Goal: Task Accomplishment & Management: Manage account settings

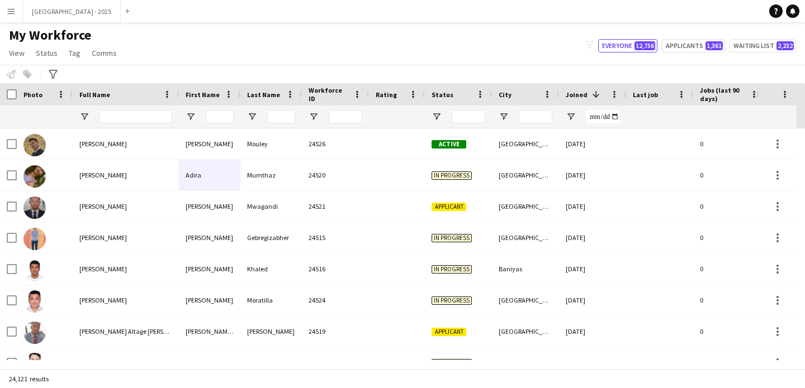
scroll to position [0, 385]
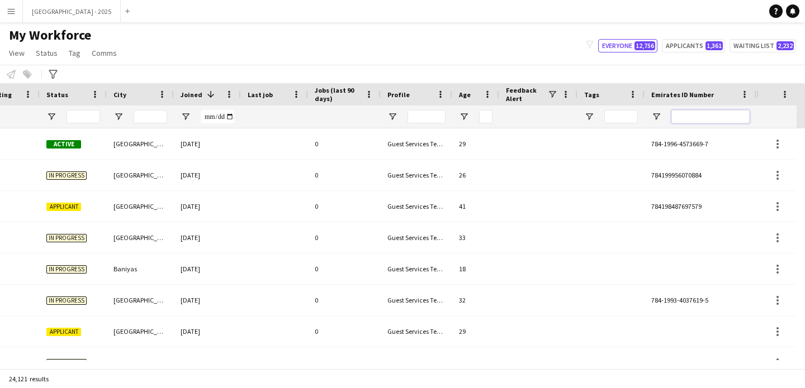
click at [719, 113] on input "Emirates ID Number Filter Input" at bounding box center [710, 116] width 78 height 13
paste input "*******"
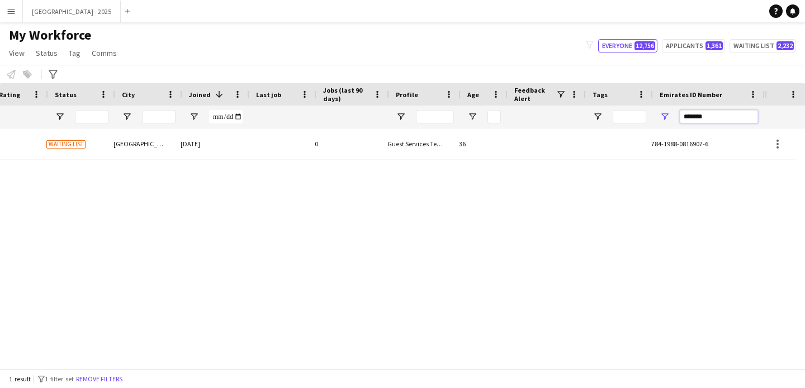
scroll to position [0, 377]
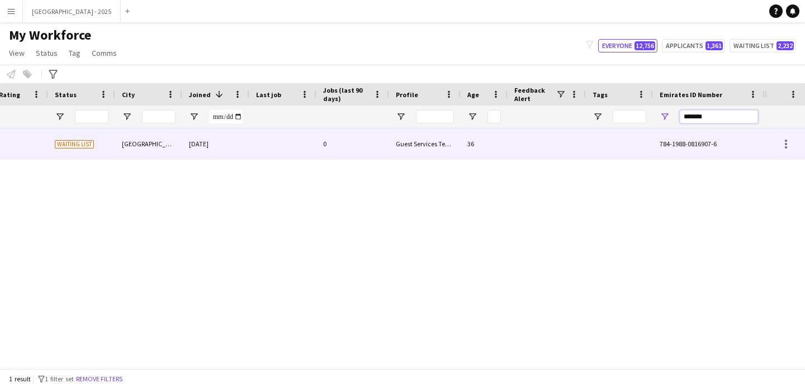
type input "*******"
click at [376, 135] on div "0" at bounding box center [352, 144] width 73 height 31
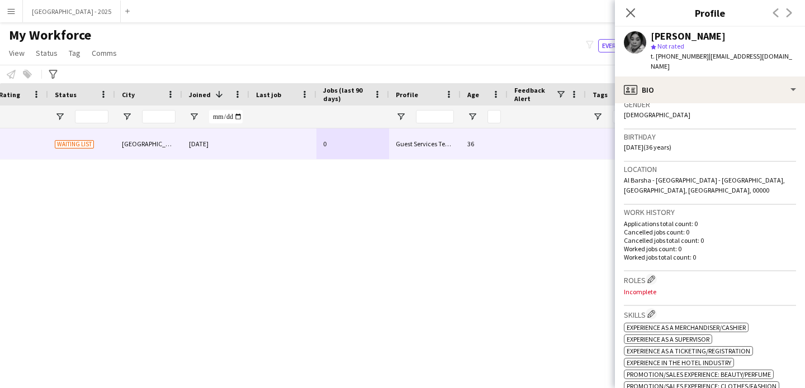
scroll to position [279, 0]
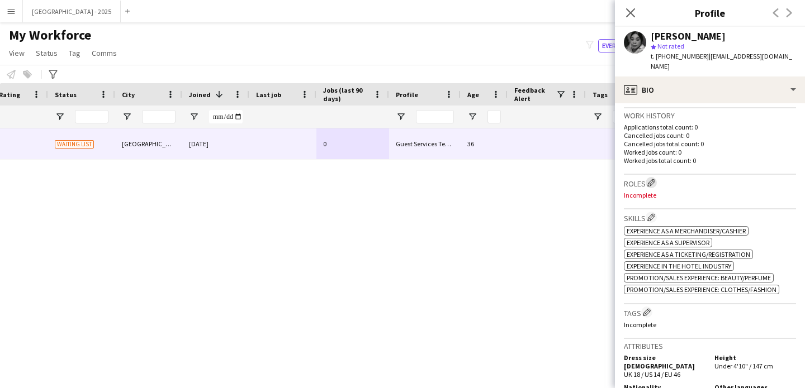
click at [652, 179] on app-icon "Edit crew company roles" at bounding box center [651, 183] width 8 height 8
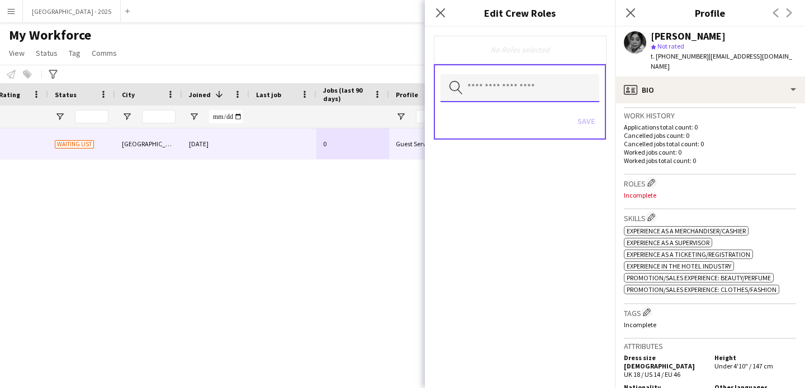
click at [498, 92] on input "text" at bounding box center [519, 88] width 159 height 28
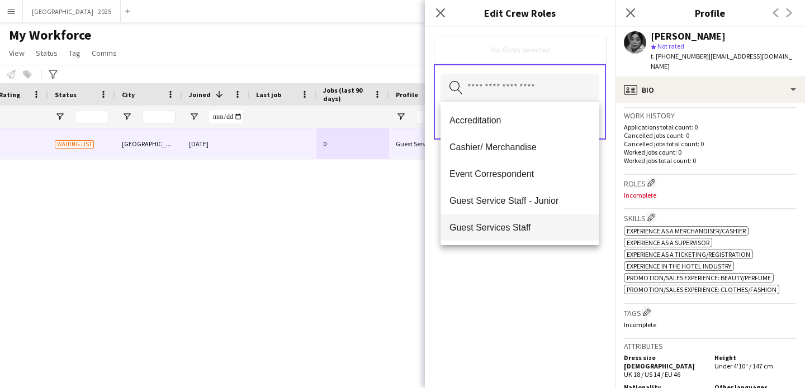
click at [513, 232] on span "Guest Services Staff" at bounding box center [519, 227] width 141 height 11
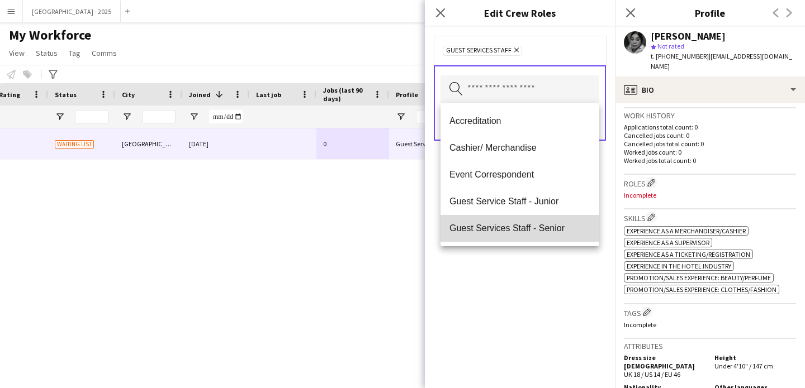
click at [545, 233] on span "Guest Services Staff - Senior" at bounding box center [519, 228] width 141 height 11
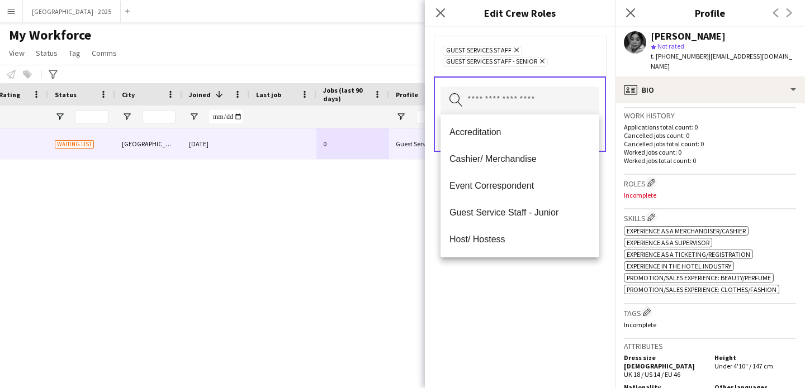
click at [548, 289] on div "Guest Services Staff Remove Guest Services Staff - Senior Remove Search by role…" at bounding box center [520, 208] width 190 height 362
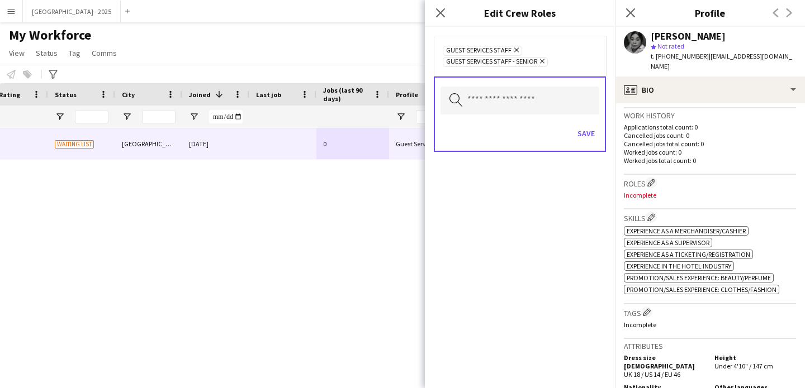
click at [543, 61] on icon at bounding box center [542, 61] width 4 height 4
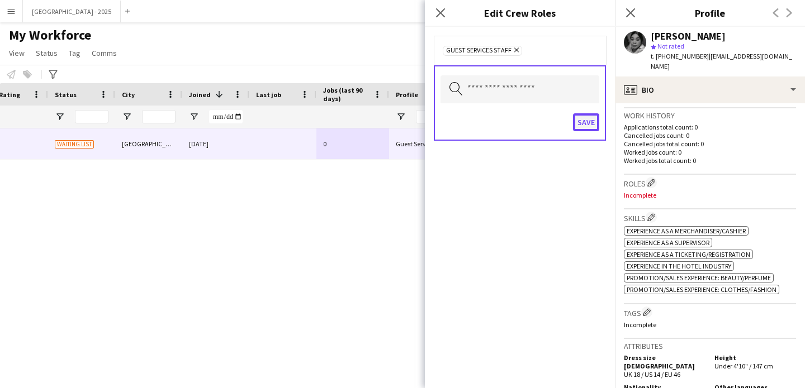
click at [581, 118] on button "Save" at bounding box center [586, 122] width 26 height 18
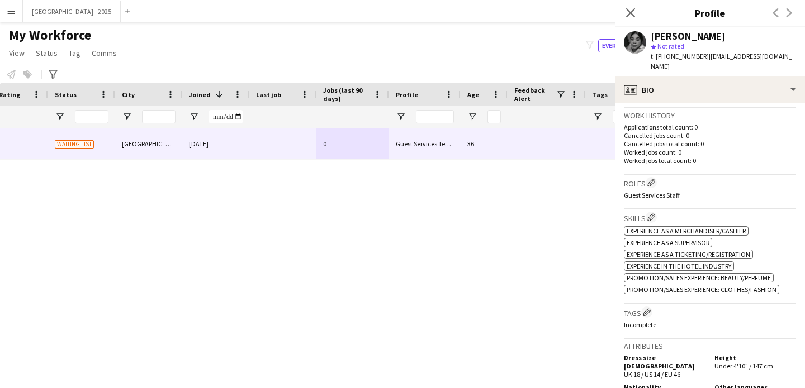
scroll to position [370, 0]
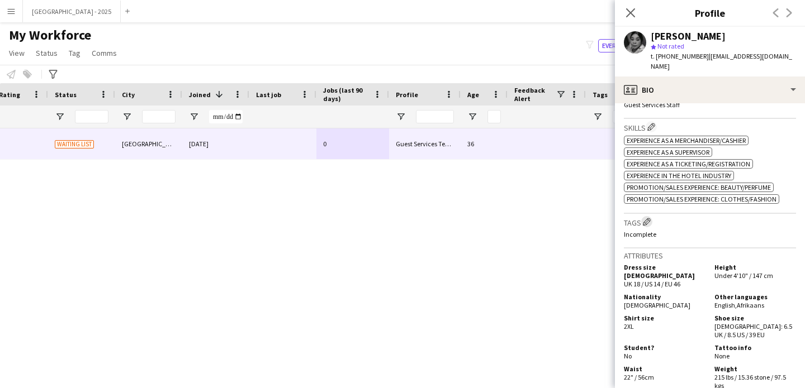
click at [649, 218] on app-icon "Edit crew company tags" at bounding box center [647, 222] width 8 height 8
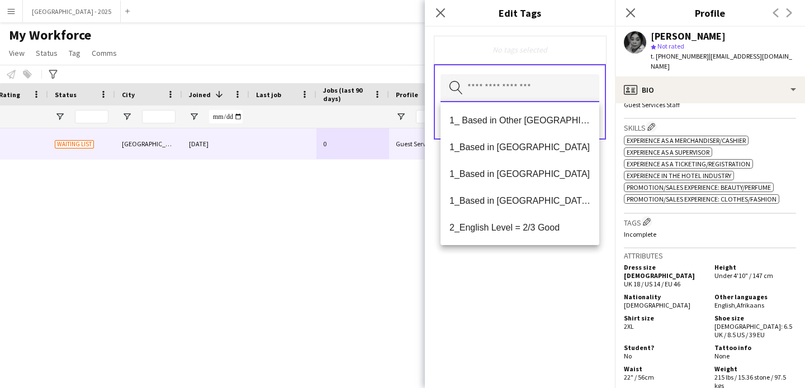
click at [521, 85] on input "text" at bounding box center [519, 88] width 159 height 28
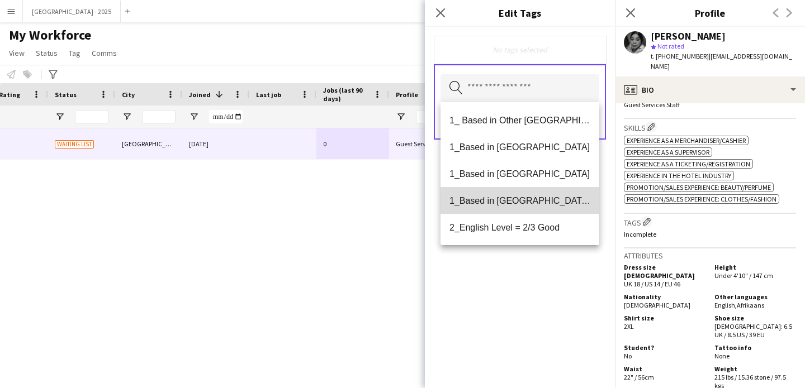
click at [525, 196] on span "1_Based in [GEOGRAPHIC_DATA]/[GEOGRAPHIC_DATA]/Ajman" at bounding box center [519, 201] width 141 height 11
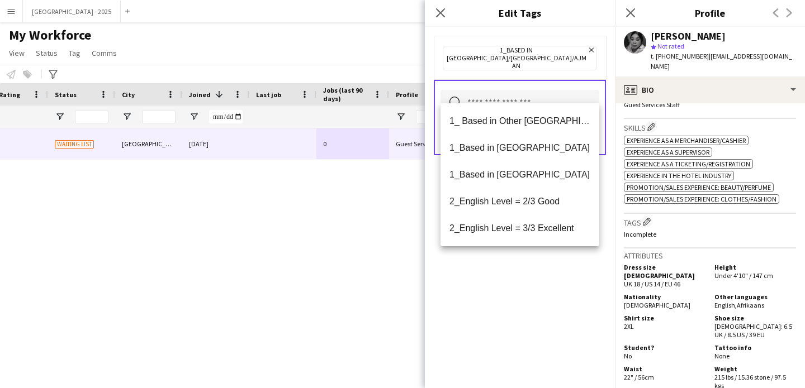
click at [524, 206] on span "2_English Level = 2/3 Good" at bounding box center [519, 201] width 141 height 11
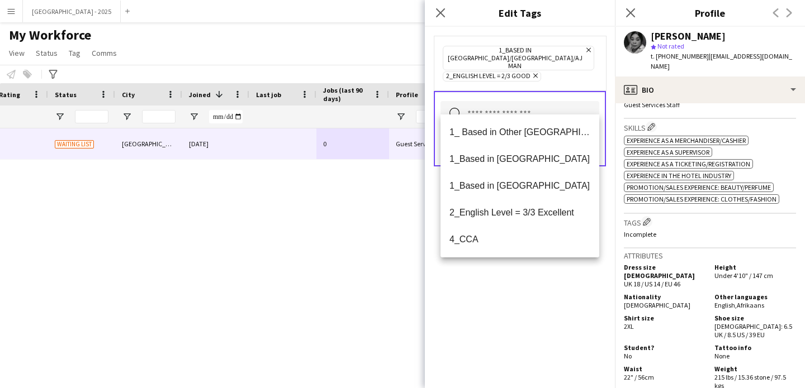
click at [530, 270] on div "1_Based in [GEOGRAPHIC_DATA]/[GEOGRAPHIC_DATA]/Ajman Remove 2_English Level = 2…" at bounding box center [520, 208] width 190 height 362
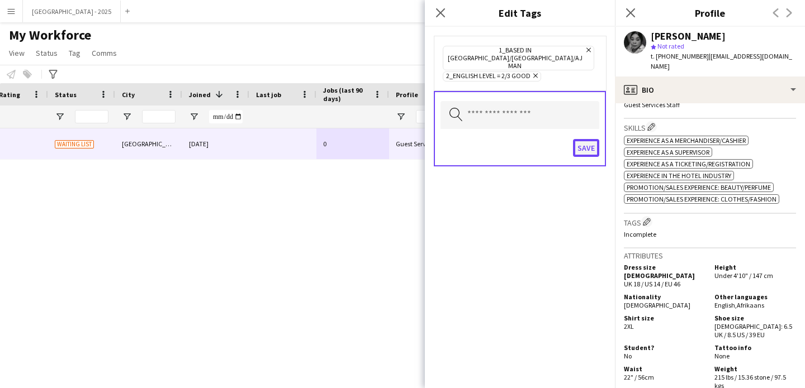
click at [580, 139] on button "Save" at bounding box center [586, 148] width 26 height 18
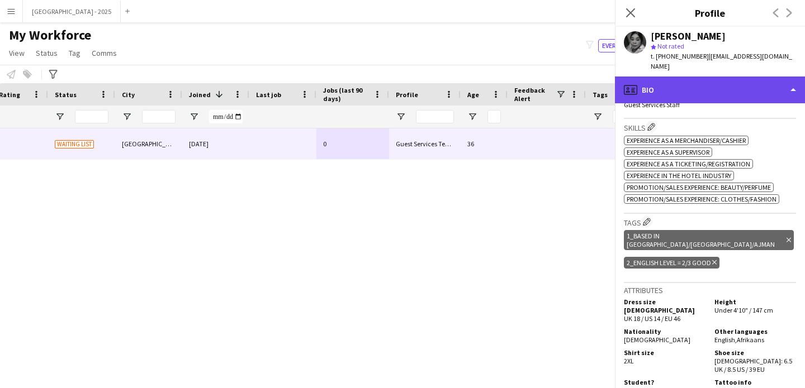
click at [698, 79] on div "profile Bio" at bounding box center [710, 90] width 190 height 27
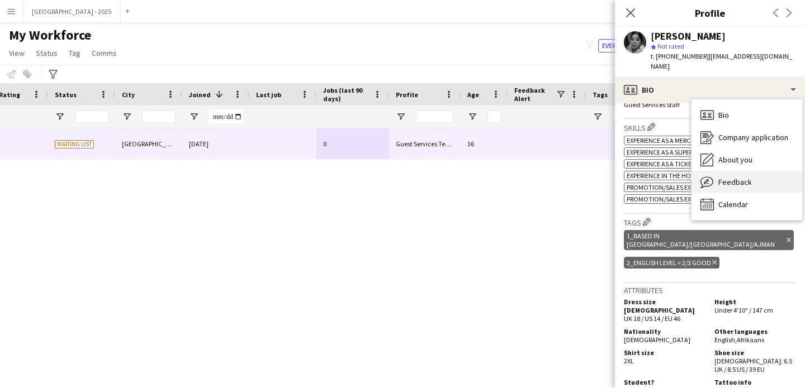
click at [724, 171] on div "Feedback Feedback" at bounding box center [746, 182] width 111 height 22
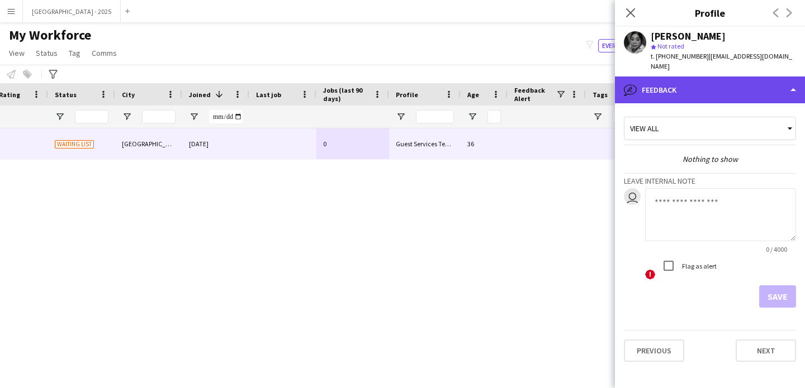
click at [688, 79] on div "bubble-pencil Feedback" at bounding box center [710, 90] width 190 height 27
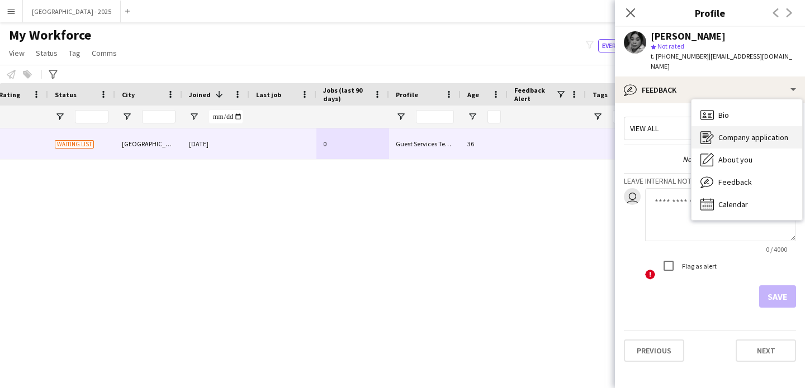
click at [722, 137] on div "Company application Company application" at bounding box center [746, 137] width 111 height 22
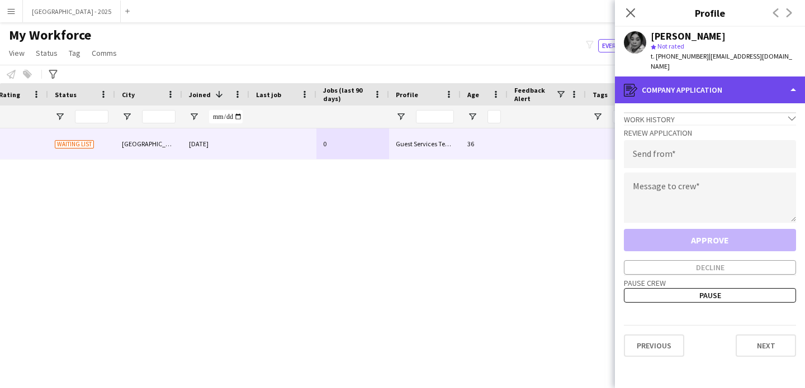
click at [708, 86] on div "register Company application" at bounding box center [710, 90] width 190 height 27
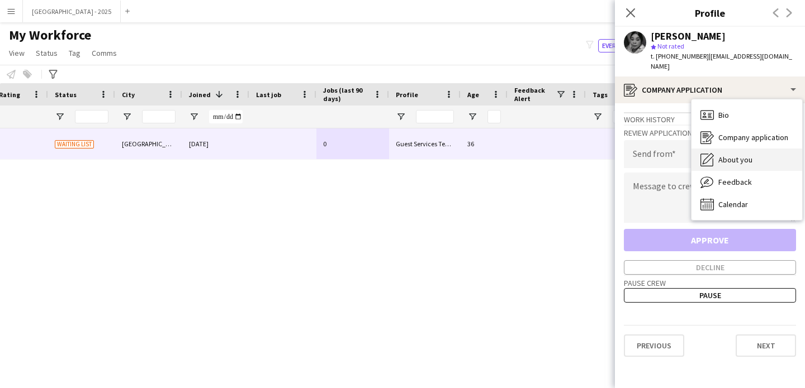
click at [729, 155] on span "About you" at bounding box center [735, 160] width 34 height 10
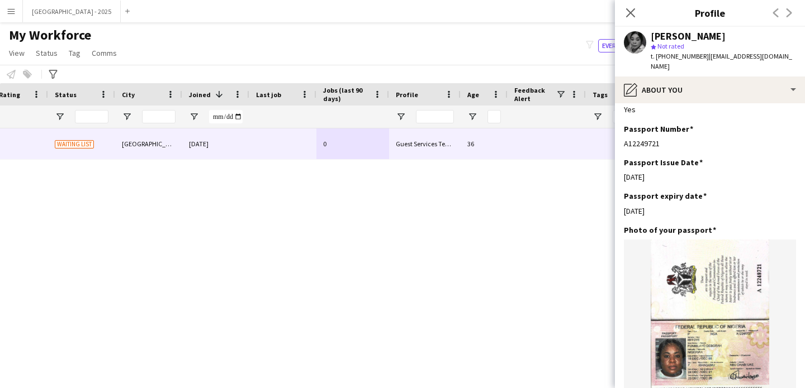
scroll to position [957, 0]
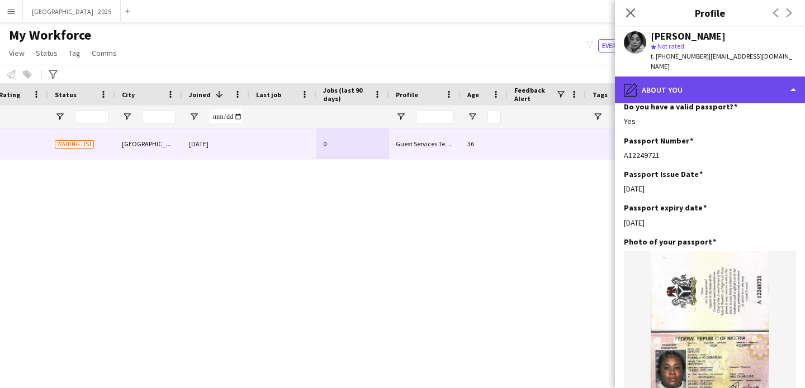
click at [674, 85] on div "pencil4 About you" at bounding box center [710, 90] width 190 height 27
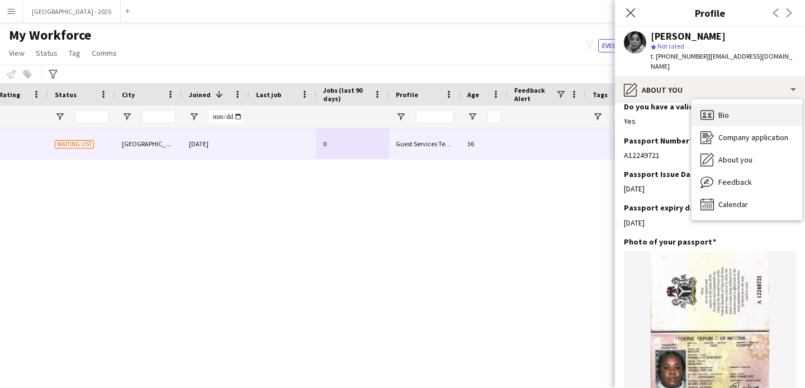
click at [735, 105] on div "Bio Bio" at bounding box center [746, 115] width 111 height 22
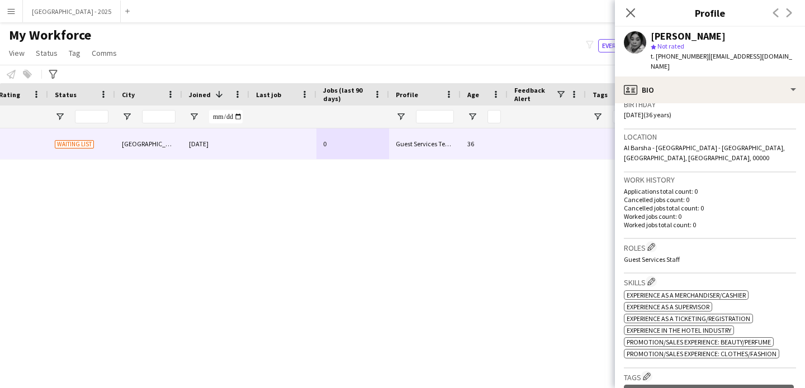
scroll to position [217, 0]
click at [652, 240] on button "Edit crew company roles" at bounding box center [650, 245] width 11 height 11
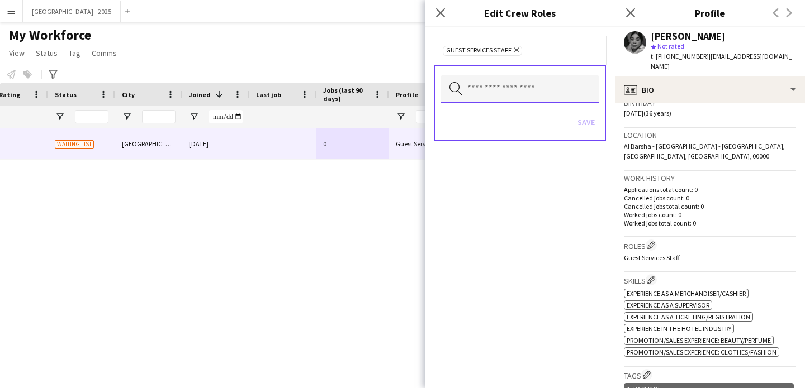
click at [535, 84] on input "text" at bounding box center [519, 89] width 159 height 28
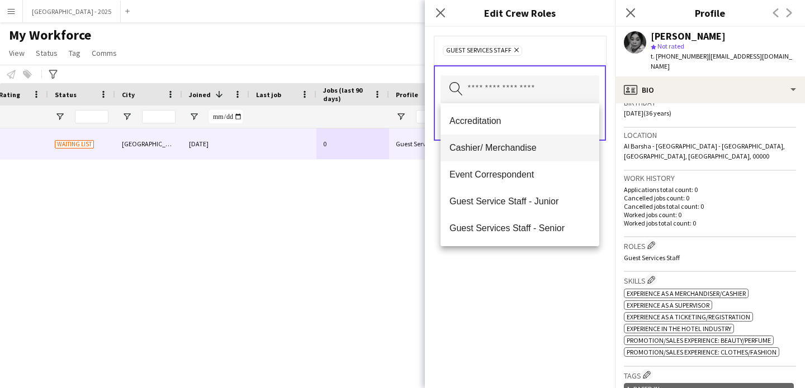
click at [523, 149] on span "Cashier/ Merchandise" at bounding box center [519, 148] width 141 height 11
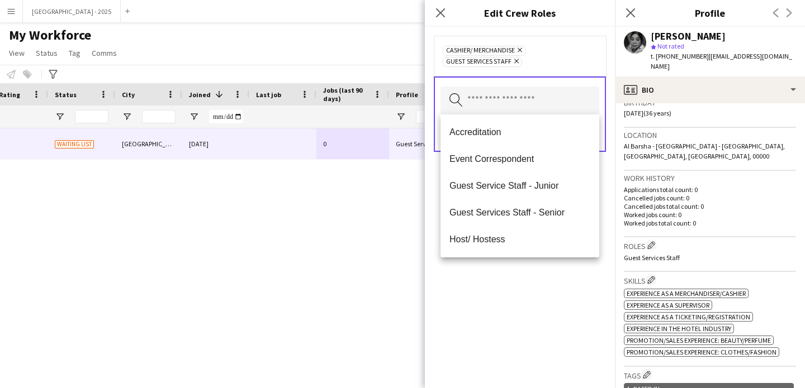
drag, startPoint x: 533, startPoint y: 279, endPoint x: 566, endPoint y: 163, distance: 120.8
click at [533, 278] on div "Cashier/ Merchandise Remove Guest Services Staff Remove Search by role type Save" at bounding box center [520, 208] width 190 height 362
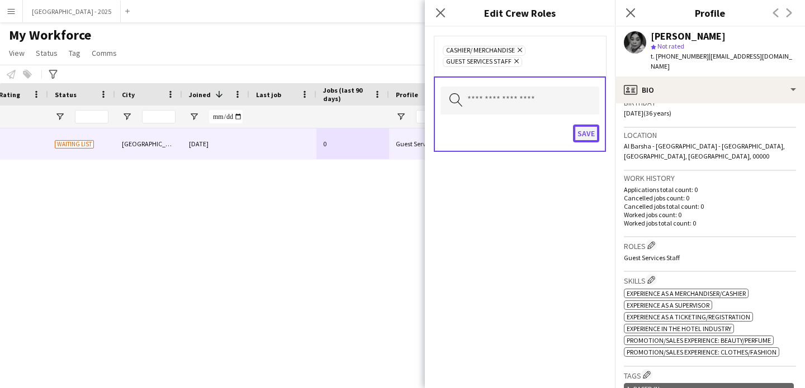
click at [580, 134] on button "Save" at bounding box center [586, 134] width 26 height 18
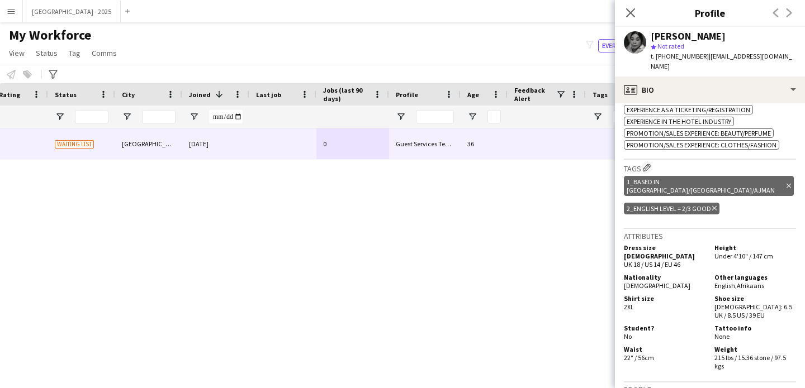
scroll to position [661, 0]
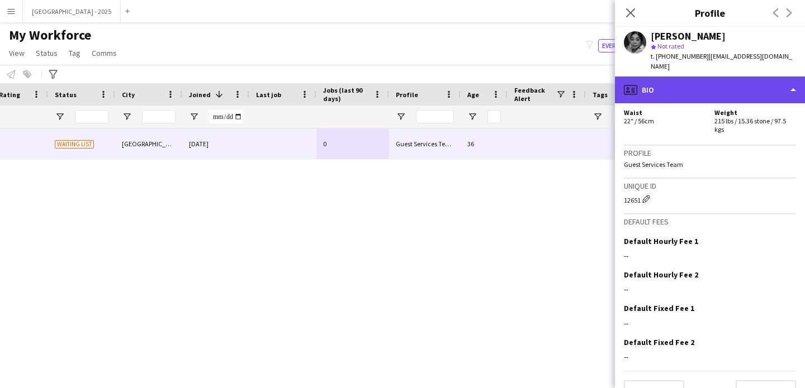
click at [658, 80] on div "profile Bio" at bounding box center [710, 90] width 190 height 27
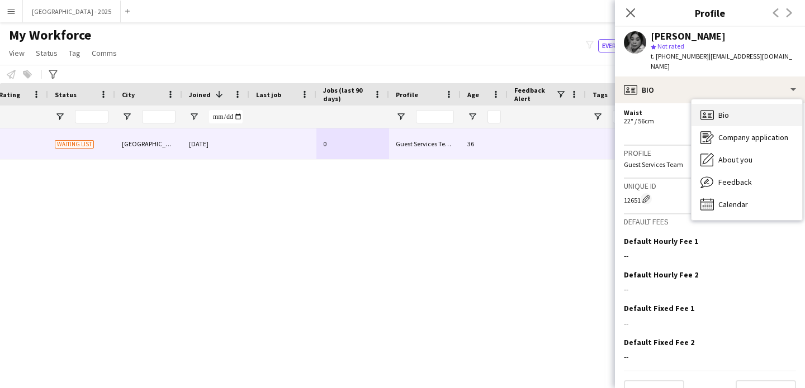
click at [718, 115] on div "Bio Bio" at bounding box center [746, 115] width 111 height 22
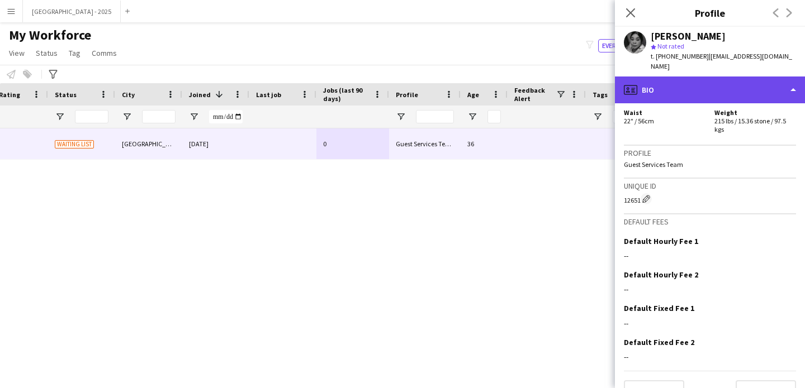
click at [703, 79] on div "profile Bio" at bounding box center [710, 90] width 190 height 27
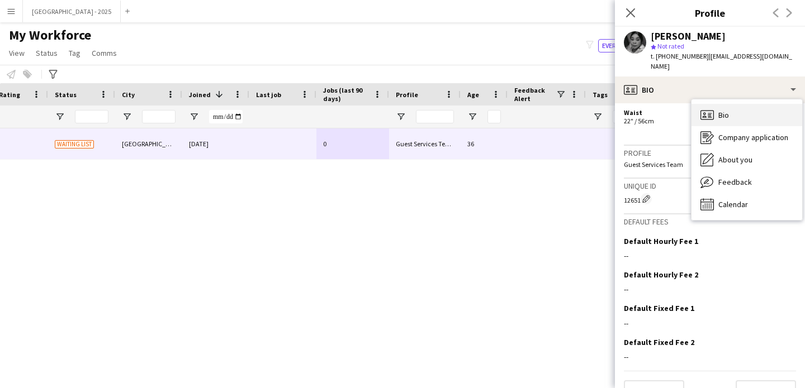
click at [722, 113] on div "Bio Bio" at bounding box center [746, 115] width 111 height 22
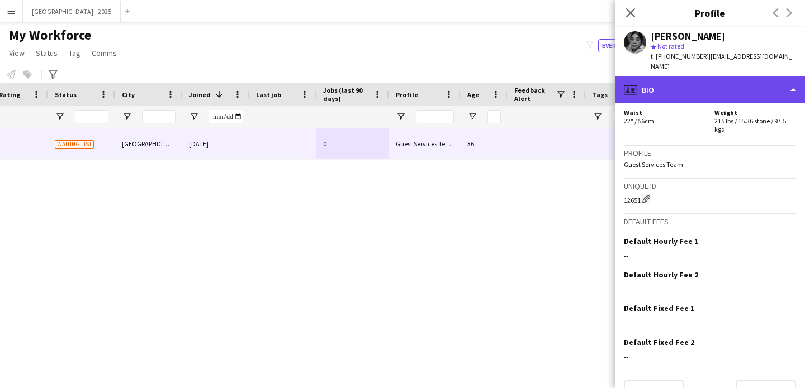
click at [677, 82] on div "profile Bio" at bounding box center [710, 90] width 190 height 27
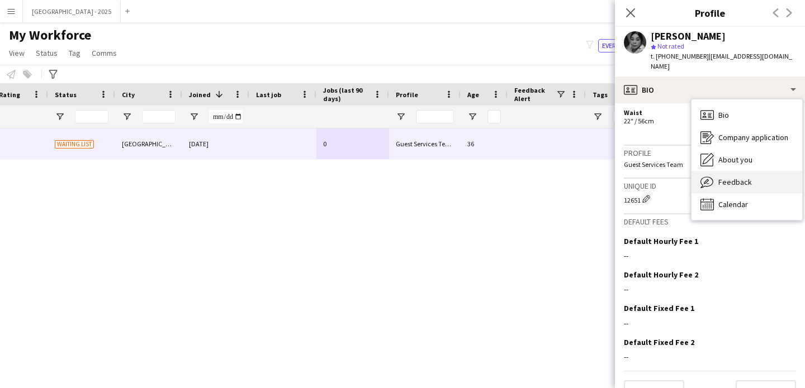
click at [732, 177] on span "Feedback" at bounding box center [735, 182] width 34 height 10
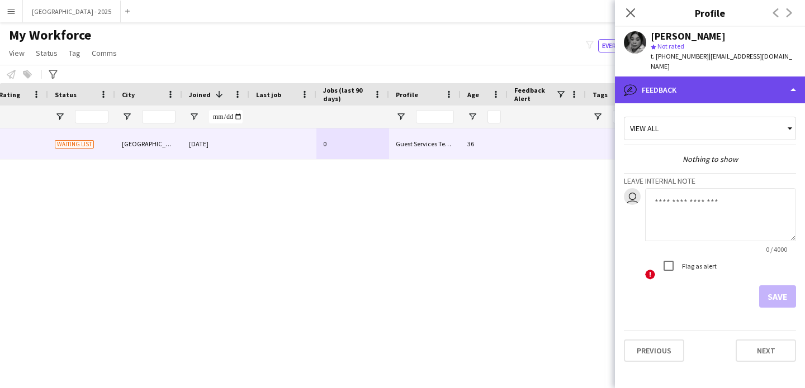
click at [661, 77] on div "bubble-pencil Feedback" at bounding box center [710, 90] width 190 height 27
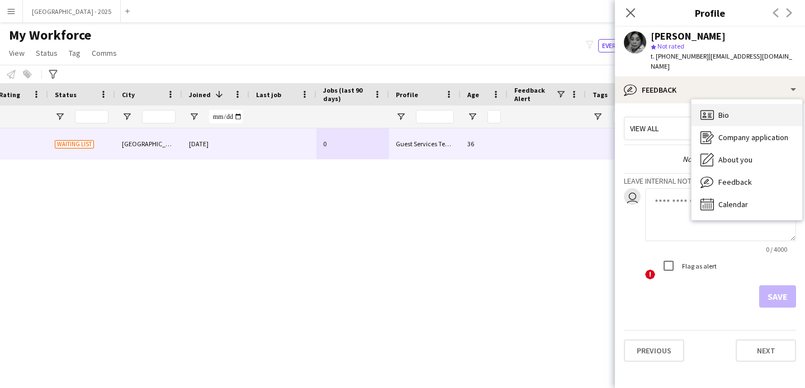
click at [730, 108] on div "Bio Bio" at bounding box center [746, 115] width 111 height 22
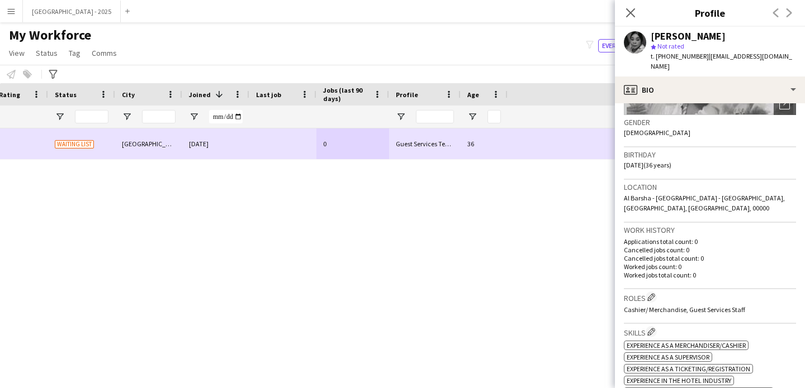
scroll to position [0, 0]
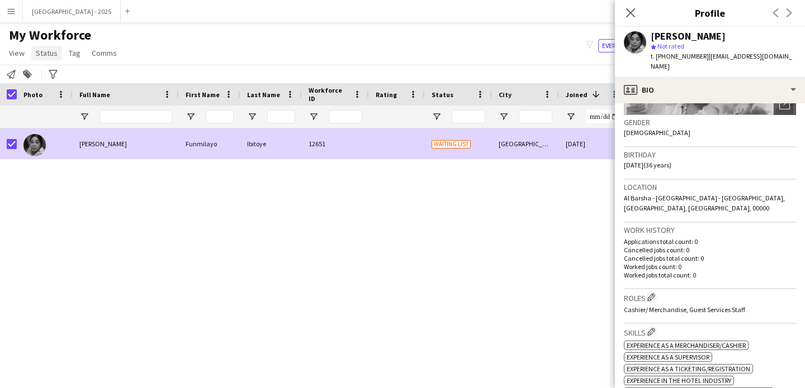
click at [41, 60] on link "Status" at bounding box center [46, 53] width 31 height 15
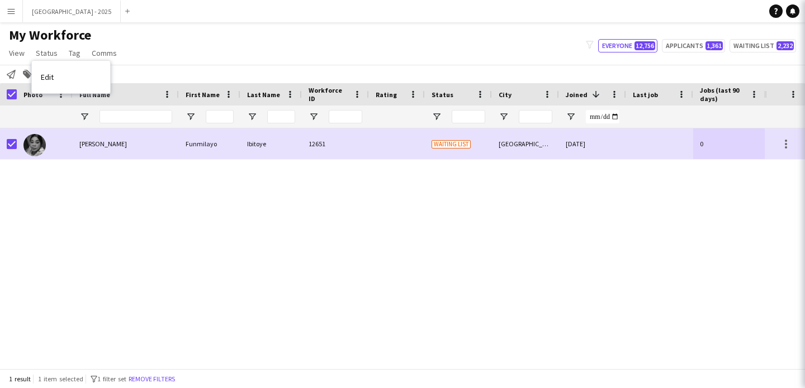
click at [66, 80] on link "Edit" at bounding box center [71, 76] width 78 height 23
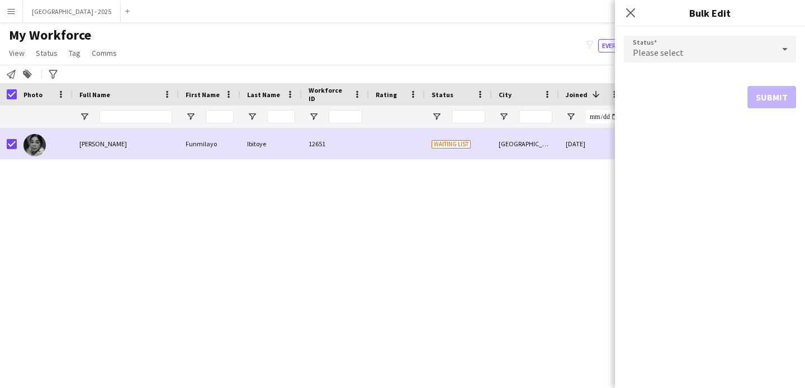
click at [647, 60] on div "Please select" at bounding box center [699, 49] width 150 height 27
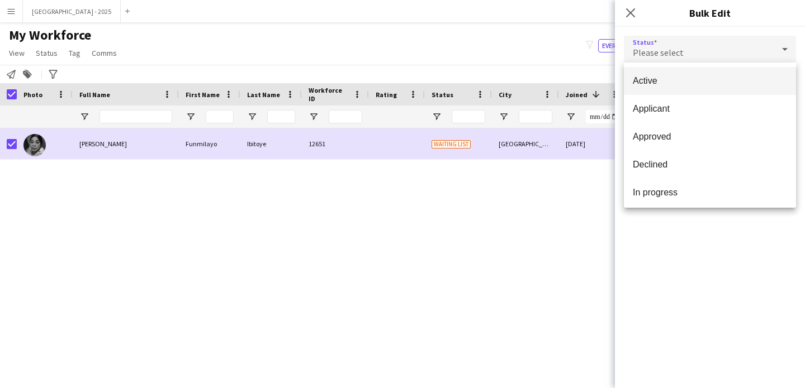
click at [651, 74] on mat-option "Active" at bounding box center [710, 81] width 172 height 28
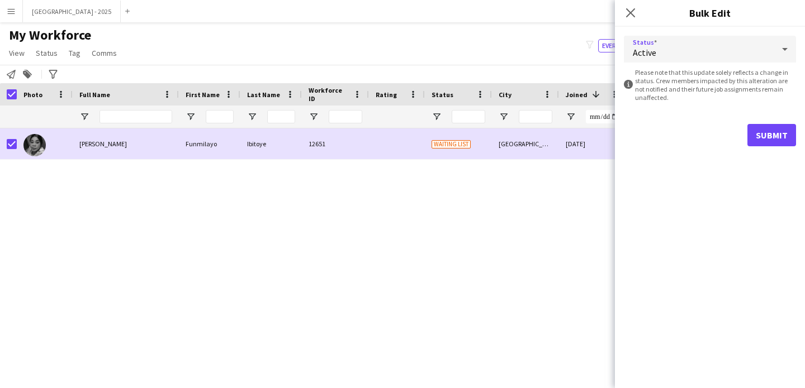
click at [742, 139] on div "Submit" at bounding box center [710, 135] width 172 height 22
click at [763, 141] on button "Submit" at bounding box center [771, 135] width 49 height 22
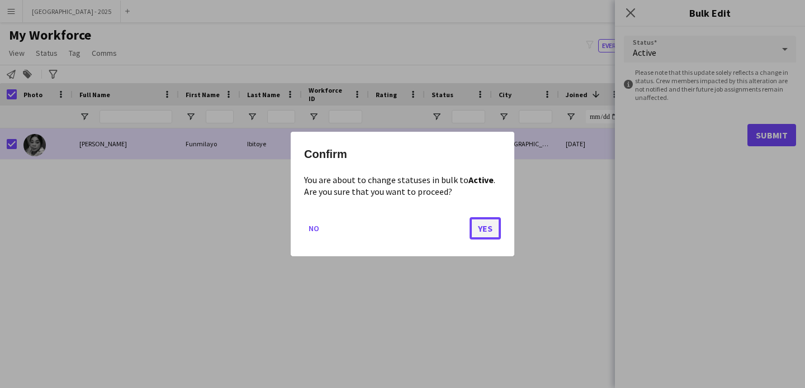
click at [473, 219] on button "Yes" at bounding box center [484, 228] width 31 height 22
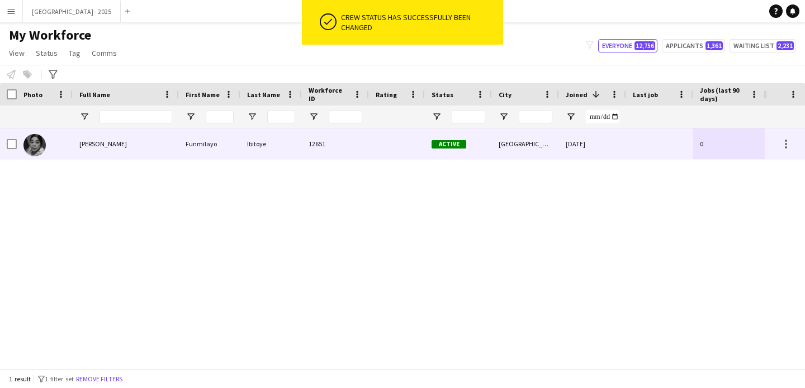
click at [63, 146] on div at bounding box center [45, 144] width 56 height 31
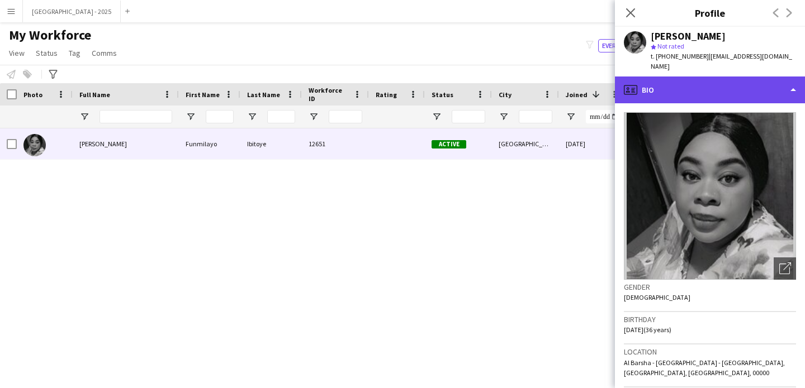
click at [697, 77] on div "profile Bio" at bounding box center [710, 90] width 190 height 27
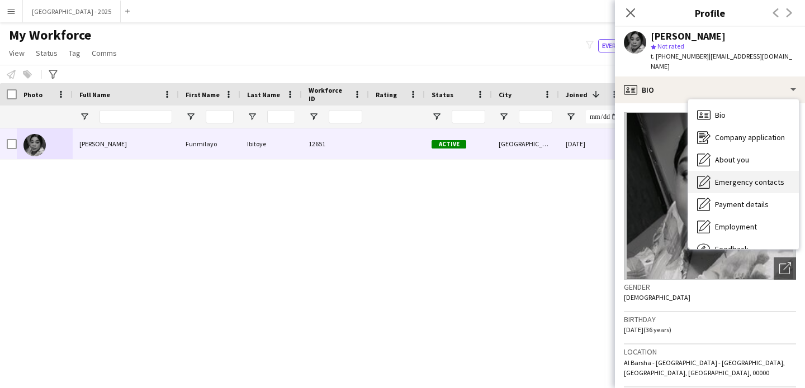
click at [744, 171] on div "Emergency contacts Emergency contacts" at bounding box center [743, 182] width 111 height 22
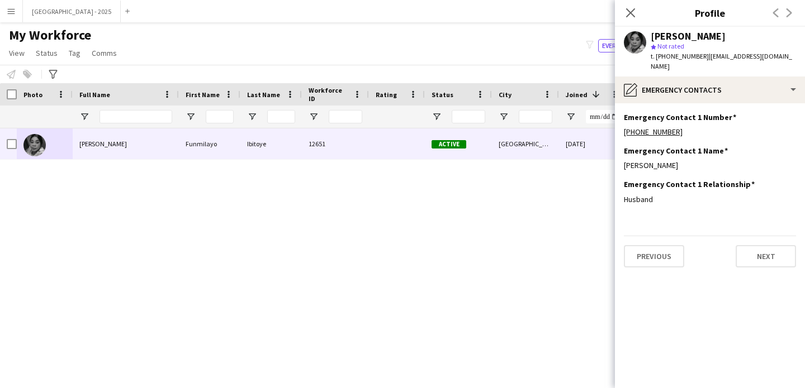
click at [698, 63] on div "Funmilayo Ibitoye star Not rated t. +971554802529 | erifunmilayo93@gmail.com" at bounding box center [710, 52] width 190 height 50
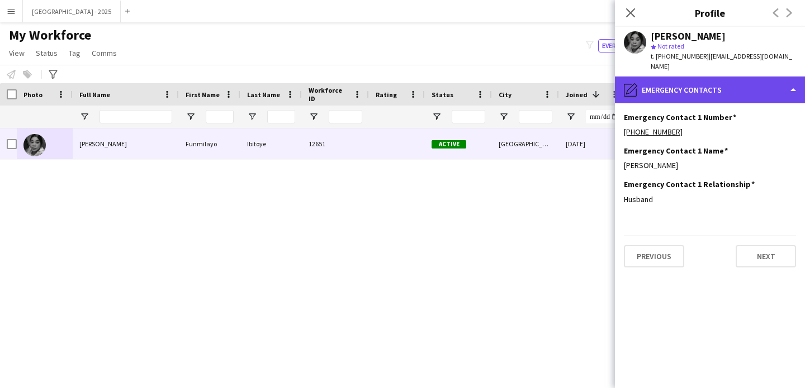
click at [703, 79] on div "pencil4 Emergency contacts" at bounding box center [710, 90] width 190 height 27
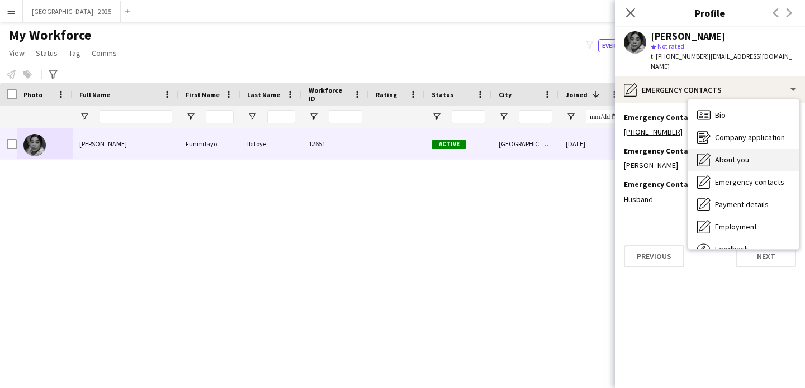
click at [732, 149] on div "About you About you" at bounding box center [743, 160] width 111 height 22
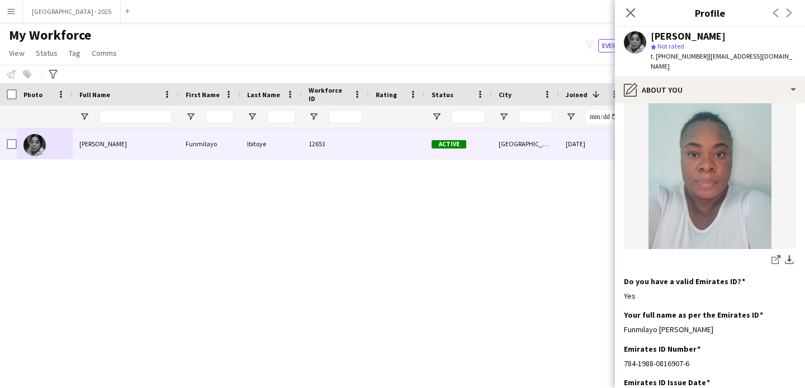
scroll to position [122, 0]
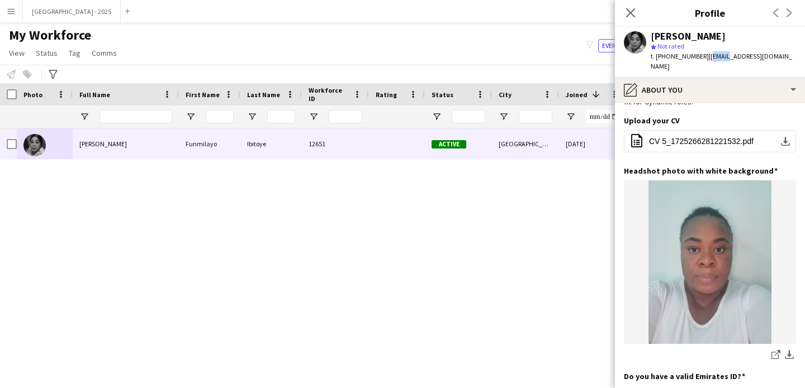
drag, startPoint x: 705, startPoint y: 59, endPoint x: 718, endPoint y: 59, distance: 13.4
click at [718, 59] on span "| erifunmilayo93@gmail.com" at bounding box center [720, 61] width 141 height 18
click at [714, 59] on span "| erifunmilayo93@gmail.com" at bounding box center [720, 61] width 141 height 18
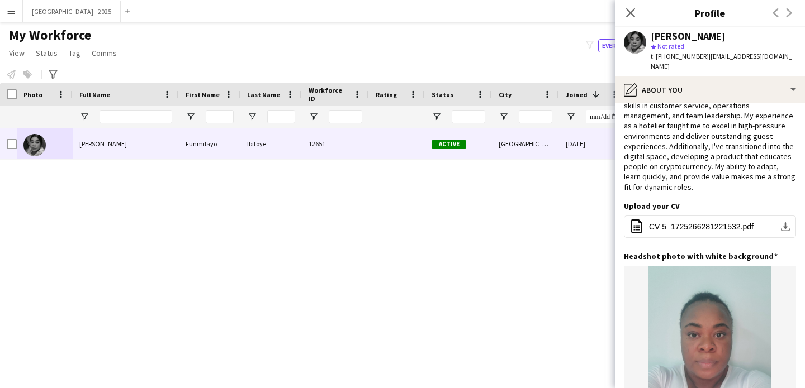
scroll to position [0, 0]
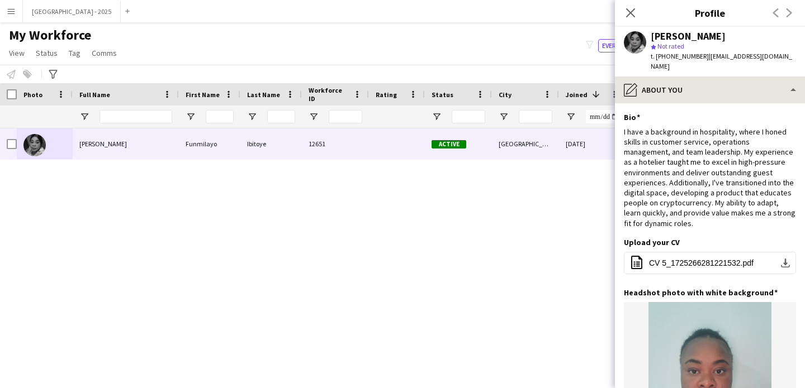
drag, startPoint x: 693, startPoint y: 95, endPoint x: 695, endPoint y: 89, distance: 6.0
click at [693, 103] on app-section-data-types "Bio Edit this field I have a background in hospitality, where I honed skills in…" at bounding box center [710, 245] width 190 height 285
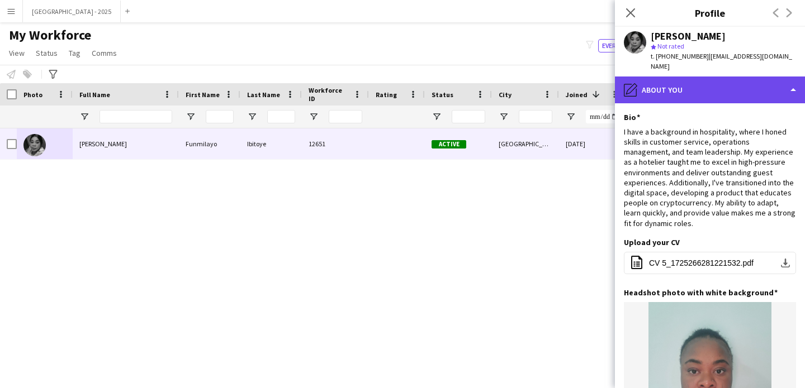
click at [695, 88] on div "pencil4 About you" at bounding box center [710, 90] width 190 height 27
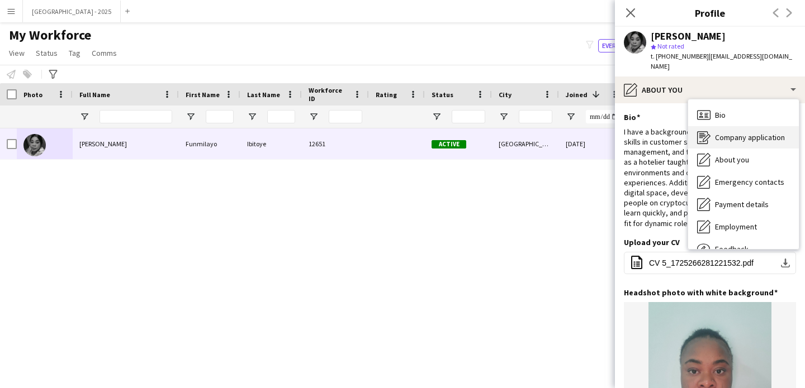
click at [749, 132] on span "Company application" at bounding box center [750, 137] width 70 height 10
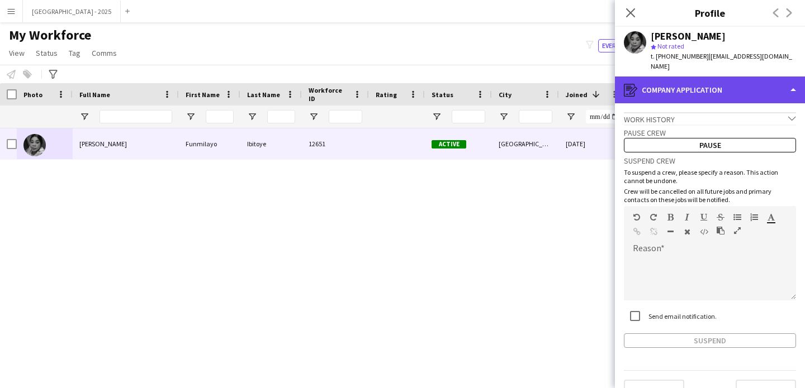
click at [719, 80] on div "register Company application" at bounding box center [710, 90] width 190 height 27
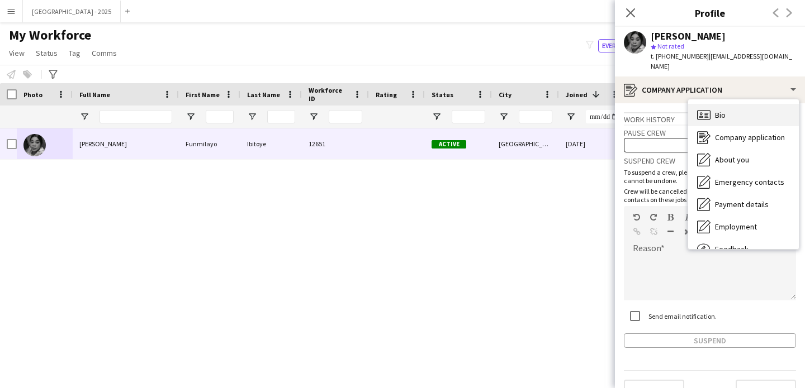
click at [730, 104] on div "Bio Bio" at bounding box center [743, 115] width 111 height 22
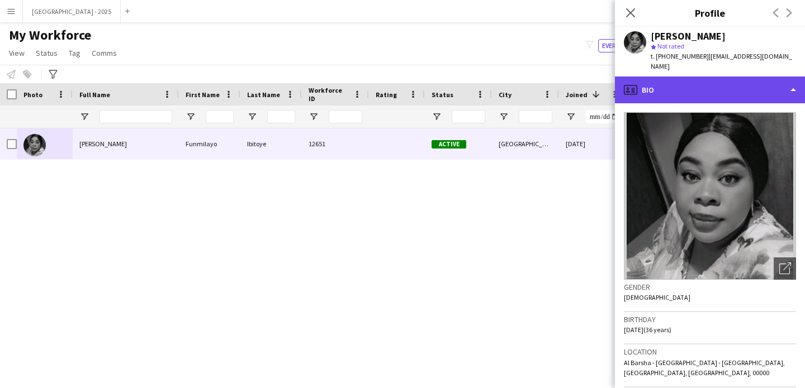
click at [685, 86] on div "profile Bio" at bounding box center [710, 90] width 190 height 27
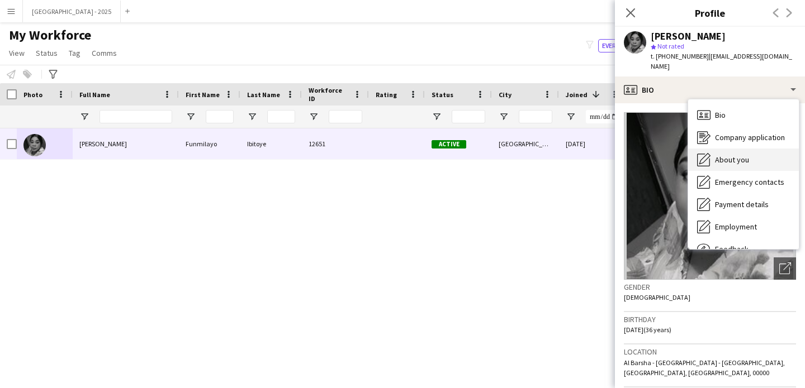
click at [719, 157] on div "About you About you" at bounding box center [743, 160] width 111 height 22
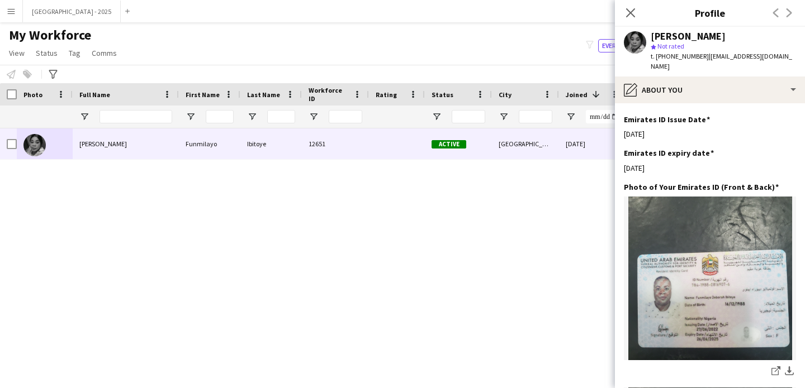
scroll to position [333, 0]
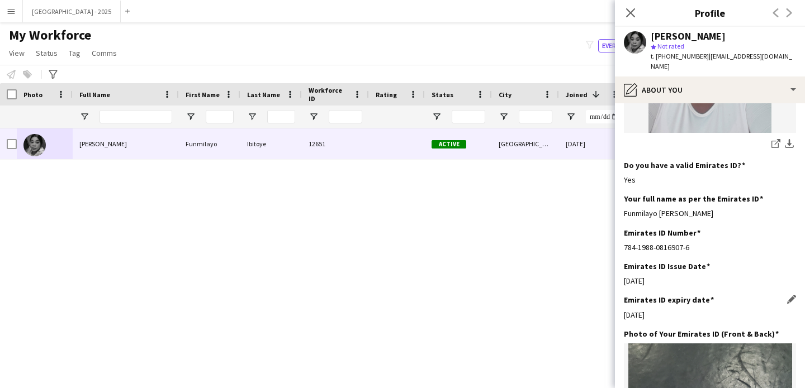
drag, startPoint x: 661, startPoint y: 303, endPoint x: 629, endPoint y: 301, distance: 31.9
click at [631, 310] on div "26-06-2025" at bounding box center [710, 315] width 172 height 10
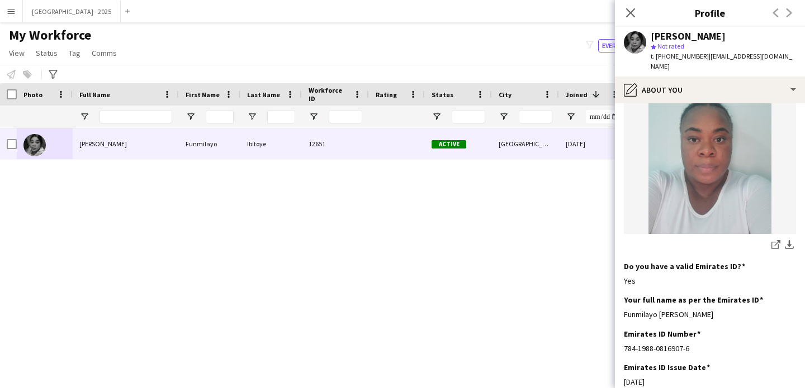
scroll to position [0, 0]
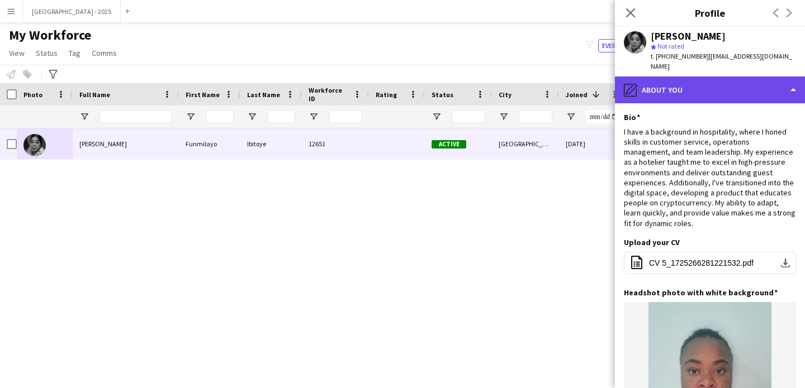
click at [680, 77] on div "pencil4 About you" at bounding box center [710, 90] width 190 height 27
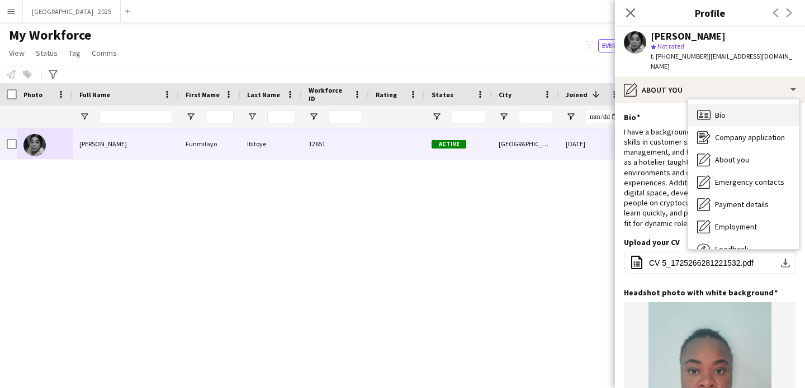
click at [730, 104] on div "Bio Bio" at bounding box center [743, 115] width 111 height 22
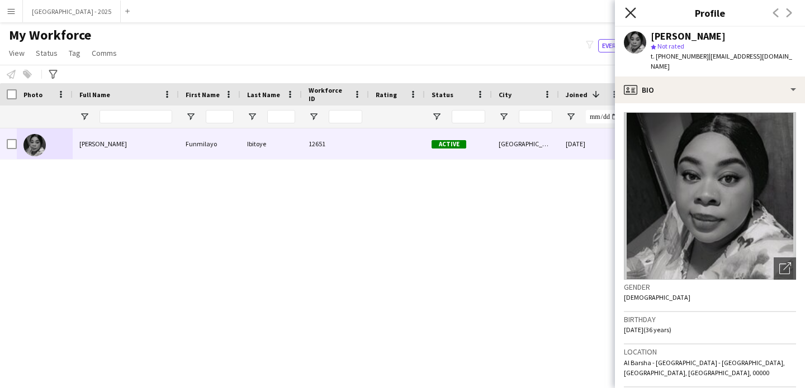
click at [630, 16] on icon "Close pop-in" at bounding box center [630, 12] width 11 height 11
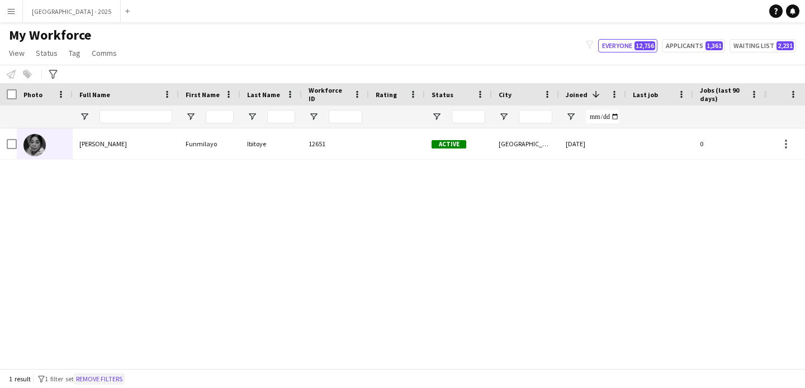
click at [125, 380] on button "Remove filters" at bounding box center [99, 379] width 51 height 12
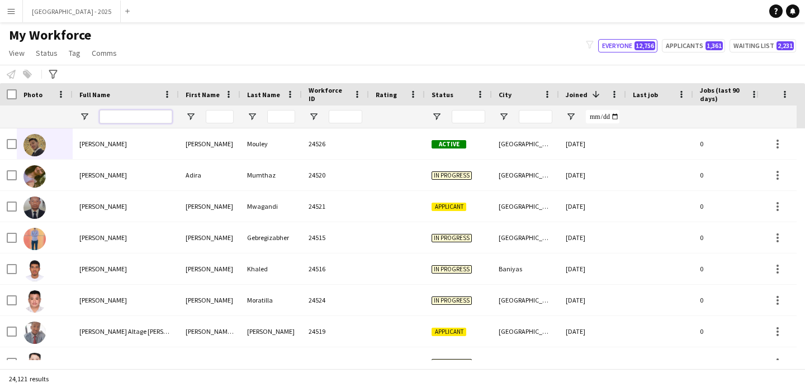
click at [120, 113] on input "Full Name Filter Input" at bounding box center [135, 116] width 73 height 13
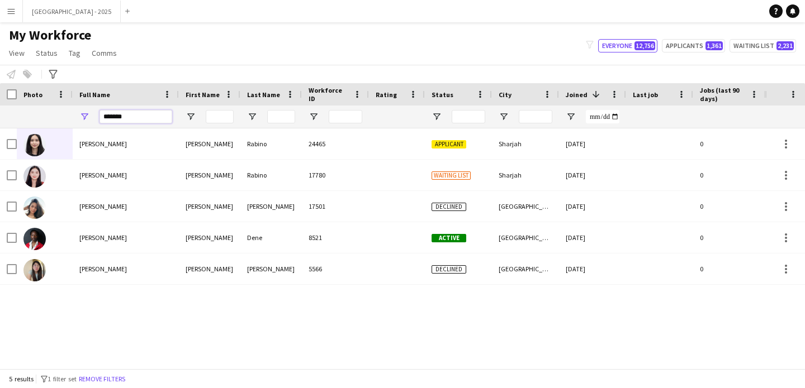
type input "******"
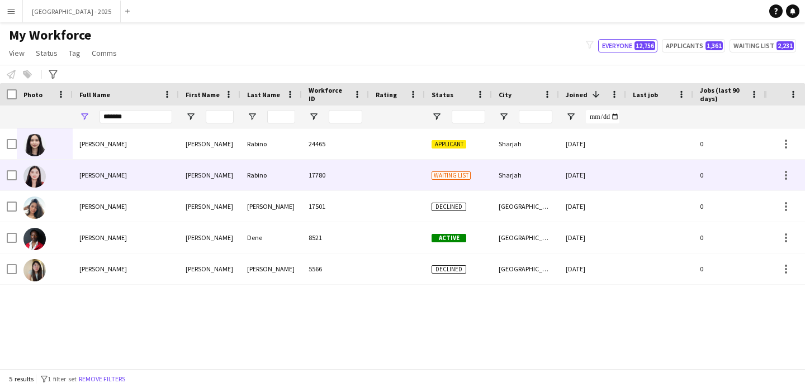
click at [137, 179] on div "Aila Eunice Rabino" at bounding box center [126, 175] width 106 height 31
click at [435, 174] on span "Waiting list" at bounding box center [450, 176] width 39 height 8
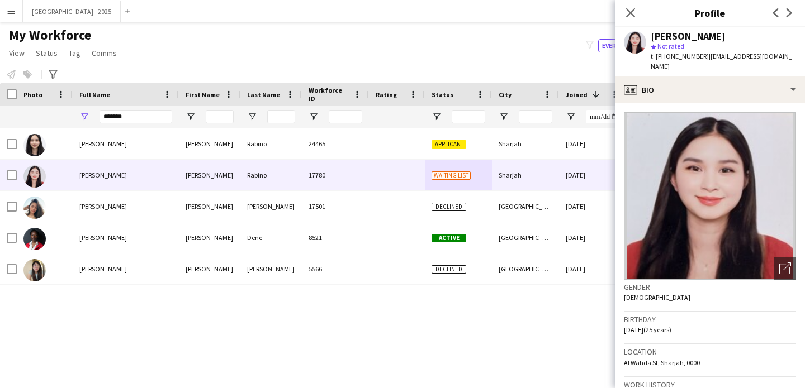
scroll to position [18, 0]
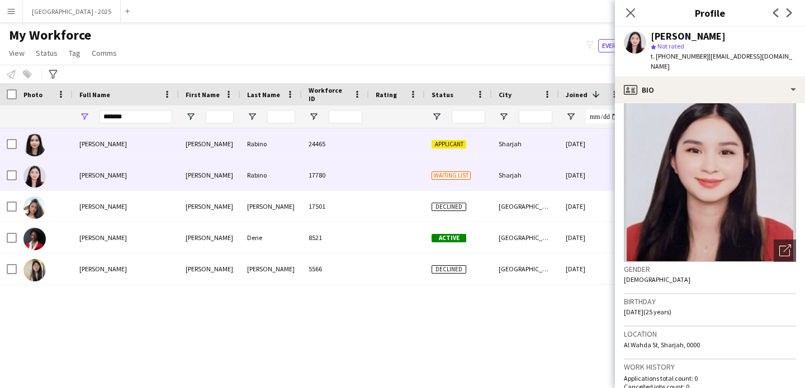
click at [179, 144] on div "Aila Eunice" at bounding box center [209, 144] width 61 height 31
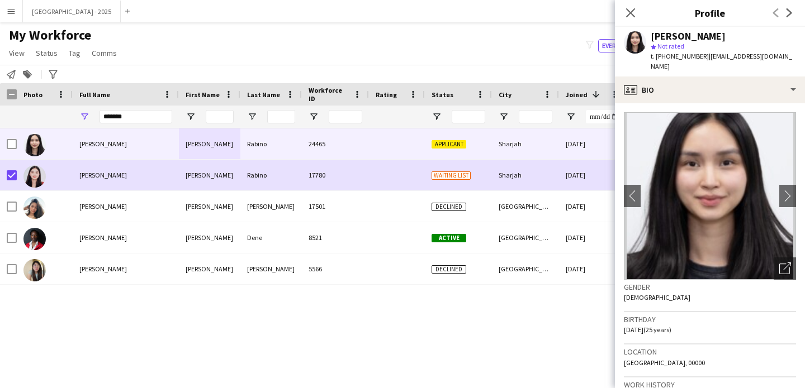
click at [49, 58] on span "Status" at bounding box center [47, 53] width 22 height 10
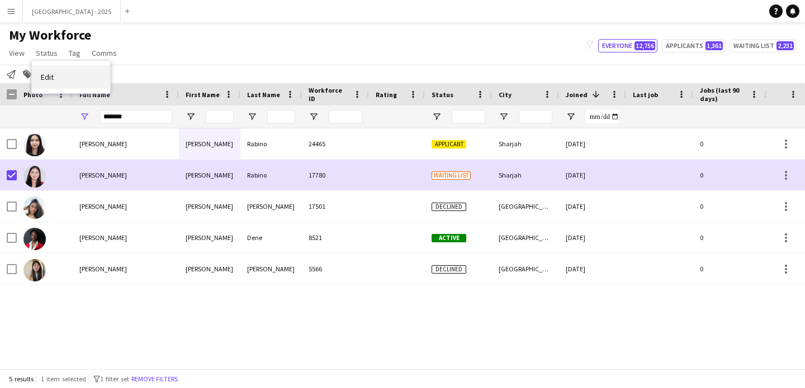
click at [72, 69] on link "Edit" at bounding box center [71, 76] width 78 height 23
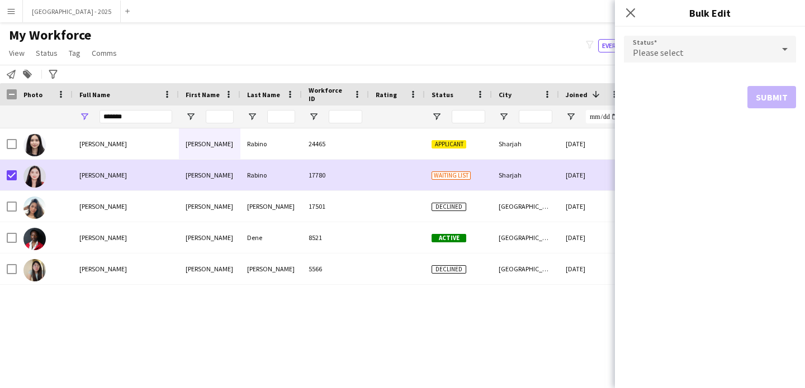
click at [711, 34] on form "Status Please select Submit" at bounding box center [710, 72] width 172 height 91
click at [705, 45] on div "Please select" at bounding box center [699, 49] width 150 height 27
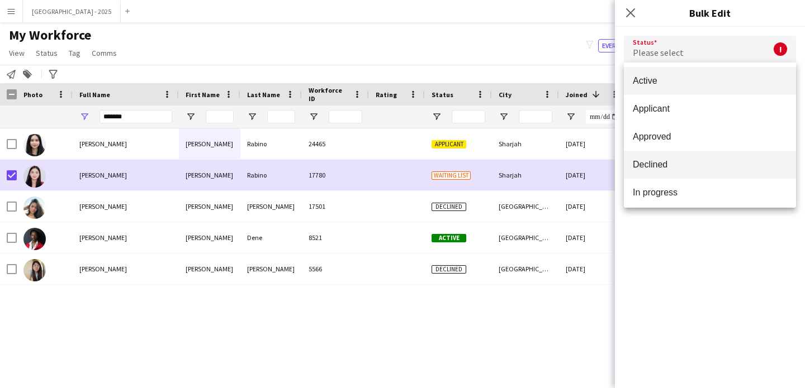
scroll to position [96, 0]
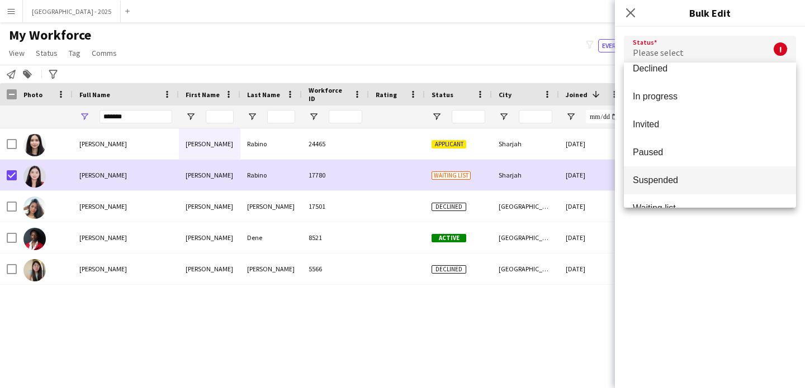
click at [666, 175] on span "Suspended" at bounding box center [710, 180] width 154 height 11
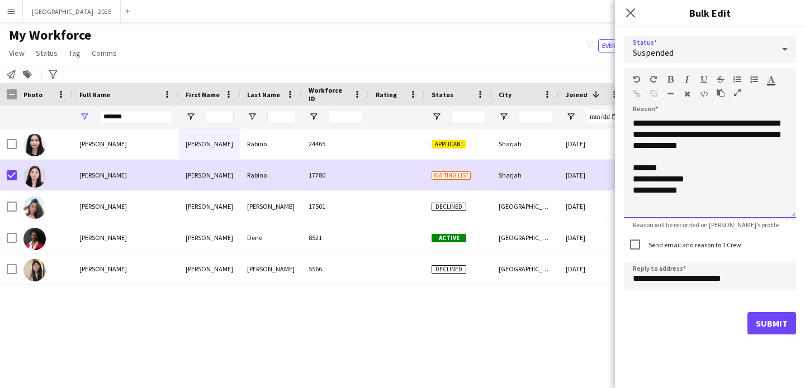
click at [745, 149] on div "**********" at bounding box center [710, 168] width 172 height 101
click at [698, 246] on label "Send email and reason to 1 Crew" at bounding box center [693, 245] width 95 height 8
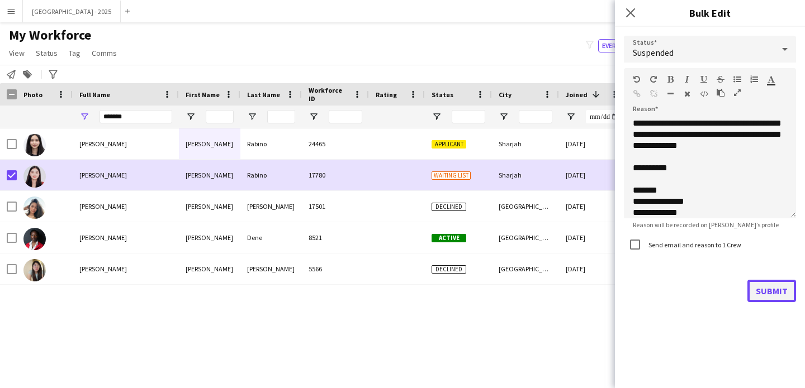
click at [785, 295] on button "Submit" at bounding box center [771, 291] width 49 height 22
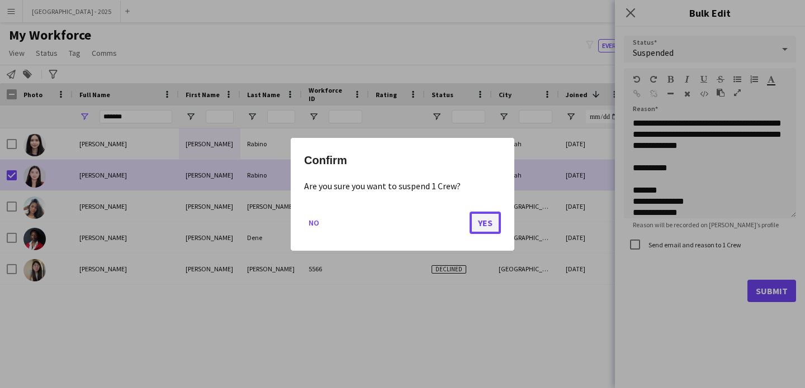
click at [487, 221] on button "Yes" at bounding box center [484, 222] width 31 height 22
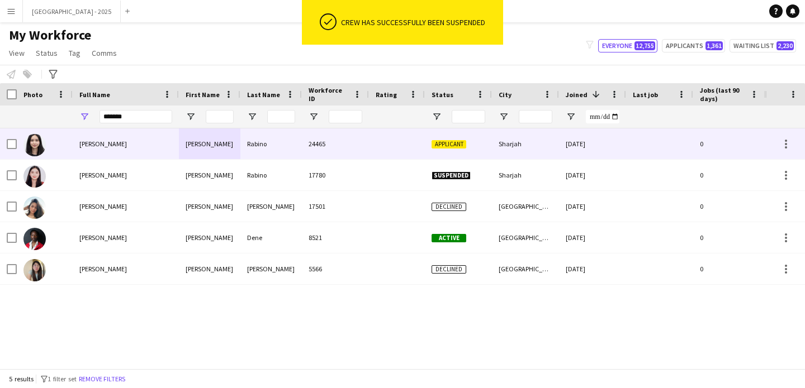
click at [41, 146] on img at bounding box center [34, 145] width 22 height 22
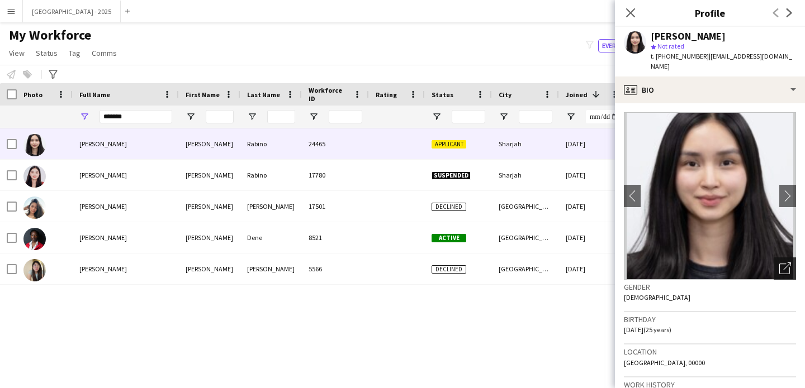
click at [785, 264] on div "Open photos pop-in" at bounding box center [784, 269] width 22 height 22
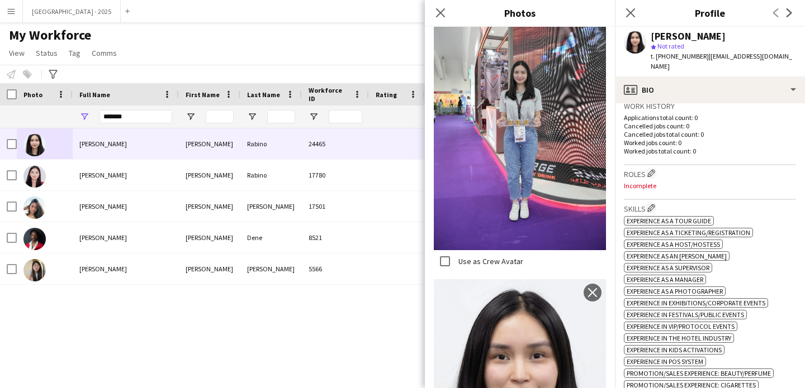
scroll to position [267, 0]
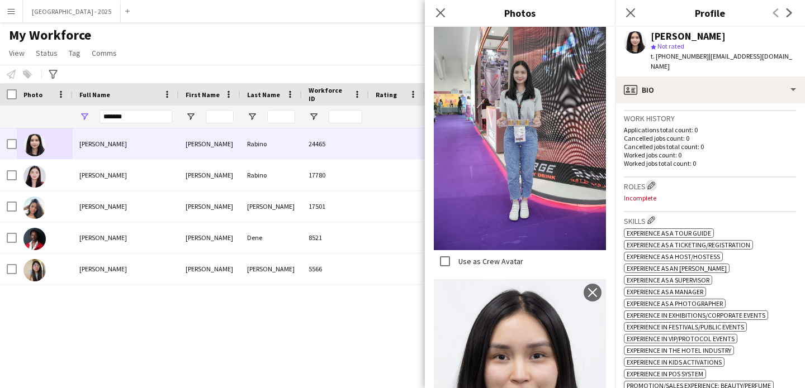
click at [652, 182] on app-icon "Edit crew company roles" at bounding box center [651, 186] width 8 height 8
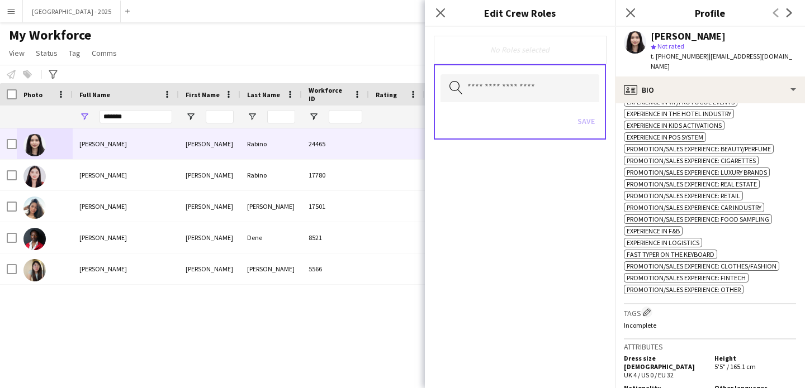
scroll to position [750, 0]
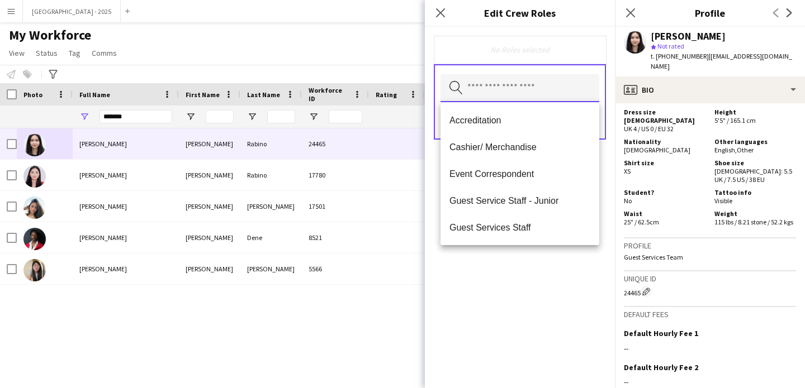
click at [560, 91] on input "text" at bounding box center [519, 88] width 159 height 28
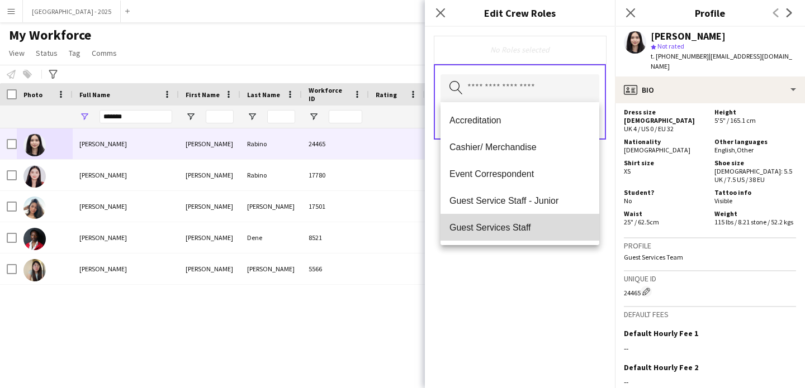
click at [525, 222] on mat-option "Guest Services Staff" at bounding box center [519, 227] width 159 height 27
click at [529, 224] on span "Guest Services Staff - Senior" at bounding box center [519, 228] width 141 height 11
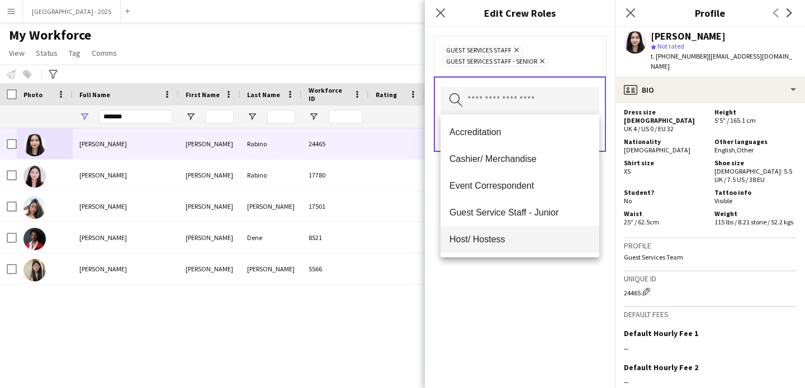
click at [523, 234] on mat-option "Host/ Hostess" at bounding box center [519, 239] width 159 height 27
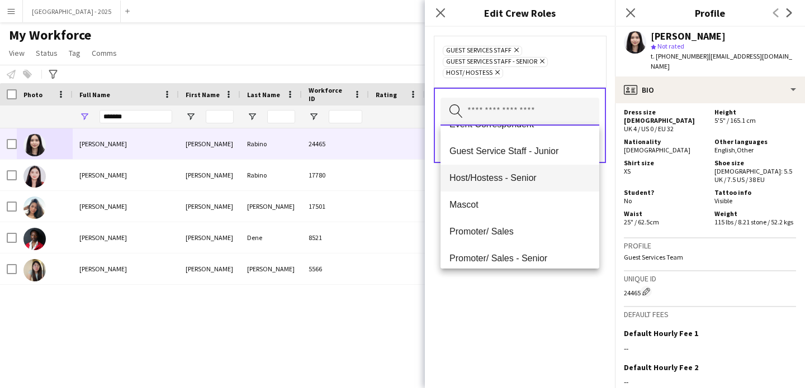
scroll to position [101, 0]
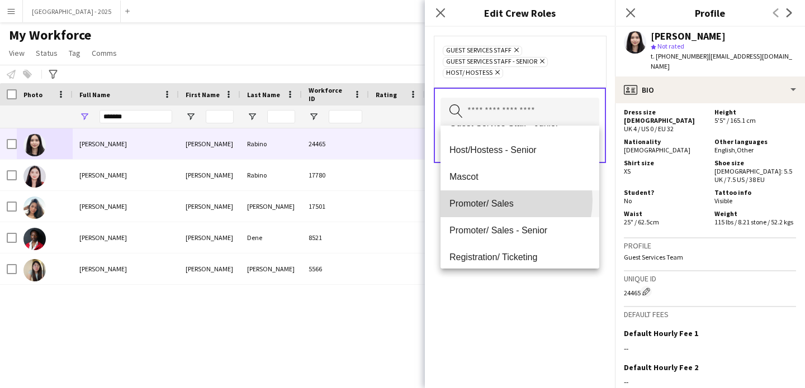
click at [500, 200] on span "Promoter/ Sales" at bounding box center [519, 203] width 141 height 11
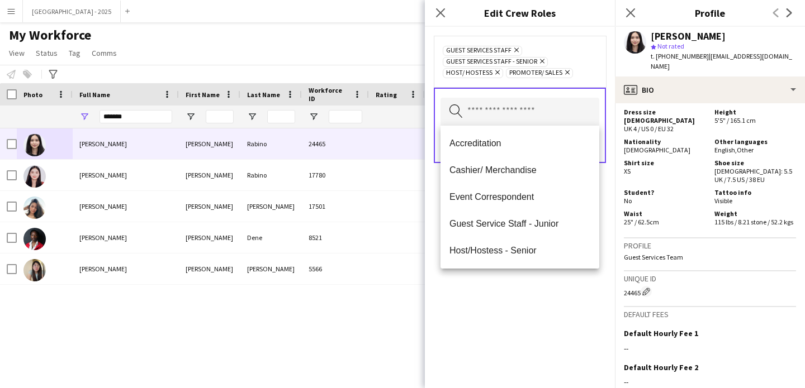
drag, startPoint x: 538, startPoint y: 281, endPoint x: 553, endPoint y: 241, distance: 42.3
click at [538, 280] on div "Guest Services Staff Remove Guest Services Staff - Senior Remove Host/ Hostess …" at bounding box center [520, 208] width 190 height 362
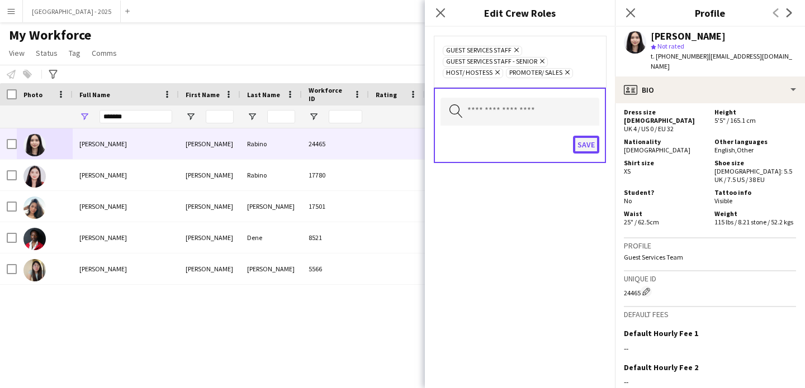
click at [581, 141] on button "Save" at bounding box center [586, 145] width 26 height 18
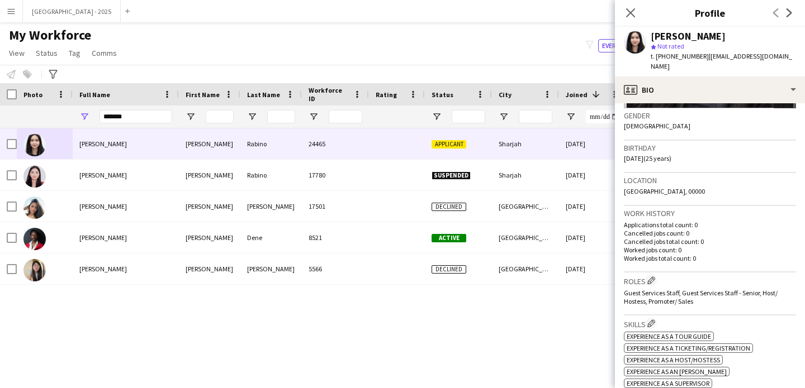
scroll to position [0, 0]
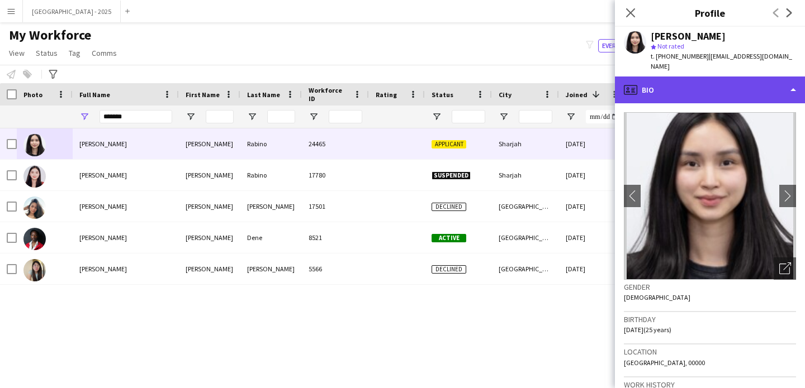
click at [706, 82] on div "profile Bio" at bounding box center [710, 90] width 190 height 27
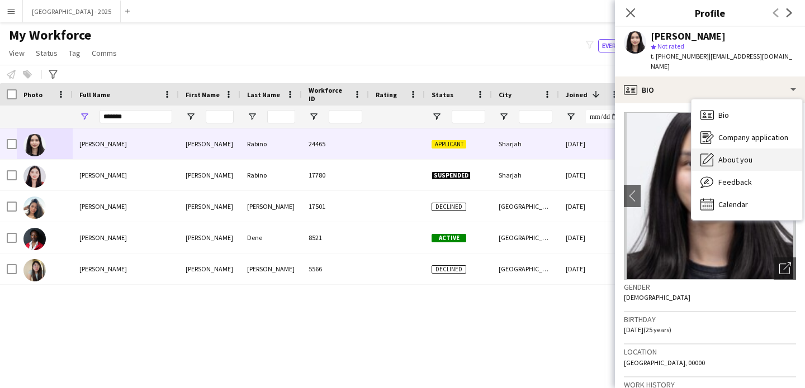
click at [751, 155] on span "About you" at bounding box center [735, 160] width 34 height 10
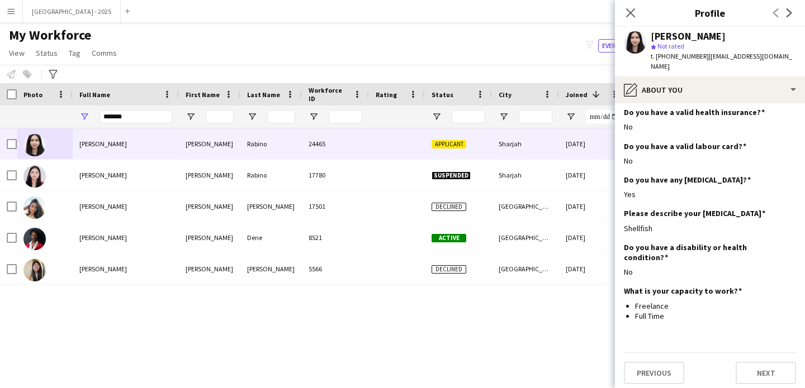
scroll to position [1116, 0]
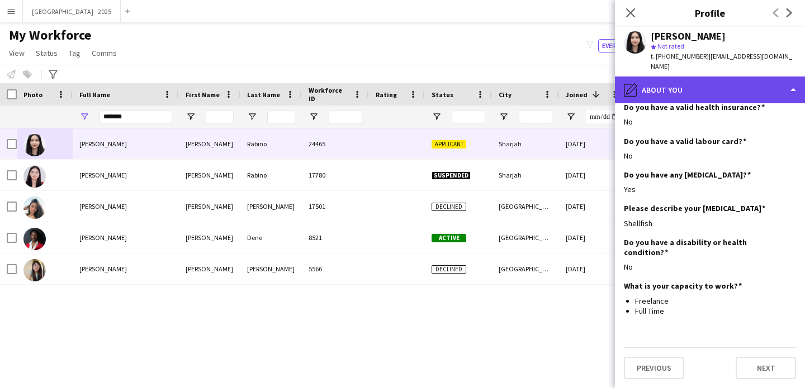
click at [665, 85] on div "pencil4 About you" at bounding box center [710, 90] width 190 height 27
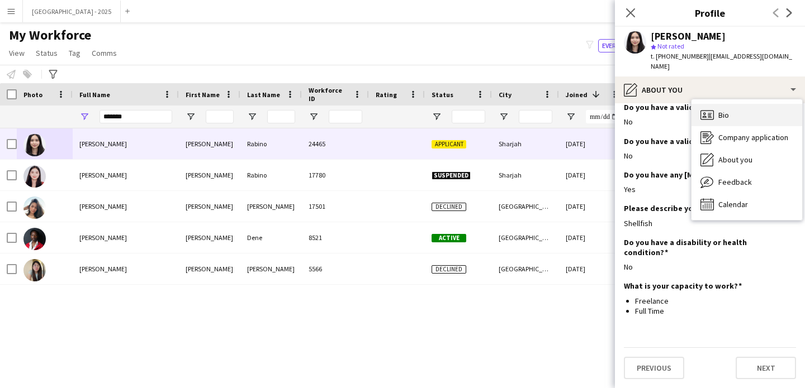
click at [723, 110] on span "Bio" at bounding box center [723, 115] width 11 height 10
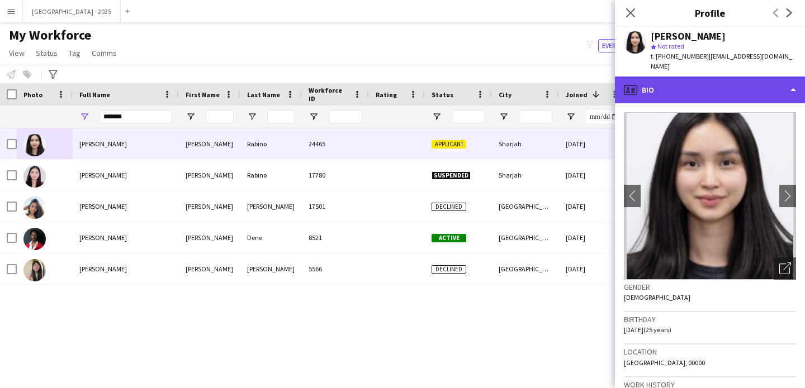
click at [659, 77] on div "profile Bio" at bounding box center [710, 90] width 190 height 27
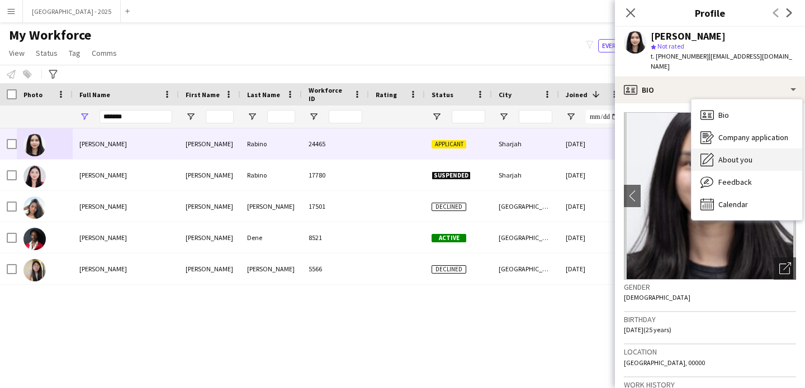
click at [729, 155] on div "About you About you" at bounding box center [746, 160] width 111 height 22
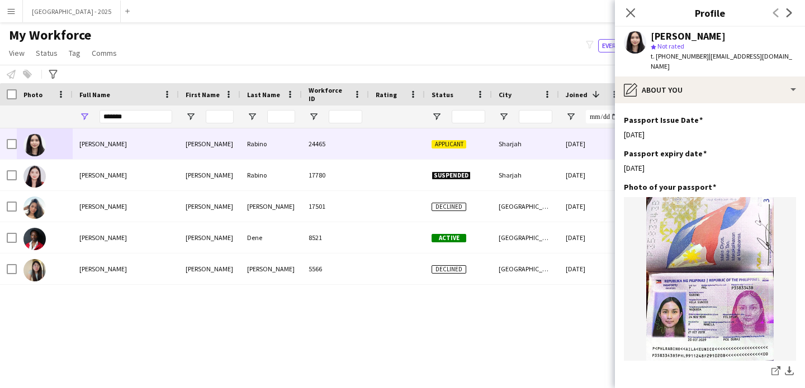
scroll to position [872, 0]
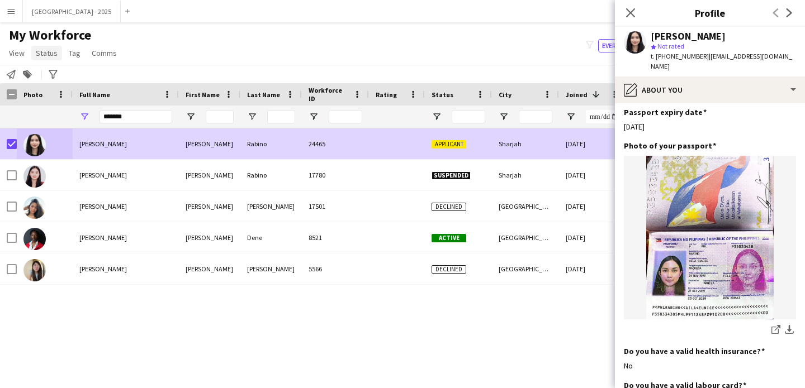
click at [40, 50] on span "Status" at bounding box center [47, 53] width 22 height 10
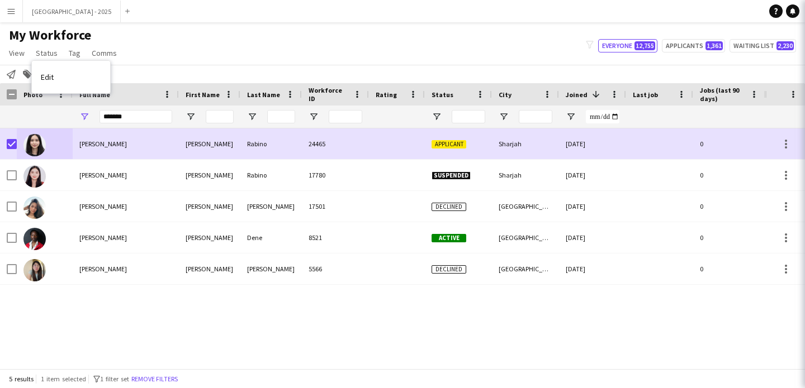
click at [54, 64] on div "Edit" at bounding box center [71, 77] width 78 height 32
click at [72, 73] on link "Edit" at bounding box center [71, 76] width 78 height 23
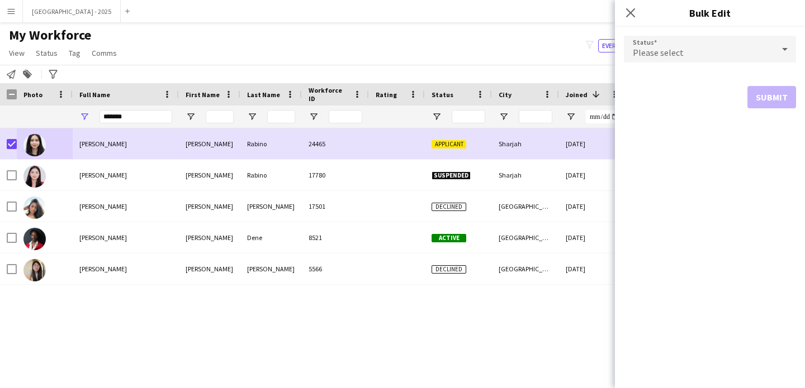
click at [666, 59] on div "Please select" at bounding box center [699, 49] width 150 height 27
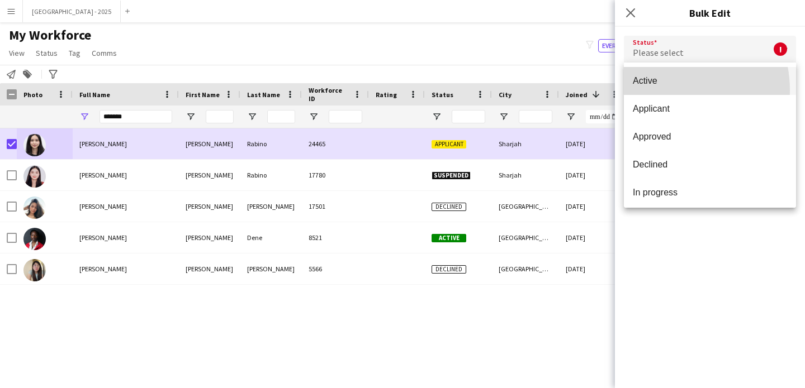
click at [660, 91] on mat-option "Active" at bounding box center [710, 81] width 172 height 28
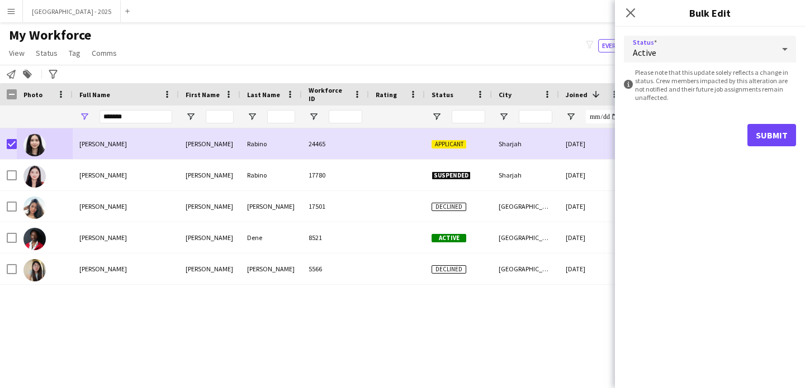
click at [778, 151] on form "Status Active information-circle Please note that this update solely reflects a…" at bounding box center [710, 91] width 172 height 129
click at [764, 138] on button "Submit" at bounding box center [771, 135] width 49 height 22
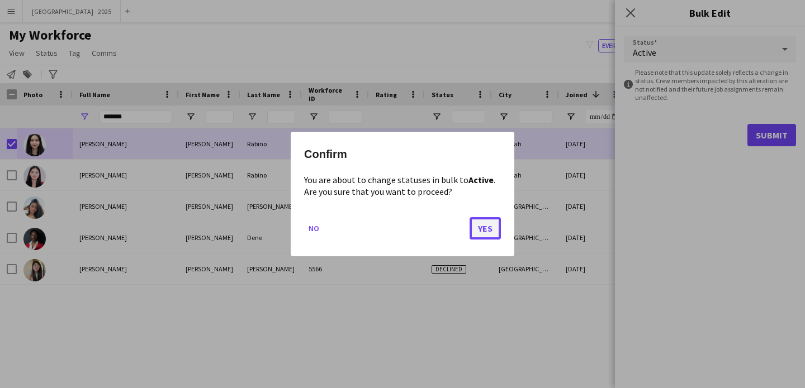
click at [491, 225] on button "Yes" at bounding box center [484, 228] width 31 height 22
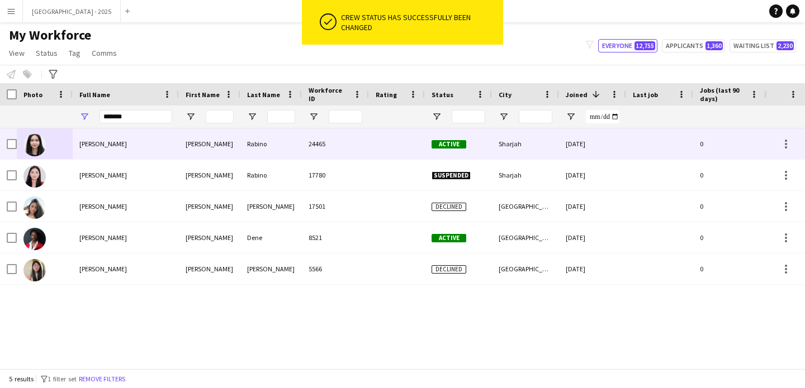
click at [47, 145] on div at bounding box center [45, 144] width 56 height 31
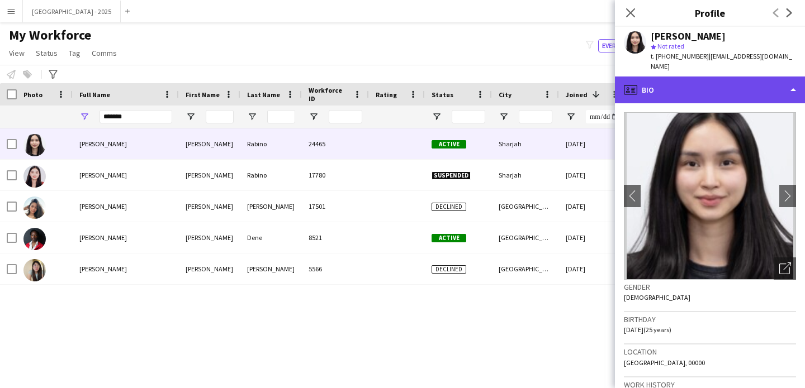
click at [659, 77] on div "profile Bio" at bounding box center [710, 90] width 190 height 27
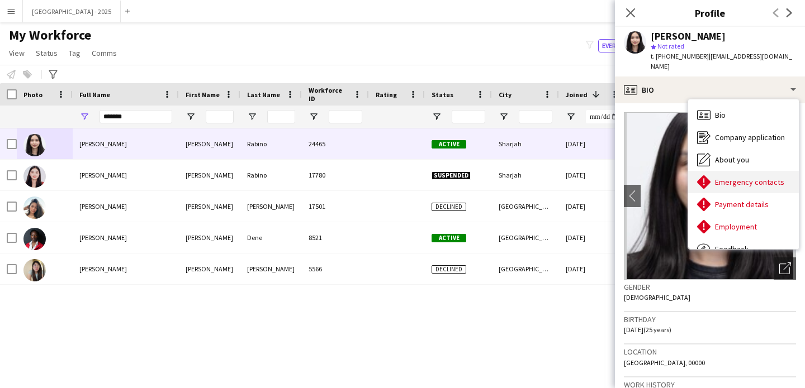
click at [738, 171] on div "Emergency contacts Emergency contacts" at bounding box center [743, 182] width 111 height 22
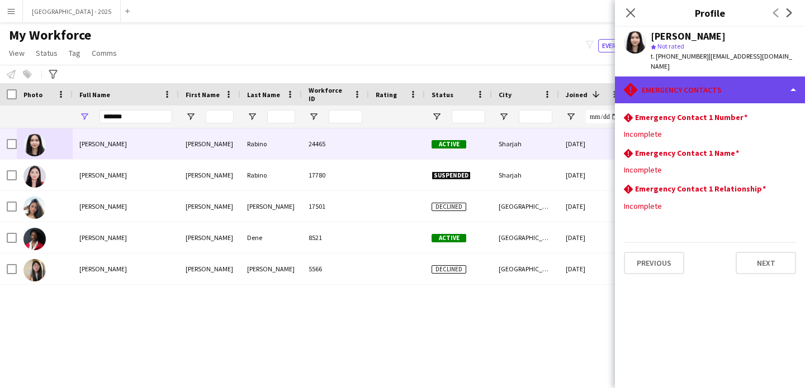
click at [664, 77] on div "rhombus-alert Emergency contacts" at bounding box center [710, 90] width 190 height 27
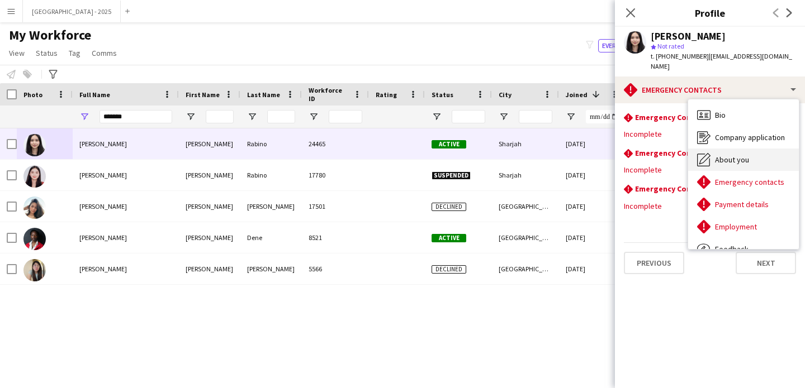
click at [715, 155] on span "About you" at bounding box center [732, 160] width 34 height 10
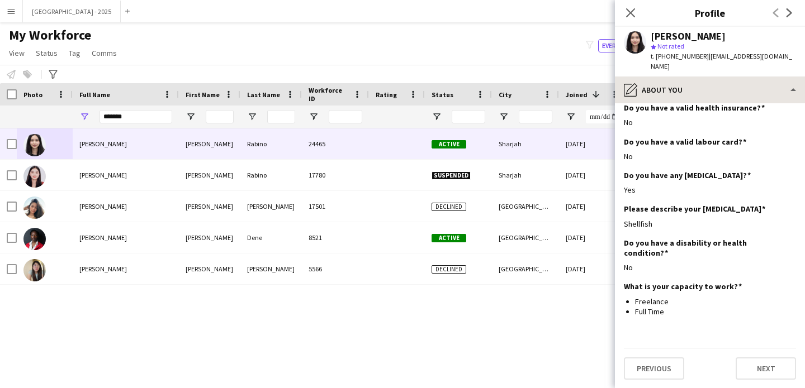
scroll to position [1116, 0]
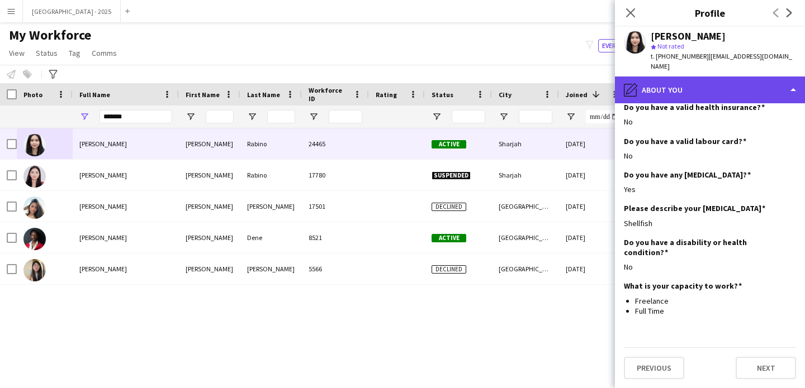
click at [658, 80] on div "pencil4 About you" at bounding box center [710, 90] width 190 height 27
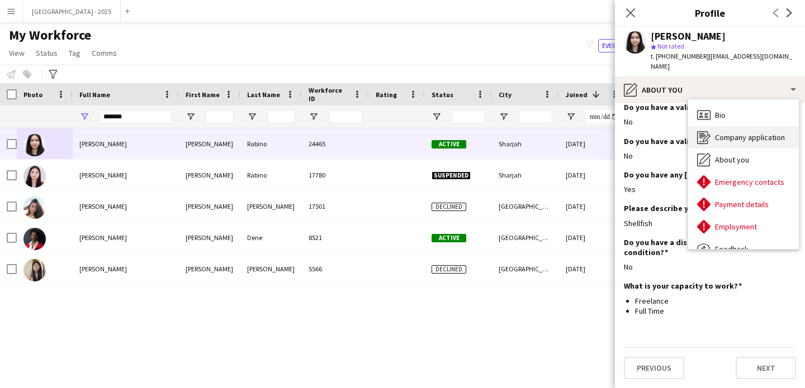
click at [715, 126] on div "Company application Company application" at bounding box center [743, 137] width 111 height 22
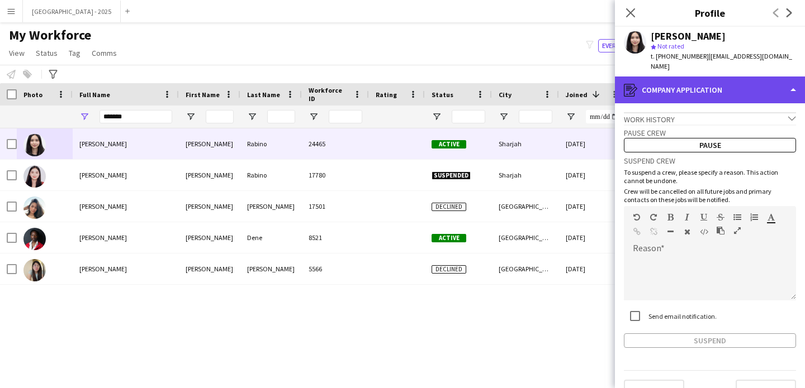
click at [694, 80] on div "register Company application" at bounding box center [710, 90] width 190 height 27
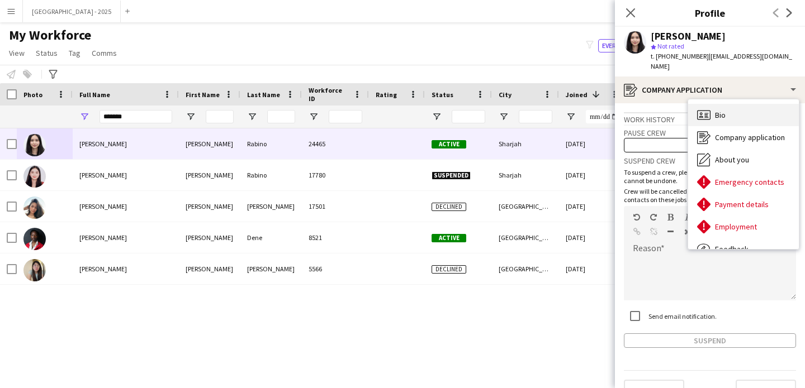
click at [712, 104] on div "Bio Bio" at bounding box center [743, 115] width 111 height 22
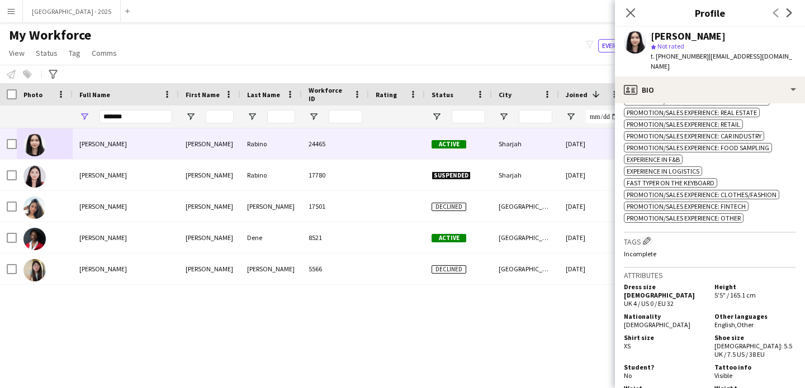
scroll to position [639, 0]
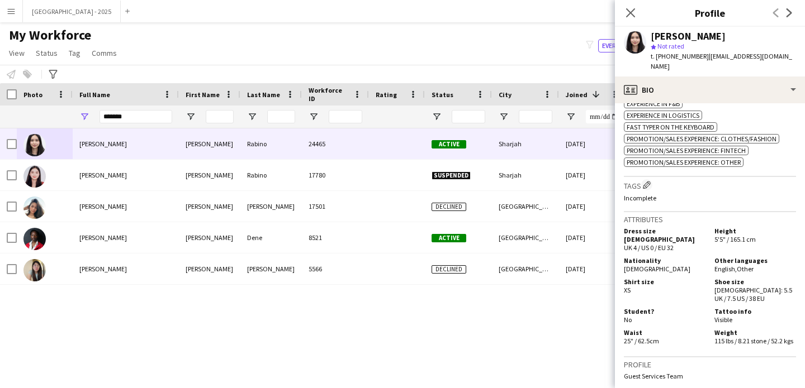
click at [652, 191] on h3 "Tags Edit crew company tags" at bounding box center [710, 185] width 172 height 12
click at [646, 186] on app-icon "Edit crew company tags" at bounding box center [647, 185] width 8 height 8
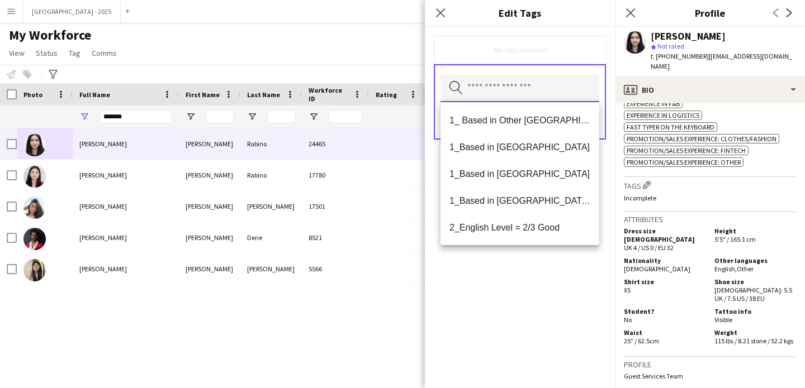
click at [534, 95] on input "text" at bounding box center [519, 88] width 159 height 28
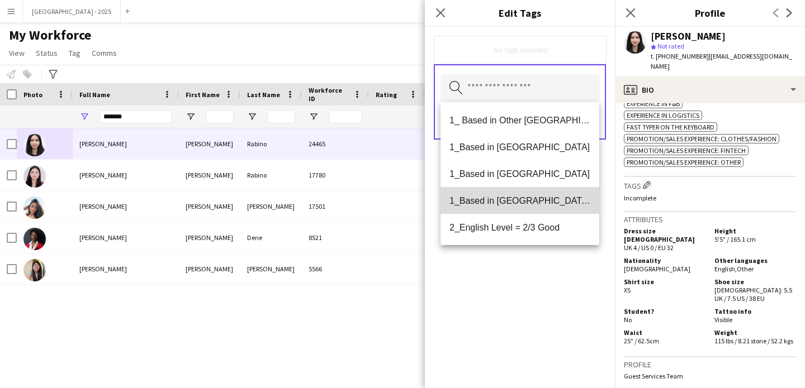
click at [535, 206] on span "1_Based in [GEOGRAPHIC_DATA]/[GEOGRAPHIC_DATA]/Ajman" at bounding box center [519, 201] width 141 height 11
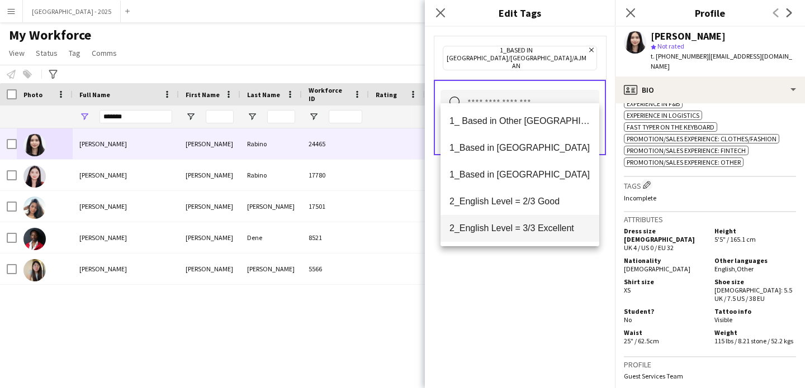
click at [538, 225] on span "2_English Level = 3/3 Excellent" at bounding box center [519, 228] width 141 height 11
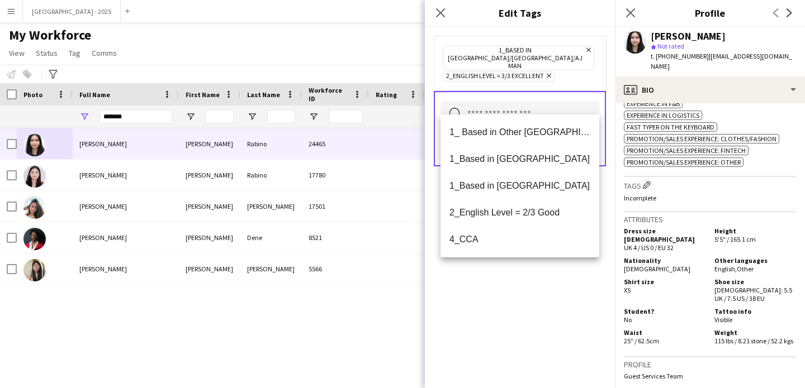
click at [555, 277] on div "1_Based in [GEOGRAPHIC_DATA]/[GEOGRAPHIC_DATA]/Ajman Remove 2_English Level = 3…" at bounding box center [520, 208] width 190 height 362
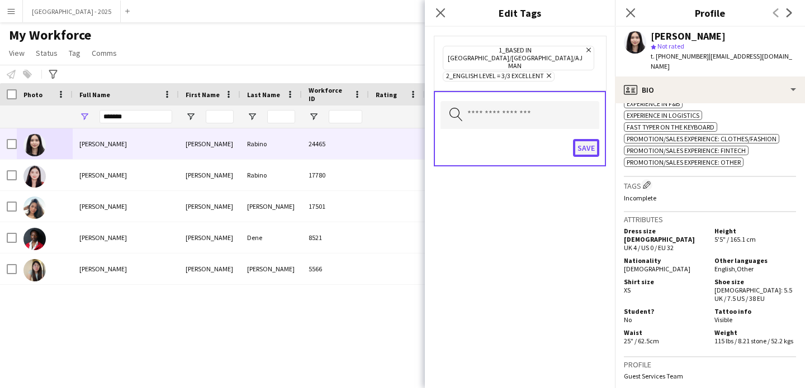
click at [588, 139] on button "Save" at bounding box center [586, 148] width 26 height 18
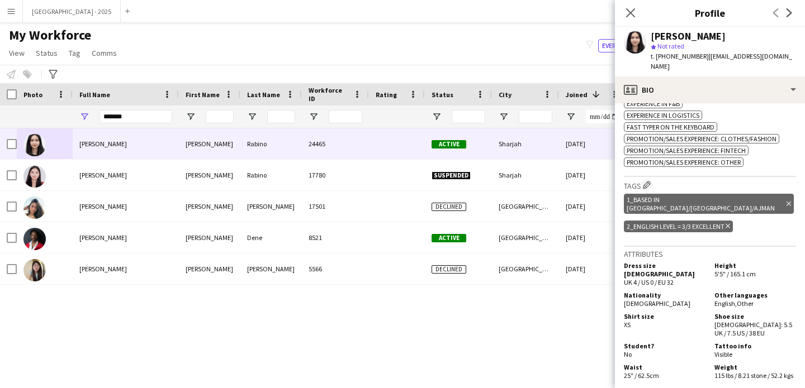
click at [730, 223] on icon "Delete tag" at bounding box center [727, 226] width 4 height 7
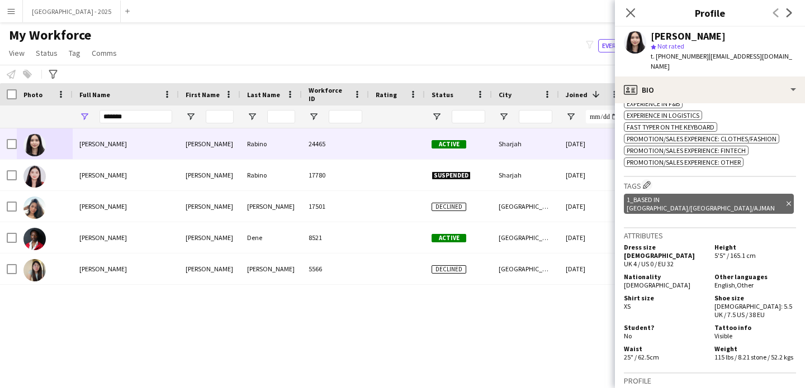
click at [647, 191] on h3 "Tags Edit crew company tags" at bounding box center [710, 185] width 172 height 12
click at [648, 189] on app-icon "Edit crew company tags" at bounding box center [647, 185] width 8 height 8
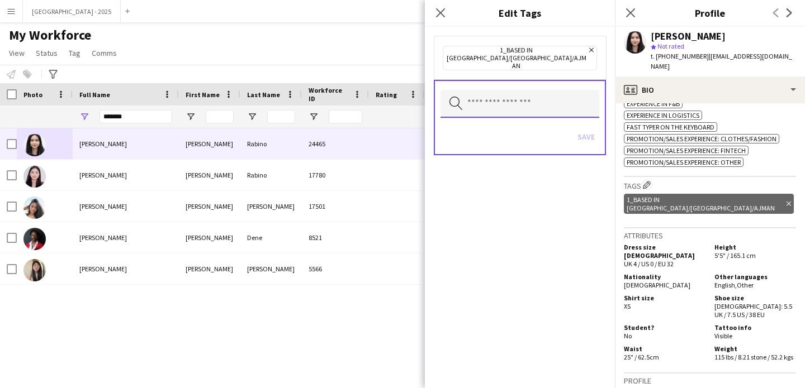
click at [523, 97] on input "text" at bounding box center [519, 104] width 159 height 28
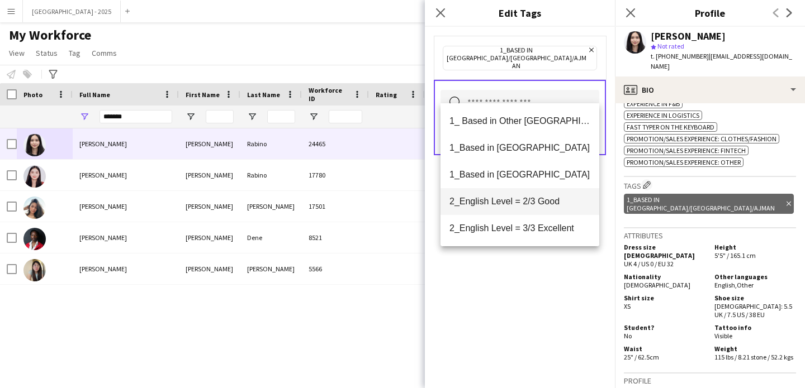
click at [533, 207] on mat-option "2_English Level = 2/3 Good" at bounding box center [519, 201] width 159 height 27
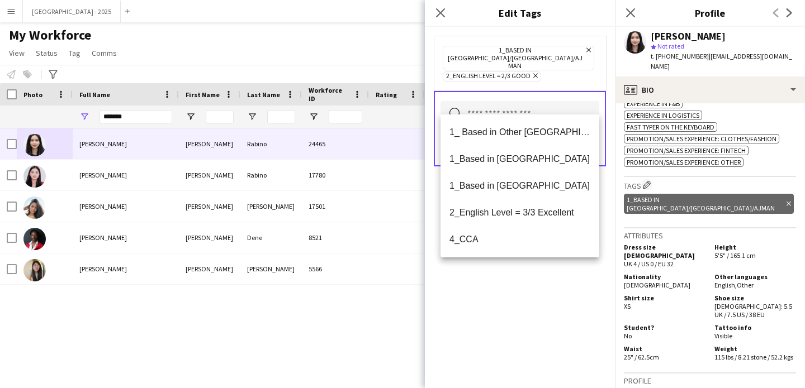
drag, startPoint x: 559, startPoint y: 315, endPoint x: 564, endPoint y: 219, distance: 96.8
click at [559, 314] on div "1_Based in [GEOGRAPHIC_DATA]/[GEOGRAPHIC_DATA]/Ajman Remove 2_English Level = 2…" at bounding box center [520, 208] width 190 height 362
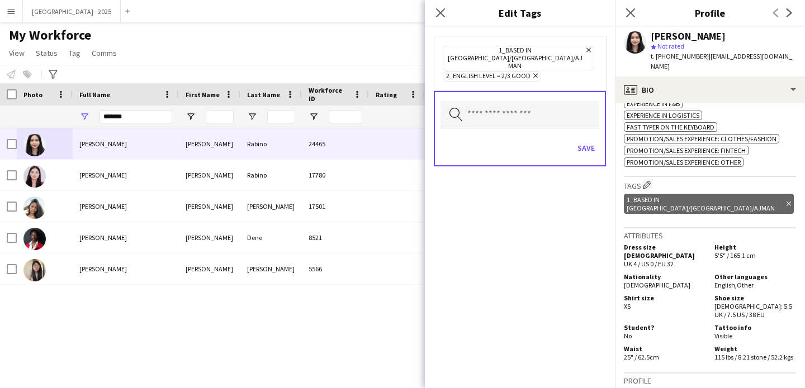
click at [592, 144] on div "Save" at bounding box center [519, 150] width 159 height 32
click at [589, 139] on button "Save" at bounding box center [586, 148] width 26 height 18
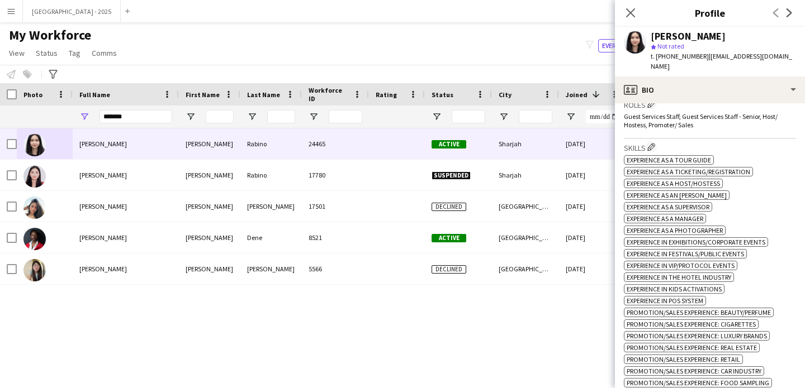
scroll to position [0, 0]
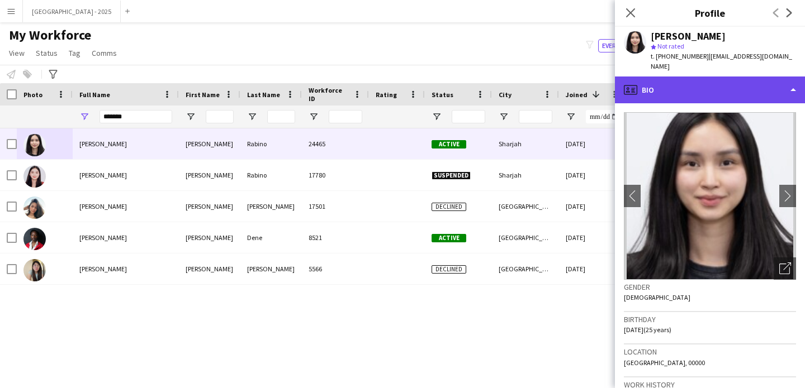
click at [667, 78] on div "profile Bio" at bounding box center [710, 90] width 190 height 27
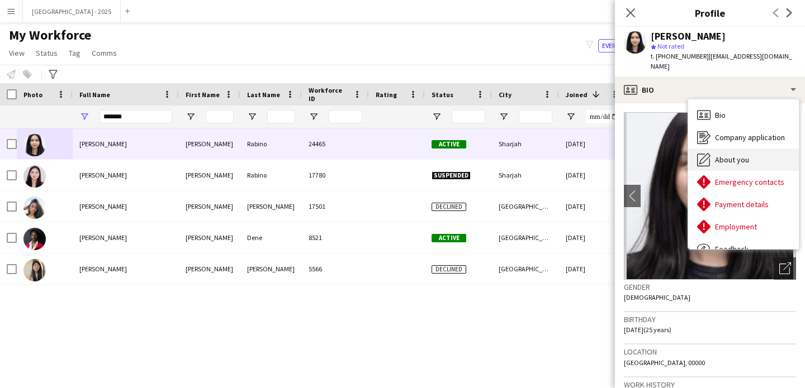
click at [743, 155] on span "About you" at bounding box center [732, 160] width 34 height 10
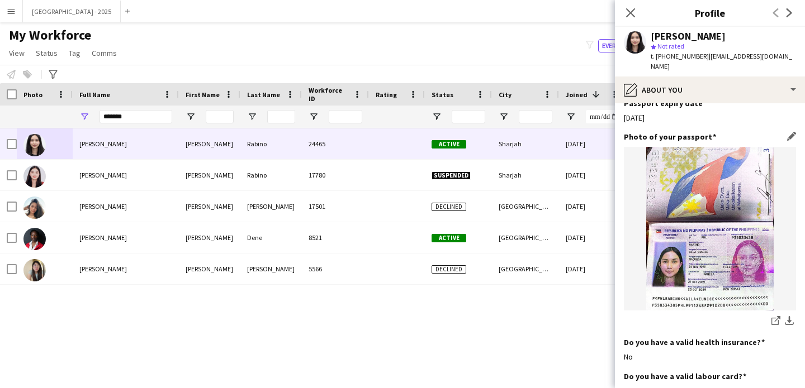
scroll to position [728, 0]
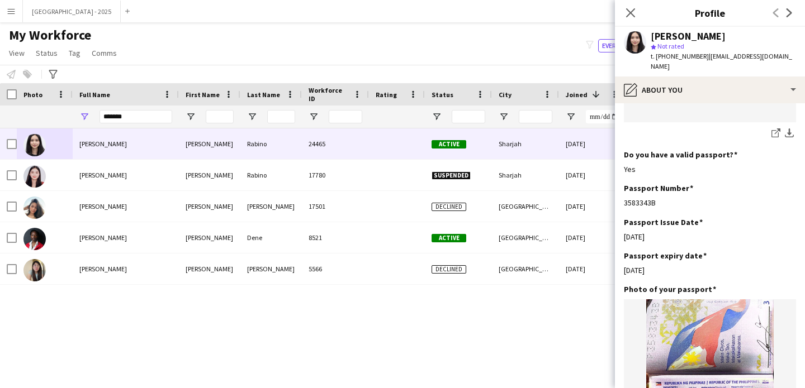
click at [632, 13] on icon "Close pop-in" at bounding box center [630, 12] width 9 height 9
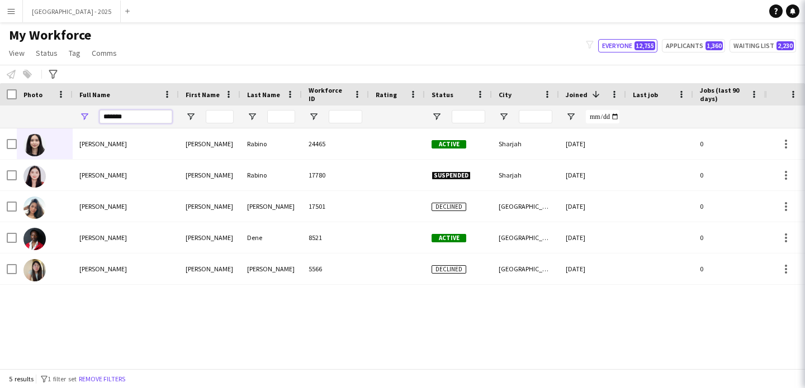
click at [150, 115] on input "******" at bounding box center [135, 116] width 73 height 13
click at [154, 113] on input "******" at bounding box center [135, 116] width 73 height 13
type input "*"
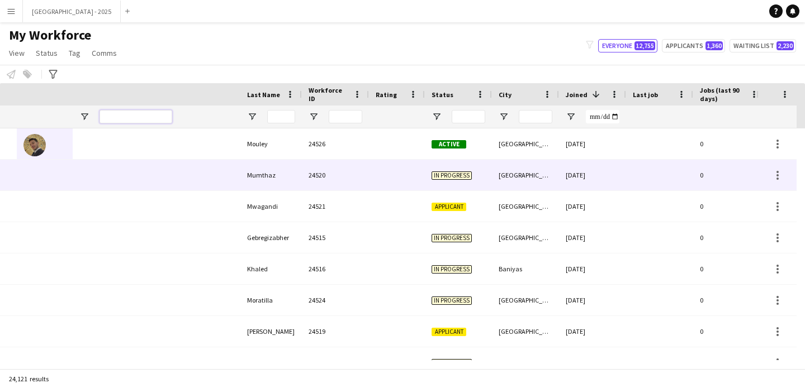
scroll to position [0, 385]
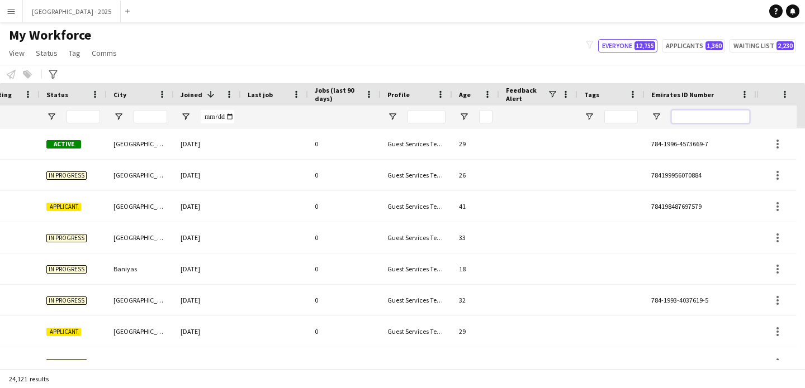
click at [698, 120] on input "Emirates ID Number Filter Input" at bounding box center [710, 116] width 78 height 13
paste input "*******"
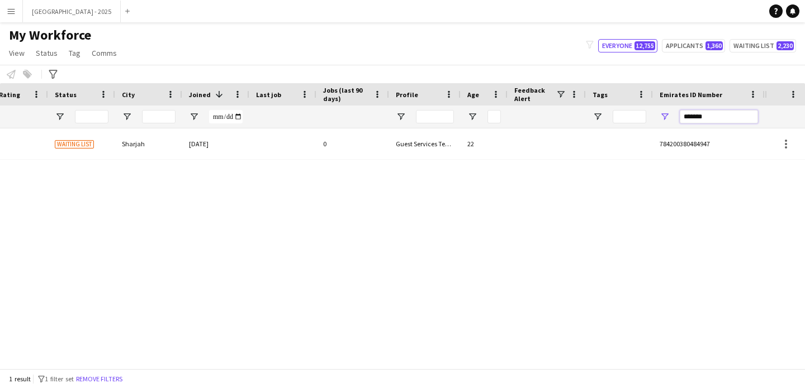
scroll to position [0, 377]
type input "*******"
click at [607, 123] on div at bounding box center [619, 117] width 67 height 22
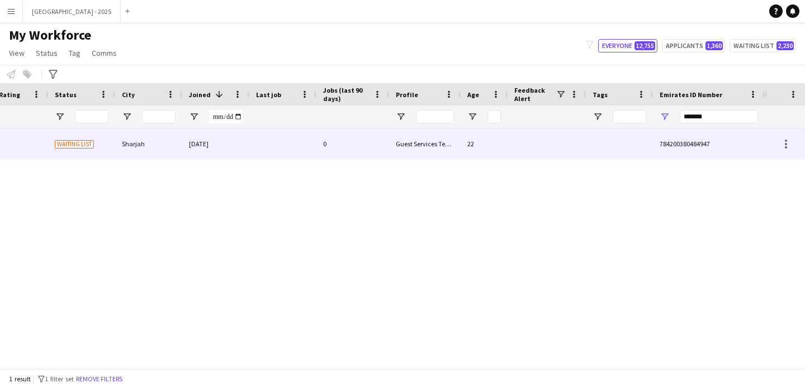
click at [604, 133] on div at bounding box center [619, 144] width 67 height 31
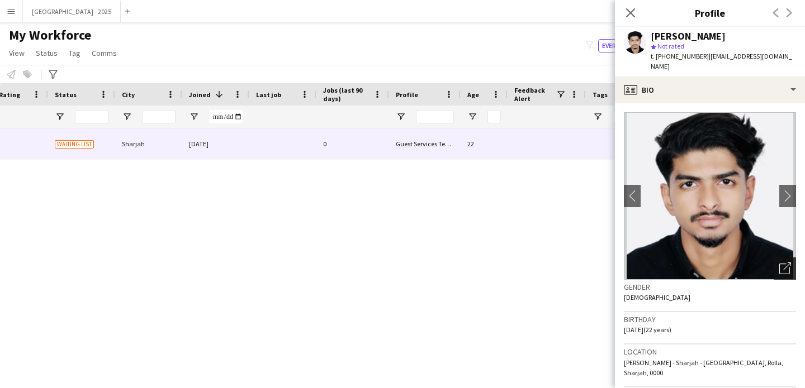
click at [773, 258] on div "Open photos pop-in" at bounding box center [784, 269] width 22 height 22
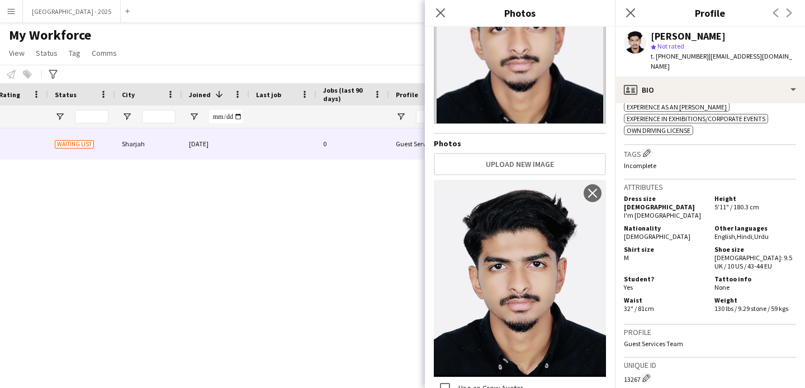
scroll to position [426, 0]
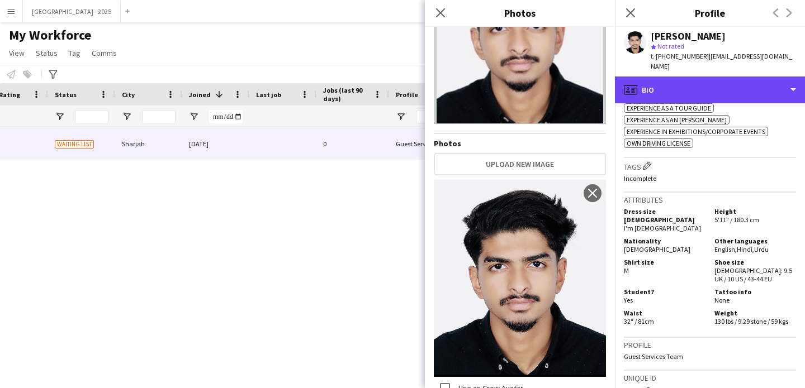
drag, startPoint x: 742, startPoint y: 86, endPoint x: 744, endPoint y: 92, distance: 5.8
click at [742, 86] on div "profile Bio" at bounding box center [710, 90] width 190 height 27
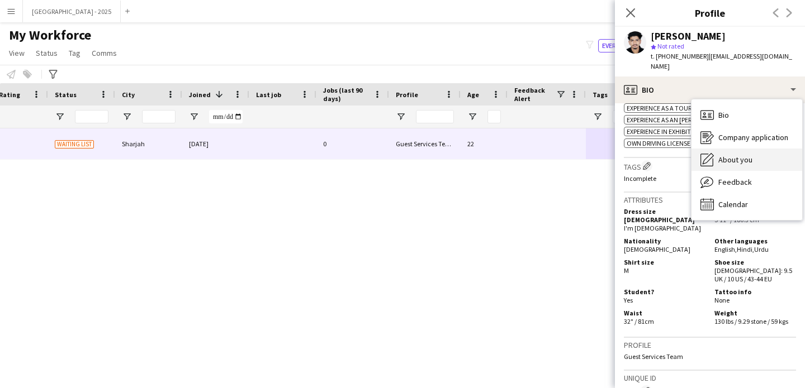
click at [756, 150] on div "About you About you" at bounding box center [746, 160] width 111 height 22
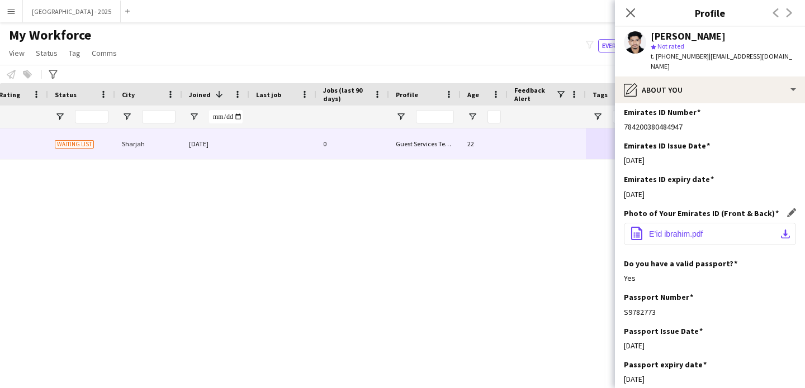
scroll to position [481, 0]
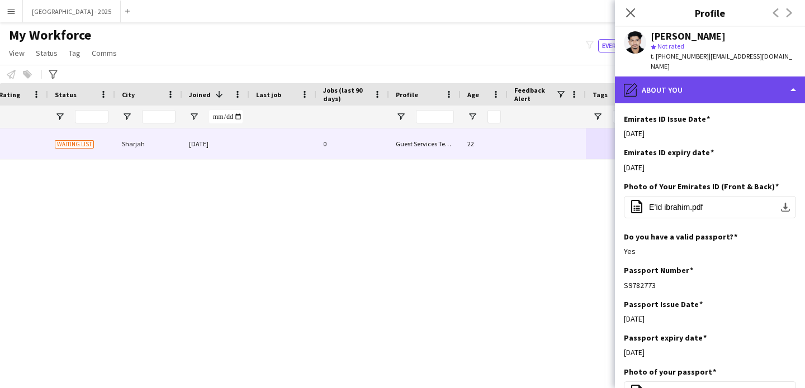
click at [695, 91] on div "pencil4 About you" at bounding box center [710, 90] width 190 height 27
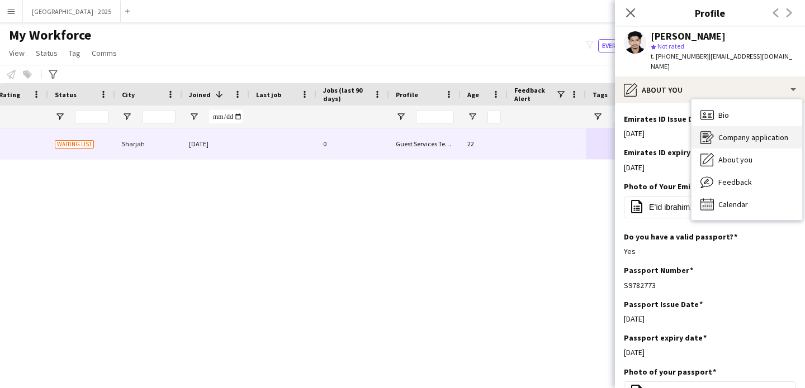
click at [729, 126] on div "Company application Company application" at bounding box center [746, 137] width 111 height 22
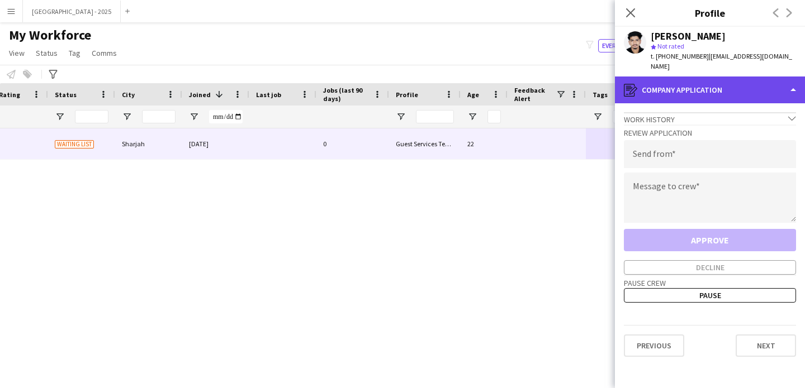
click at [692, 78] on div "register Company application" at bounding box center [710, 90] width 190 height 27
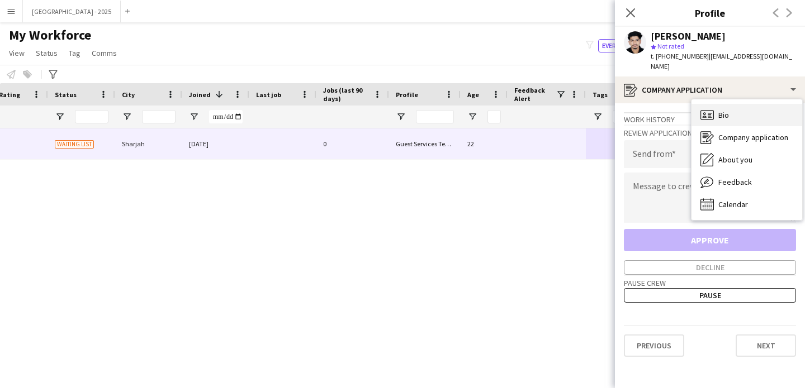
click at [719, 110] on span "Bio" at bounding box center [723, 115] width 11 height 10
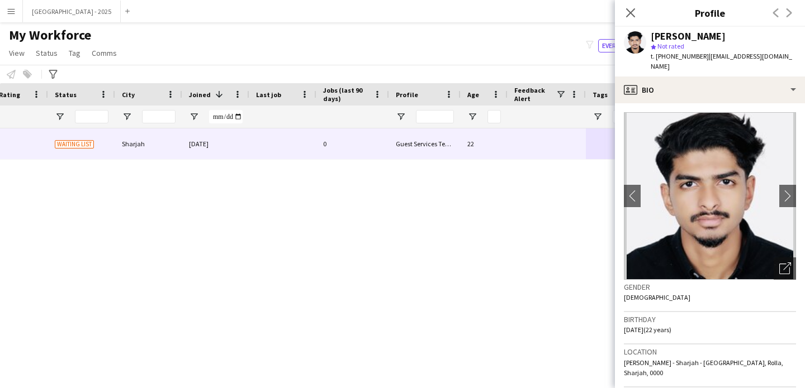
scroll to position [397, 0]
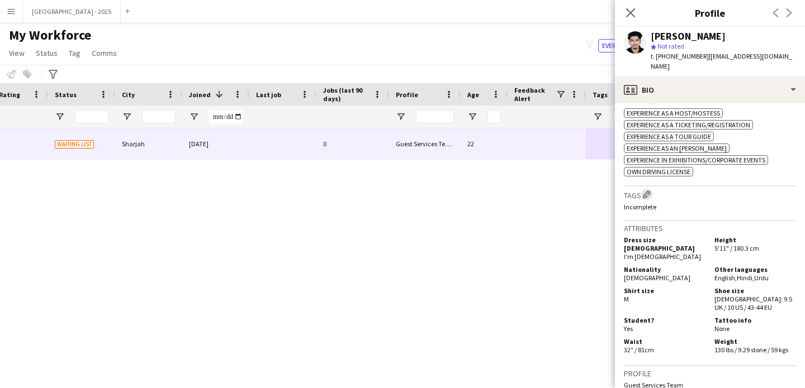
click at [649, 191] on app-icon "Edit crew company tags" at bounding box center [647, 195] width 8 height 8
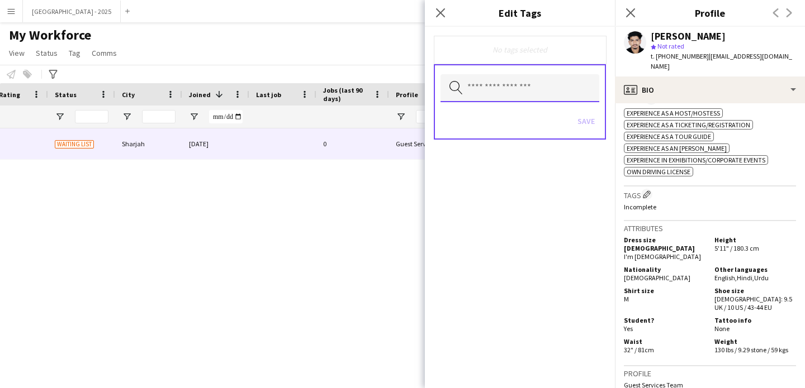
click at [540, 88] on input "text" at bounding box center [519, 88] width 159 height 28
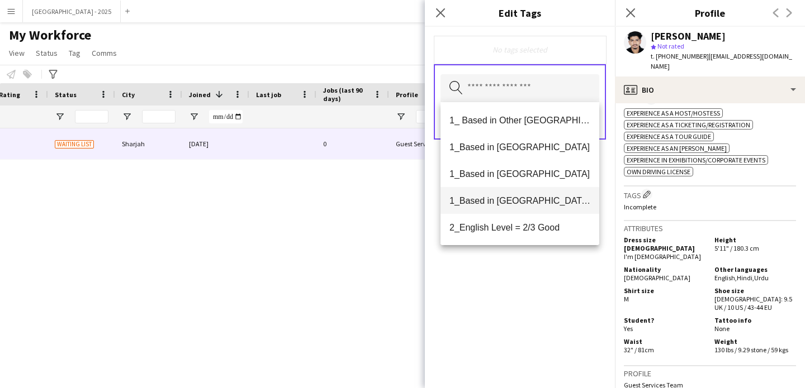
click at [514, 208] on mat-option "1_Based in [GEOGRAPHIC_DATA]/[GEOGRAPHIC_DATA]/Ajman" at bounding box center [519, 200] width 159 height 27
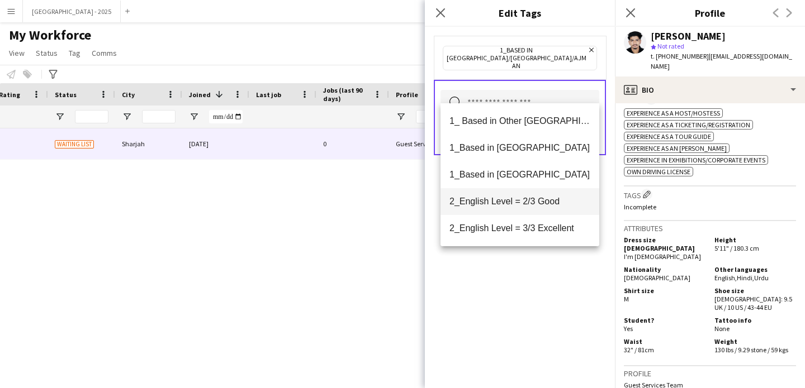
click at [542, 207] on mat-option "2_English Level = 2/3 Good" at bounding box center [519, 201] width 159 height 27
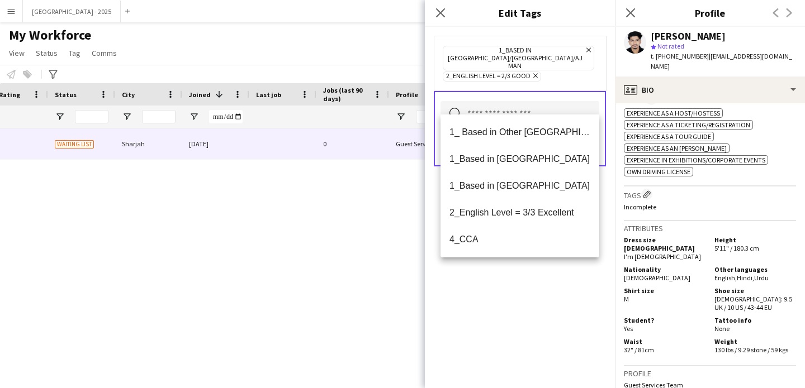
drag, startPoint x: 530, startPoint y: 292, endPoint x: 530, endPoint y: 281, distance: 11.2
click at [530, 292] on div "1_Based in [GEOGRAPHIC_DATA]/[GEOGRAPHIC_DATA]/Ajman Remove 2_English Level = 2…" at bounding box center [520, 208] width 190 height 362
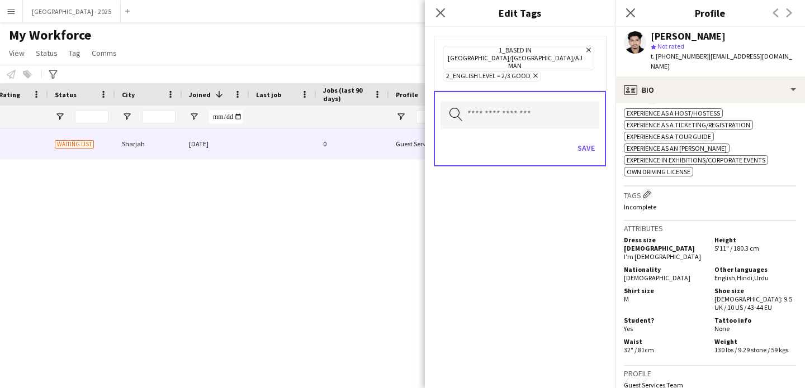
drag, startPoint x: 586, startPoint y: 120, endPoint x: 593, endPoint y: 145, distance: 26.3
click at [586, 134] on div "Save" at bounding box center [519, 150] width 159 height 32
click at [593, 146] on div "Save" at bounding box center [519, 150] width 159 height 32
click at [582, 139] on button "Save" at bounding box center [586, 148] width 26 height 18
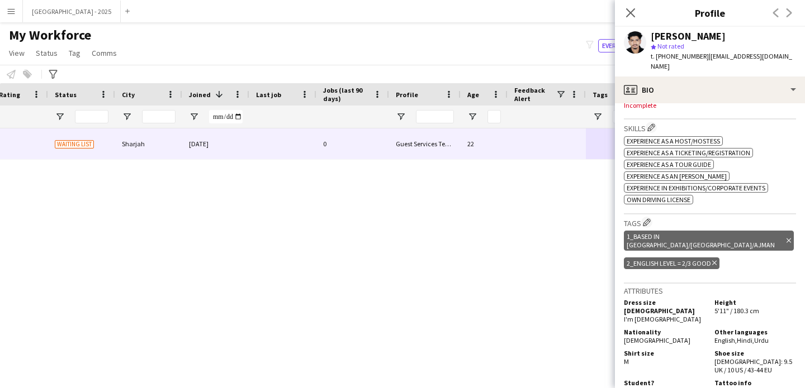
scroll to position [281, 0]
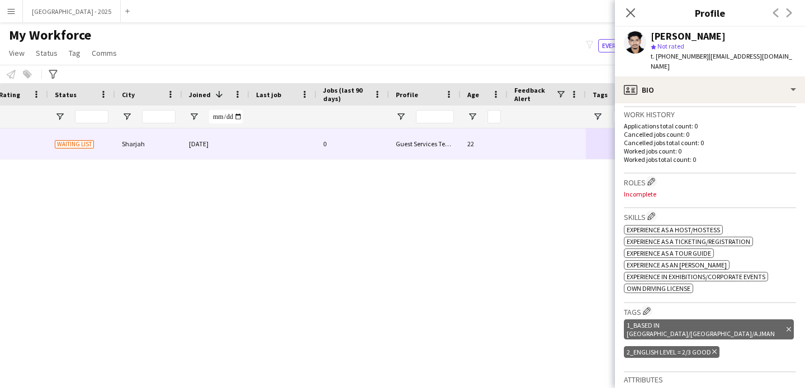
click at [656, 174] on div "Roles Edit crew company roles Incomplete" at bounding box center [710, 191] width 172 height 35
drag, startPoint x: 654, startPoint y: 168, endPoint x: 586, endPoint y: 139, distance: 73.8
click at [654, 178] on app-icon "Edit crew company roles" at bounding box center [651, 182] width 8 height 8
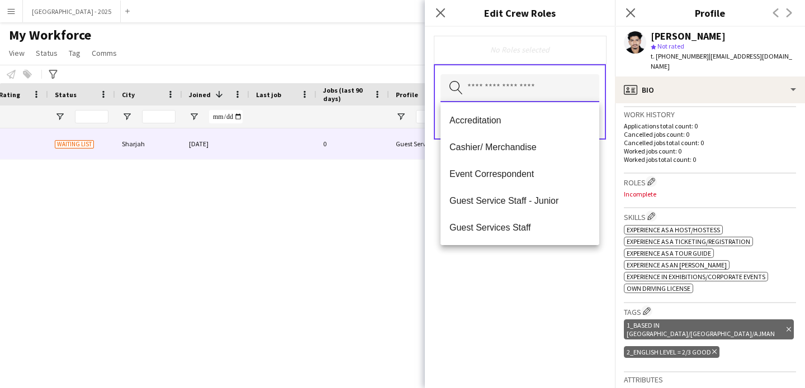
click at [526, 96] on input "text" at bounding box center [519, 88] width 159 height 28
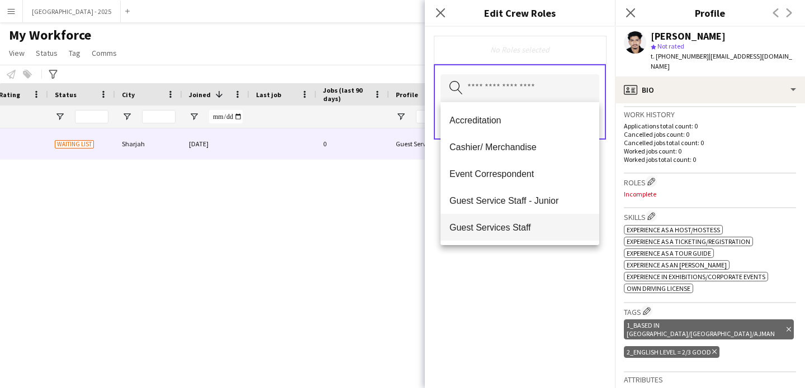
click at [515, 222] on span "Guest Services Staff" at bounding box center [519, 227] width 141 height 11
click at [516, 267] on div "Guest Services Staff Remove Search by role type Save" at bounding box center [520, 208] width 190 height 362
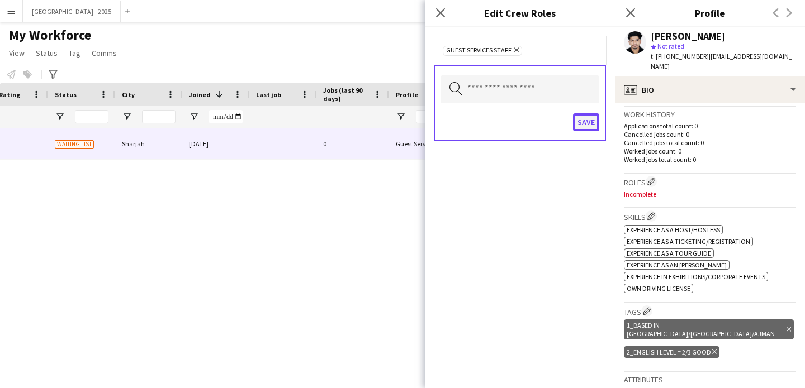
click at [588, 123] on button "Save" at bounding box center [586, 122] width 26 height 18
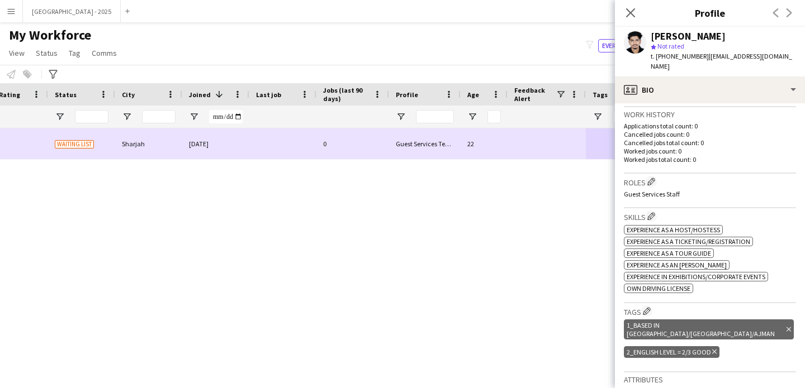
scroll to position [0, 0]
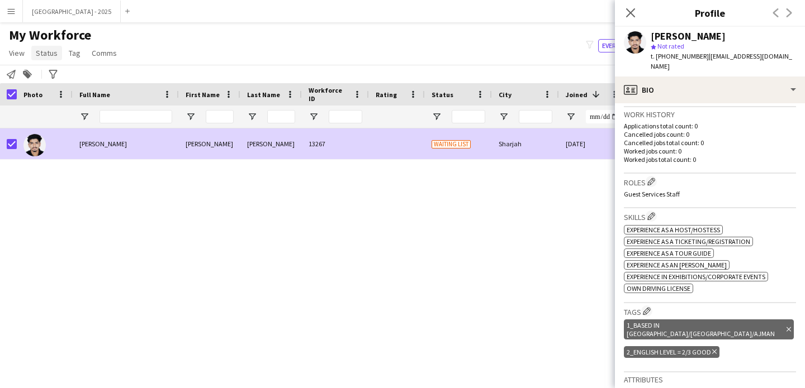
click at [42, 51] on span "Status" at bounding box center [47, 53] width 22 height 10
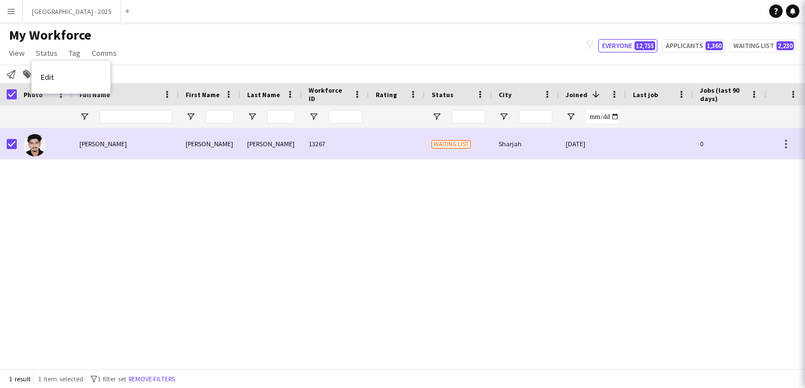
click at [73, 75] on app-workforce-header "My Workforce View Views Default view New view Update view Delete view Edit name…" at bounding box center [402, 55] width 805 height 56
click at [80, 80] on link "Edit" at bounding box center [71, 76] width 78 height 23
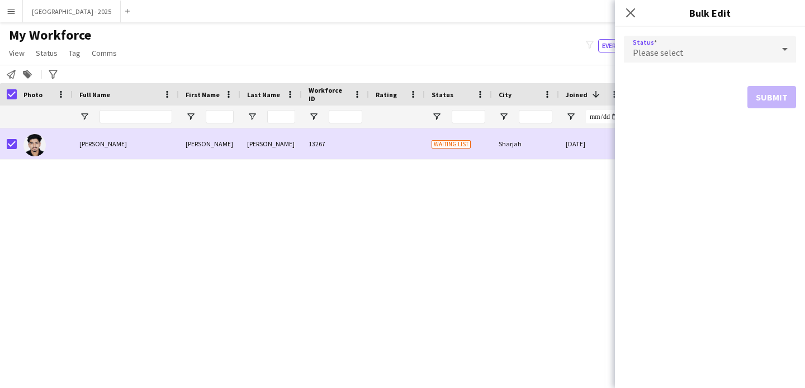
click at [656, 51] on span "Please select" at bounding box center [658, 52] width 51 height 11
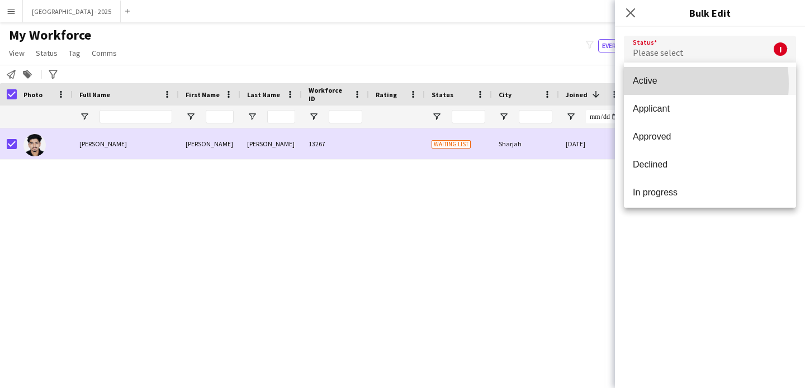
click at [653, 84] on span "Active" at bounding box center [710, 80] width 154 height 11
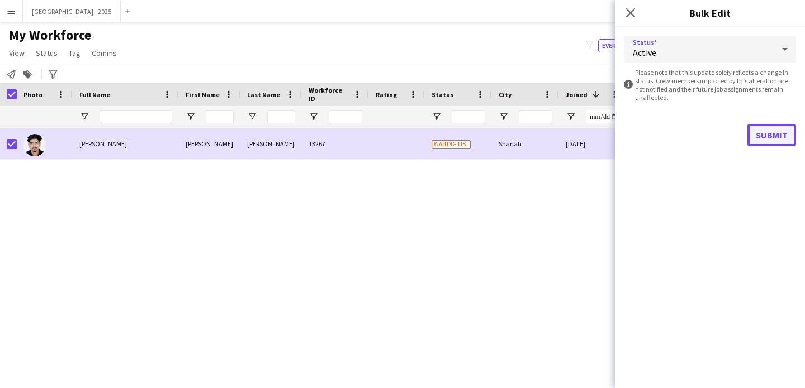
click at [764, 144] on button "Submit" at bounding box center [771, 135] width 49 height 22
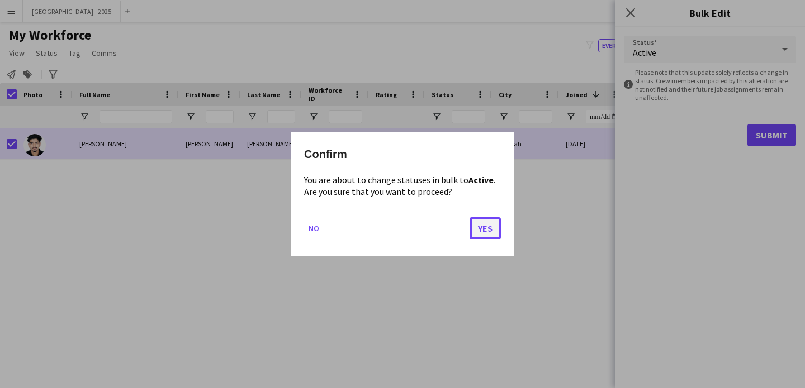
click at [488, 227] on button "Yes" at bounding box center [484, 228] width 31 height 22
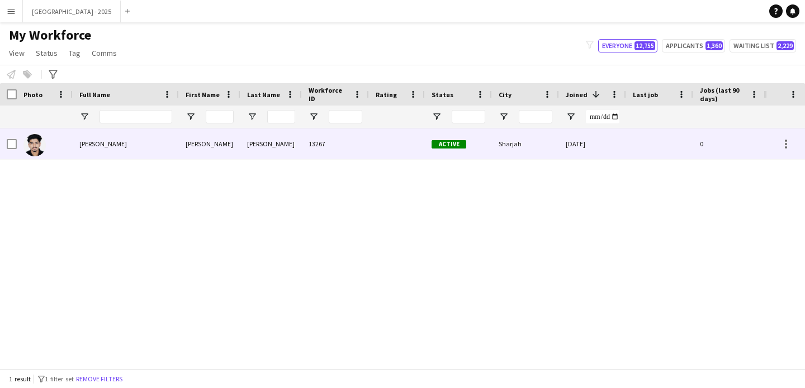
click at [64, 149] on div at bounding box center [45, 144] width 56 height 31
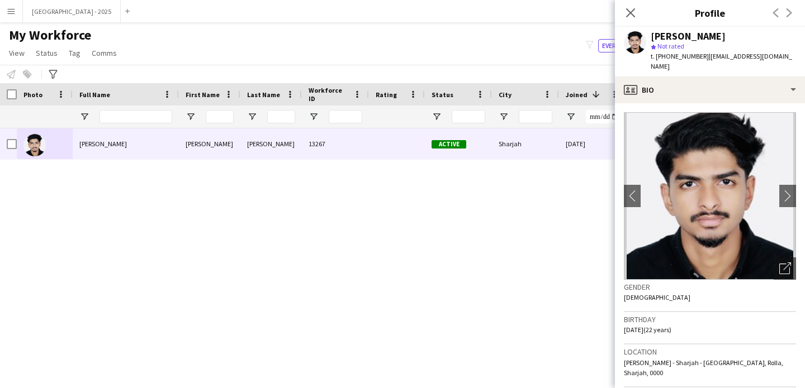
click at [700, 63] on div "Ibrahim Parvez star Not rated t. +971564956096 | moibrahim264@gmail.com" at bounding box center [710, 52] width 190 height 50
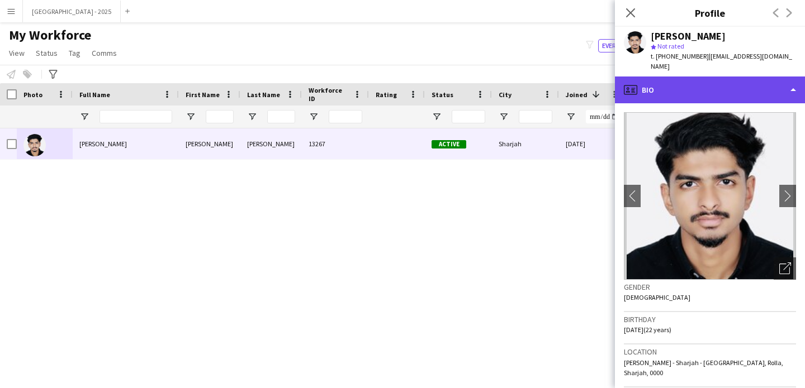
click at [694, 77] on div "profile Bio" at bounding box center [710, 90] width 190 height 27
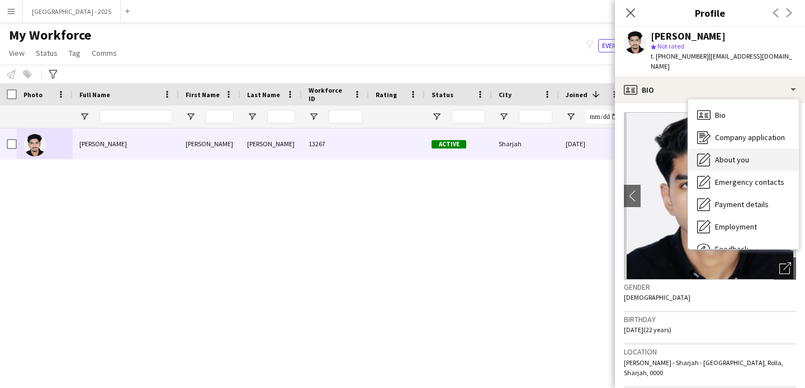
click at [724, 155] on span "About you" at bounding box center [732, 160] width 34 height 10
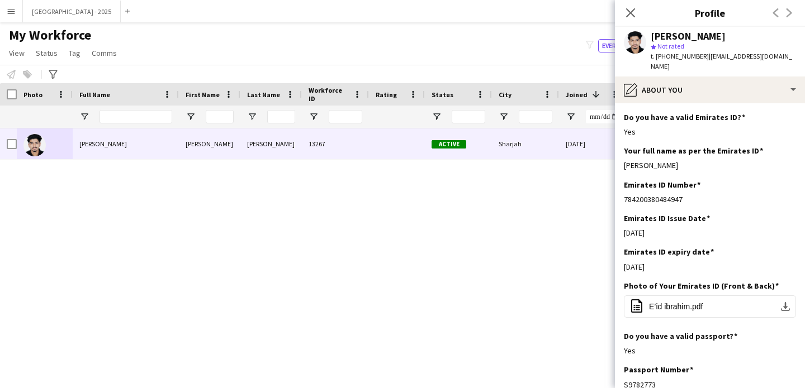
scroll to position [383, 0]
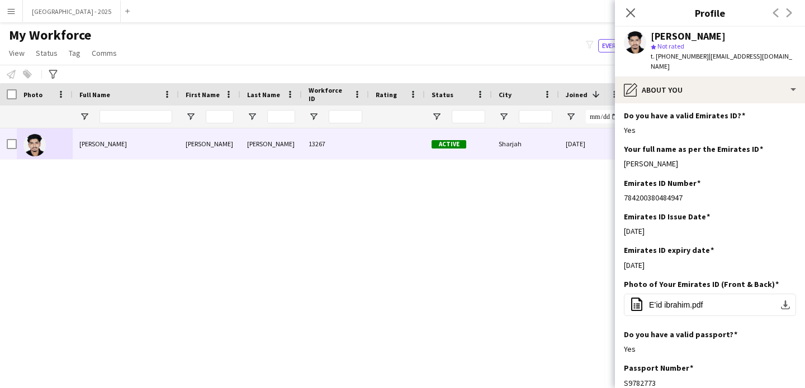
drag, startPoint x: 624, startPoint y: 263, endPoint x: 802, endPoint y: 268, distance: 178.3
click at [700, 268] on div "07-12-2024" at bounding box center [710, 265] width 172 height 10
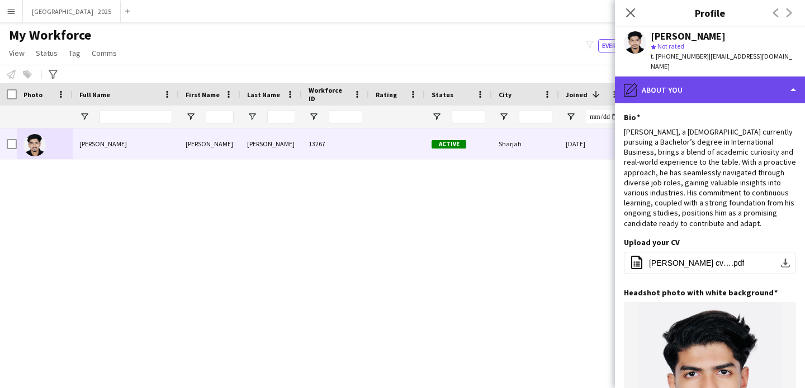
click at [657, 87] on div "pencil4 About you" at bounding box center [710, 90] width 190 height 27
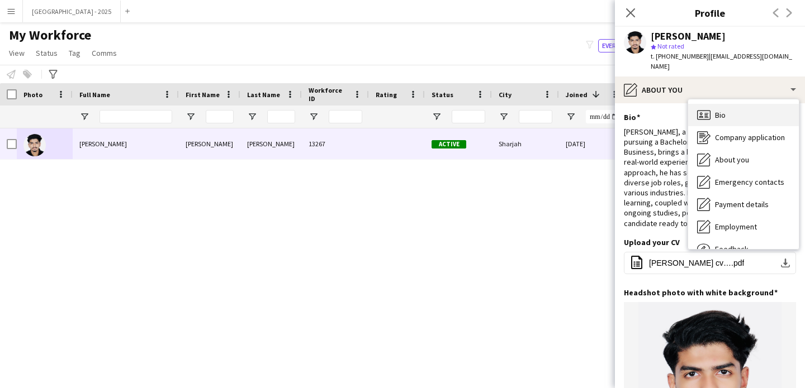
click at [693, 104] on div "Bio Bio" at bounding box center [743, 115] width 111 height 22
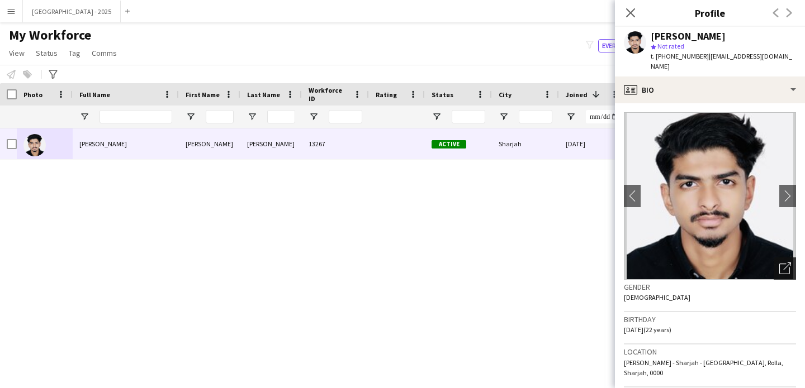
click at [779, 263] on icon "Open photos pop-in" at bounding box center [785, 269] width 12 height 12
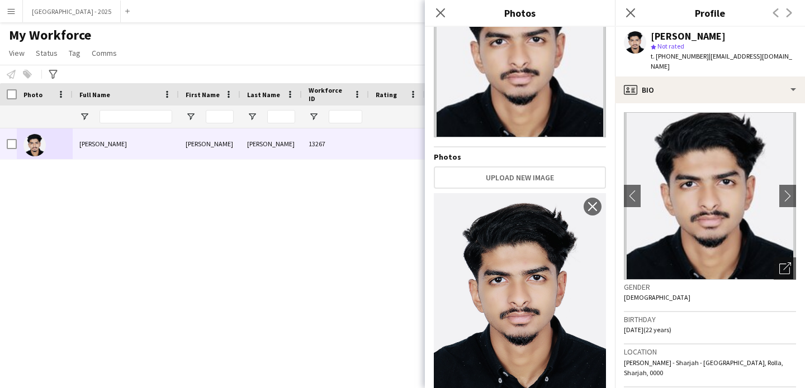
scroll to position [89, 0]
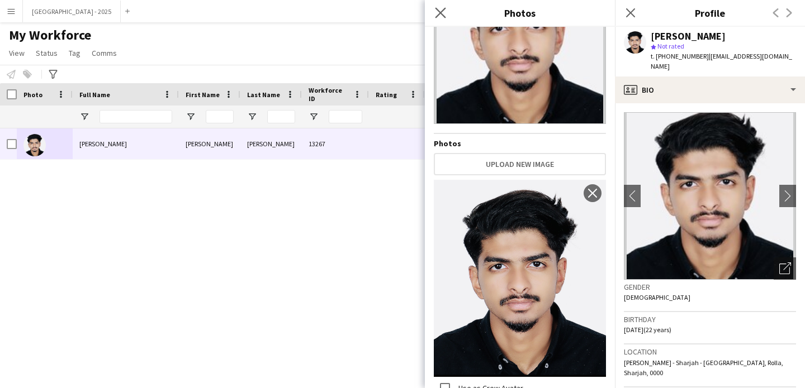
click at [445, 16] on app-icon "Close pop-in" at bounding box center [441, 13] width 16 height 16
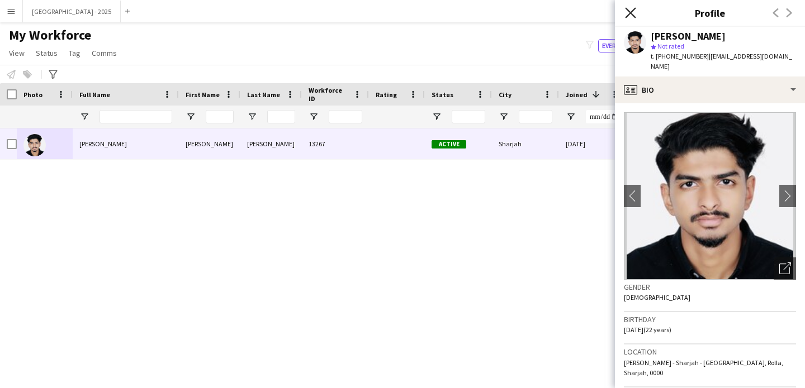
click at [634, 15] on icon "Close pop-in" at bounding box center [630, 12] width 11 height 11
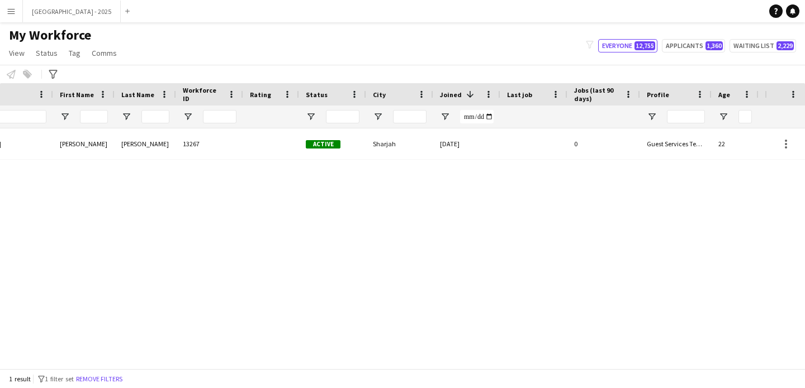
scroll to position [0, 377]
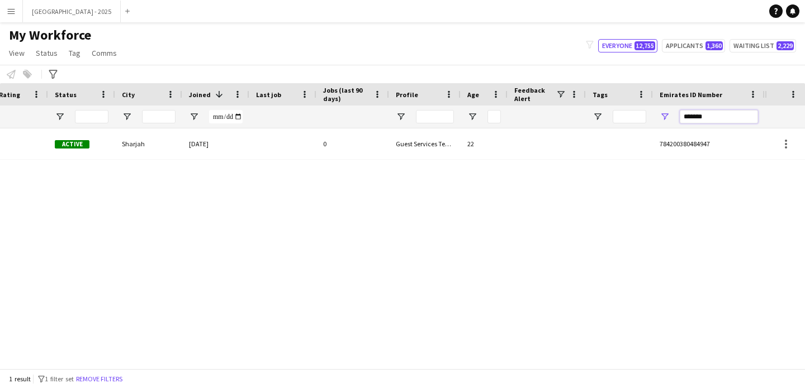
click at [719, 117] on input "*******" at bounding box center [719, 116] width 78 height 13
paste input "Emirates ID Number Filter Input"
click at [695, 122] on input "*******" at bounding box center [719, 116] width 78 height 13
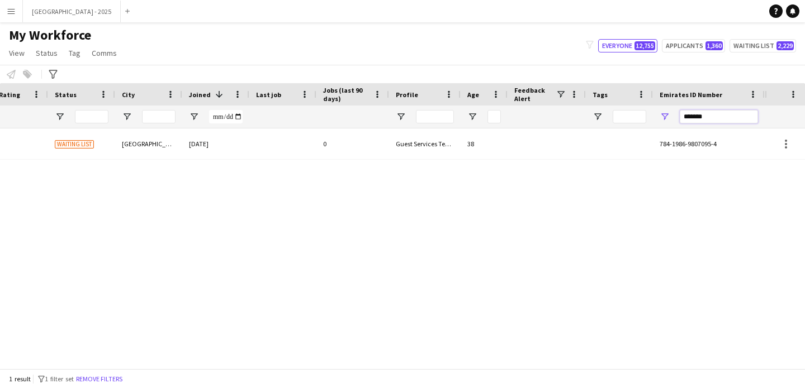
paste input "Emirates ID Number Filter Input"
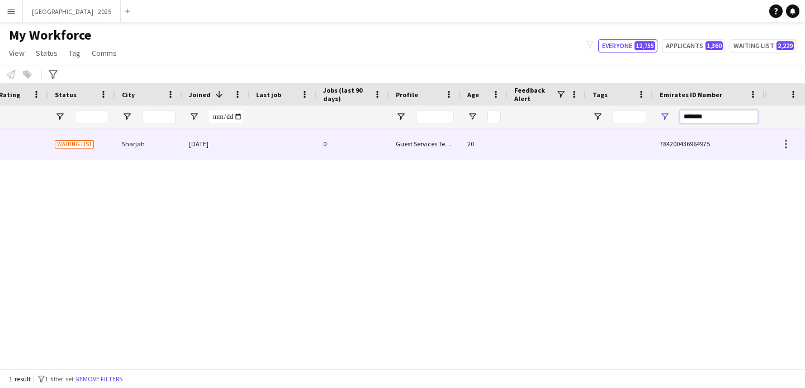
type input "*******"
click at [283, 148] on div at bounding box center [282, 144] width 67 height 31
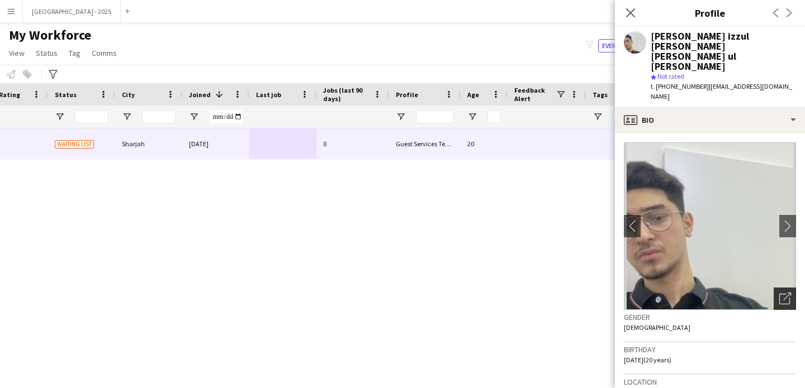
click at [779, 294] on icon at bounding box center [784, 299] width 11 height 11
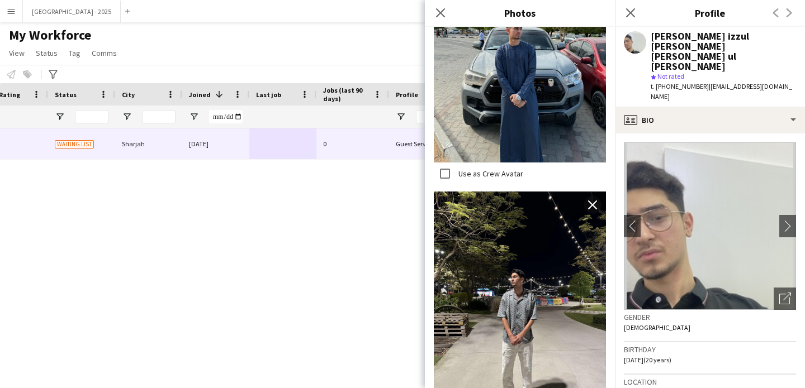
scroll to position [0, 0]
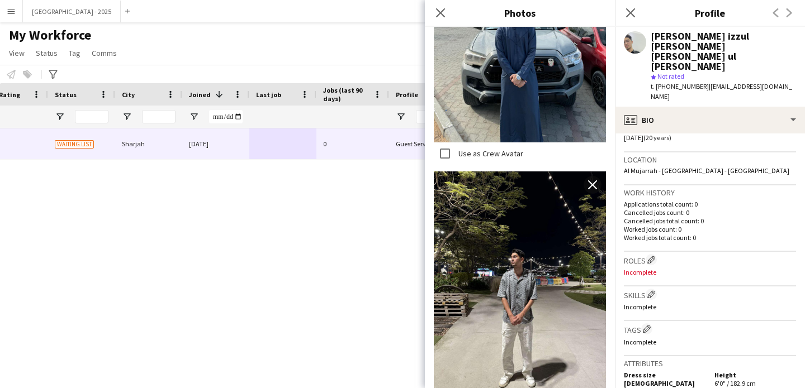
click at [659, 254] on h3 "Roles Edit crew company roles" at bounding box center [710, 260] width 172 height 12
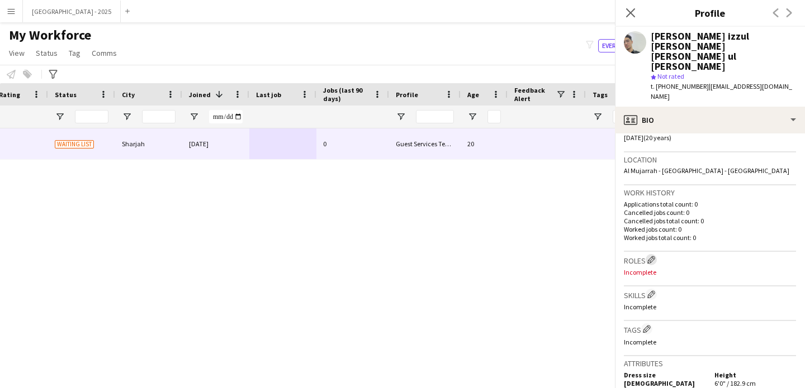
click at [655, 256] on app-icon "Edit crew company roles" at bounding box center [651, 260] width 8 height 8
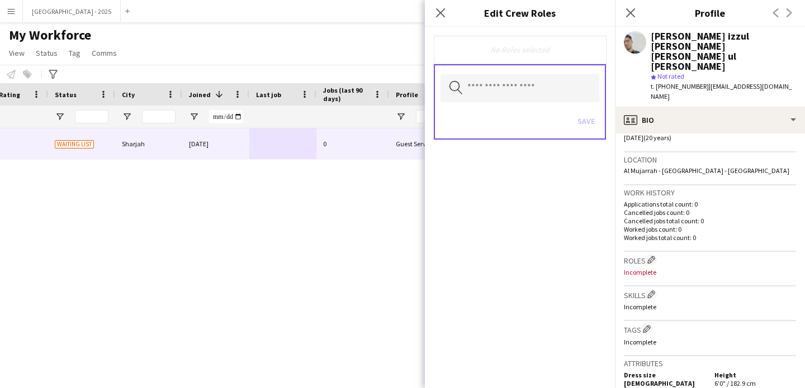
click at [525, 102] on div "Search by role type Save" at bounding box center [520, 101] width 172 height 75
click at [528, 94] on input "text" at bounding box center [519, 88] width 159 height 28
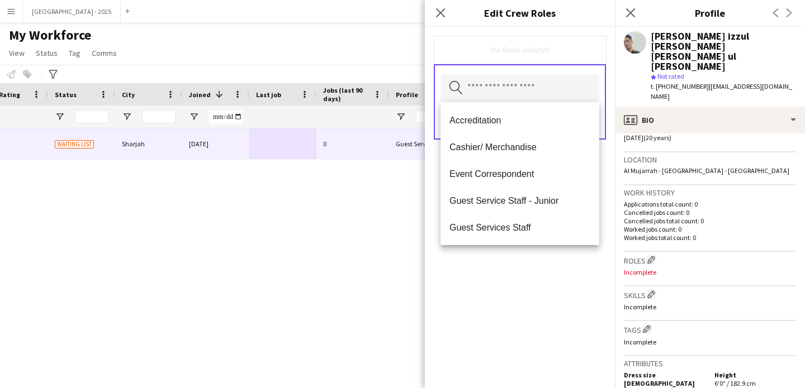
click at [549, 232] on span "Guest Services Staff" at bounding box center [519, 227] width 141 height 11
click at [559, 280] on div "Guest Services Staff Remove Search by role type Save" at bounding box center [520, 208] width 190 height 362
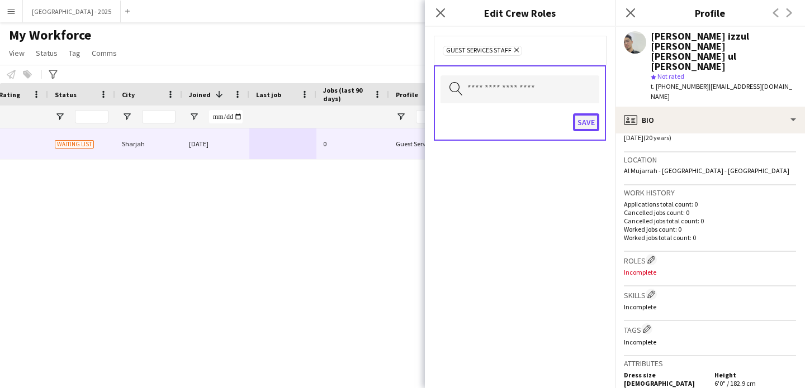
click at [579, 129] on button "Save" at bounding box center [586, 122] width 26 height 18
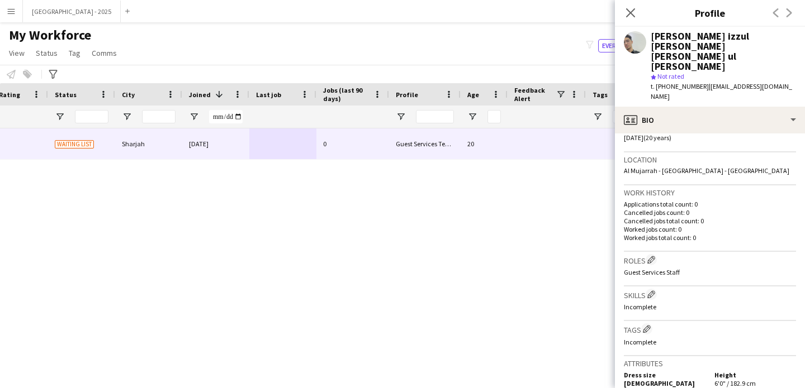
click at [650, 324] on h3 "Tags Edit crew company tags" at bounding box center [710, 330] width 172 height 12
click at [652, 324] on button "Edit crew company tags" at bounding box center [646, 329] width 11 height 11
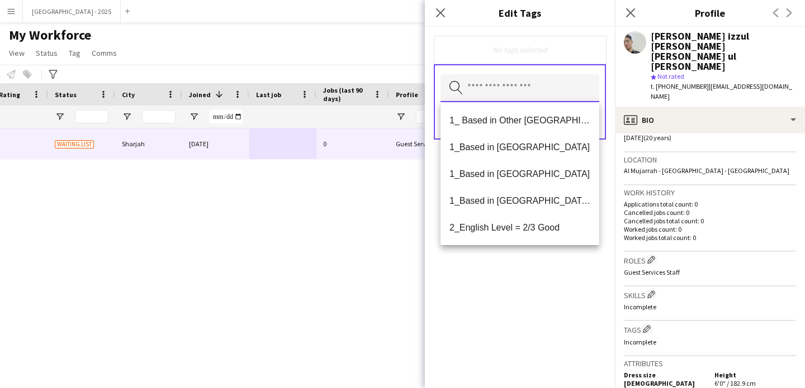
click at [506, 97] on input "text" at bounding box center [519, 88] width 159 height 28
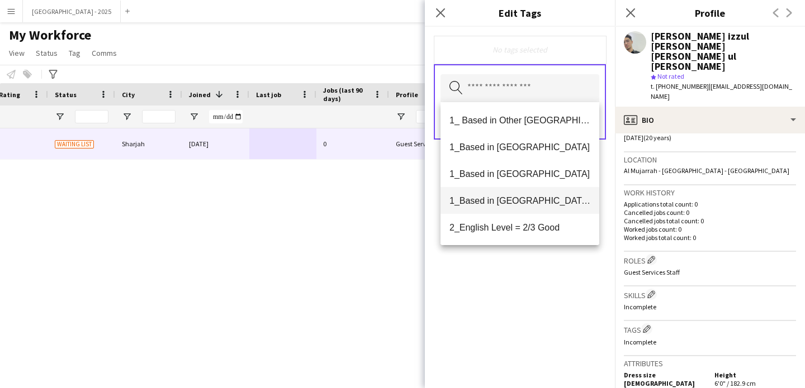
click at [545, 208] on mat-option "1_Based in [GEOGRAPHIC_DATA]/[GEOGRAPHIC_DATA]/Ajman" at bounding box center [519, 200] width 159 height 27
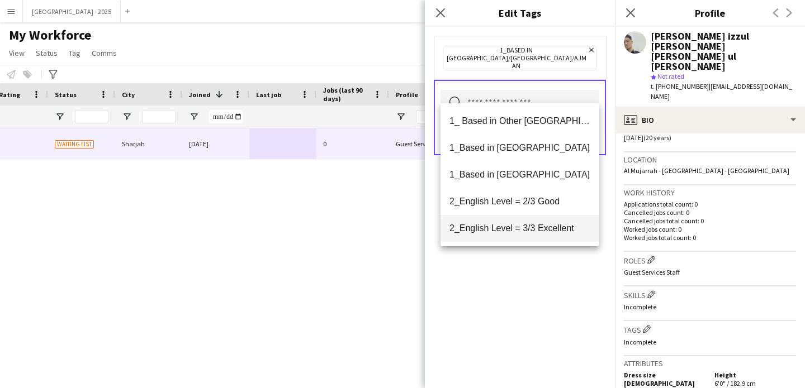
click at [545, 226] on span "2_English Level = 3/3 Excellent" at bounding box center [519, 228] width 141 height 11
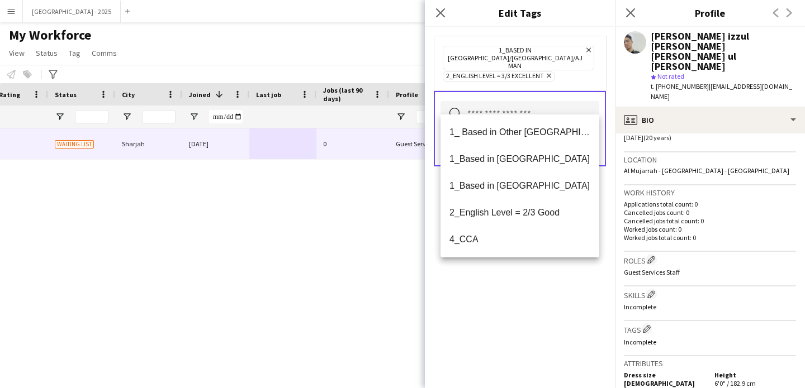
drag, startPoint x: 548, startPoint y: 288, endPoint x: 558, endPoint y: 238, distance: 51.7
click at [548, 288] on div "1_Based in [GEOGRAPHIC_DATA]/[GEOGRAPHIC_DATA]/Ajman Remove 2_English Level = 3…" at bounding box center [520, 208] width 190 height 362
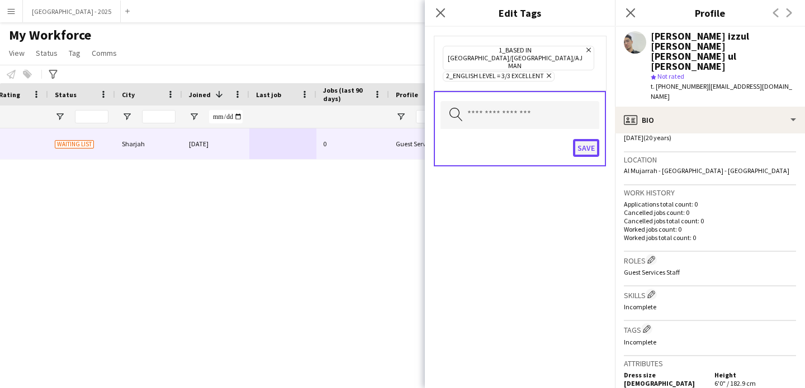
click at [576, 139] on button "Save" at bounding box center [586, 148] width 26 height 18
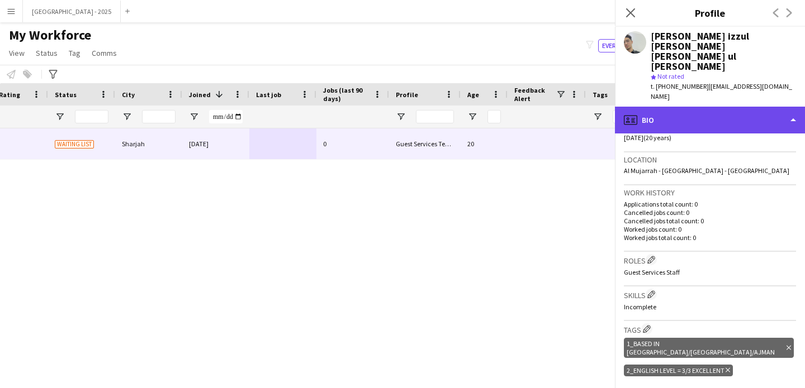
click at [663, 107] on div "profile Bio" at bounding box center [710, 120] width 190 height 27
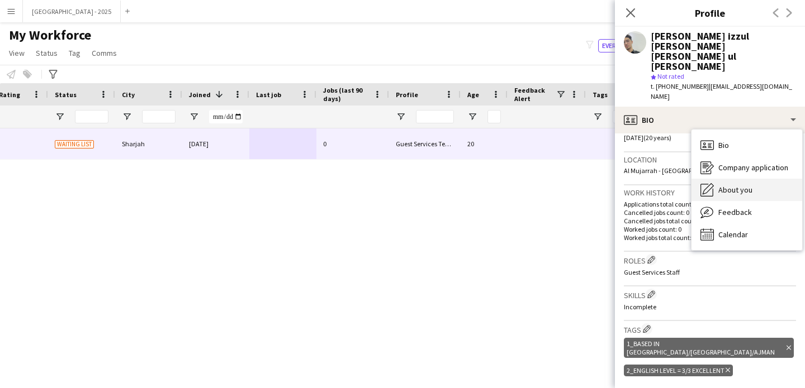
click at [721, 185] on span "About you" at bounding box center [735, 190] width 34 height 10
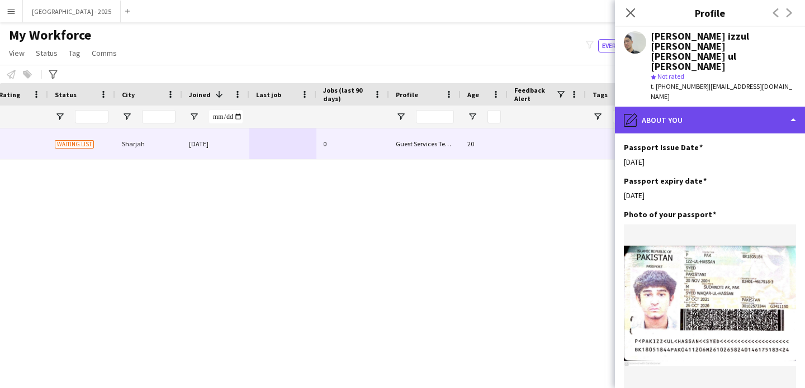
click at [685, 107] on div "pencil4 About you" at bounding box center [710, 120] width 190 height 27
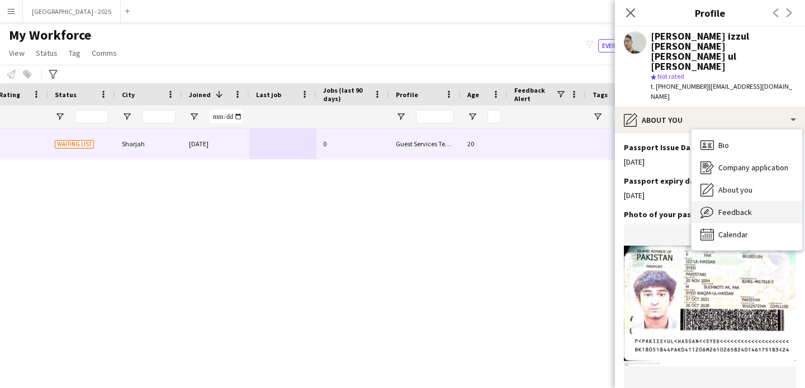
click at [739, 207] on span "Feedback" at bounding box center [735, 212] width 34 height 10
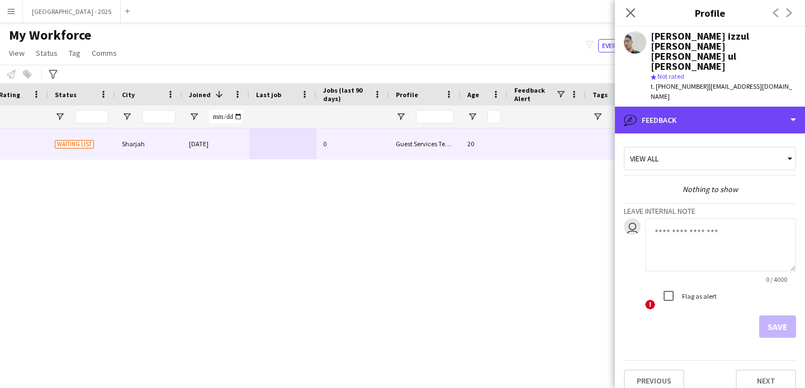
drag, startPoint x: 696, startPoint y: 85, endPoint x: 707, endPoint y: 110, distance: 27.5
click at [695, 107] on div "bubble-pencil Feedback" at bounding box center [710, 120] width 190 height 27
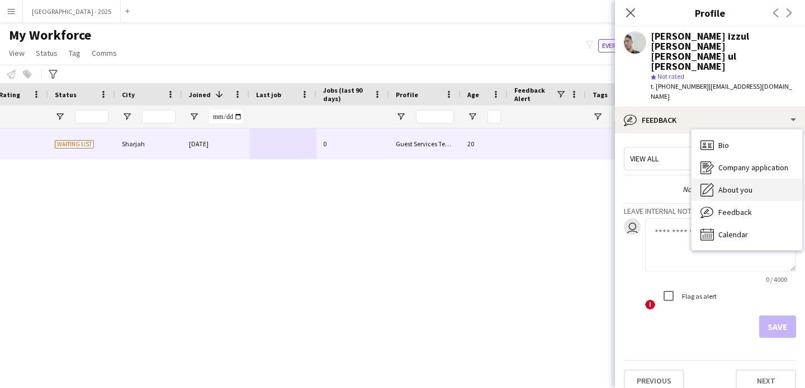
click at [730, 185] on span "About you" at bounding box center [735, 190] width 34 height 10
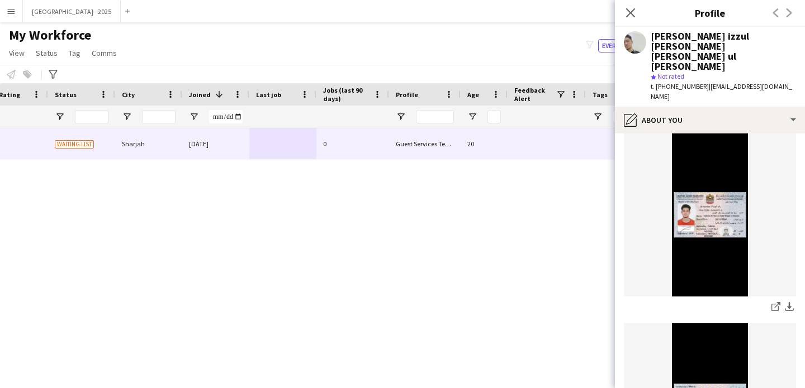
scroll to position [876, 0]
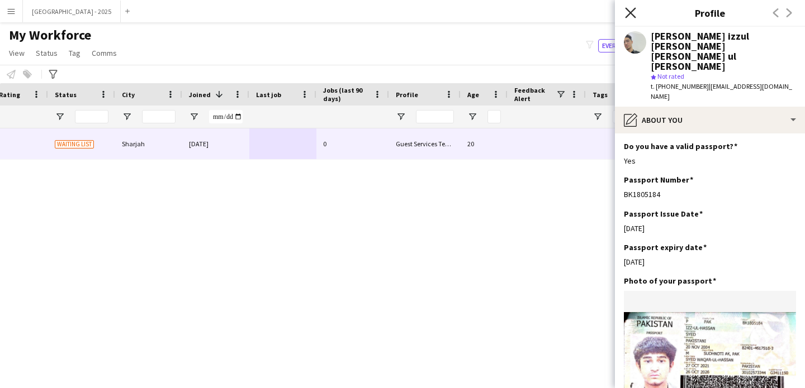
click at [629, 11] on icon at bounding box center [630, 12] width 11 height 11
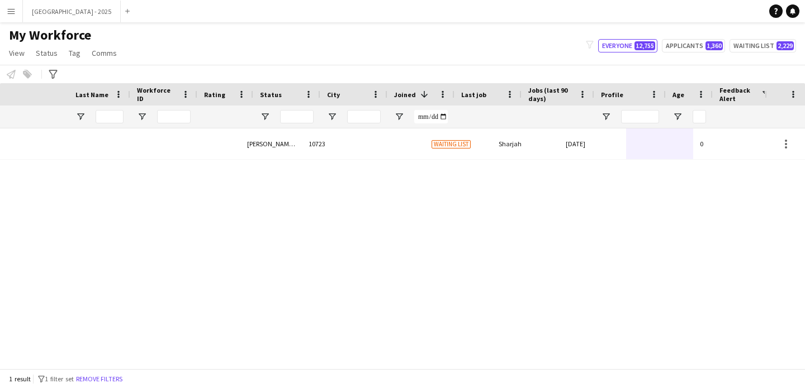
scroll to position [0, 0]
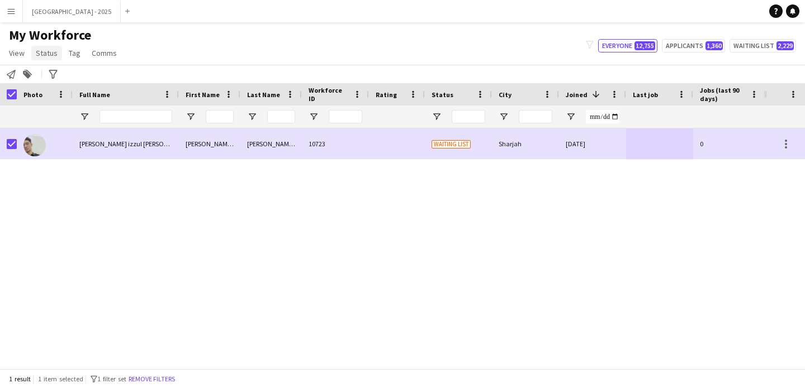
click at [59, 53] on link "Status" at bounding box center [46, 53] width 31 height 15
click at [58, 77] on link "Edit" at bounding box center [71, 76] width 78 height 23
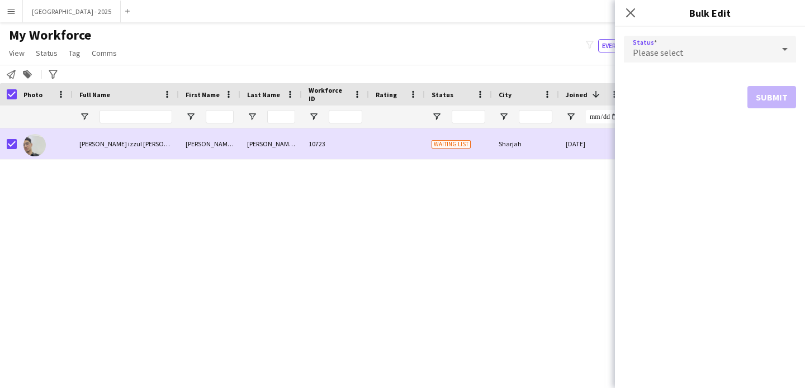
click at [664, 49] on span "Please select" at bounding box center [658, 52] width 51 height 11
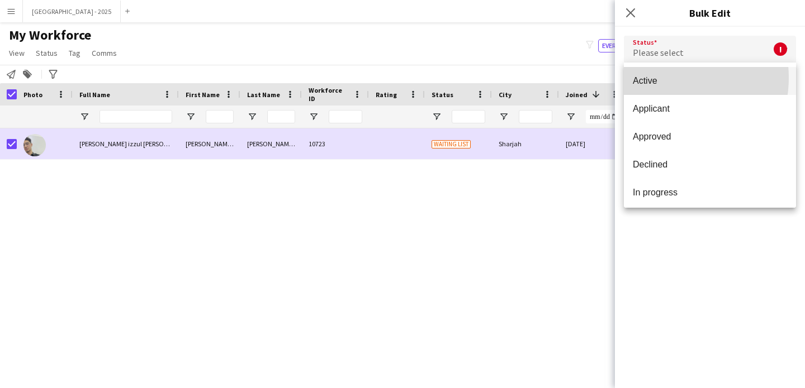
click at [660, 78] on span "Active" at bounding box center [710, 80] width 154 height 11
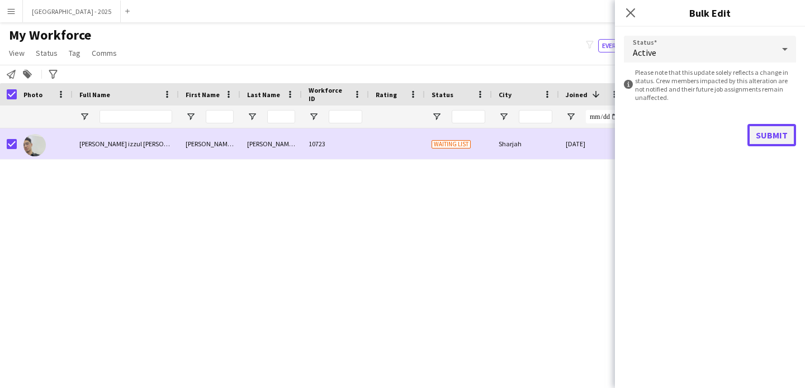
click at [753, 127] on button "Submit" at bounding box center [771, 135] width 49 height 22
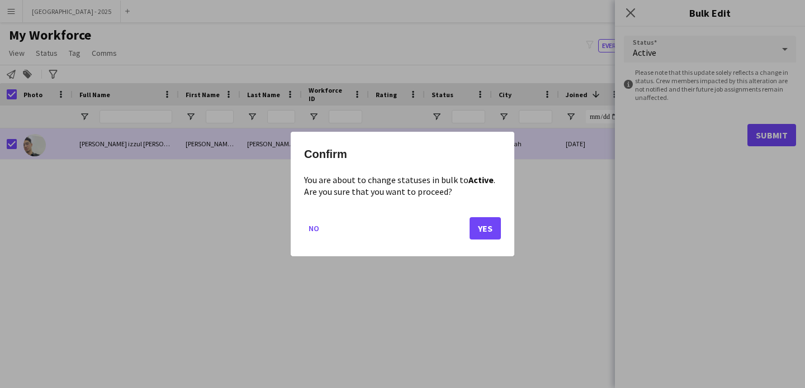
click at [483, 240] on mat-dialog-actions "No Yes" at bounding box center [402, 233] width 197 height 48
click at [487, 240] on mat-dialog-actions "No Yes" at bounding box center [402, 233] width 197 height 48
click at [488, 235] on button "Yes" at bounding box center [484, 228] width 31 height 22
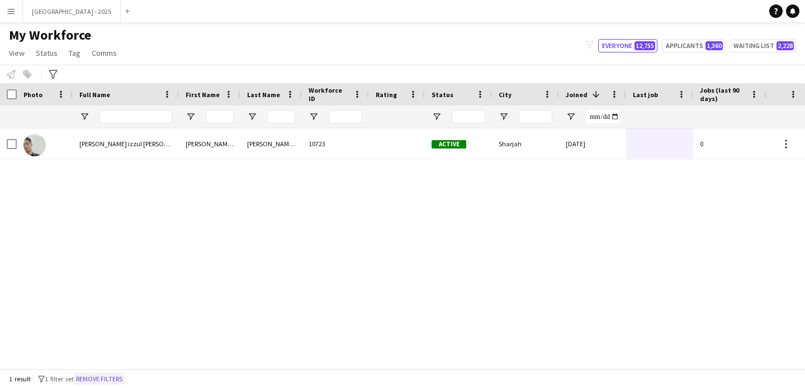
click at [118, 375] on button "Remove filters" at bounding box center [99, 379] width 51 height 12
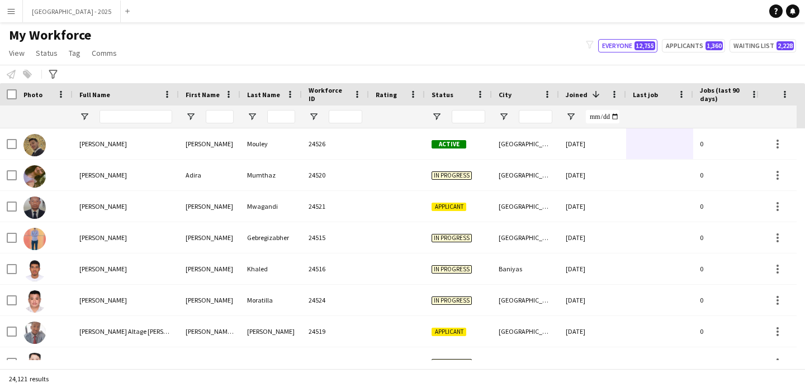
click at [549, 37] on div "My Workforce View Views Default view New view Update view Delete view Edit name…" at bounding box center [402, 46] width 805 height 38
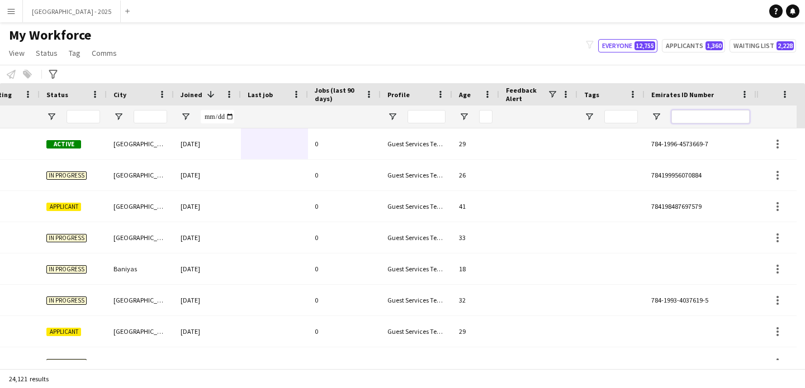
click at [685, 118] on input "Emirates ID Number Filter Input" at bounding box center [710, 116] width 78 height 13
paste input "*******"
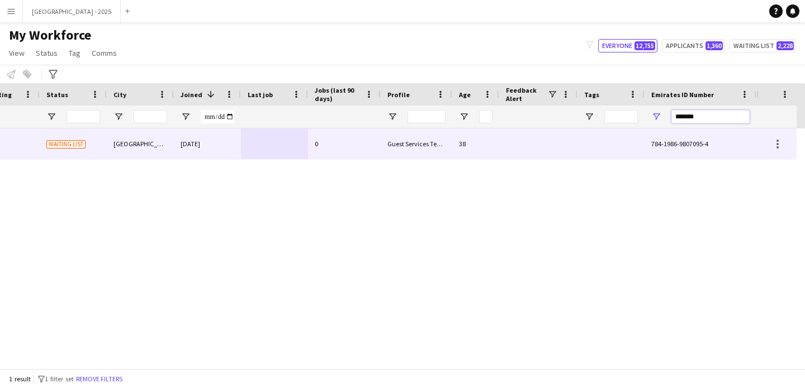
type input "*******"
click at [467, 138] on div "38" at bounding box center [475, 144] width 47 height 31
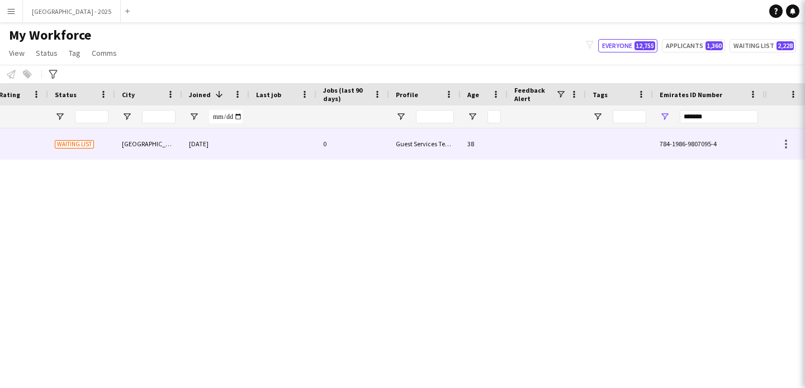
scroll to position [0, 377]
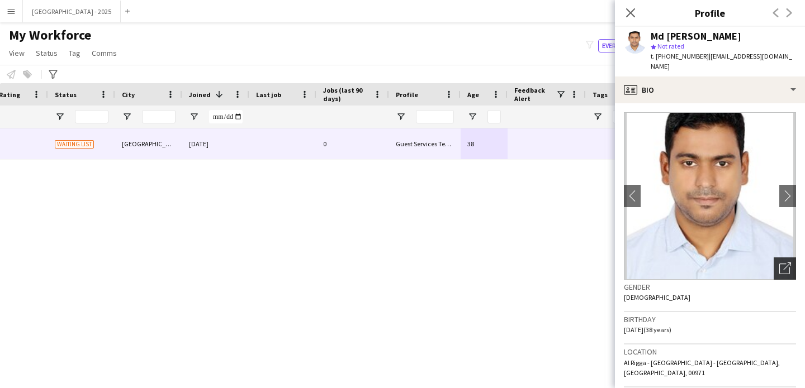
click at [779, 264] on icon at bounding box center [784, 269] width 11 height 11
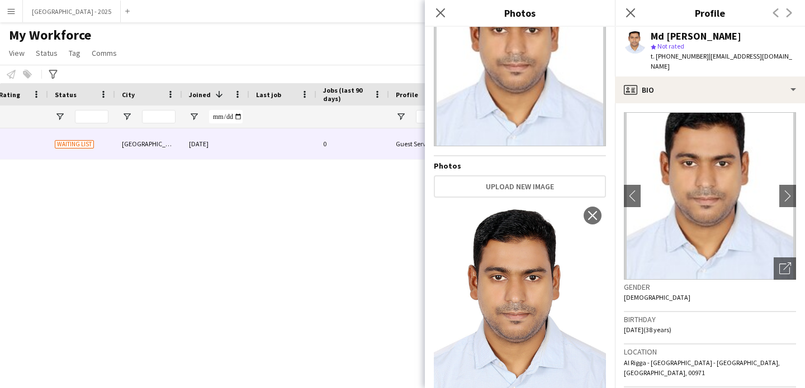
scroll to position [108, 0]
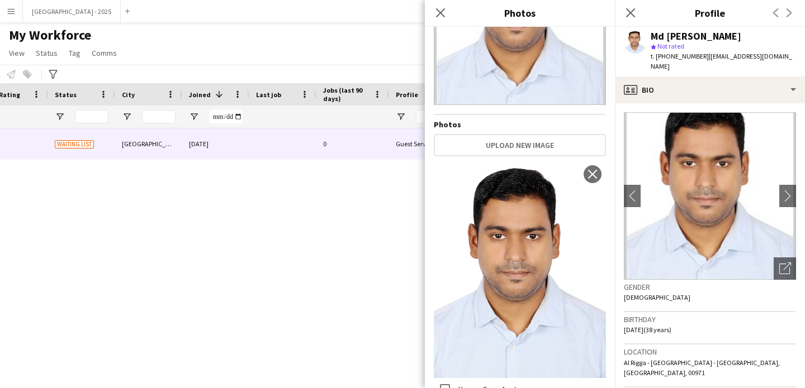
click at [662, 301] on div "Gender [DEMOGRAPHIC_DATA]" at bounding box center [710, 296] width 172 height 32
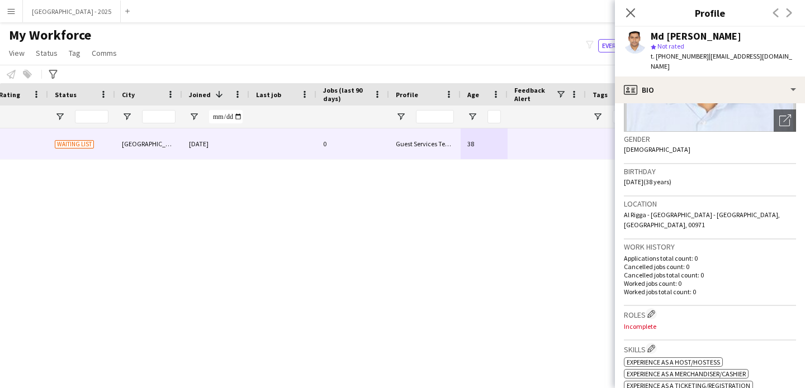
scroll to position [239, 0]
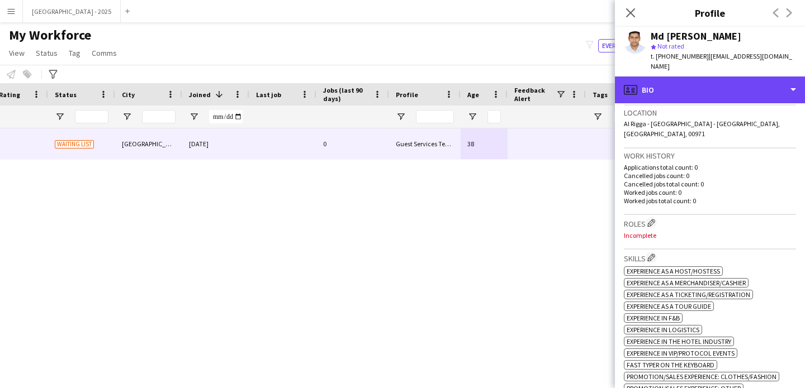
drag, startPoint x: 668, startPoint y: 83, endPoint x: 691, endPoint y: 113, distance: 37.6
click at [668, 84] on div "profile Bio" at bounding box center [710, 90] width 190 height 27
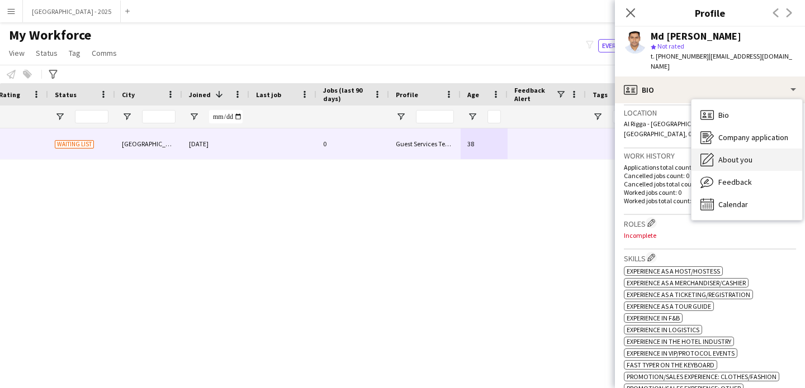
click at [716, 149] on div "About you About you" at bounding box center [746, 160] width 111 height 22
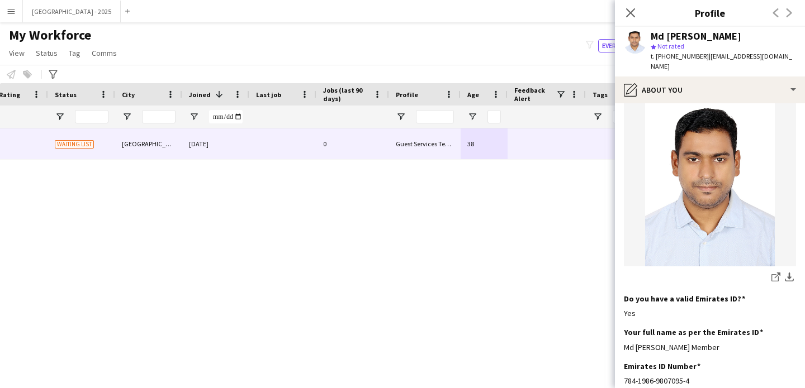
scroll to position [0, 0]
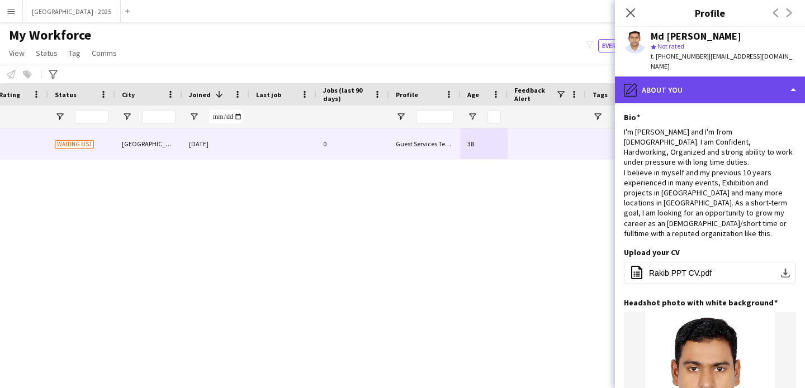
click at [678, 88] on div "pencil4 About you" at bounding box center [710, 90] width 190 height 27
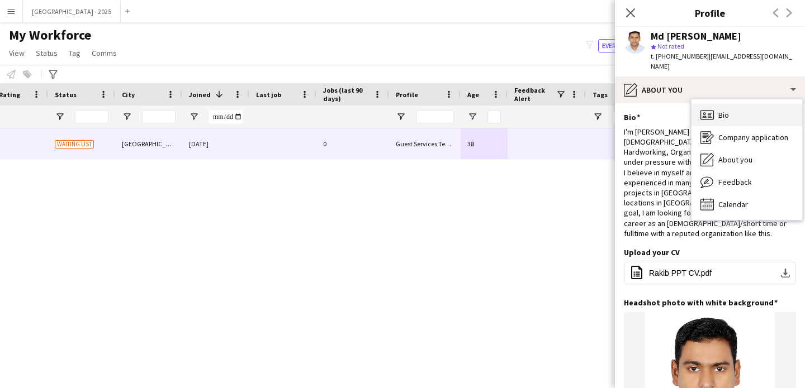
click at [714, 107] on div "Bio Bio" at bounding box center [746, 115] width 111 height 22
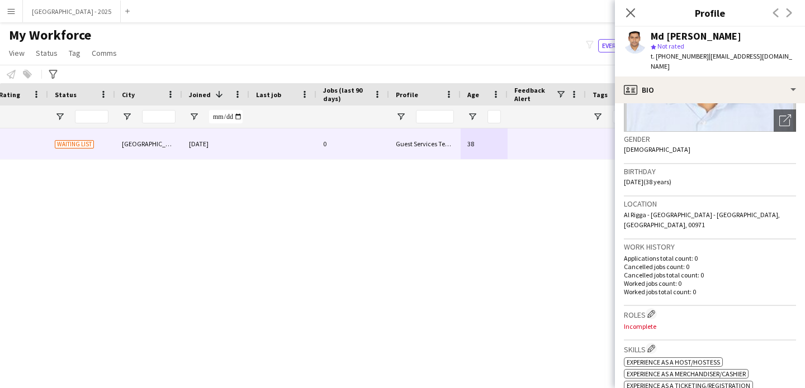
scroll to position [241, 0]
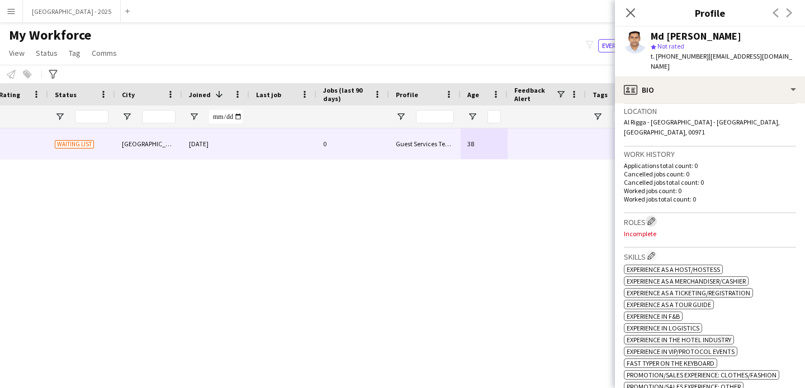
click at [653, 217] on app-icon "Edit crew company roles" at bounding box center [651, 221] width 8 height 8
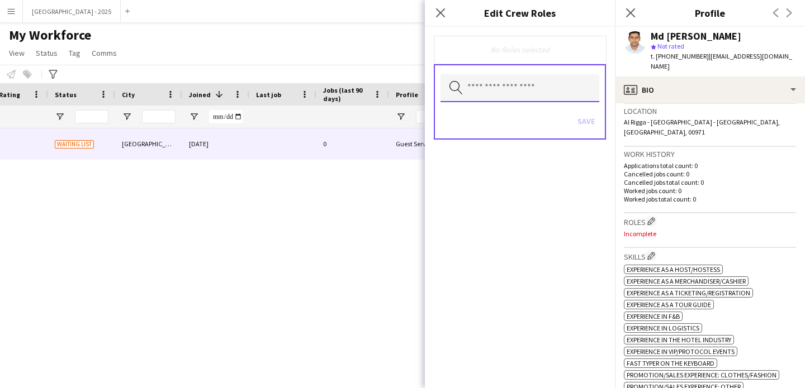
click at [548, 89] on input "text" at bounding box center [519, 88] width 159 height 28
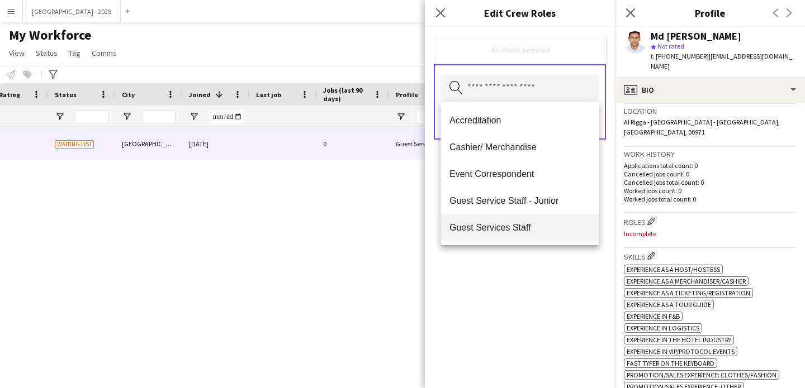
drag, startPoint x: 548, startPoint y: 231, endPoint x: 549, endPoint y: 257, distance: 25.2
click at [548, 231] on span "Guest Services Staff" at bounding box center [519, 227] width 141 height 11
click at [551, 272] on div "Guest Services Staff Remove Search by role type Save" at bounding box center [520, 208] width 190 height 362
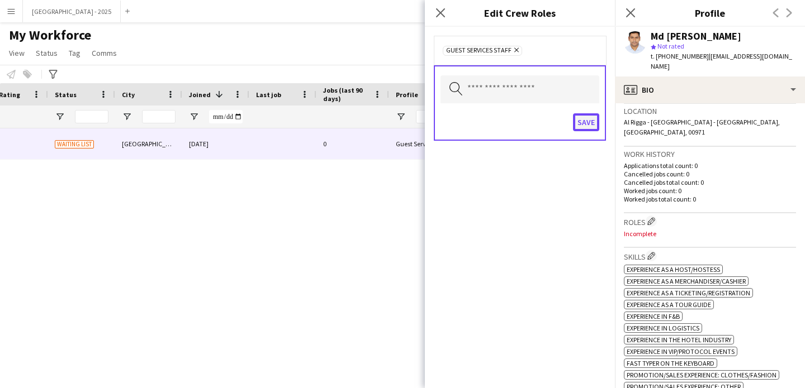
click at [582, 120] on button "Save" at bounding box center [586, 122] width 26 height 18
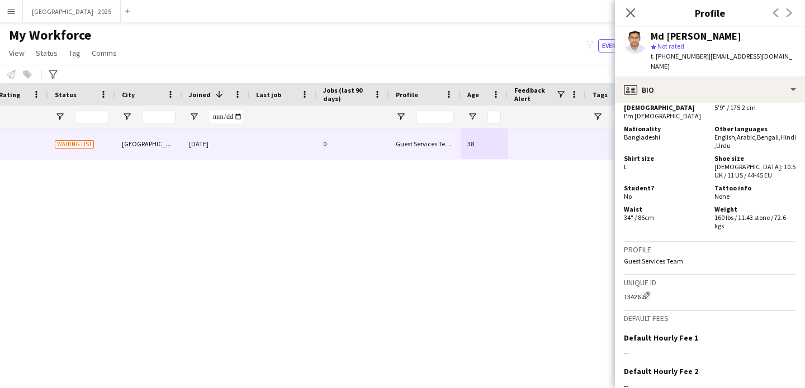
scroll to position [384, 0]
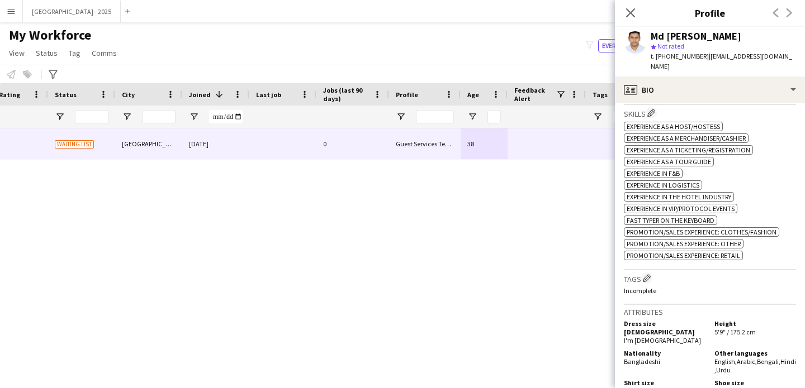
drag, startPoint x: 648, startPoint y: 266, endPoint x: 633, endPoint y: 239, distance: 30.8
click at [648, 274] on app-icon "Edit crew company tags" at bounding box center [647, 278] width 8 height 8
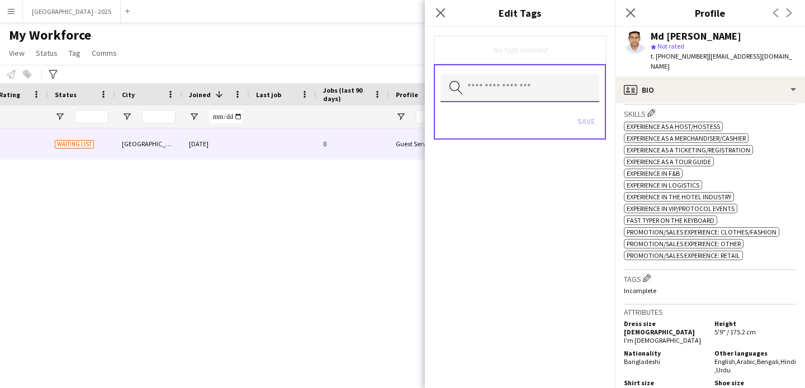
click at [515, 102] on body "Menu Boards Boards Boards All jobs Status Workforce Workforce My Workforce Recr…" at bounding box center [402, 194] width 805 height 388
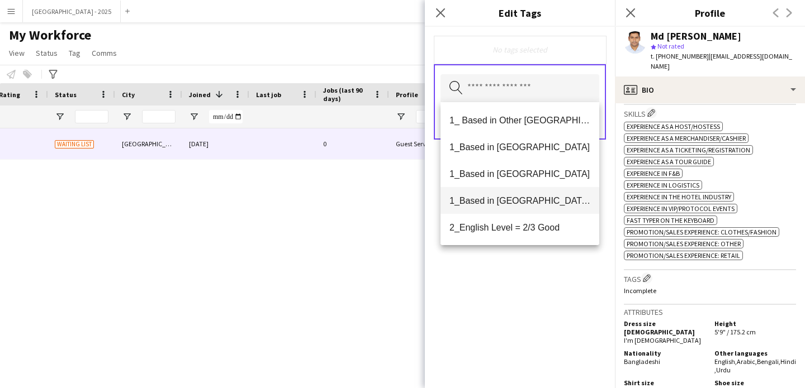
click at [532, 202] on span "1_Based in [GEOGRAPHIC_DATA]/[GEOGRAPHIC_DATA]/Ajman" at bounding box center [519, 201] width 141 height 11
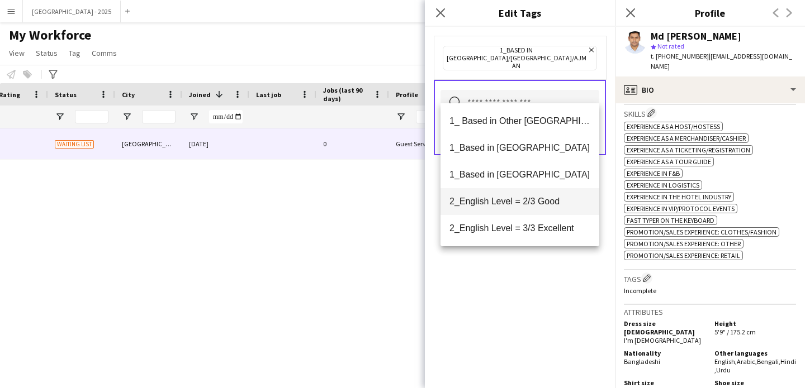
click at [533, 213] on mat-option "2_English Level = 2/3 Good" at bounding box center [519, 201] width 159 height 27
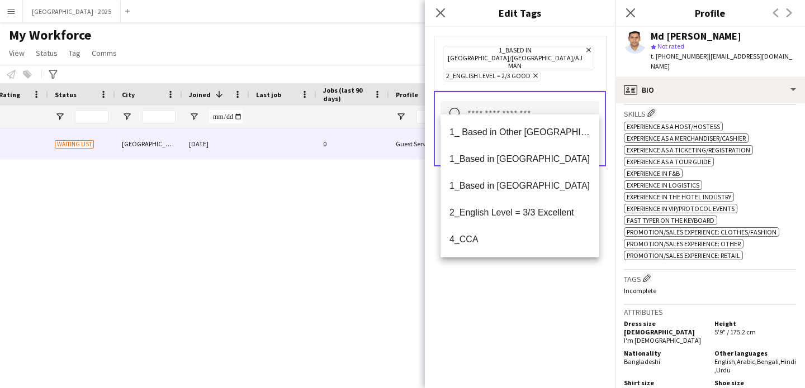
click at [534, 296] on div "1_Based in [GEOGRAPHIC_DATA]/[GEOGRAPHIC_DATA]/Ajman Remove 2_English Level = 2…" at bounding box center [520, 208] width 190 height 362
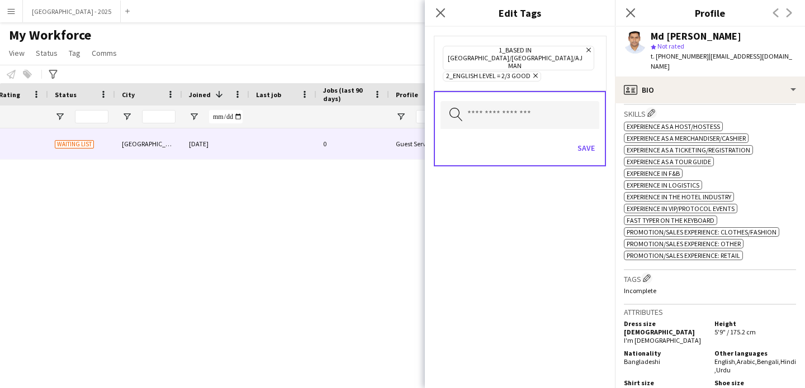
click at [578, 116] on div "Search by tag name Save" at bounding box center [520, 128] width 172 height 75
click at [584, 139] on button "Save" at bounding box center [586, 148] width 26 height 18
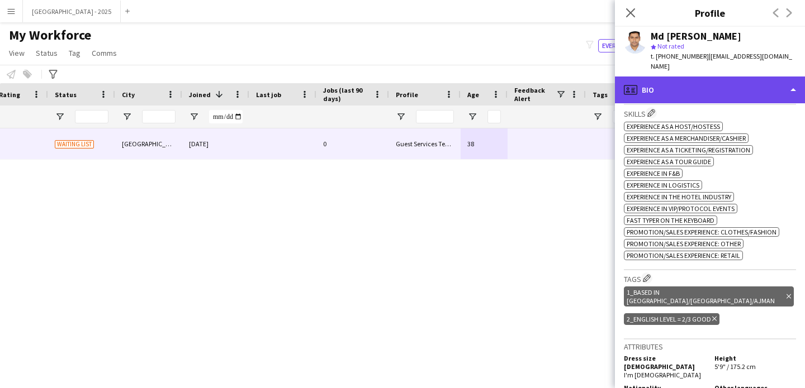
click at [709, 80] on div "profile Bio" at bounding box center [710, 90] width 190 height 27
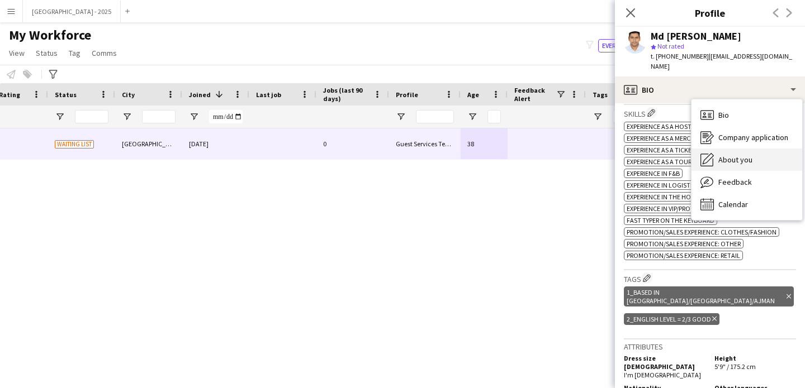
click at [749, 156] on div "About you About you" at bounding box center [746, 160] width 111 height 22
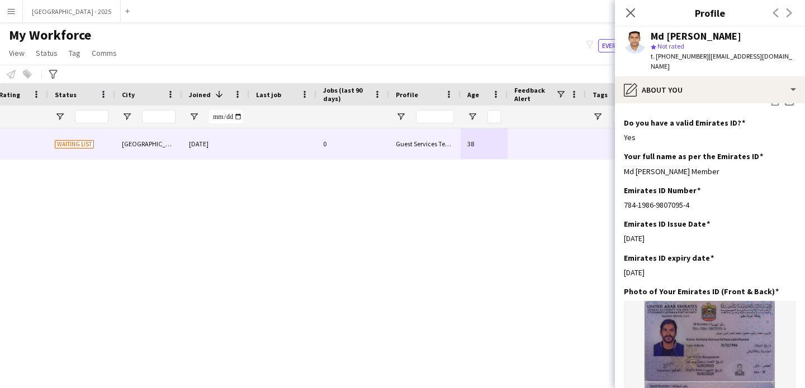
scroll to position [0, 0]
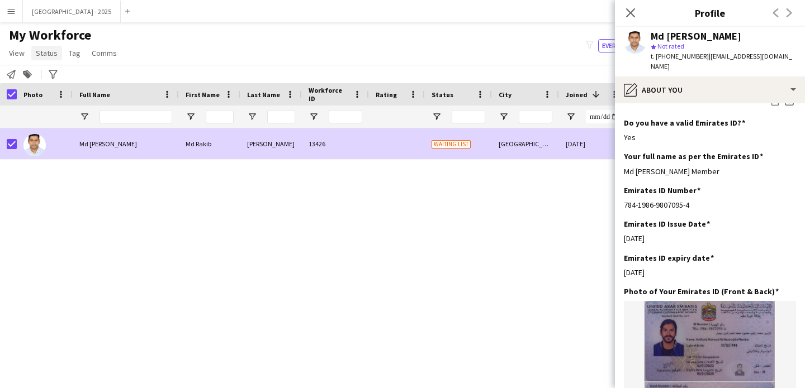
click at [40, 54] on span "Status" at bounding box center [47, 53] width 22 height 10
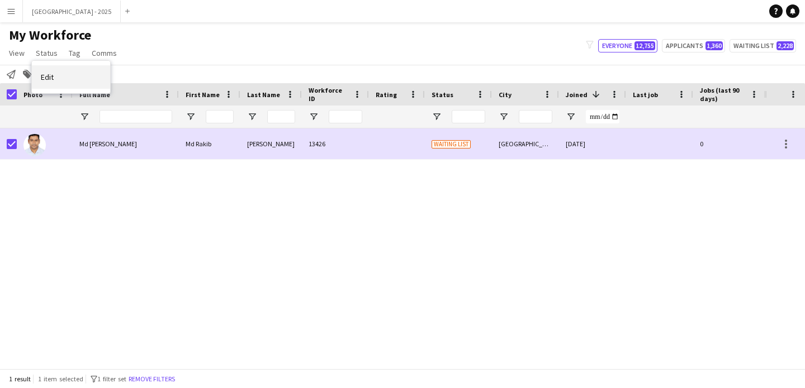
click at [45, 68] on link "Edit" at bounding box center [71, 76] width 78 height 23
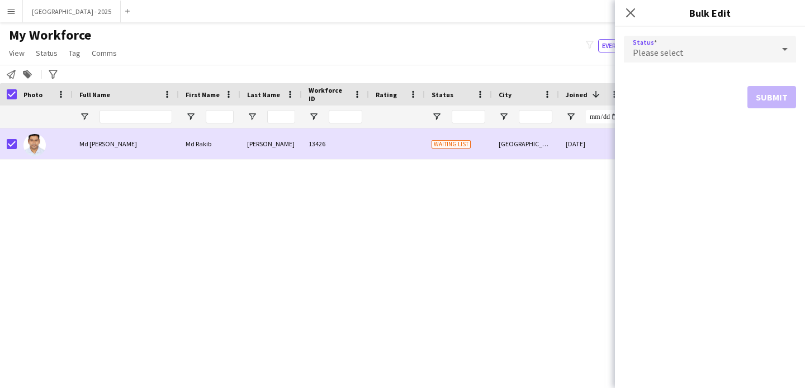
click at [686, 48] on div "Please select" at bounding box center [699, 49] width 150 height 27
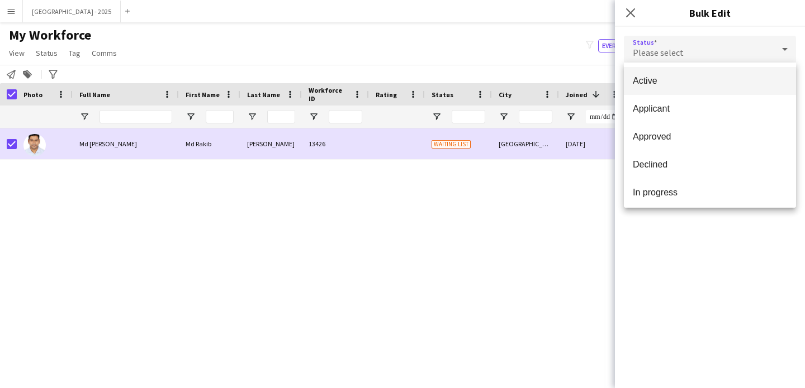
click at [659, 92] on mat-option "Active" at bounding box center [710, 81] width 172 height 28
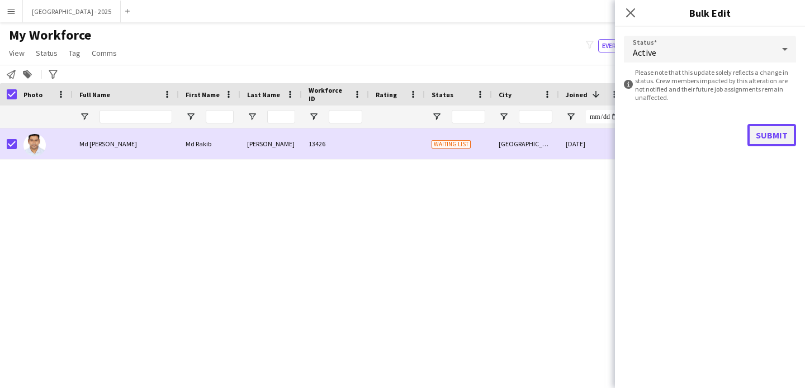
click at [751, 144] on button "Submit" at bounding box center [771, 135] width 49 height 22
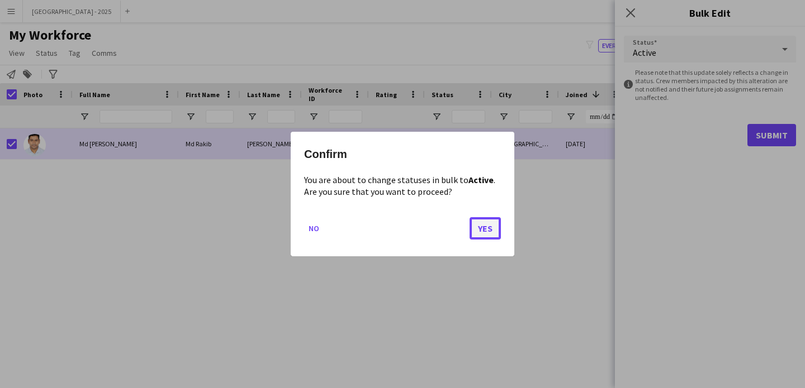
click at [485, 224] on button "Yes" at bounding box center [484, 228] width 31 height 22
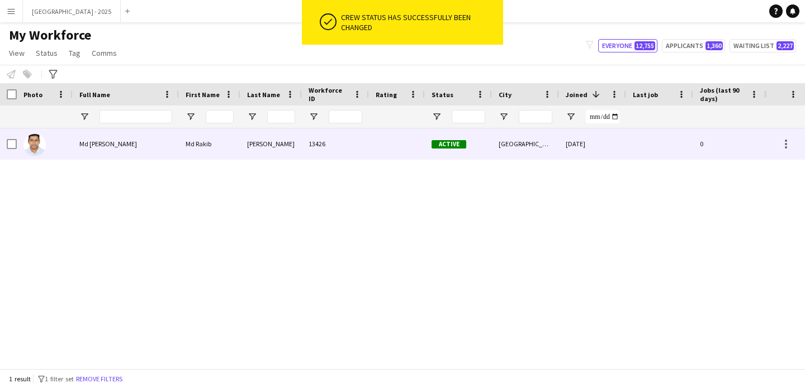
click at [48, 145] on div at bounding box center [45, 144] width 56 height 31
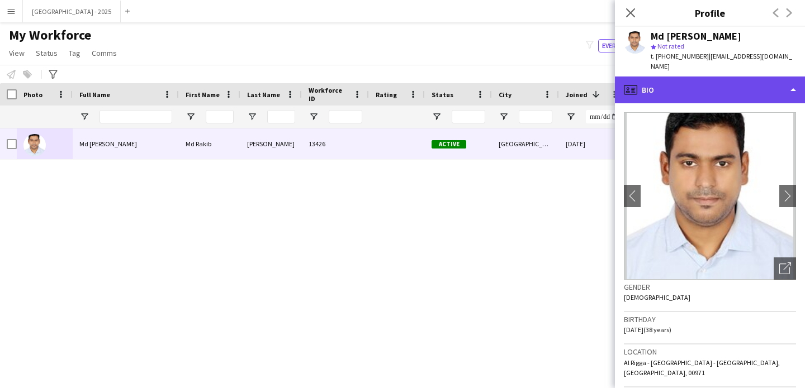
click at [685, 84] on div "profile Bio" at bounding box center [710, 90] width 190 height 27
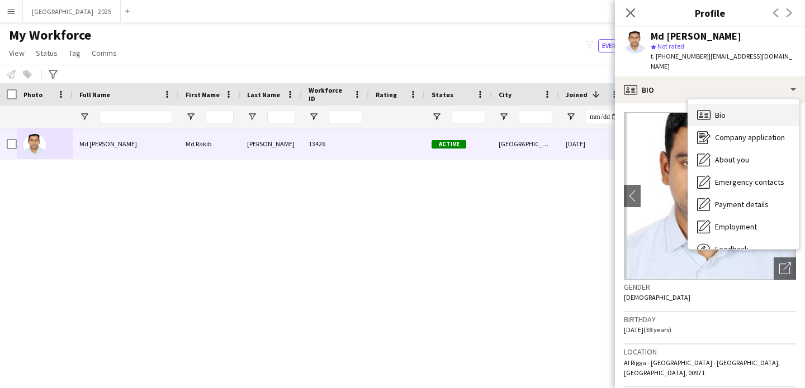
click at [729, 104] on div "Bio Bio" at bounding box center [743, 115] width 111 height 22
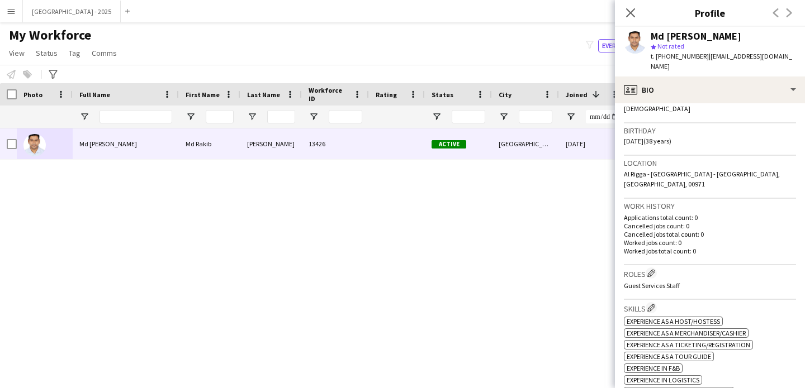
scroll to position [189, 0]
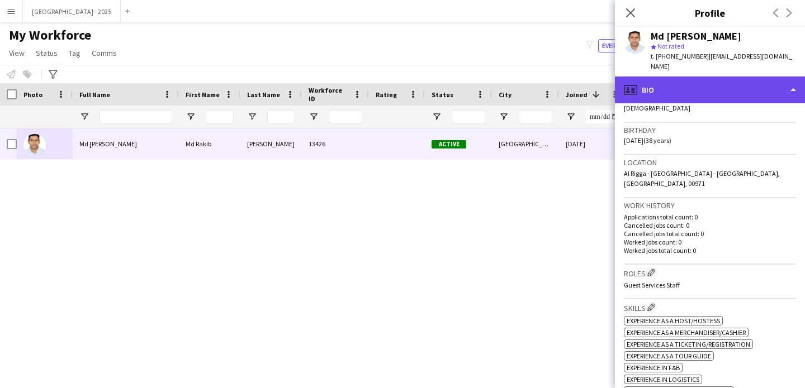
click at [685, 85] on div "profile Bio" at bounding box center [710, 90] width 190 height 27
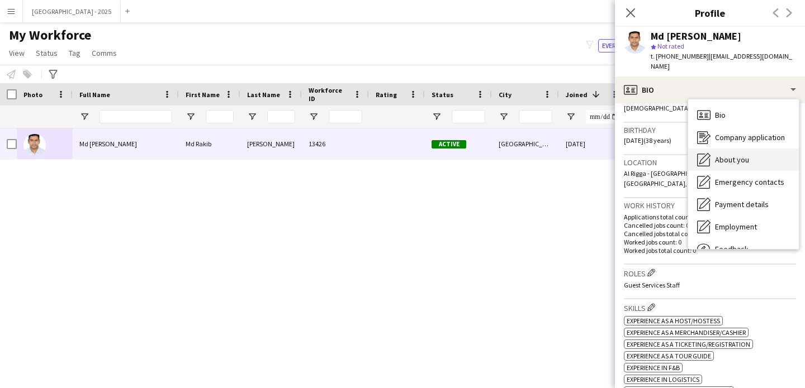
click at [745, 155] on span "About you" at bounding box center [732, 160] width 34 height 10
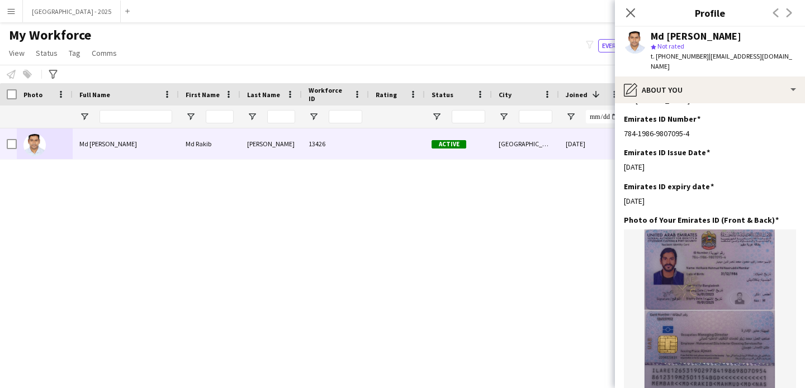
scroll to position [0, 0]
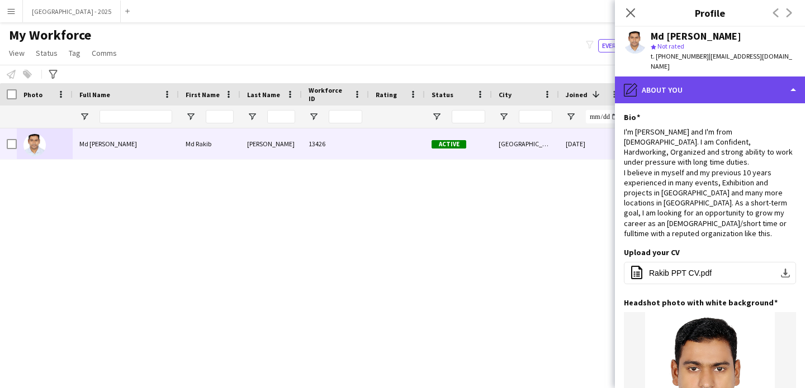
click at [663, 83] on div "pencil4 About you" at bounding box center [710, 90] width 190 height 27
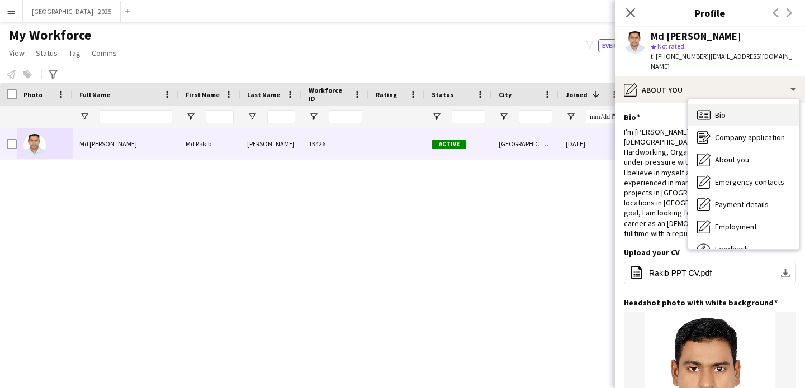
click at [699, 110] on icon "Bio" at bounding box center [703, 114] width 13 height 13
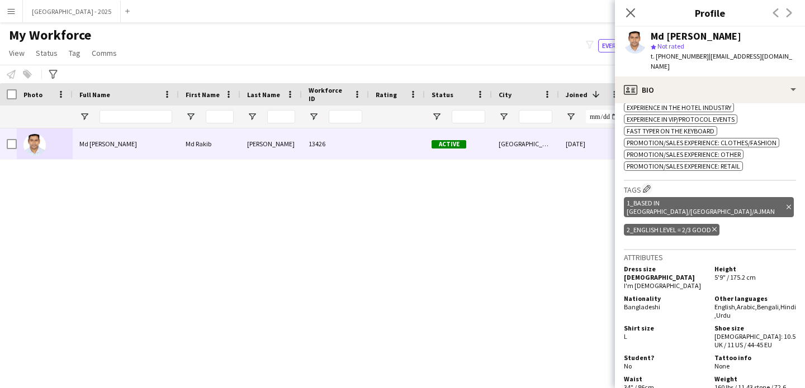
scroll to position [474, 0]
click at [630, 12] on icon at bounding box center [630, 12] width 11 height 11
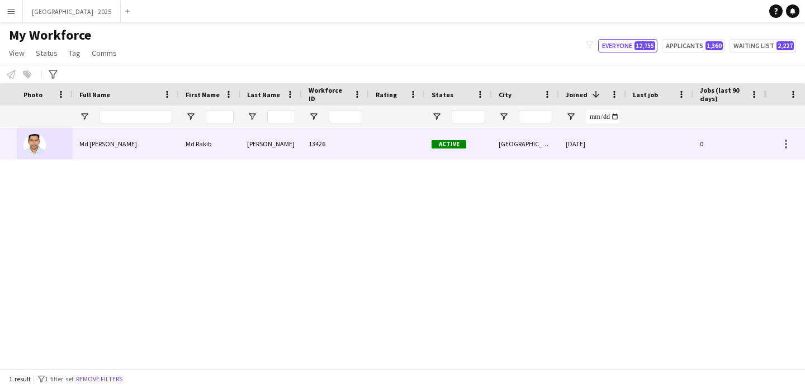
scroll to position [0, 377]
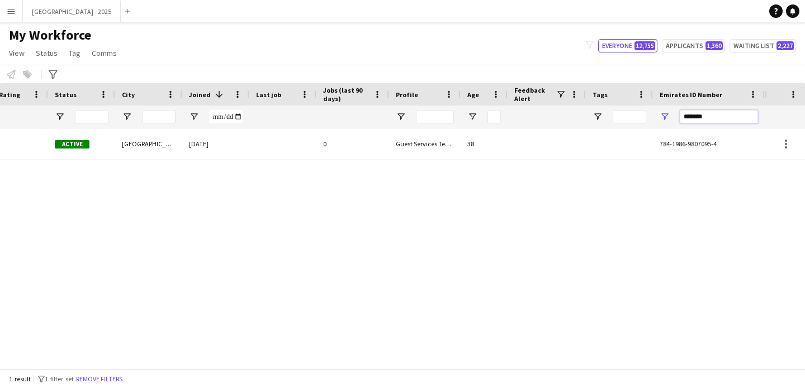
click at [701, 122] on input "*******" at bounding box center [719, 116] width 78 height 13
paste input "Emirates ID Number Filter Input"
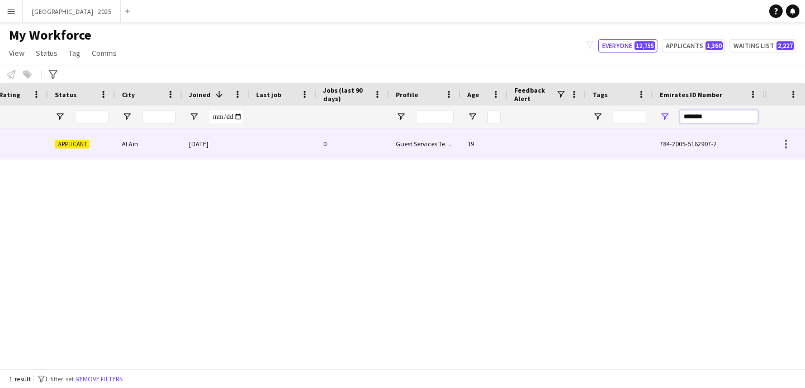
type input "*******"
click at [676, 140] on span "784-2005-5162907-2" at bounding box center [687, 144] width 57 height 8
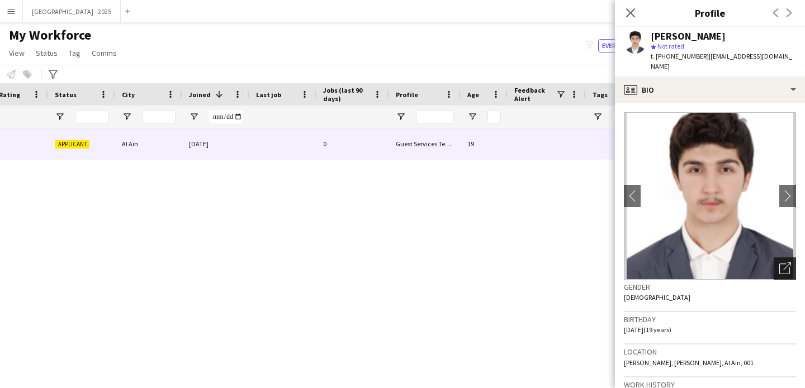
click at [779, 263] on icon "Open photos pop-in" at bounding box center [785, 269] width 12 height 12
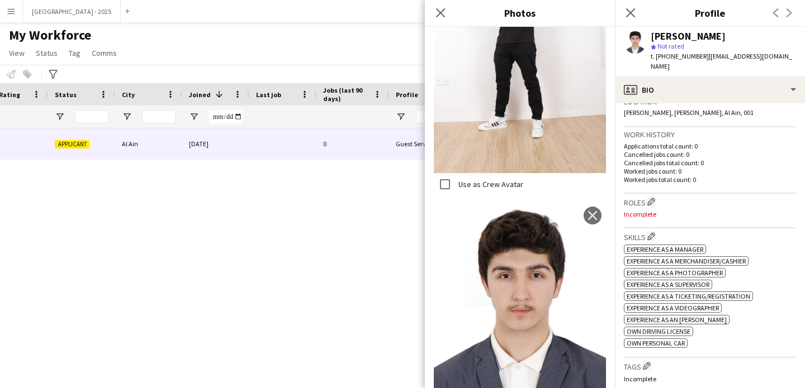
scroll to position [305, 0]
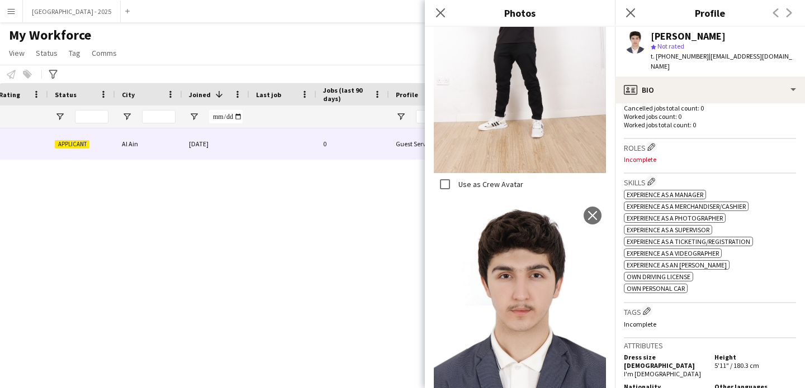
click at [697, 154] on div "Roles Edit crew company roles Incomplete" at bounding box center [710, 156] width 172 height 35
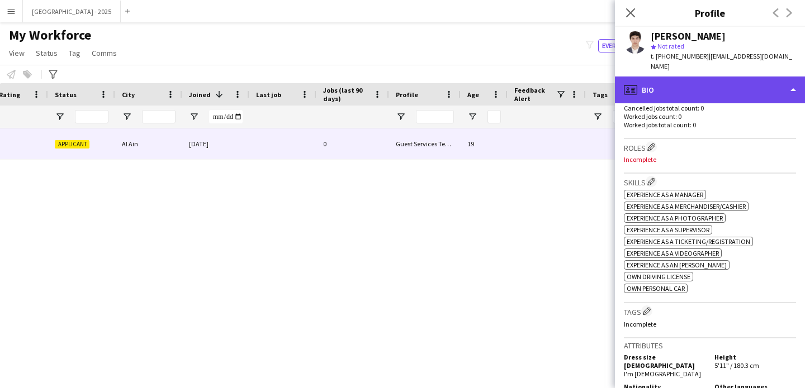
click at [706, 84] on div "profile Bio" at bounding box center [710, 90] width 190 height 27
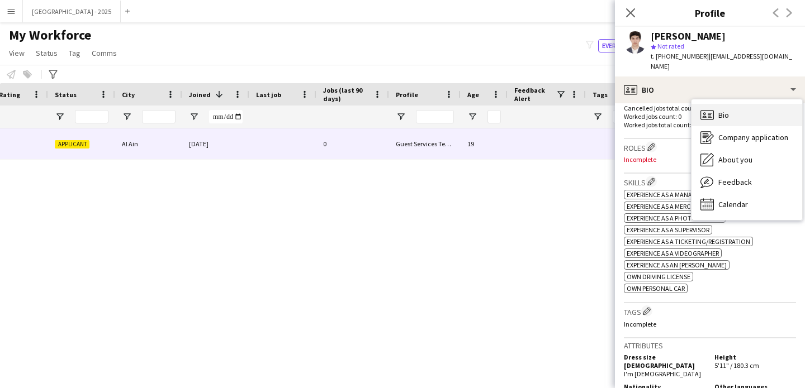
click at [728, 110] on span "Bio" at bounding box center [723, 115] width 11 height 10
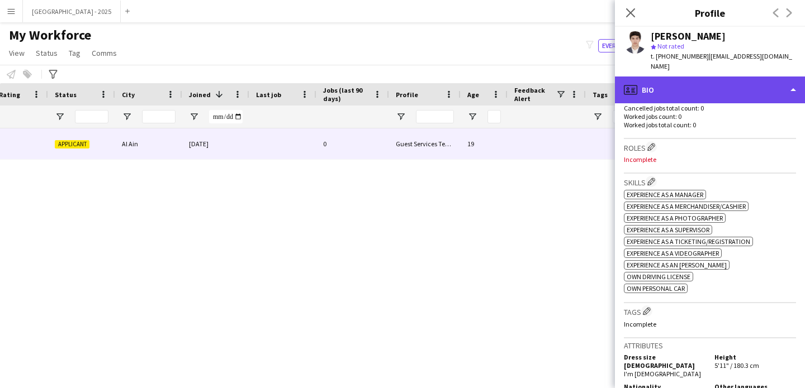
click at [697, 79] on div "profile Bio" at bounding box center [710, 90] width 190 height 27
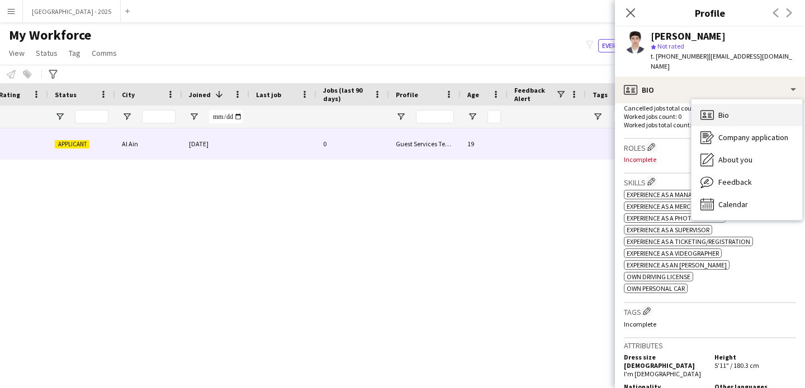
click at [719, 110] on span "Bio" at bounding box center [723, 115] width 11 height 10
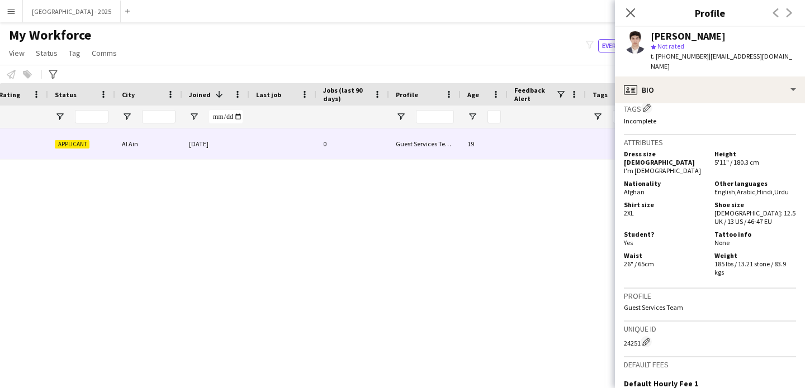
scroll to position [510, 0]
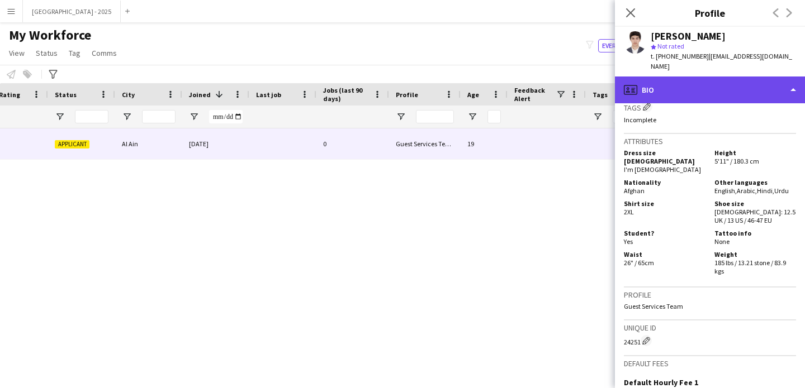
click at [668, 85] on div "profile Bio" at bounding box center [710, 90] width 190 height 27
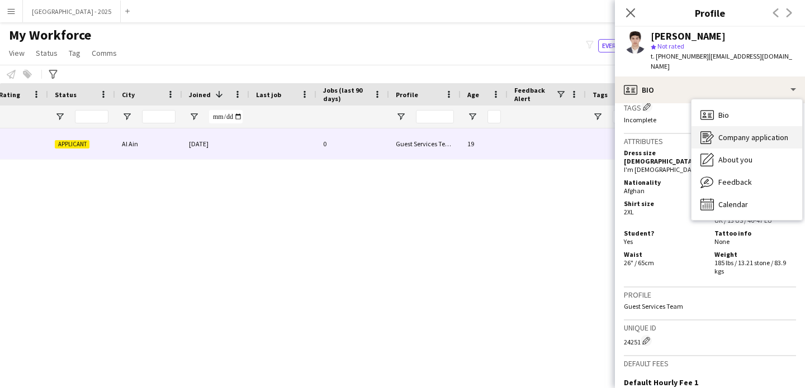
click at [717, 136] on div "Company application Company application" at bounding box center [746, 137] width 111 height 22
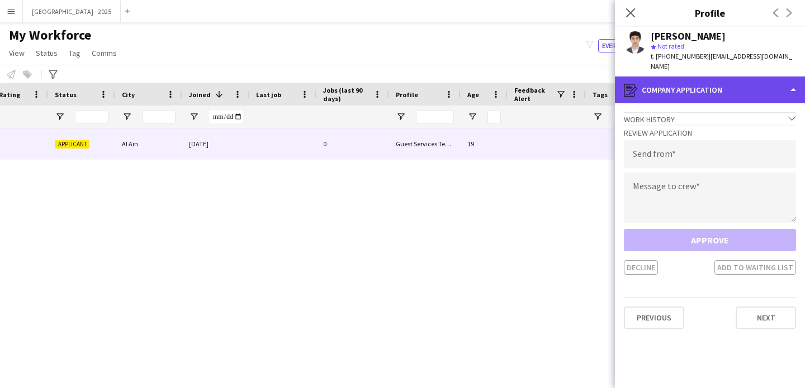
click at [696, 87] on div "register Company application" at bounding box center [710, 90] width 190 height 27
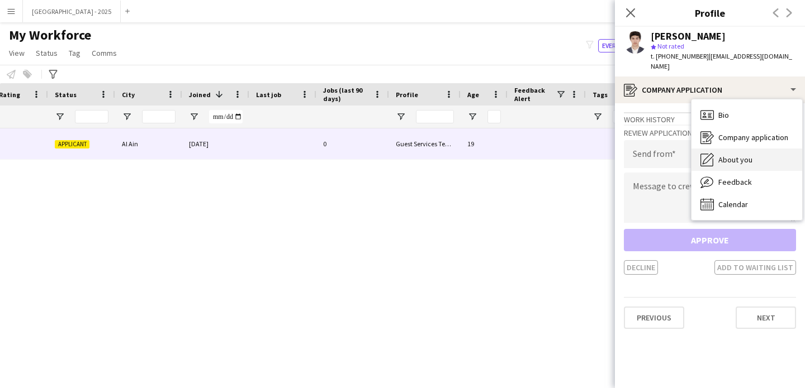
click at [743, 155] on span "About you" at bounding box center [735, 160] width 34 height 10
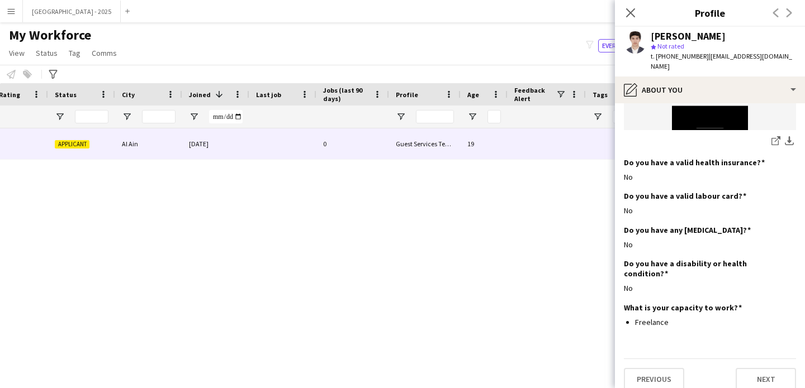
scroll to position [1151, 0]
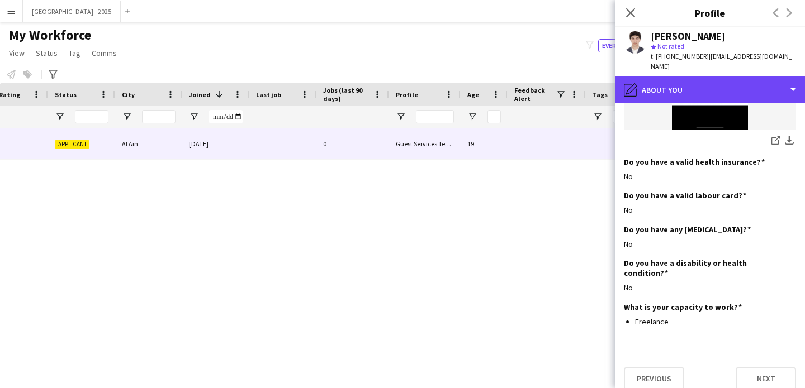
drag, startPoint x: 690, startPoint y: 87, endPoint x: 729, endPoint y: 128, distance: 56.1
click at [690, 88] on div "pencil4 About you" at bounding box center [710, 90] width 190 height 27
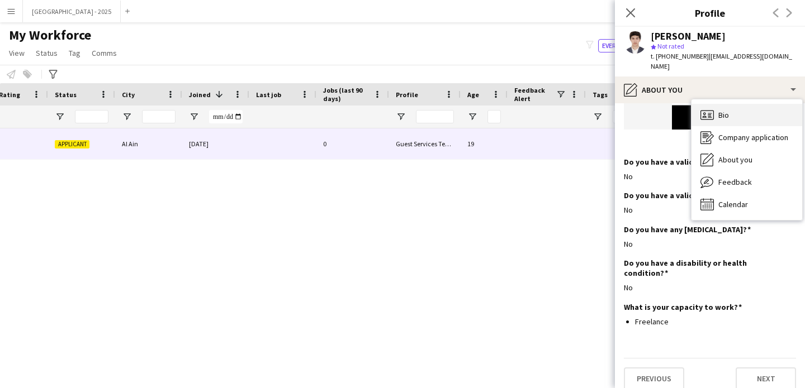
click at [736, 107] on div "Bio Bio" at bounding box center [746, 115] width 111 height 22
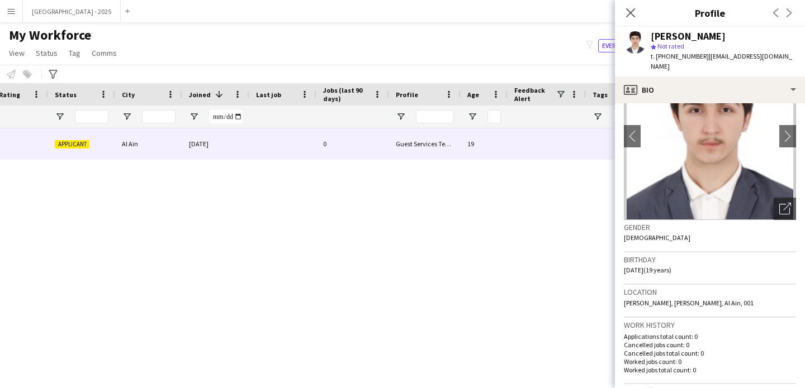
scroll to position [238, 0]
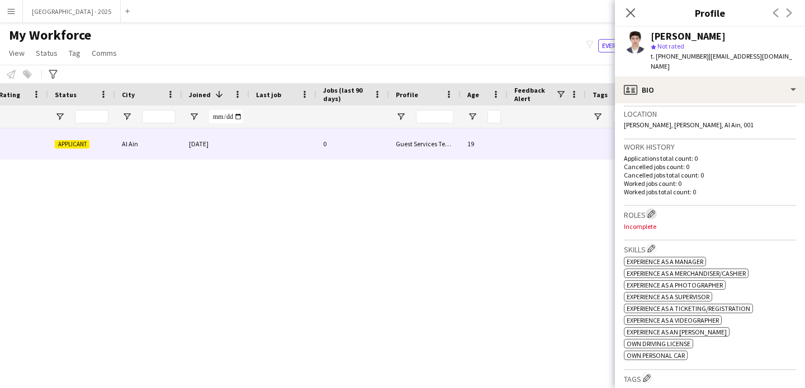
click at [650, 208] on button "Edit crew company roles" at bounding box center [650, 213] width 11 height 11
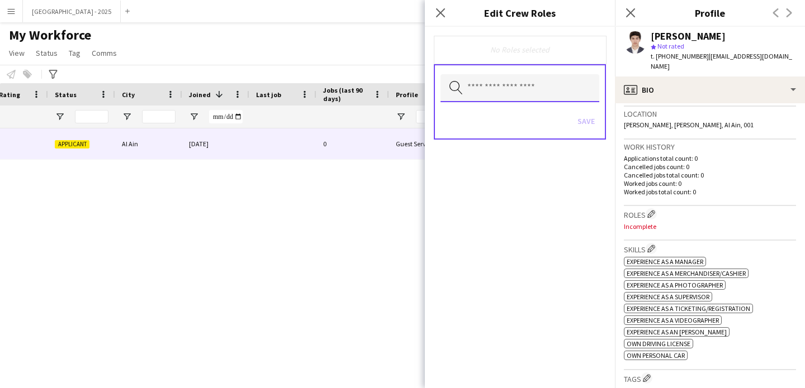
click at [544, 94] on input "text" at bounding box center [519, 88] width 159 height 28
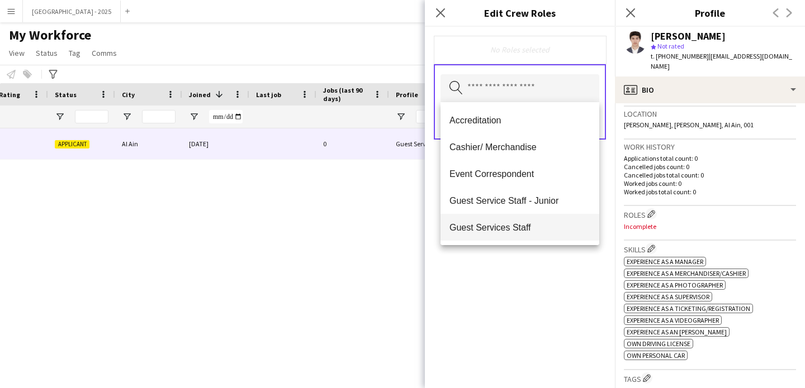
click at [529, 224] on span "Guest Services Staff" at bounding box center [519, 227] width 141 height 11
click at [548, 253] on div "Guest Services Staff Remove Search by role type Save" at bounding box center [520, 208] width 190 height 362
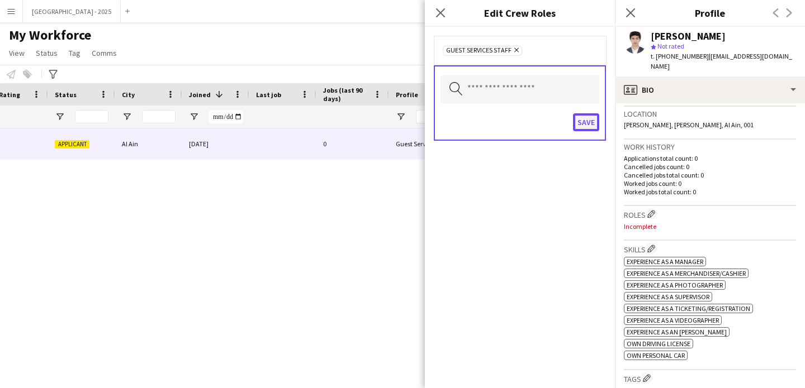
click at [581, 127] on button "Save" at bounding box center [586, 122] width 26 height 18
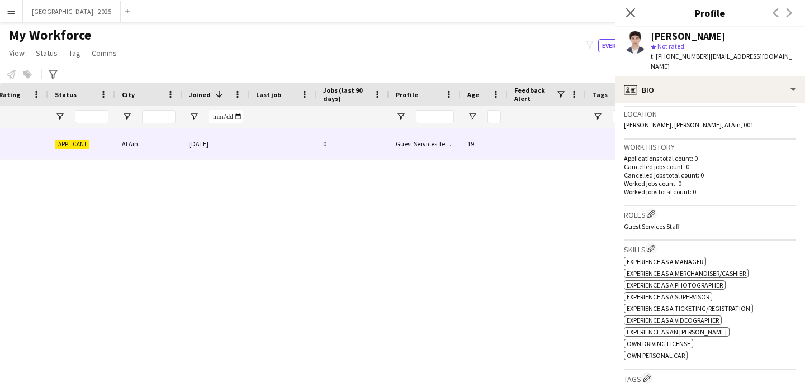
scroll to position [340, 0]
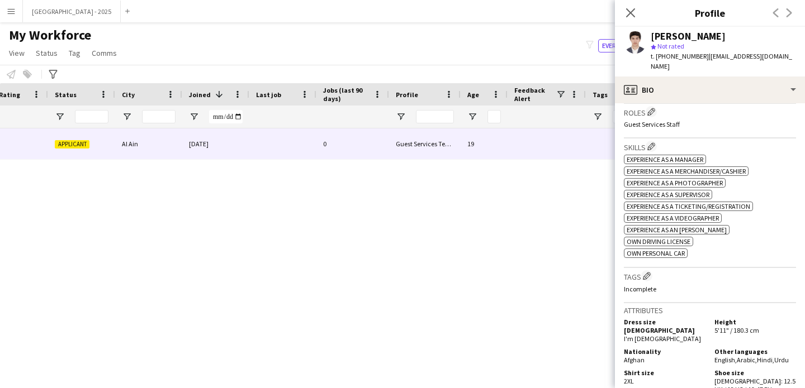
drag, startPoint x: 652, startPoint y: 271, endPoint x: 636, endPoint y: 243, distance: 32.0
click at [650, 272] on app-icon "Edit crew company tags" at bounding box center [647, 276] width 8 height 8
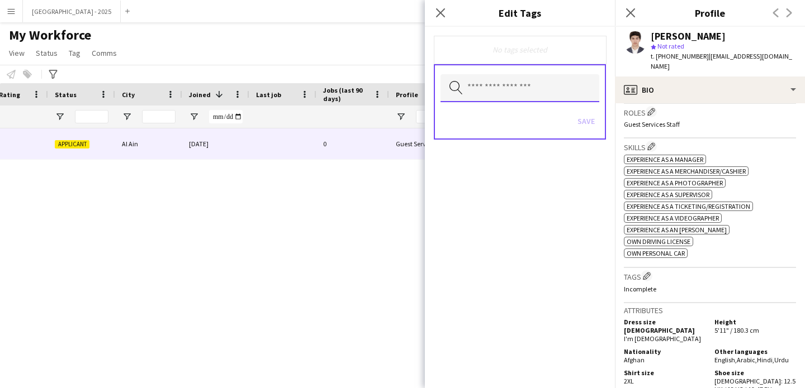
click at [543, 94] on input "text" at bounding box center [519, 88] width 159 height 28
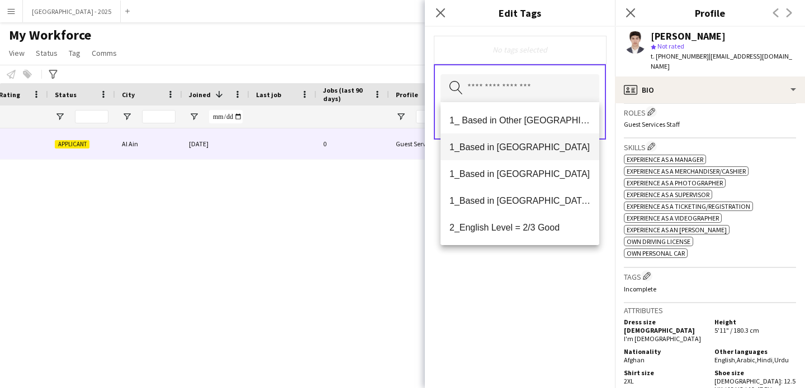
click at [545, 155] on mat-option "1_Based in [GEOGRAPHIC_DATA]" at bounding box center [519, 147] width 159 height 27
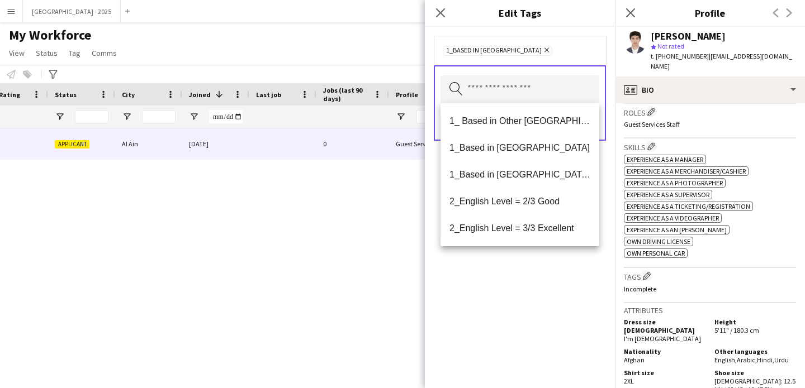
click at [542, 52] on icon "Remove" at bounding box center [545, 49] width 7 height 7
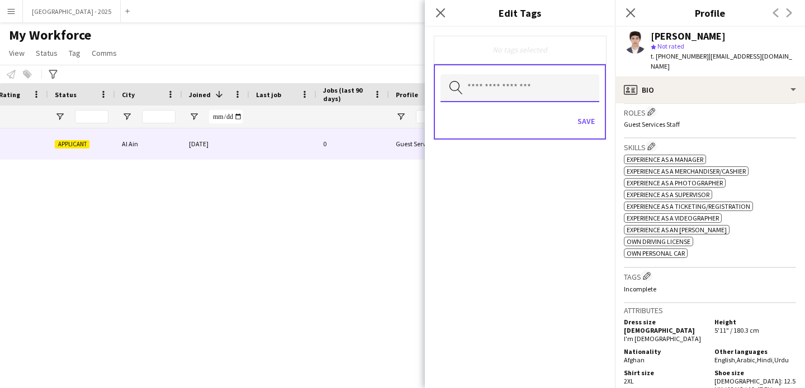
click at [517, 78] on input "text" at bounding box center [519, 88] width 159 height 28
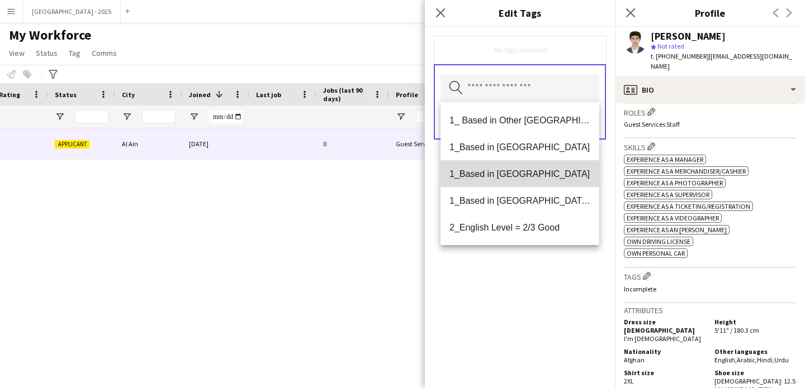
click at [522, 167] on mat-option "1_Based in [GEOGRAPHIC_DATA]" at bounding box center [519, 173] width 159 height 27
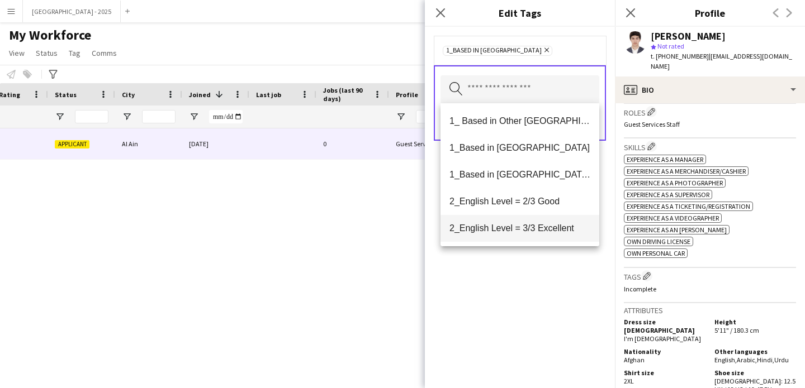
click at [533, 192] on mat-option "2_English Level = 2/3 Good" at bounding box center [519, 201] width 159 height 27
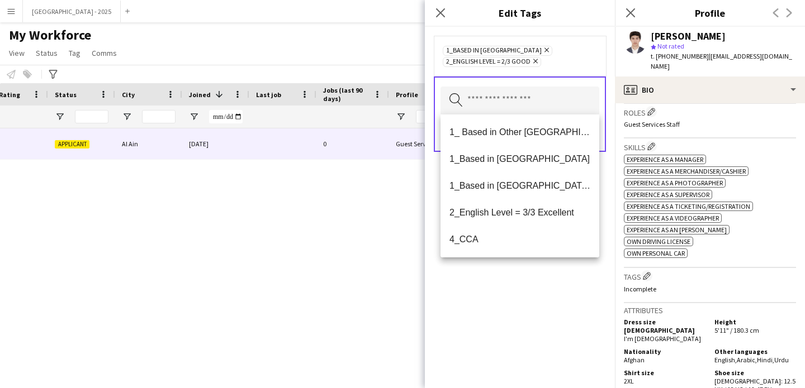
click at [571, 279] on div "1_Based in Al Ain Remove 2_English Level = 2/3 Good Remove Search by tag name S…" at bounding box center [520, 208] width 190 height 362
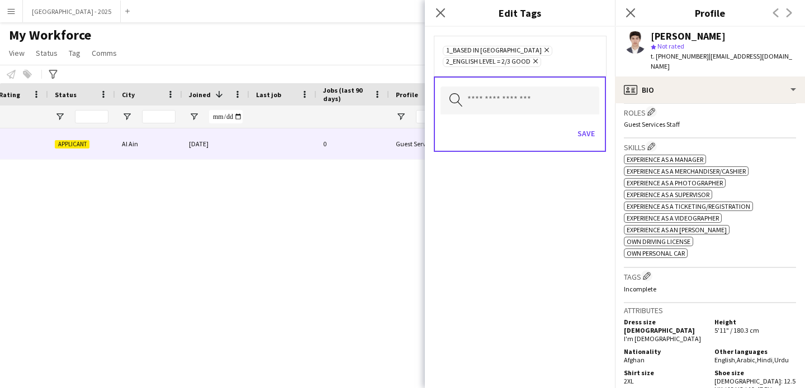
drag, startPoint x: 571, startPoint y: 141, endPoint x: 572, endPoint y: 132, distance: 9.6
click at [571, 139] on div "Save" at bounding box center [519, 135] width 159 height 32
click at [572, 127] on div "Save" at bounding box center [519, 135] width 159 height 32
click at [588, 130] on button "Save" at bounding box center [586, 134] width 26 height 18
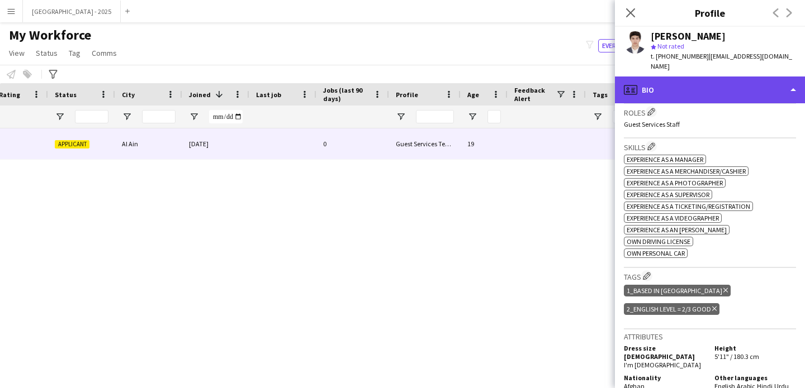
click at [651, 77] on div "profile Bio" at bounding box center [710, 90] width 190 height 27
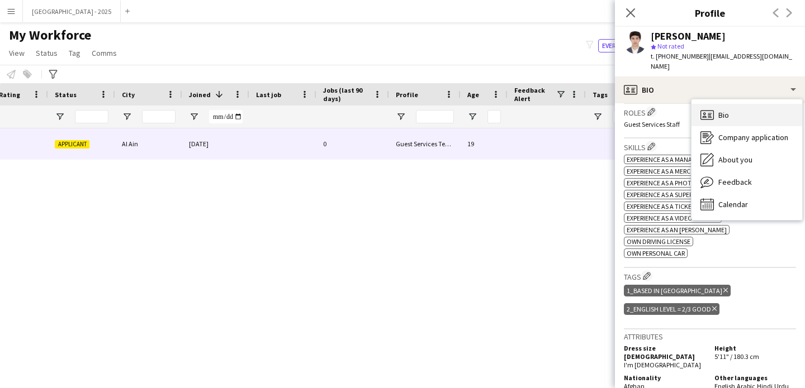
click at [712, 108] on icon "Bio" at bounding box center [706, 114] width 13 height 13
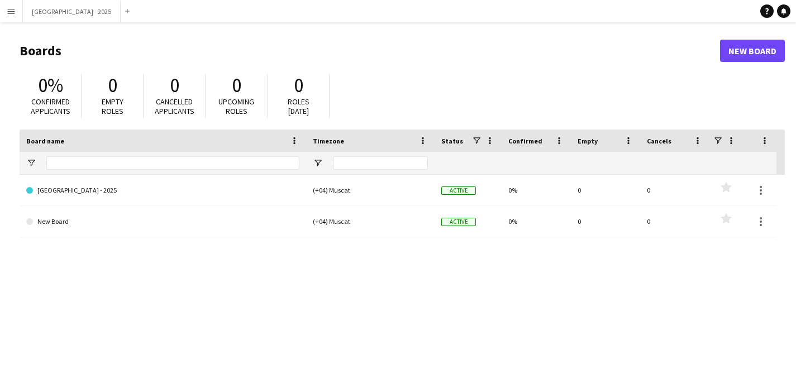
click at [11, 5] on button "Menu" at bounding box center [11, 11] width 22 height 22
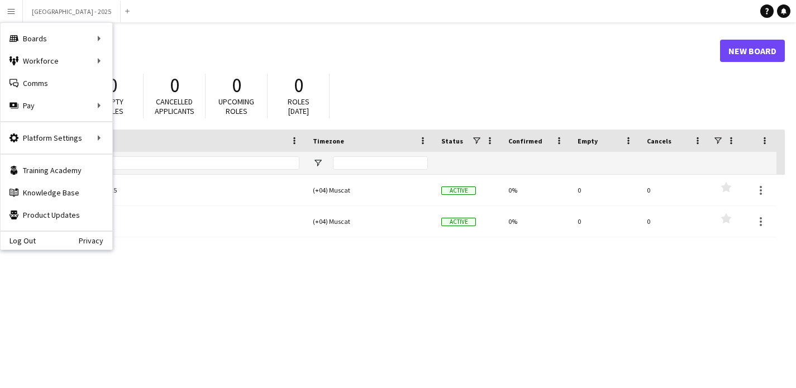
click at [12, 8] on app-icon "Menu" at bounding box center [11, 11] width 9 height 9
click at [113, 58] on link "My Workforce" at bounding box center [169, 61] width 112 height 22
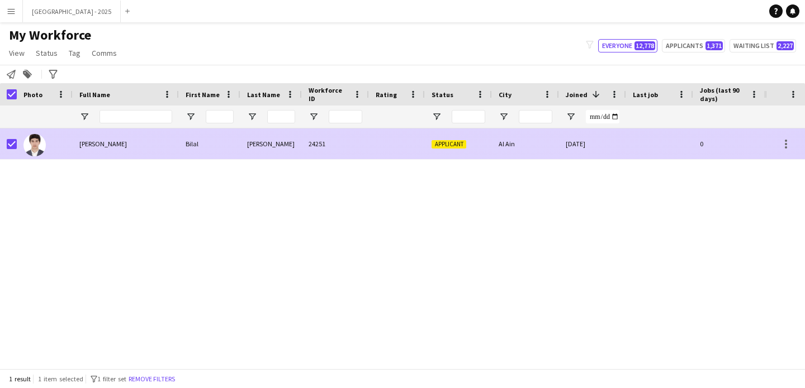
drag, startPoint x: 89, startPoint y: 143, endPoint x: 517, endPoint y: 182, distance: 430.4
click at [89, 144] on span "Bilal Dilwali" at bounding box center [103, 144] width 48 height 8
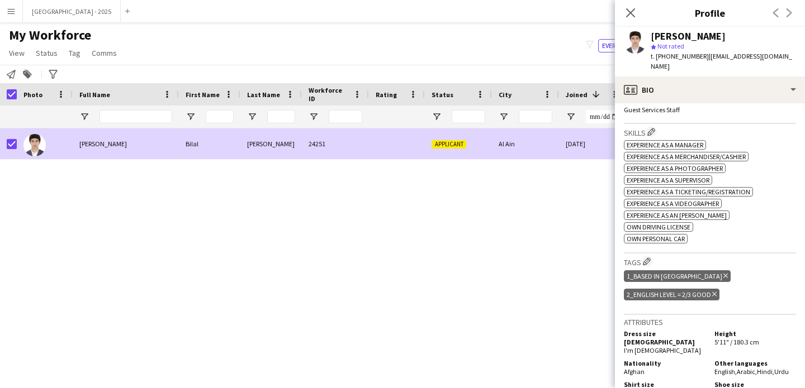
scroll to position [300, 0]
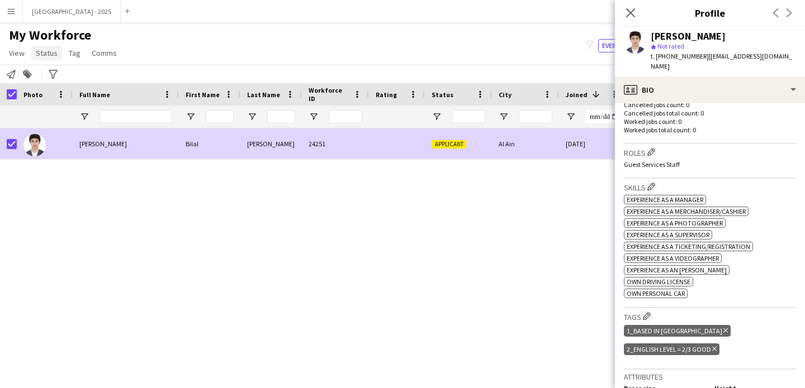
click at [42, 48] on span "Status" at bounding box center [47, 53] width 22 height 10
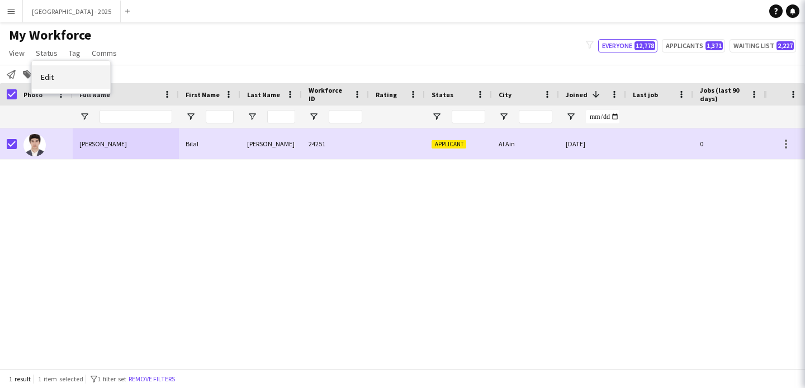
click at [63, 74] on link "Edit" at bounding box center [71, 76] width 78 height 23
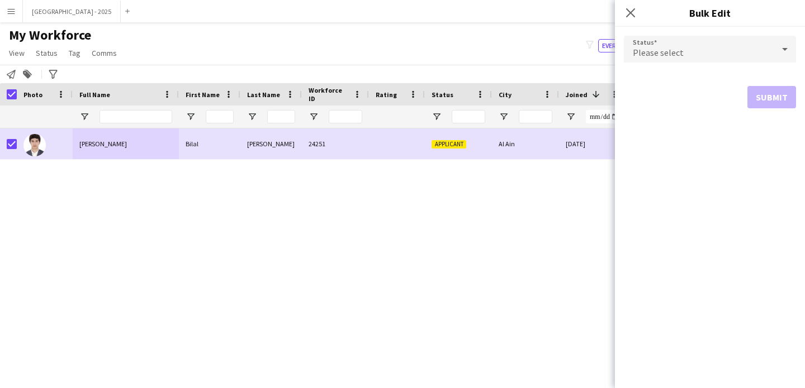
click at [660, 52] on span "Please select" at bounding box center [658, 52] width 51 height 11
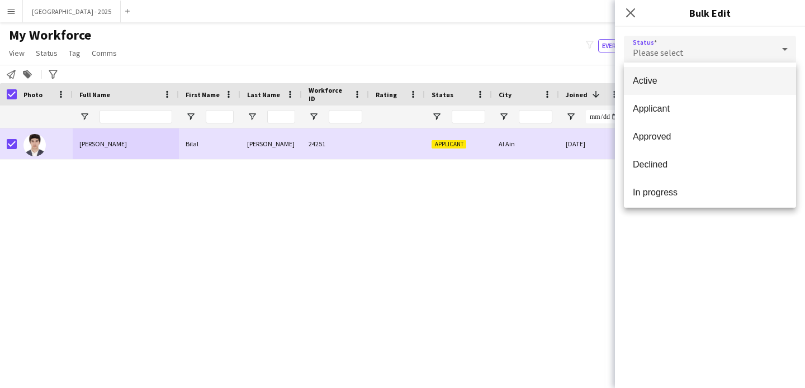
click at [676, 72] on mat-option "Active" at bounding box center [710, 81] width 172 height 28
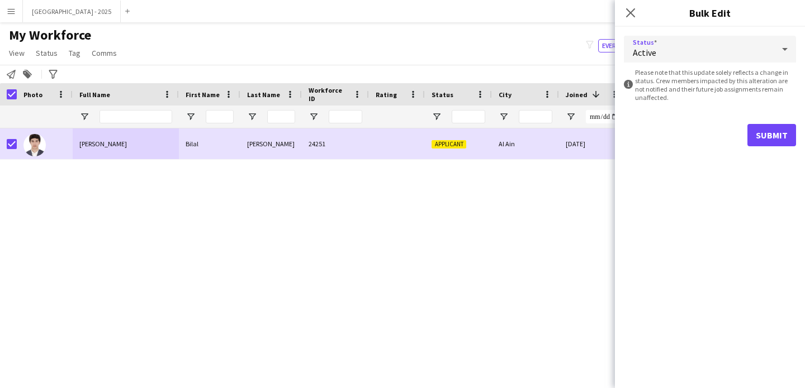
click at [756, 123] on form "Status Active information-circle Please note that this update solely reflects a…" at bounding box center [710, 91] width 172 height 129
click at [745, 145] on div "Submit" at bounding box center [710, 135] width 172 height 22
click at [769, 138] on button "Submit" at bounding box center [771, 135] width 49 height 22
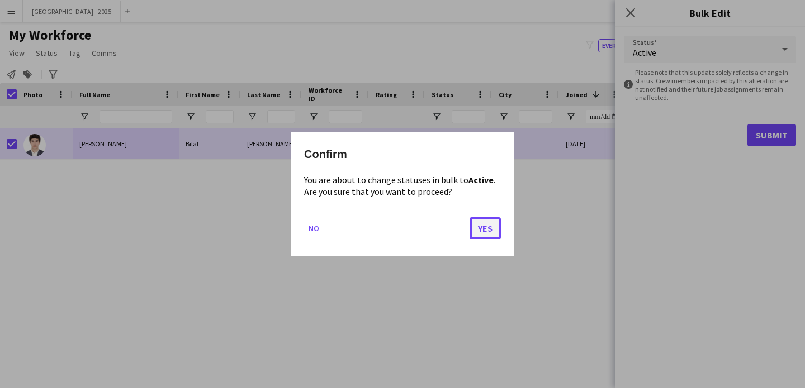
click at [494, 235] on button "Yes" at bounding box center [484, 228] width 31 height 22
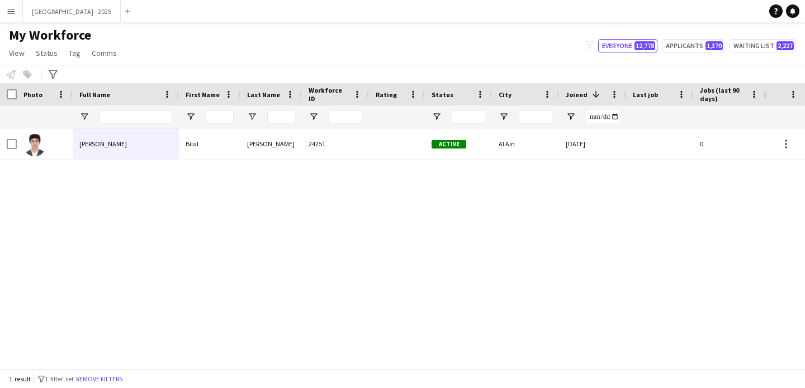
click at [125, 379] on button "Remove filters" at bounding box center [99, 379] width 51 height 12
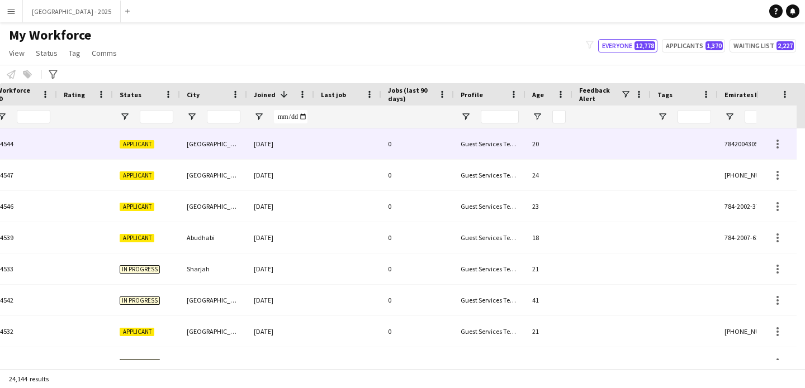
scroll to position [0, 385]
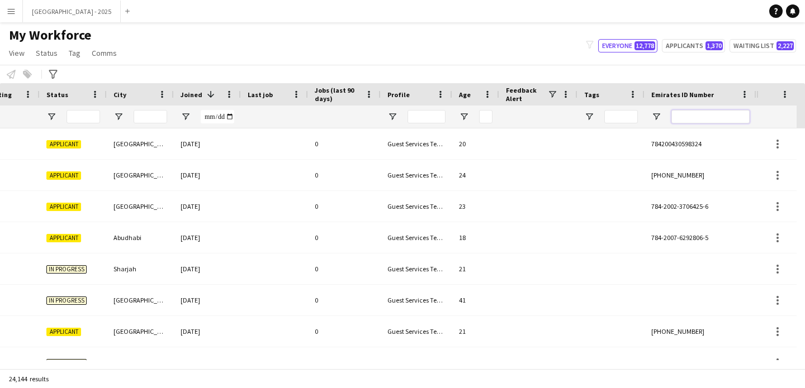
click at [729, 116] on input "Emirates ID Number Filter Input" at bounding box center [710, 116] width 78 height 13
paste input "*******"
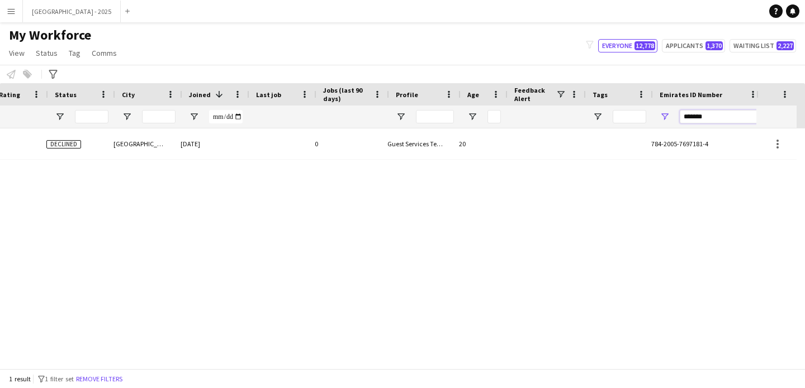
scroll to position [0, 377]
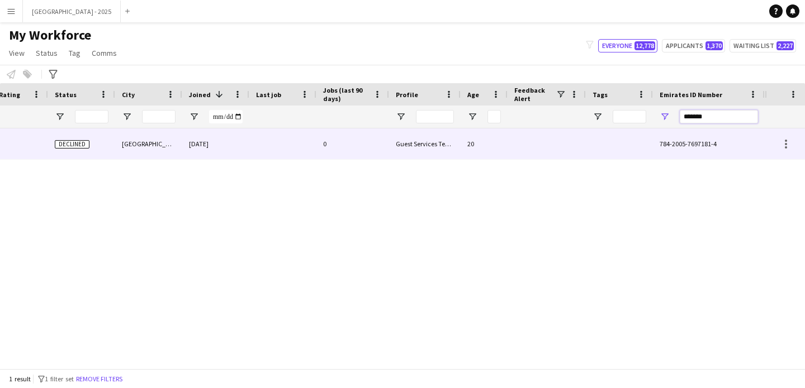
type input "*******"
click at [227, 152] on div "09-10-2024" at bounding box center [215, 144] width 67 height 31
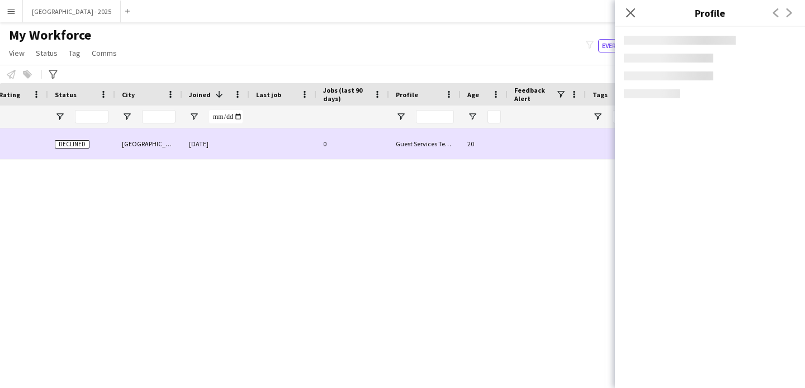
scroll to position [0, 0]
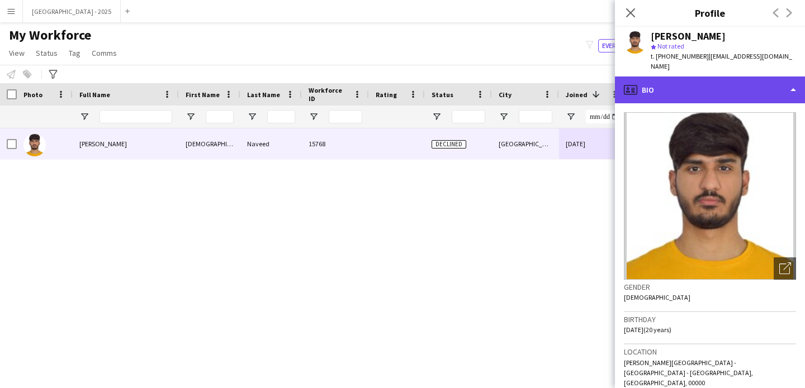
click at [676, 81] on div "profile Bio" at bounding box center [710, 90] width 190 height 27
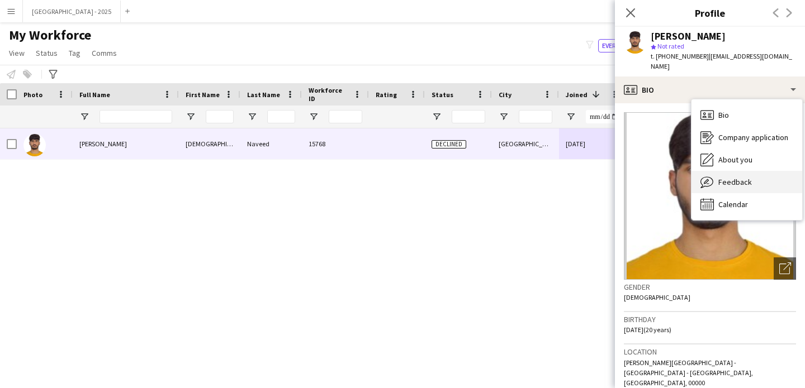
click at [725, 181] on div "Feedback Feedback" at bounding box center [746, 182] width 111 height 22
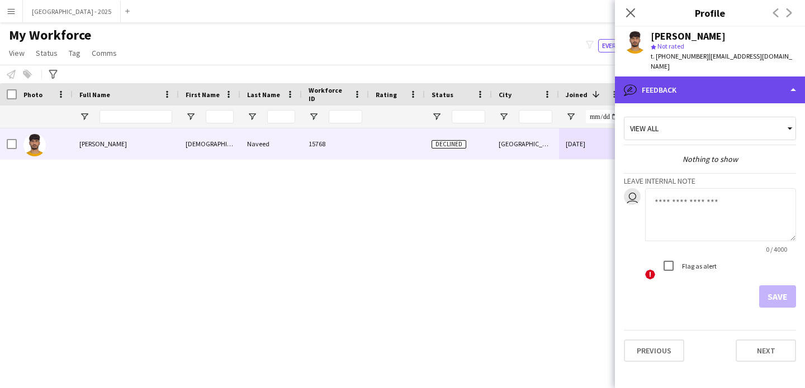
click at [678, 91] on div "bubble-pencil Feedback" at bounding box center [710, 90] width 190 height 27
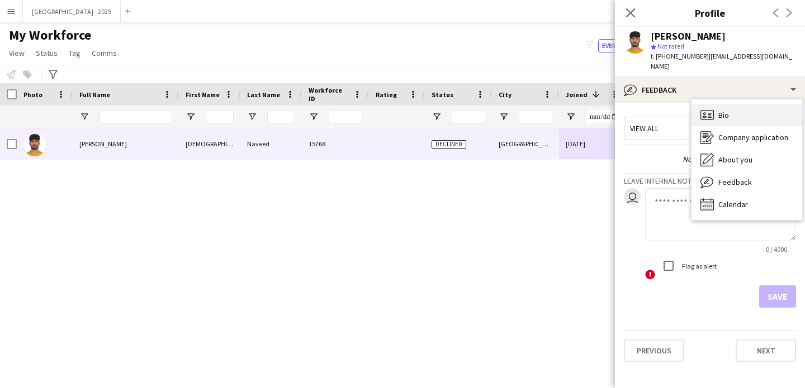
click at [734, 114] on div "Bio Bio" at bounding box center [746, 115] width 111 height 22
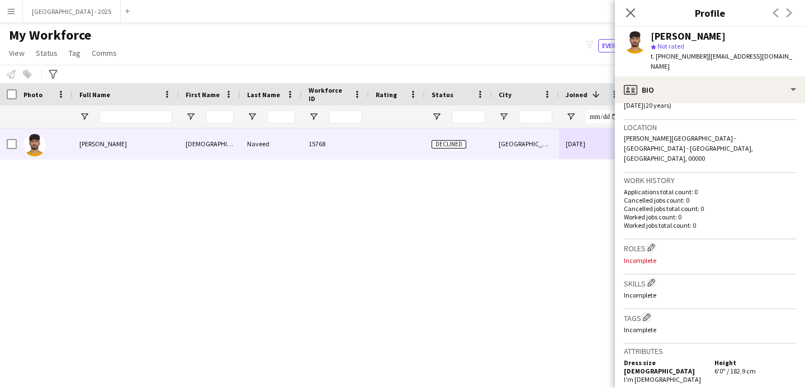
scroll to position [324, 0]
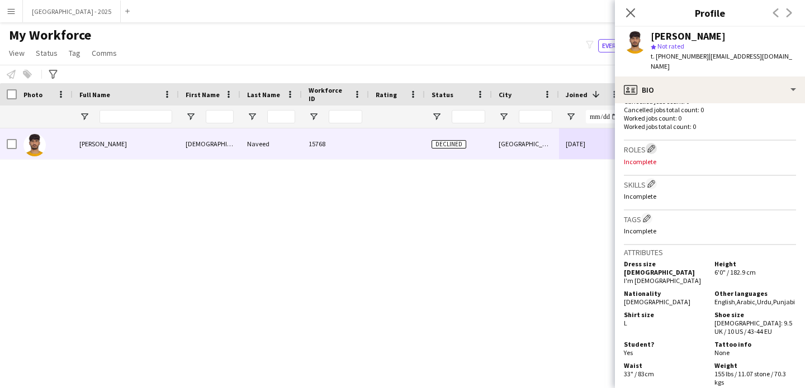
click at [648, 145] on app-icon "Edit crew company roles" at bounding box center [651, 149] width 8 height 8
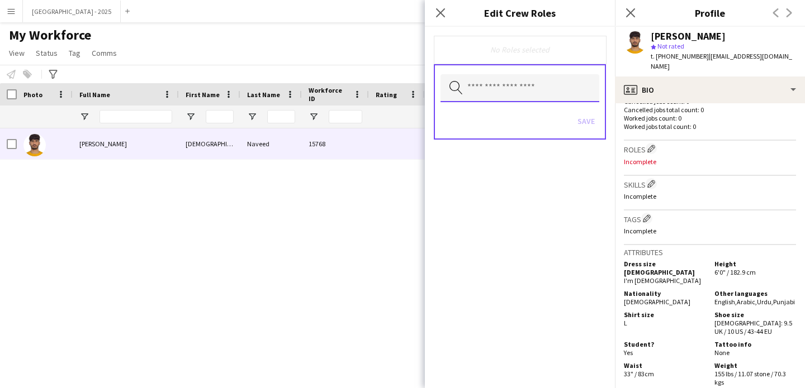
click at [532, 101] on input "text" at bounding box center [519, 88] width 159 height 28
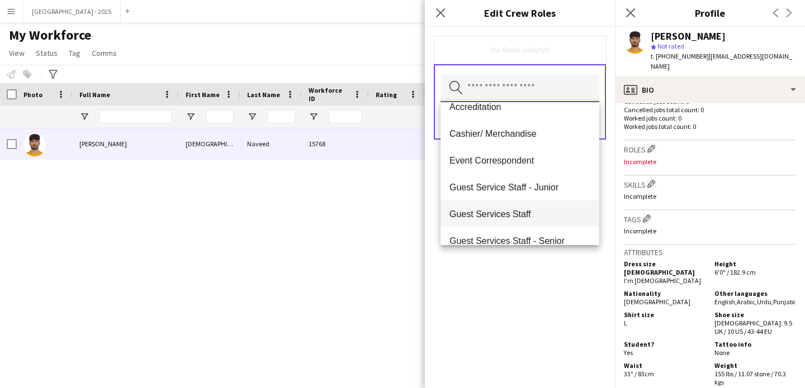
scroll to position [26, 0]
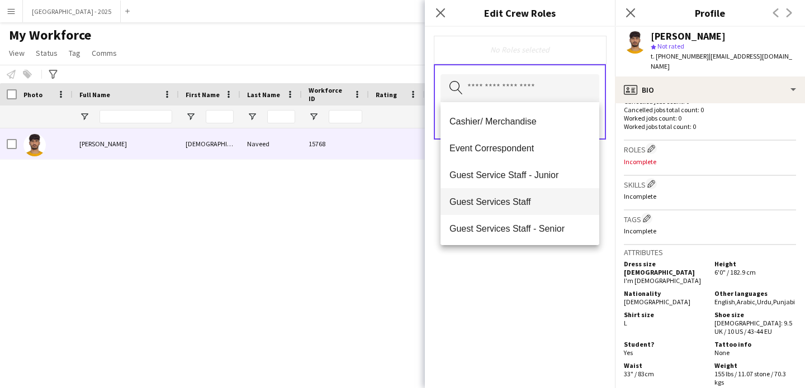
click at [524, 195] on mat-option "Guest Services Staff" at bounding box center [519, 201] width 159 height 27
drag, startPoint x: 540, startPoint y: 269, endPoint x: 558, endPoint y: 175, distance: 95.5
click at [541, 269] on div "Guest Services Staff Remove Search by role type Save" at bounding box center [520, 208] width 190 height 362
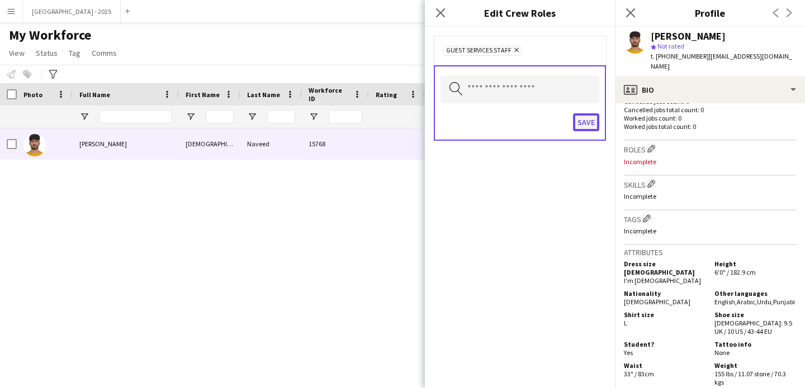
click at [585, 120] on button "Save" at bounding box center [586, 122] width 26 height 18
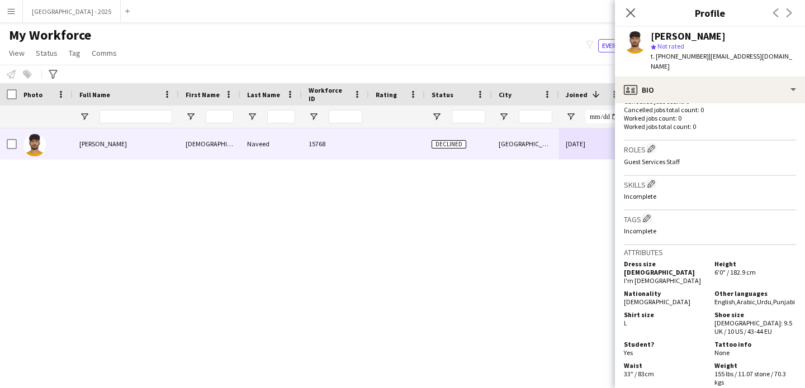
click at [652, 213] on h3 "Tags Edit crew company tags" at bounding box center [710, 219] width 172 height 12
click at [650, 215] on app-icon "Edit crew company tags" at bounding box center [647, 219] width 8 height 8
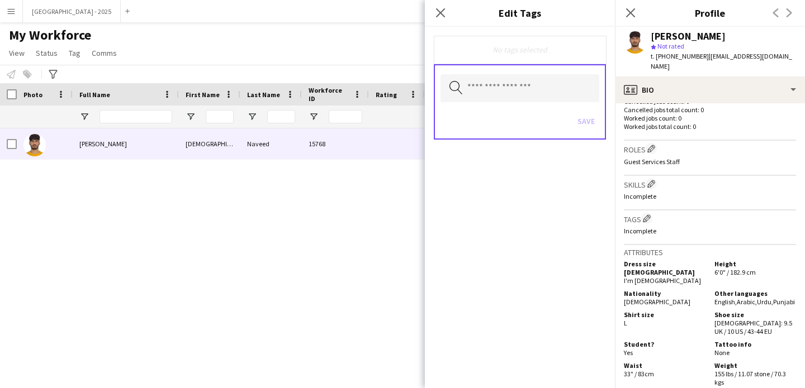
click at [528, 110] on div "Save" at bounding box center [519, 123] width 159 height 32
click at [526, 87] on input "text" at bounding box center [519, 88] width 159 height 28
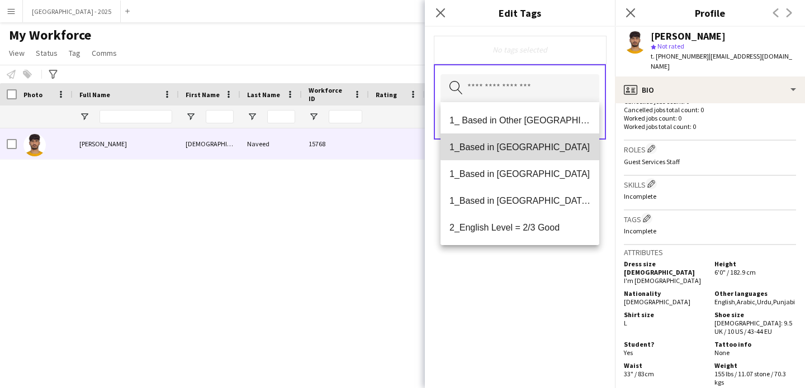
click at [525, 146] on span "1_Based in [GEOGRAPHIC_DATA]" at bounding box center [519, 147] width 141 height 11
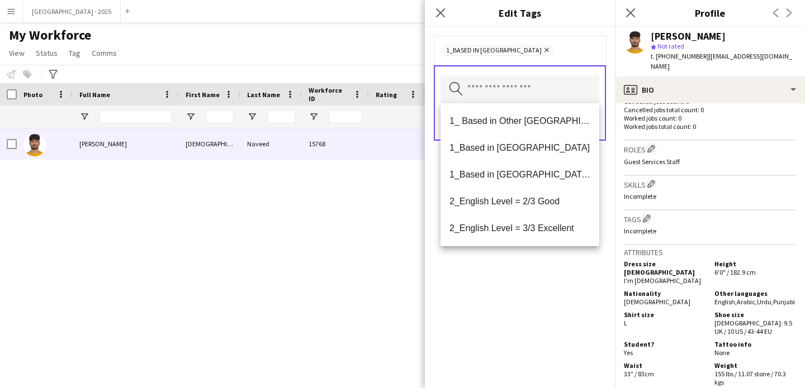
click at [543, 209] on mat-option "2_English Level = 2/3 Good" at bounding box center [519, 201] width 159 height 27
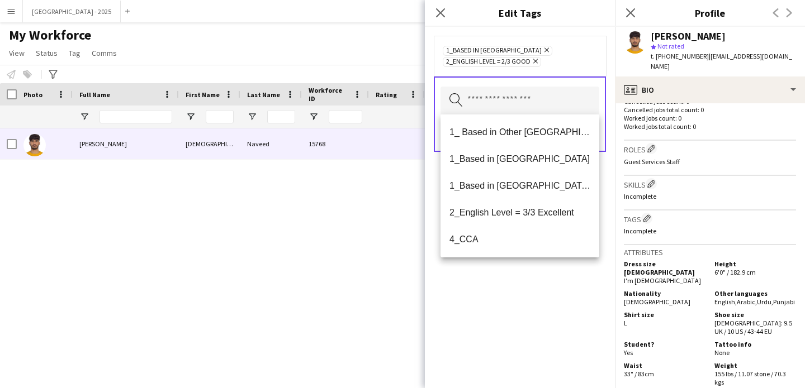
click at [559, 285] on div "1_Based in [GEOGRAPHIC_DATA] Remove 2_English Level = 2/3 Good Remove Search by…" at bounding box center [520, 208] width 190 height 362
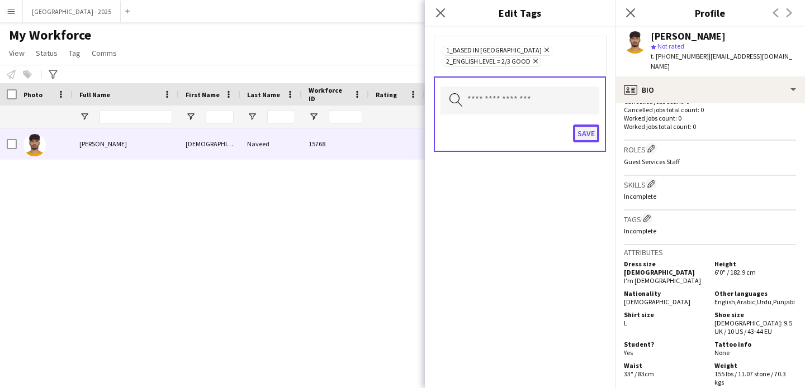
click at [580, 142] on button "Save" at bounding box center [586, 134] width 26 height 18
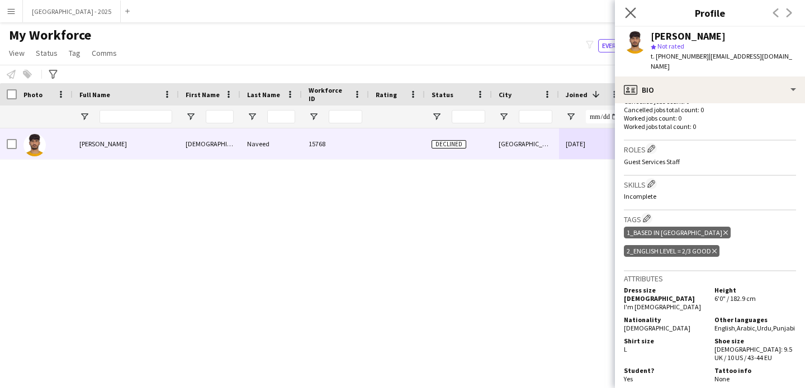
click at [632, 7] on app-icon "Close pop-in" at bounding box center [631, 13] width 16 height 16
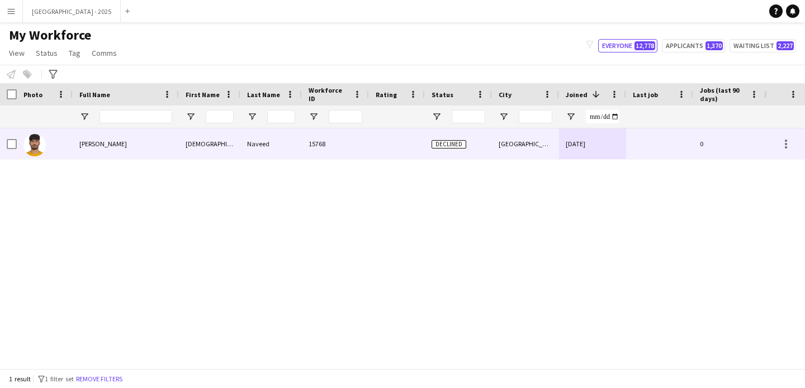
click at [505, 155] on div "[GEOGRAPHIC_DATA]" at bounding box center [525, 144] width 67 height 31
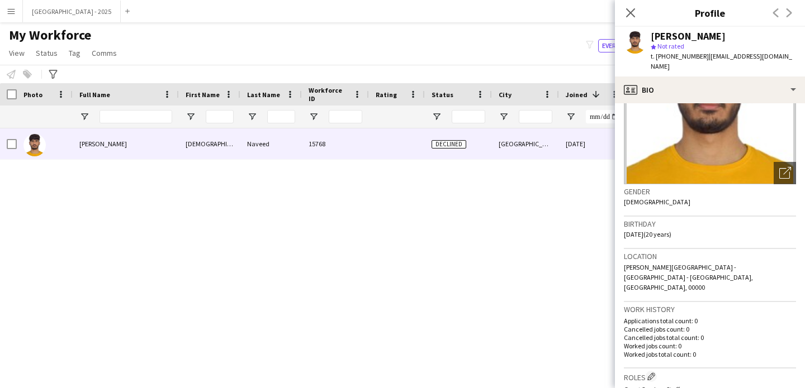
scroll to position [374, 0]
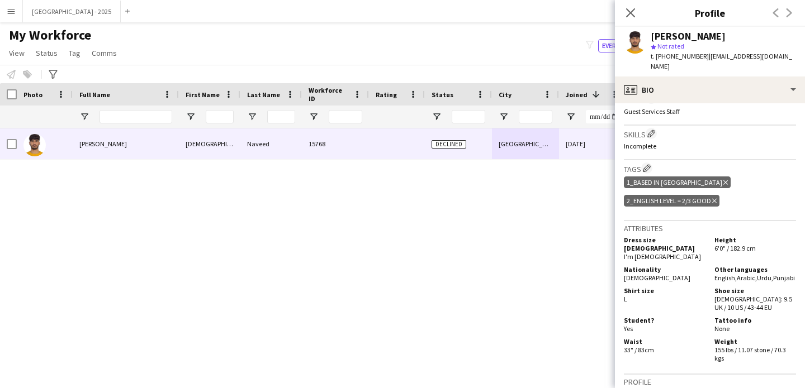
click at [713, 198] on icon at bounding box center [714, 200] width 4 height 4
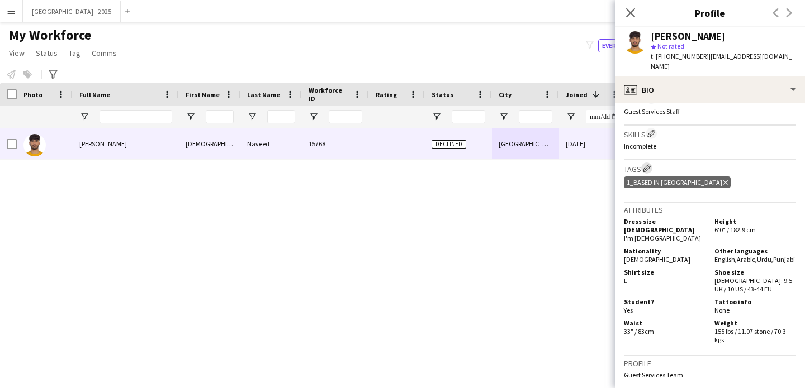
click at [648, 164] on app-icon "Edit crew company tags" at bounding box center [647, 168] width 8 height 8
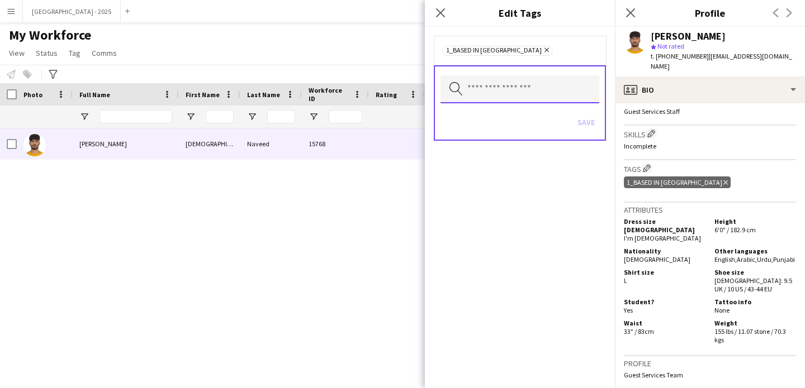
click at [592, 93] on input "text" at bounding box center [519, 89] width 159 height 28
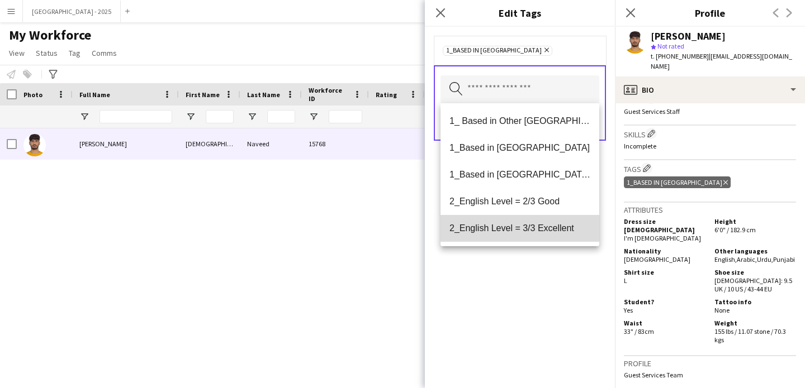
click at [569, 221] on mat-option "2_English Level = 3/3 Excellent" at bounding box center [519, 228] width 159 height 27
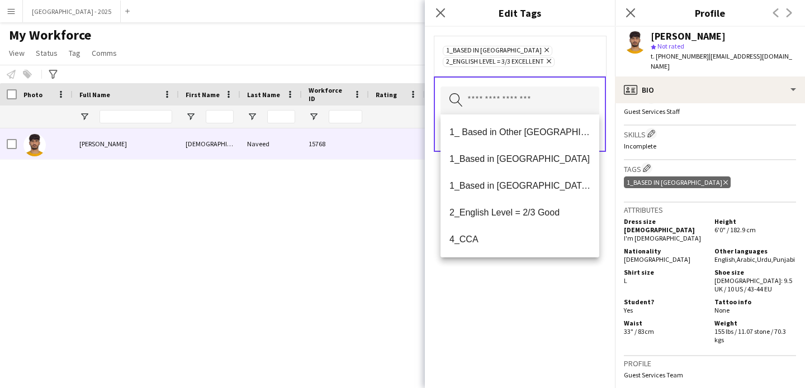
drag, startPoint x: 563, startPoint y: 285, endPoint x: 577, endPoint y: 175, distance: 110.4
click at [563, 285] on div "1_Based in [GEOGRAPHIC_DATA] Remove 2_English Level = 3/3 Excellent Remove Sear…" at bounding box center [520, 208] width 190 height 362
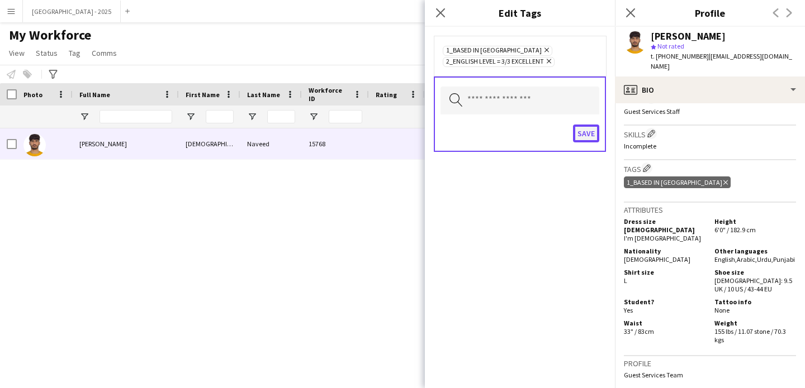
click at [578, 127] on button "Save" at bounding box center [586, 134] width 26 height 18
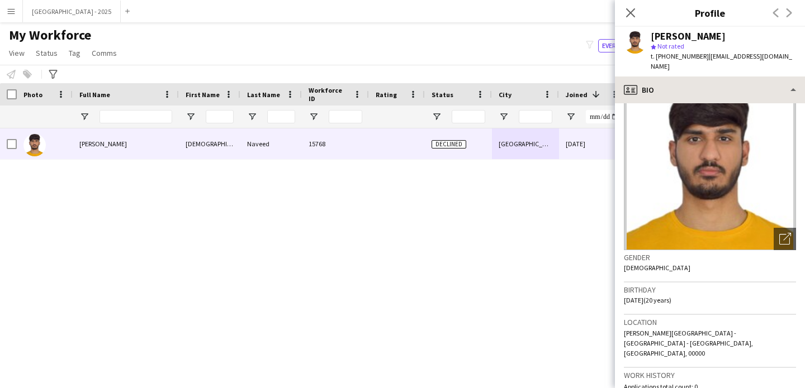
scroll to position [0, 0]
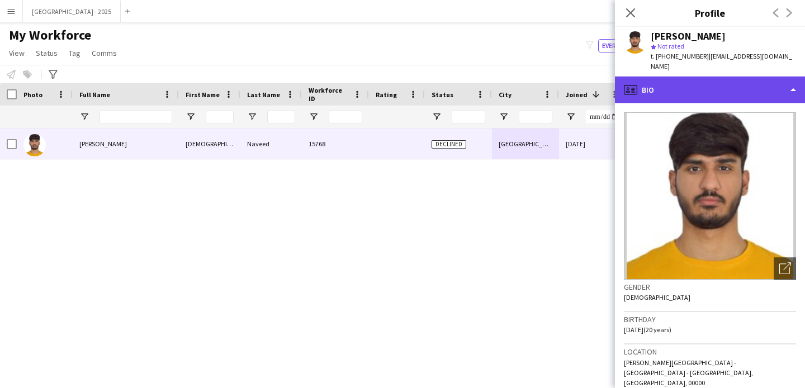
click at [681, 77] on div "profile Bio" at bounding box center [710, 90] width 190 height 27
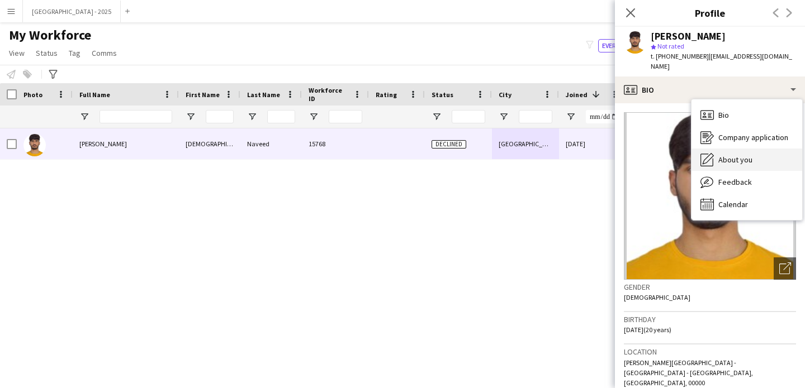
click at [745, 149] on div "About you About you" at bounding box center [746, 160] width 111 height 22
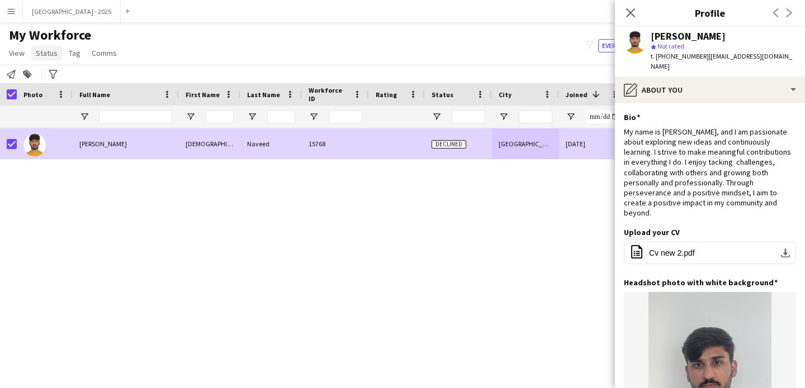
click at [43, 54] on span "Status" at bounding box center [47, 53] width 22 height 10
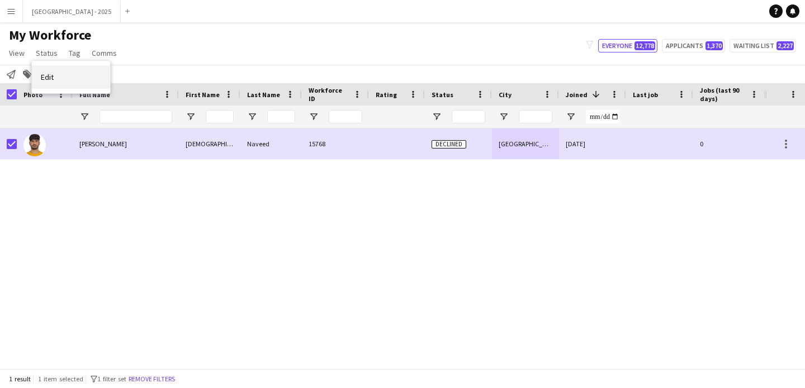
click at [64, 70] on link "Edit" at bounding box center [71, 76] width 78 height 23
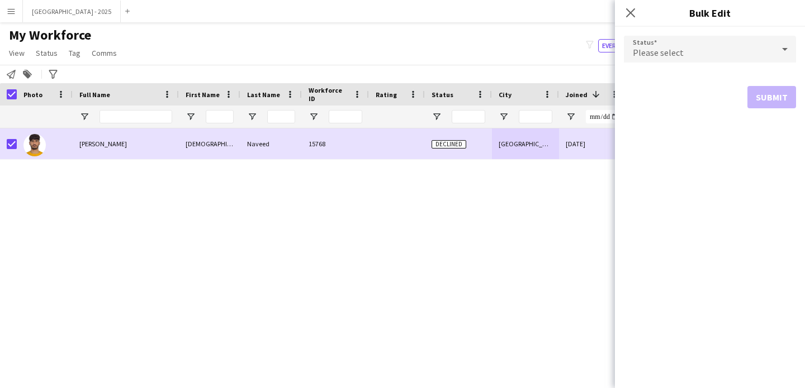
click at [707, 57] on div "Please select" at bounding box center [699, 49] width 150 height 27
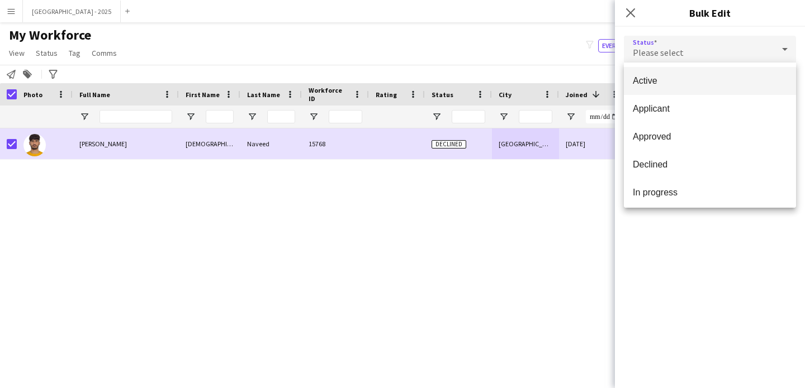
click at [695, 84] on span "Active" at bounding box center [710, 80] width 154 height 11
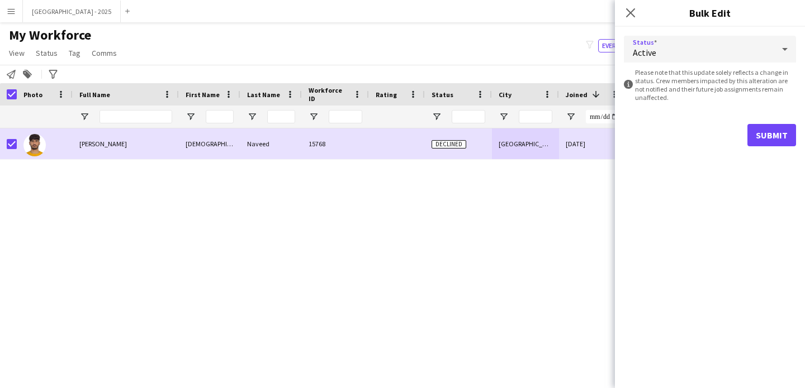
click at [783, 123] on form "Status Active information-circle Please note that this update solely reflects a…" at bounding box center [710, 91] width 172 height 129
click at [779, 132] on button "Submit" at bounding box center [771, 135] width 49 height 22
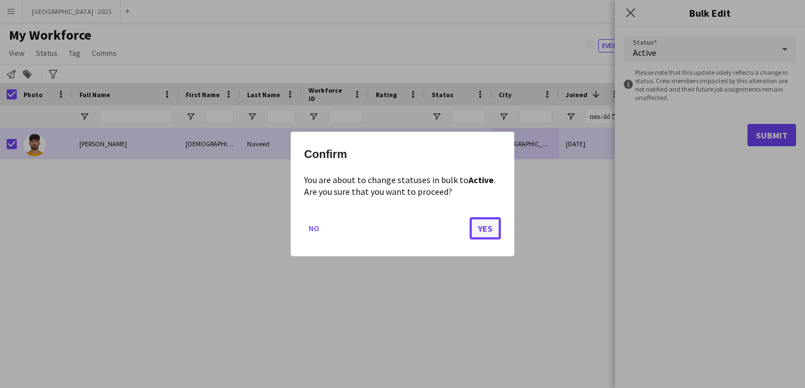
click at [485, 231] on button "Yes" at bounding box center [484, 228] width 31 height 22
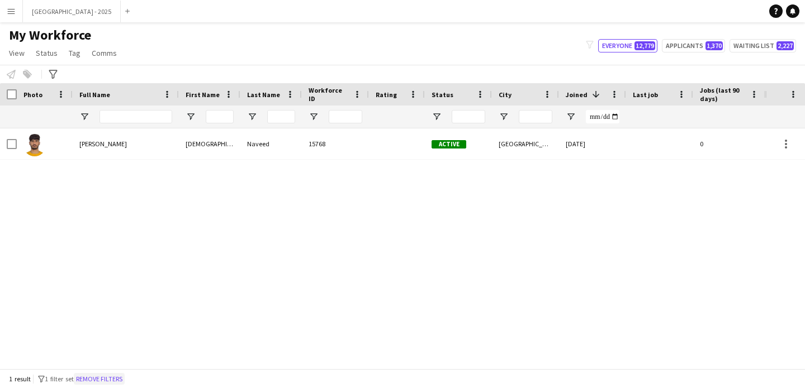
click at [118, 376] on button "Remove filters" at bounding box center [99, 379] width 51 height 12
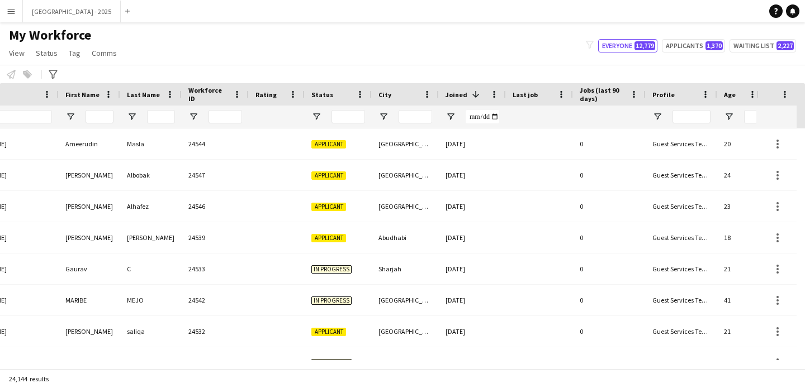
scroll to position [0, 385]
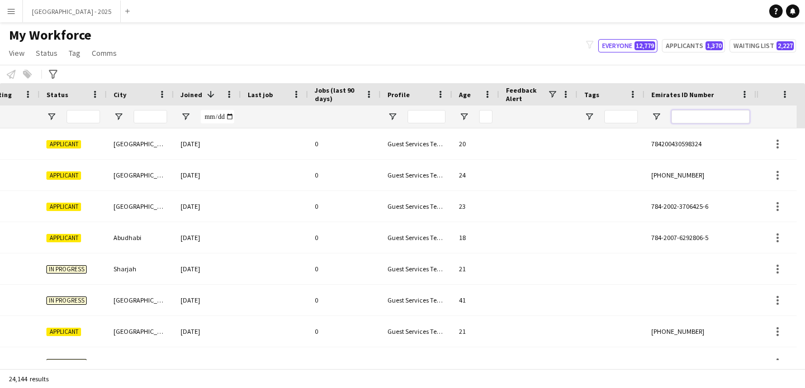
click at [682, 121] on input "Emirates ID Number Filter Input" at bounding box center [710, 116] width 78 height 13
paste input "*******"
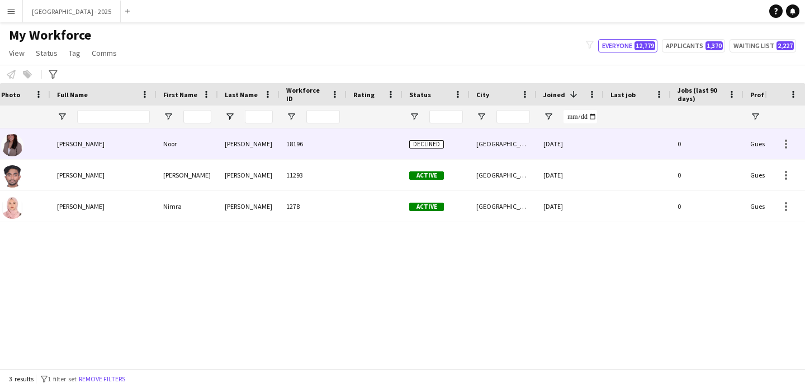
scroll to position [0, 0]
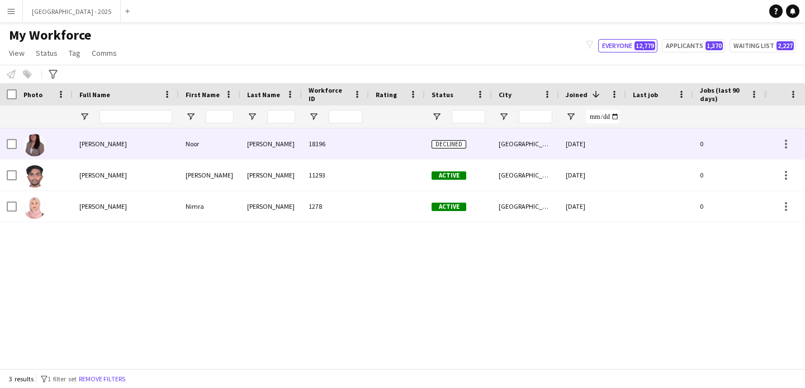
type input "*******"
click at [234, 150] on div "Noor" at bounding box center [209, 144] width 61 height 31
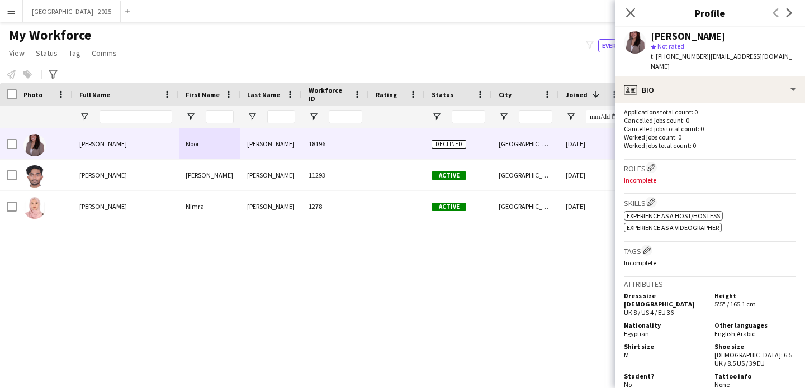
scroll to position [441, 0]
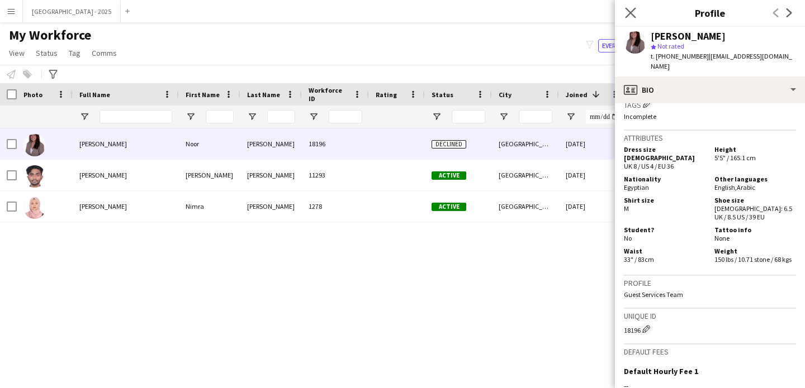
click at [626, 6] on app-icon "Close pop-in" at bounding box center [631, 13] width 16 height 16
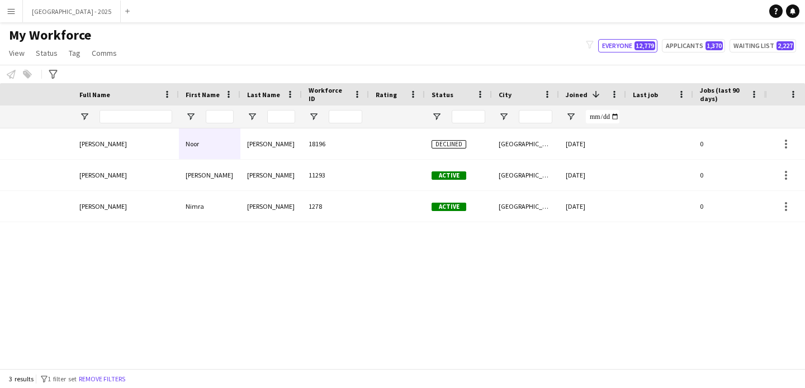
scroll to position [0, 377]
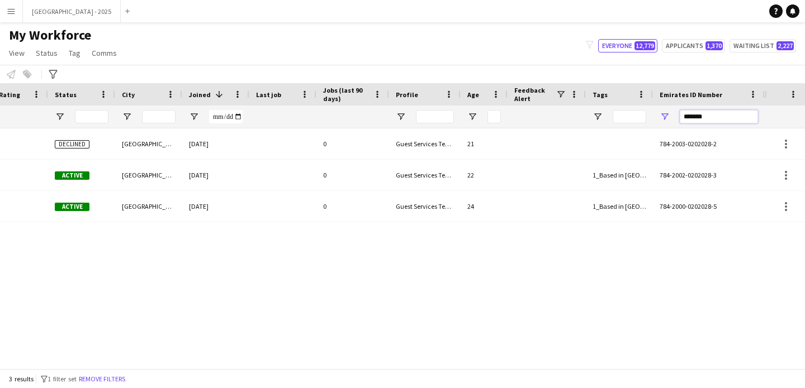
click at [729, 116] on input "*******" at bounding box center [719, 116] width 78 height 13
click at [639, 115] on input "Tags Filter Input" at bounding box center [629, 116] width 34 height 13
paste input "*******"
type input "*******"
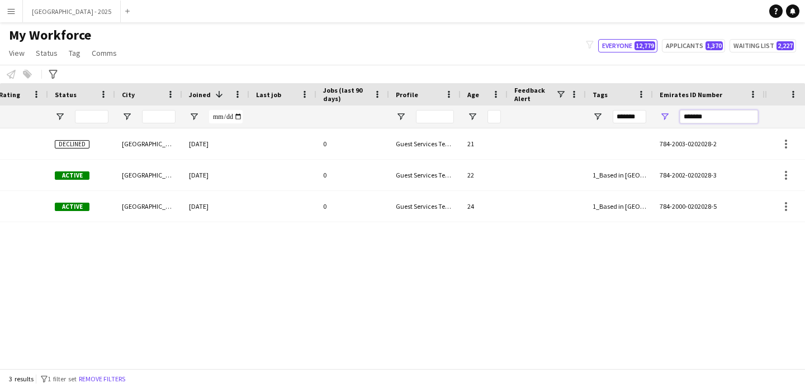
click at [705, 118] on input "*******" at bounding box center [719, 116] width 78 height 13
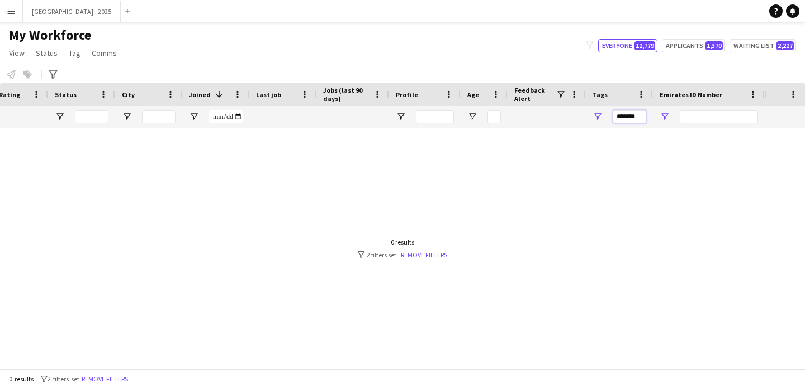
click at [625, 120] on input "*******" at bounding box center [629, 116] width 34 height 13
click at [624, 120] on input "*******" at bounding box center [629, 116] width 34 height 13
click at [695, 115] on input "Emirates ID Number Filter Input" at bounding box center [719, 116] width 78 height 13
paste input "*******"
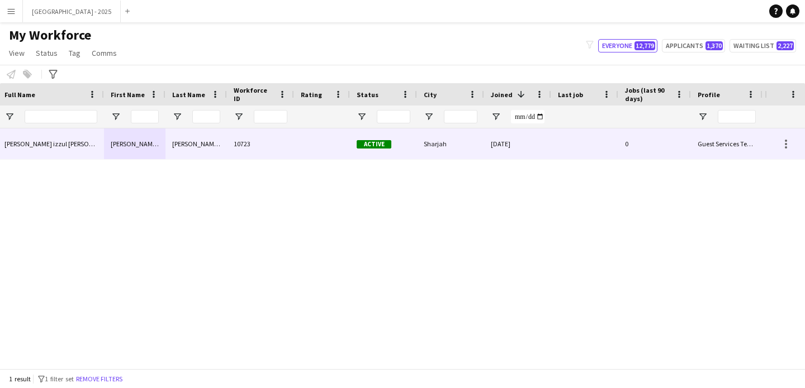
scroll to position [0, 350]
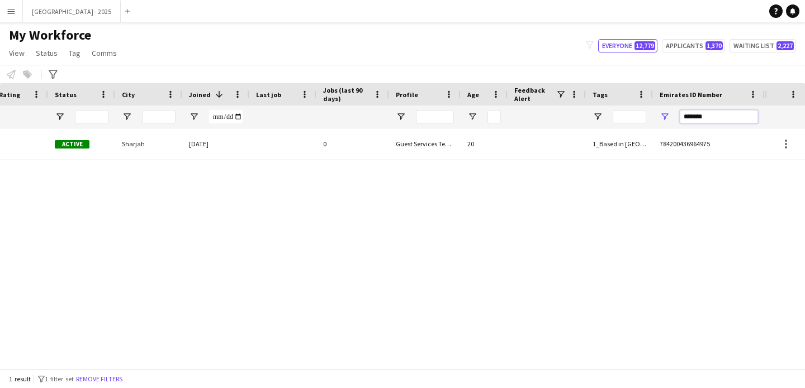
type input "*******"
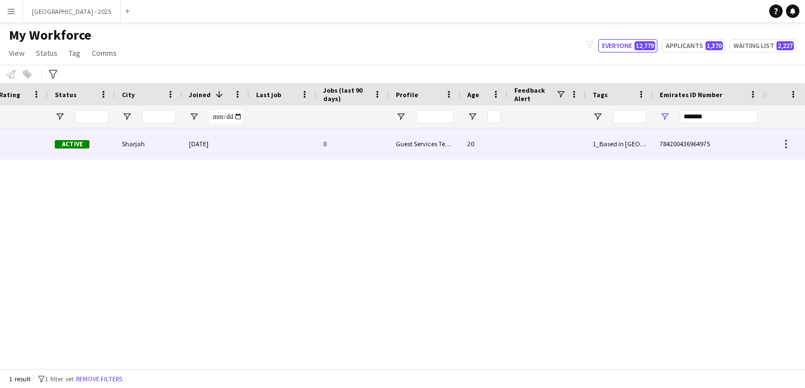
click at [681, 132] on div "784200436964975" at bounding box center [709, 144] width 112 height 31
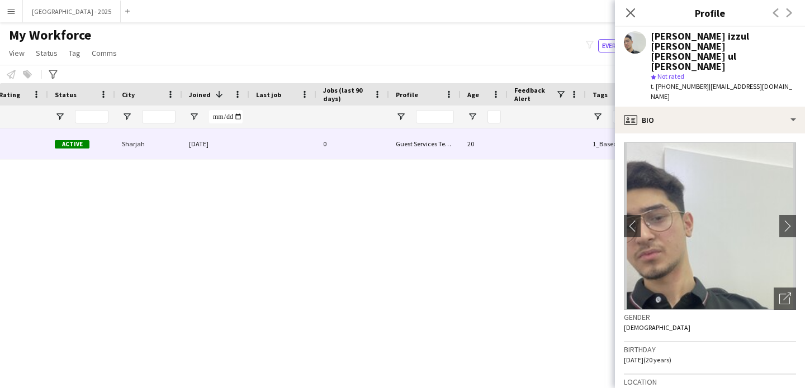
click at [625, 19] on app-icon "Close pop-in" at bounding box center [630, 12] width 13 height 13
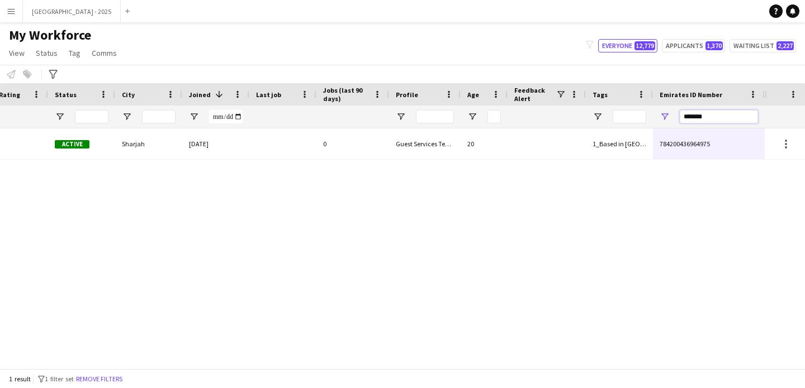
click at [706, 110] on input "*******" at bounding box center [719, 116] width 78 height 13
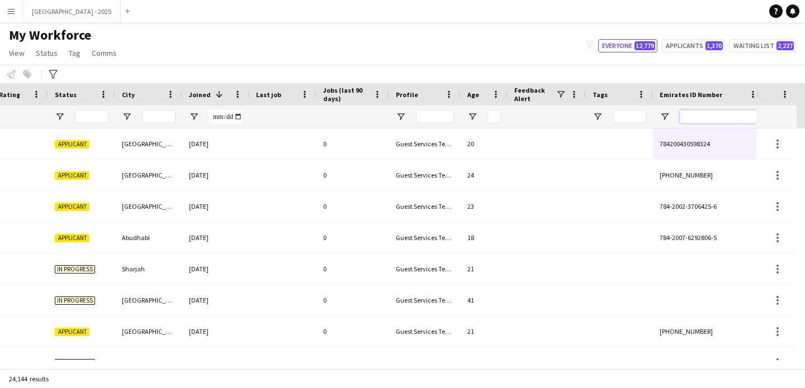
scroll to position [0, 385]
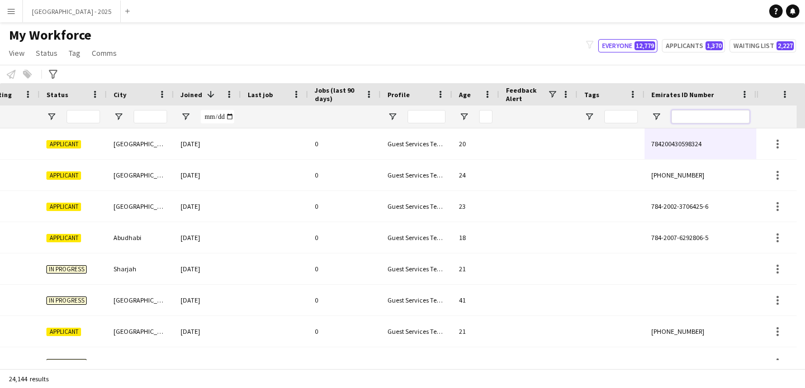
click at [681, 118] on input "Emirates ID Number Filter Input" at bounding box center [710, 116] width 78 height 13
paste input "*******"
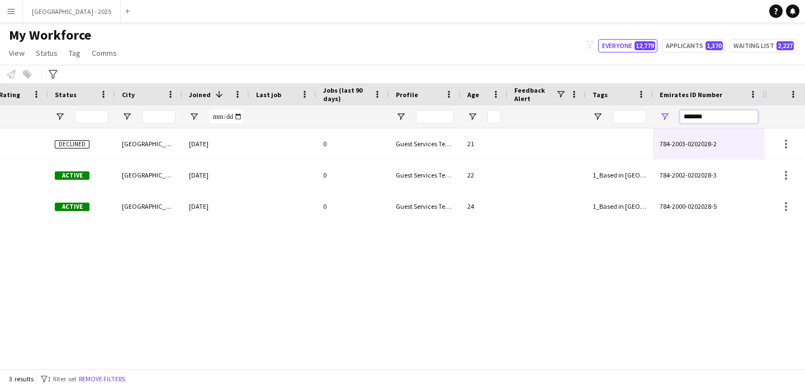
type input "*******"
drag, startPoint x: 189, startPoint y: 47, endPoint x: 169, endPoint y: 63, distance: 26.3
click at [169, 63] on div "My Workforce View Views Default view New view Update view Delete view Edit name…" at bounding box center [402, 46] width 805 height 38
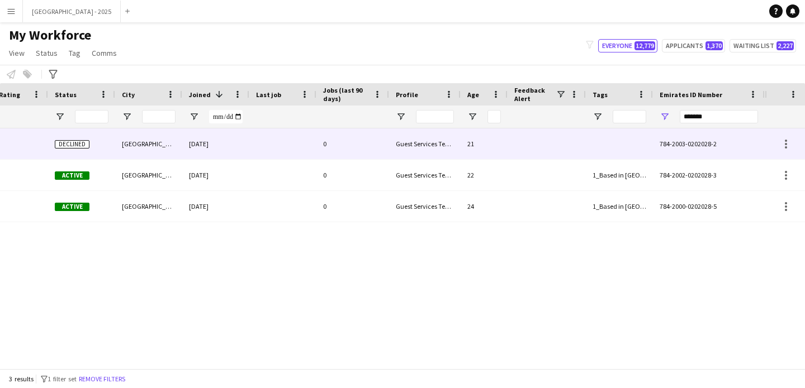
click at [278, 150] on div at bounding box center [282, 144] width 67 height 31
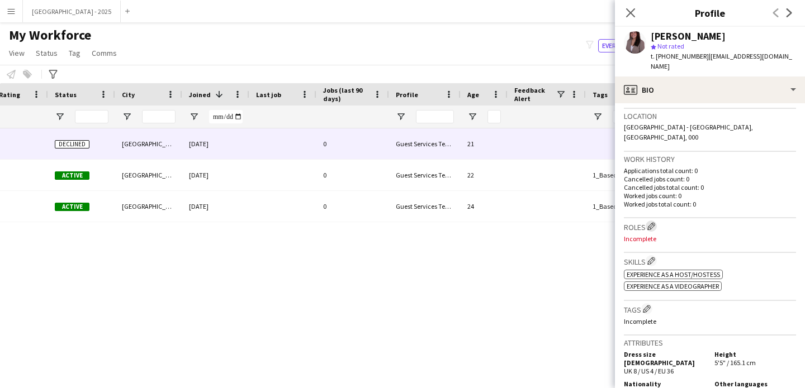
click at [655, 222] on app-icon "Edit crew company roles" at bounding box center [651, 226] width 8 height 8
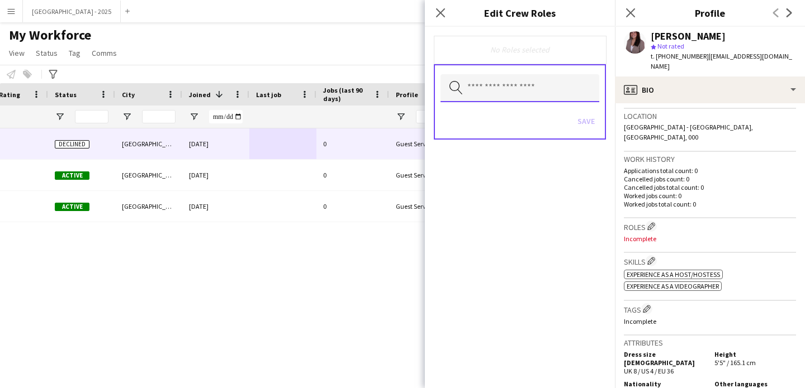
click at [511, 86] on input "text" at bounding box center [519, 88] width 159 height 28
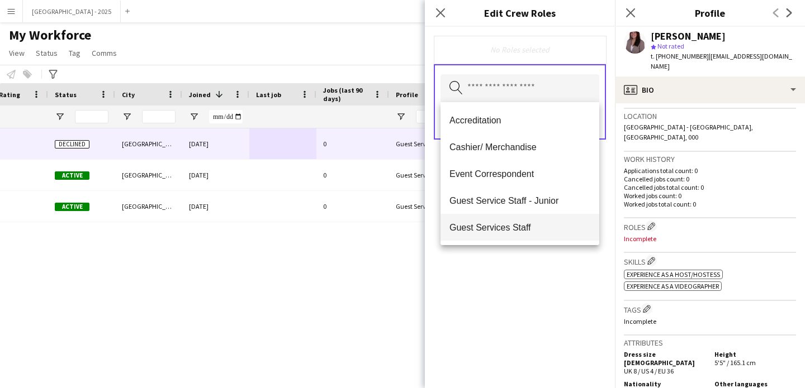
click at [538, 224] on span "Guest Services Staff" at bounding box center [519, 227] width 141 height 11
click at [539, 226] on span "Guest Services Staff - Senior" at bounding box center [519, 228] width 141 height 11
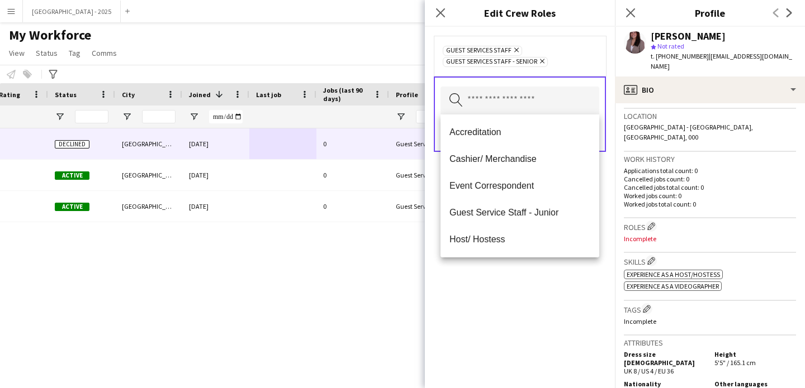
click at [556, 253] on mat-option "Host/ Hostess" at bounding box center [519, 239] width 159 height 27
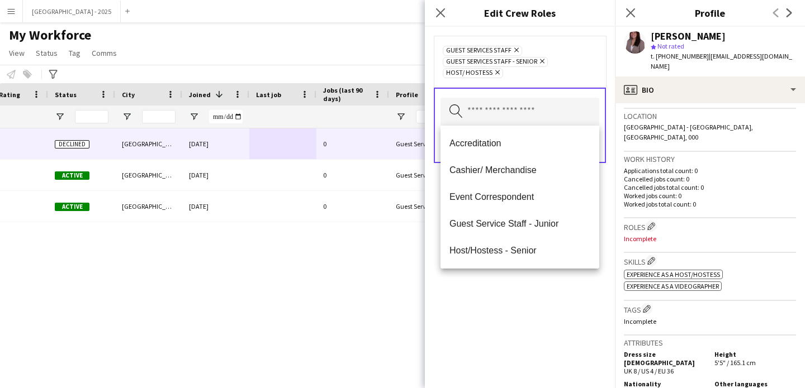
click at [496, 70] on icon "Remove" at bounding box center [495, 72] width 7 height 7
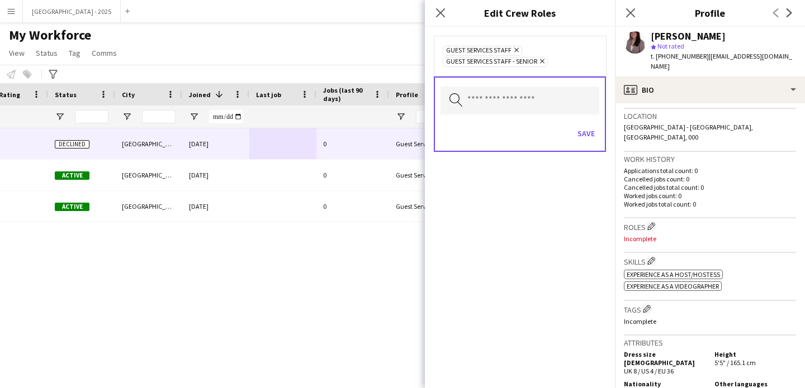
click at [603, 137] on div "Search by role type Save" at bounding box center [520, 114] width 172 height 75
click at [591, 137] on button "Save" at bounding box center [586, 134] width 26 height 18
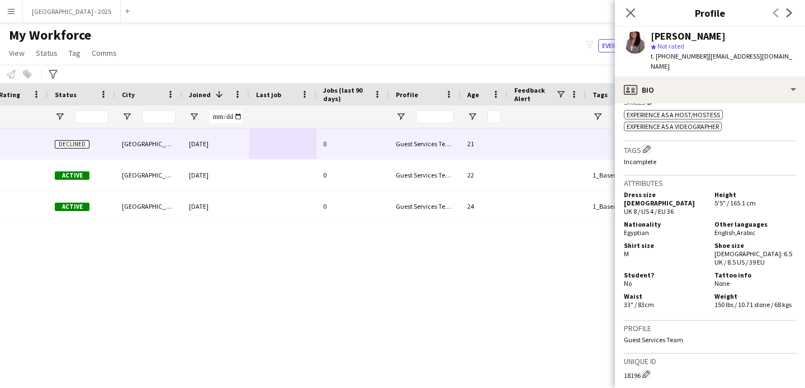
click at [645, 145] on h3 "Tags Edit crew company tags" at bounding box center [710, 150] width 172 height 12
click at [647, 145] on app-icon "Edit crew company tags" at bounding box center [647, 149] width 8 height 8
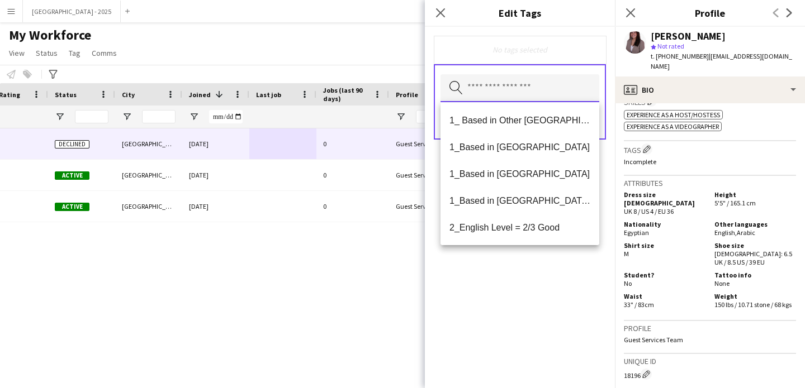
click at [519, 90] on input "text" at bounding box center [519, 88] width 159 height 28
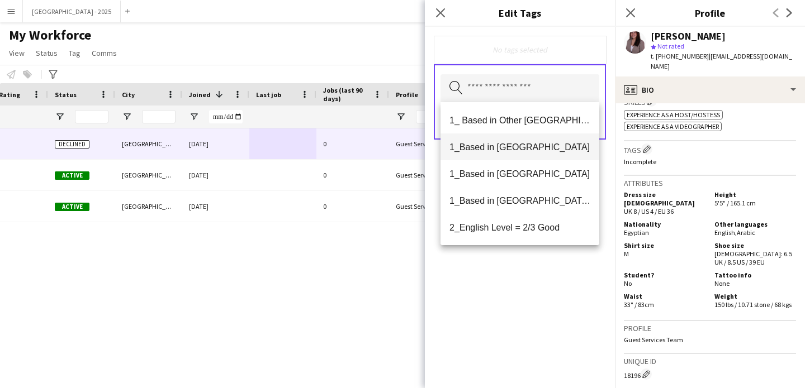
click at [540, 151] on span "1_Based in [GEOGRAPHIC_DATA]" at bounding box center [519, 147] width 141 height 11
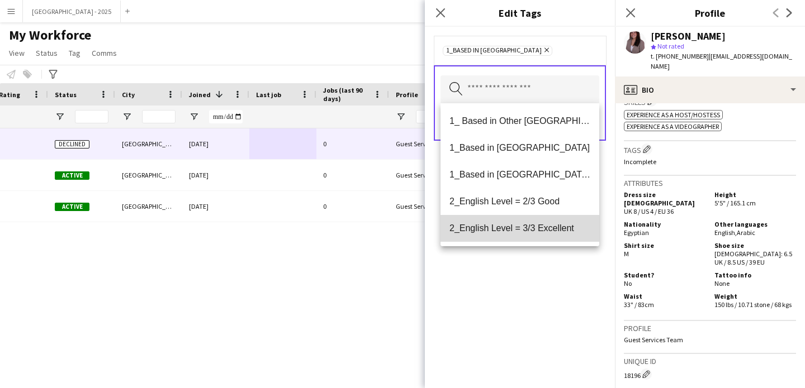
click at [563, 230] on span "2_English Level = 3/3 Excellent" at bounding box center [519, 228] width 141 height 11
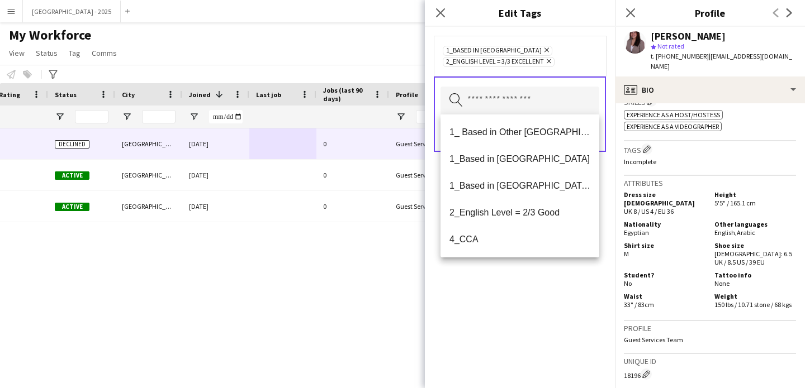
click at [566, 284] on div "1_Based in [GEOGRAPHIC_DATA] Remove 2_English Level = 3/3 Excellent Remove Sear…" at bounding box center [520, 208] width 190 height 362
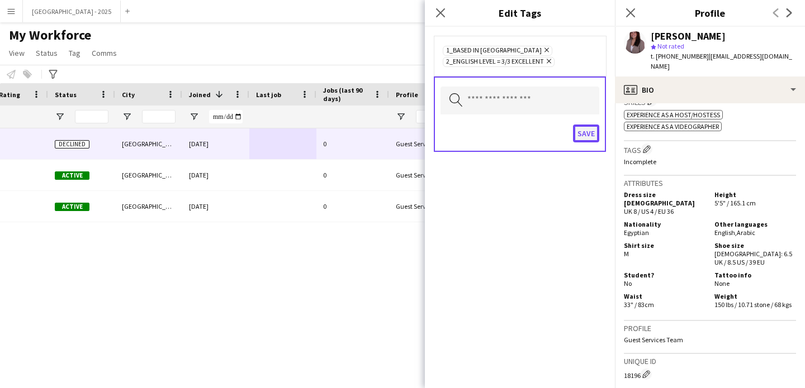
click at [591, 141] on button "Save" at bounding box center [586, 134] width 26 height 18
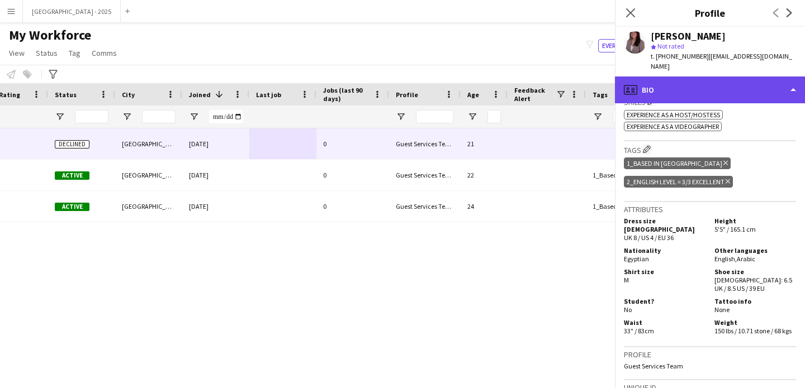
click at [676, 88] on div "profile Bio" at bounding box center [710, 90] width 190 height 27
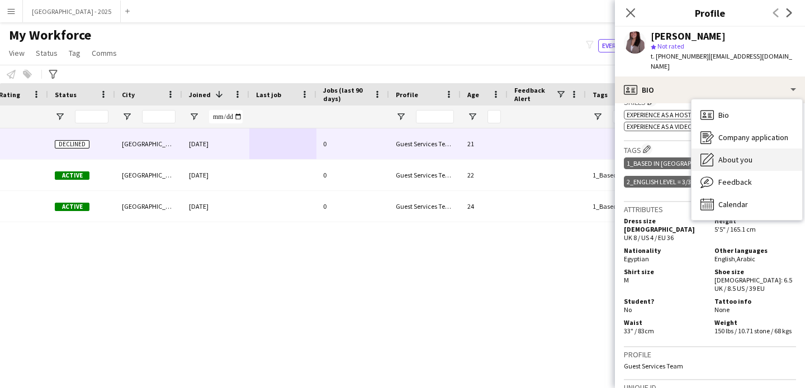
click at [757, 151] on div "About you About you" at bounding box center [746, 160] width 111 height 22
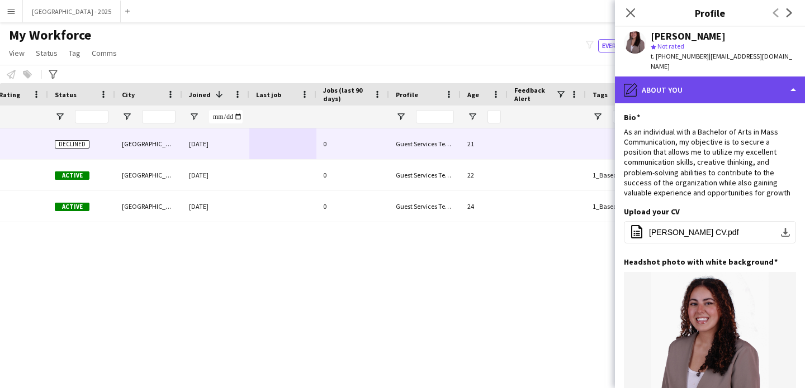
click at [681, 94] on div "pencil4 About you" at bounding box center [710, 90] width 190 height 27
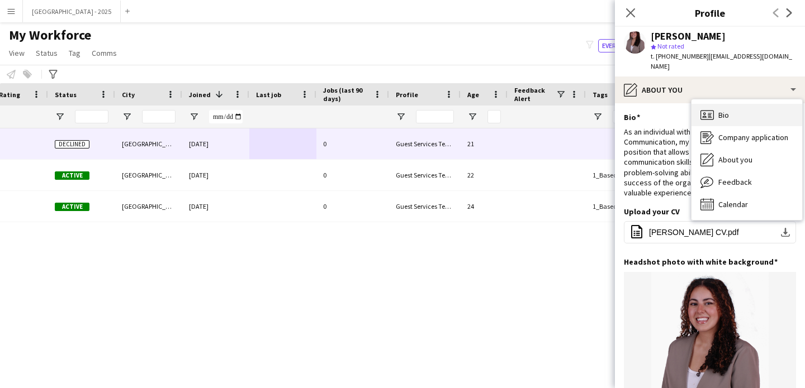
click at [718, 107] on div "Bio Bio" at bounding box center [746, 115] width 111 height 22
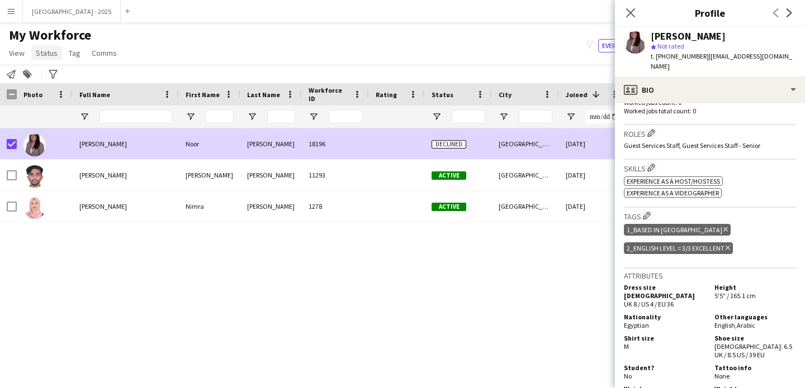
click at [40, 51] on span "Status" at bounding box center [47, 53] width 22 height 10
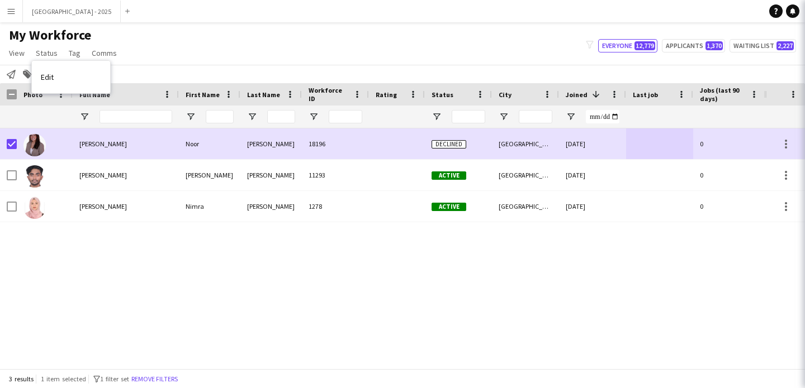
click at [58, 78] on link "Edit" at bounding box center [71, 76] width 78 height 23
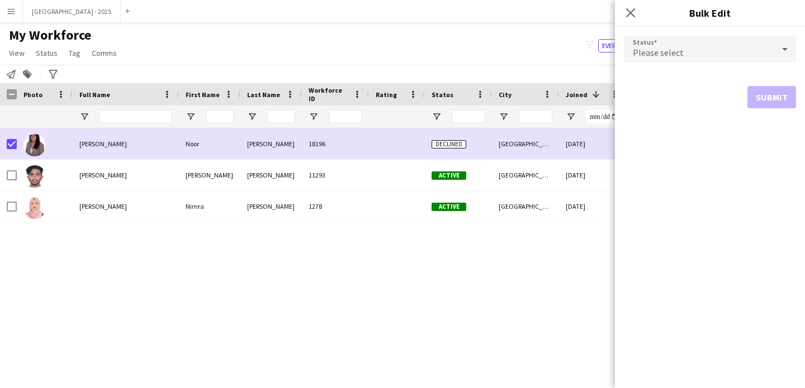
click at [724, 72] on form "Status Please select Submit" at bounding box center [710, 72] width 172 height 91
click at [697, 50] on div "Please select" at bounding box center [699, 49] width 150 height 27
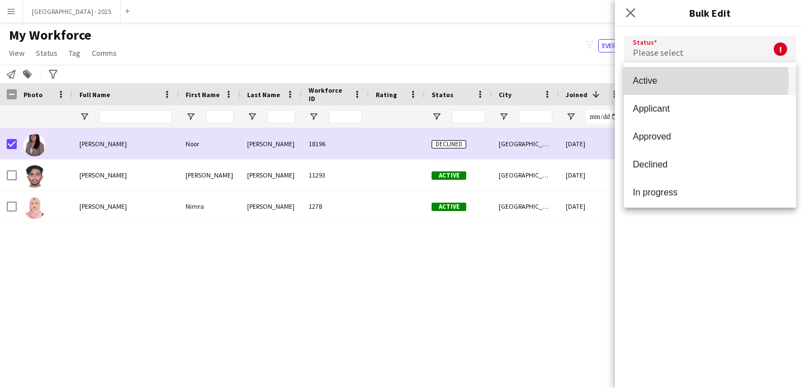
click at [694, 82] on span "Active" at bounding box center [710, 80] width 154 height 11
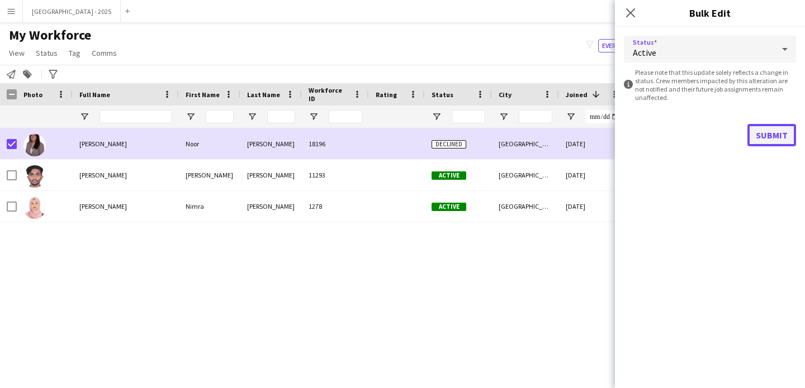
click at [787, 132] on button "Submit" at bounding box center [771, 135] width 49 height 22
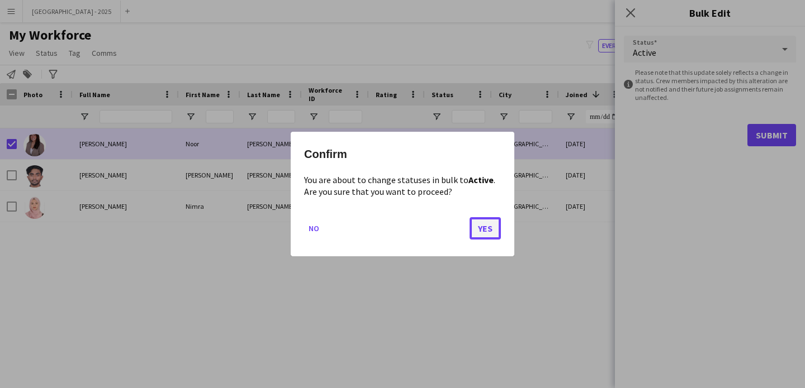
click at [471, 231] on button "Yes" at bounding box center [484, 228] width 31 height 22
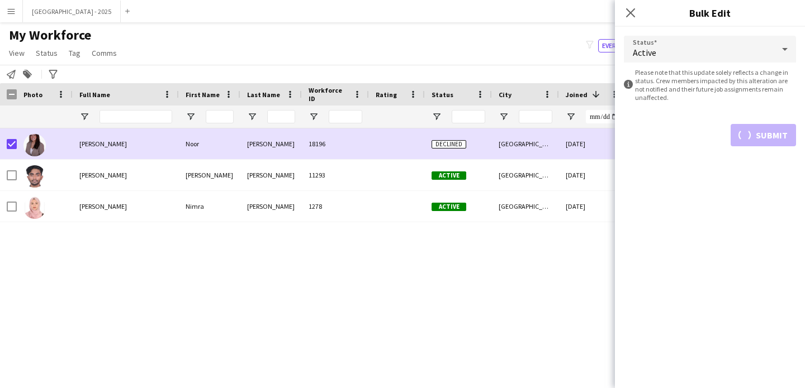
click at [477, 231] on div "Khalid 18196 Declined Abu Dhabi 27-11-2024 0 Guest Services Team 21 Noor Noor K…" at bounding box center [382, 245] width 764 height 232
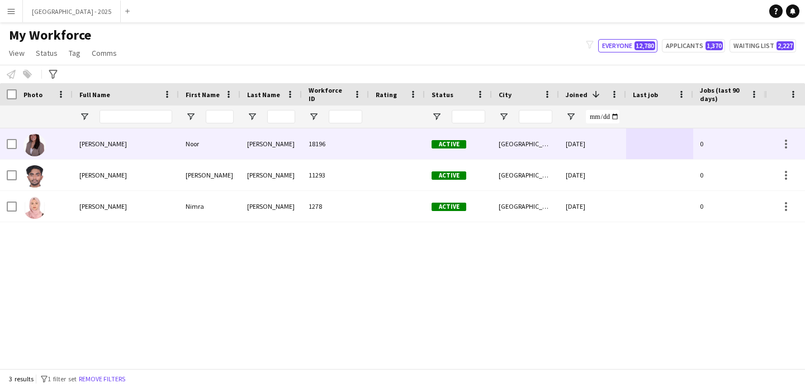
click at [34, 143] on img at bounding box center [34, 145] width 22 height 22
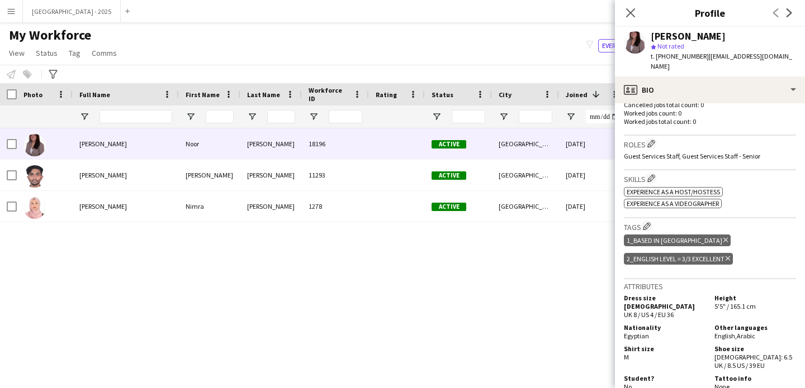
scroll to position [245, 0]
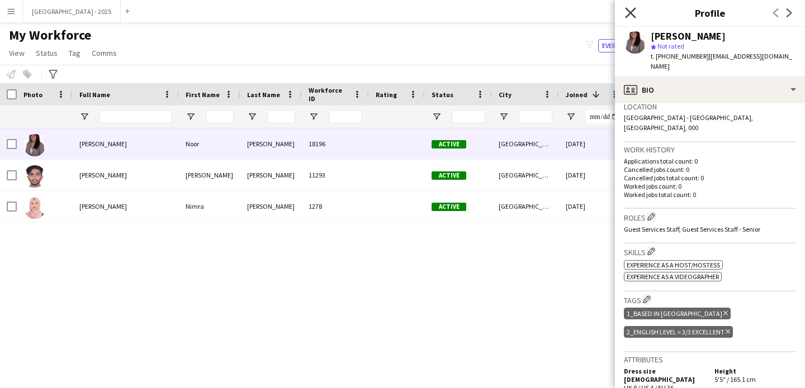
click at [631, 13] on icon at bounding box center [630, 12] width 11 height 11
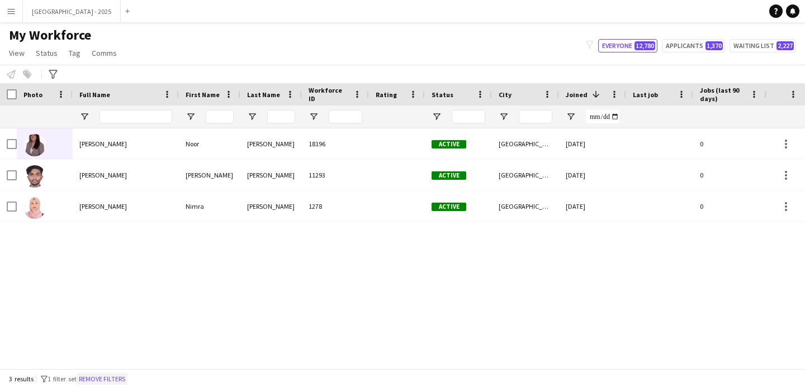
click at [105, 379] on button "Remove filters" at bounding box center [102, 379] width 51 height 12
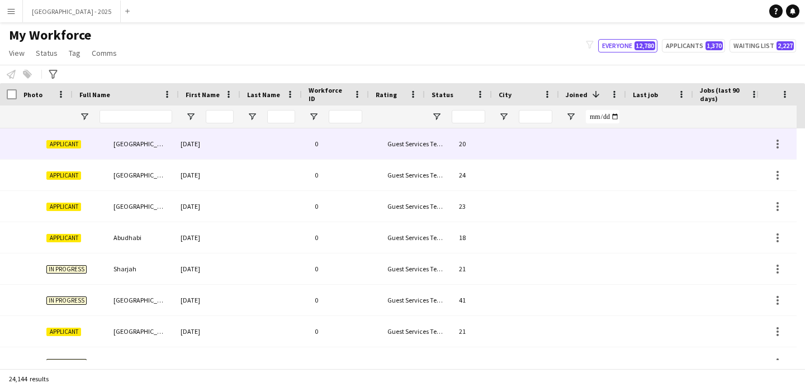
scroll to position [0, 385]
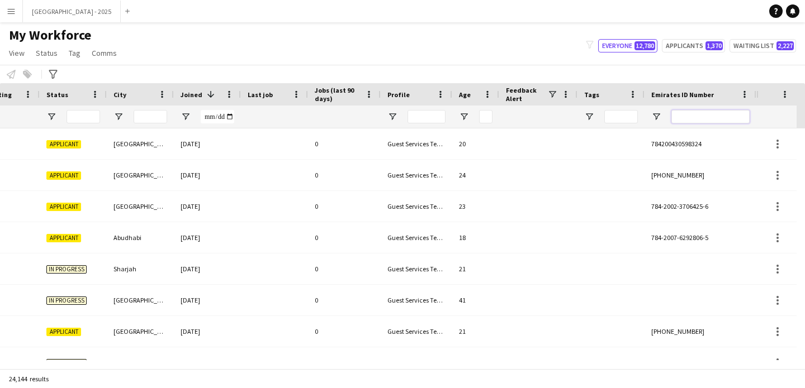
click at [700, 118] on input "Emirates ID Number Filter Input" at bounding box center [710, 116] width 78 height 13
paste input "*******"
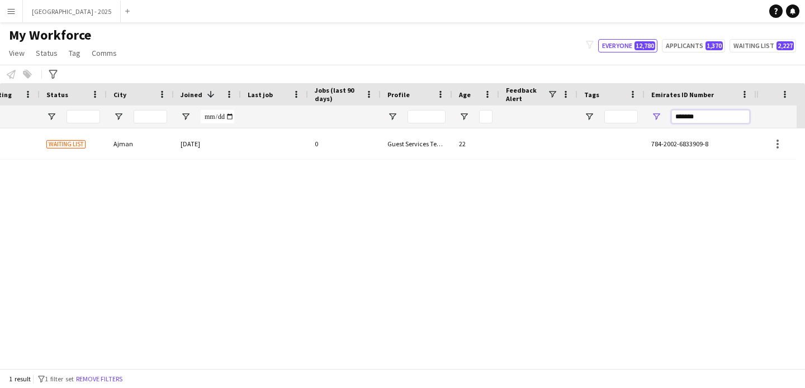
type input "*******"
click at [483, 140] on div "22" at bounding box center [475, 144] width 47 height 31
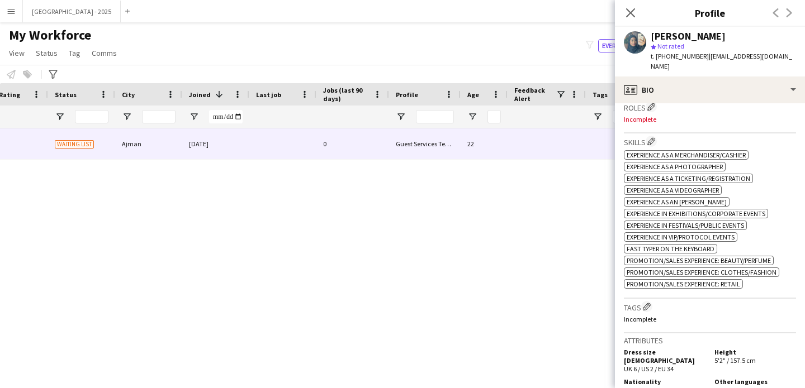
scroll to position [361, 0]
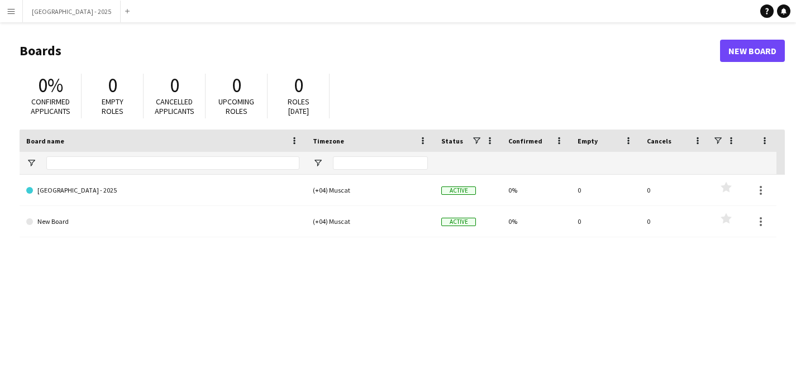
click at [19, 12] on button "Menu" at bounding box center [11, 11] width 22 height 22
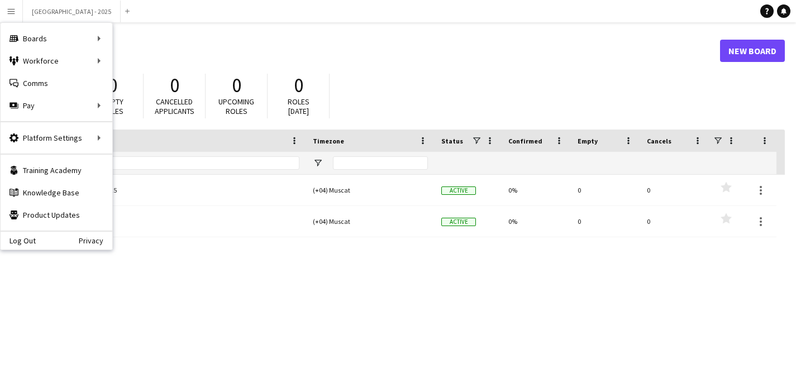
click at [14, 12] on app-icon "Menu" at bounding box center [11, 11] width 9 height 9
click at [16, 13] on button "Menu" at bounding box center [11, 11] width 22 height 22
click at [40, 62] on div "Workforce Workforce" at bounding box center [57, 61] width 112 height 22
click at [132, 63] on link "My Workforce" at bounding box center [169, 61] width 112 height 22
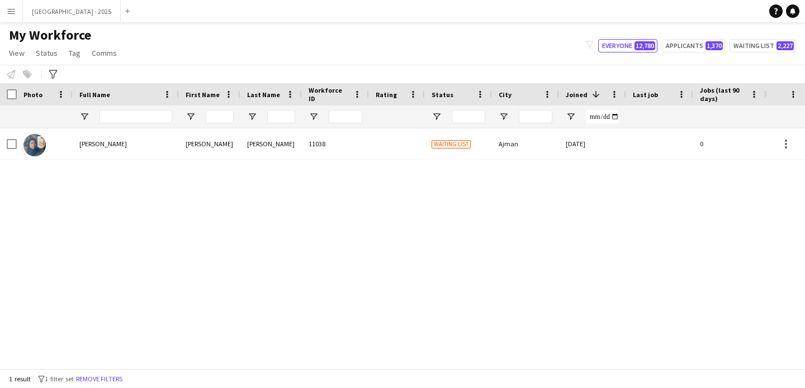
click at [297, 155] on div "Nadeem" at bounding box center [270, 144] width 61 height 31
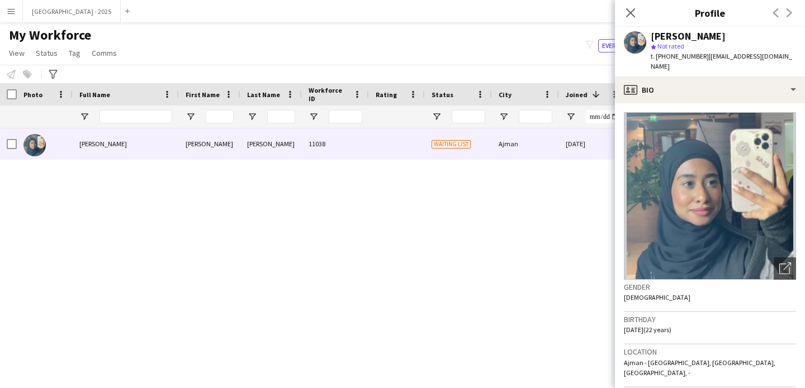
scroll to position [245, 0]
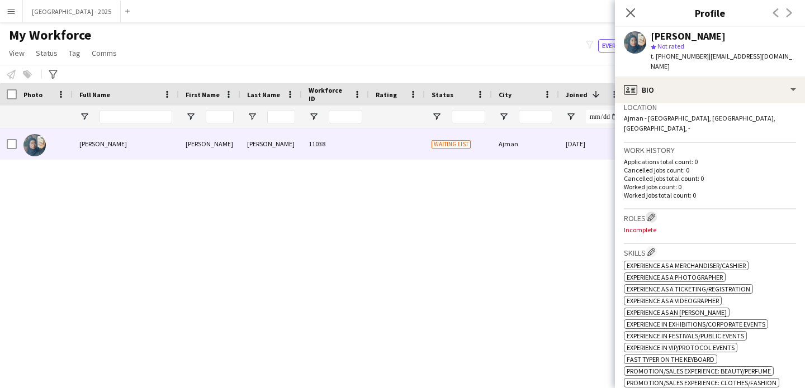
click at [655, 213] on app-icon "Edit crew company roles" at bounding box center [651, 217] width 8 height 8
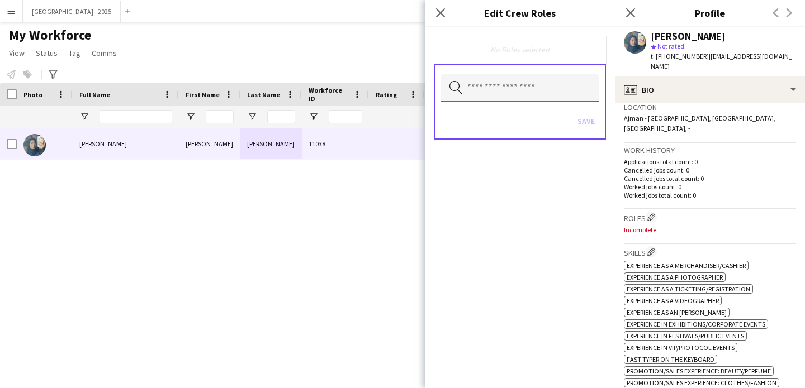
click at [481, 75] on input "text" at bounding box center [519, 88] width 159 height 28
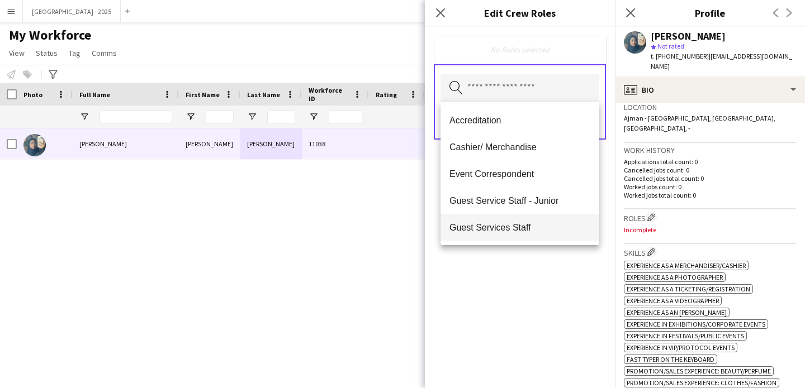
click at [523, 227] on span "Guest Services Staff" at bounding box center [519, 227] width 141 height 11
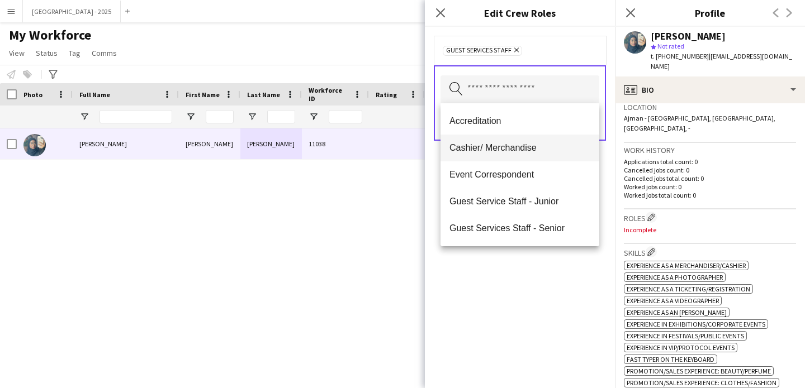
click at [515, 149] on span "Cashier/ Merchandise" at bounding box center [519, 148] width 141 height 11
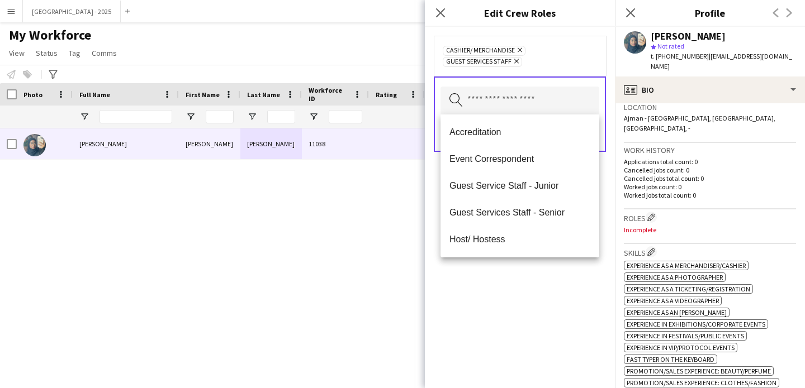
click at [555, 293] on div "Cashier/ Merchandise Remove Guest Services Staff Remove Search by role type Save" at bounding box center [520, 208] width 190 height 362
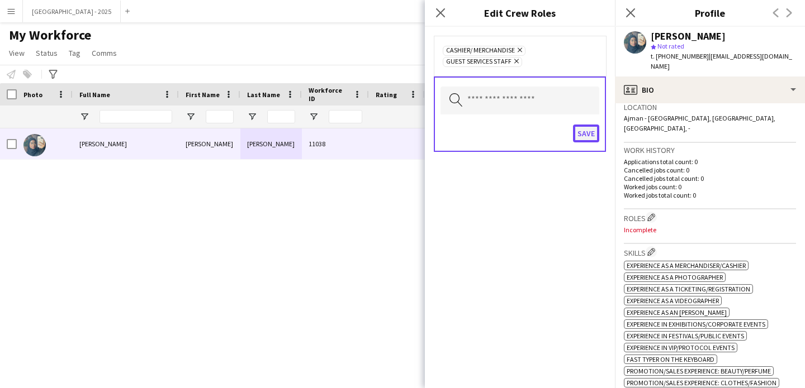
click at [582, 130] on button "Save" at bounding box center [586, 134] width 26 height 18
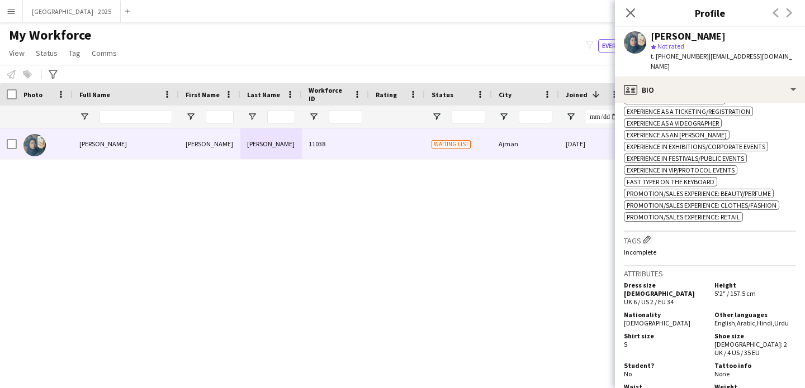
scroll to position [424, 0]
click at [645, 234] on app-icon "Edit crew company tags" at bounding box center [647, 238] width 8 height 8
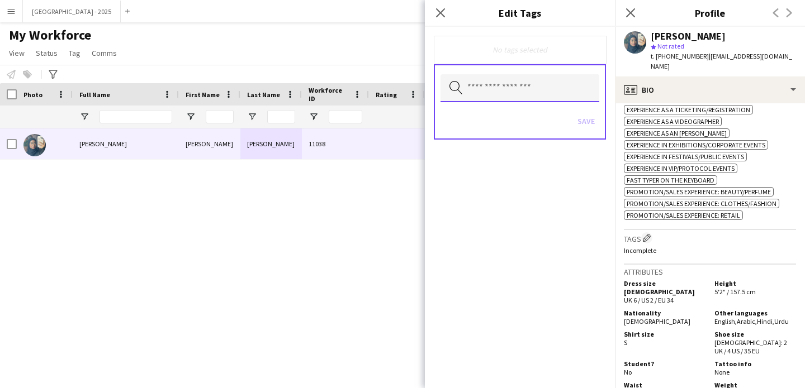
click at [512, 98] on input "text" at bounding box center [519, 88] width 159 height 28
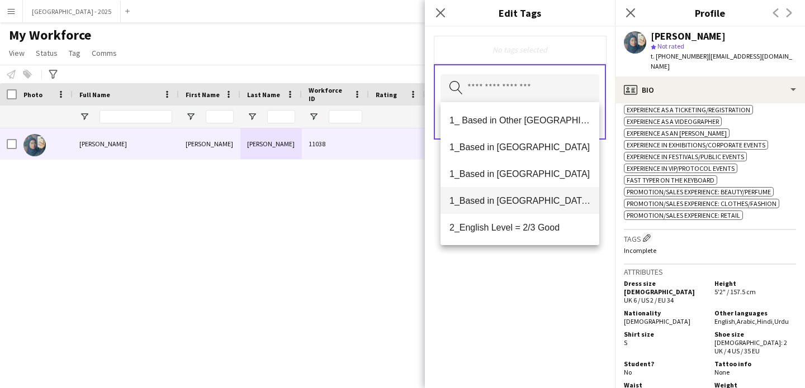
click at [540, 201] on span "1_Based in [GEOGRAPHIC_DATA]/[GEOGRAPHIC_DATA]/Ajman" at bounding box center [519, 201] width 141 height 11
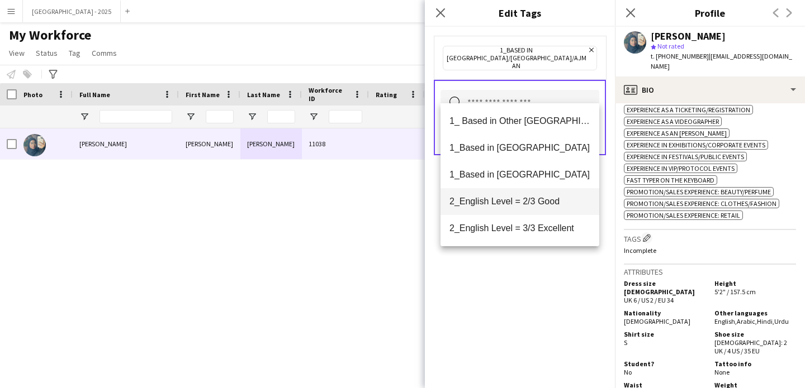
click at [539, 205] on span "2_English Level = 2/3 Good" at bounding box center [519, 201] width 141 height 11
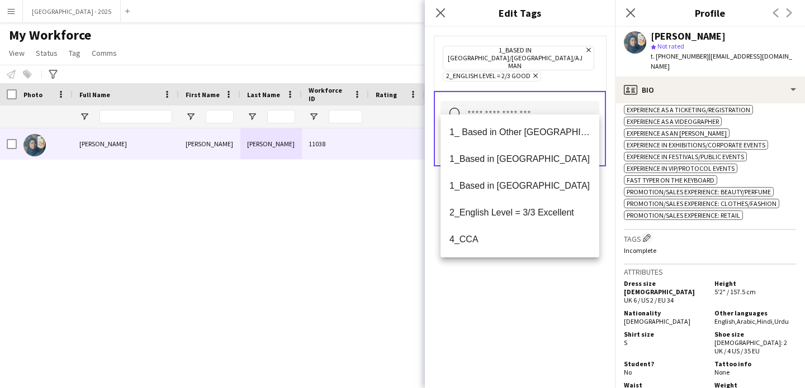
click at [536, 308] on div "1_Based in [GEOGRAPHIC_DATA]/[GEOGRAPHIC_DATA]/Ajman Remove 2_English Level = 2…" at bounding box center [520, 208] width 190 height 362
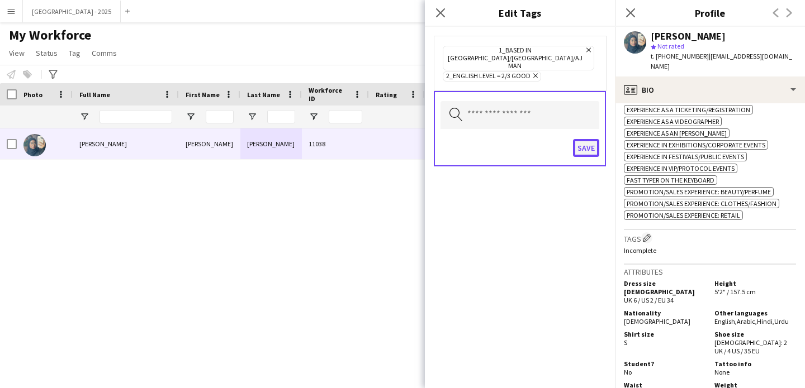
click at [580, 139] on button "Save" at bounding box center [586, 148] width 26 height 18
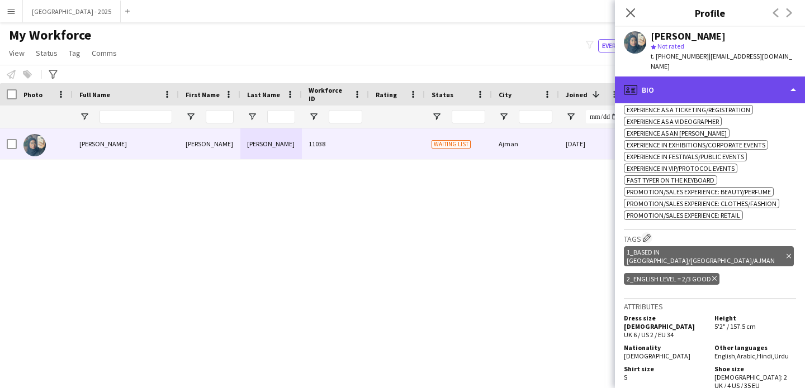
click at [667, 77] on div "profile Bio" at bounding box center [710, 90] width 190 height 27
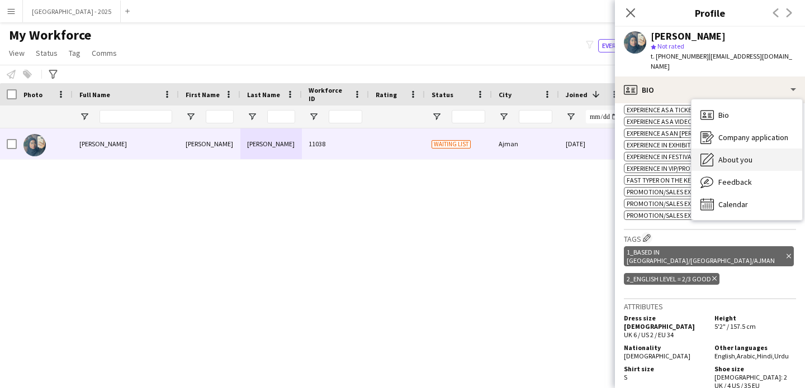
click at [715, 151] on div "About you About you" at bounding box center [746, 160] width 111 height 22
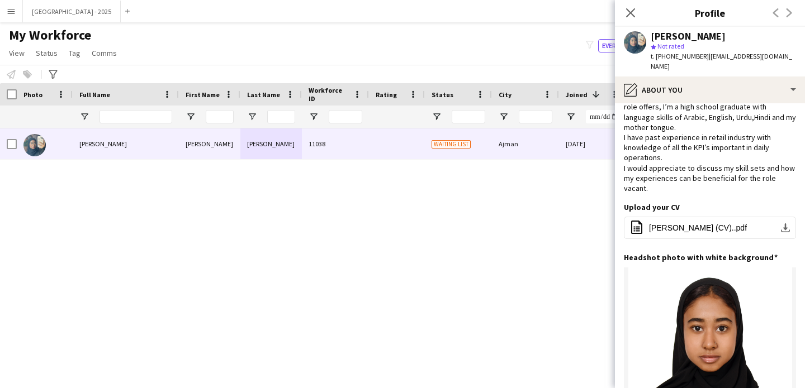
scroll to position [0, 0]
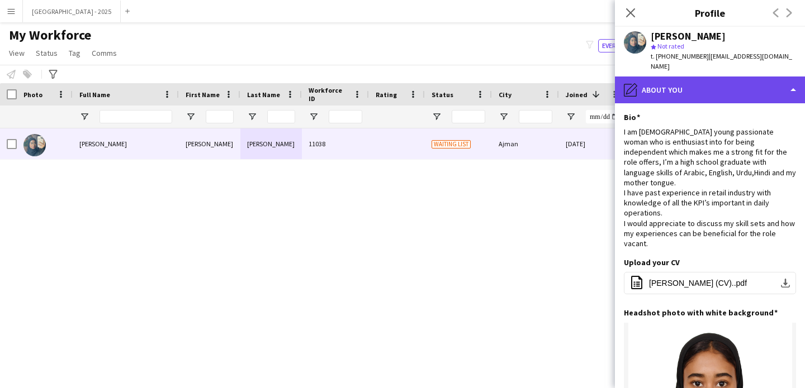
click at [650, 77] on div "pencil4 About you" at bounding box center [710, 90] width 190 height 27
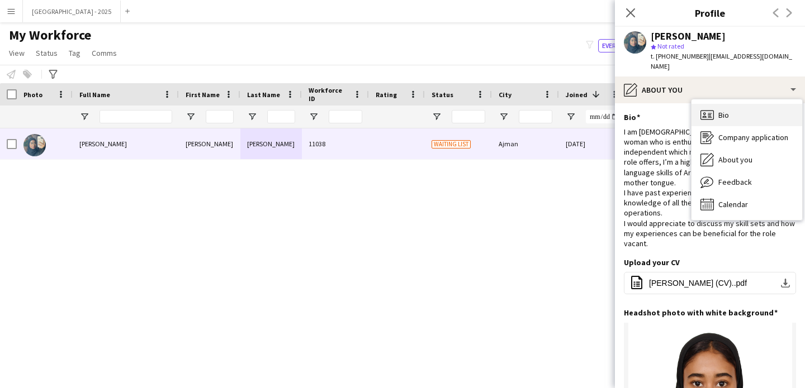
click at [692, 104] on div "Bio Bio" at bounding box center [746, 115] width 111 height 22
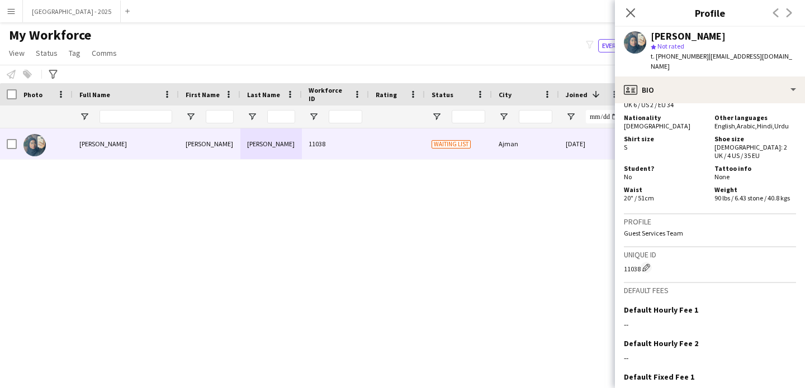
scroll to position [708, 0]
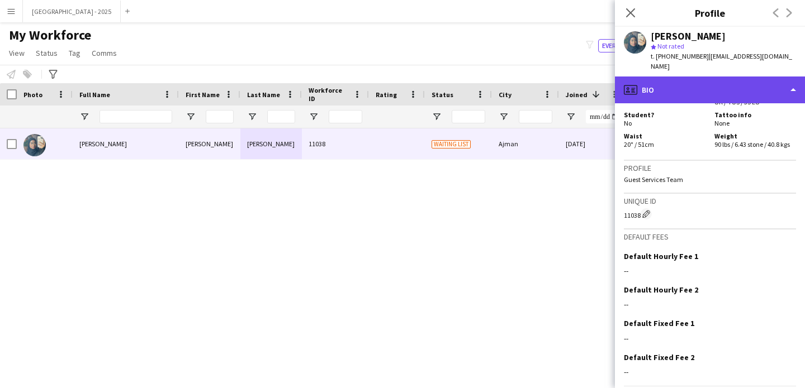
click at [682, 87] on div "profile Bio" at bounding box center [710, 90] width 190 height 27
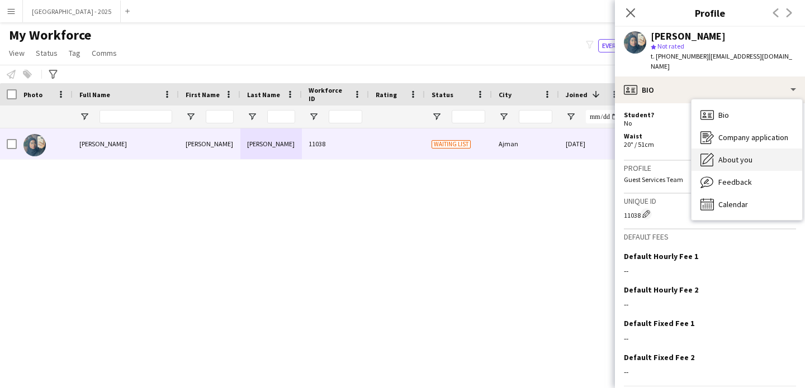
click at [725, 155] on span "About you" at bounding box center [735, 160] width 34 height 10
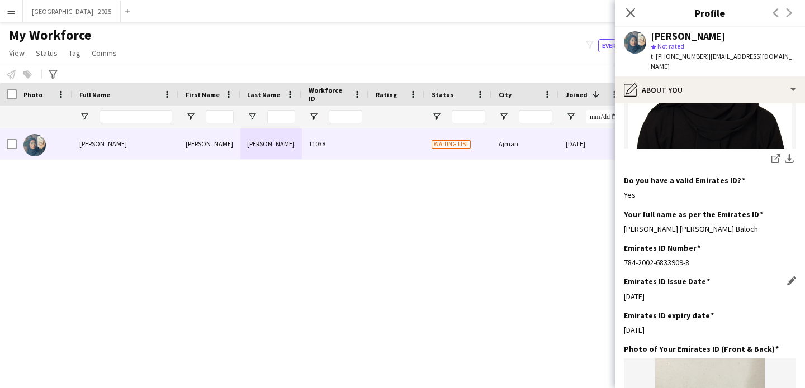
scroll to position [338, 0]
drag, startPoint x: 663, startPoint y: 279, endPoint x: 718, endPoint y: 297, distance: 57.6
click at [713, 291] on app-section-data-types "Bio Edit this field I am 21 year old young passionate woman who is enthusiast i…" at bounding box center [710, 245] width 190 height 285
drag, startPoint x: 640, startPoint y: 297, endPoint x: 762, endPoint y: 312, distance: 122.8
click at [674, 311] on div "Emirates ID expiry date Edit this field 13-01-2025" at bounding box center [710, 328] width 172 height 34
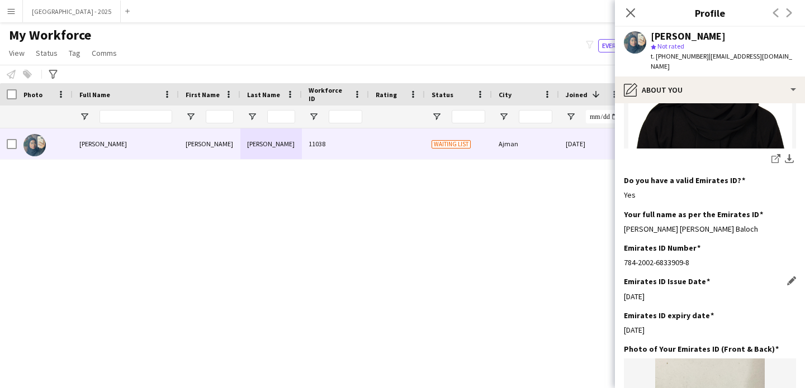
click at [727, 287] on div "Emirates ID Issue Date Edit this field 14-01-2023" at bounding box center [710, 294] width 172 height 34
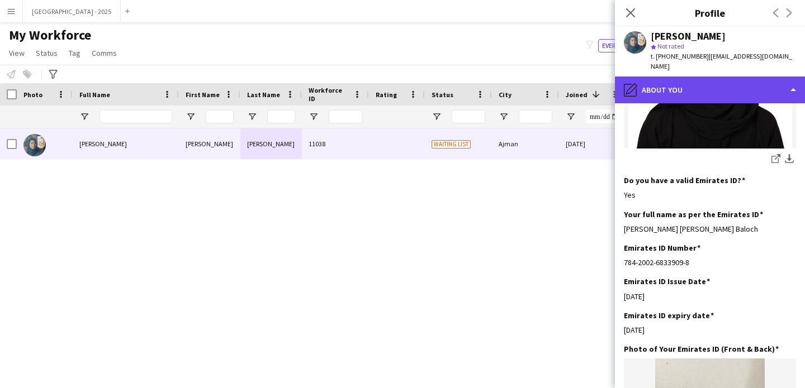
click at [663, 77] on div "pencil4 About you" at bounding box center [710, 90] width 190 height 27
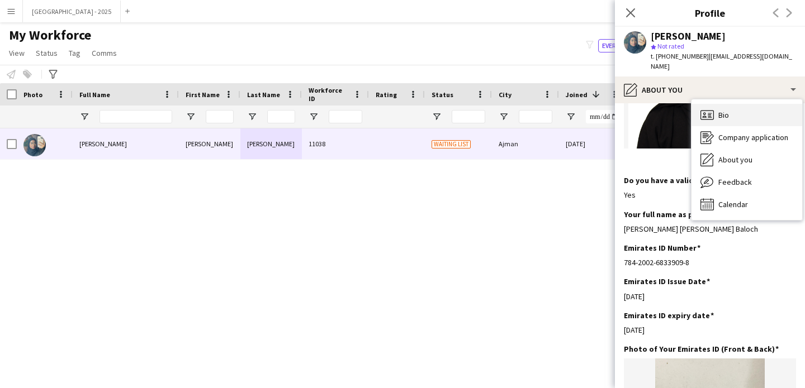
click at [709, 108] on icon "Bio" at bounding box center [706, 114] width 13 height 13
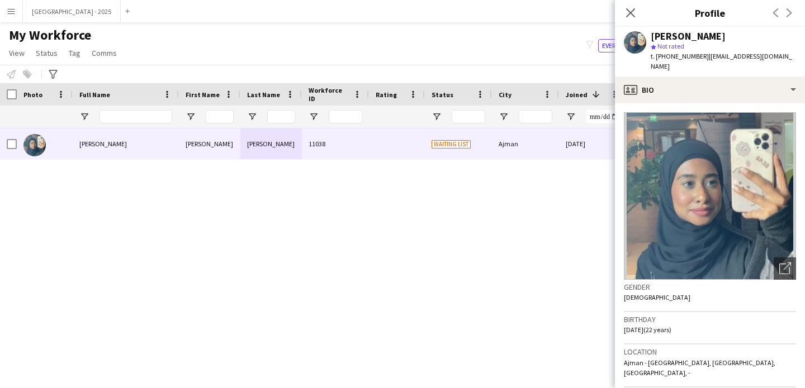
click at [631, 17] on icon "Close pop-in" at bounding box center [630, 12] width 9 height 9
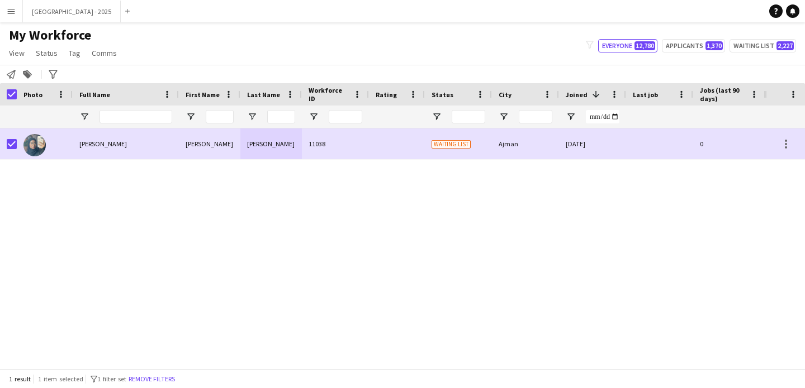
click at [46, 61] on app-page-menu "View Views Default view New view Update view Delete view Edit name Customise vi…" at bounding box center [64, 54] width 128 height 21
click at [49, 56] on span "Status" at bounding box center [47, 53] width 22 height 10
click at [72, 73] on link "Edit" at bounding box center [71, 76] width 78 height 23
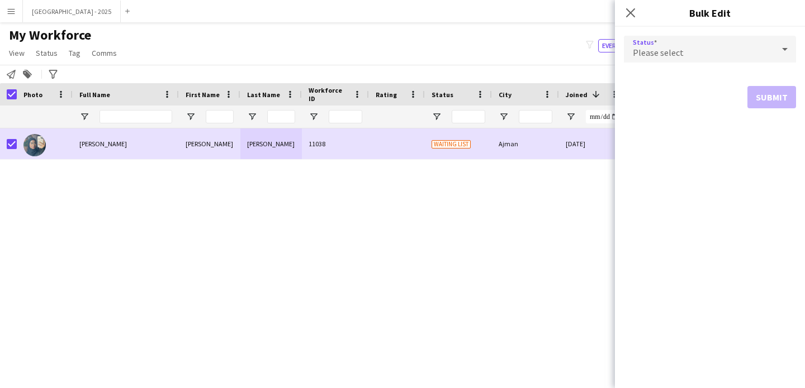
click at [640, 61] on div "Please select" at bounding box center [699, 49] width 150 height 27
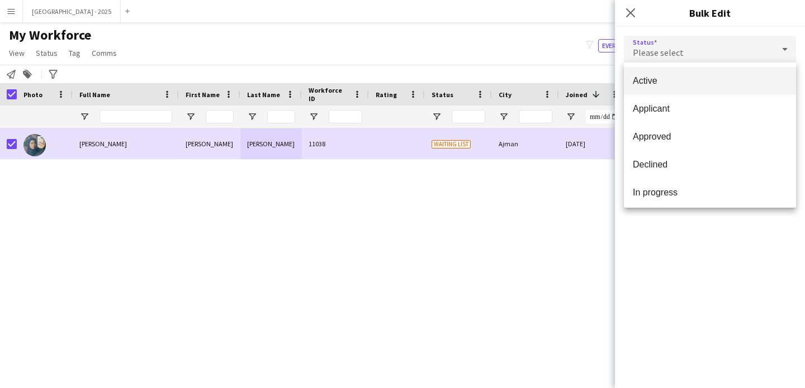
click at [652, 90] on mat-option "Active" at bounding box center [710, 81] width 172 height 28
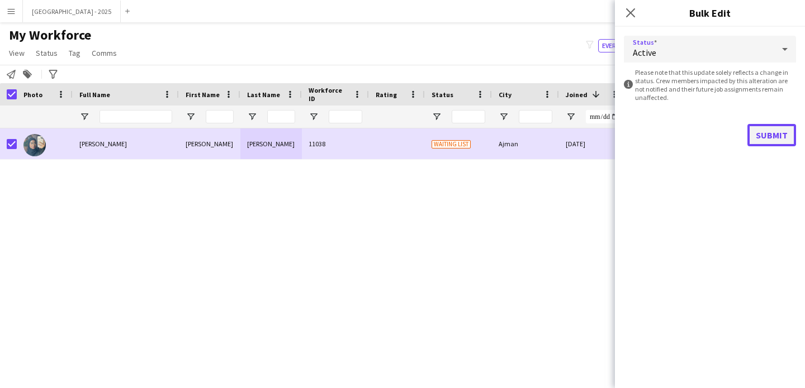
click at [760, 131] on button "Submit" at bounding box center [771, 135] width 49 height 22
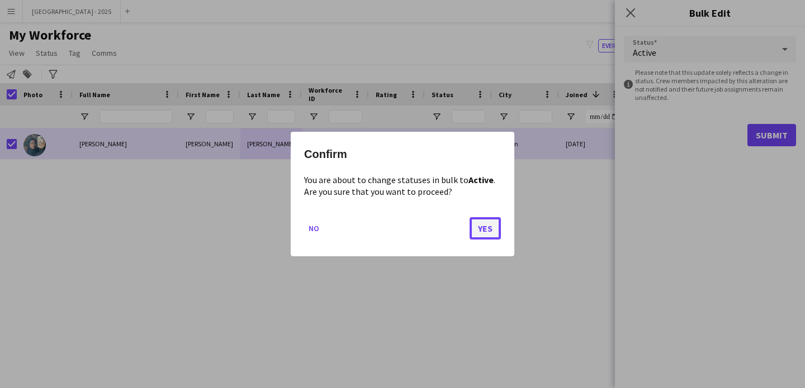
click at [493, 233] on button "Yes" at bounding box center [484, 228] width 31 height 22
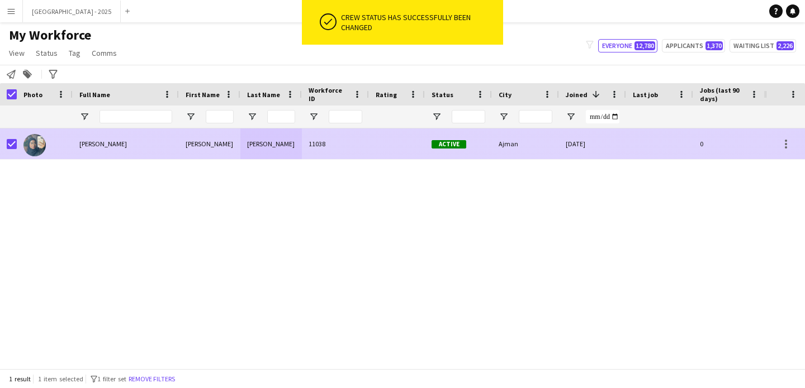
click at [67, 150] on div at bounding box center [45, 144] width 56 height 31
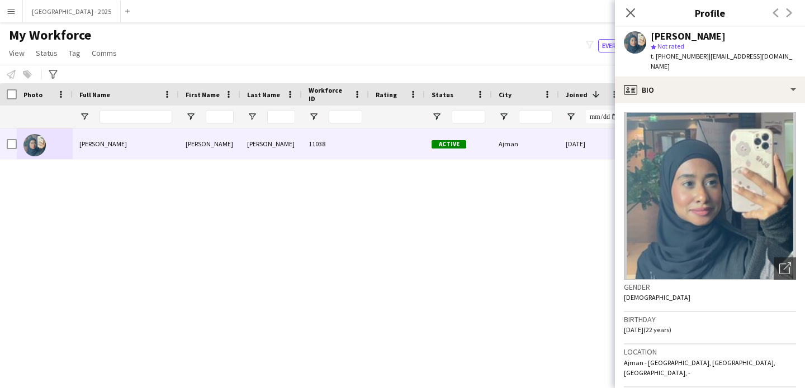
click at [631, 20] on div "Close pop-in" at bounding box center [630, 13] width 31 height 26
drag, startPoint x: 629, startPoint y: 18, endPoint x: 233, endPoint y: 234, distance: 451.4
click at [629, 17] on icon "Close pop-in" at bounding box center [630, 12] width 9 height 9
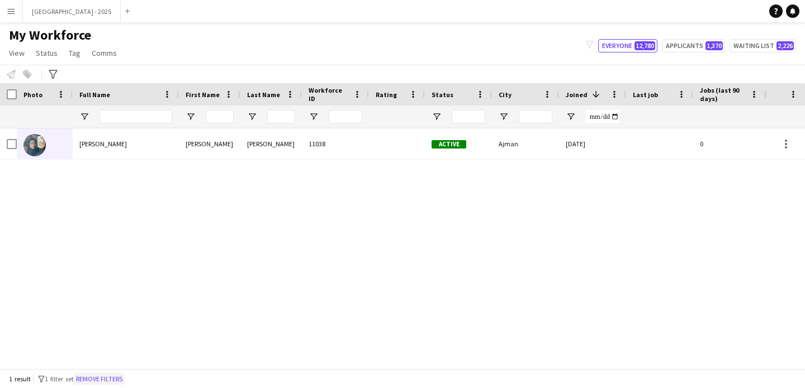
click at [115, 375] on button "Remove filters" at bounding box center [99, 379] width 51 height 12
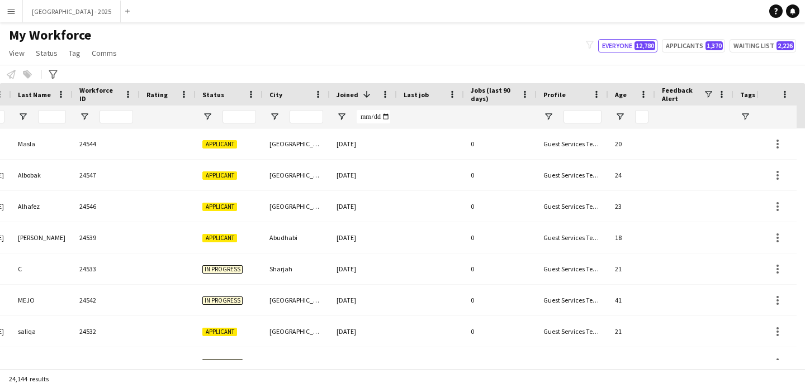
scroll to position [0, 385]
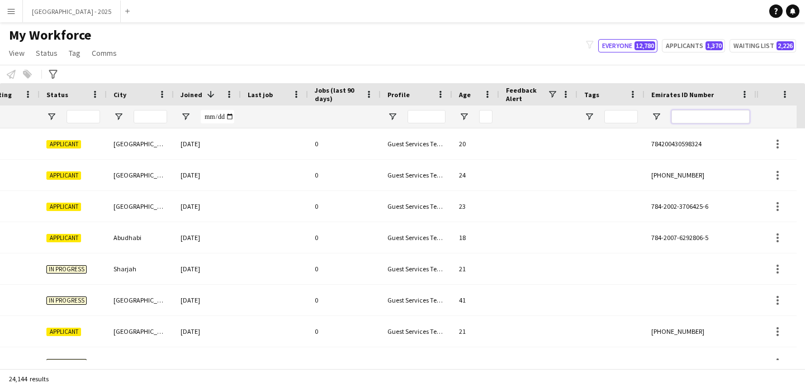
click at [714, 111] on input "Emirates ID Number Filter Input" at bounding box center [710, 116] width 78 height 13
paste input "********"
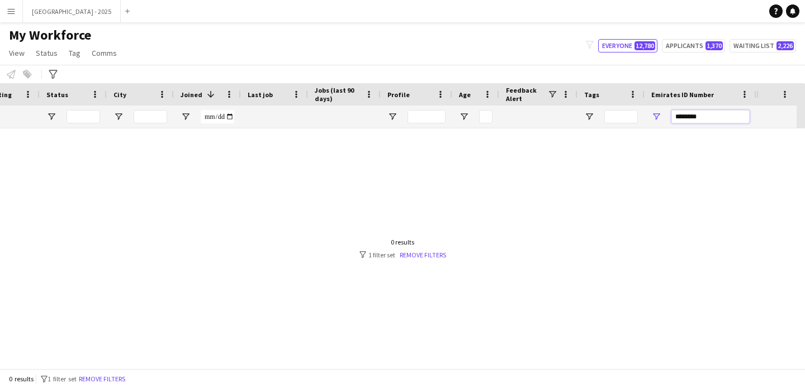
scroll to position [0, 377]
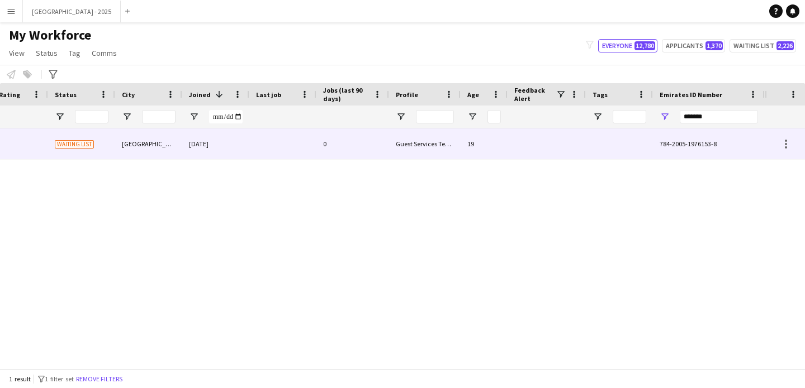
click at [502, 144] on div "19" at bounding box center [483, 144] width 47 height 31
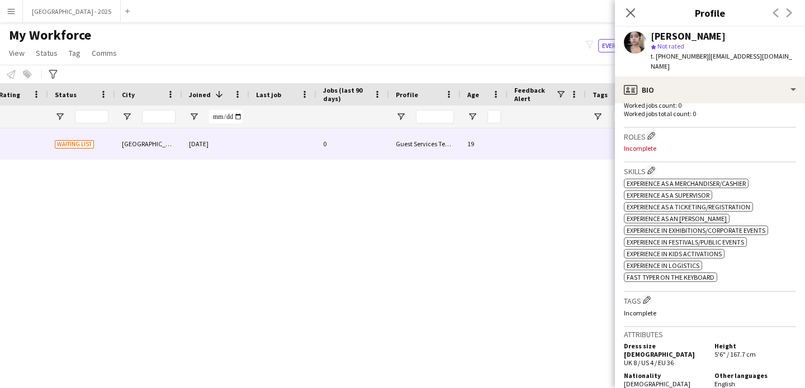
scroll to position [0, 0]
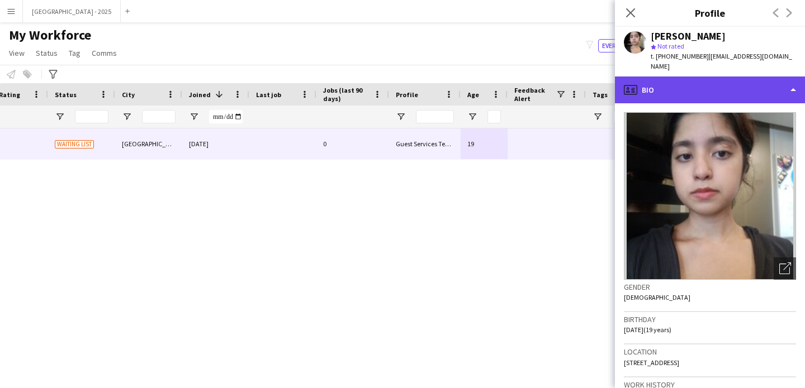
click at [726, 88] on div "profile Bio" at bounding box center [710, 90] width 190 height 27
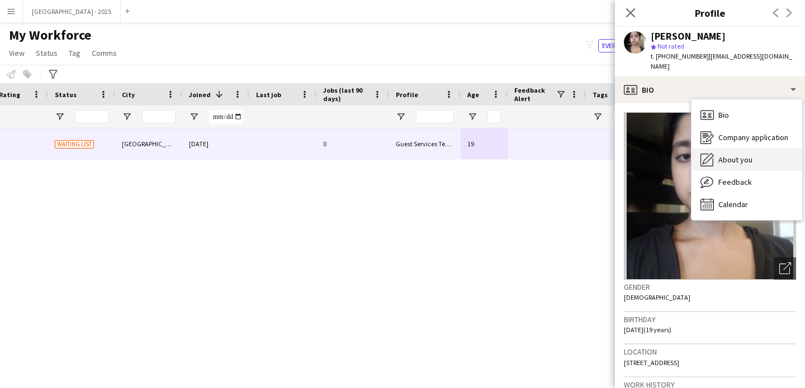
click at [747, 155] on span "About you" at bounding box center [735, 160] width 34 height 10
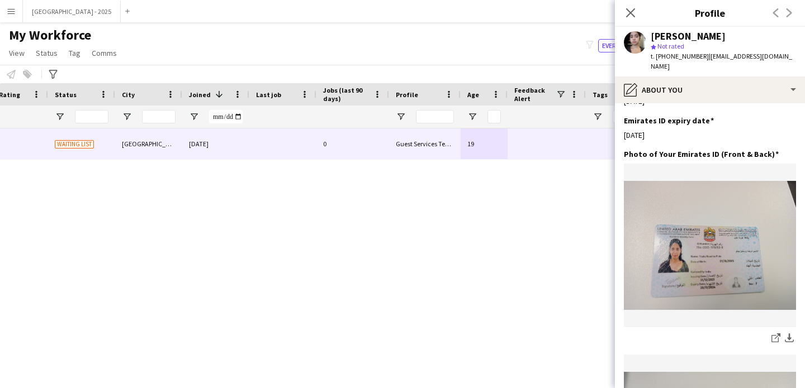
scroll to position [463, 0]
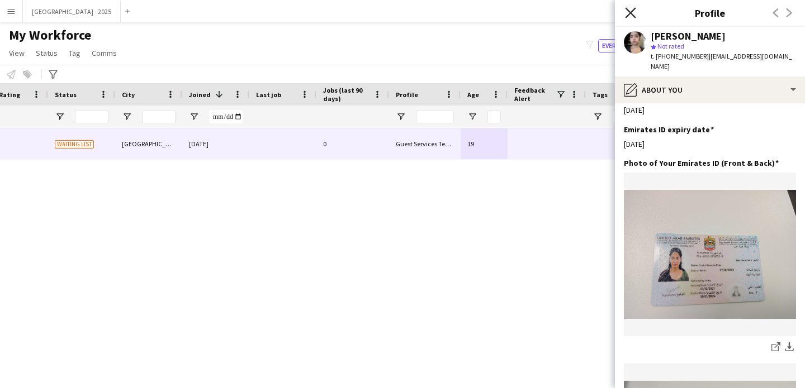
click at [632, 11] on icon at bounding box center [630, 12] width 11 height 11
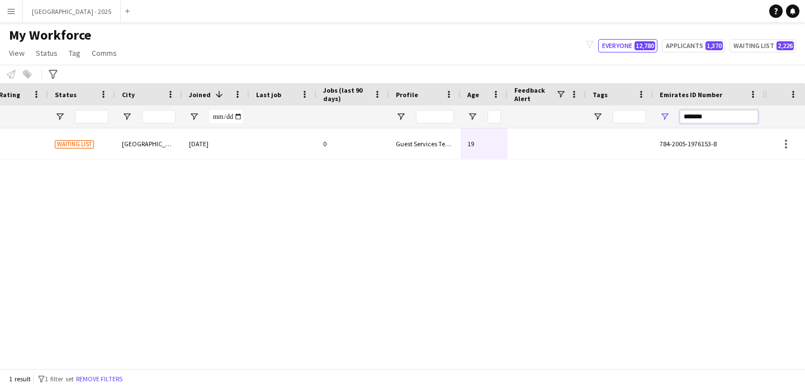
click at [689, 120] on input "*******" at bounding box center [719, 116] width 78 height 13
paste input "Emirates ID Number Filter Input"
type input "*******"
click at [588, 139] on div at bounding box center [619, 144] width 67 height 31
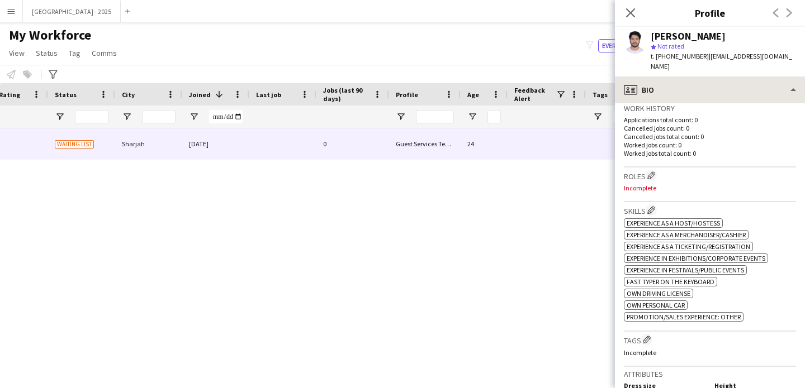
scroll to position [173, 0]
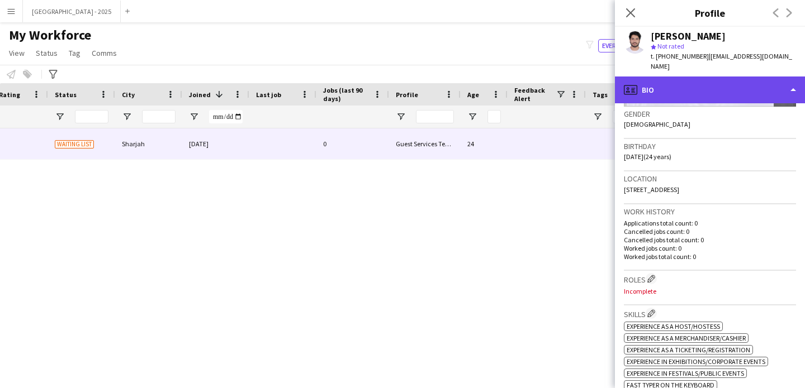
click at [682, 83] on div "profile Bio" at bounding box center [710, 90] width 190 height 27
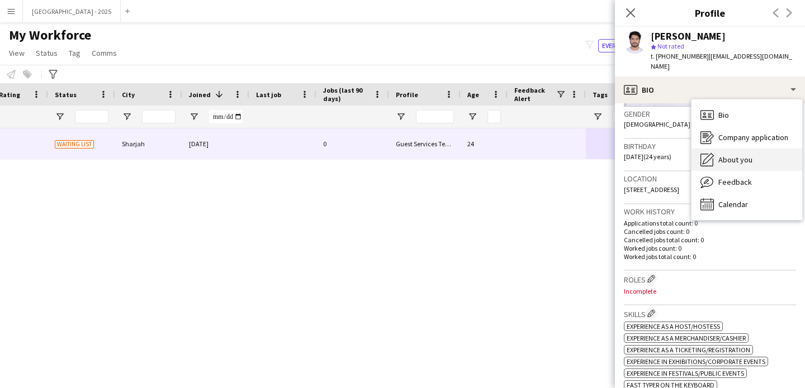
click at [725, 155] on span "About you" at bounding box center [735, 160] width 34 height 10
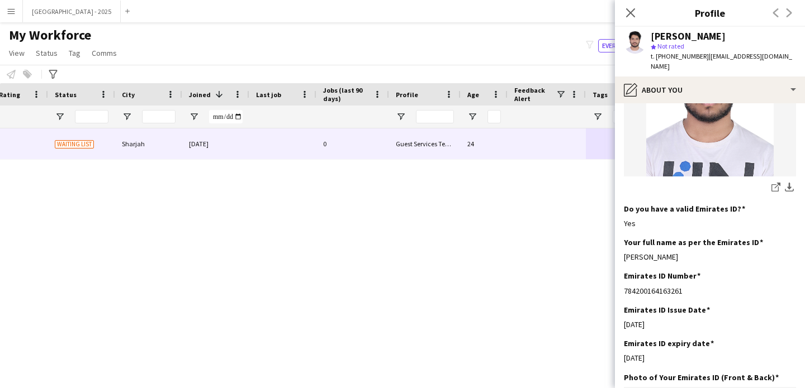
scroll to position [0, 0]
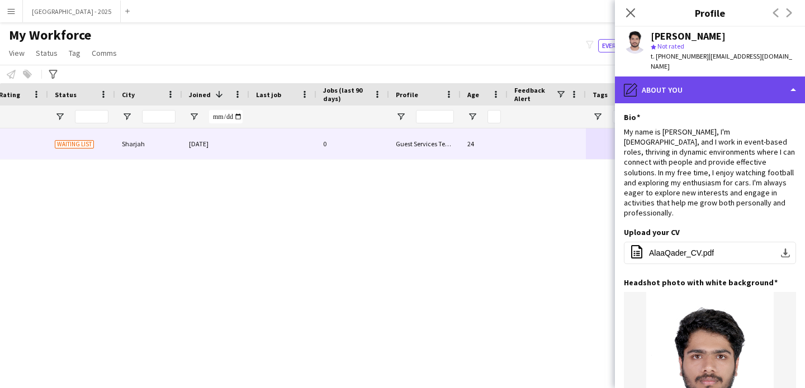
click at [628, 88] on div "pencil4 About you" at bounding box center [710, 90] width 190 height 27
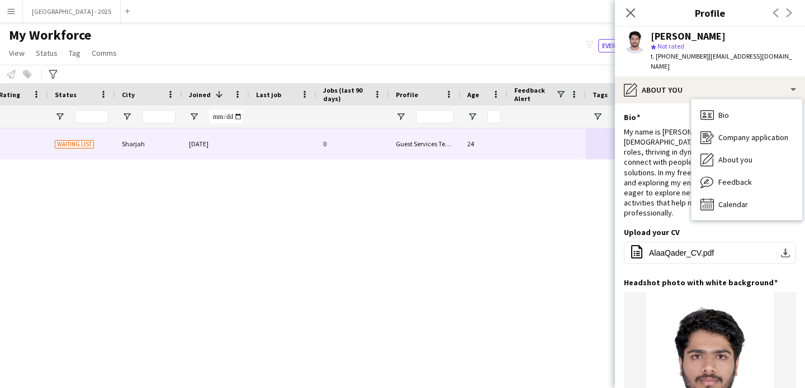
click at [690, 112] on div "Bio Edit this field" at bounding box center [710, 117] width 172 height 10
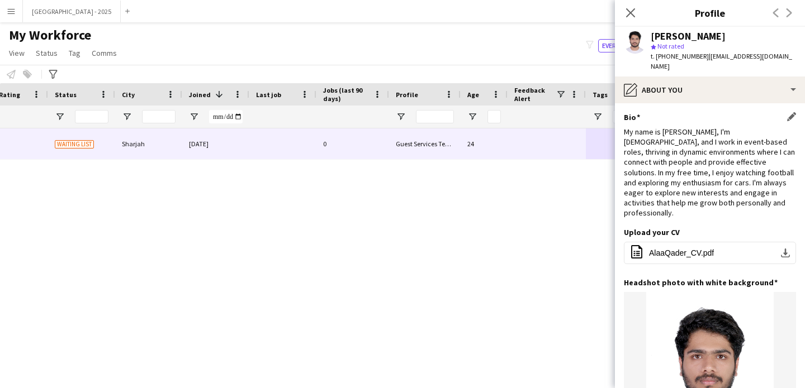
click at [711, 112] on div "Bio Edit this field" at bounding box center [710, 117] width 172 height 10
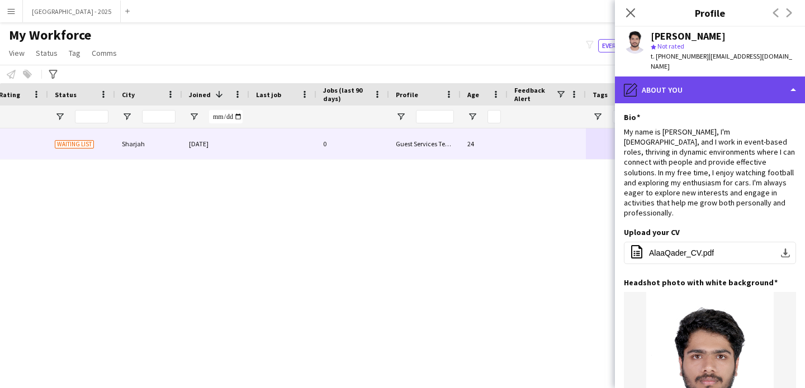
click at [681, 82] on div "pencil4 About you" at bounding box center [710, 90] width 190 height 27
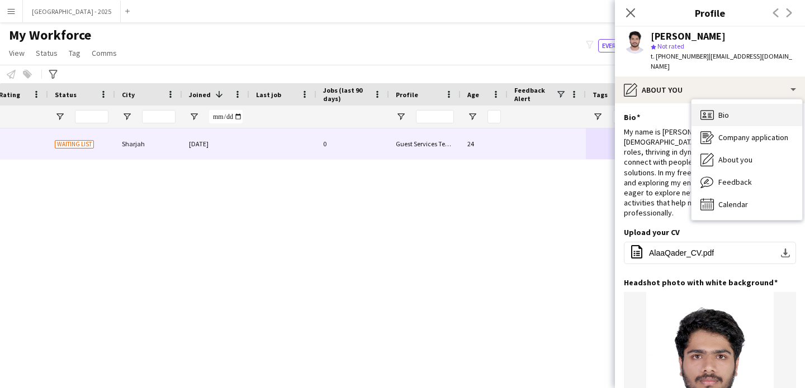
click at [702, 108] on icon "Bio" at bounding box center [706, 114] width 13 height 13
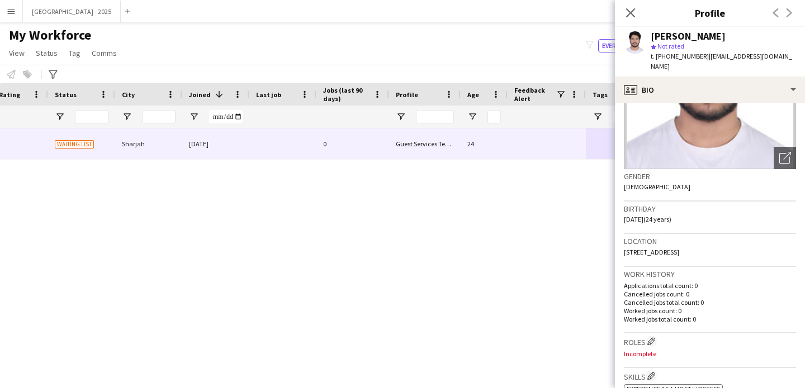
scroll to position [198, 0]
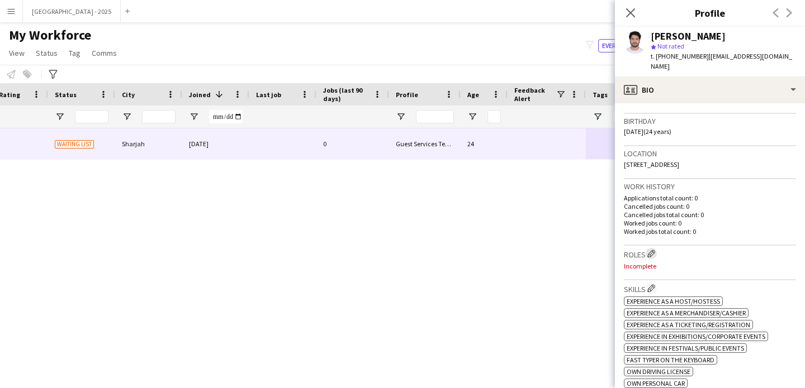
click at [657, 248] on button "Edit crew company roles" at bounding box center [650, 253] width 11 height 11
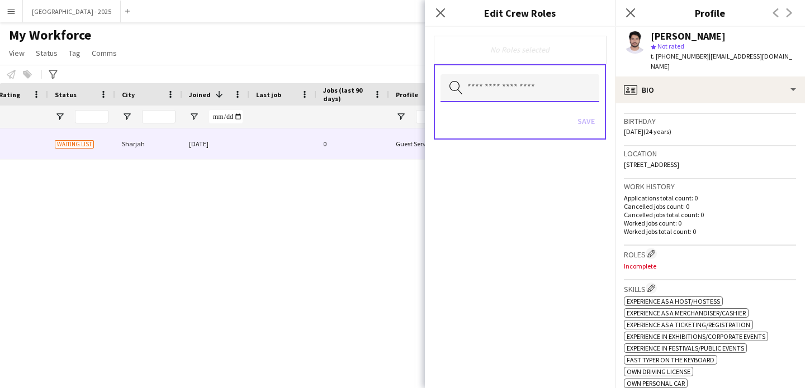
click at [561, 94] on input "text" at bounding box center [519, 88] width 159 height 28
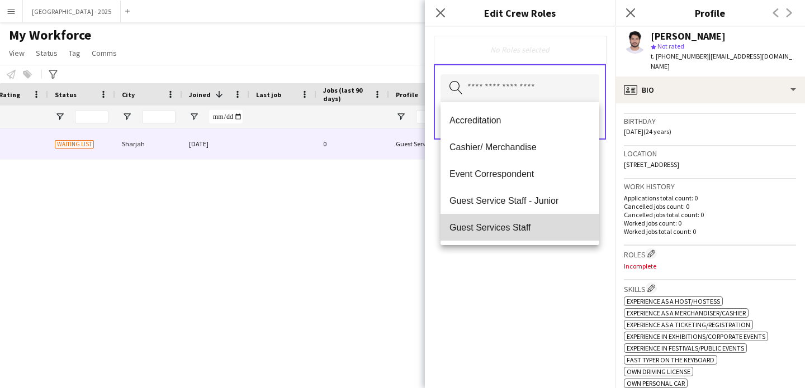
click at [535, 220] on mat-option "Guest Services Staff" at bounding box center [519, 227] width 159 height 27
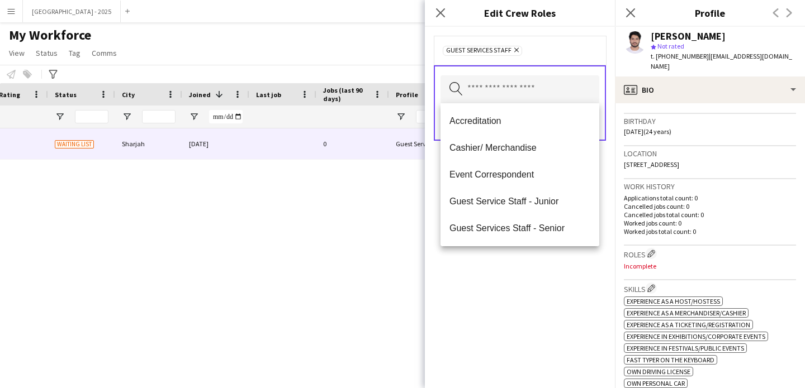
click at [536, 291] on div "Guest Services Staff Remove Search by role type Save" at bounding box center [520, 208] width 190 height 362
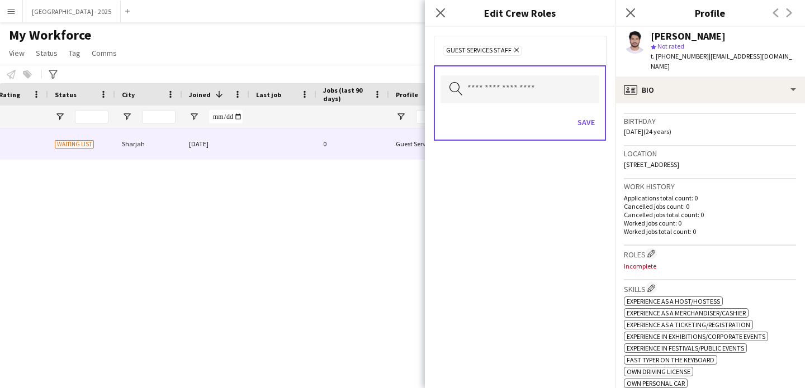
click at [571, 118] on div "Save" at bounding box center [519, 124] width 159 height 32
click at [597, 123] on button "Save" at bounding box center [586, 122] width 26 height 18
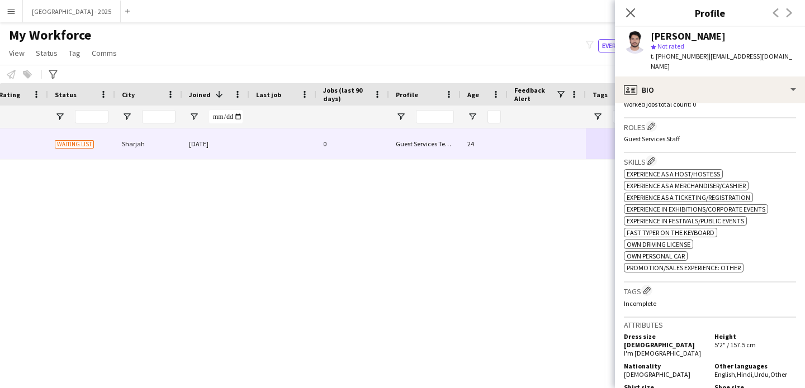
scroll to position [331, 0]
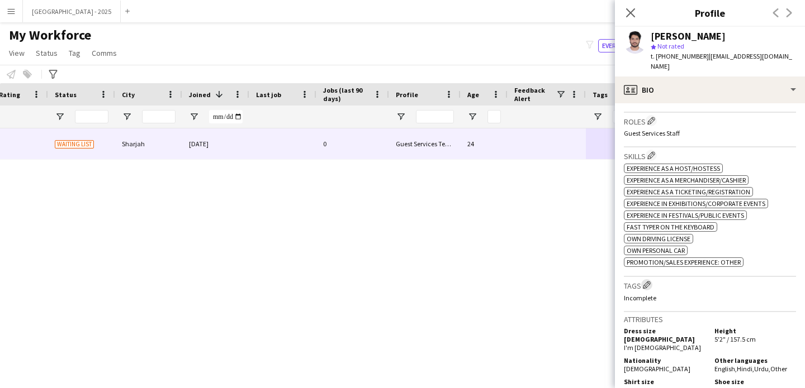
click at [646, 283] on app-icon "Edit crew company tags" at bounding box center [647, 285] width 8 height 8
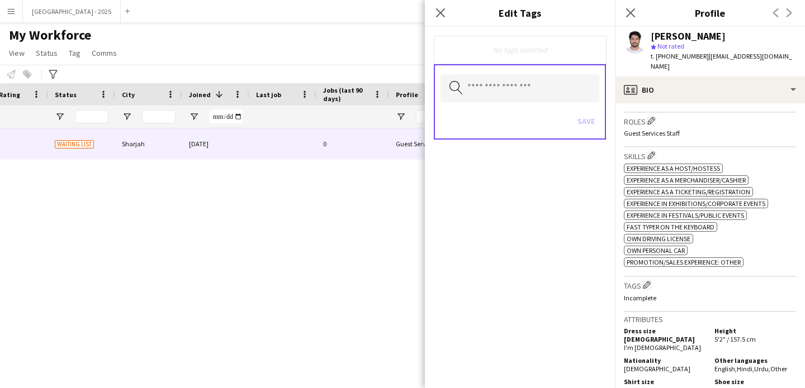
click at [514, 74] on div "Search by tag name Save" at bounding box center [520, 101] width 172 height 75
click at [520, 85] on input "text" at bounding box center [519, 88] width 159 height 28
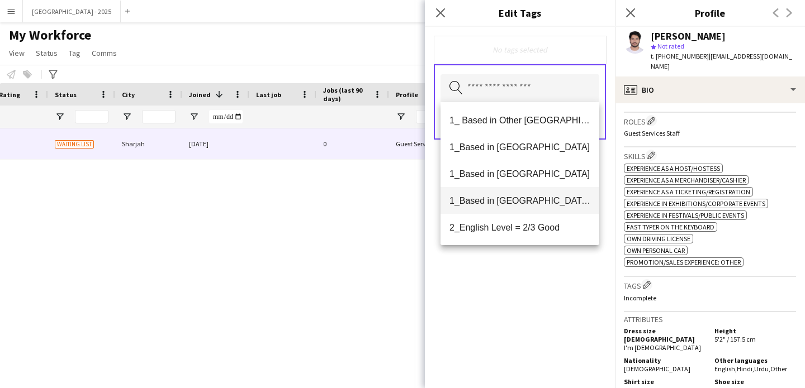
click at [521, 205] on span "1_Based in [GEOGRAPHIC_DATA]/[GEOGRAPHIC_DATA]/Ajman" at bounding box center [519, 201] width 141 height 11
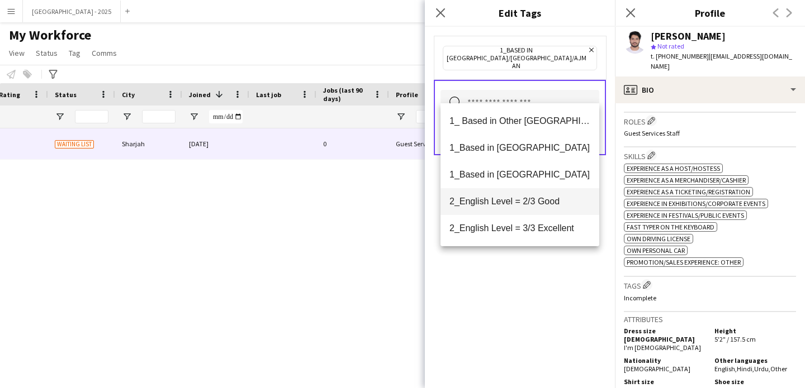
click at [527, 212] on mat-option "2_English Level = 2/3 Good" at bounding box center [519, 201] width 159 height 27
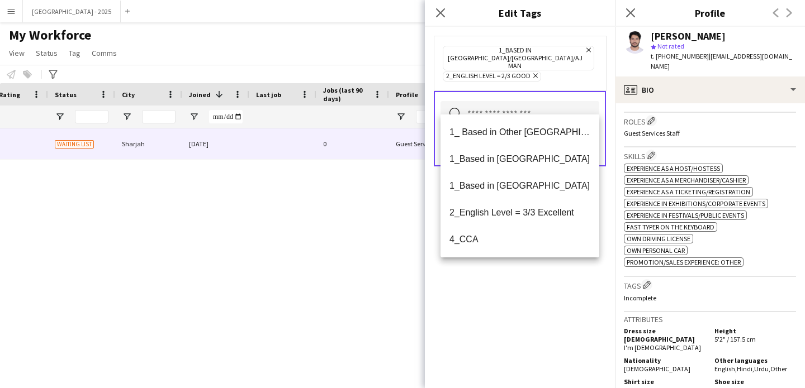
click at [538, 277] on div "1_Based in [GEOGRAPHIC_DATA]/[GEOGRAPHIC_DATA]/Ajman Remove 2_English Level = 2…" at bounding box center [520, 208] width 190 height 362
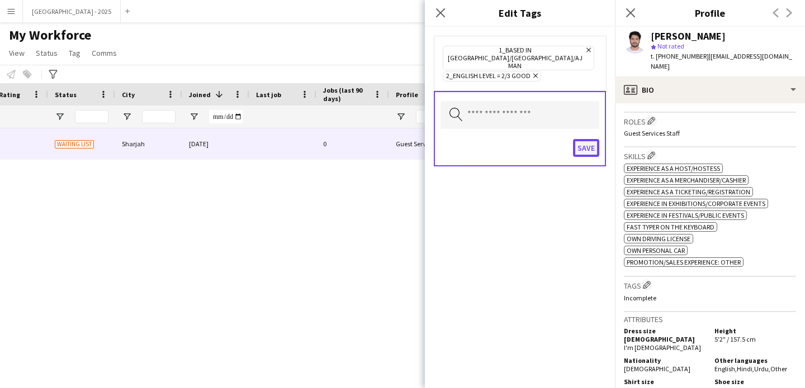
click at [577, 139] on button "Save" at bounding box center [586, 148] width 26 height 18
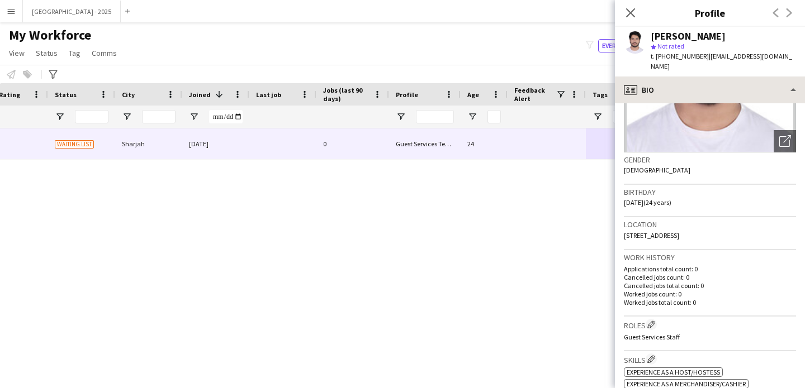
scroll to position [121, 0]
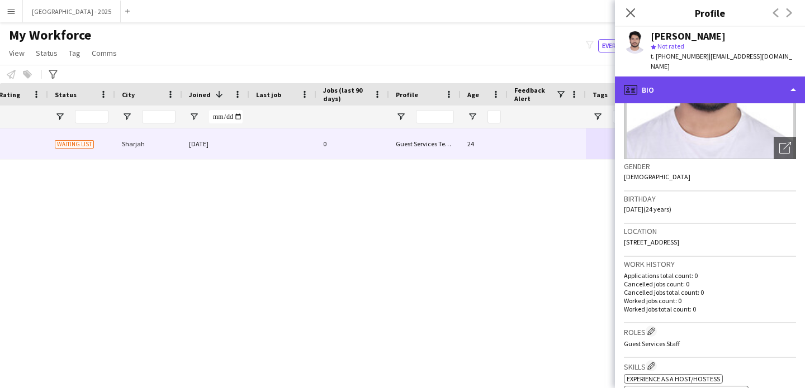
click at [669, 84] on div "profile Bio" at bounding box center [710, 90] width 190 height 27
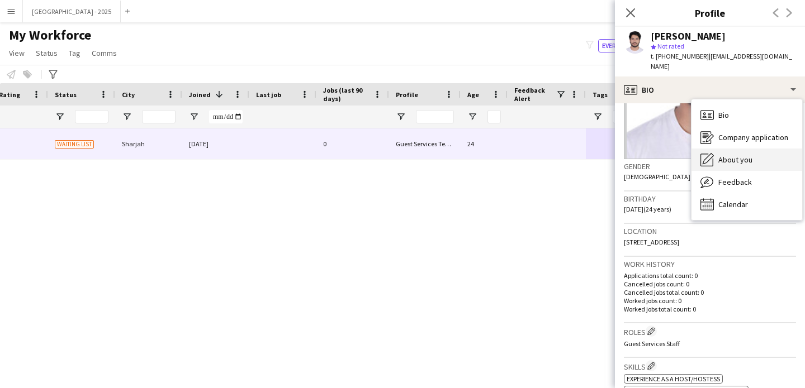
click at [727, 155] on span "About you" at bounding box center [735, 160] width 34 height 10
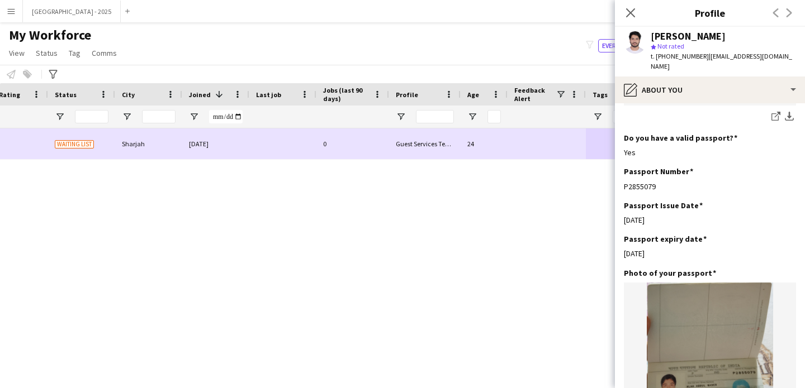
scroll to position [0, 0]
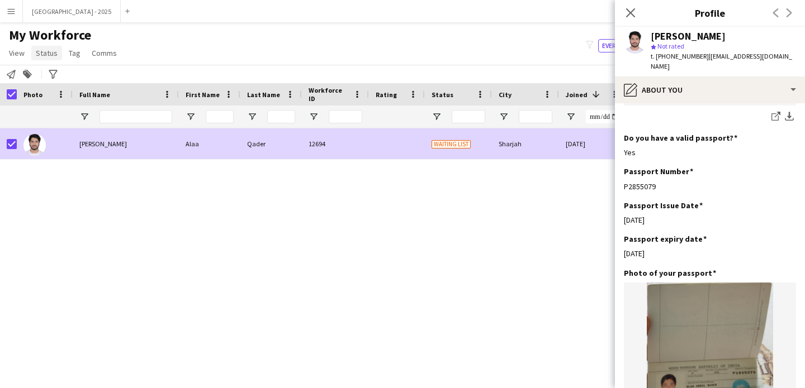
click at [36, 51] on span "Status" at bounding box center [47, 53] width 22 height 10
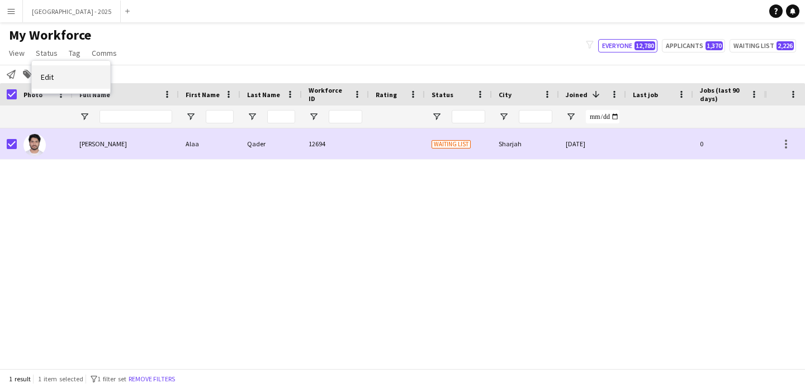
click at [62, 74] on link "Edit" at bounding box center [71, 76] width 78 height 23
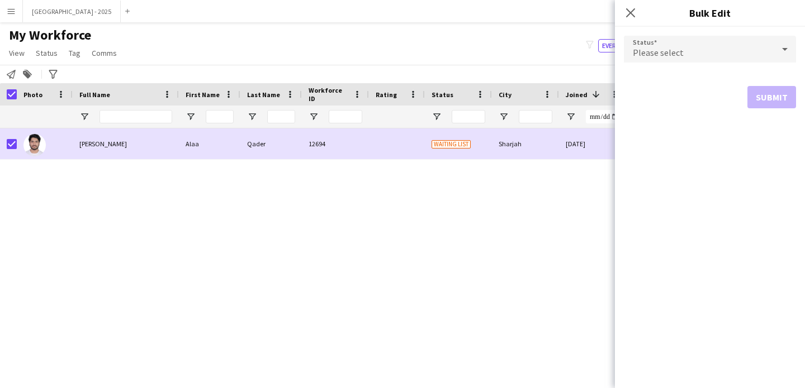
click at [735, 50] on div "Please select" at bounding box center [699, 49] width 150 height 27
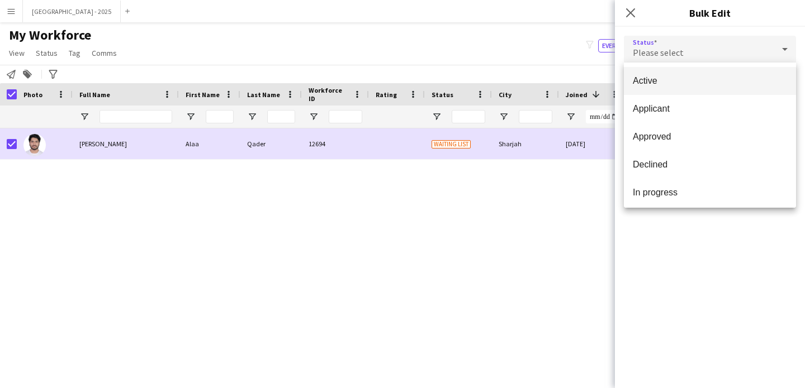
click at [707, 92] on mat-option "Active" at bounding box center [710, 81] width 172 height 28
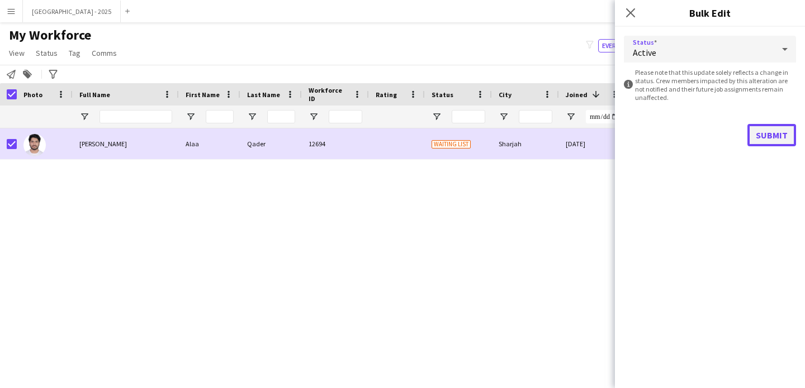
click at [760, 126] on button "Submit" at bounding box center [771, 135] width 49 height 22
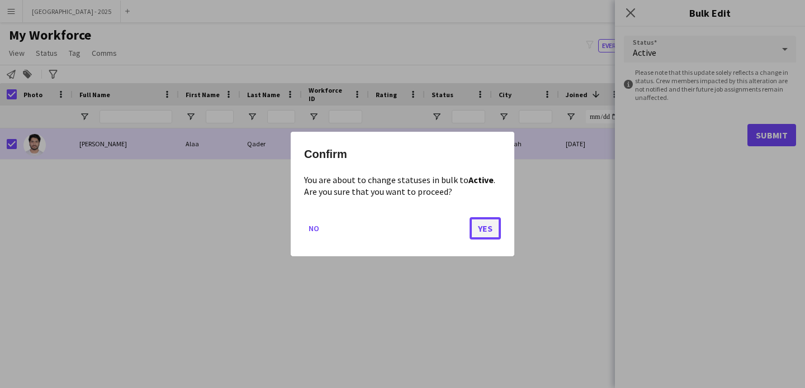
click at [499, 231] on button "Yes" at bounding box center [484, 228] width 31 height 22
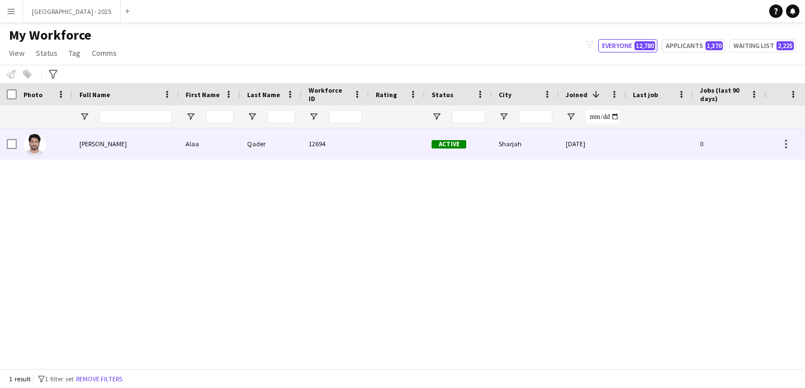
click at [74, 149] on div "Alaa Qader" at bounding box center [126, 144] width 106 height 31
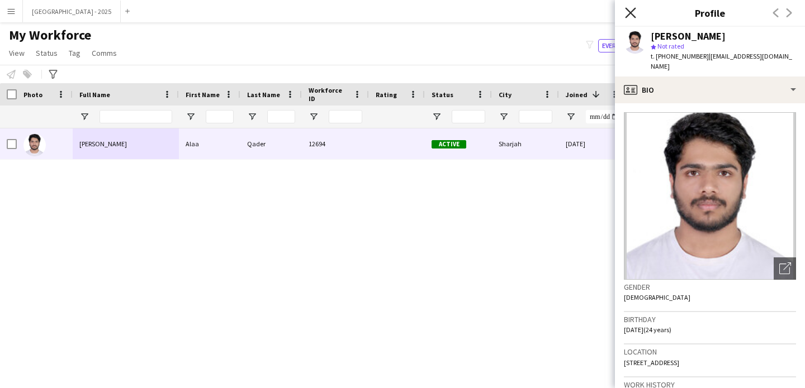
click at [626, 14] on icon "Close pop-in" at bounding box center [630, 12] width 11 height 11
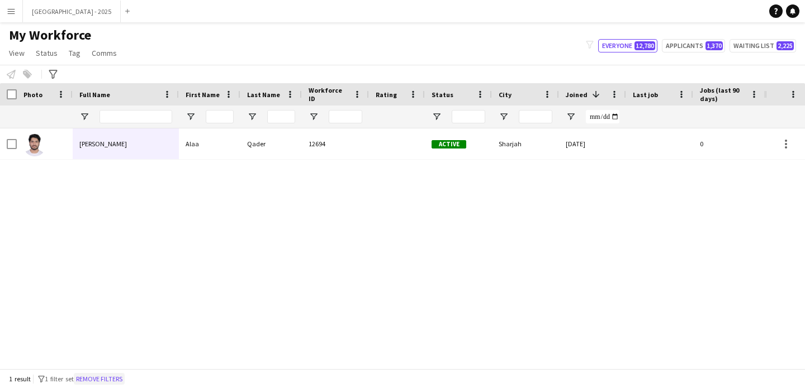
click at [107, 379] on button "Remove filters" at bounding box center [99, 379] width 51 height 12
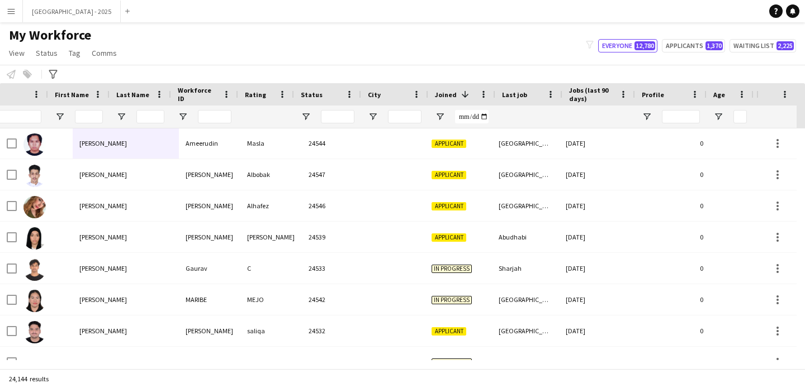
scroll to position [0, 385]
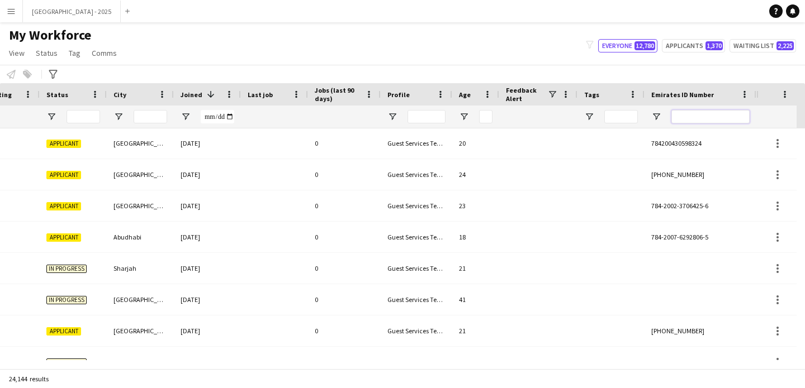
click at [677, 115] on input "Emirates ID Number Filter Input" at bounding box center [710, 116] width 78 height 13
paste input "*******"
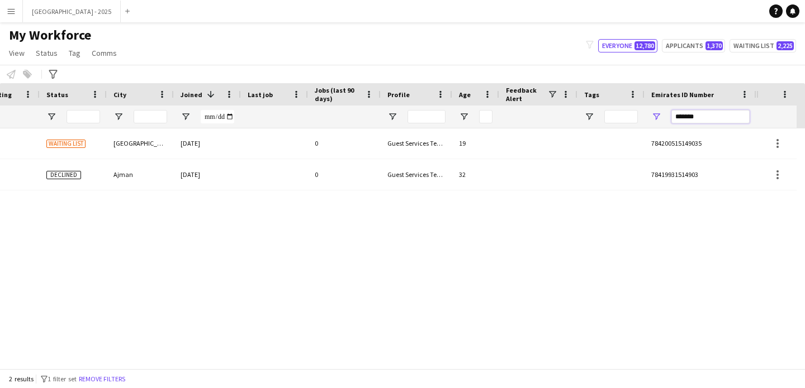
scroll to position [0, 0]
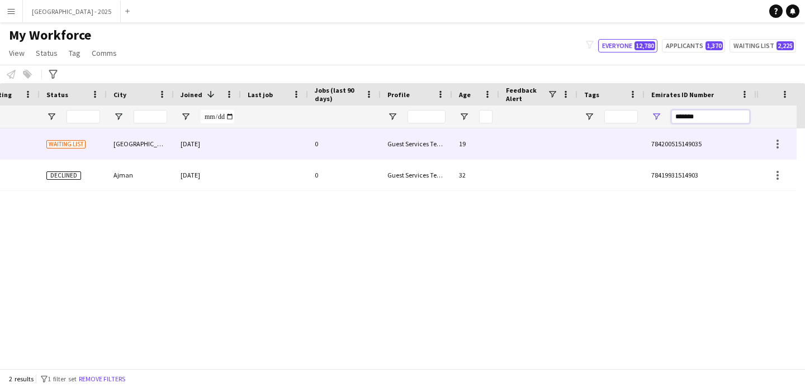
type input "*******"
click at [348, 151] on div "0" at bounding box center [344, 144] width 73 height 31
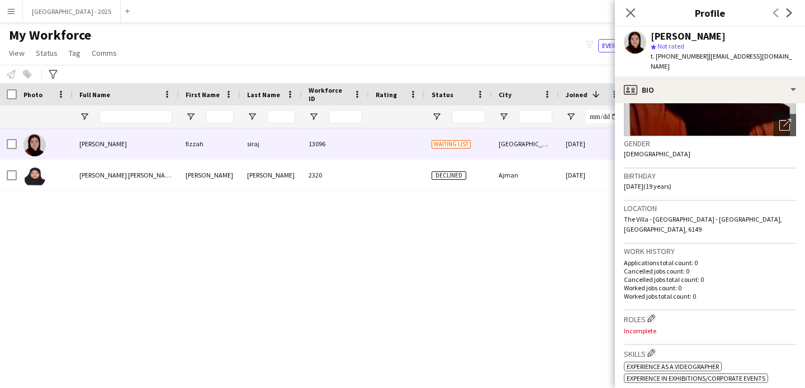
scroll to position [302, 0]
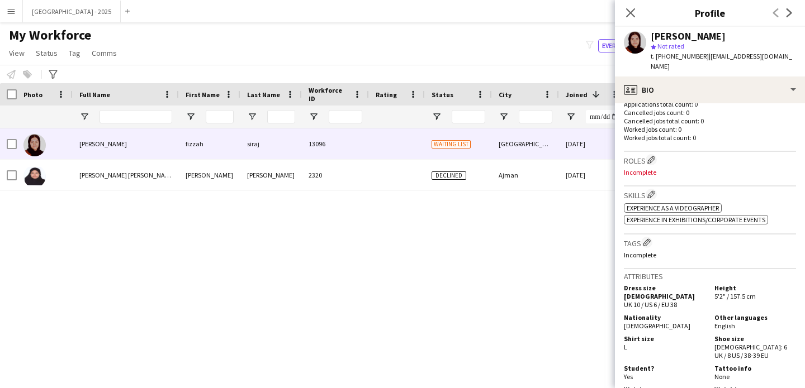
click at [661, 125] on p "Worked jobs count: 0" at bounding box center [710, 129] width 172 height 8
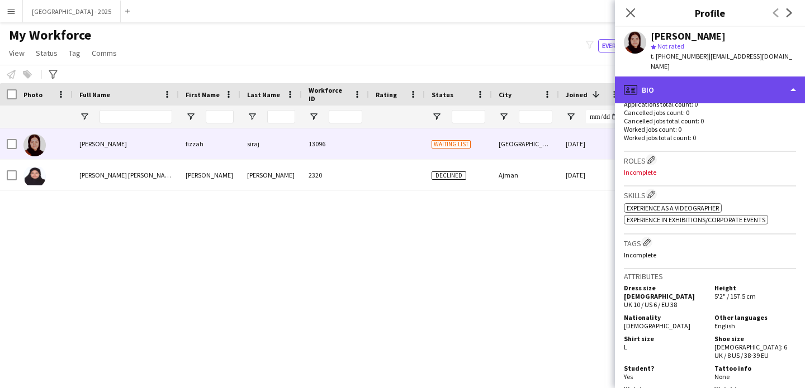
click at [661, 81] on div "profile Bio" at bounding box center [710, 90] width 190 height 27
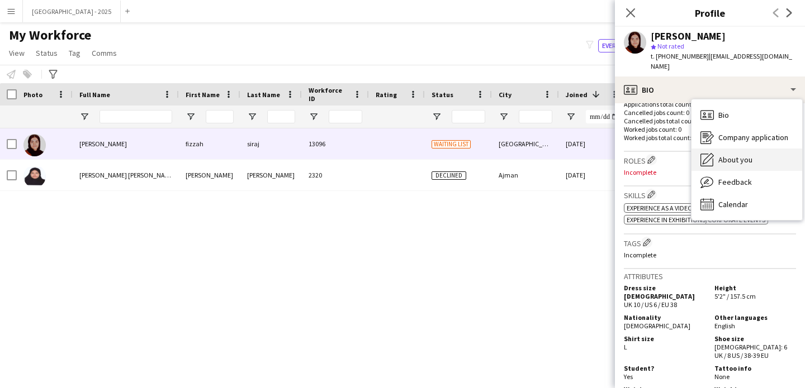
click at [726, 149] on div "About you About you" at bounding box center [746, 160] width 111 height 22
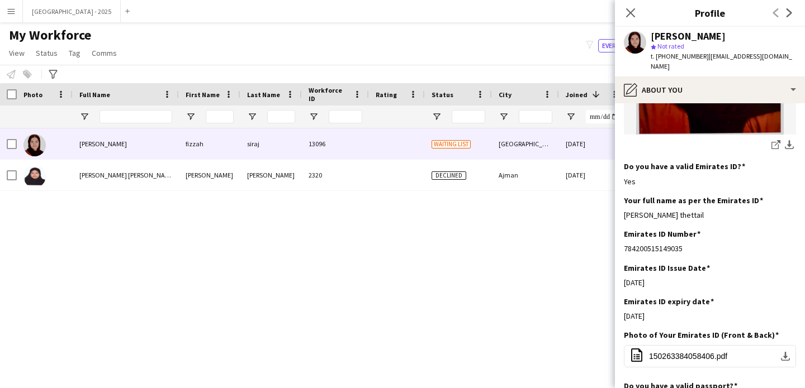
scroll to position [212, 0]
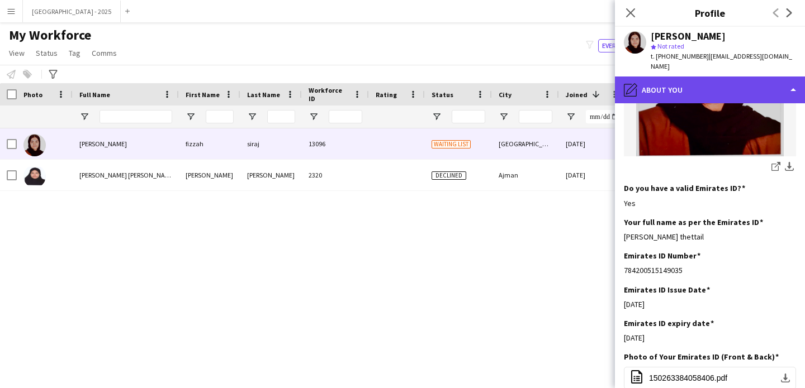
click at [686, 78] on div "pencil4 About you" at bounding box center [710, 90] width 190 height 27
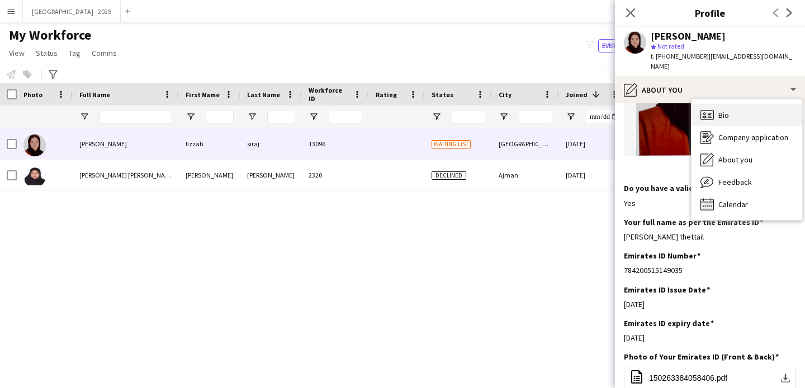
click at [740, 104] on div "Bio Bio" at bounding box center [746, 115] width 111 height 22
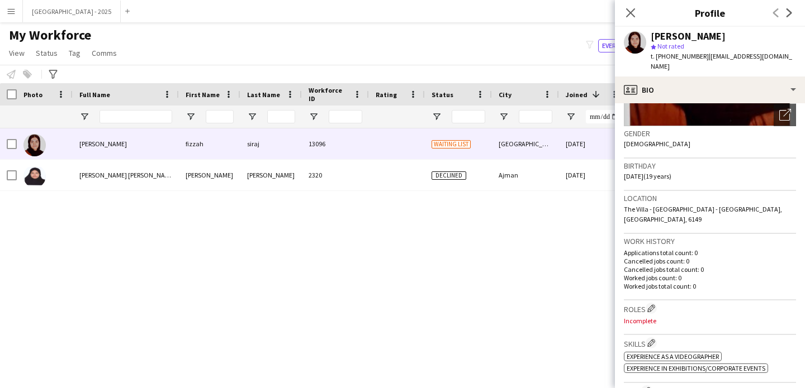
scroll to position [212, 0]
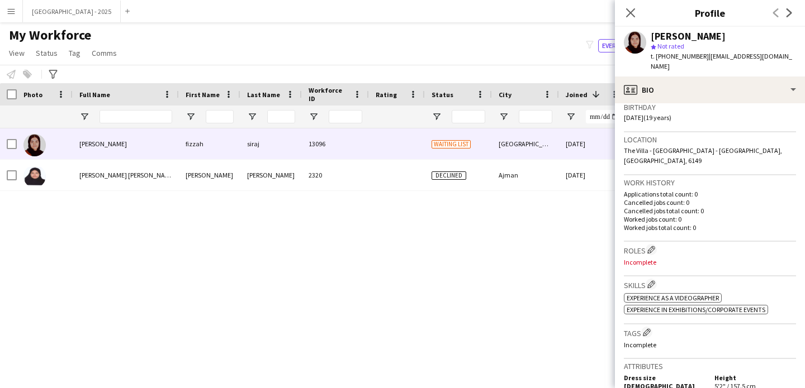
click at [640, 244] on h3 "Roles Edit crew company roles" at bounding box center [710, 250] width 172 height 12
click at [647, 244] on h3 "Roles Edit crew company roles" at bounding box center [710, 250] width 172 height 12
click at [650, 246] on app-icon "Edit crew company roles" at bounding box center [651, 250] width 8 height 8
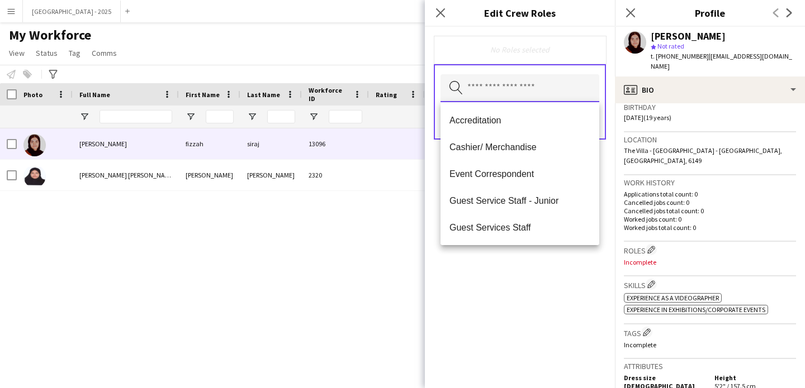
click at [542, 91] on input "text" at bounding box center [519, 88] width 159 height 28
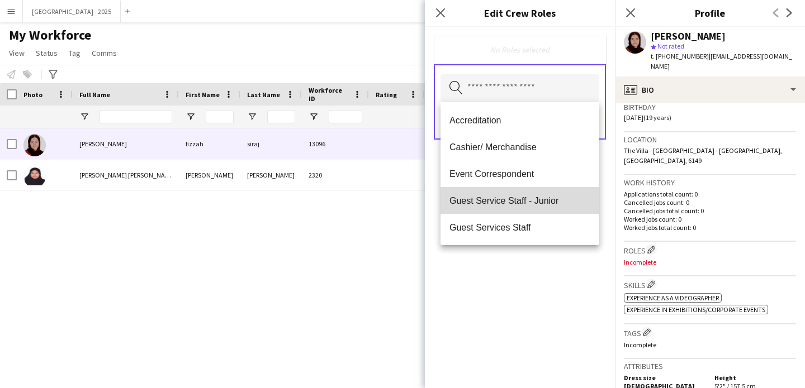
click at [528, 196] on span "Guest Service Staff - Junior" at bounding box center [519, 201] width 141 height 11
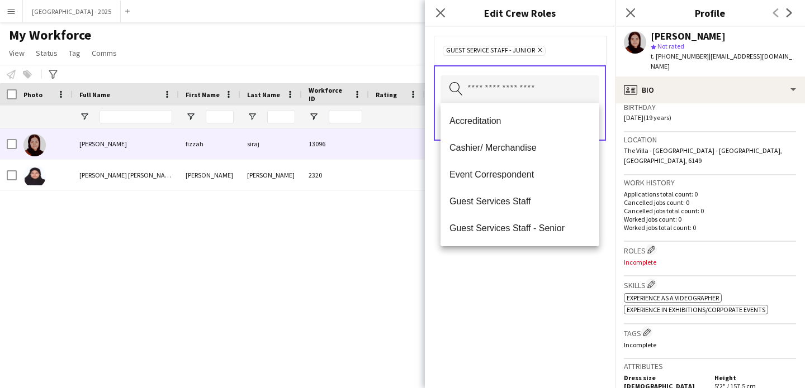
click at [575, 264] on div "Guest Service Staff - Junior Remove Search by role type Save" at bounding box center [520, 208] width 190 height 362
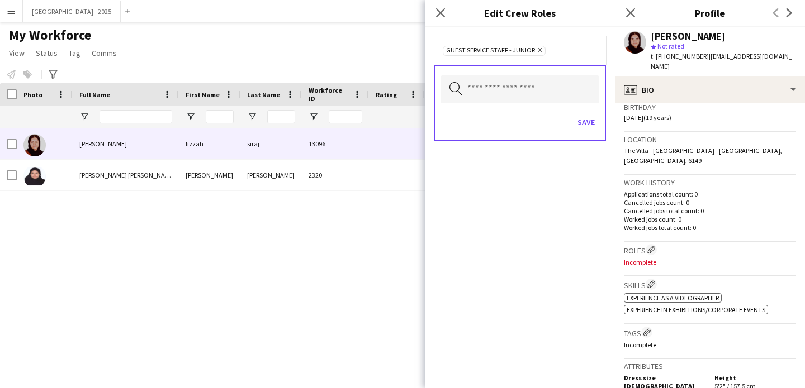
click at [537, 53] on icon "Remove" at bounding box center [538, 49] width 7 height 7
click at [526, 77] on input "text" at bounding box center [519, 88] width 159 height 28
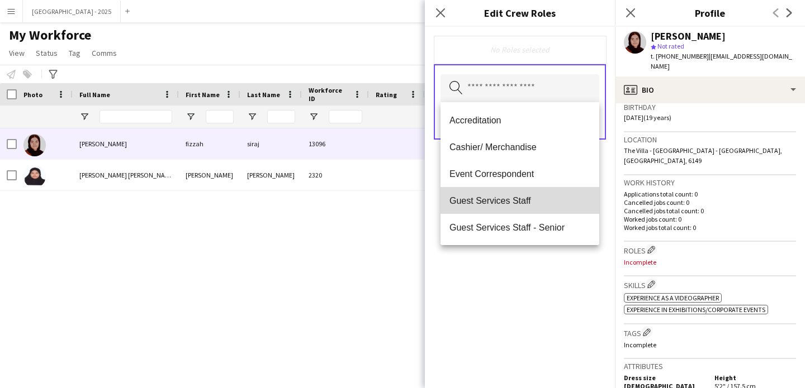
click at [533, 206] on span "Guest Services Staff" at bounding box center [519, 201] width 141 height 11
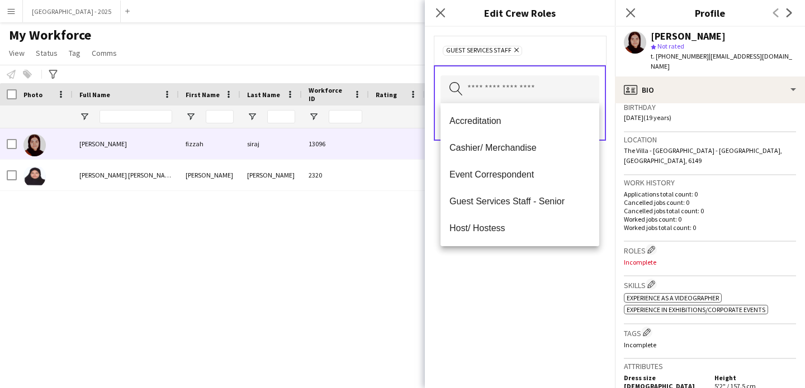
click at [530, 253] on div "Guest Services Staff Remove Search by role type Save" at bounding box center [520, 208] width 190 height 362
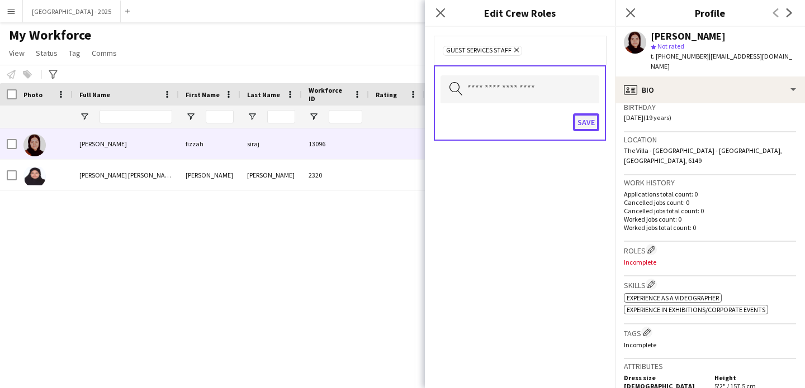
click at [590, 124] on button "Save" at bounding box center [586, 122] width 26 height 18
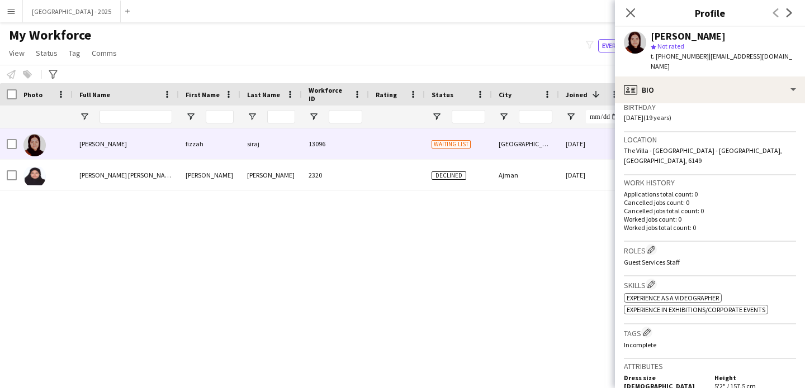
click at [638, 327] on h3 "Tags Edit crew company tags" at bounding box center [710, 333] width 172 height 12
click at [647, 329] on app-icon "Edit crew company tags" at bounding box center [647, 333] width 8 height 8
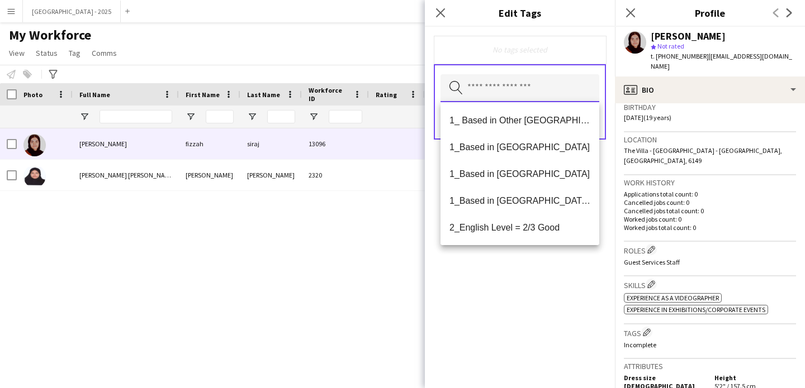
click at [497, 101] on input "text" at bounding box center [519, 88] width 159 height 28
click at [534, 198] on span "1_Based in [GEOGRAPHIC_DATA]/[GEOGRAPHIC_DATA]/Ajman" at bounding box center [519, 201] width 141 height 11
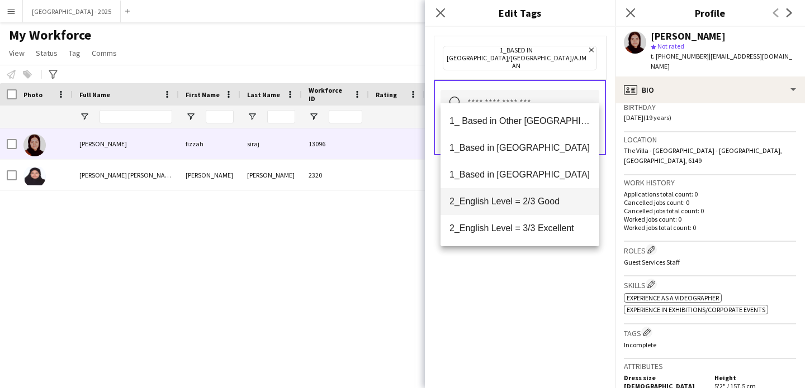
click at [531, 201] on span "2_English Level = 2/3 Good" at bounding box center [519, 201] width 141 height 11
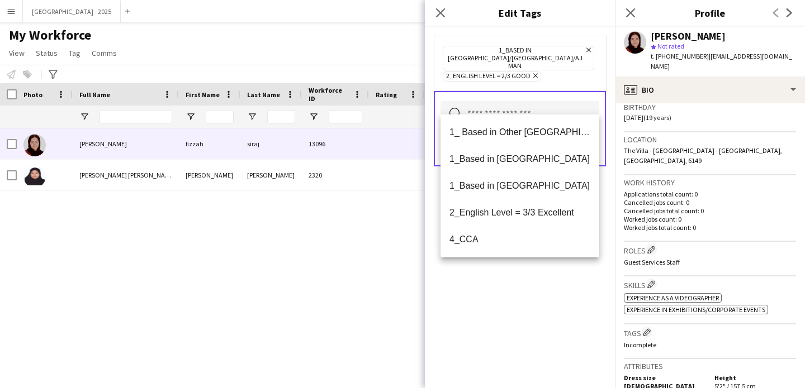
click at [566, 291] on div "1_Based in [GEOGRAPHIC_DATA]/[GEOGRAPHIC_DATA]/Ajman Remove 2_English Level = 2…" at bounding box center [520, 208] width 190 height 362
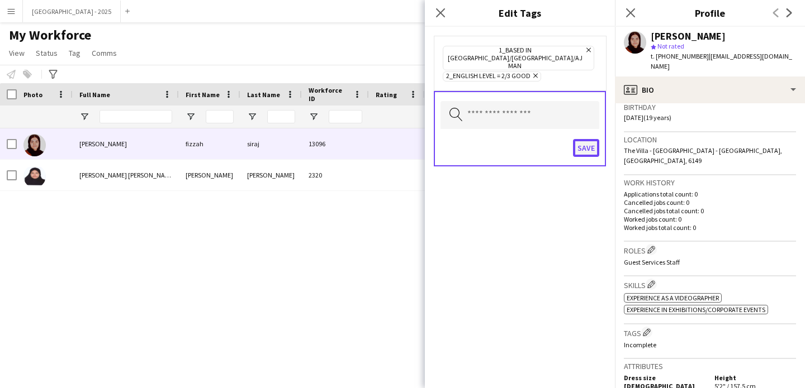
click at [581, 139] on button "Save" at bounding box center [586, 148] width 26 height 18
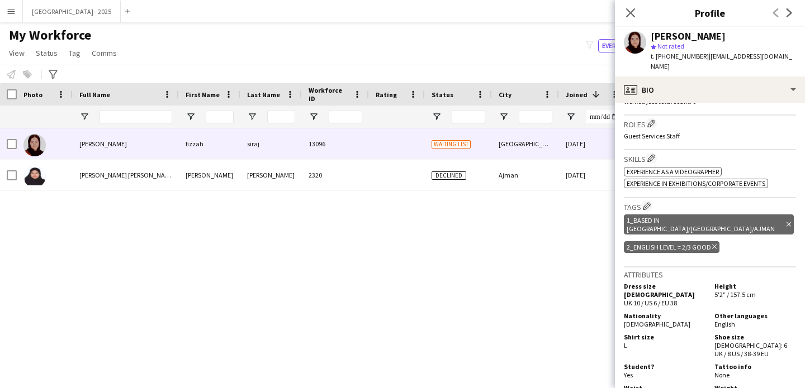
scroll to position [322, 0]
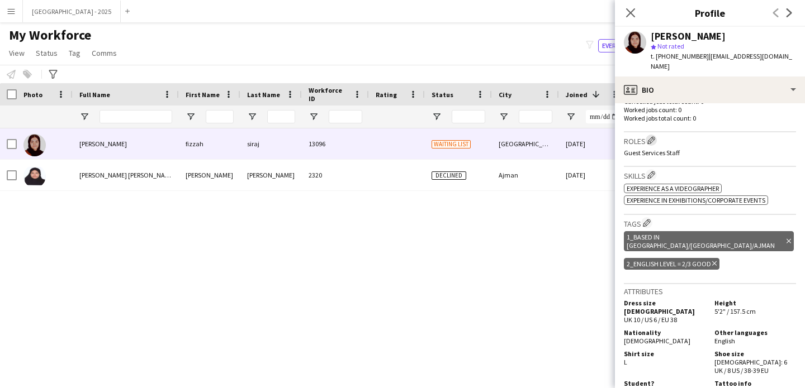
click at [654, 136] on app-icon "Edit crew company roles" at bounding box center [651, 140] width 8 height 8
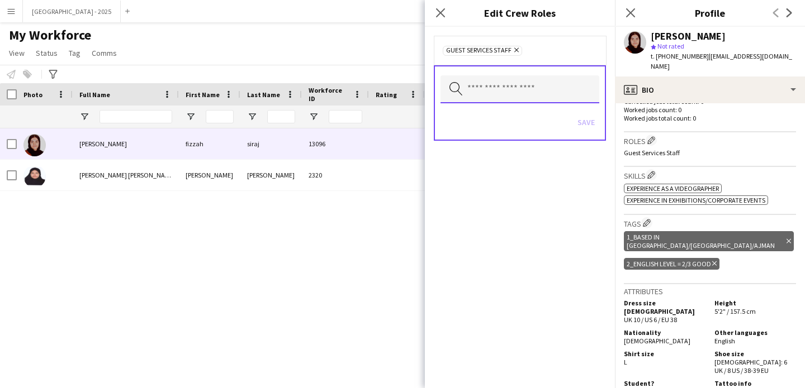
click at [515, 80] on input "text" at bounding box center [519, 89] width 159 height 28
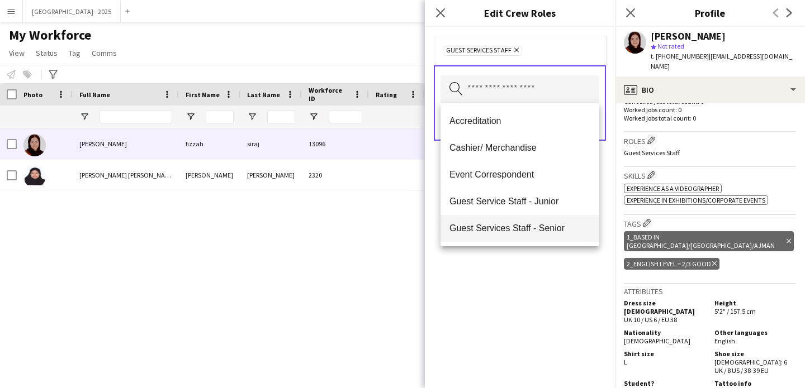
click at [534, 201] on span "Guest Service Staff - Junior" at bounding box center [519, 201] width 141 height 11
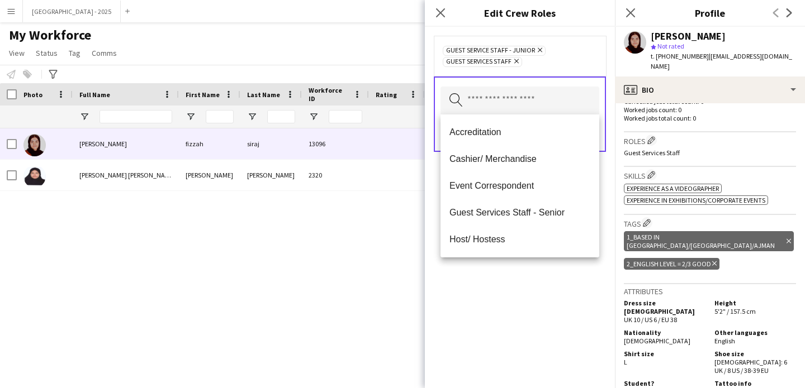
click at [548, 267] on div "Guest Service Staff - Junior Remove Guest Services Staff Remove Search by role …" at bounding box center [520, 208] width 190 height 362
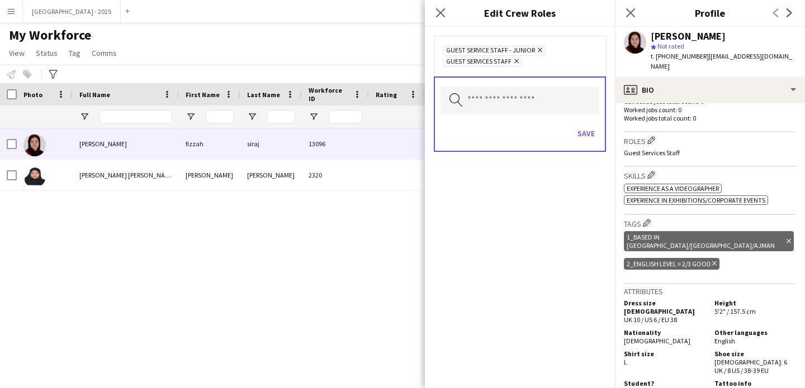
click at [518, 60] on icon "Remove" at bounding box center [514, 61] width 7 height 7
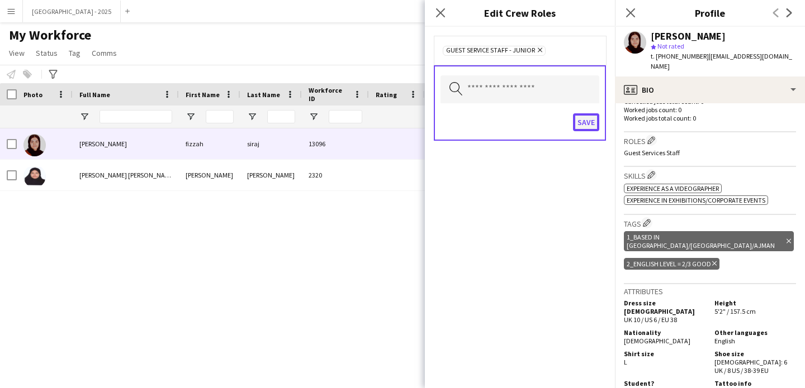
click at [588, 125] on button "Save" at bounding box center [586, 122] width 26 height 18
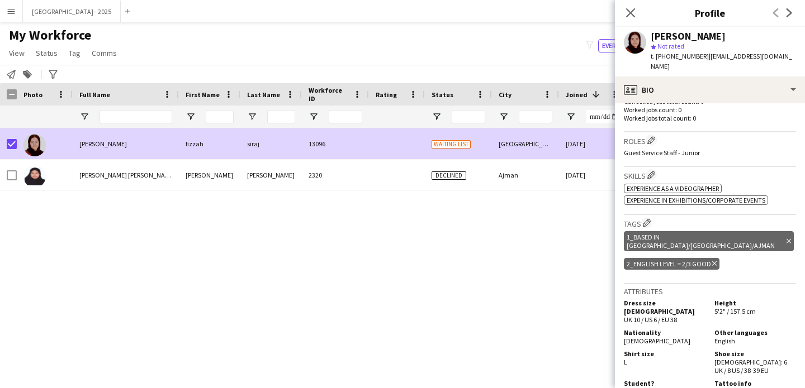
click at [40, 40] on span "My Workforce" at bounding box center [50, 35] width 82 height 17
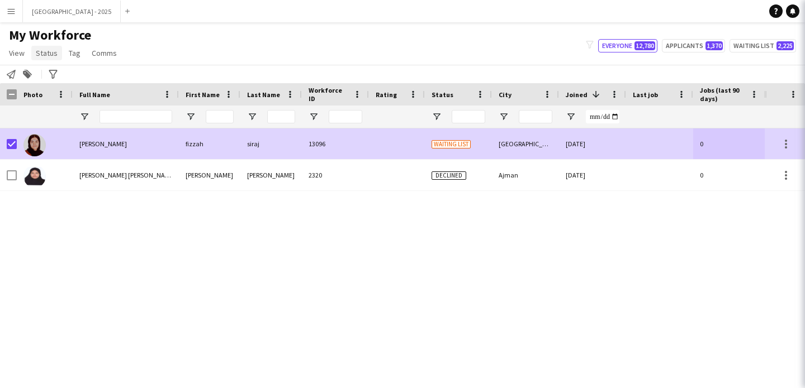
click at [40, 51] on span "Status" at bounding box center [47, 53] width 22 height 10
click at [43, 56] on span "Status" at bounding box center [47, 53] width 22 height 10
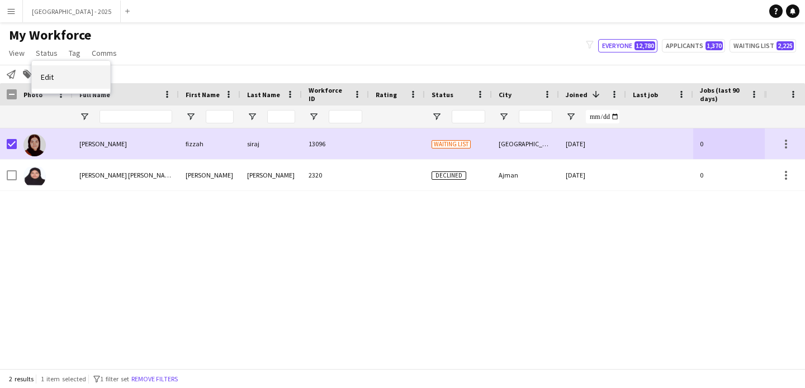
click at [61, 71] on link "Edit" at bounding box center [71, 76] width 78 height 23
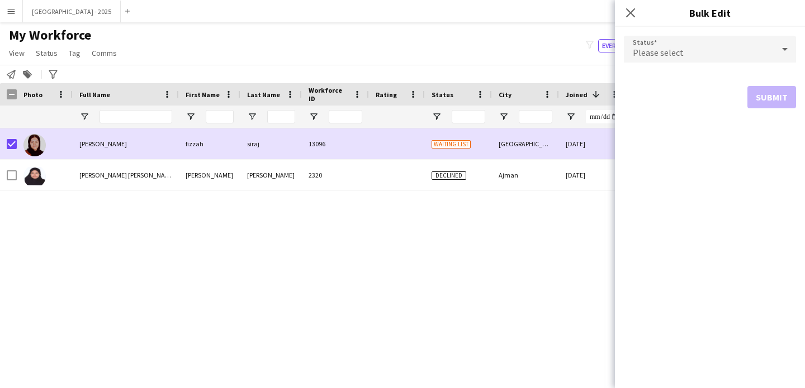
click at [630, 58] on div "Please select" at bounding box center [699, 49] width 150 height 27
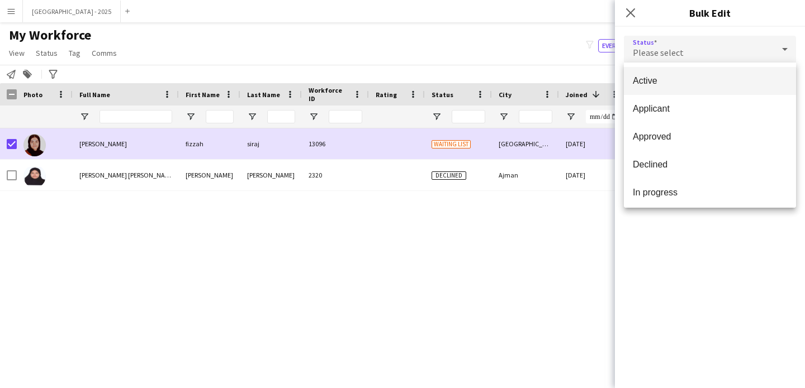
click at [670, 81] on span "Active" at bounding box center [710, 80] width 154 height 11
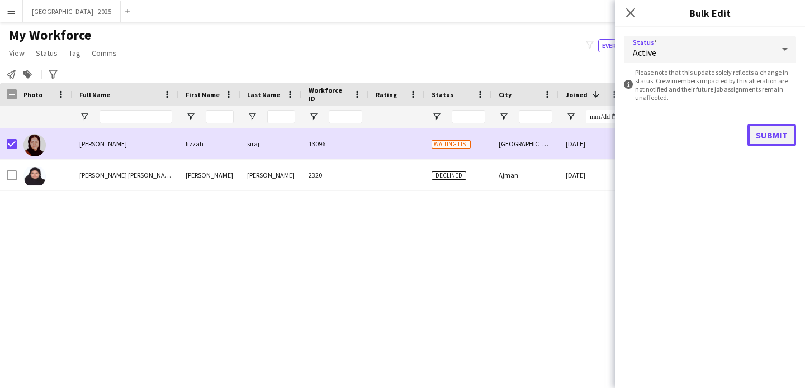
click at [754, 131] on button "Submit" at bounding box center [771, 135] width 49 height 22
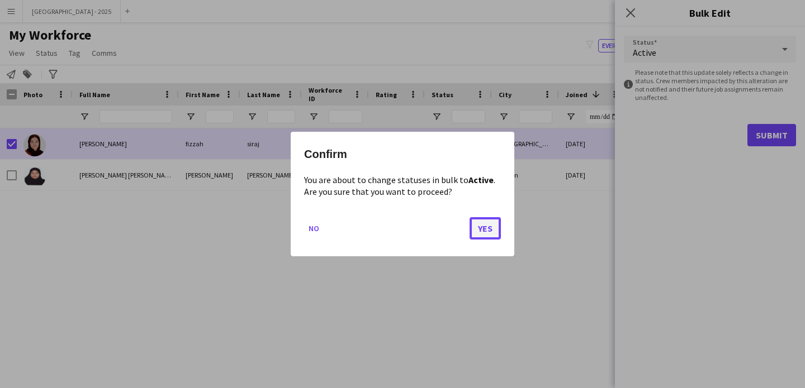
click at [490, 224] on button "Yes" at bounding box center [484, 228] width 31 height 22
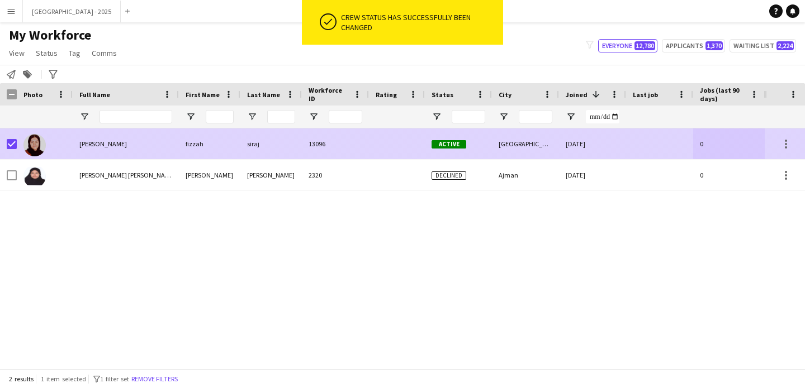
click at [61, 148] on div at bounding box center [45, 144] width 56 height 31
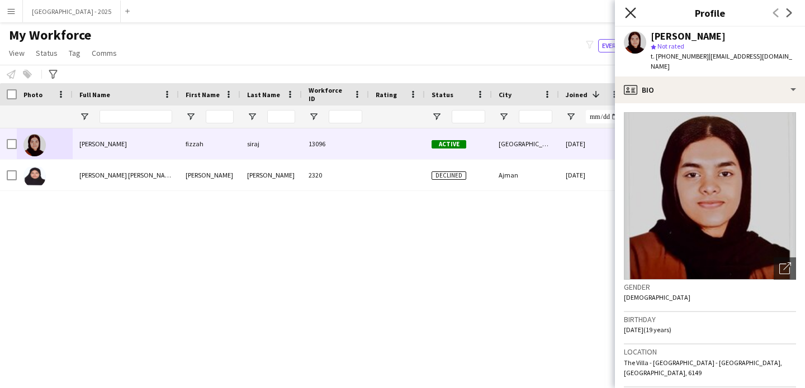
click at [629, 9] on icon "Close pop-in" at bounding box center [630, 12] width 11 height 11
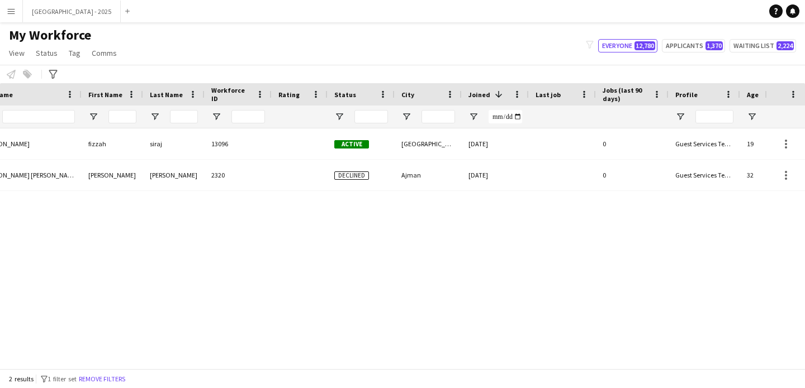
scroll to position [0, 259]
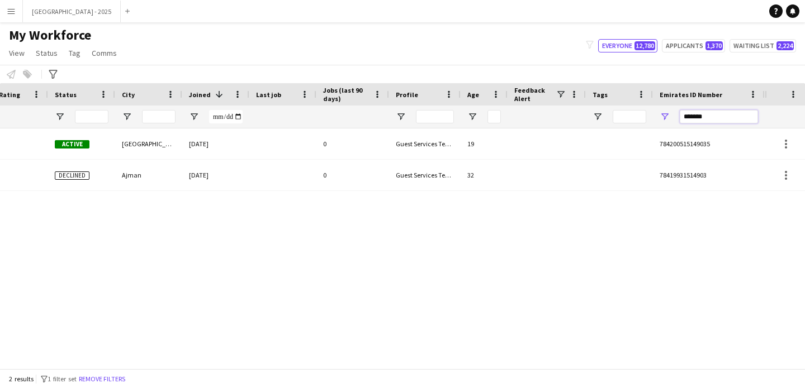
click at [724, 112] on input "*******" at bounding box center [719, 116] width 78 height 13
paste input "Emirates ID Number Filter Input"
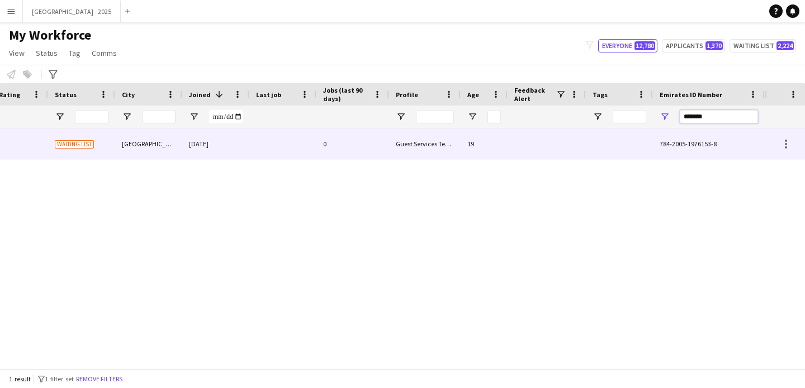
type input "*******"
click at [245, 134] on div "[DATE]" at bounding box center [215, 144] width 67 height 31
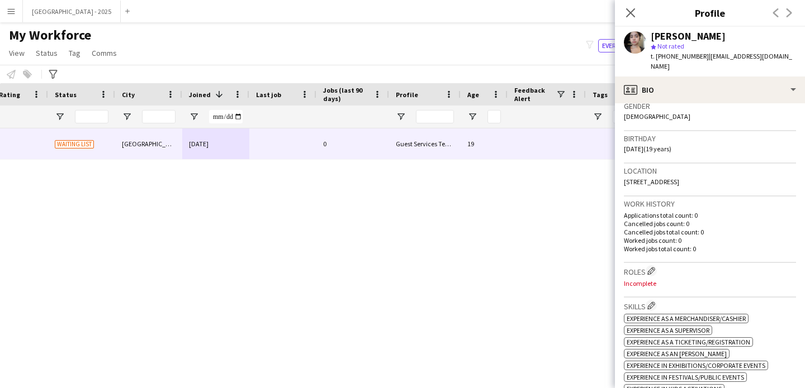
scroll to position [281, 0]
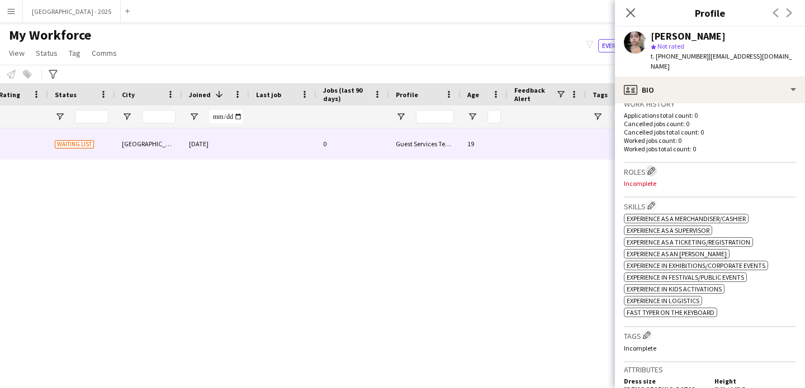
click at [654, 167] on app-icon "Edit crew company roles" at bounding box center [651, 171] width 8 height 8
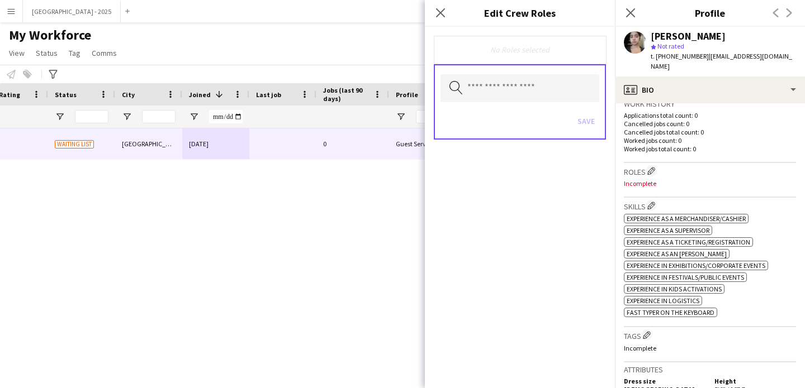
click at [706, 179] on p "Incomplete" at bounding box center [710, 183] width 172 height 8
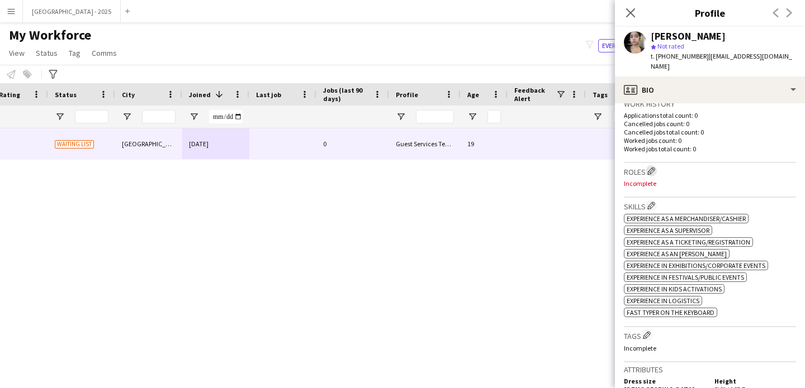
click at [653, 167] on app-icon "Edit crew company roles" at bounding box center [651, 171] width 8 height 8
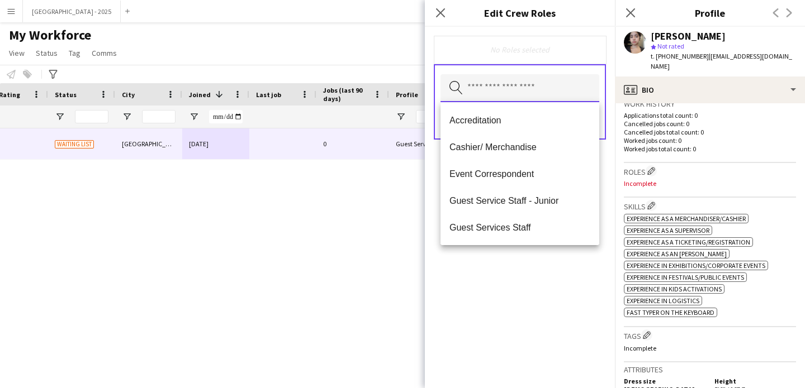
click at [563, 98] on input "text" at bounding box center [519, 88] width 159 height 28
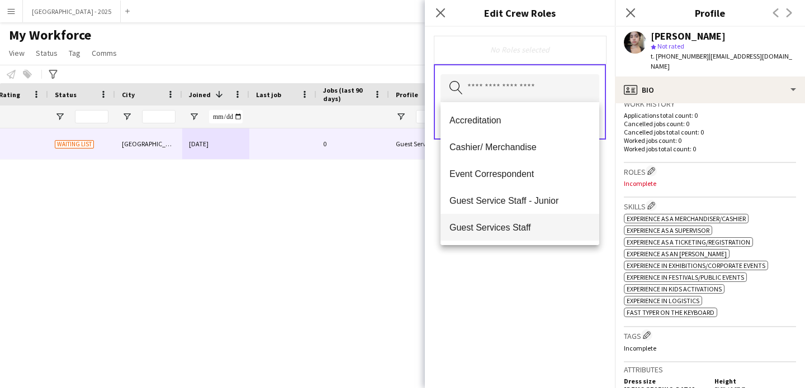
click at [535, 218] on mat-option "Guest Services Staff" at bounding box center [519, 227] width 159 height 27
click at [543, 230] on span "Guest Services Staff - Senior" at bounding box center [519, 228] width 141 height 11
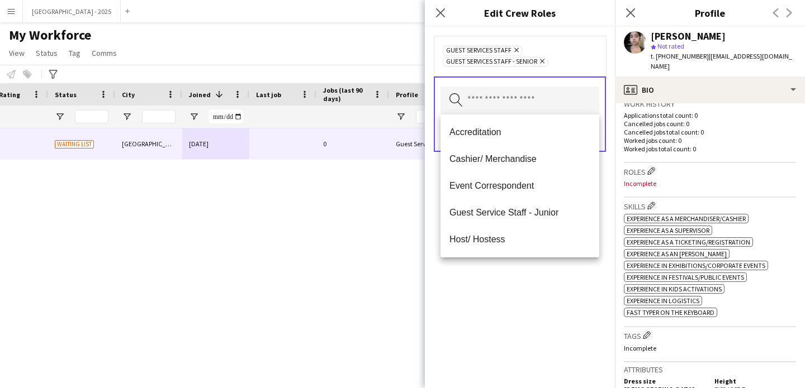
click at [568, 279] on div "Guest Services Staff Remove Guest Services Staff - Senior Remove Search by role…" at bounding box center [520, 208] width 190 height 362
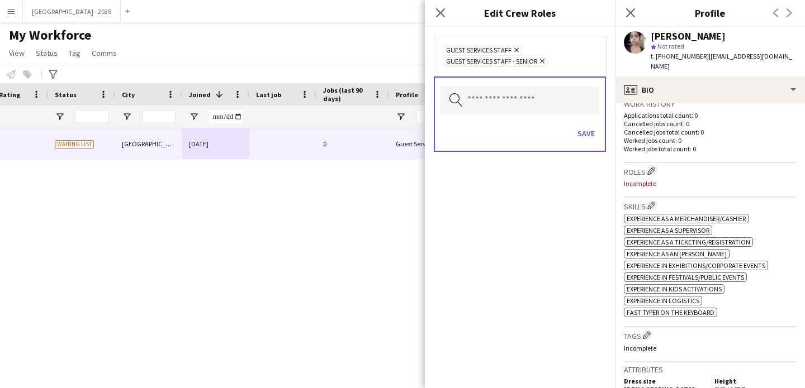
click at [588, 118] on div "Search by role type Save" at bounding box center [520, 114] width 172 height 75
click at [590, 139] on button "Save" at bounding box center [586, 134] width 26 height 18
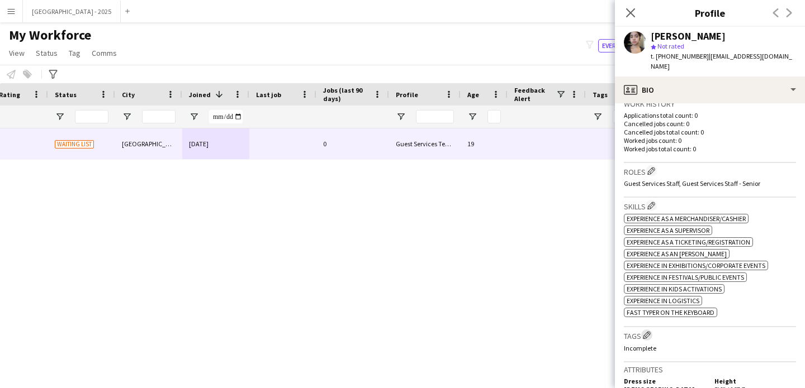
click at [650, 331] on app-icon "Edit crew company tags" at bounding box center [647, 335] width 8 height 8
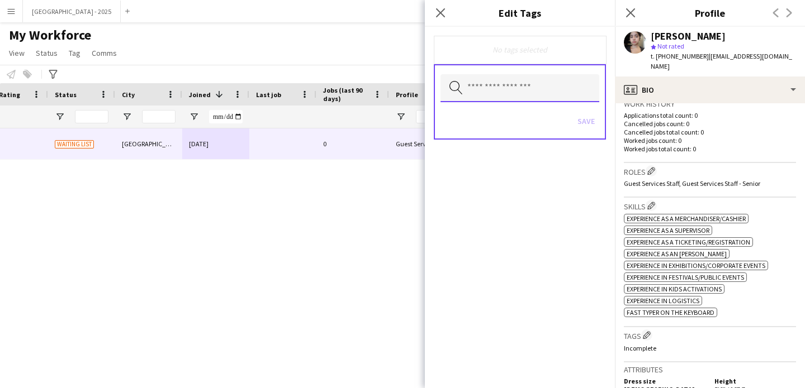
click at [554, 96] on input "text" at bounding box center [519, 88] width 159 height 28
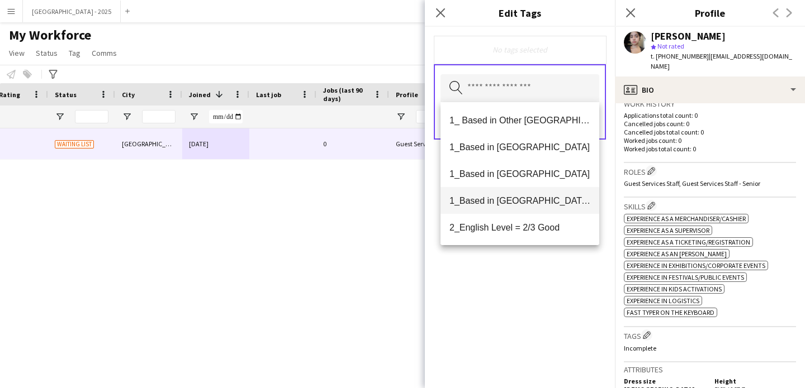
click at [540, 199] on span "1_Based in [GEOGRAPHIC_DATA]/[GEOGRAPHIC_DATA]/Ajman" at bounding box center [519, 201] width 141 height 11
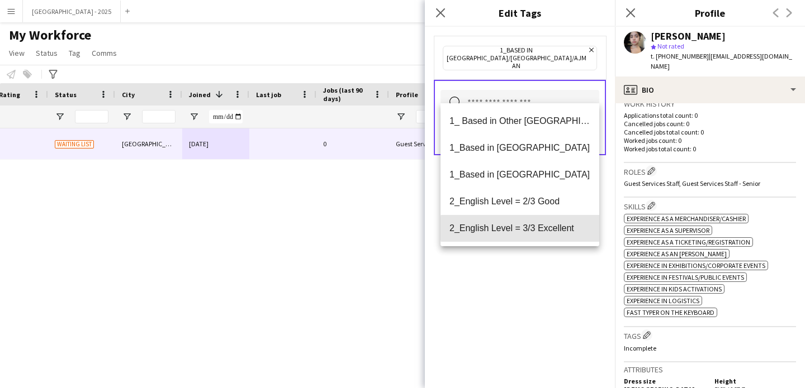
click at [554, 229] on span "2_English Level = 3/3 Excellent" at bounding box center [519, 228] width 141 height 11
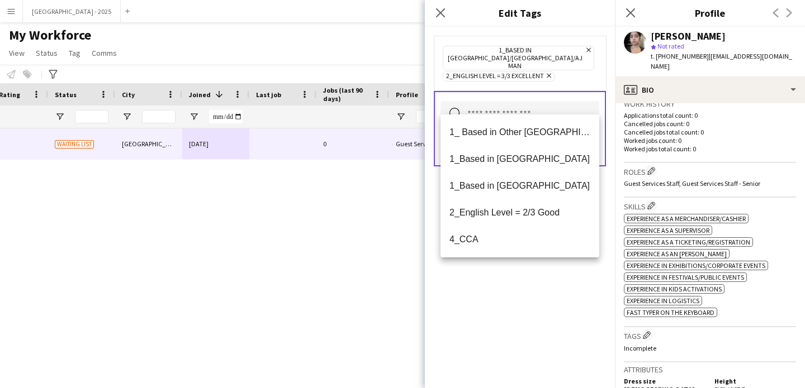
click at [545, 315] on div "1_Based in [GEOGRAPHIC_DATA]/[GEOGRAPHIC_DATA]/Ajman Remove 2_English Level = 3…" at bounding box center [520, 208] width 190 height 362
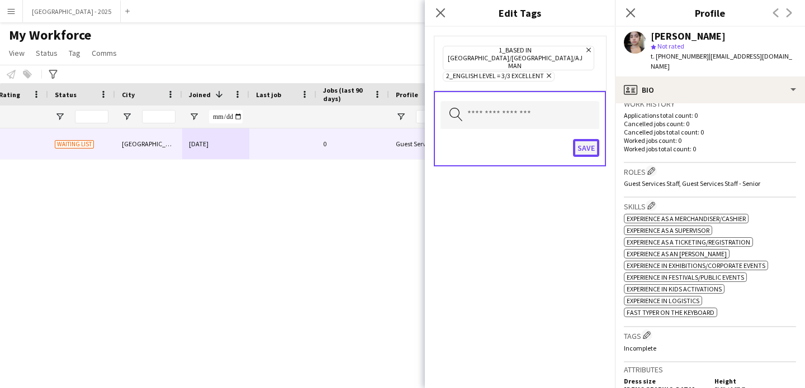
click at [577, 139] on button "Save" at bounding box center [586, 148] width 26 height 18
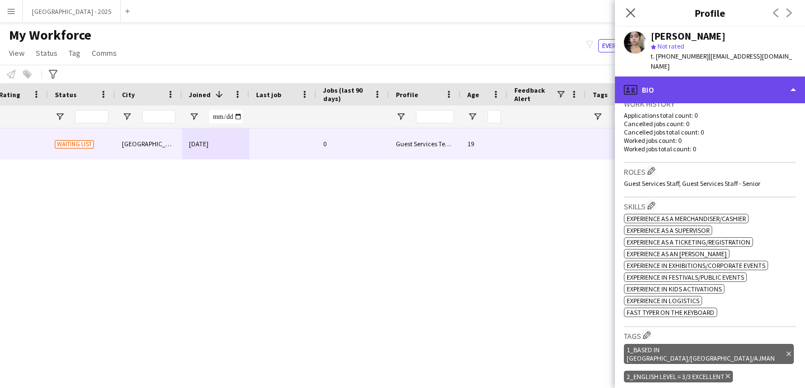
click at [651, 77] on div "profile Bio" at bounding box center [710, 90] width 190 height 27
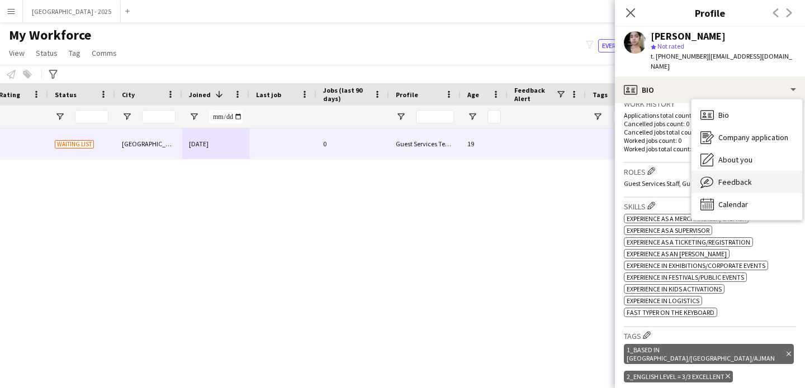
click at [729, 177] on span "Feedback" at bounding box center [735, 182] width 34 height 10
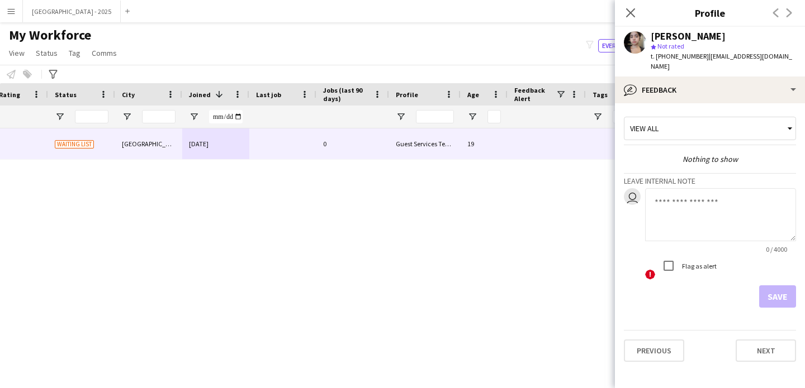
drag, startPoint x: 690, startPoint y: 174, endPoint x: 692, endPoint y: 181, distance: 7.1
click at [691, 176] on h3 "Leave internal note" at bounding box center [710, 181] width 172 height 10
click at [693, 188] on textarea at bounding box center [720, 214] width 151 height 53
type textarea "*"
type textarea "**********"
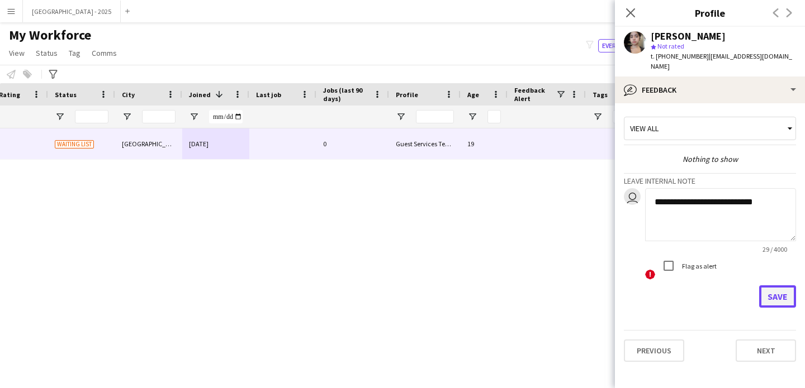
click at [779, 286] on button "Save" at bounding box center [777, 297] width 37 height 22
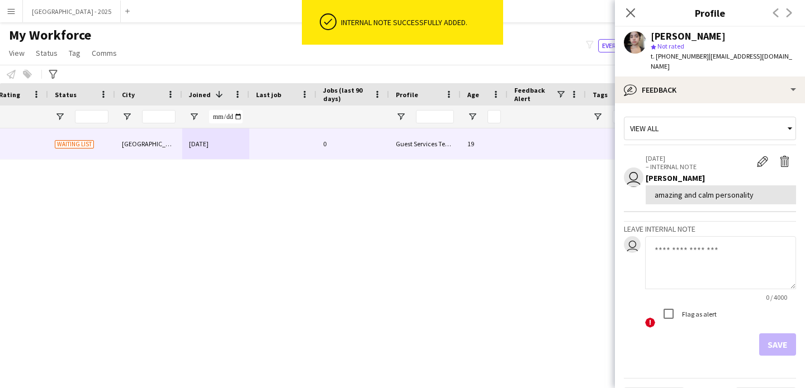
click at [717, 103] on app-crew-profile-feedback-tab "View all user 21-08-2025 – INTERNAL NOTE Edit internal note Delete internal not…" at bounding box center [710, 245] width 190 height 285
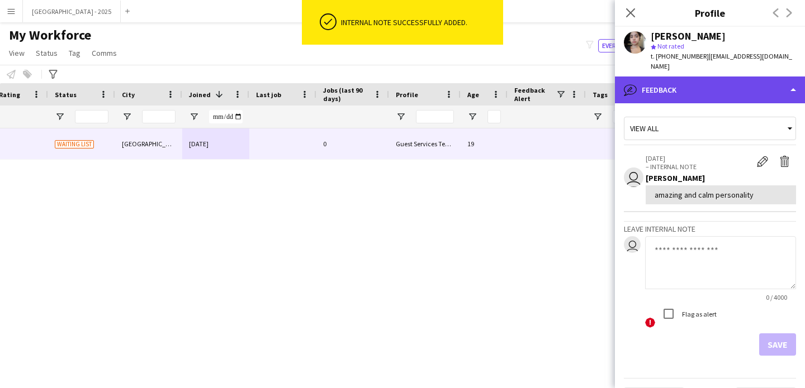
click at [731, 82] on div "bubble-pencil Feedback" at bounding box center [710, 90] width 190 height 27
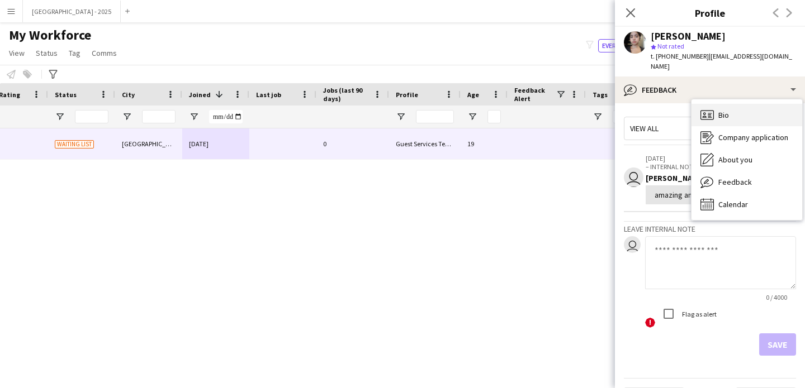
click at [744, 104] on div "Bio Bio" at bounding box center [746, 115] width 111 height 22
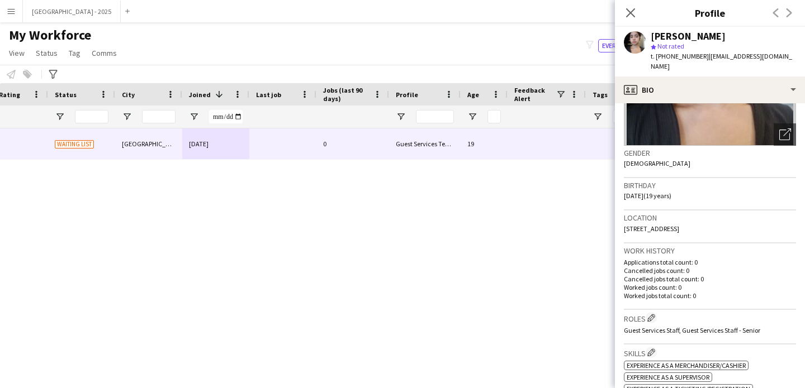
scroll to position [105, 0]
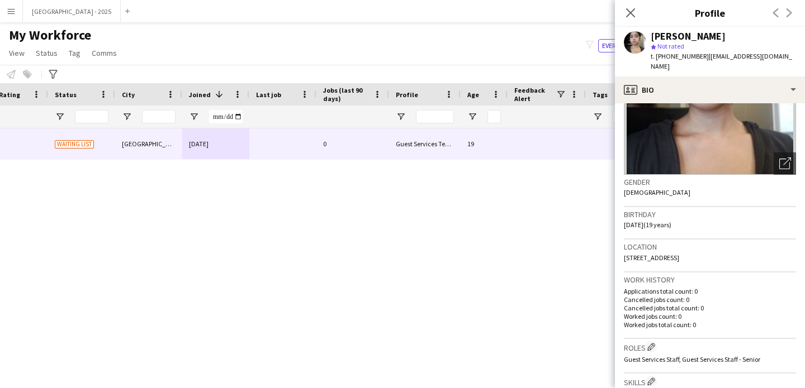
click at [667, 93] on img at bounding box center [710, 91] width 172 height 168
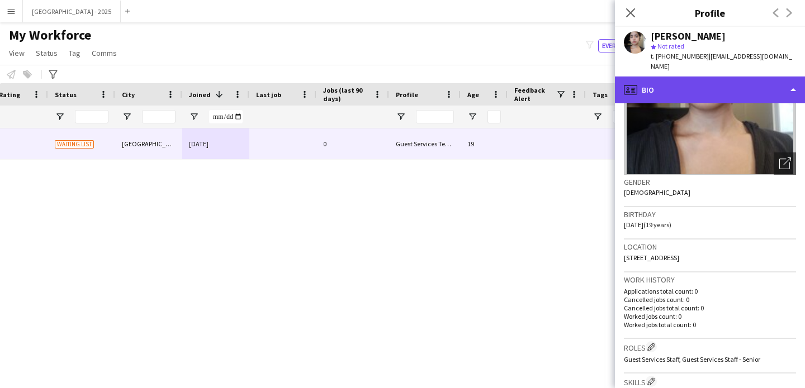
click at [673, 82] on div "profile Bio" at bounding box center [710, 90] width 190 height 27
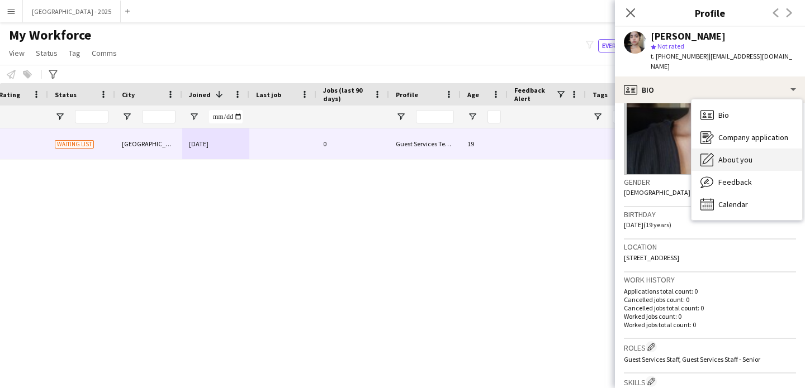
click at [735, 149] on div "About you About you" at bounding box center [746, 160] width 111 height 22
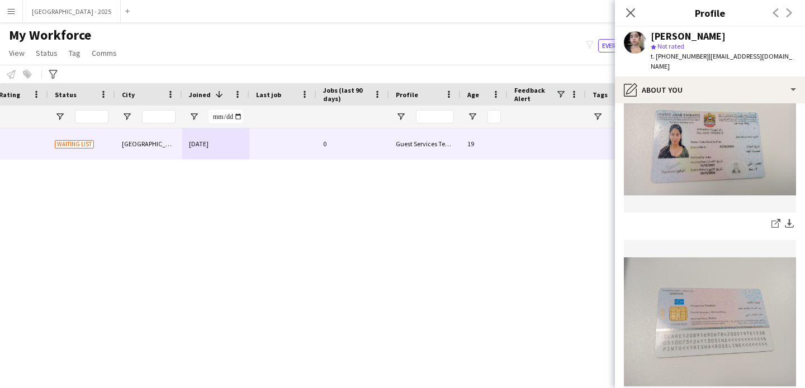
scroll to position [591, 0]
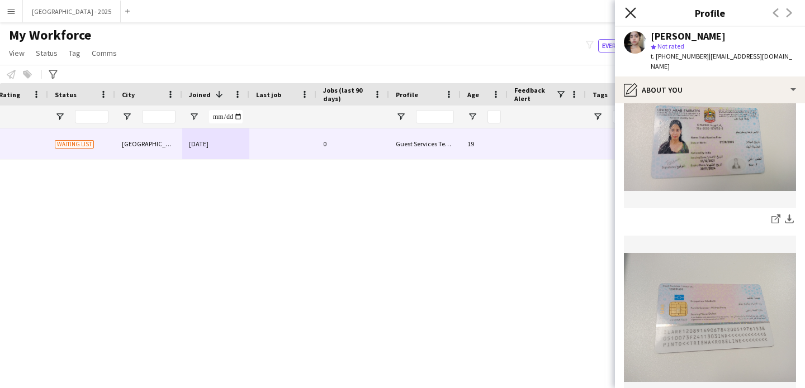
click at [627, 12] on icon "Close pop-in" at bounding box center [630, 12] width 11 height 11
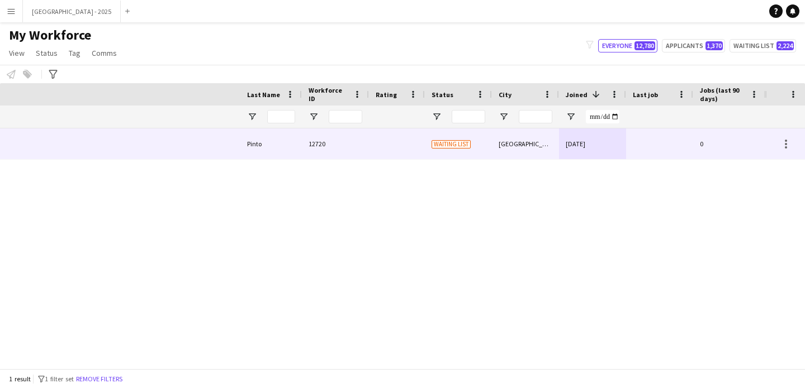
scroll to position [0, 0]
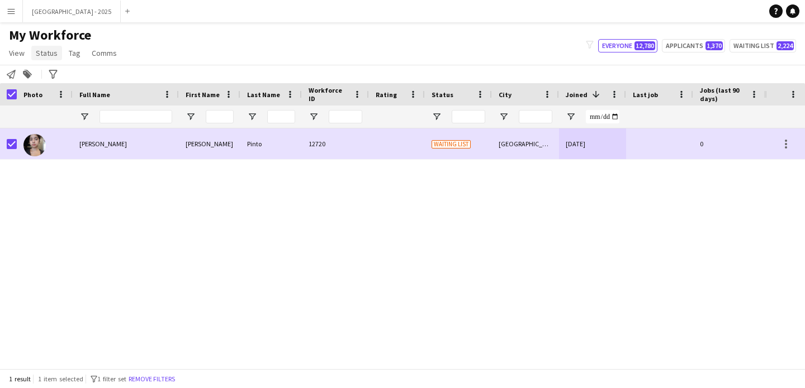
click at [39, 56] on span "Status" at bounding box center [47, 53] width 22 height 10
click at [58, 69] on link "Edit" at bounding box center [71, 76] width 78 height 23
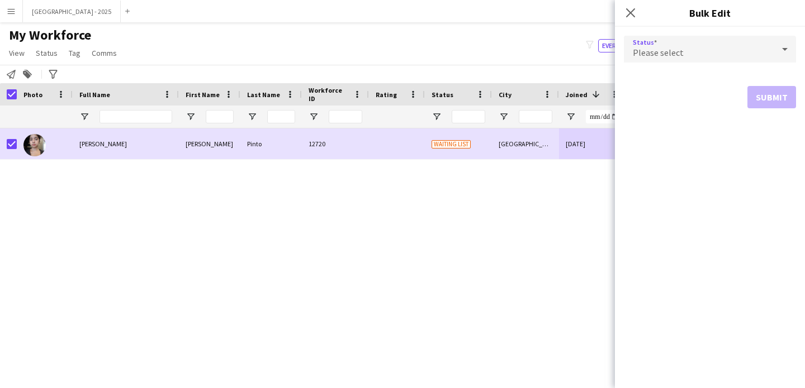
click at [671, 47] on span "Please select" at bounding box center [658, 52] width 51 height 11
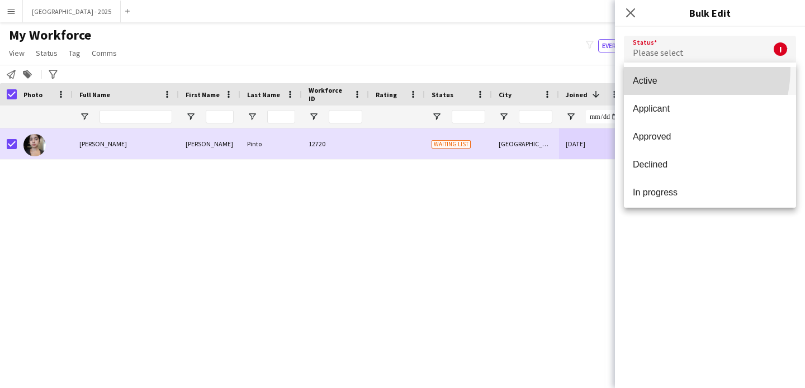
click at [656, 68] on mat-option "Active" at bounding box center [710, 81] width 172 height 28
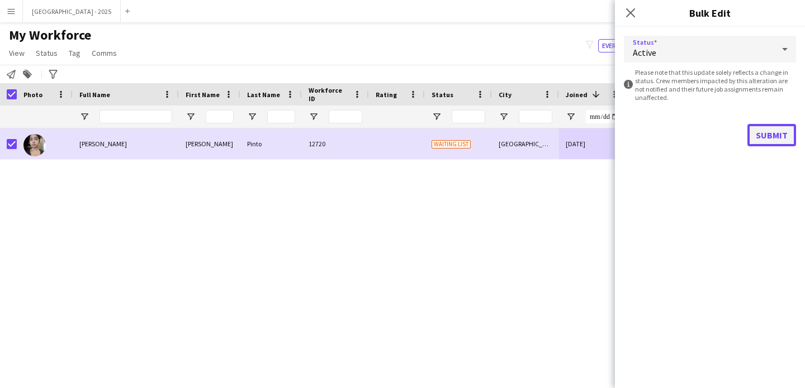
click at [777, 131] on button "Submit" at bounding box center [771, 135] width 49 height 22
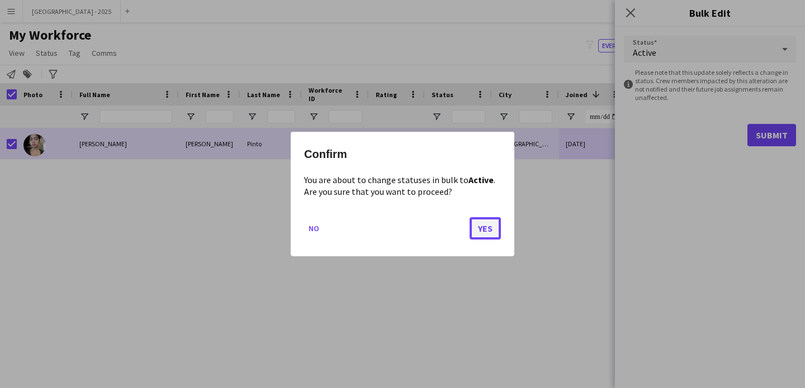
click at [476, 236] on button "Yes" at bounding box center [484, 228] width 31 height 22
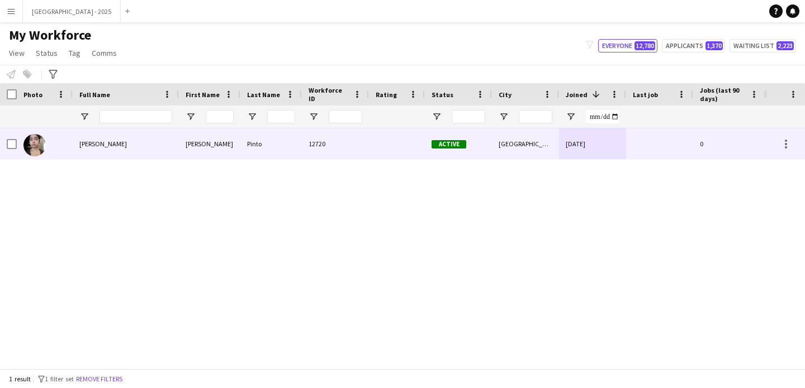
click at [72, 145] on div at bounding box center [45, 144] width 56 height 31
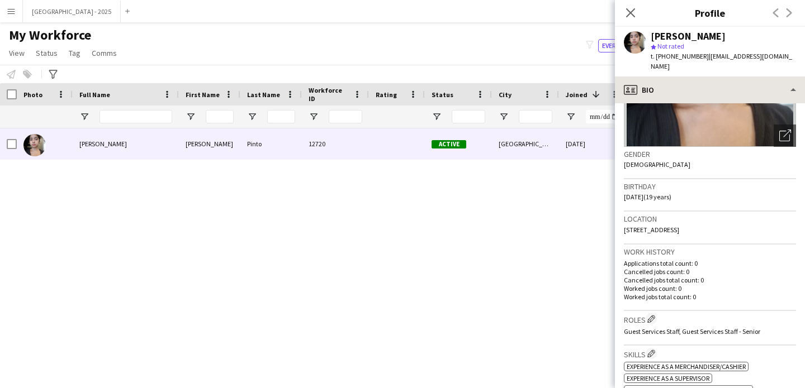
scroll to position [42, 0]
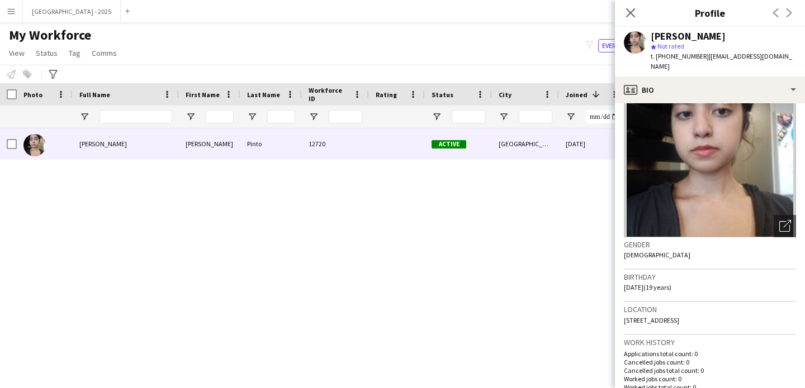
click at [688, 60] on span "t. +971543137101" at bounding box center [679, 56] width 58 height 8
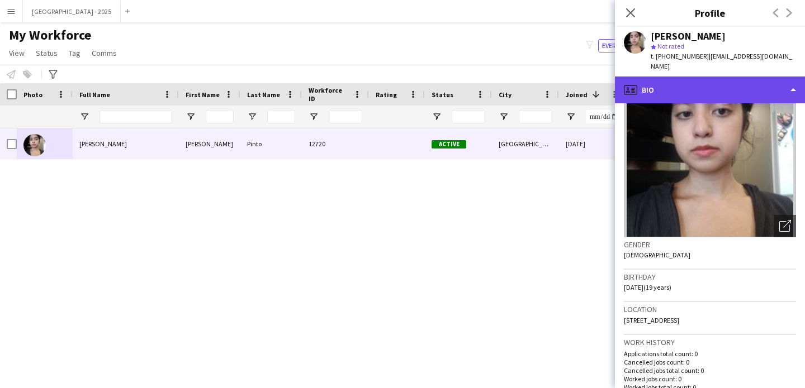
click at [694, 81] on div "profile Bio" at bounding box center [710, 90] width 190 height 27
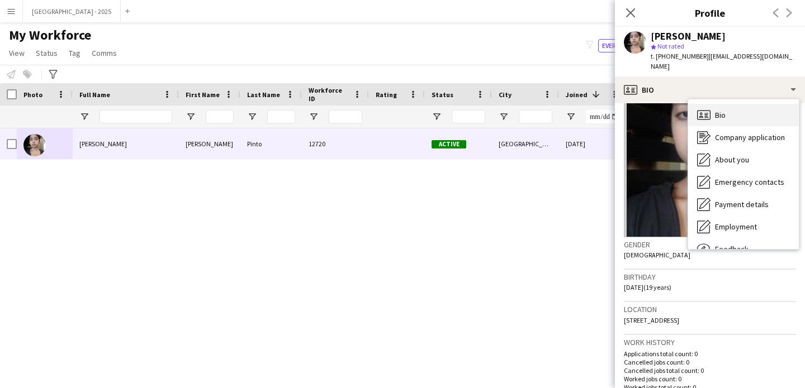
click at [737, 104] on div "Bio Bio" at bounding box center [743, 115] width 111 height 22
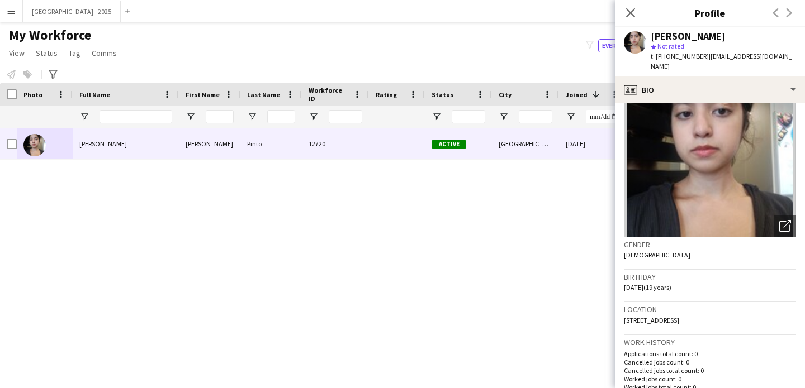
click at [629, 7] on app-icon "Close pop-in" at bounding box center [630, 12] width 13 height 13
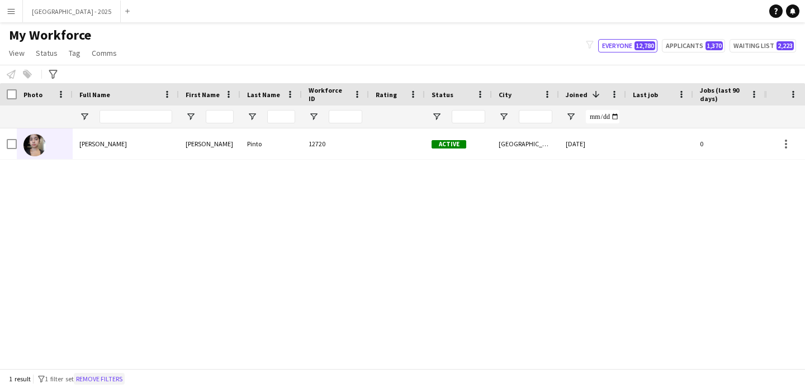
click at [106, 376] on button "Remove filters" at bounding box center [99, 379] width 51 height 12
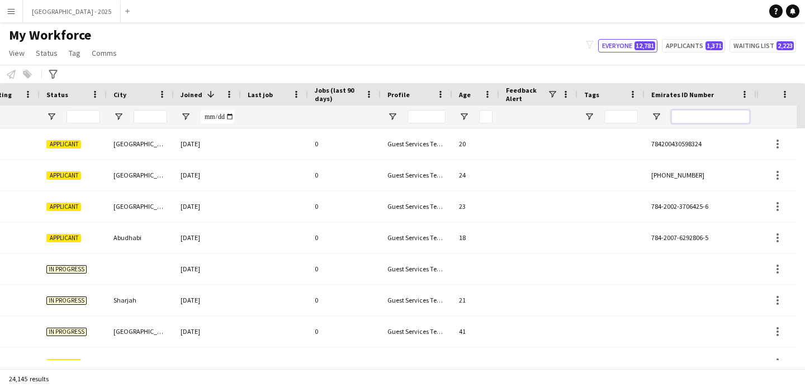
click at [710, 121] on input "Emirates ID Number Filter Input" at bounding box center [710, 116] width 78 height 13
paste input "*******"
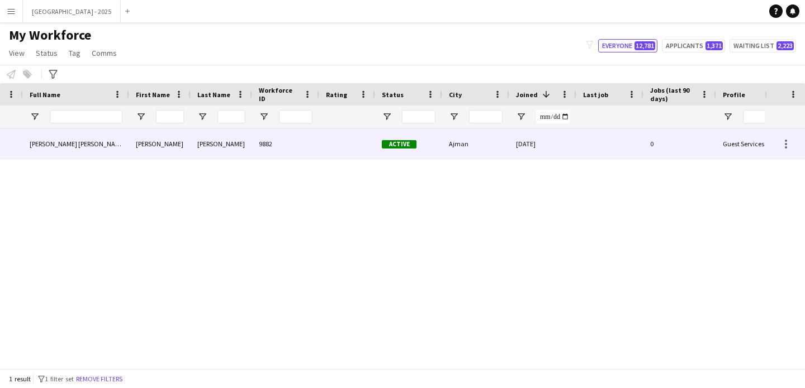
scroll to position [0, 163]
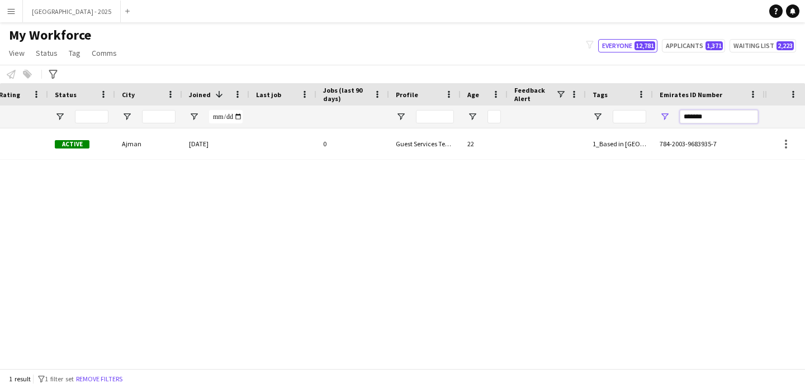
click at [704, 115] on input "*******" at bounding box center [719, 116] width 78 height 13
paste input "Emirates ID Number Filter Input"
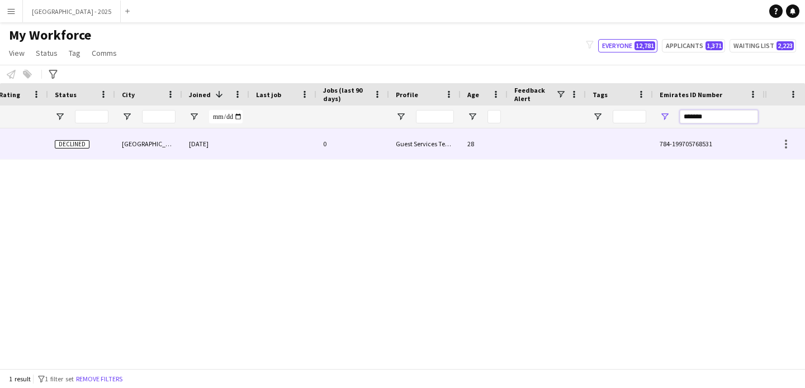
type input "*******"
click at [658, 137] on div "784-199705768531" at bounding box center [709, 144] width 112 height 31
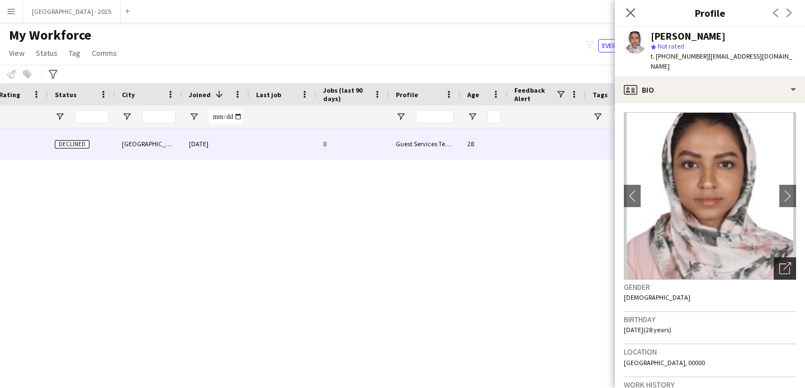
click at [779, 263] on icon "Open photos pop-in" at bounding box center [785, 269] width 12 height 12
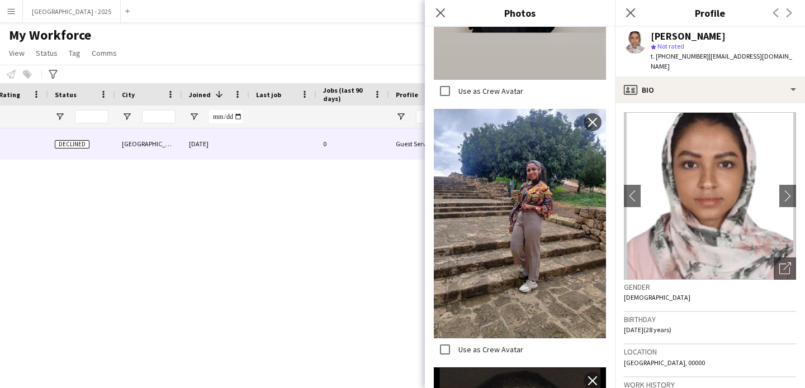
scroll to position [830, 0]
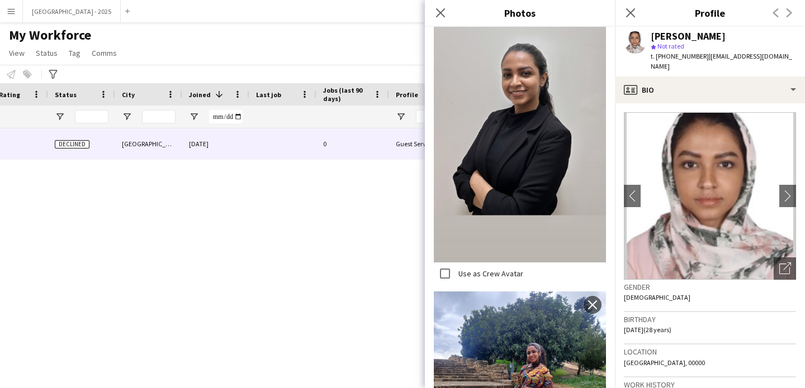
click at [680, 282] on div "Gender [DEMOGRAPHIC_DATA]" at bounding box center [710, 296] width 172 height 32
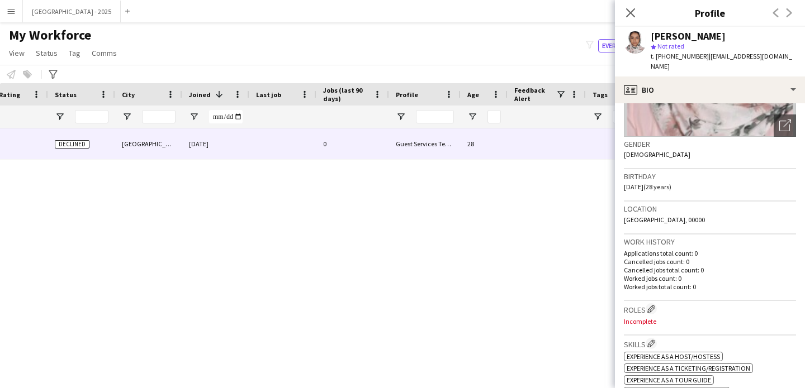
scroll to position [368, 0]
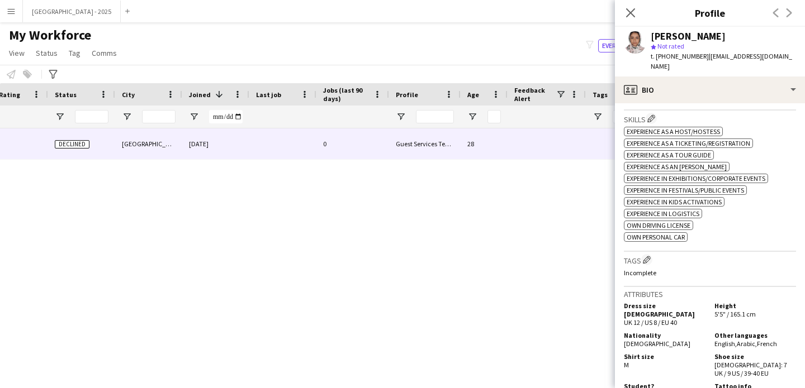
click at [634, 2] on div "Close pop-in" at bounding box center [630, 13] width 31 height 26
click at [686, 95] on div "Roles Edit crew company roles Incomplete" at bounding box center [710, 93] width 172 height 35
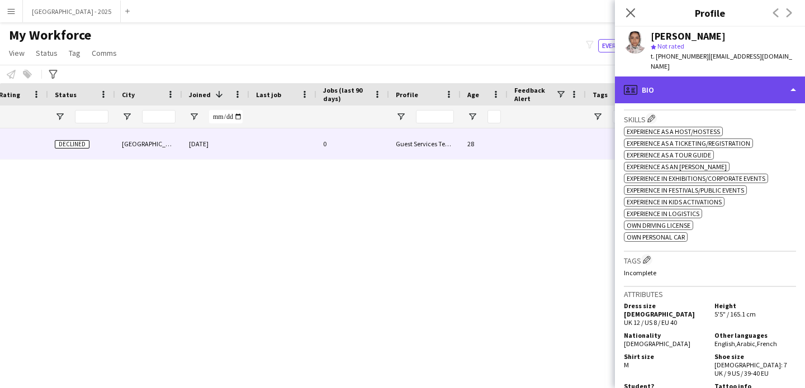
click at [687, 89] on div "profile Bio" at bounding box center [710, 90] width 190 height 27
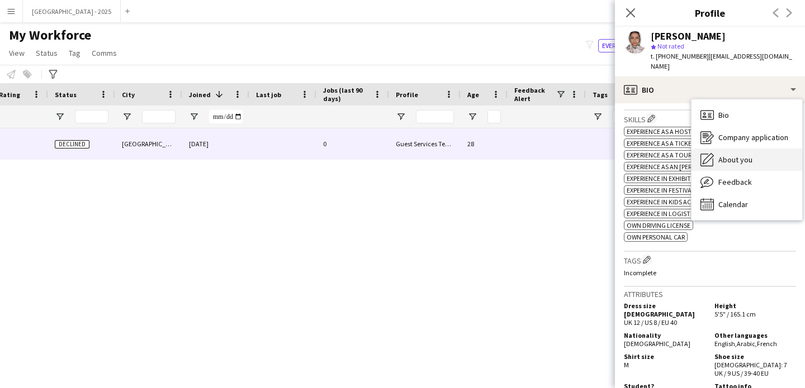
click at [727, 155] on span "About you" at bounding box center [735, 160] width 34 height 10
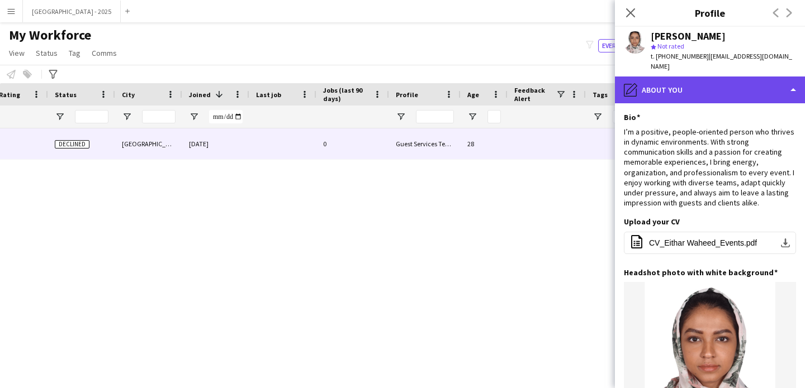
click at [711, 84] on div "pencil4 About you" at bounding box center [710, 90] width 190 height 27
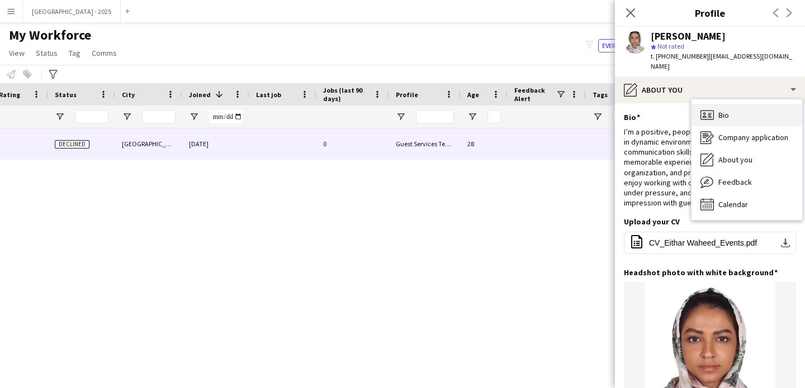
click at [736, 104] on div "Bio Bio" at bounding box center [746, 115] width 111 height 22
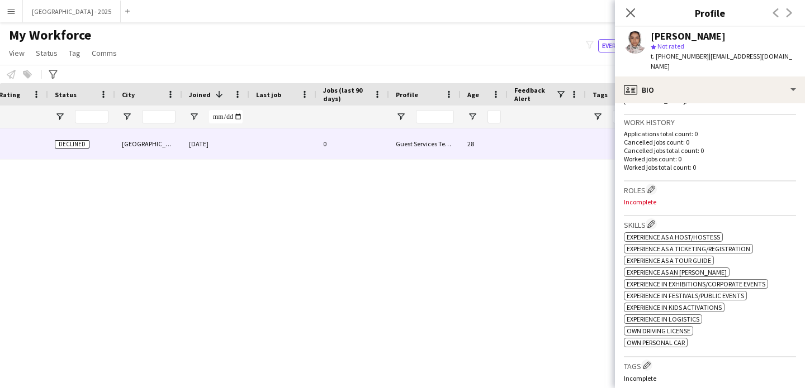
scroll to position [273, 0]
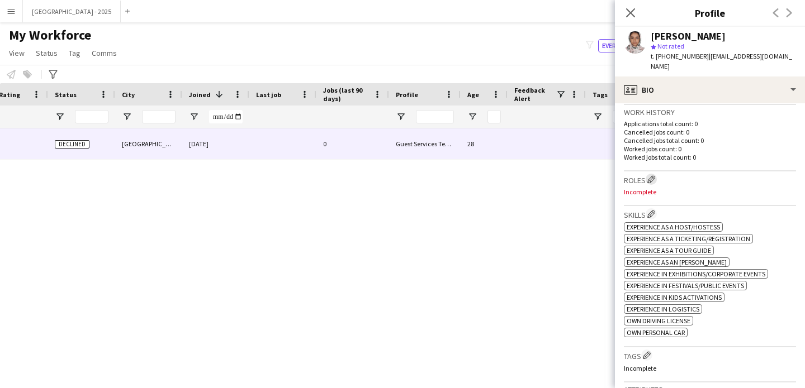
click at [653, 175] on app-icon "Edit crew company roles" at bounding box center [651, 179] width 8 height 8
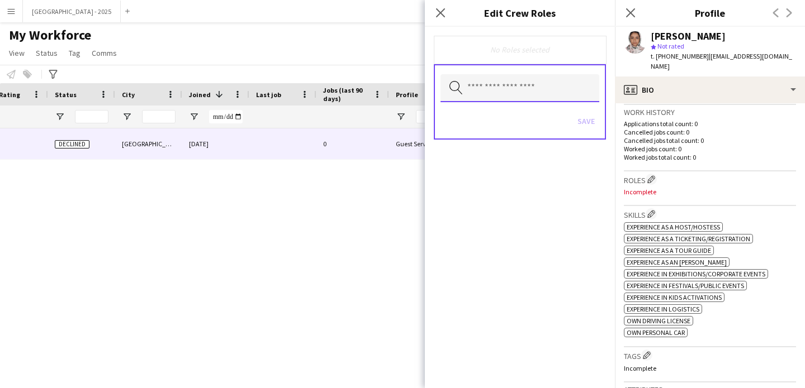
click at [531, 92] on input "text" at bounding box center [519, 88] width 159 height 28
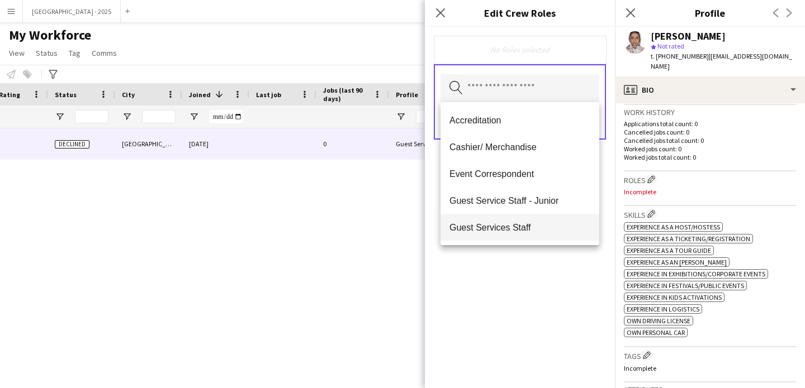
click at [537, 219] on mat-option "Guest Services Staff" at bounding box center [519, 227] width 159 height 27
click at [539, 224] on span "Guest Services Staff - Senior" at bounding box center [519, 228] width 141 height 11
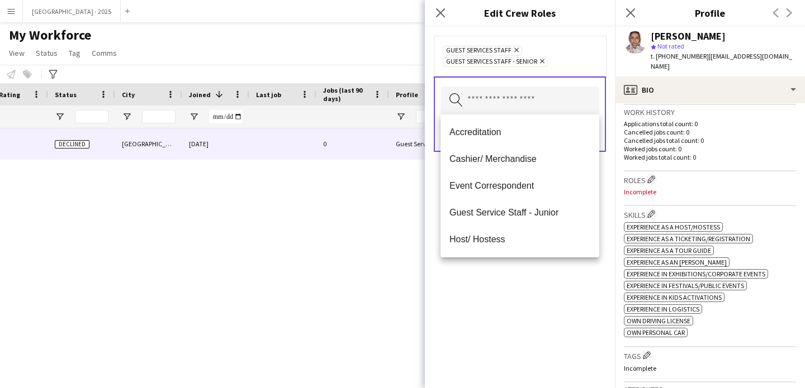
click at [548, 261] on div "Guest Services Staff Remove Guest Services Staff - Senior Remove Search by role…" at bounding box center [520, 208] width 190 height 362
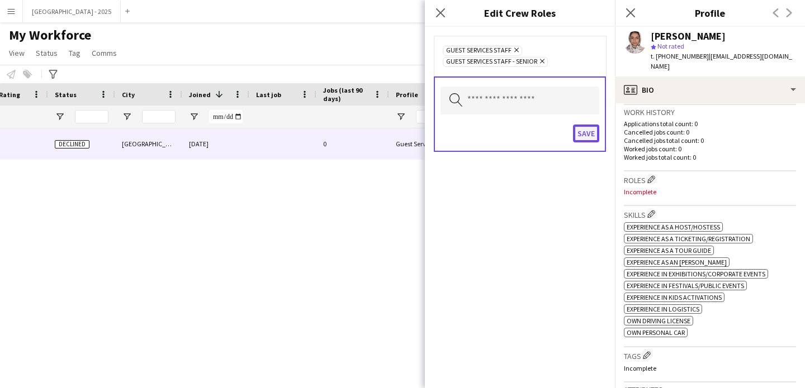
click at [591, 126] on button "Save" at bounding box center [586, 134] width 26 height 18
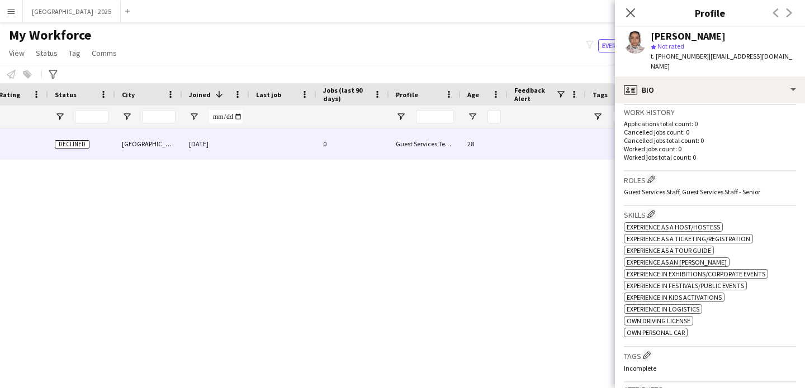
click at [762, 193] on div "Roles Edit crew company roles Guest Services Staff, Guest Services Staff - Seni…" at bounding box center [710, 189] width 172 height 35
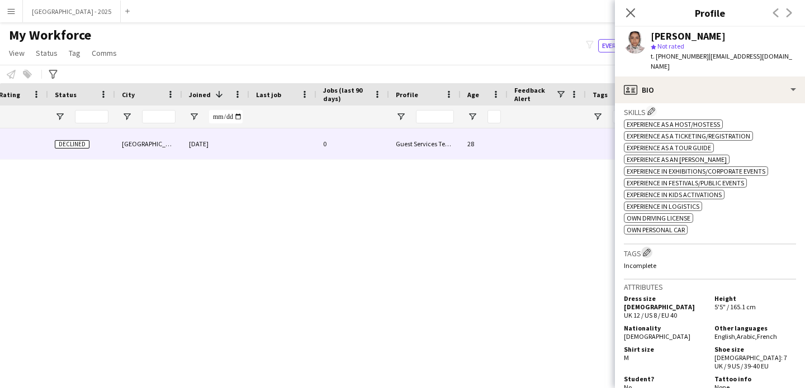
click at [648, 249] on app-icon "Edit crew company tags" at bounding box center [647, 253] width 8 height 8
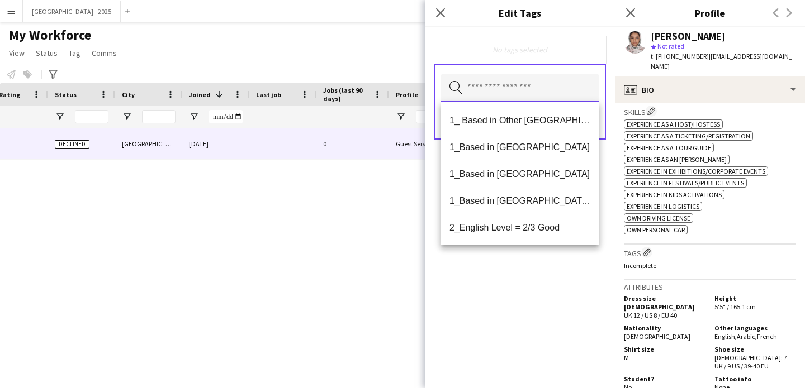
click at [480, 96] on input "text" at bounding box center [519, 88] width 159 height 28
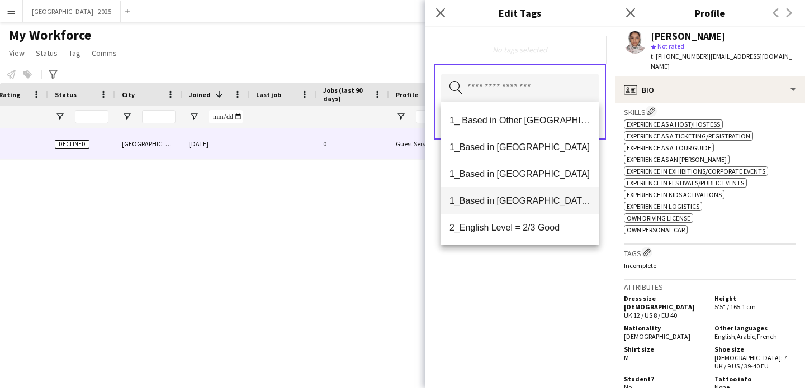
click at [523, 199] on span "1_Based in [GEOGRAPHIC_DATA]/[GEOGRAPHIC_DATA]/Ajman" at bounding box center [519, 201] width 141 height 11
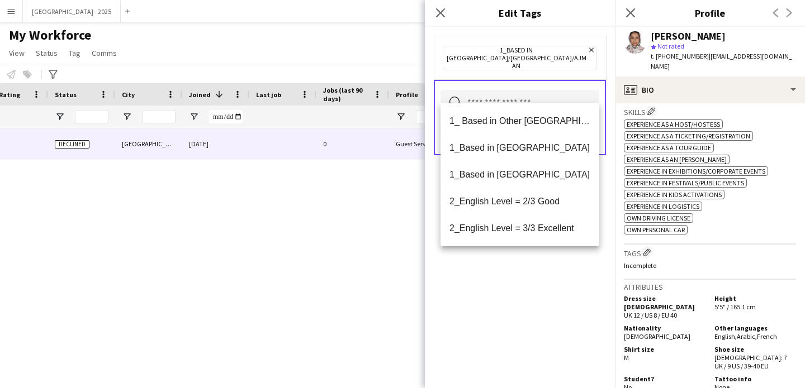
click at [586, 52] on icon "Remove" at bounding box center [589, 49] width 7 height 7
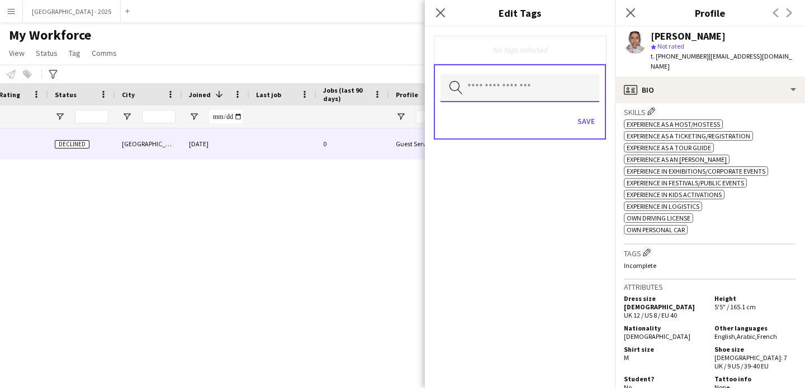
click at [519, 82] on input "text" at bounding box center [519, 88] width 159 height 28
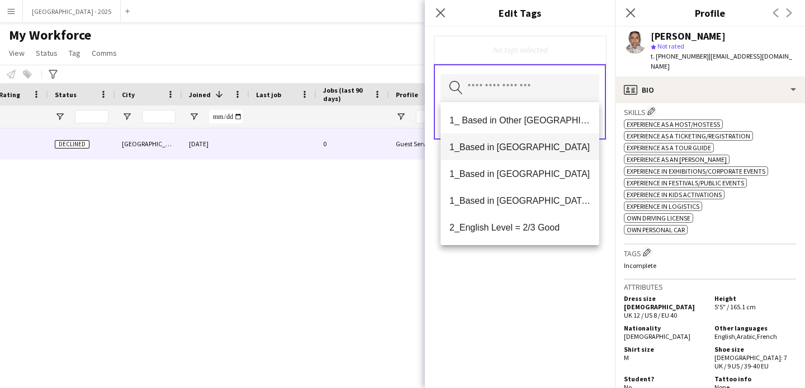
click at [520, 144] on span "1_Based in [GEOGRAPHIC_DATA]" at bounding box center [519, 147] width 141 height 11
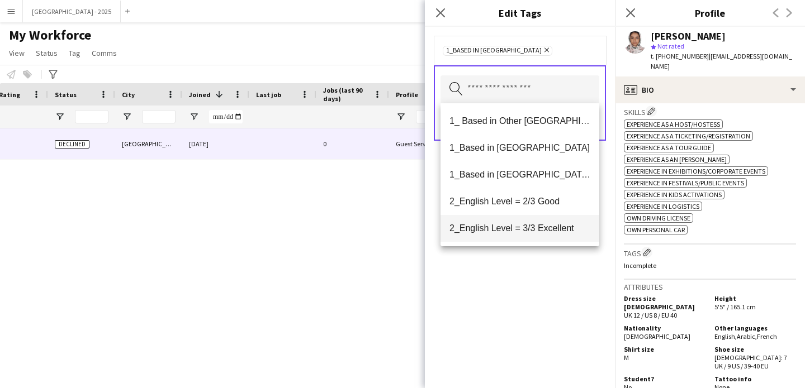
click at [529, 231] on span "2_English Level = 3/3 Excellent" at bounding box center [519, 228] width 141 height 11
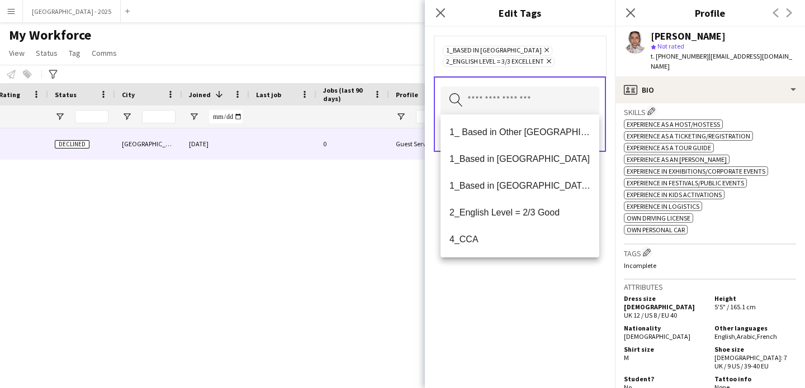
click at [526, 278] on div "1_Based in [GEOGRAPHIC_DATA] Remove 2_English Level = 3/3 Excellent Remove Sear…" at bounding box center [520, 208] width 190 height 362
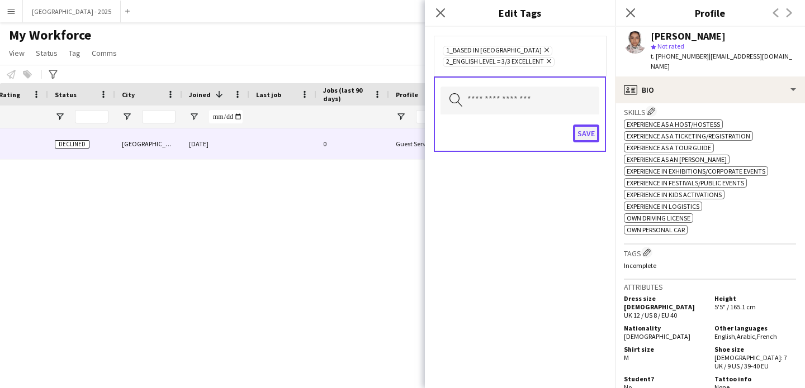
click at [582, 131] on button "Save" at bounding box center [586, 134] width 26 height 18
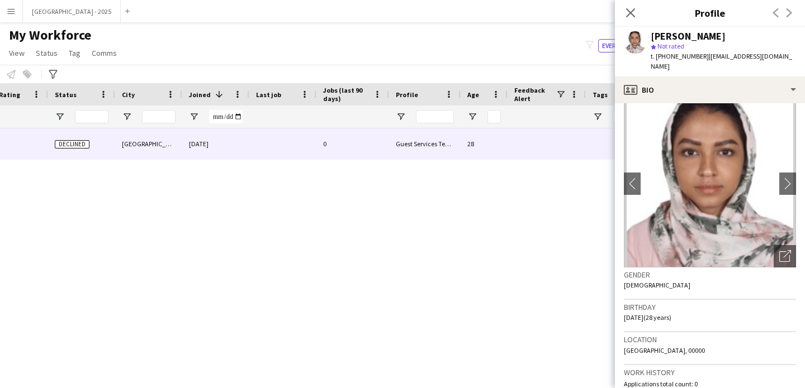
scroll to position [0, 0]
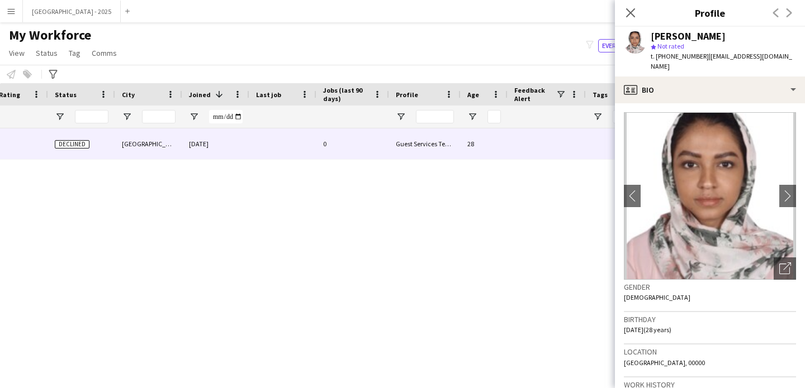
click at [672, 103] on app-crew-profile-bio "chevron-left chevron-right Open photos pop-in Gender [DEMOGRAPHIC_DATA] Birthda…" at bounding box center [710, 245] width 190 height 285
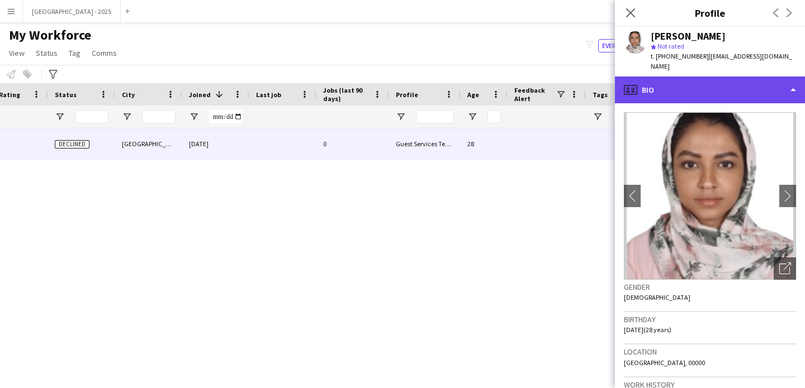
click at [737, 88] on div "profile Bio" at bounding box center [710, 90] width 190 height 27
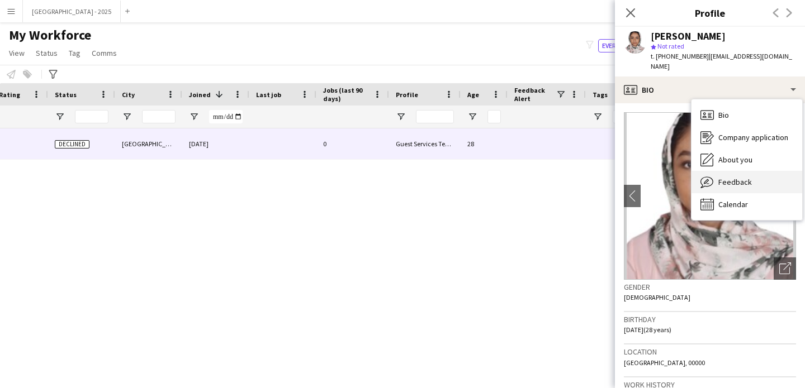
click at [748, 171] on div "Feedback Feedback" at bounding box center [746, 182] width 111 height 22
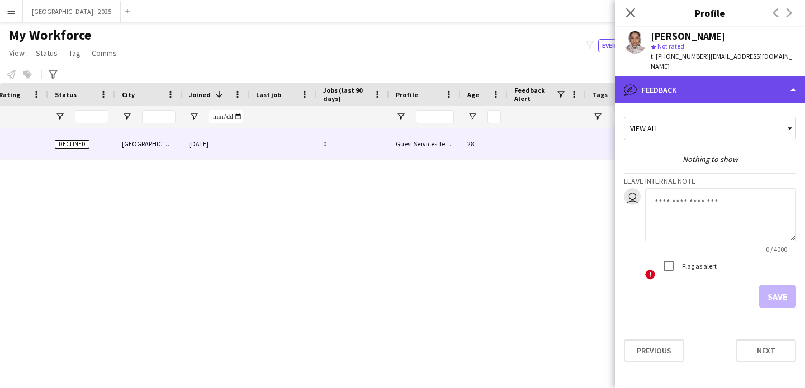
click at [718, 86] on div "bubble-pencil Feedback" at bounding box center [710, 90] width 190 height 27
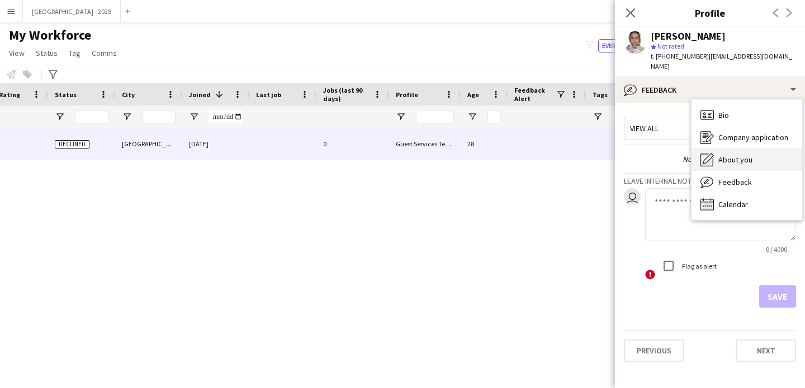
click at [753, 153] on div "About you About you" at bounding box center [746, 160] width 111 height 22
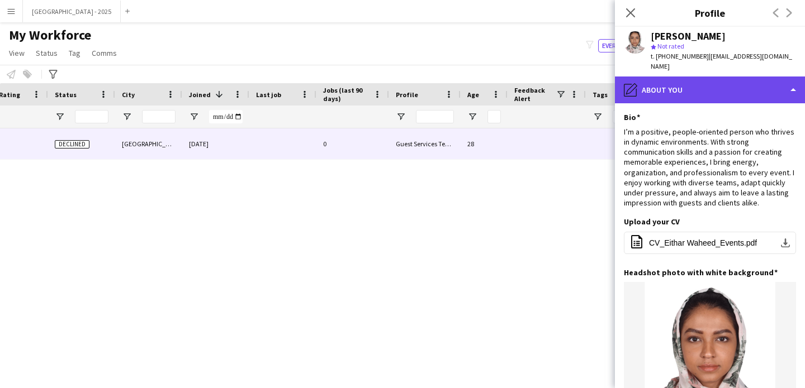
click at [666, 79] on div "pencil4 About you" at bounding box center [710, 90] width 190 height 27
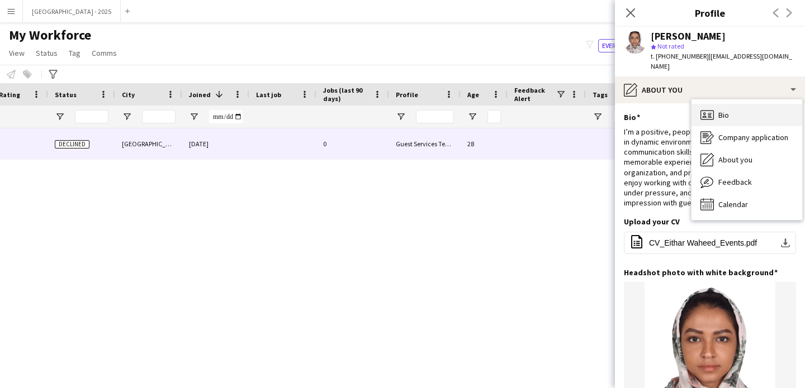
click at [730, 104] on div "Bio Bio" at bounding box center [746, 115] width 111 height 22
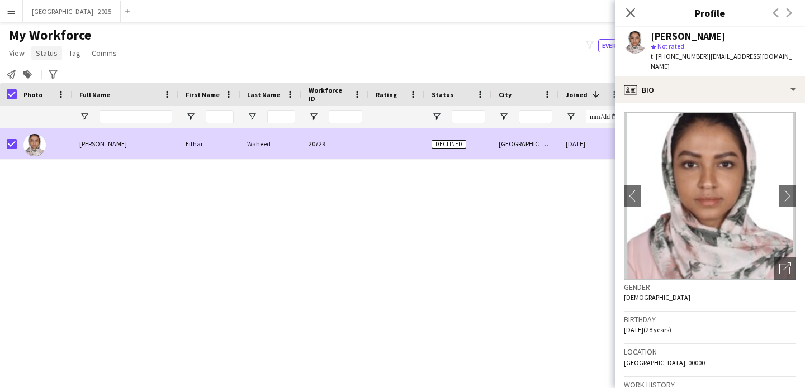
click at [39, 50] on span "Status" at bounding box center [47, 53] width 22 height 10
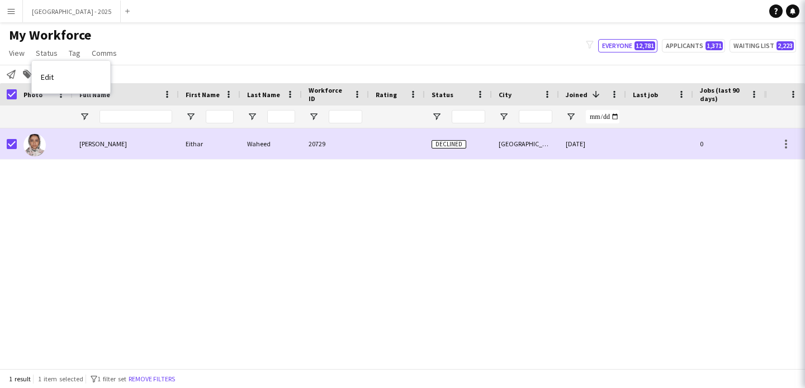
click at [60, 75] on link "Edit" at bounding box center [71, 76] width 78 height 23
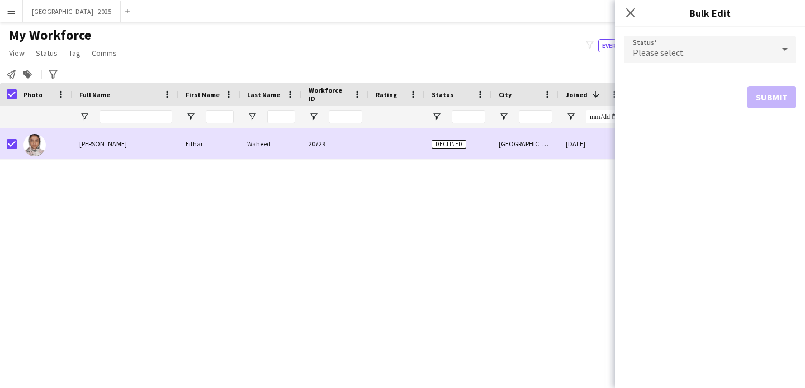
click at [669, 42] on div "Please select" at bounding box center [699, 49] width 150 height 27
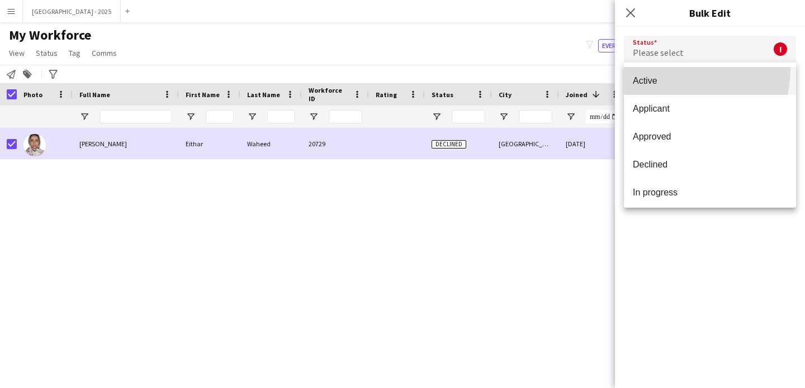
click at [665, 68] on mat-option "Active" at bounding box center [710, 81] width 172 height 28
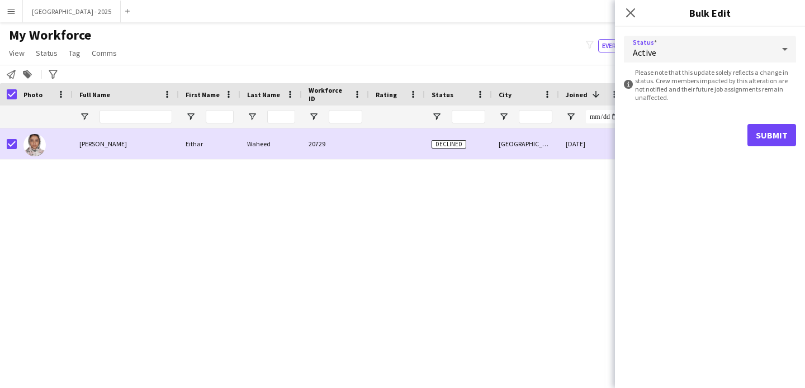
click at [760, 119] on form "Status Active information-circle Please note that this update solely reflects a…" at bounding box center [710, 91] width 172 height 129
click at [759, 128] on button "Submit" at bounding box center [771, 135] width 49 height 22
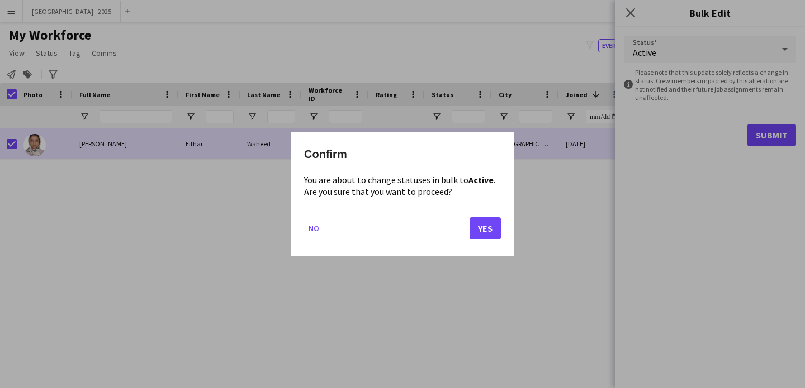
click at [501, 230] on div "Confirm You are about to change statuses in bulk to Active . Are you sure that …" at bounding box center [403, 194] width 224 height 125
click at [493, 229] on button "Yes" at bounding box center [484, 228] width 31 height 22
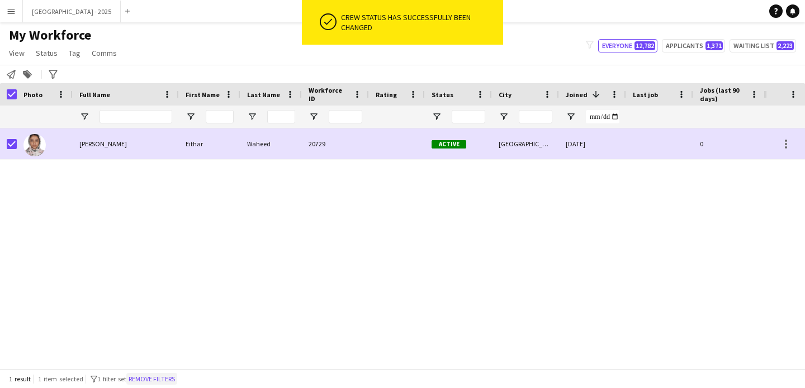
click at [149, 379] on button "Remove filters" at bounding box center [151, 379] width 51 height 12
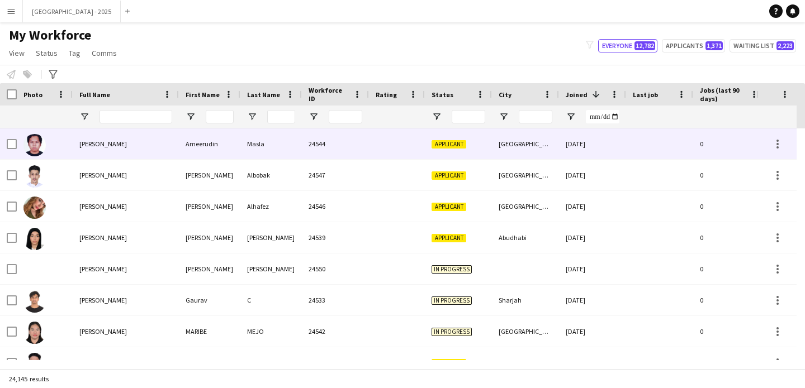
click at [322, 144] on div "24544" at bounding box center [335, 144] width 67 height 31
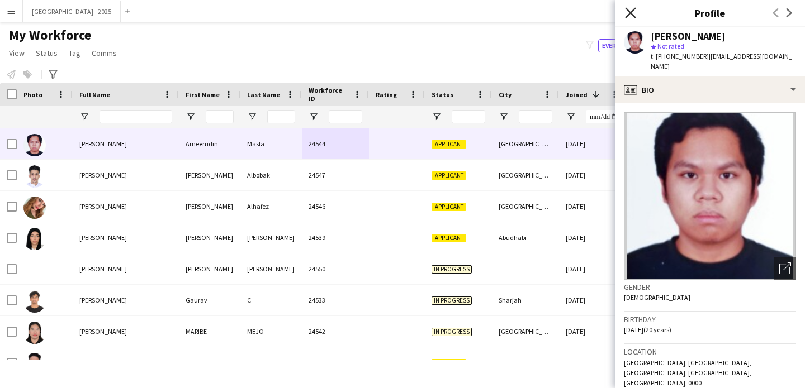
drag, startPoint x: 631, startPoint y: 7, endPoint x: 127, endPoint y: 108, distance: 514.1
click at [631, 8] on icon "Close pop-in" at bounding box center [630, 12] width 9 height 9
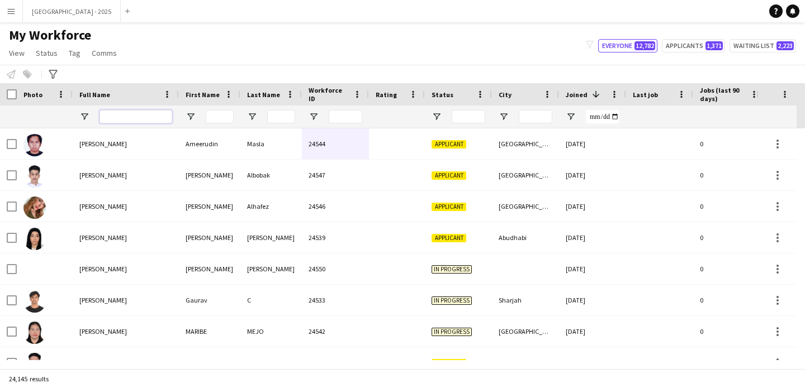
click at [116, 116] on input "Full Name Filter Input" at bounding box center [135, 116] width 73 height 13
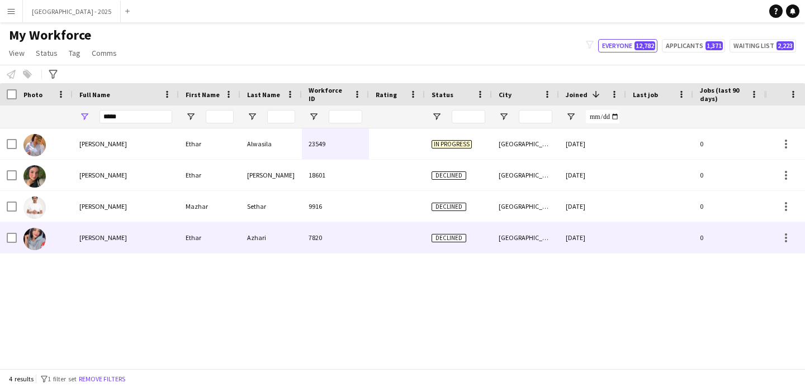
click at [131, 234] on div "[PERSON_NAME]" at bounding box center [126, 237] width 106 height 31
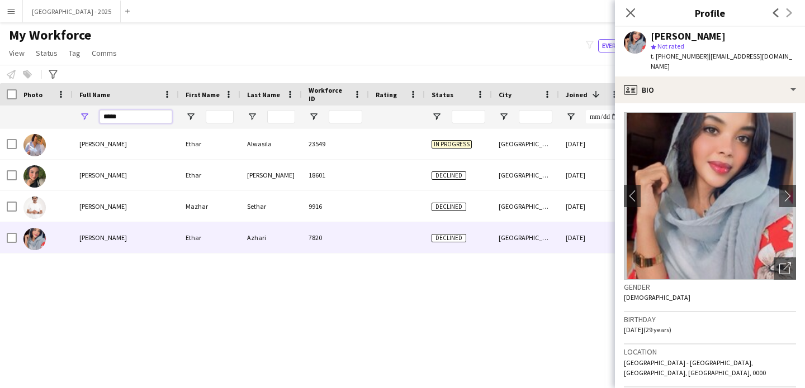
click at [107, 118] on input "*****" at bounding box center [135, 116] width 73 height 13
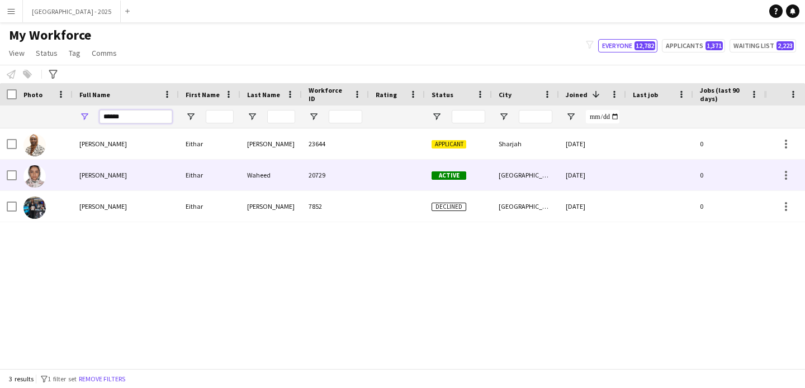
type input "******"
drag, startPoint x: 123, startPoint y: 175, endPoint x: 369, endPoint y: 216, distance: 249.7
click at [124, 175] on div "[PERSON_NAME]" at bounding box center [126, 175] width 106 height 31
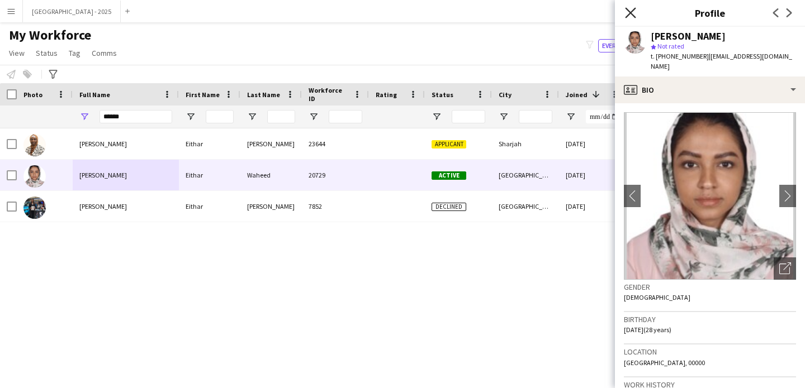
click at [633, 15] on icon at bounding box center [630, 12] width 11 height 11
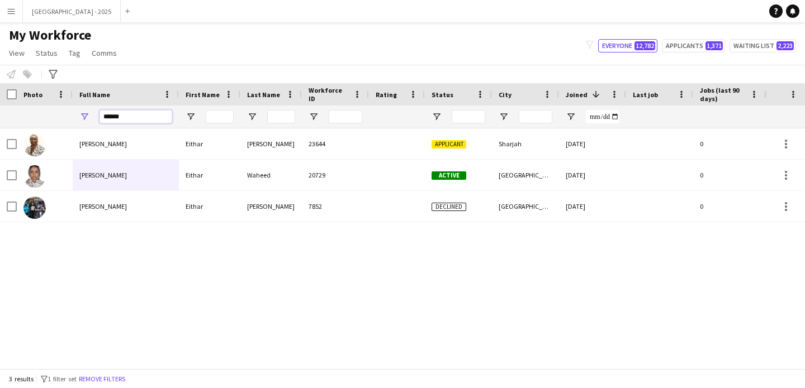
click at [147, 117] on input "******" at bounding box center [135, 116] width 73 height 13
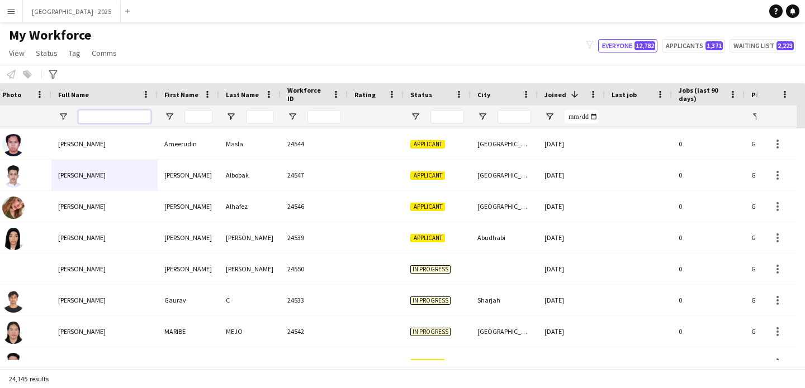
scroll to position [0, 68]
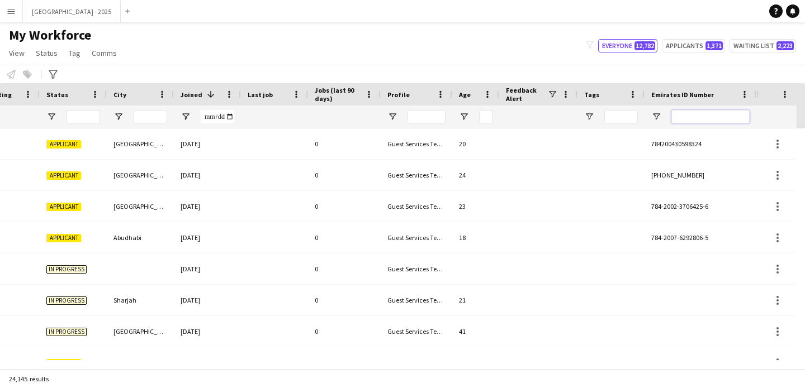
click at [699, 116] on input "Emirates ID Number Filter Input" at bounding box center [710, 116] width 78 height 13
paste input "*******"
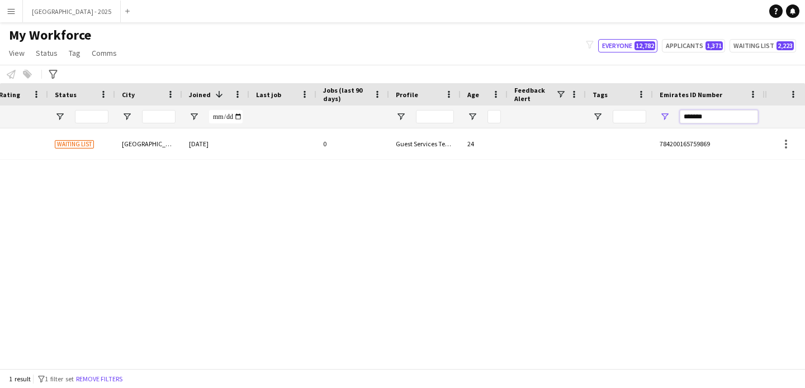
type input "*******"
click at [412, 172] on div "Jumaa 23745 Waiting list [GEOGRAPHIC_DATA] [DATE] 0 Guest Services Team 24 7842…" at bounding box center [382, 245] width 764 height 232
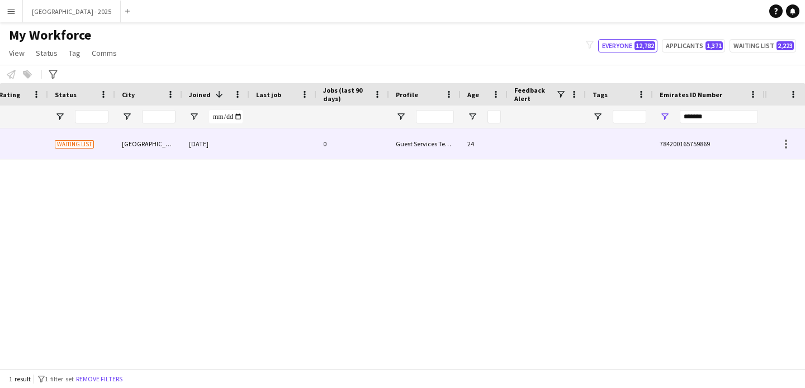
drag, startPoint x: 373, startPoint y: 139, endPoint x: 519, endPoint y: 187, distance: 152.9
click at [373, 140] on div "0" at bounding box center [352, 144] width 73 height 31
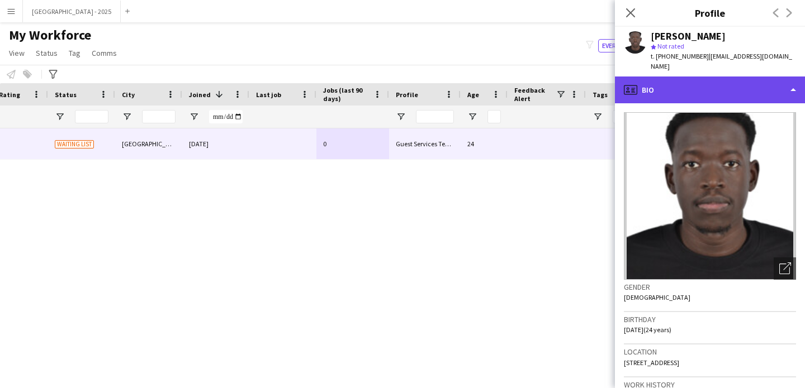
click at [686, 85] on div "profile Bio" at bounding box center [710, 90] width 190 height 27
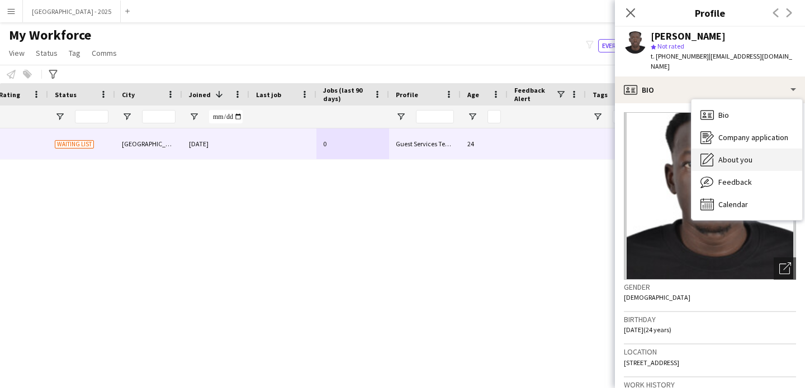
click at [743, 155] on span "About you" at bounding box center [735, 160] width 34 height 10
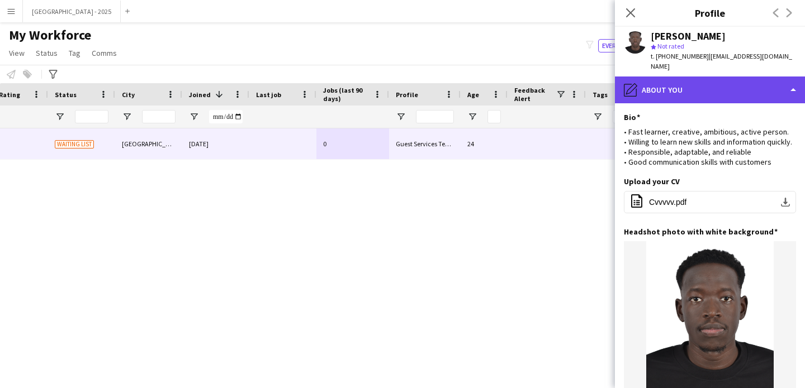
click at [683, 84] on div "pencil4 About you" at bounding box center [710, 90] width 190 height 27
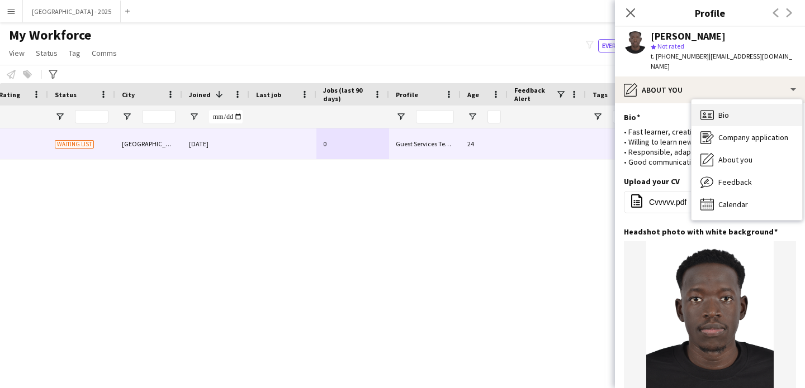
click at [732, 104] on div "Bio Bio" at bounding box center [746, 115] width 111 height 22
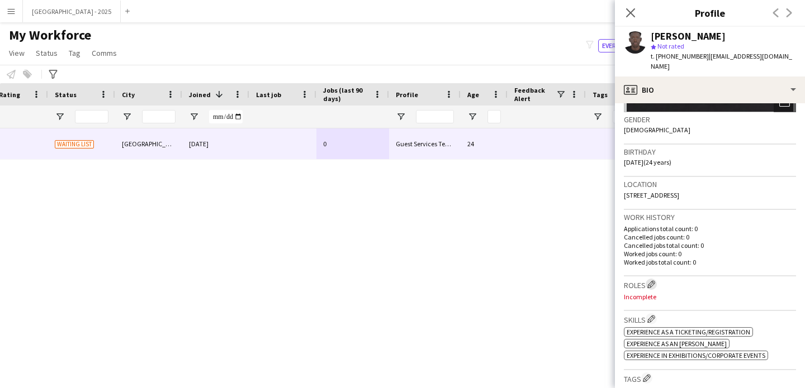
click at [654, 281] on app-icon "Edit crew company roles" at bounding box center [651, 285] width 8 height 8
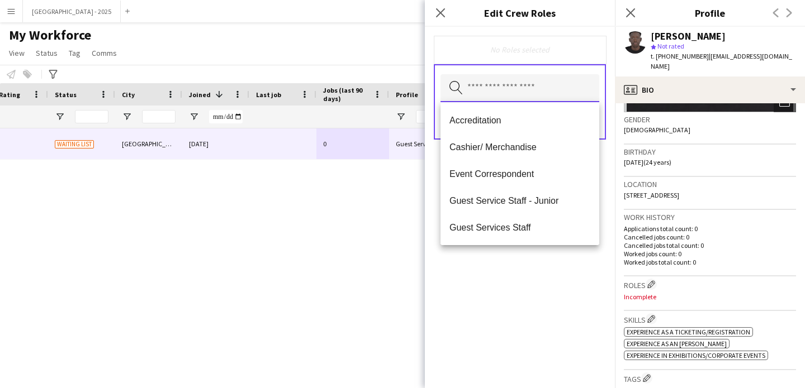
click at [509, 77] on input "text" at bounding box center [519, 88] width 159 height 28
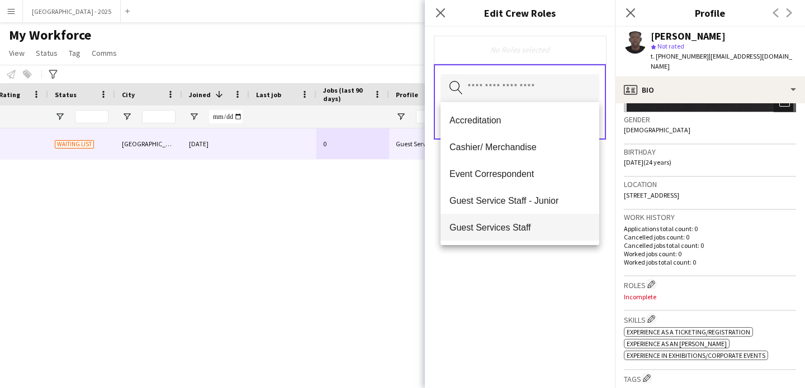
click at [538, 224] on span "Guest Services Staff" at bounding box center [519, 227] width 141 height 11
click at [561, 267] on div "Guest Services Staff Remove Search by role type Save" at bounding box center [520, 208] width 190 height 362
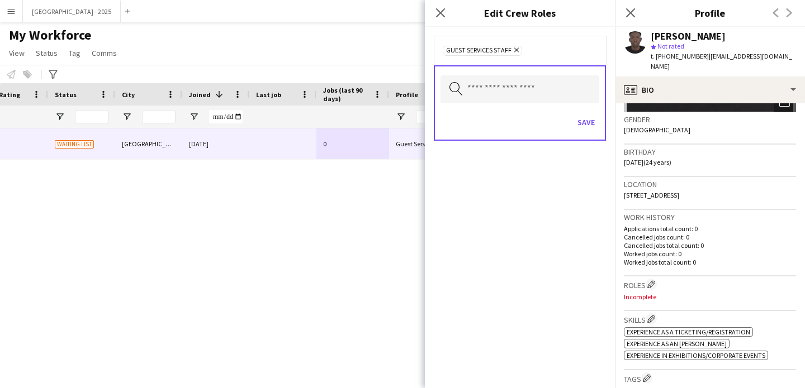
click at [588, 140] on form "Guest Services Staff Remove Search by role type Save" at bounding box center [520, 99] width 190 height 145
click at [587, 131] on div "Save" at bounding box center [519, 124] width 159 height 32
click at [586, 114] on button "Save" at bounding box center [586, 122] width 26 height 18
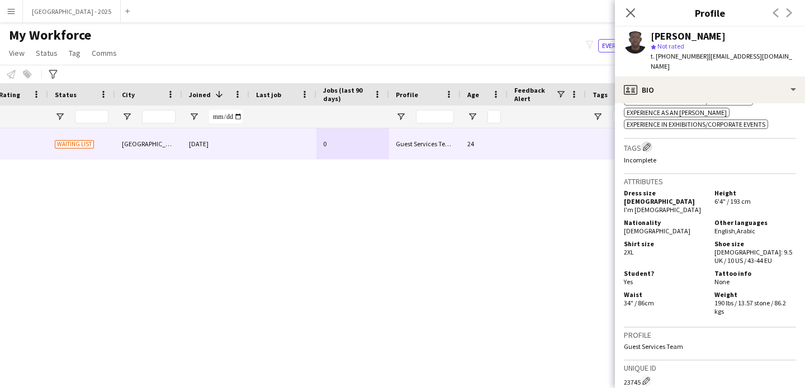
click at [646, 143] on app-icon "Edit crew company tags" at bounding box center [647, 147] width 8 height 8
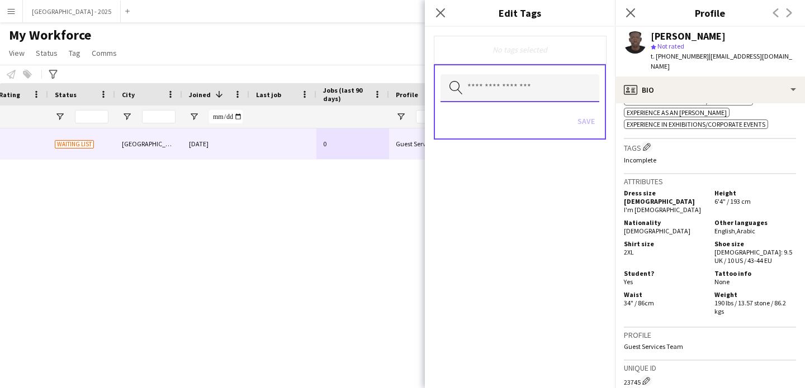
click at [531, 93] on input "text" at bounding box center [519, 88] width 159 height 28
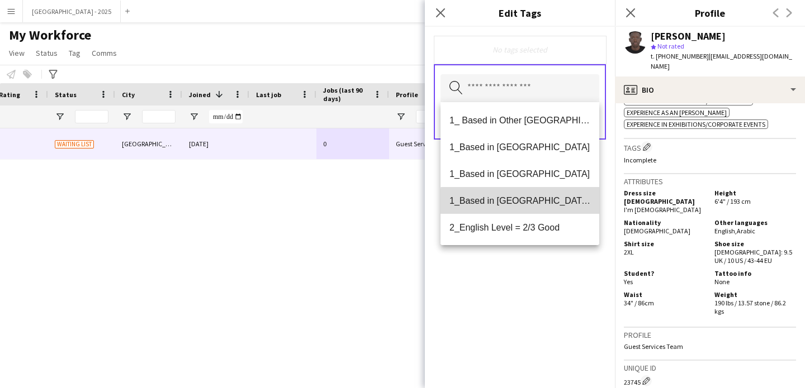
click at [535, 203] on span "1_Based in [GEOGRAPHIC_DATA]/[GEOGRAPHIC_DATA]/Ajman" at bounding box center [519, 201] width 141 height 11
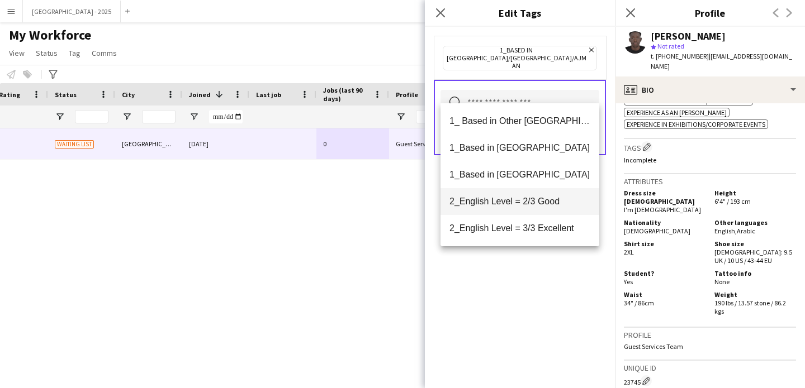
click at [533, 195] on mat-option "2_English Level = 2/3 Good" at bounding box center [519, 201] width 159 height 27
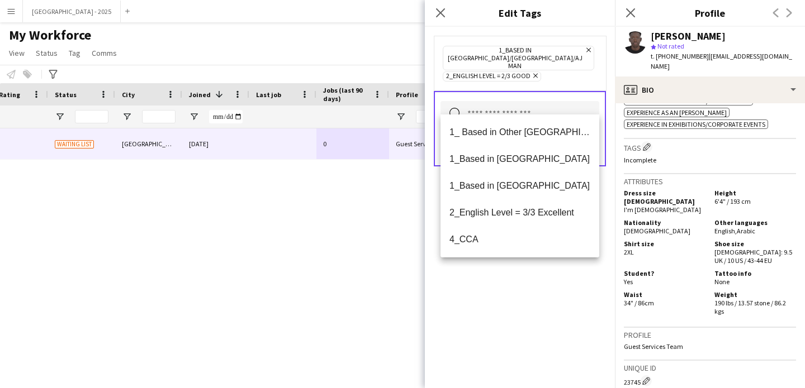
click at [542, 291] on div "1_Based in [GEOGRAPHIC_DATA]/[GEOGRAPHIC_DATA]/Ajman Remove 2_English Level = 2…" at bounding box center [520, 208] width 190 height 362
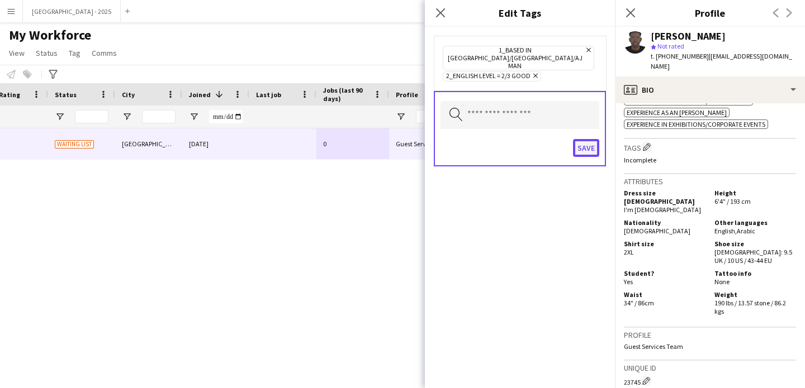
click at [574, 139] on button "Save" at bounding box center [586, 148] width 26 height 18
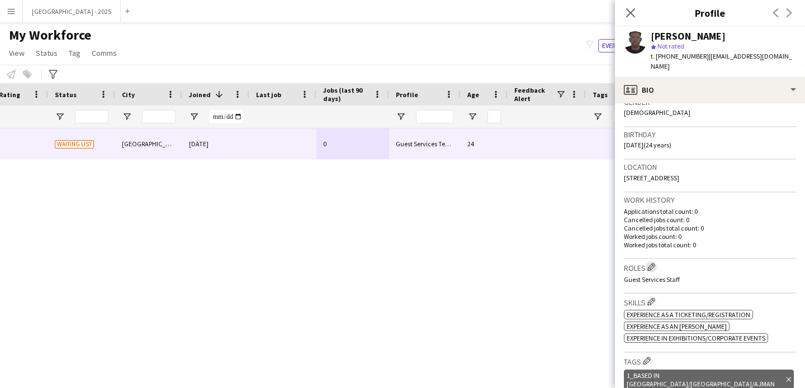
click at [651, 263] on app-icon "Edit crew company roles" at bounding box center [651, 267] width 8 height 8
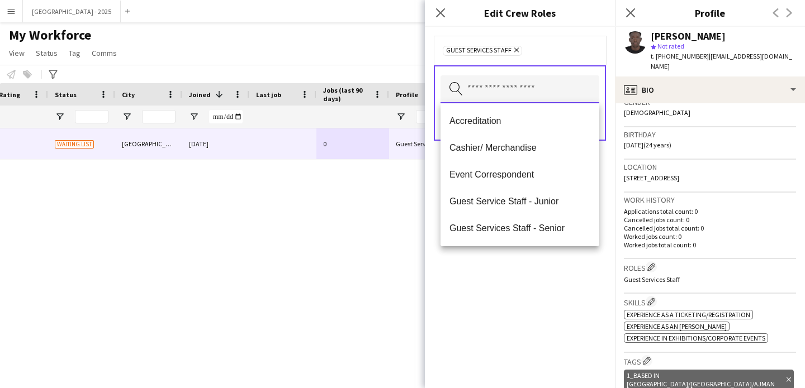
click at [540, 83] on input "text" at bounding box center [519, 89] width 159 height 28
click at [544, 225] on span "Guest Services Staff - Senior" at bounding box center [519, 228] width 141 height 11
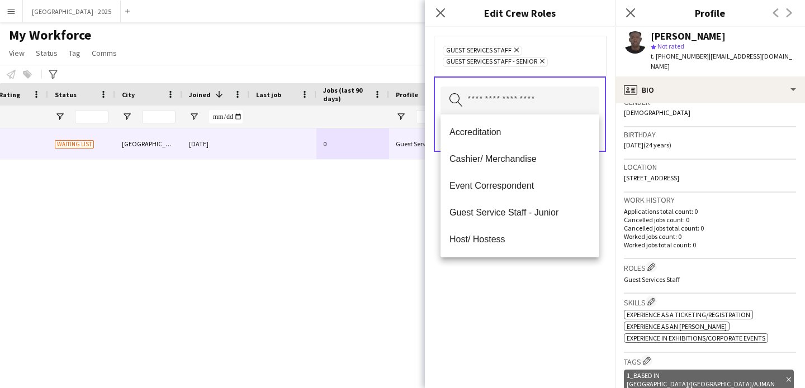
click at [553, 264] on div "Guest Services Staff Remove Guest Services Staff - Senior Remove Search by role…" at bounding box center [520, 208] width 190 height 362
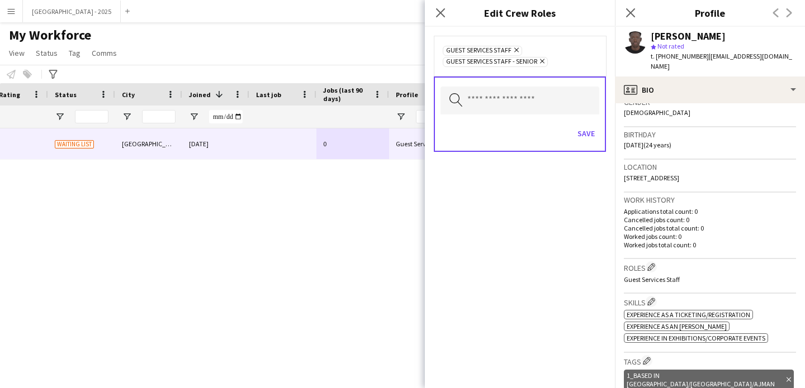
click at [598, 124] on div "Save" at bounding box center [519, 135] width 159 height 32
click at [583, 130] on button "Save" at bounding box center [586, 134] width 26 height 18
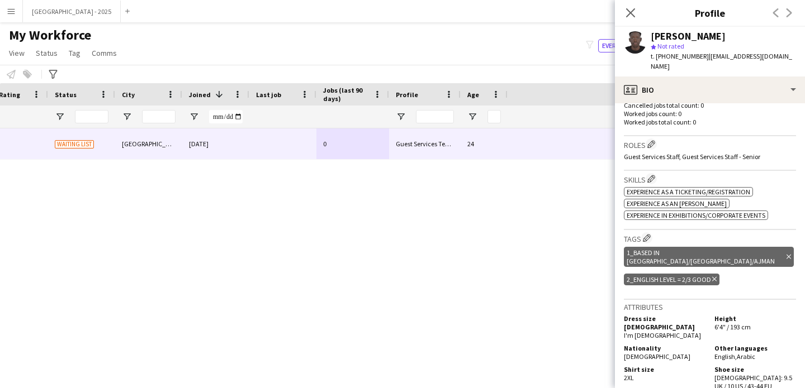
scroll to position [0, 0]
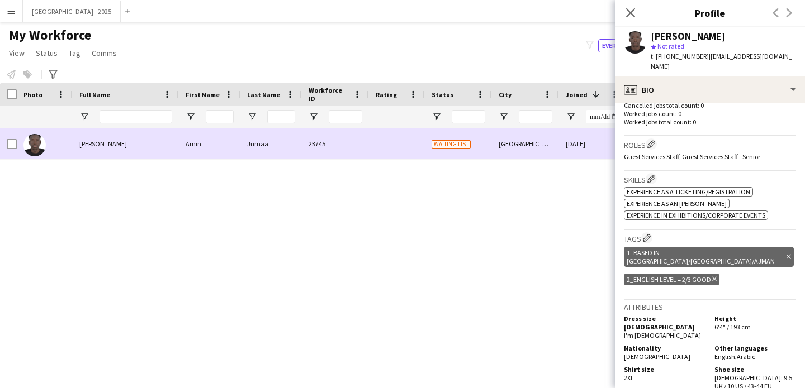
click at [6, 142] on div at bounding box center [8, 144] width 17 height 31
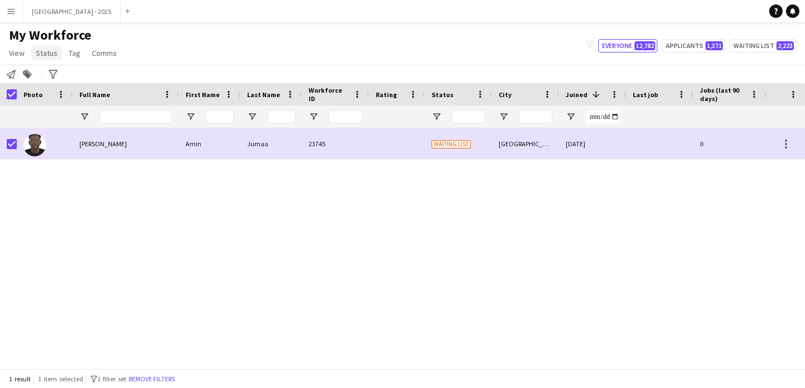
click at [44, 53] on span "Status" at bounding box center [47, 53] width 22 height 10
click at [90, 86] on link "Edit" at bounding box center [71, 76] width 78 height 23
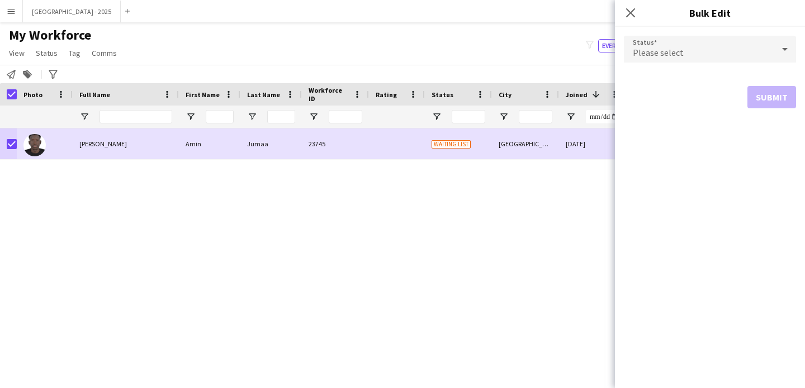
click at [696, 46] on div "Please select" at bounding box center [699, 49] width 150 height 27
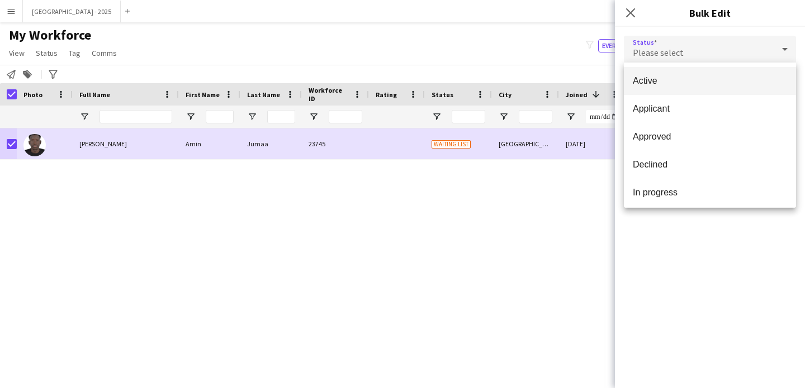
click at [674, 81] on span "Active" at bounding box center [710, 80] width 154 height 11
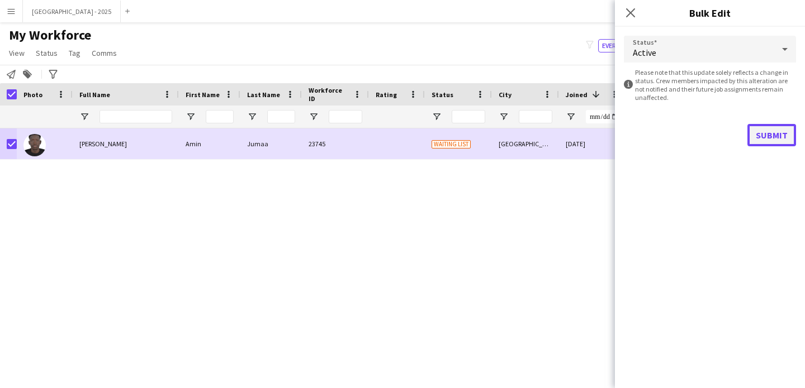
click at [752, 132] on button "Submit" at bounding box center [771, 135] width 49 height 22
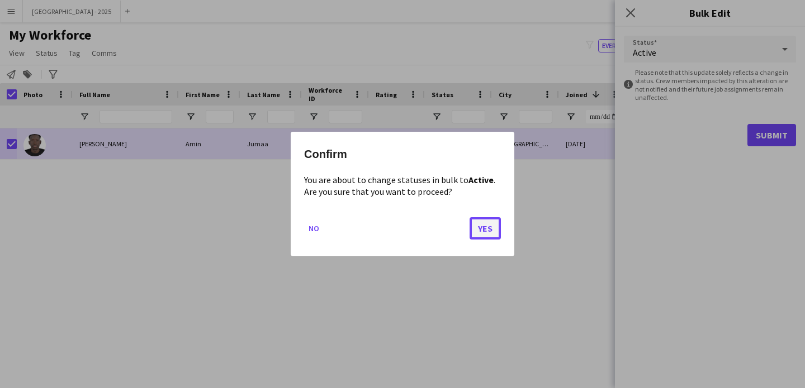
click at [482, 220] on button "Yes" at bounding box center [484, 228] width 31 height 22
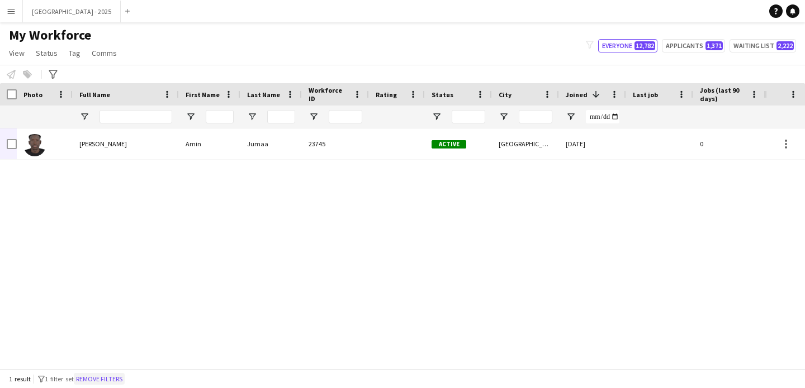
click at [115, 383] on button "Remove filters" at bounding box center [99, 379] width 51 height 12
click at [110, 380] on div "1 result filter-1 1 filter set Remove filters" at bounding box center [402, 378] width 805 height 19
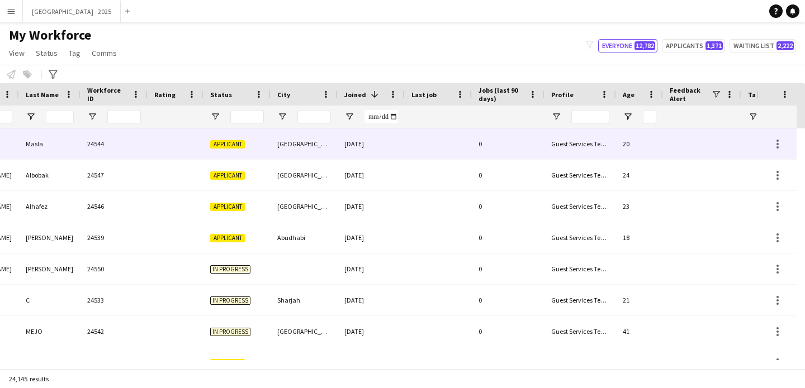
scroll to position [0, 385]
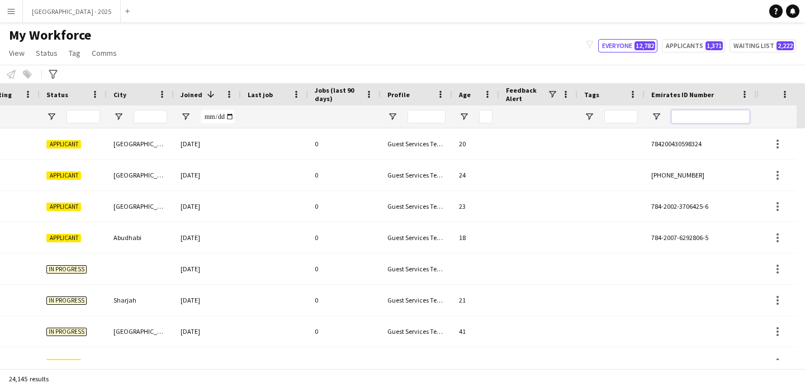
click at [696, 121] on input "Emirates ID Number Filter Input" at bounding box center [710, 116] width 78 height 13
paste input "*******"
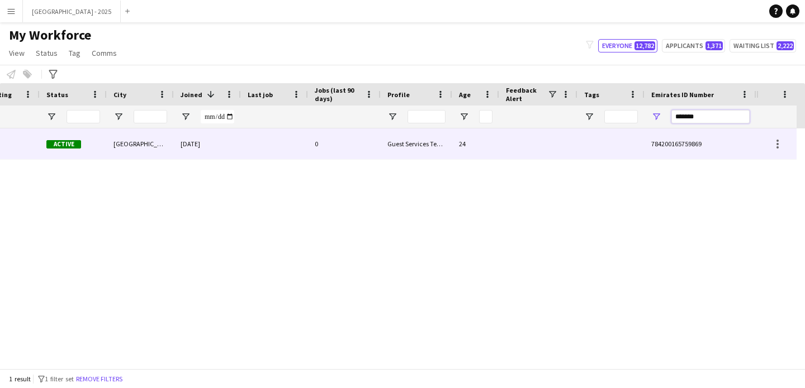
type input "*******"
click at [367, 146] on div "0" at bounding box center [344, 144] width 73 height 31
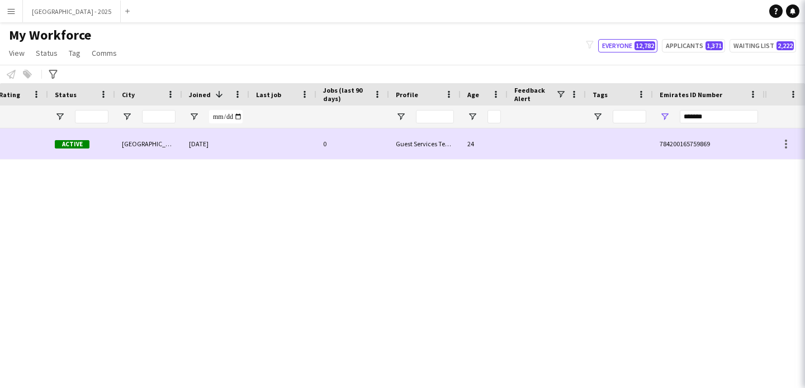
scroll to position [0, 377]
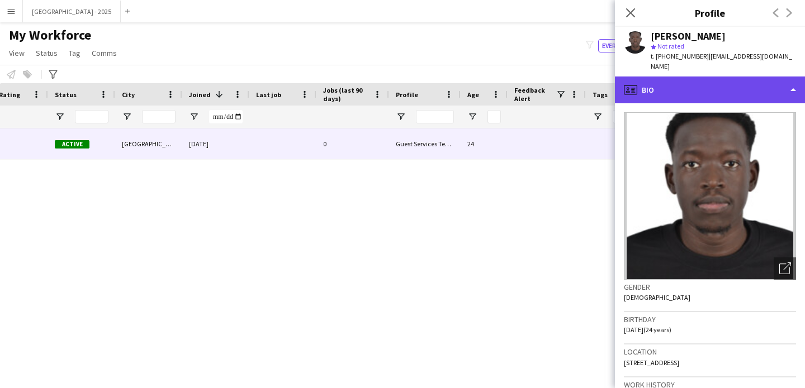
click at [687, 79] on div "profile Bio" at bounding box center [710, 90] width 190 height 27
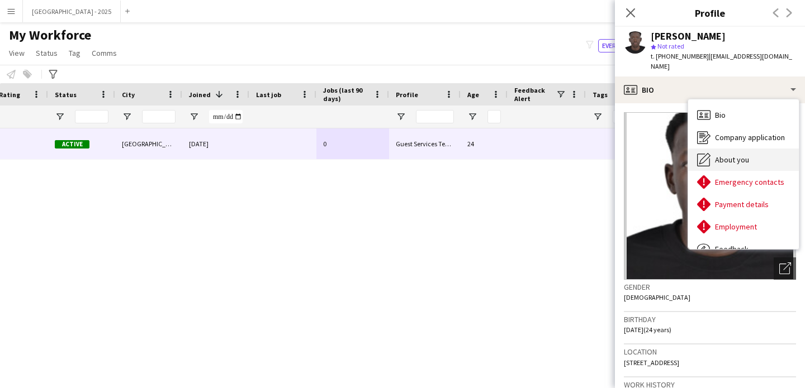
click at [743, 155] on span "About you" at bounding box center [732, 160] width 34 height 10
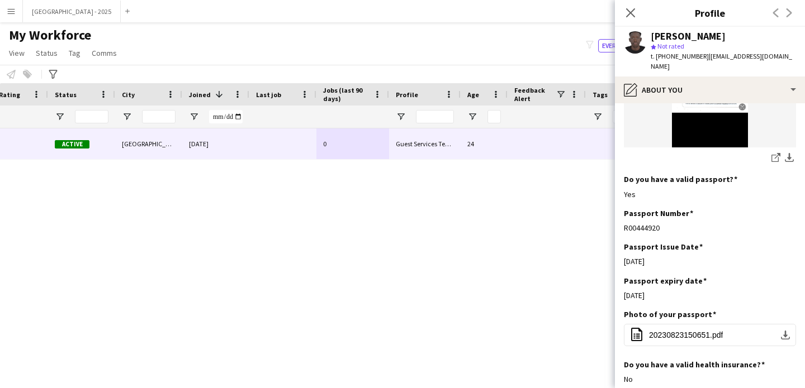
scroll to position [637, 0]
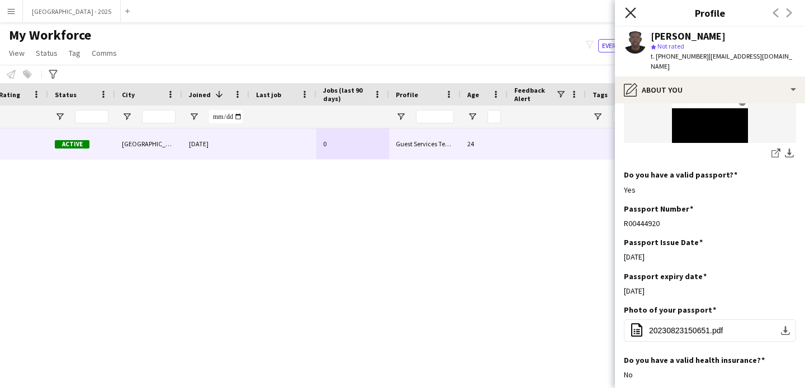
click at [634, 12] on icon "Close pop-in" at bounding box center [630, 12] width 11 height 11
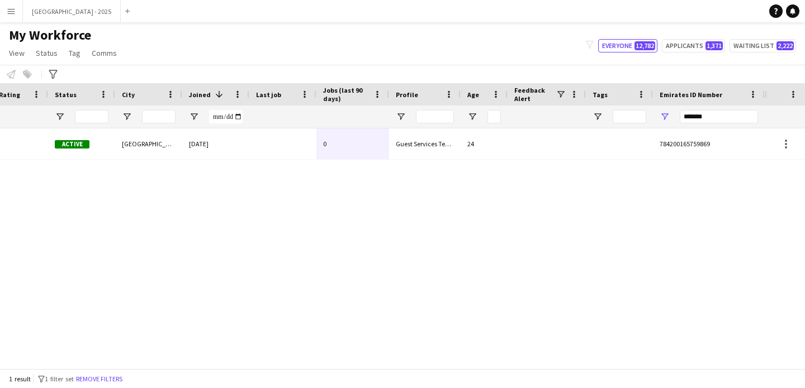
drag, startPoint x: 103, startPoint y: 378, endPoint x: 111, endPoint y: 366, distance: 14.9
click at [103, 378] on button "Remove filters" at bounding box center [99, 379] width 51 height 12
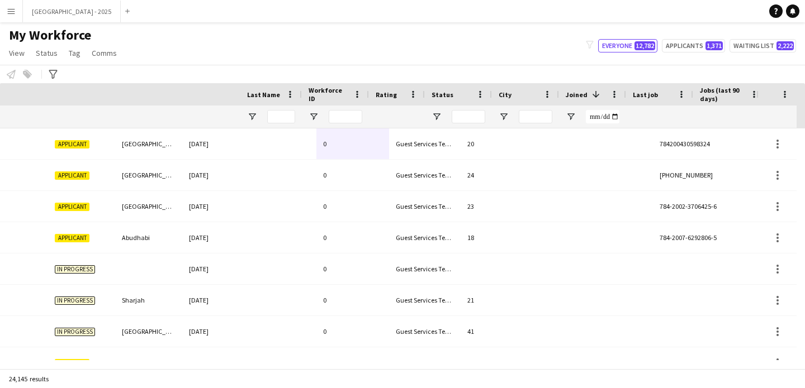
scroll to position [0, 0]
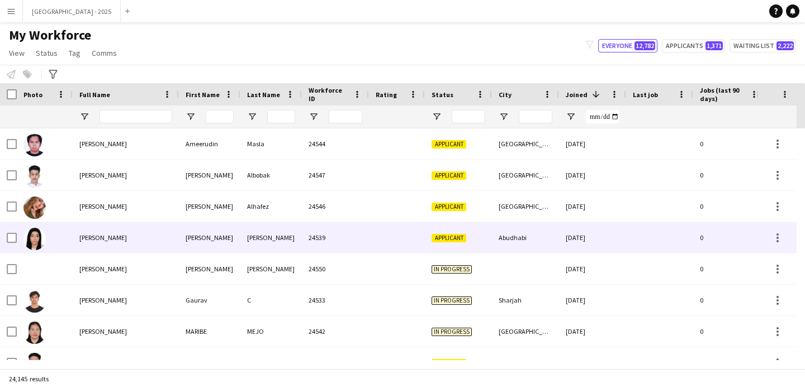
click at [138, 230] on div "[PERSON_NAME]" at bounding box center [126, 237] width 106 height 31
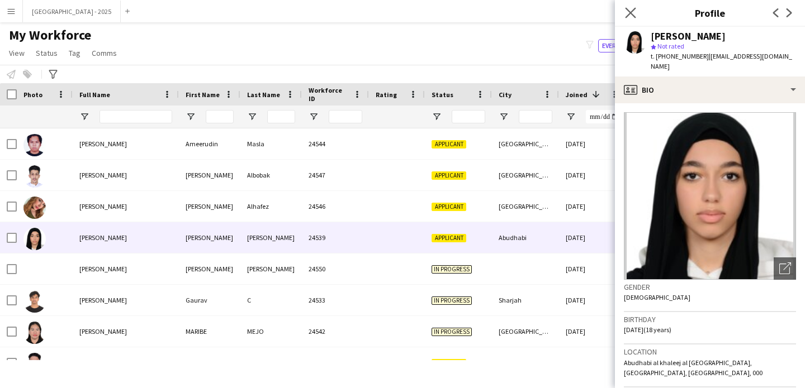
click at [636, 8] on app-icon "Close pop-in" at bounding box center [631, 13] width 16 height 16
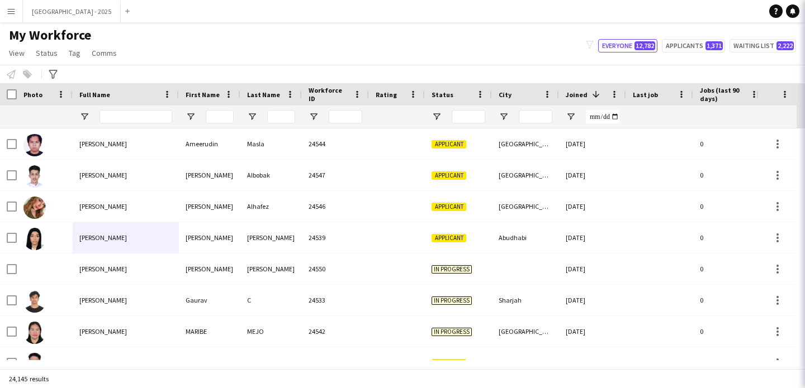
click at [630, 6] on app-navbar "Menu Boards Boards Boards All jobs Status Workforce Workforce My Workforce Recr…" at bounding box center [402, 11] width 805 height 22
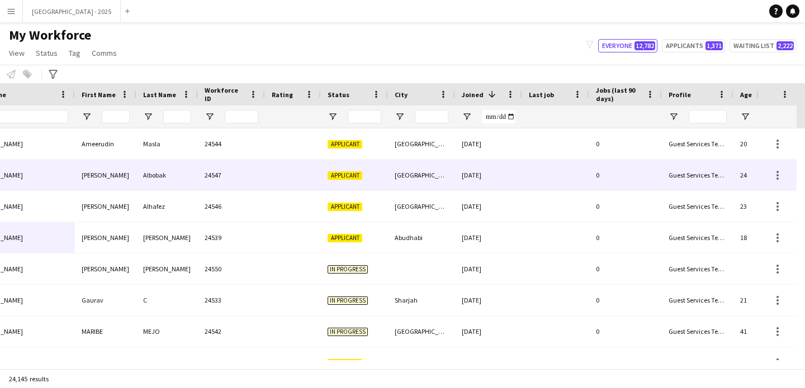
scroll to position [0, 266]
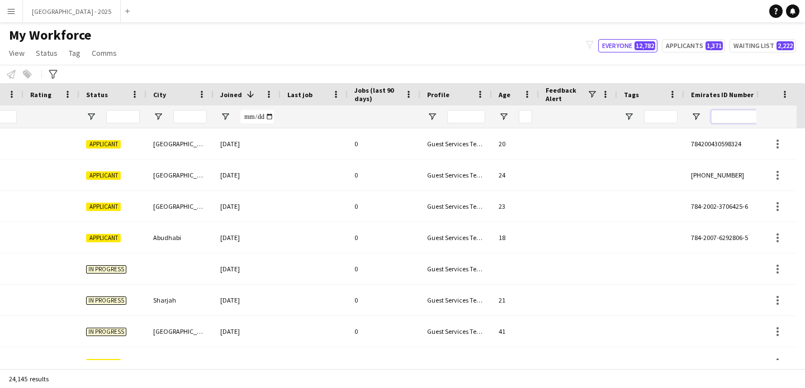
click at [723, 115] on input "Emirates ID Number Filter Input" at bounding box center [750, 116] width 78 height 13
paste input "*******"
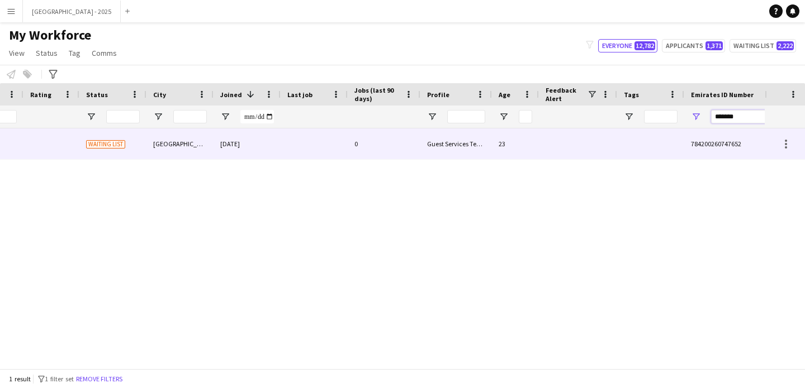
type input "*******"
click at [375, 129] on div "0" at bounding box center [384, 144] width 73 height 31
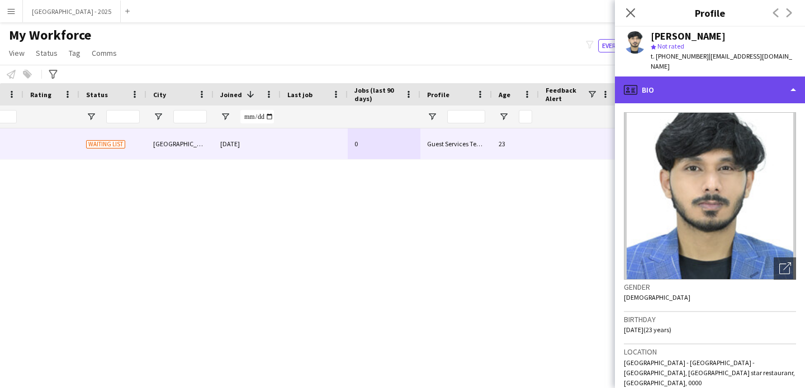
click at [713, 87] on div "profile Bio" at bounding box center [710, 90] width 190 height 27
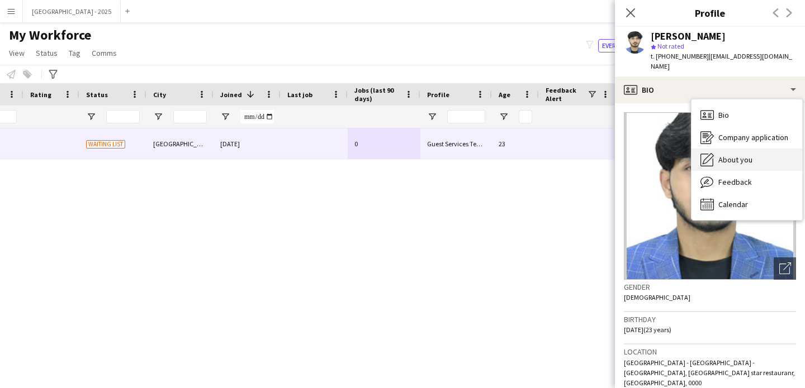
click at [732, 155] on span "About you" at bounding box center [735, 160] width 34 height 10
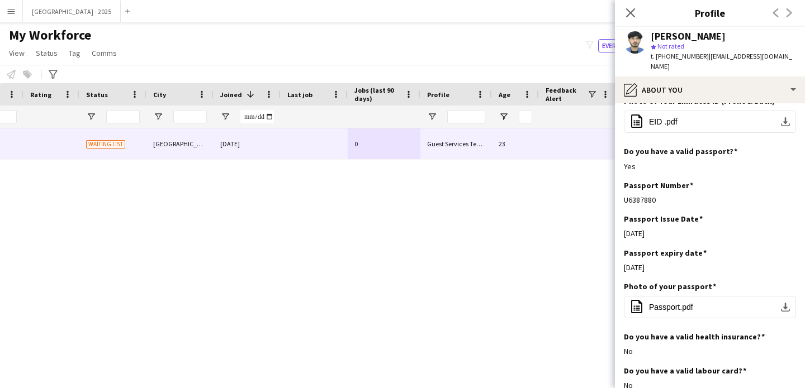
scroll to position [587, 0]
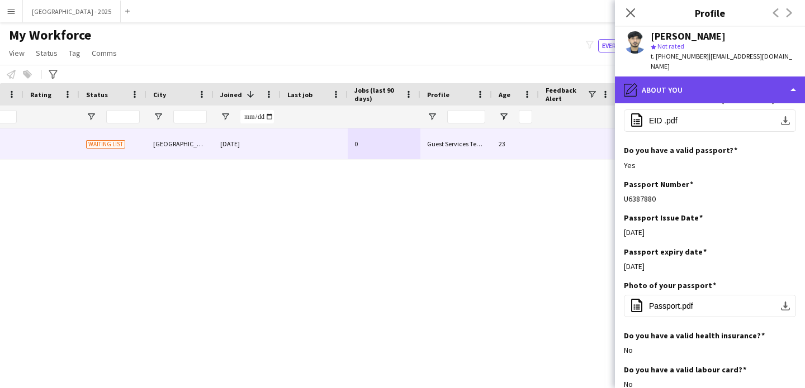
click at [688, 89] on div "pencil4 About you" at bounding box center [710, 90] width 190 height 27
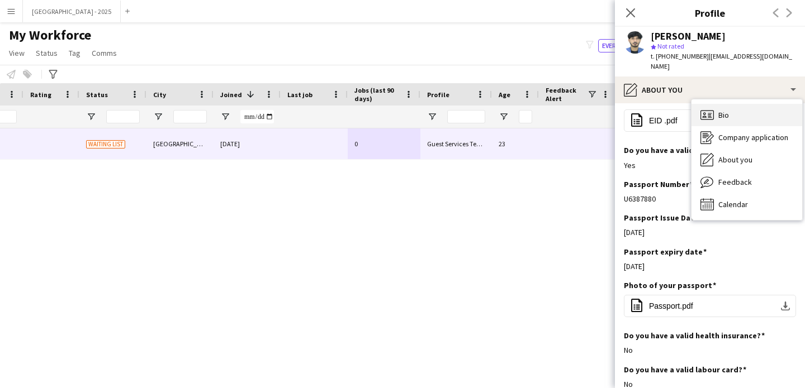
click at [728, 115] on div "Bio Bio" at bounding box center [746, 115] width 111 height 22
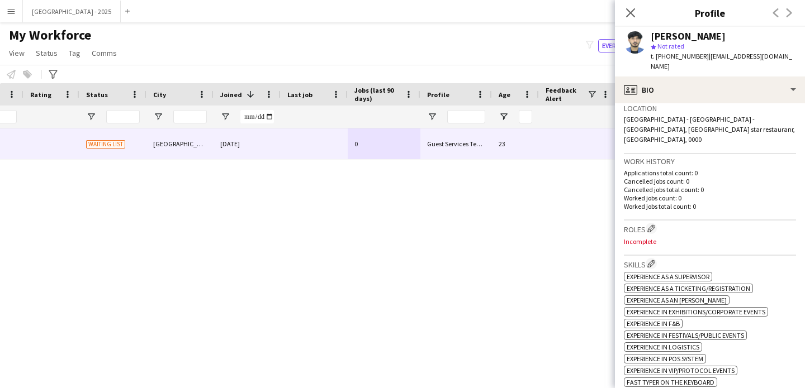
scroll to position [254, 0]
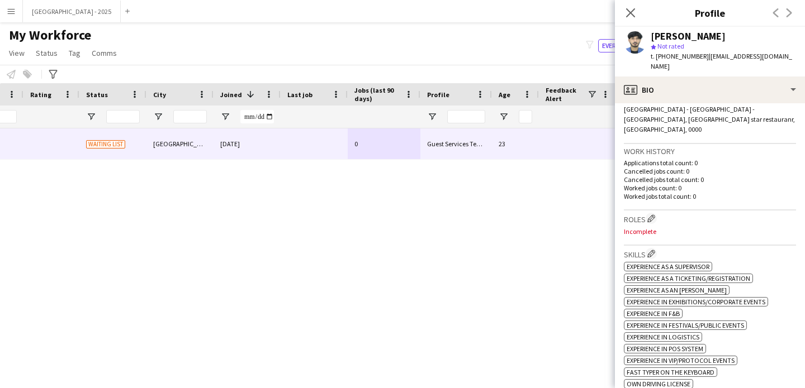
click at [654, 211] on div "Roles Edit crew company roles Incomplete" at bounding box center [710, 228] width 172 height 35
click at [653, 215] on app-icon "Edit crew company roles" at bounding box center [651, 219] width 8 height 8
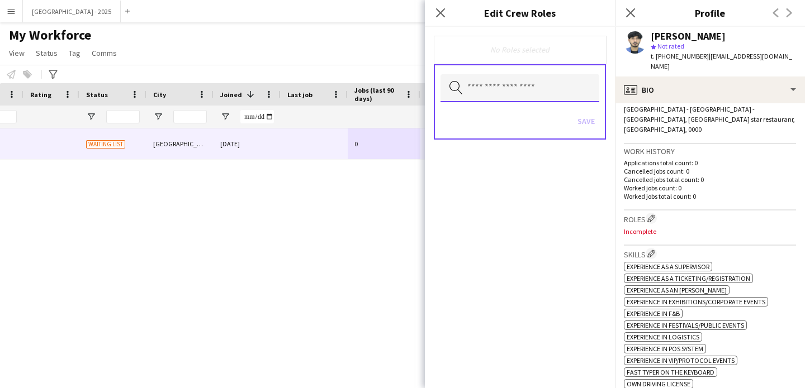
click at [494, 89] on input "text" at bounding box center [519, 88] width 159 height 28
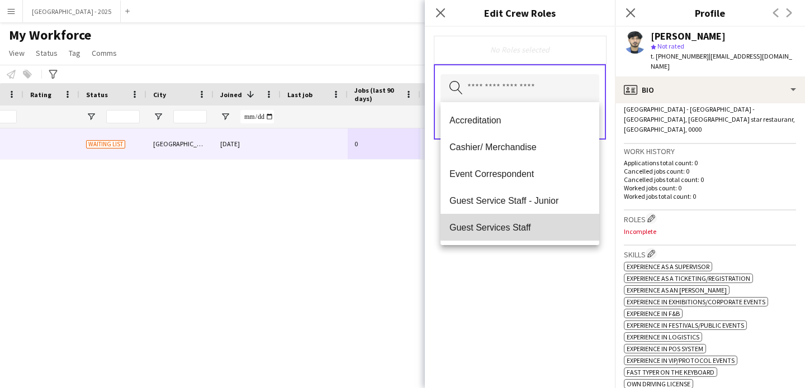
click at [526, 220] on mat-option "Guest Services Staff" at bounding box center [519, 227] width 159 height 27
click at [528, 226] on span "Guest Services Staff - Senior" at bounding box center [519, 228] width 141 height 11
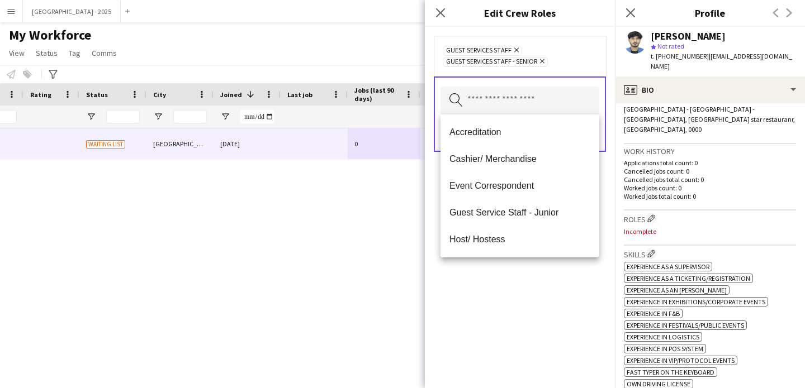
click at [553, 300] on div "Guest Services Staff Remove Guest Services Staff - Senior Remove Search by role…" at bounding box center [520, 208] width 190 height 362
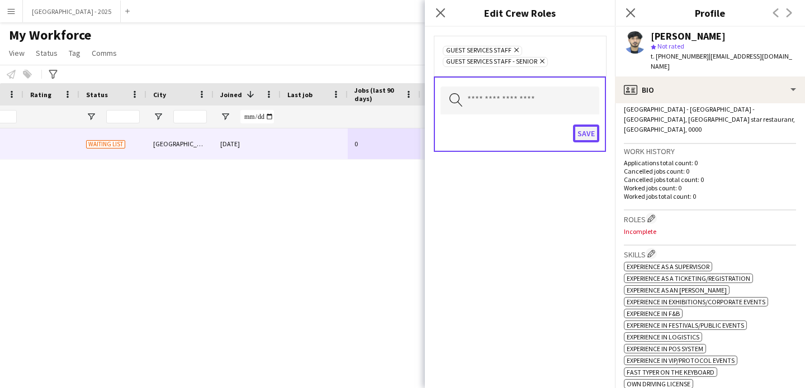
click at [591, 126] on button "Save" at bounding box center [586, 134] width 26 height 18
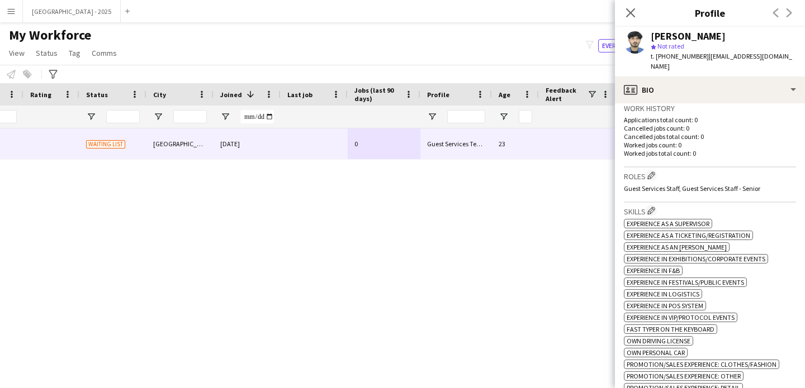
scroll to position [454, 0]
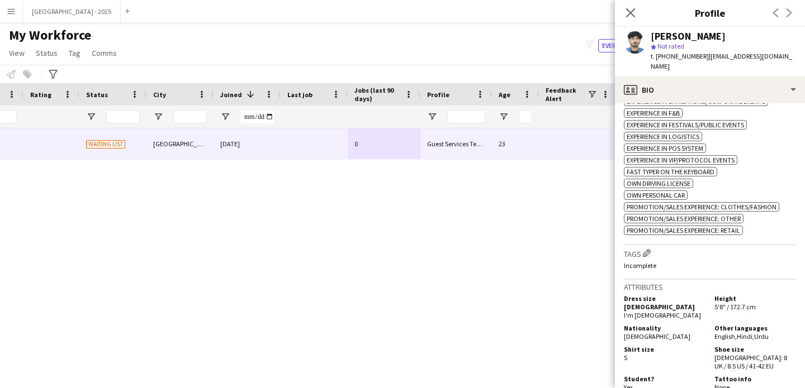
drag, startPoint x: 651, startPoint y: 240, endPoint x: 603, endPoint y: 201, distance: 62.0
click at [650, 249] on app-icon "Edit crew company tags" at bounding box center [647, 253] width 8 height 8
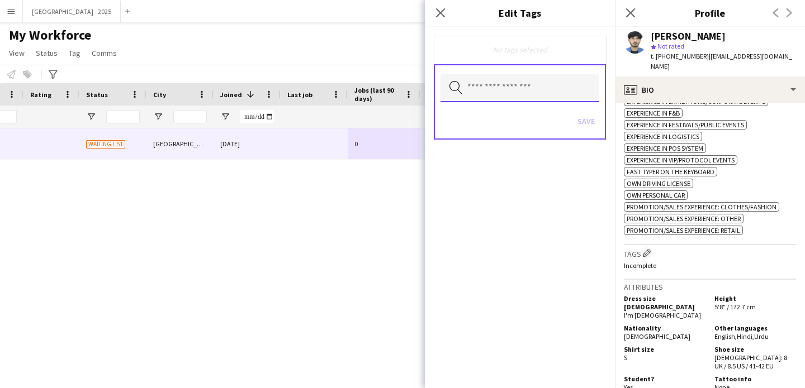
click at [519, 101] on input "text" at bounding box center [519, 88] width 159 height 28
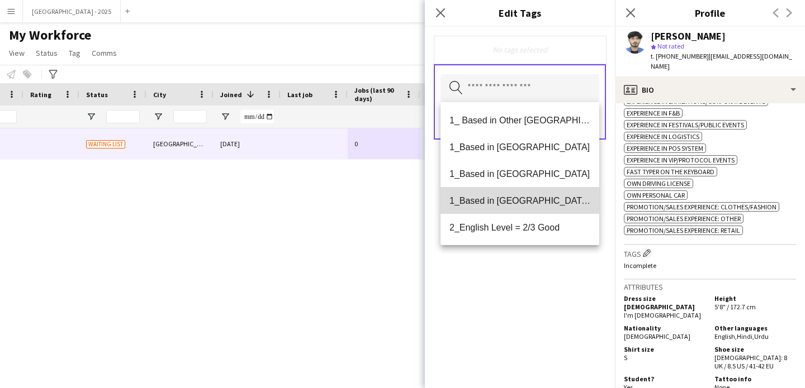
click at [537, 200] on span "1_Based in [GEOGRAPHIC_DATA]/[GEOGRAPHIC_DATA]/Ajman" at bounding box center [519, 201] width 141 height 11
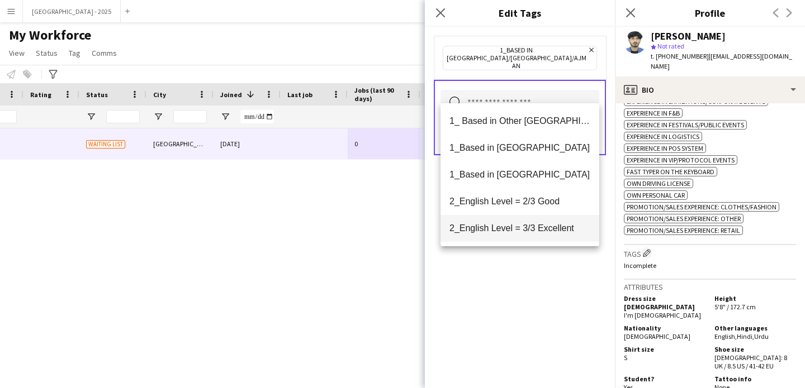
click at [537, 228] on span "2_English Level = 3/3 Excellent" at bounding box center [519, 228] width 141 height 11
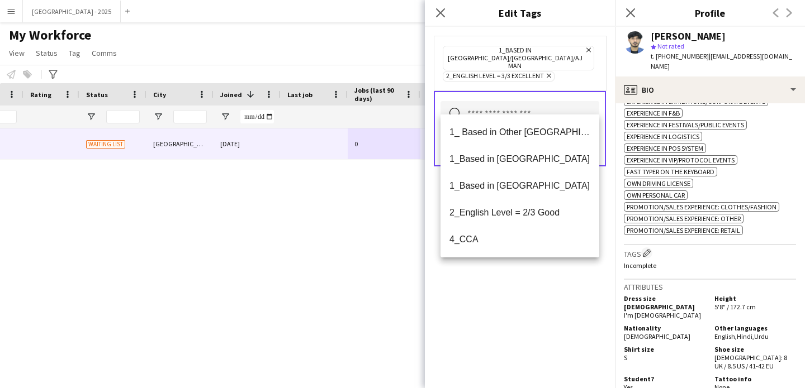
click at [533, 287] on div "1_Based in [GEOGRAPHIC_DATA]/[GEOGRAPHIC_DATA]/Ajman Remove 2_English Level = 3…" at bounding box center [520, 208] width 190 height 362
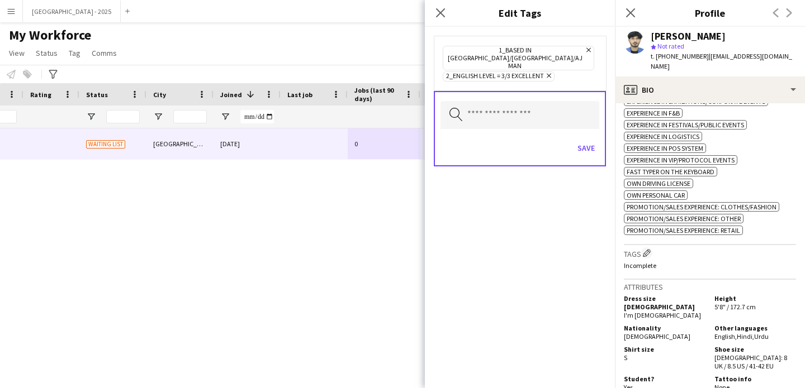
click at [583, 134] on div "Save" at bounding box center [519, 150] width 159 height 32
click at [583, 139] on button "Save" at bounding box center [586, 148] width 26 height 18
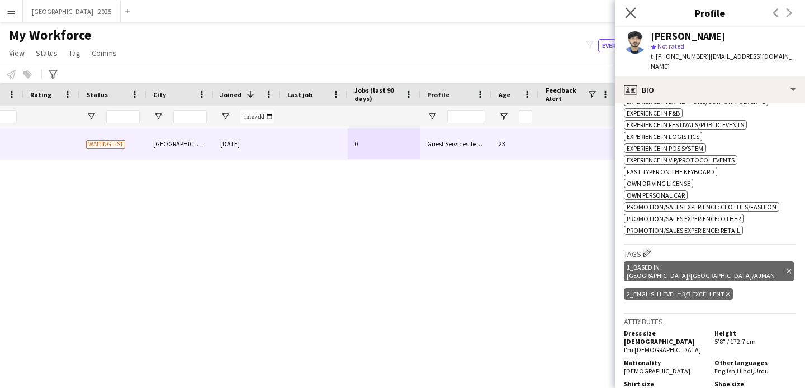
click at [631, 18] on app-icon "Close pop-in" at bounding box center [631, 13] width 16 height 16
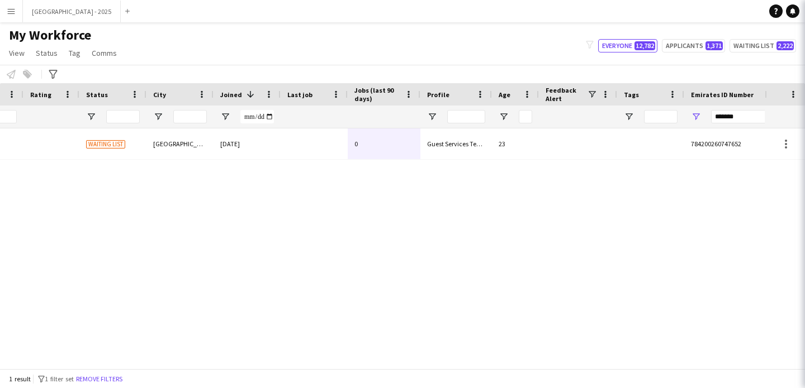
scroll to position [0, 0]
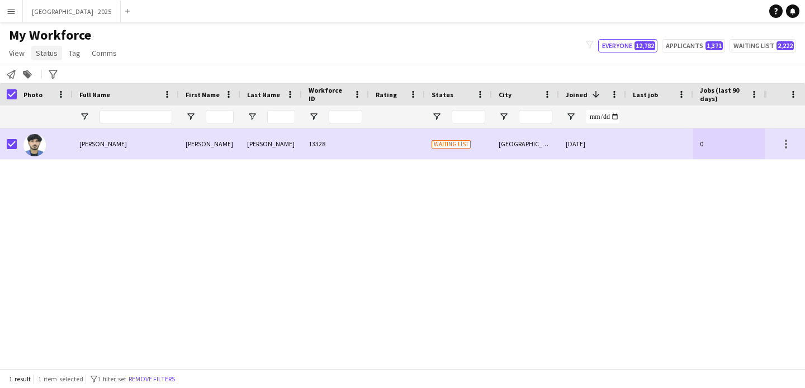
click at [40, 55] on span "Status" at bounding box center [47, 53] width 22 height 10
click at [61, 65] on link "Edit" at bounding box center [71, 76] width 78 height 23
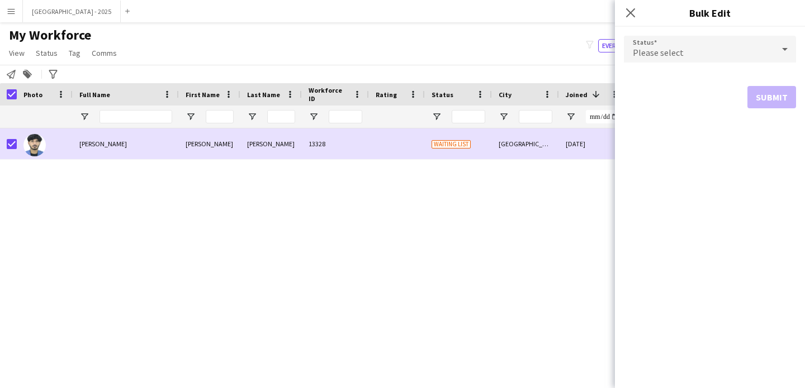
click at [653, 50] on span "Please select" at bounding box center [658, 52] width 51 height 11
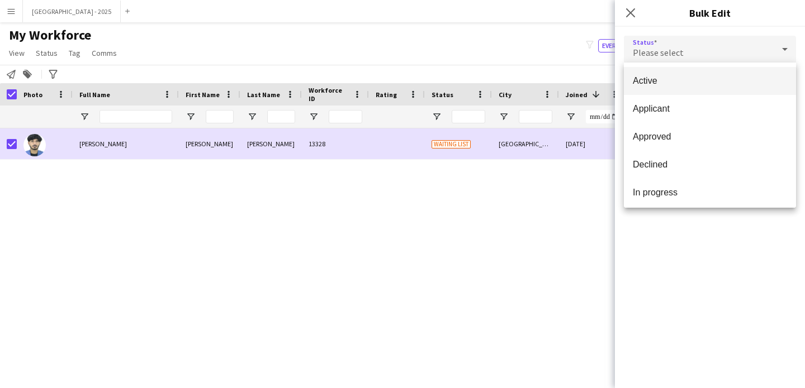
click at [662, 91] on mat-option "Active" at bounding box center [710, 81] width 172 height 28
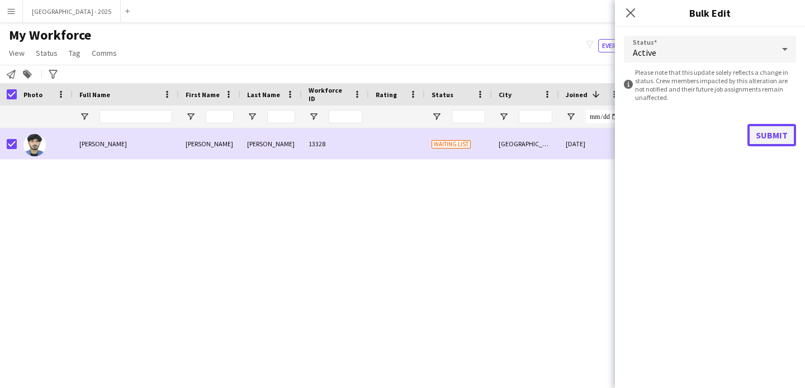
click at [775, 127] on button "Submit" at bounding box center [771, 135] width 49 height 22
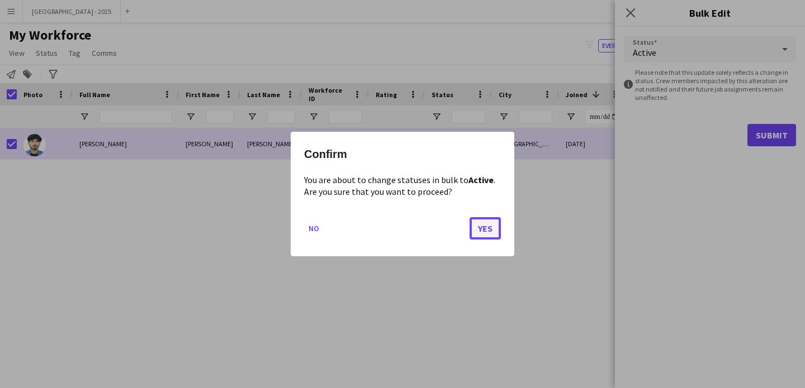
click at [491, 235] on button "Yes" at bounding box center [484, 228] width 31 height 22
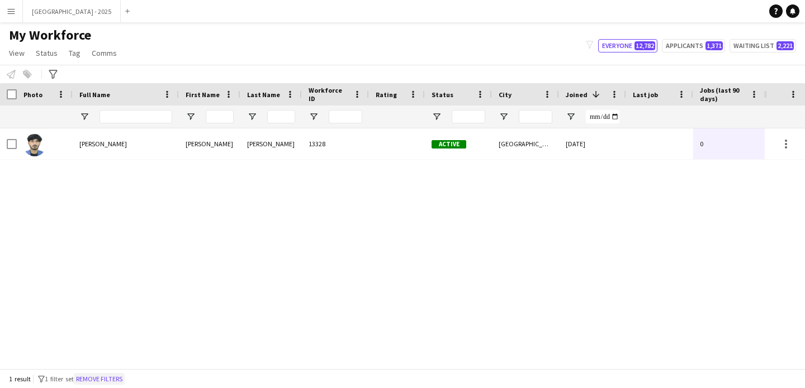
click at [111, 376] on button "Remove filters" at bounding box center [99, 379] width 51 height 12
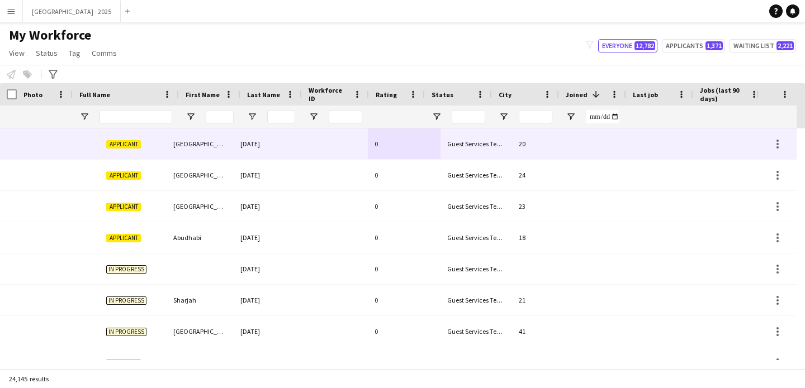
scroll to position [0, 385]
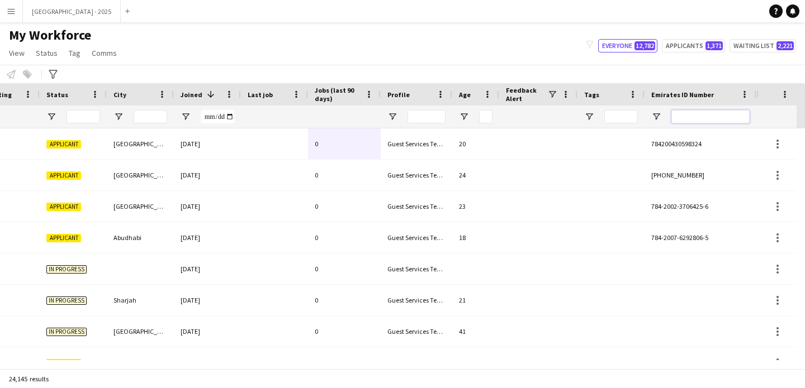
click at [729, 117] on input "Emirates ID Number Filter Input" at bounding box center [710, 116] width 78 height 13
paste input "*******"
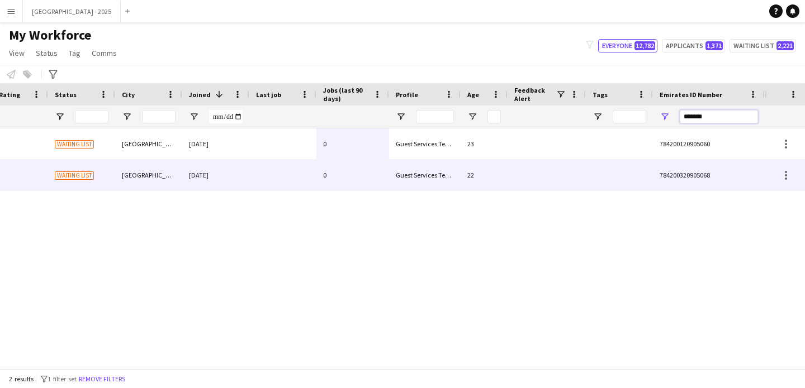
scroll to position [0, 0]
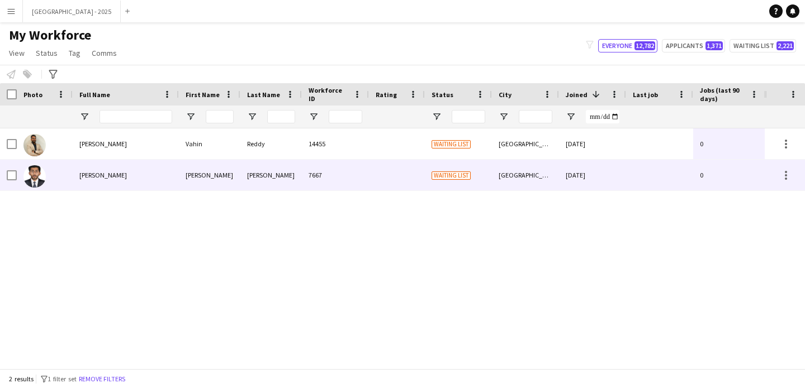
type input "*******"
click at [206, 172] on div "[PERSON_NAME]" at bounding box center [209, 175] width 61 height 31
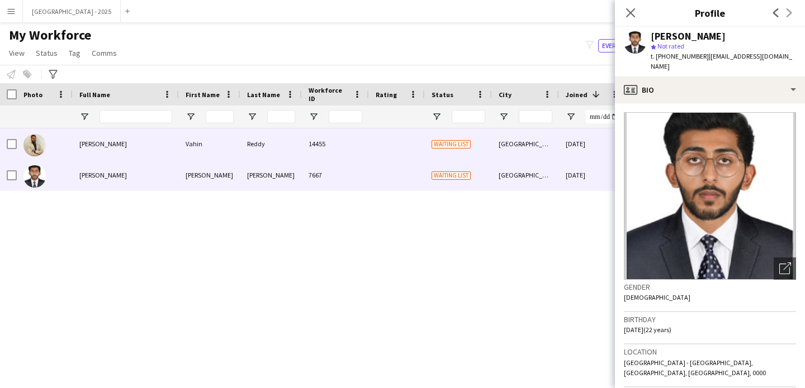
click at [316, 153] on div "14455" at bounding box center [335, 144] width 67 height 31
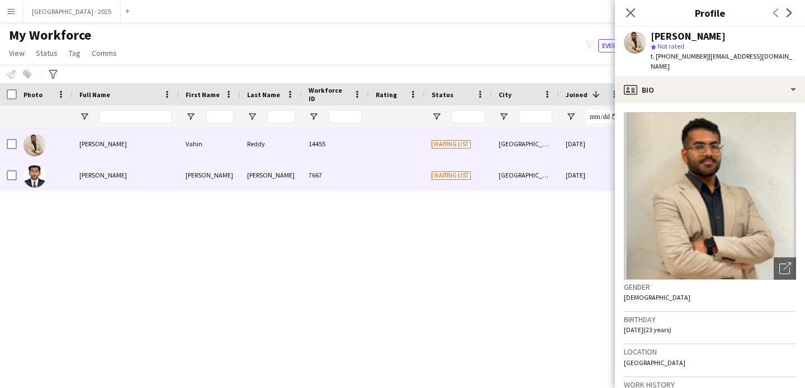
click at [320, 173] on div "7667" at bounding box center [335, 175] width 67 height 31
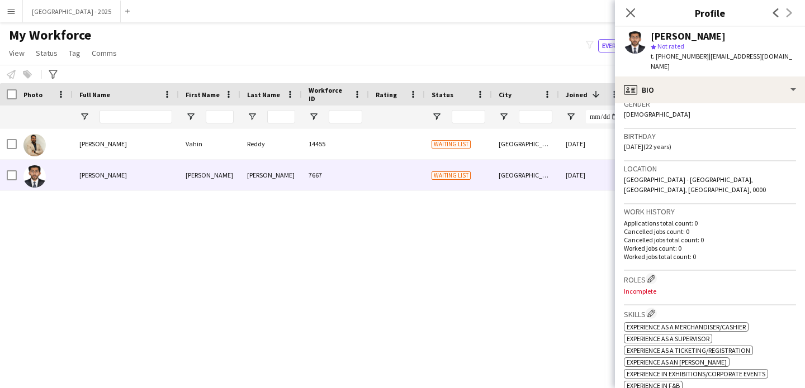
scroll to position [207, 0]
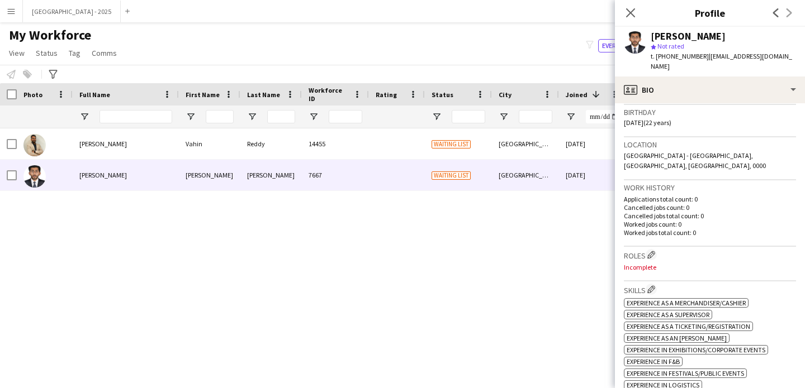
click at [643, 249] on h3 "Roles Edit crew company roles" at bounding box center [710, 255] width 172 height 12
click at [652, 251] on app-icon "Edit crew company roles" at bounding box center [651, 255] width 8 height 8
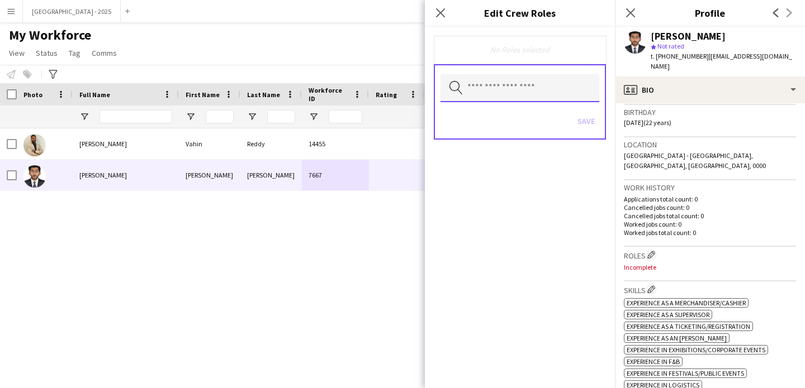
click at [516, 82] on input "text" at bounding box center [519, 88] width 159 height 28
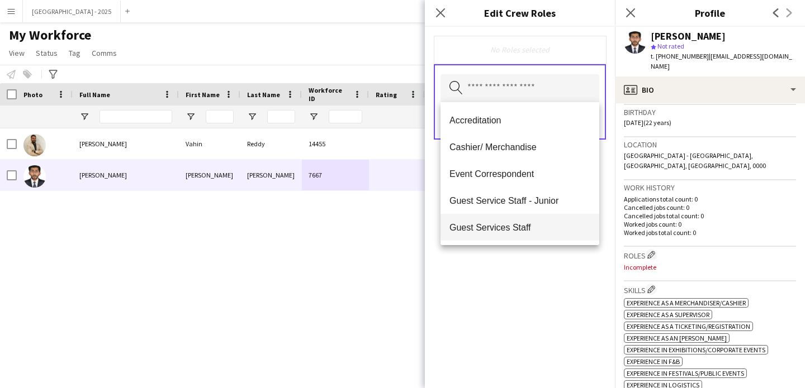
click at [525, 220] on mat-option "Guest Services Staff" at bounding box center [519, 227] width 159 height 27
click at [558, 228] on span "Guest Services Staff - Senior" at bounding box center [519, 228] width 141 height 11
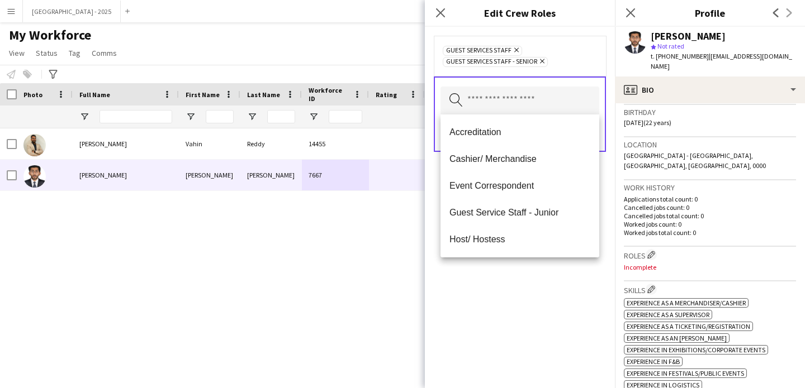
click at [545, 286] on div "Guest Services Staff Remove Guest Services Staff - Senior Remove Search by role…" at bounding box center [520, 208] width 190 height 362
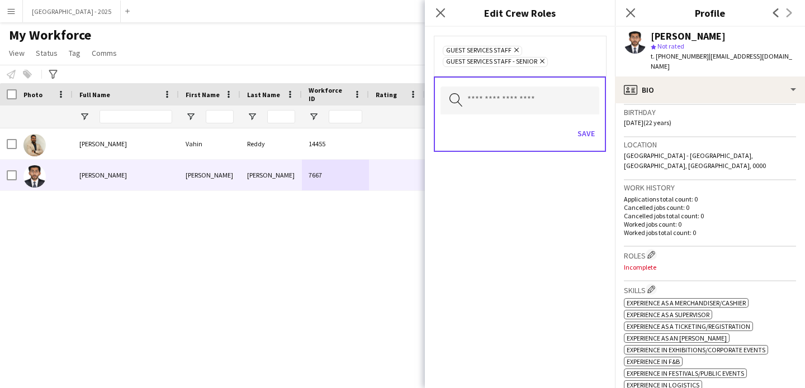
click at [586, 120] on div "Save" at bounding box center [519, 135] width 159 height 32
click at [588, 137] on button "Save" at bounding box center [586, 134] width 26 height 18
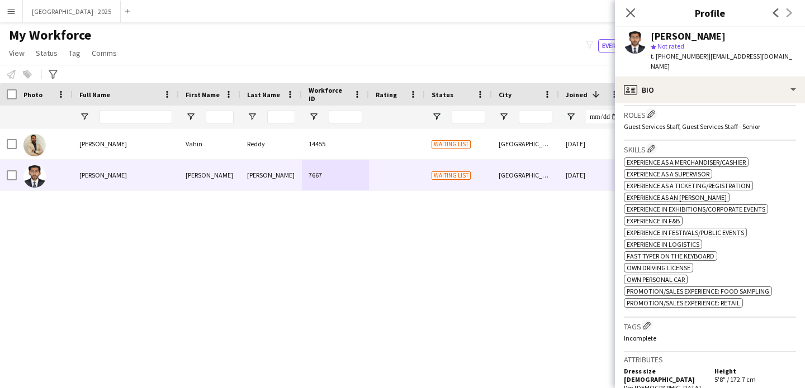
scroll to position [440, 0]
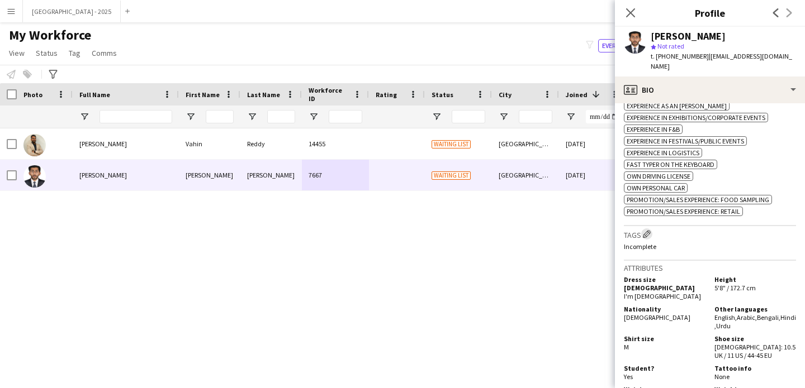
click at [644, 229] on button "Edit crew company tags" at bounding box center [646, 234] width 11 height 11
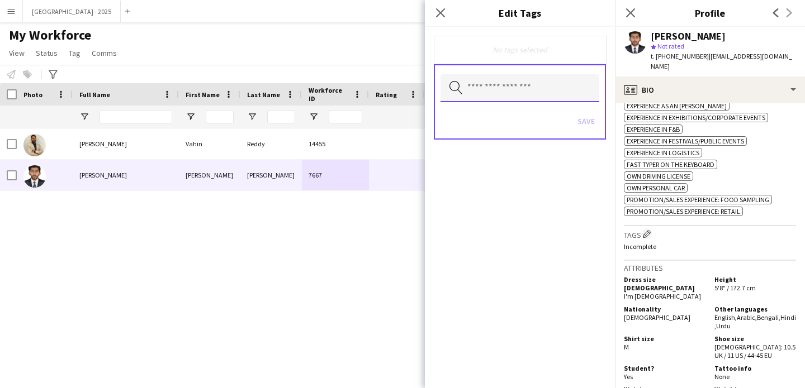
click at [507, 87] on input "text" at bounding box center [519, 88] width 159 height 28
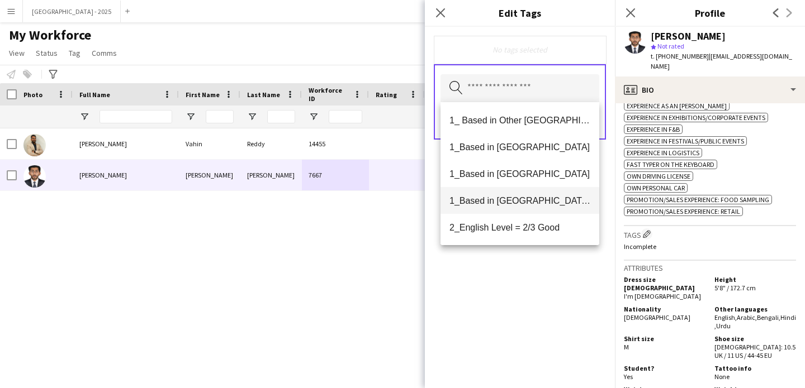
click at [537, 206] on mat-option "1_Based in [GEOGRAPHIC_DATA]/[GEOGRAPHIC_DATA]/Ajman" at bounding box center [519, 200] width 159 height 27
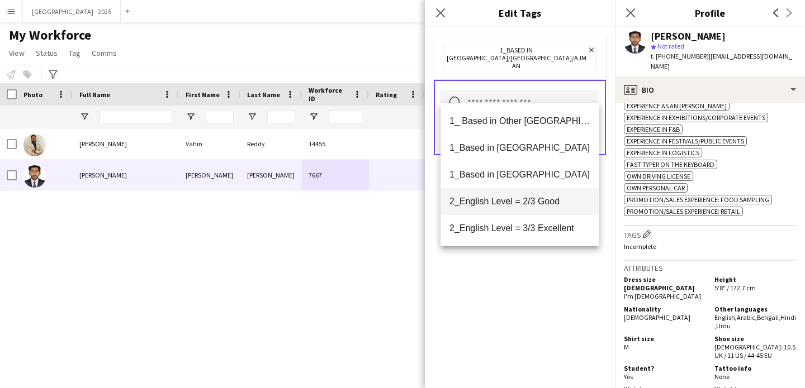
click at [542, 207] on span "2_English Level = 2/3 Good" at bounding box center [519, 201] width 141 height 11
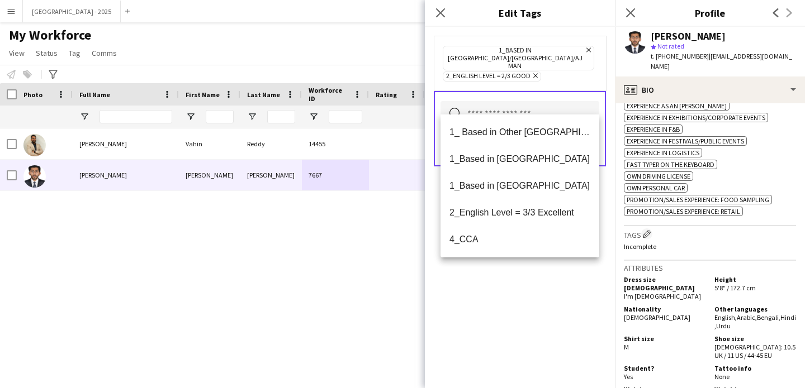
click at [540, 286] on div "1_Based in [GEOGRAPHIC_DATA]/[GEOGRAPHIC_DATA]/Ajman Remove 2_English Level = 2…" at bounding box center [520, 208] width 190 height 362
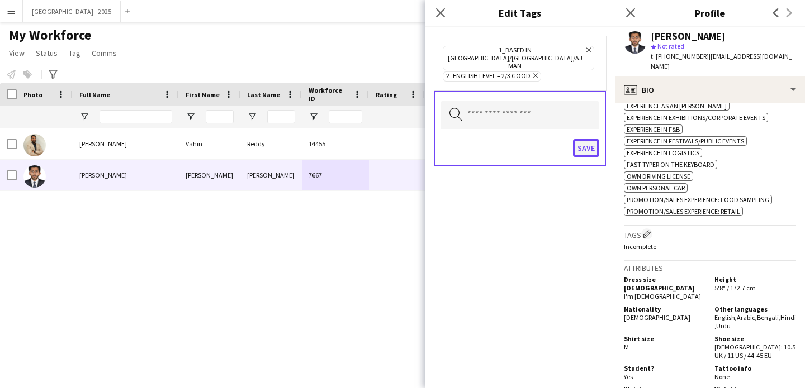
click at [586, 139] on button "Save" at bounding box center [586, 148] width 26 height 18
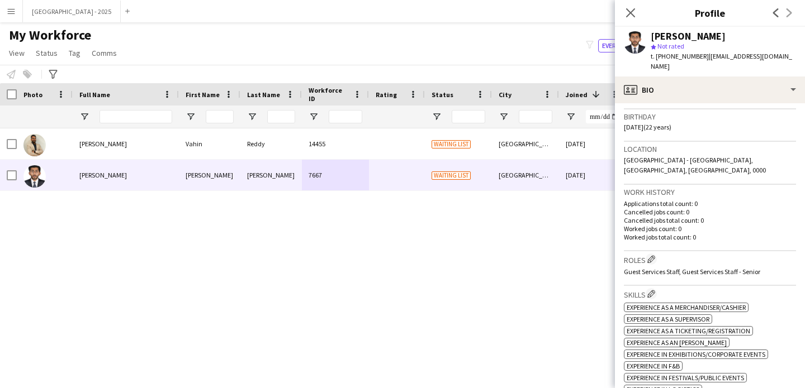
scroll to position [433, 0]
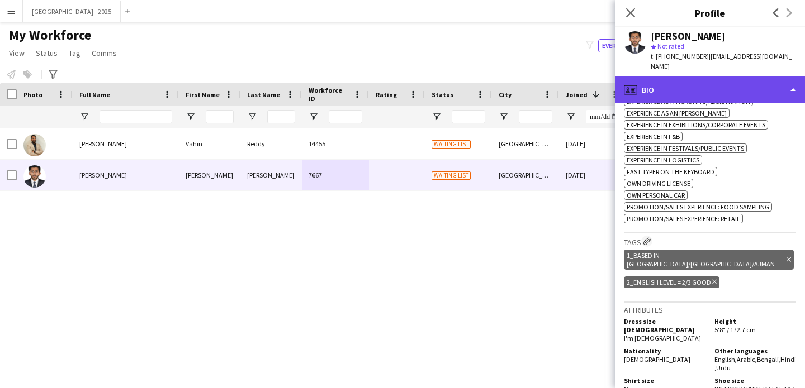
click at [669, 82] on div "profile Bio" at bounding box center [710, 90] width 190 height 27
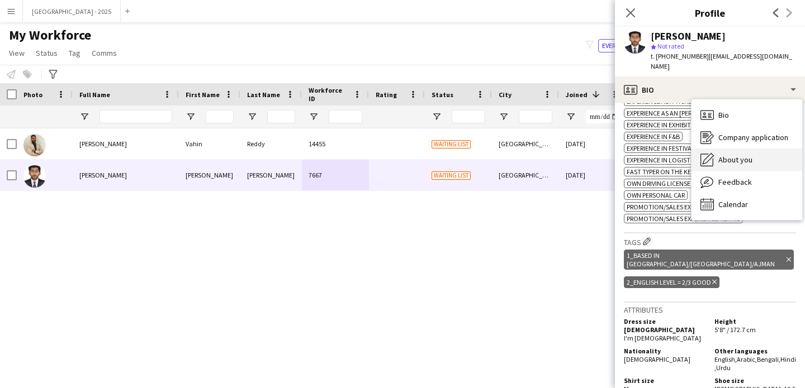
click at [719, 156] on div "About you About you" at bounding box center [746, 160] width 111 height 22
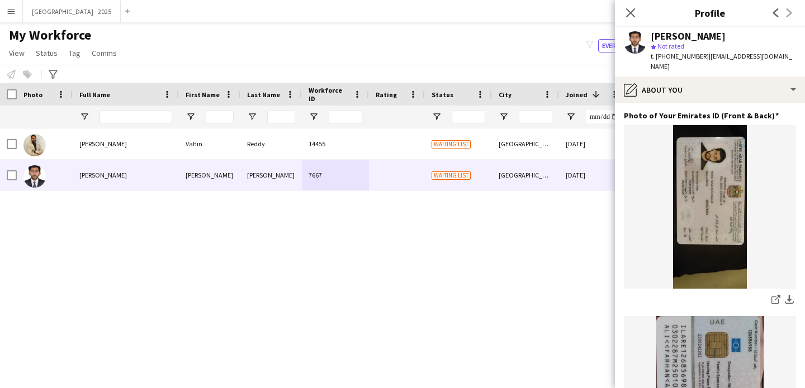
scroll to position [96, 0]
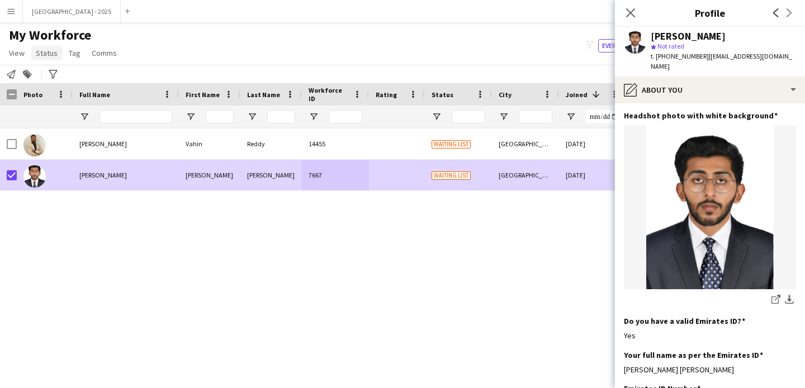
click at [42, 48] on span "Status" at bounding box center [47, 53] width 22 height 10
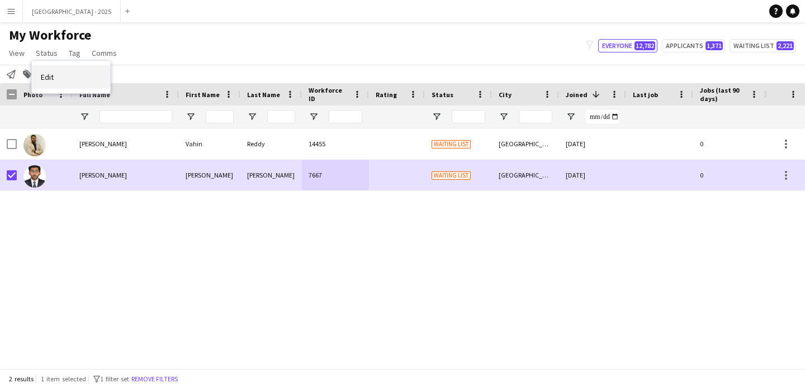
click at [51, 69] on link "Edit" at bounding box center [71, 76] width 78 height 23
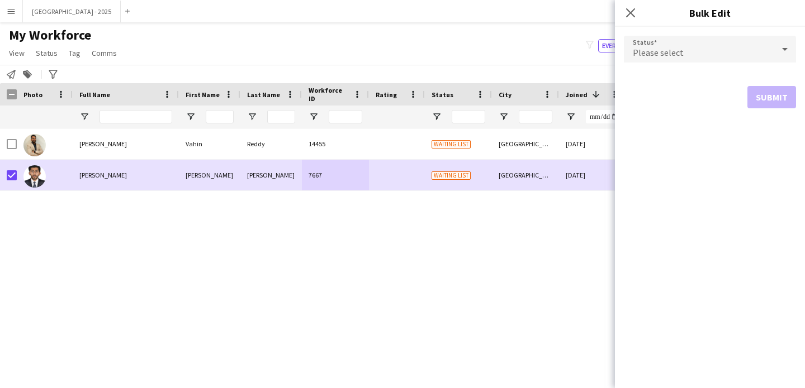
click at [678, 68] on form "Status Please select Submit" at bounding box center [710, 72] width 172 height 91
click at [664, 51] on span "Please select" at bounding box center [658, 52] width 51 height 11
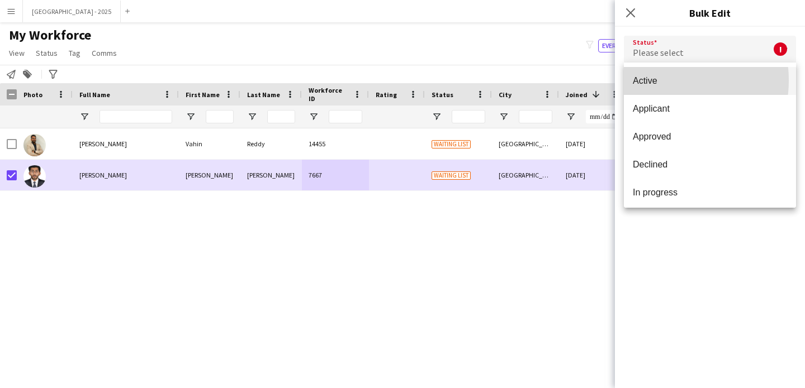
click at [663, 80] on span "Active" at bounding box center [710, 80] width 154 height 11
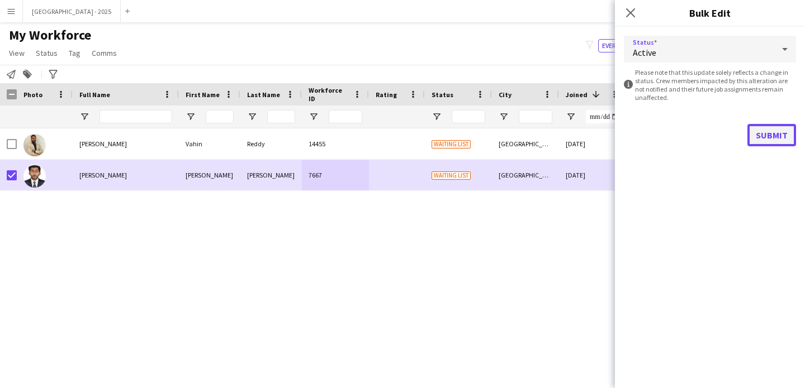
click at [762, 129] on button "Submit" at bounding box center [771, 135] width 49 height 22
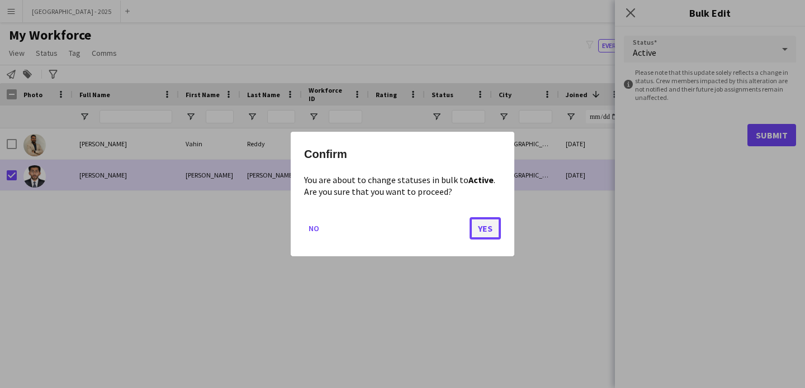
click at [487, 232] on button "Yes" at bounding box center [484, 228] width 31 height 22
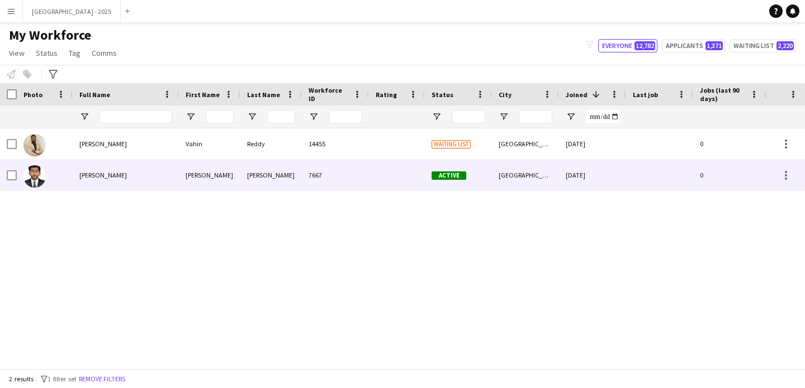
click at [54, 178] on div at bounding box center [45, 175] width 56 height 31
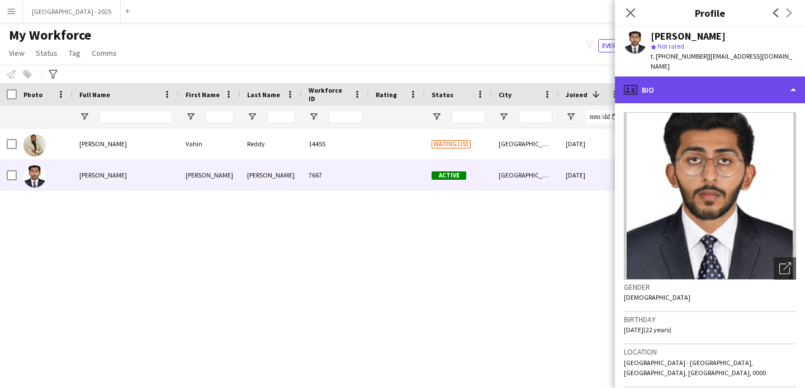
click at [661, 77] on div "profile Bio" at bounding box center [710, 90] width 190 height 27
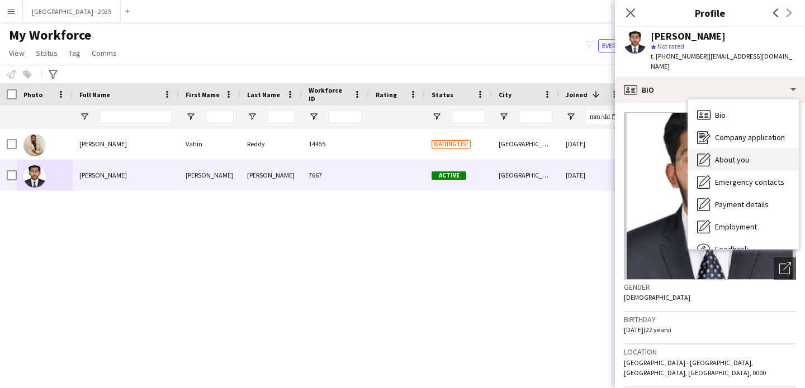
click at [737, 158] on div "About you About you" at bounding box center [743, 160] width 111 height 22
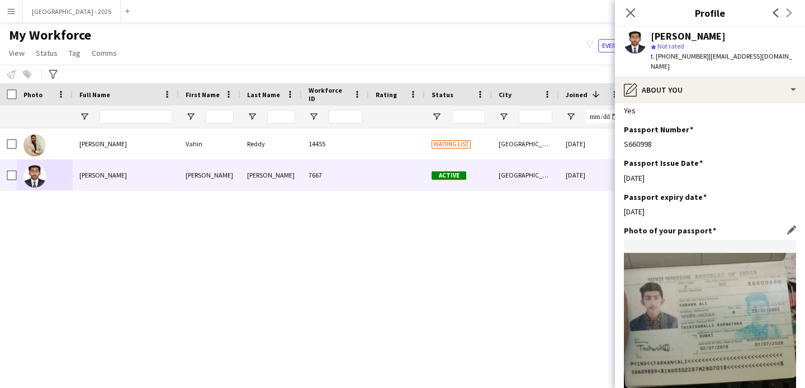
scroll to position [933, 0]
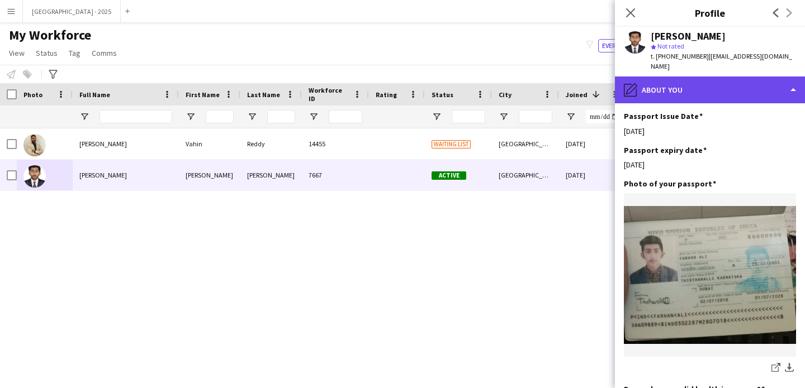
click at [668, 89] on div "pencil4 About you" at bounding box center [710, 90] width 190 height 27
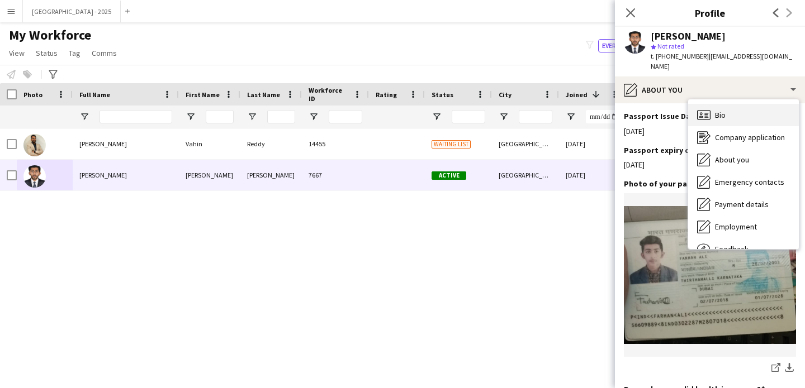
click at [724, 110] on span "Bio" at bounding box center [720, 115] width 11 height 10
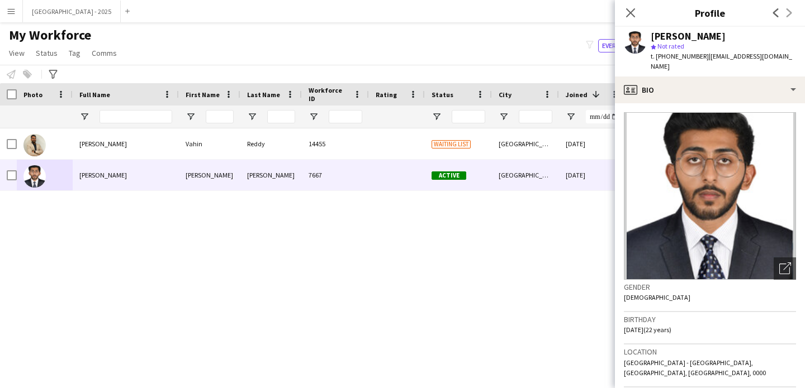
drag, startPoint x: 627, startPoint y: 12, endPoint x: 85, endPoint y: 239, distance: 587.6
click at [628, 12] on icon "Close pop-in" at bounding box center [630, 12] width 9 height 9
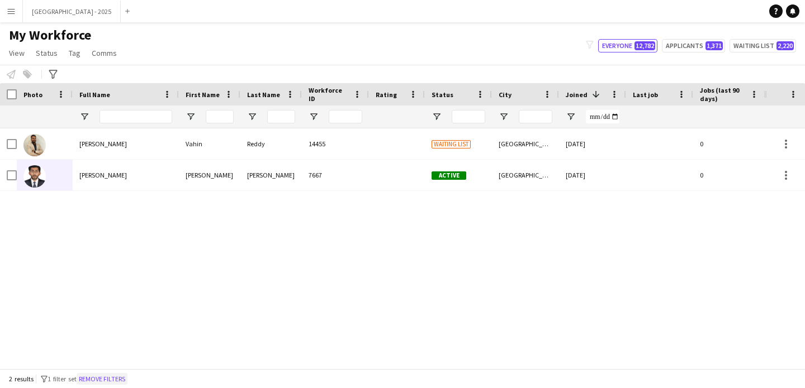
click at [108, 379] on button "Remove filters" at bounding box center [102, 379] width 51 height 12
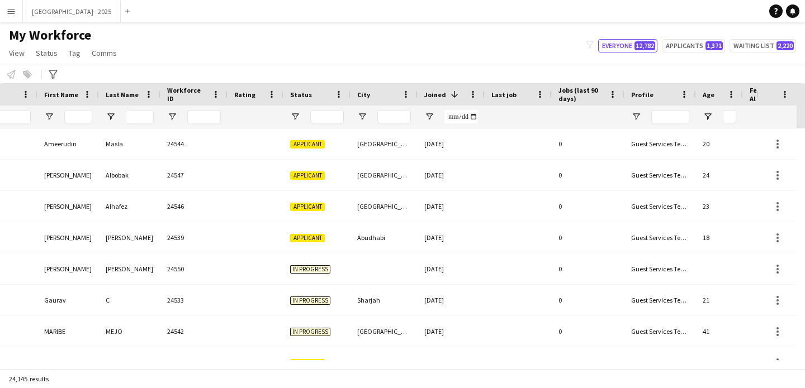
scroll to position [0, 330]
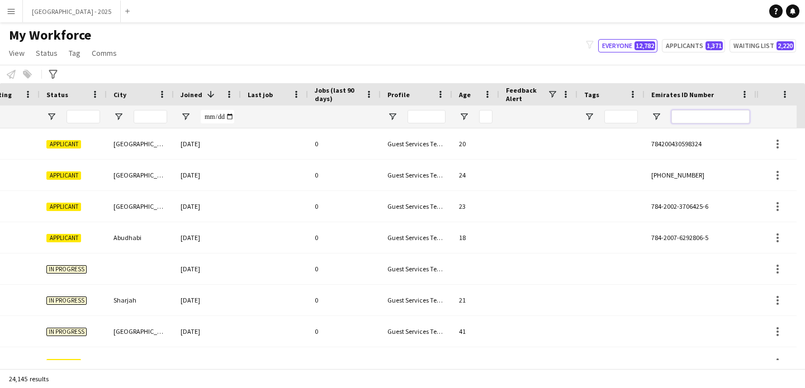
click at [714, 116] on input "Emirates ID Number Filter Input" at bounding box center [710, 116] width 78 height 13
paste input "*******"
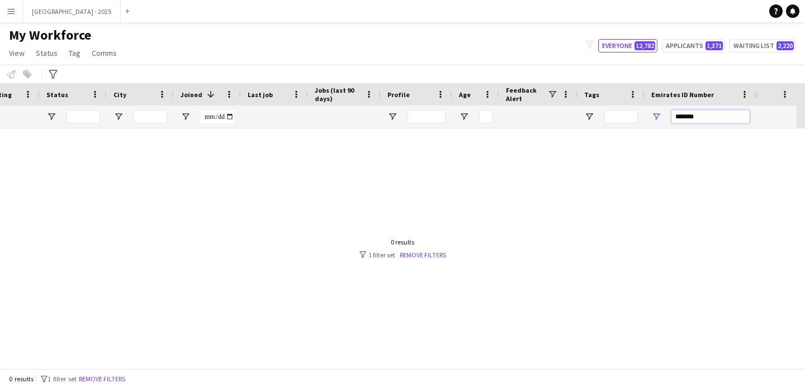
scroll to position [0, 377]
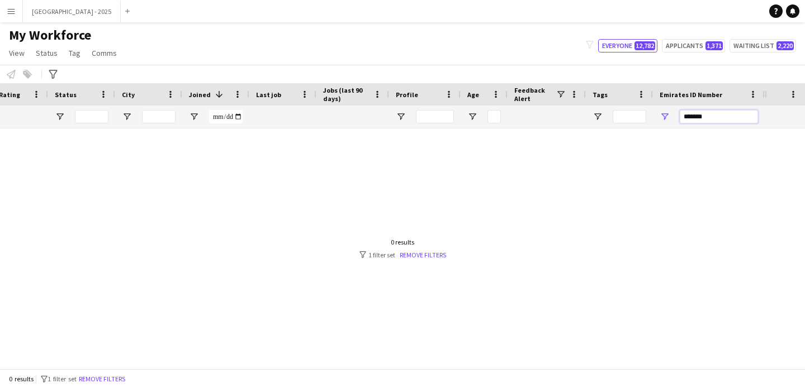
click at [696, 118] on input "*******" at bounding box center [719, 116] width 78 height 13
click at [733, 118] on input "*******" at bounding box center [719, 116] width 78 height 13
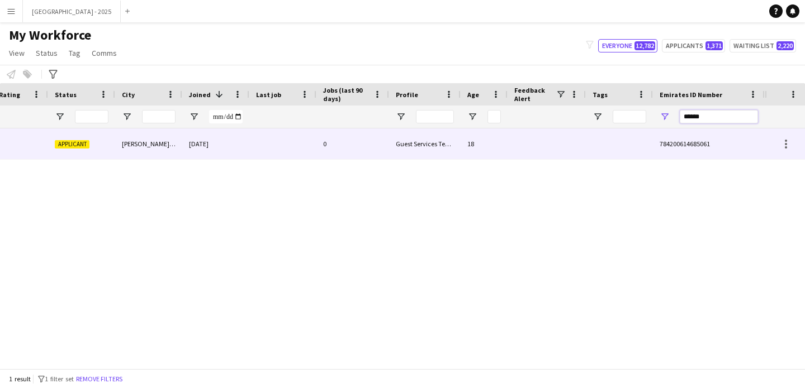
type input "******"
click at [572, 140] on div at bounding box center [546, 144] width 78 height 31
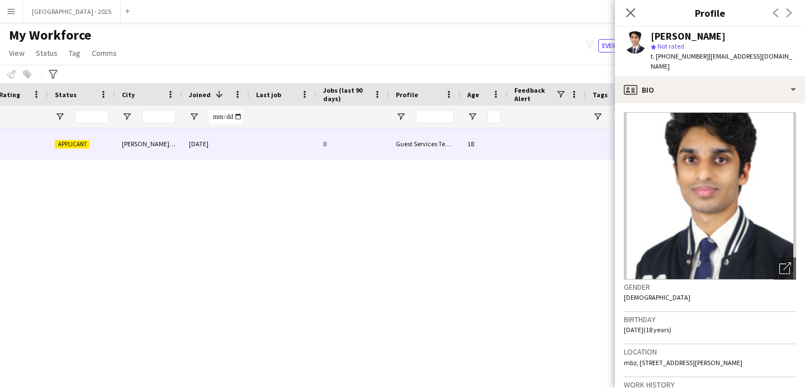
click at [626, 9] on icon "Close pop-in" at bounding box center [630, 12] width 9 height 9
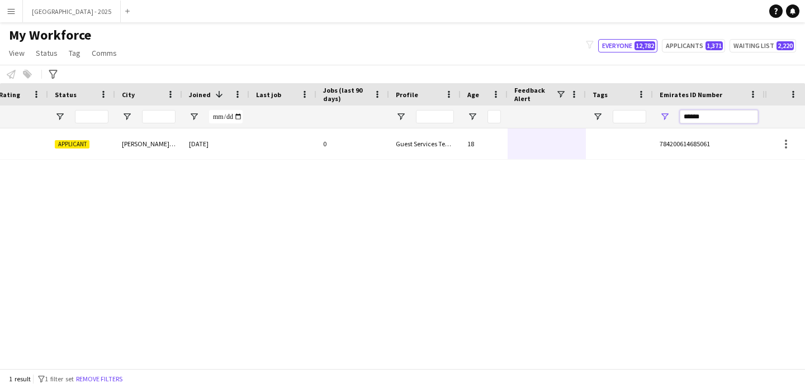
click at [704, 111] on input "******" at bounding box center [719, 116] width 78 height 13
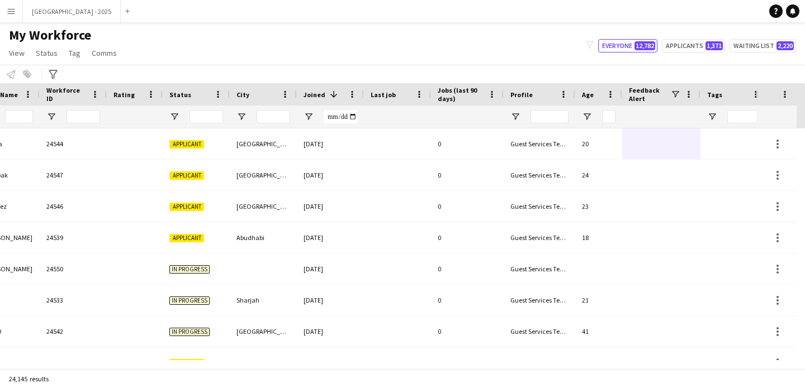
scroll to position [0, 73]
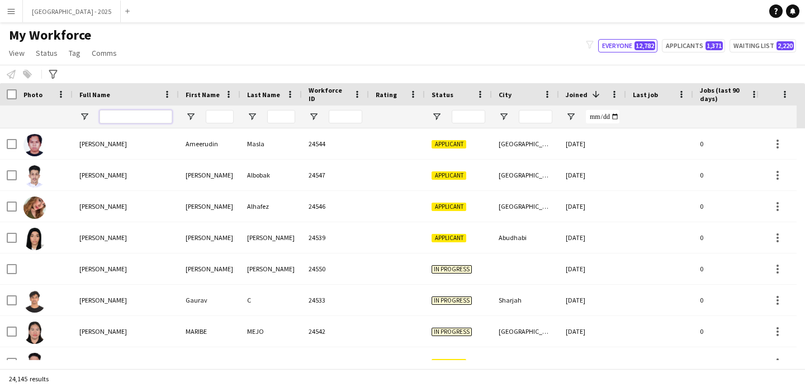
click at [118, 122] on input "Full Name Filter Input" at bounding box center [135, 116] width 73 height 13
paste input "*****"
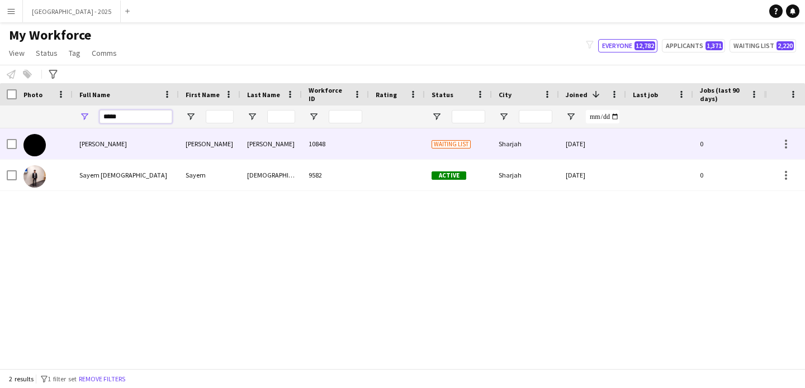
type input "*****"
click at [143, 148] on div "[PERSON_NAME]" at bounding box center [126, 144] width 106 height 31
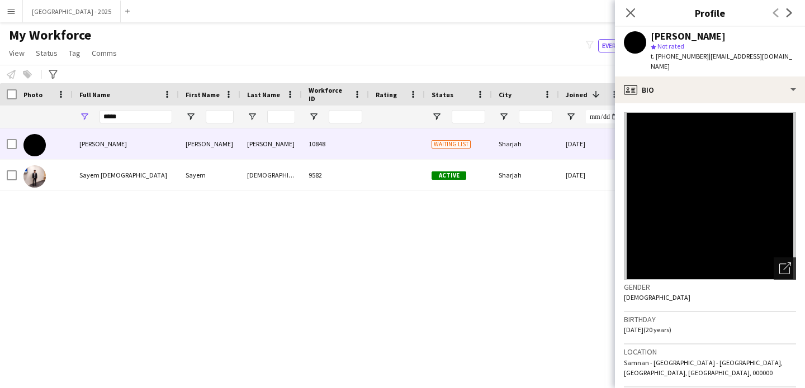
click at [779, 264] on icon at bounding box center [784, 269] width 11 height 11
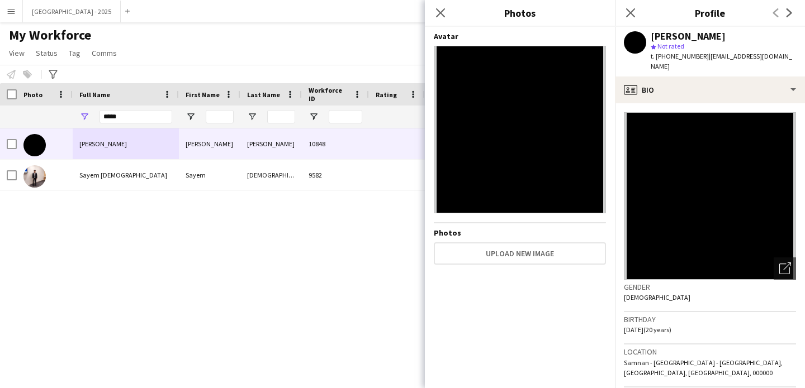
click at [710, 293] on div "Gender [DEMOGRAPHIC_DATA]" at bounding box center [710, 296] width 172 height 32
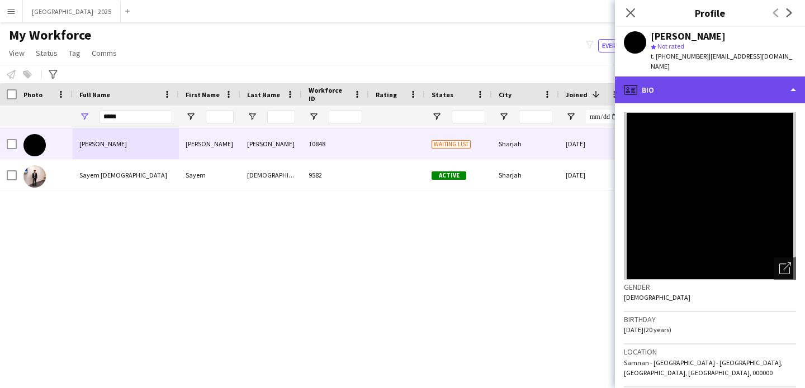
click at [698, 79] on div "profile Bio" at bounding box center [710, 90] width 190 height 27
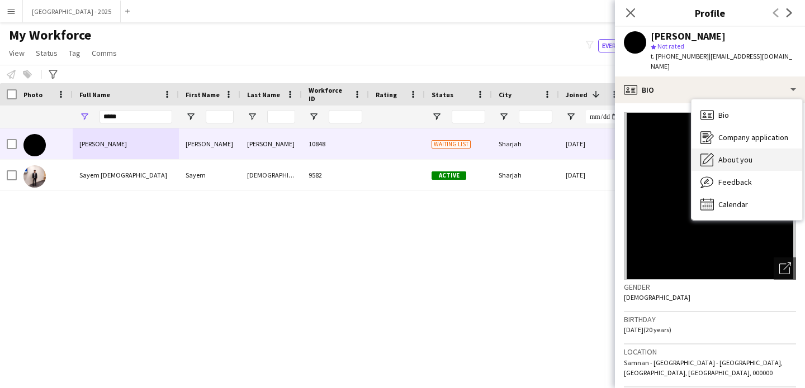
click at [748, 155] on span "About you" at bounding box center [735, 160] width 34 height 10
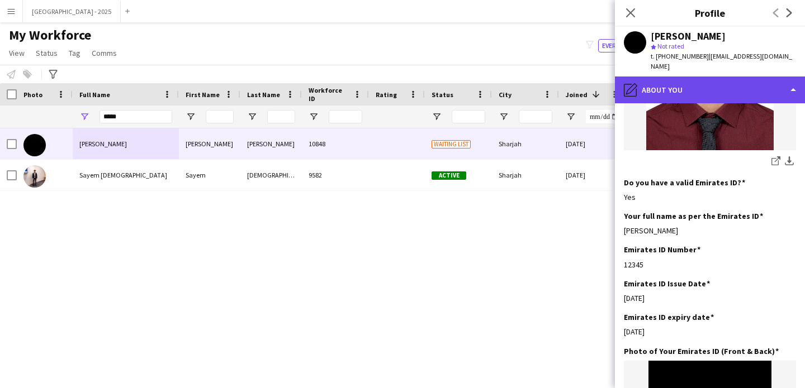
click at [697, 77] on div "pencil4 About you" at bounding box center [710, 90] width 190 height 27
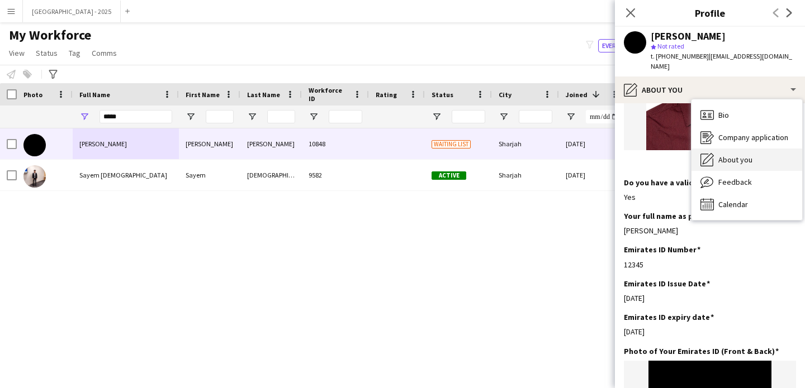
click at [748, 155] on span "About you" at bounding box center [735, 160] width 34 height 10
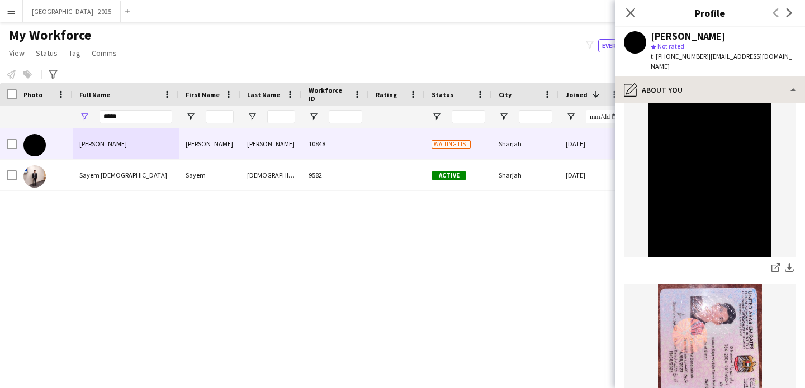
scroll to position [683, 0]
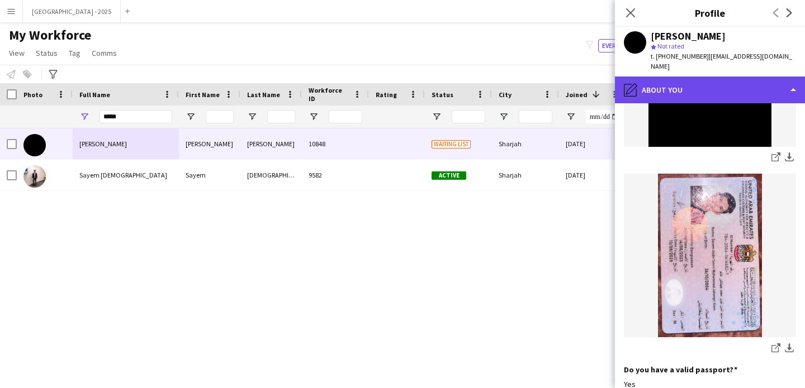
click at [713, 77] on div "pencil4 About you" at bounding box center [710, 90] width 190 height 27
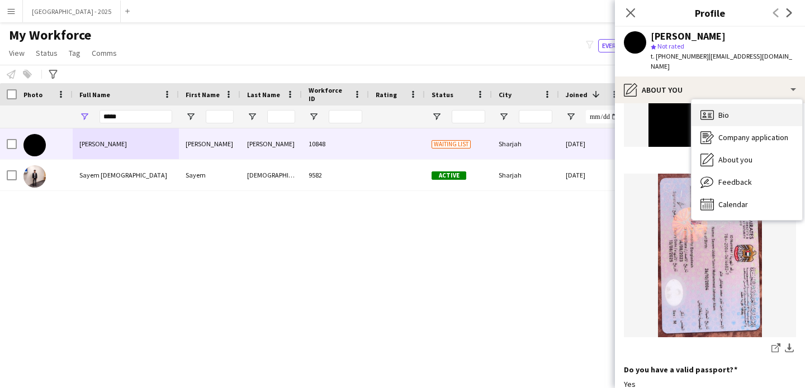
click at [742, 107] on div "Bio Bio" at bounding box center [746, 115] width 111 height 22
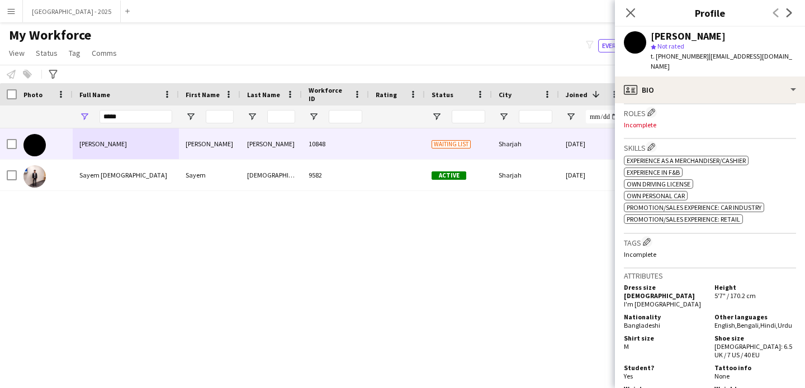
scroll to position [350, 0]
click at [651, 108] on app-icon "Edit crew company roles" at bounding box center [651, 112] width 8 height 8
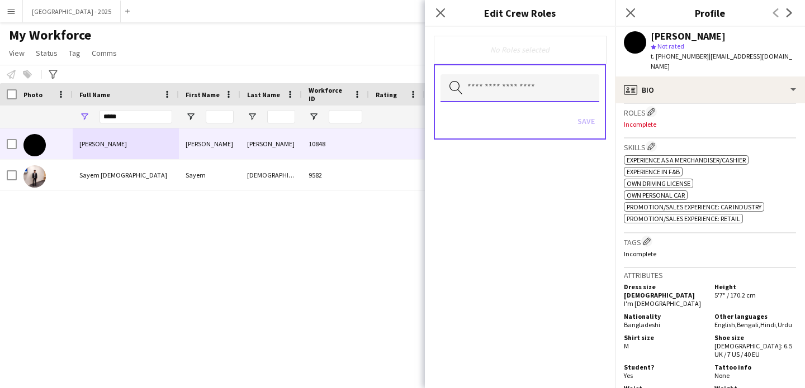
click at [511, 93] on input "text" at bounding box center [519, 88] width 159 height 28
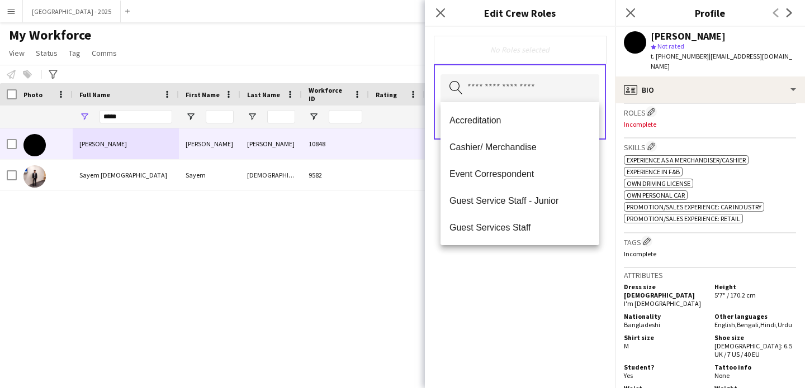
click at [533, 223] on span "Guest Services Staff" at bounding box center [519, 227] width 141 height 11
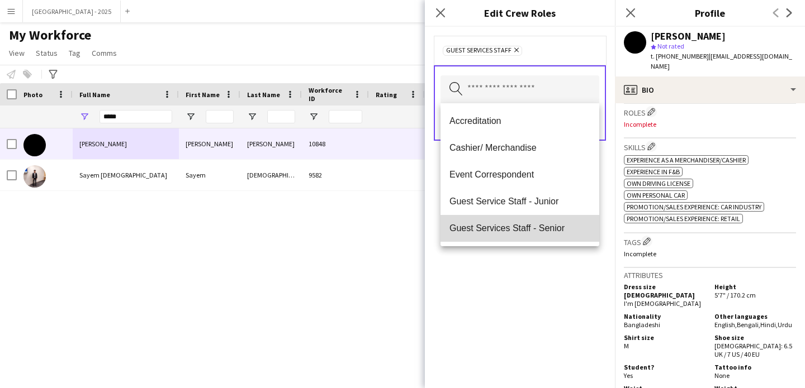
click at [526, 223] on span "Guest Services Staff - Senior" at bounding box center [519, 228] width 141 height 11
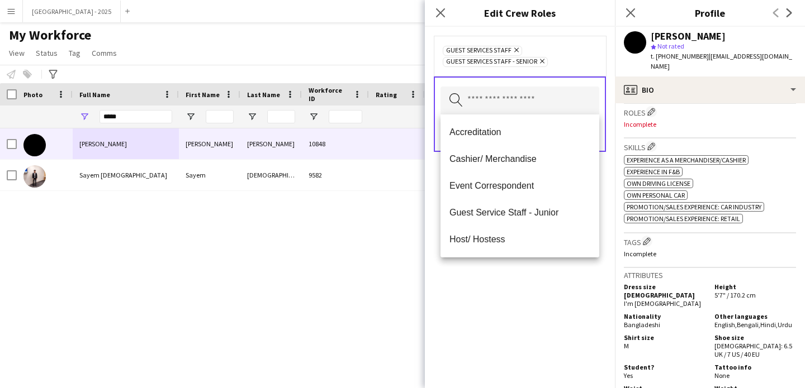
click at [529, 302] on div "Guest Services Staff Remove Guest Services Staff - Senior Remove Search by role…" at bounding box center [520, 208] width 190 height 362
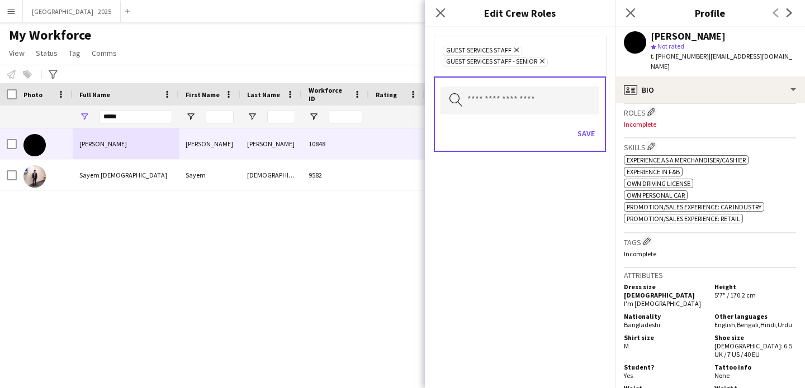
click at [543, 61] on icon at bounding box center [542, 61] width 4 height 4
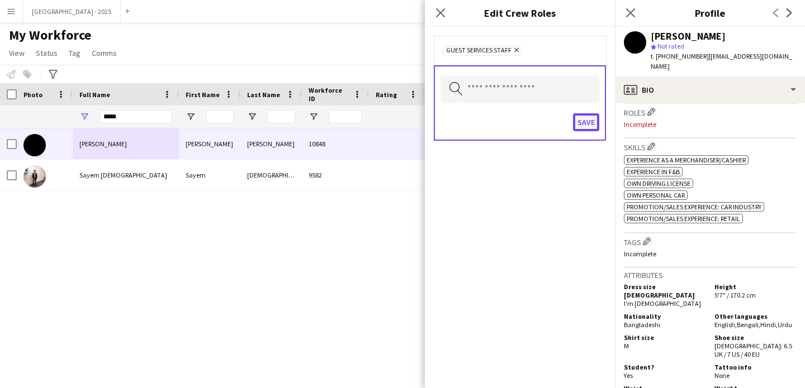
click at [578, 121] on button "Save" at bounding box center [586, 122] width 26 height 18
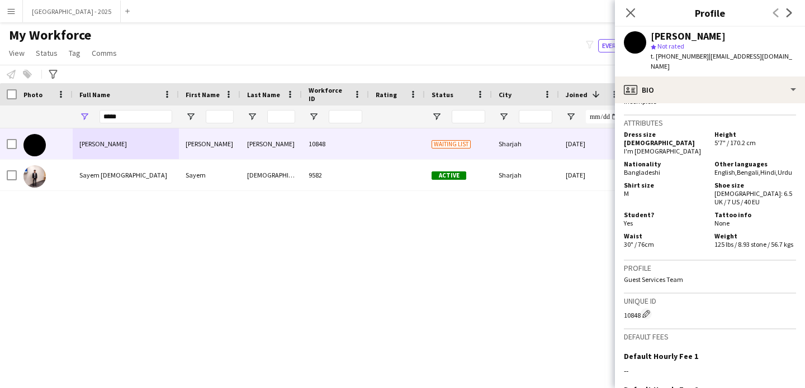
scroll to position [412, 0]
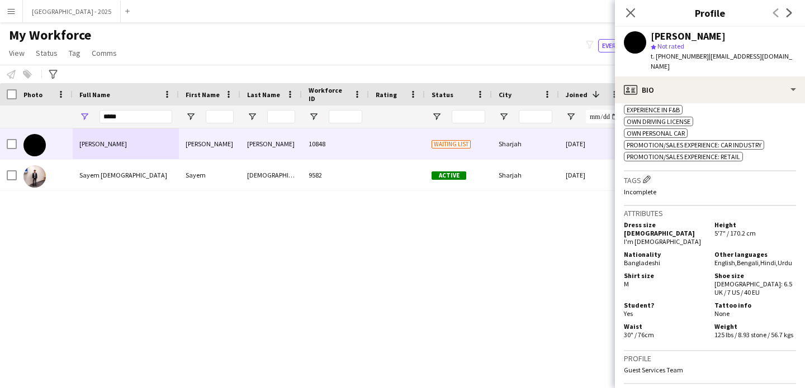
click at [643, 172] on div "Tags Edit crew company tags Incomplete" at bounding box center [710, 189] width 172 height 35
click at [650, 175] on app-icon "Edit crew company tags" at bounding box center [647, 179] width 8 height 8
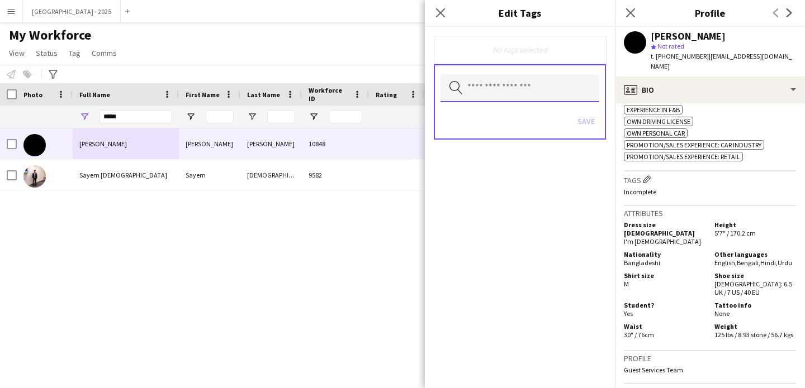
click at [541, 78] on input "text" at bounding box center [519, 88] width 159 height 28
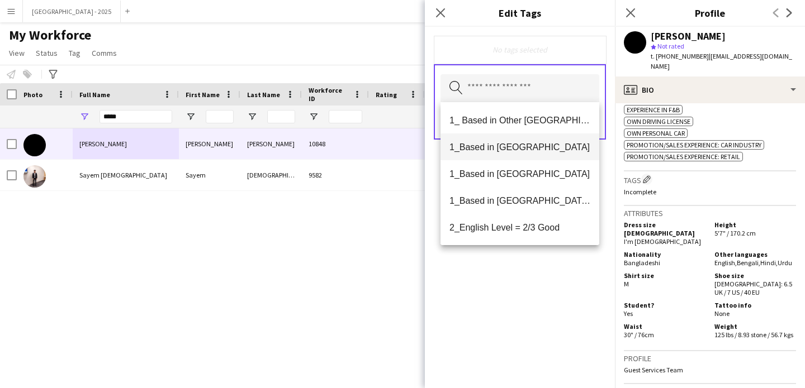
click at [531, 144] on span "1_Based in [GEOGRAPHIC_DATA]" at bounding box center [519, 147] width 141 height 11
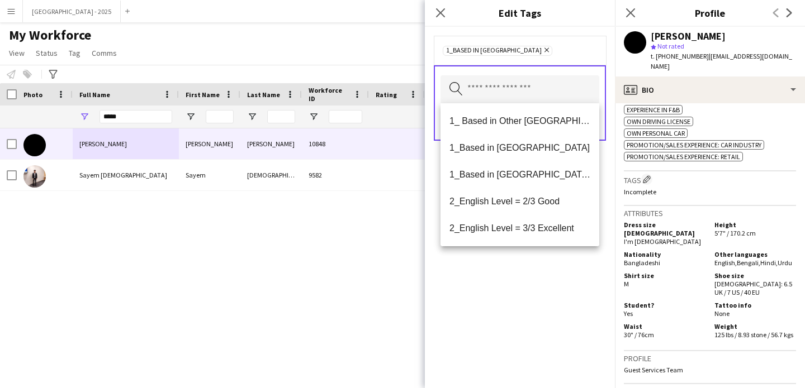
click at [542, 48] on icon "Remove" at bounding box center [545, 49] width 7 height 7
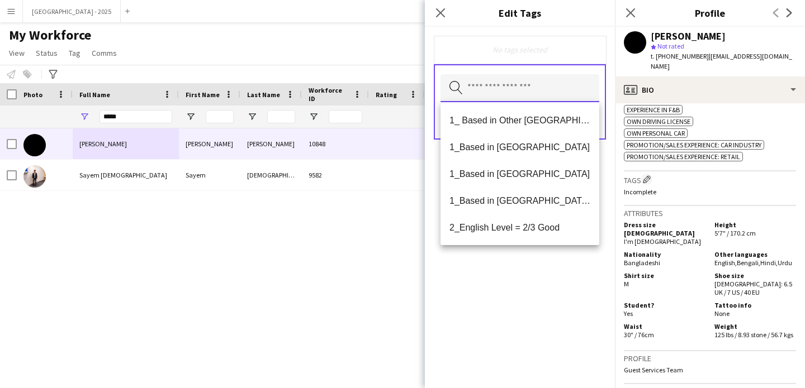
click at [521, 87] on input "text" at bounding box center [519, 88] width 159 height 28
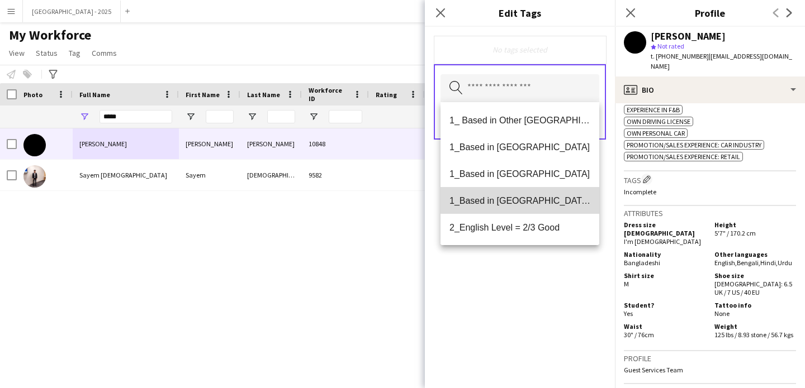
click at [538, 192] on mat-option "1_Based in [GEOGRAPHIC_DATA]/[GEOGRAPHIC_DATA]/Ajman" at bounding box center [519, 200] width 159 height 27
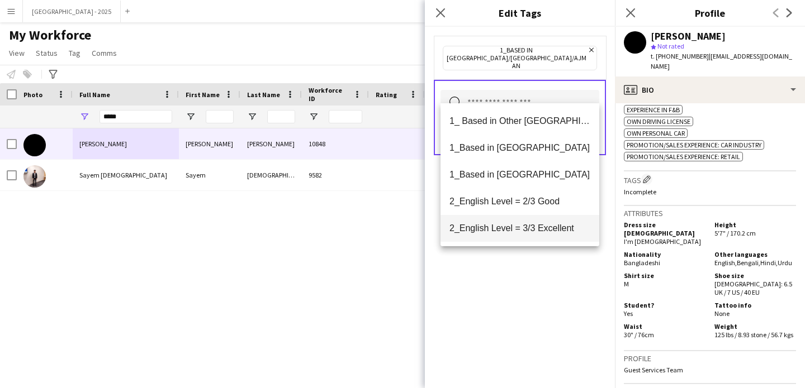
click at [540, 224] on span "2_English Level = 3/3 Excellent" at bounding box center [519, 228] width 141 height 11
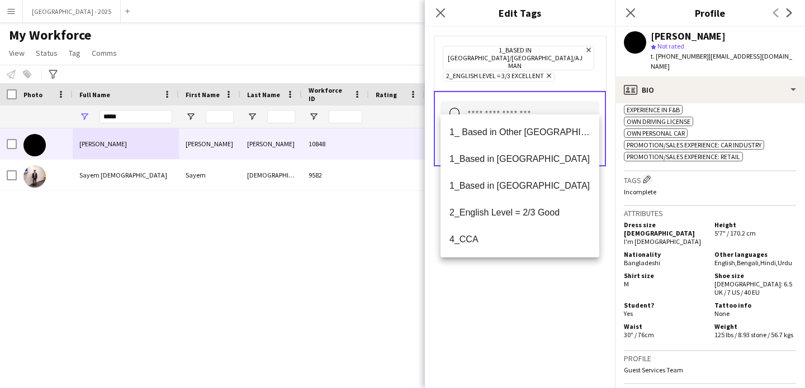
drag, startPoint x: 558, startPoint y: 268, endPoint x: 567, endPoint y: 252, distance: 18.5
click at [558, 268] on div "1_Based in [GEOGRAPHIC_DATA]/[GEOGRAPHIC_DATA]/Ajman Remove 2_English Level = 3…" at bounding box center [520, 208] width 190 height 362
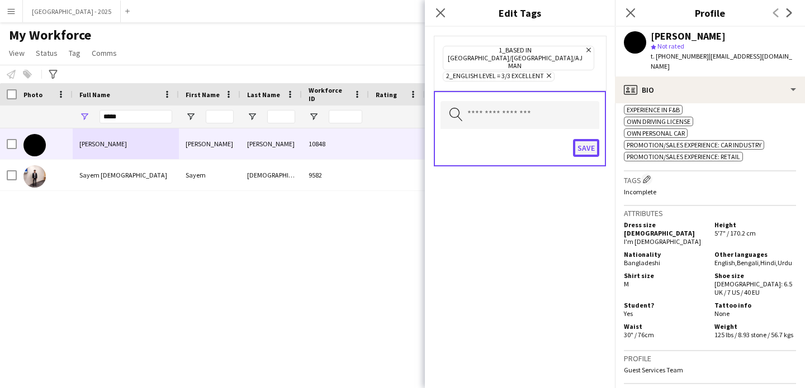
click at [581, 139] on button "Save" at bounding box center [586, 148] width 26 height 18
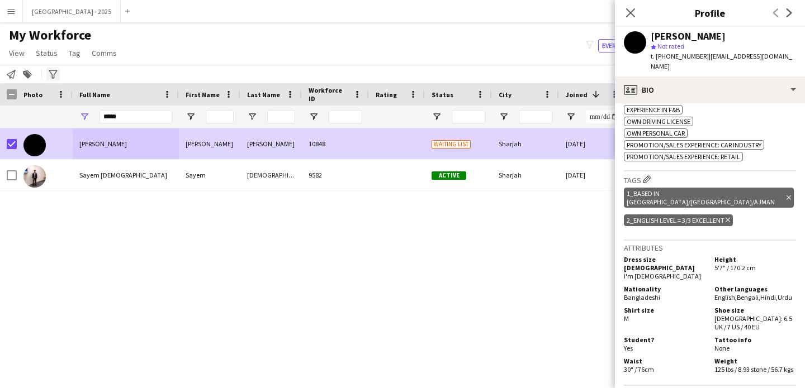
click at [40, 49] on span "Status" at bounding box center [47, 53] width 22 height 10
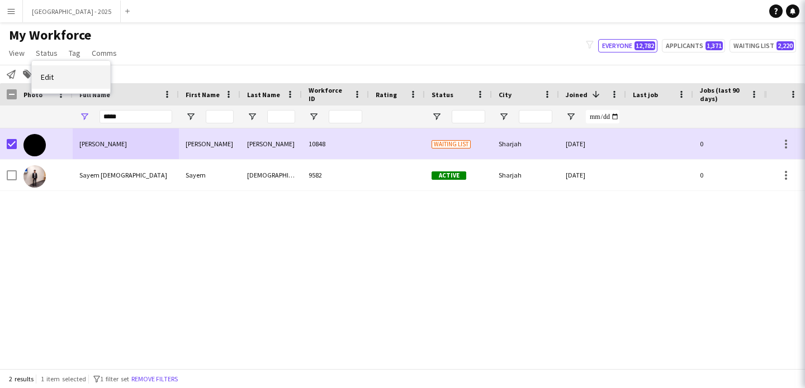
click at [61, 75] on link "Edit" at bounding box center [71, 76] width 78 height 23
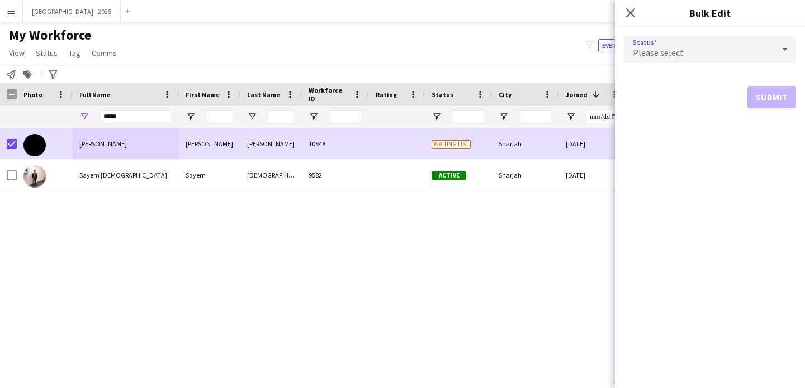
click at [647, 58] on span "Please select" at bounding box center [658, 52] width 51 height 11
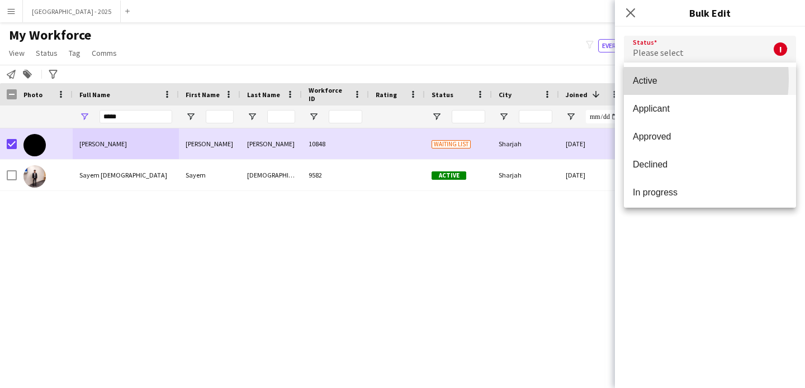
click at [645, 79] on span "Active" at bounding box center [710, 80] width 154 height 11
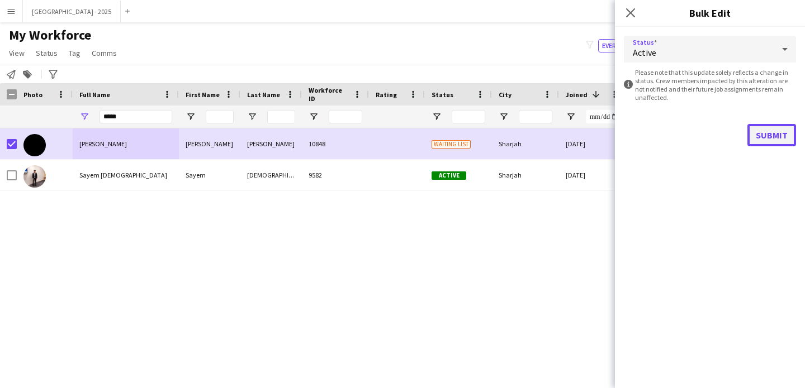
click at [756, 135] on button "Submit" at bounding box center [771, 135] width 49 height 22
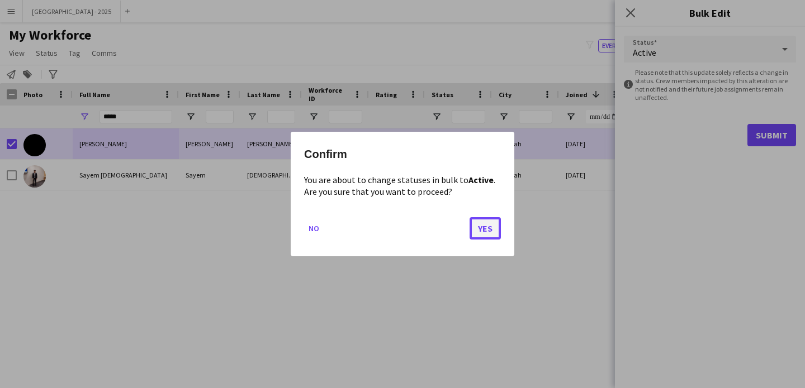
click at [495, 221] on button "Yes" at bounding box center [484, 228] width 31 height 22
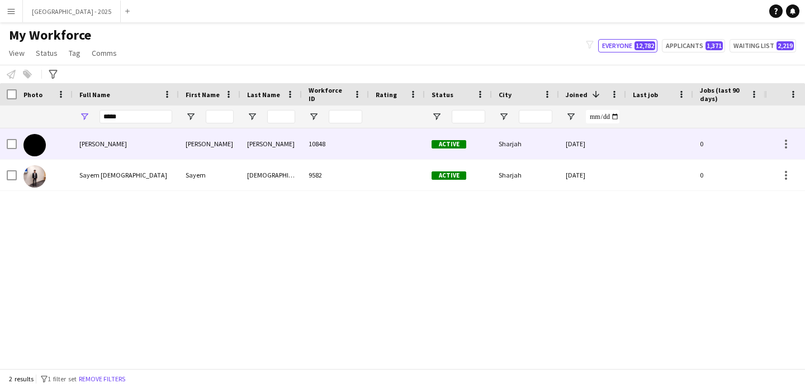
click at [246, 158] on div "[PERSON_NAME]" at bounding box center [270, 144] width 61 height 31
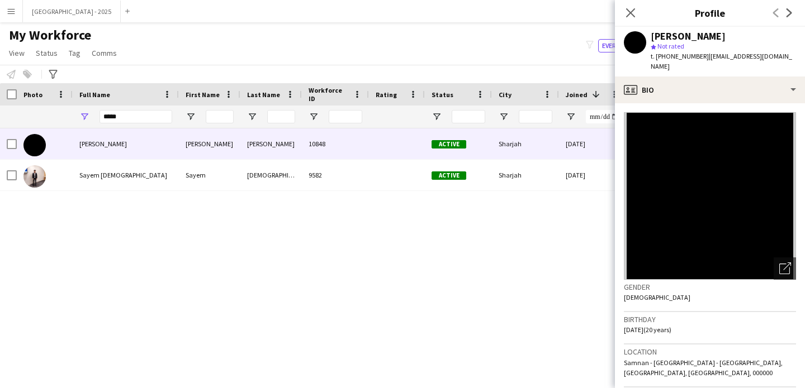
click at [628, 11] on icon at bounding box center [630, 12] width 9 height 9
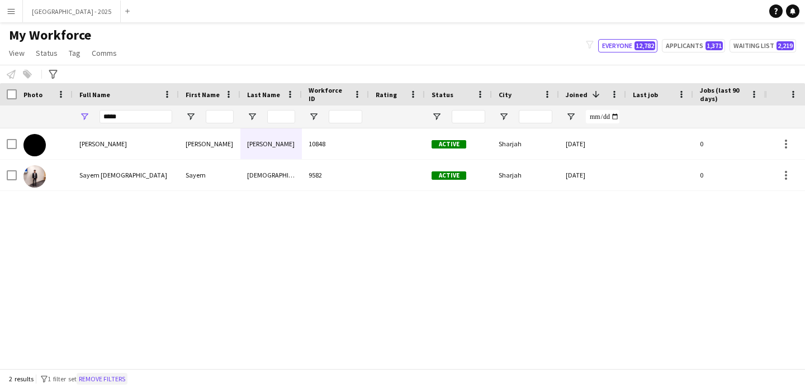
click at [127, 375] on button "Remove filters" at bounding box center [102, 379] width 51 height 12
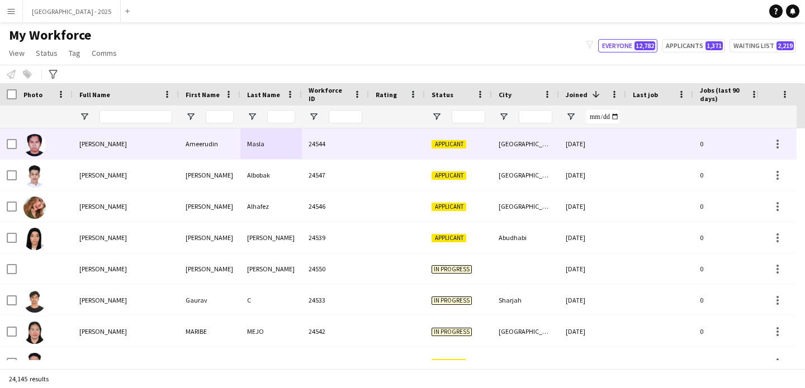
scroll to position [0, 385]
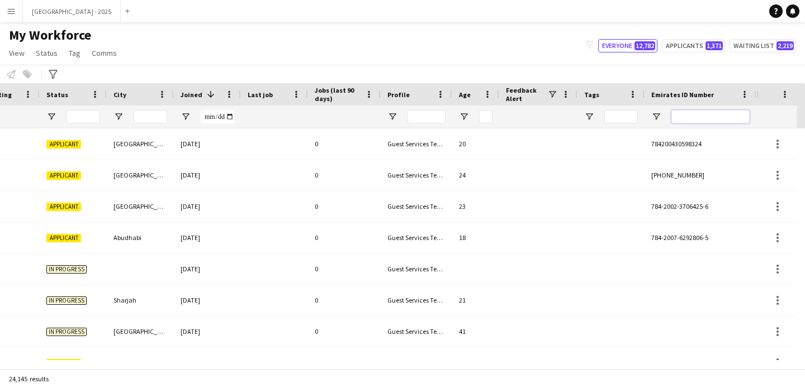
click at [697, 114] on input "Emirates ID Number Filter Input" at bounding box center [710, 116] width 78 height 13
paste input "*******"
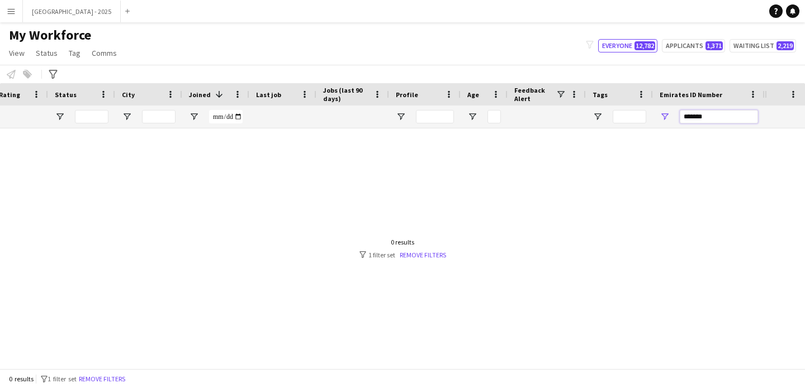
scroll to position [0, 377]
type input "*"
click at [296, 144] on div "Masla 24544 Applicant [GEOGRAPHIC_DATA] [DATE] 0 Guest Services Team 20 7842004…" at bounding box center [193, 144] width 1141 height 31
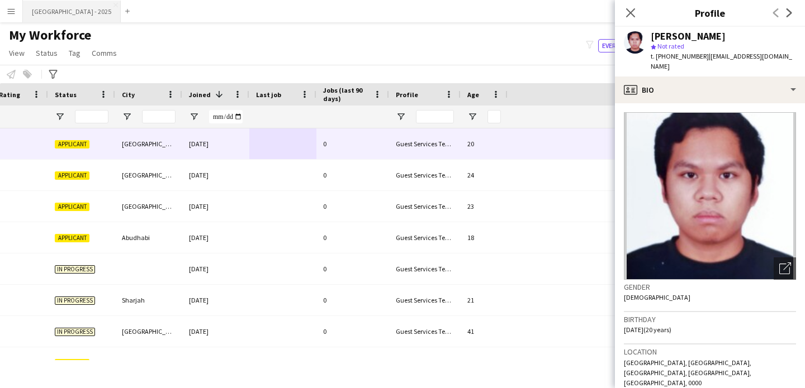
scroll to position [0, 0]
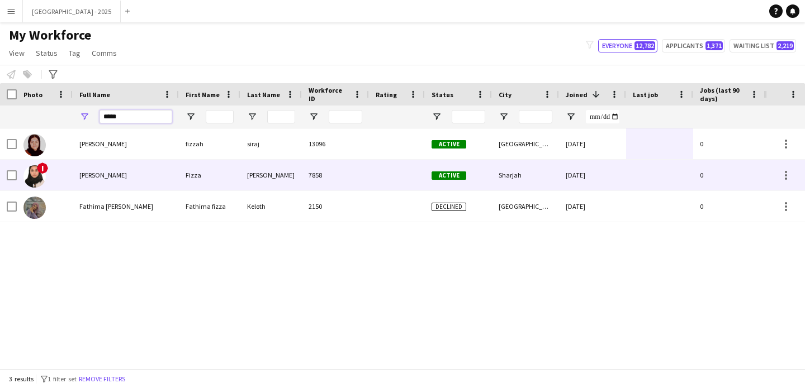
type input "*****"
click at [145, 172] on div "[PERSON_NAME]" at bounding box center [126, 175] width 106 height 31
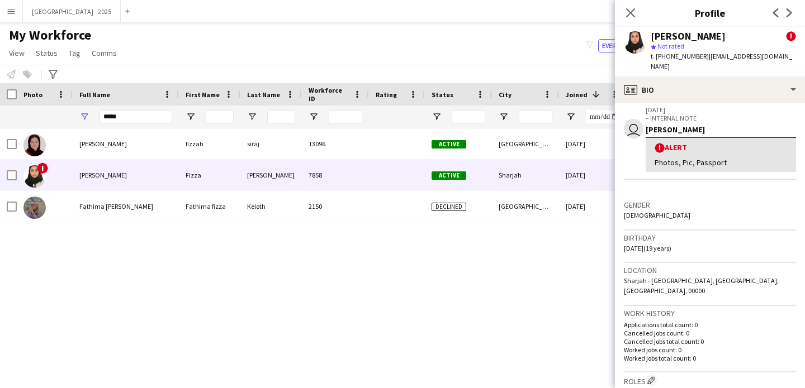
scroll to position [49, 0]
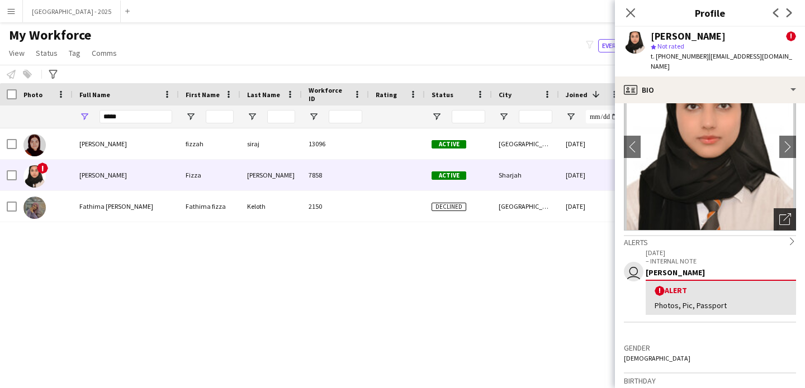
click at [773, 208] on div "Open photos pop-in" at bounding box center [784, 219] width 22 height 22
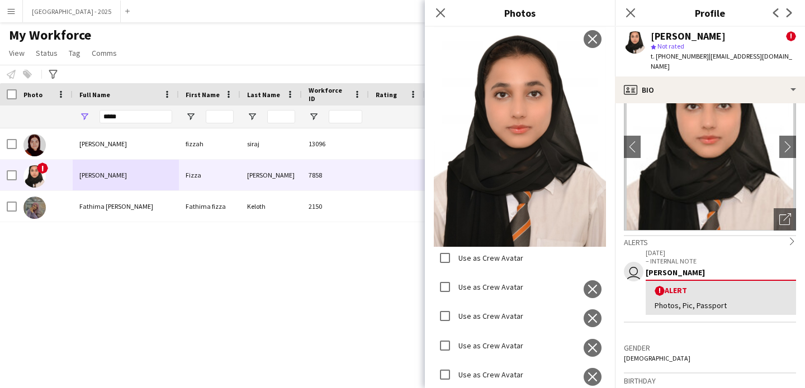
scroll to position [1635, 0]
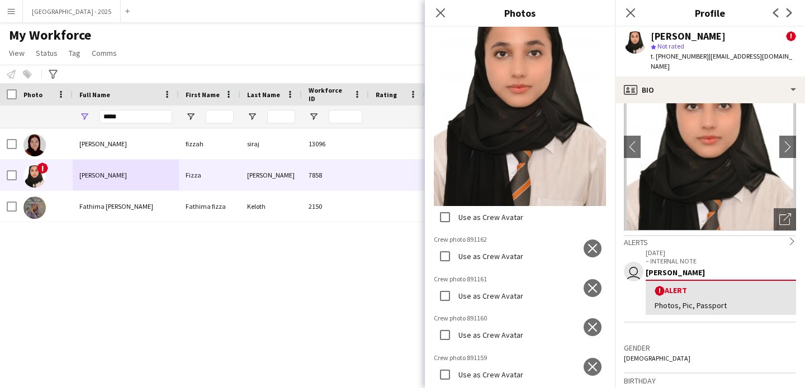
click at [648, 257] on p "– INTERNAL NOTE" at bounding box center [720, 261] width 150 height 8
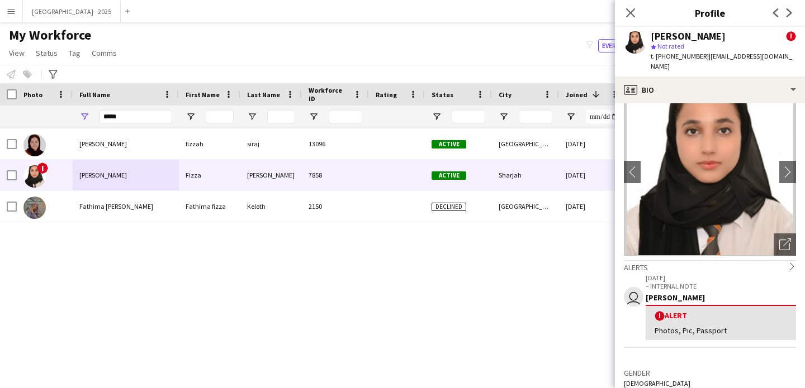
scroll to position [0, 0]
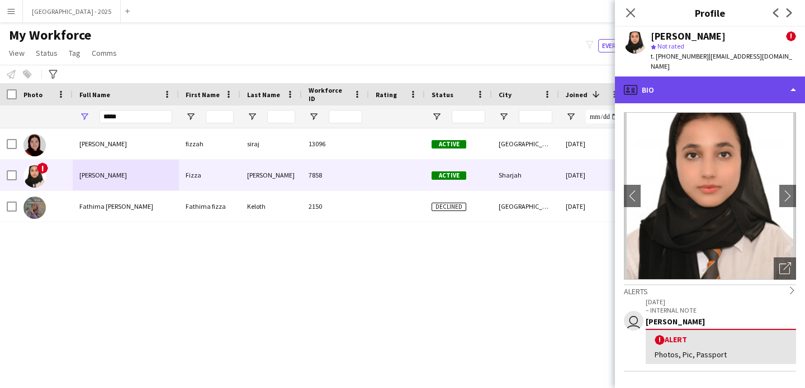
click at [680, 82] on div "profile Bio" at bounding box center [710, 90] width 190 height 27
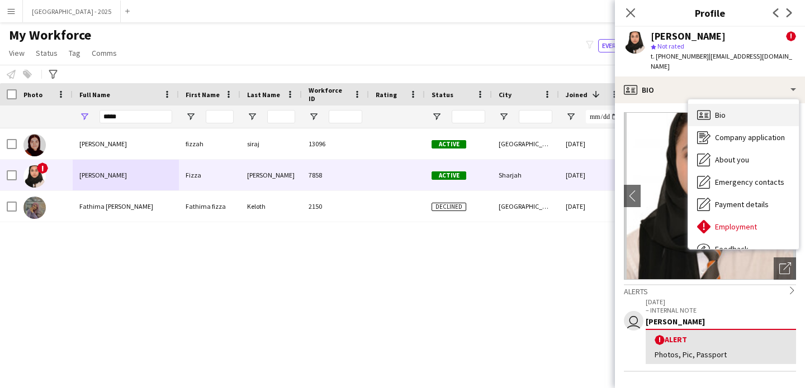
click at [736, 104] on div "Bio Bio" at bounding box center [743, 115] width 111 height 22
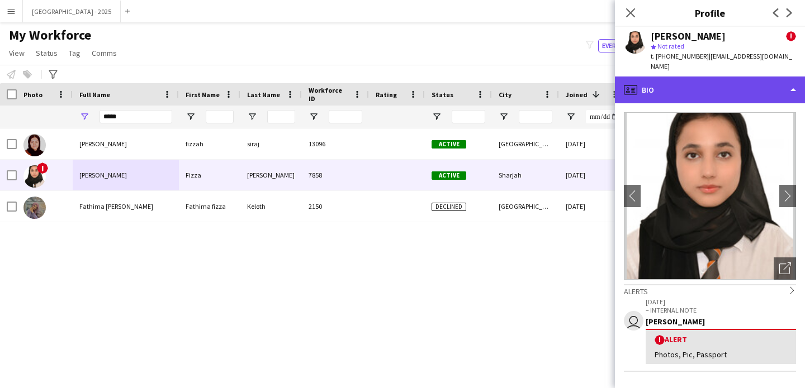
click at [715, 88] on div "profile Bio" at bounding box center [710, 90] width 190 height 27
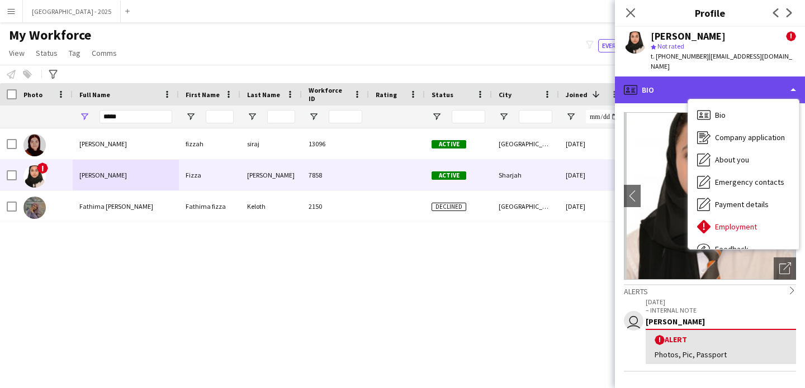
click at [672, 86] on div "profile Bio" at bounding box center [710, 90] width 190 height 27
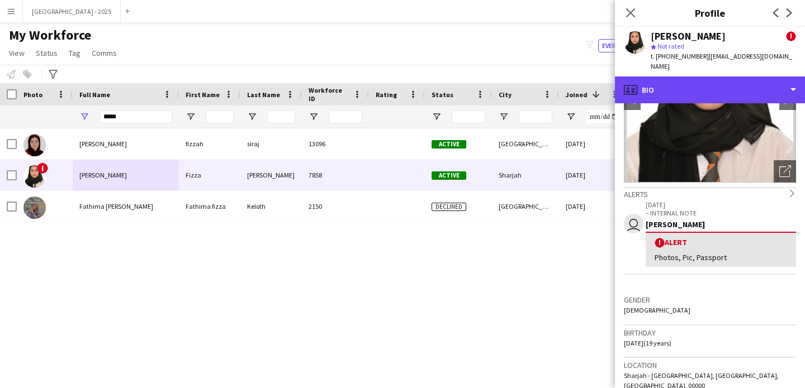
scroll to position [76, 0]
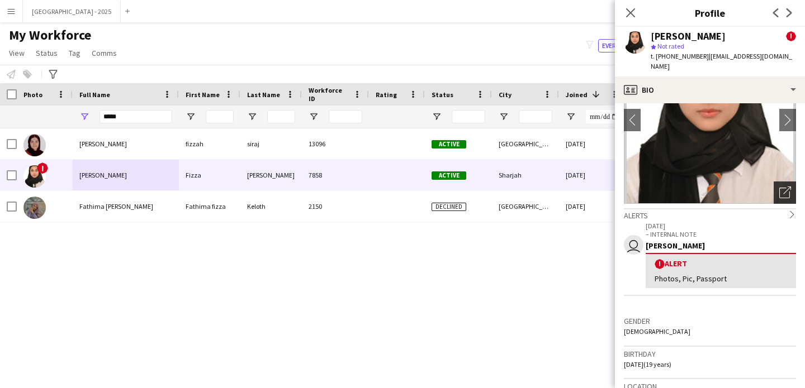
click at [773, 187] on div "Open photos pop-in" at bounding box center [784, 193] width 22 height 22
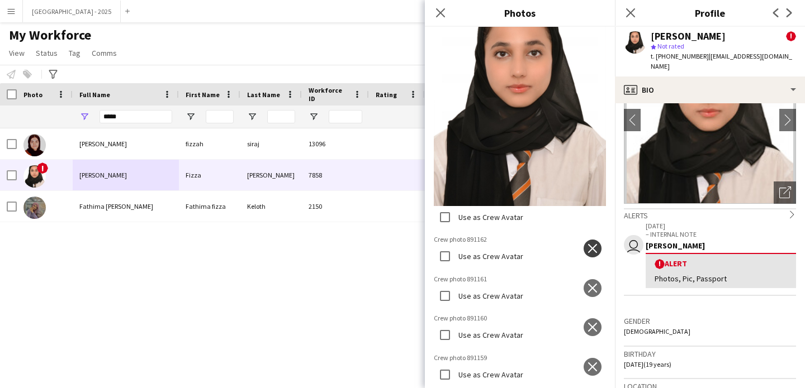
scroll to position [637, 0]
click at [587, 244] on app-icon "close" at bounding box center [592, 248] width 11 height 9
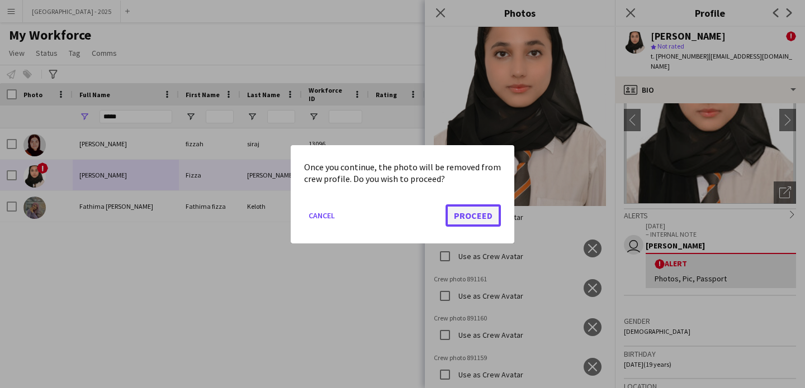
click at [467, 210] on button "Proceed" at bounding box center [472, 215] width 55 height 22
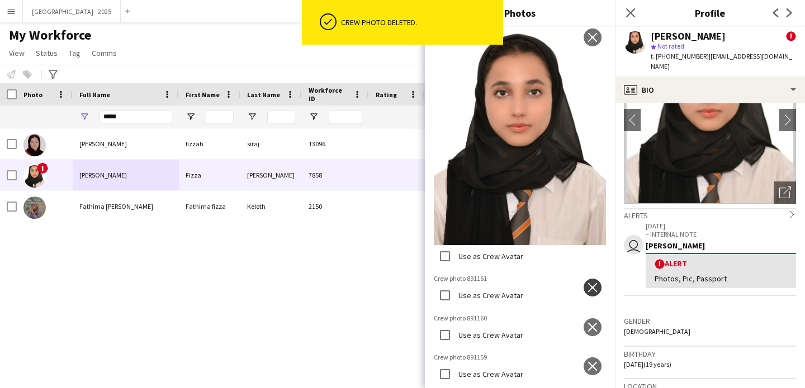
click at [585, 279] on button "close" at bounding box center [592, 288] width 18 height 18
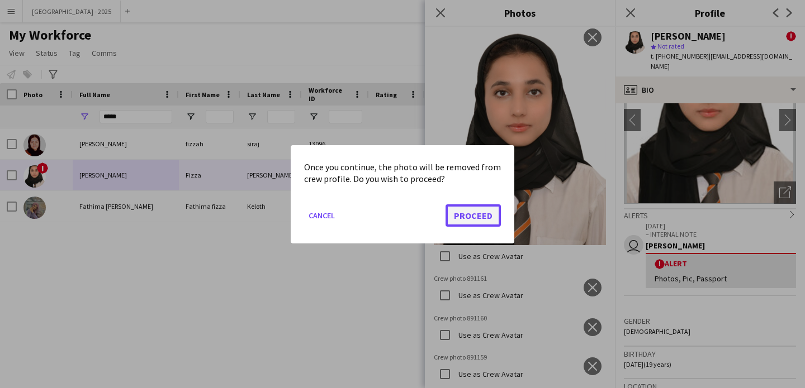
click at [474, 212] on button "Proceed" at bounding box center [472, 215] width 55 height 22
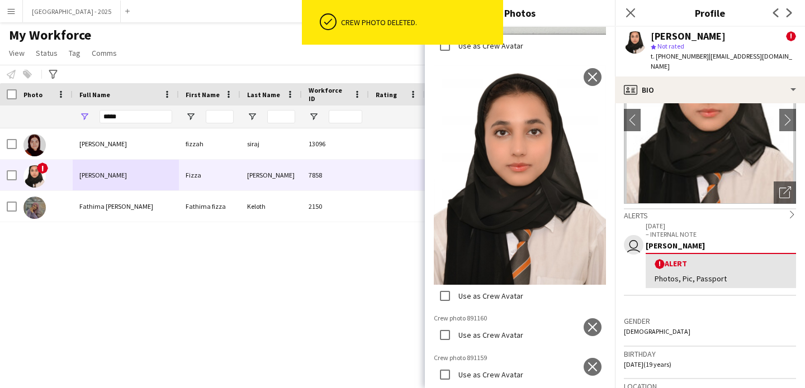
scroll to position [643, 0]
click at [587, 323] on app-icon "close" at bounding box center [592, 327] width 11 height 9
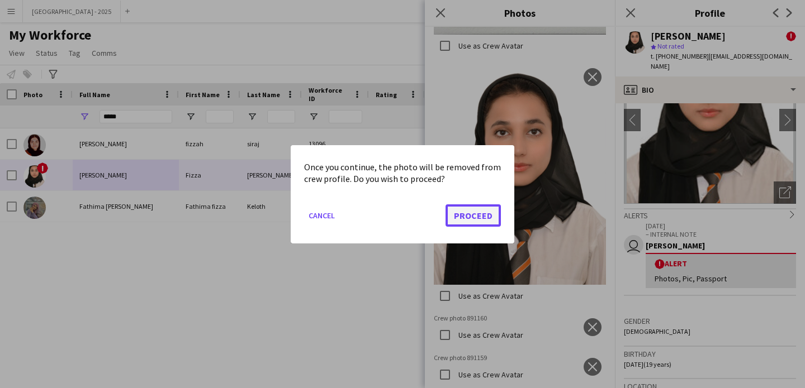
click at [484, 220] on button "Proceed" at bounding box center [472, 215] width 55 height 22
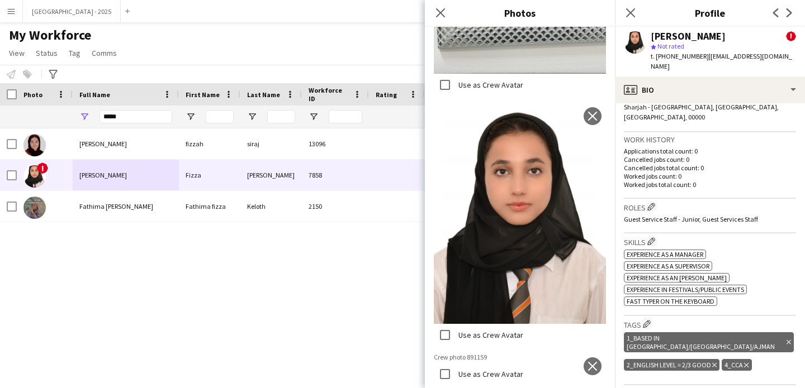
scroll to position [297, 0]
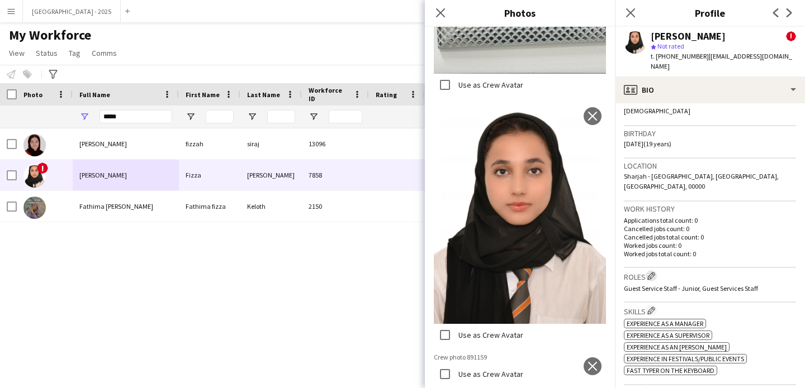
click at [654, 272] on app-icon "Edit crew company roles" at bounding box center [651, 276] width 8 height 8
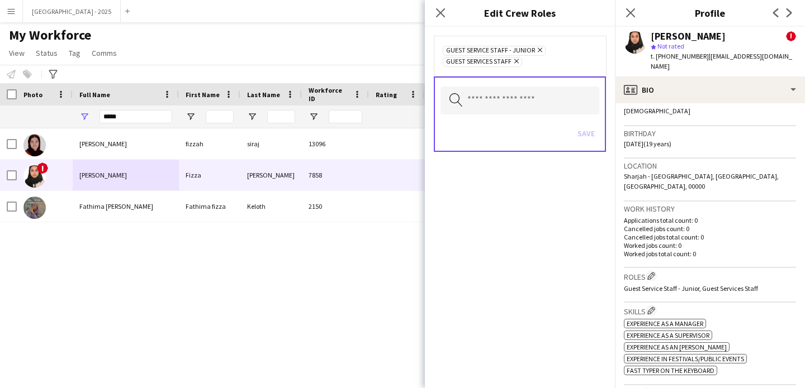
click at [539, 51] on icon "Remove" at bounding box center [538, 49] width 7 height 7
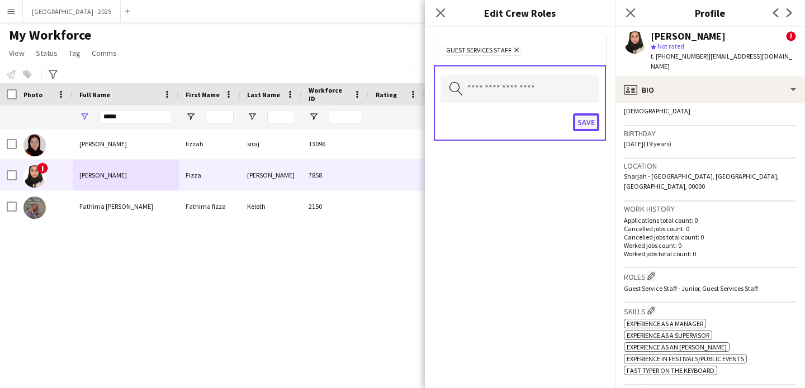
click at [592, 121] on button "Save" at bounding box center [586, 122] width 26 height 18
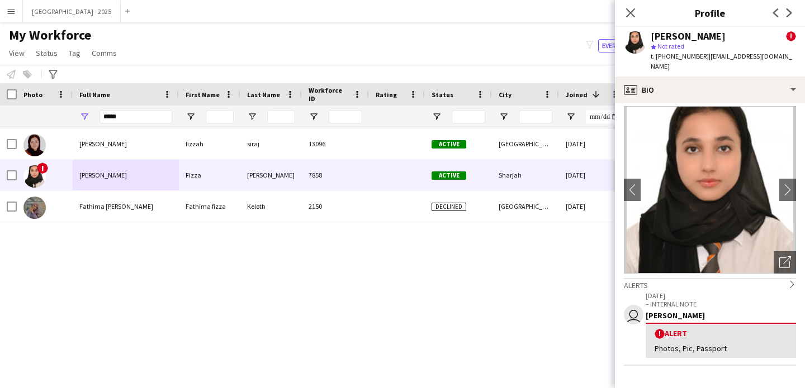
scroll to position [0, 0]
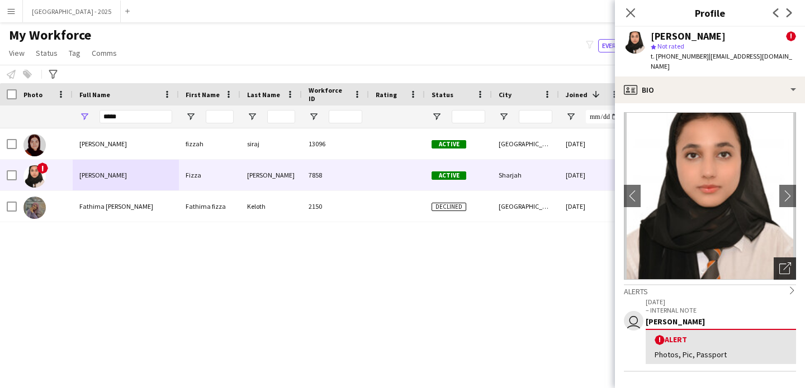
click at [782, 258] on div "Open photos pop-in" at bounding box center [784, 269] width 22 height 22
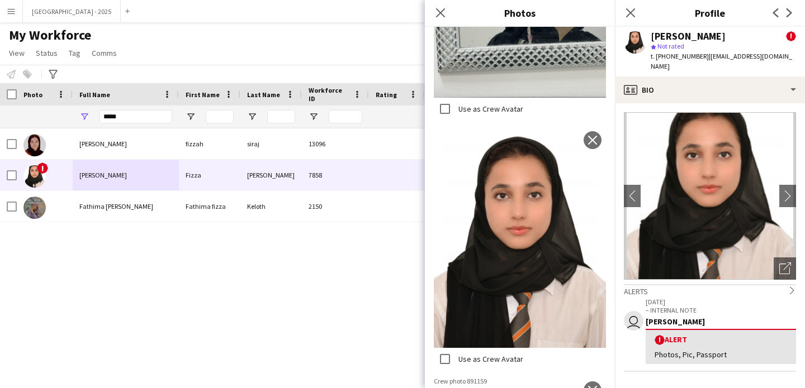
scroll to position [676, 0]
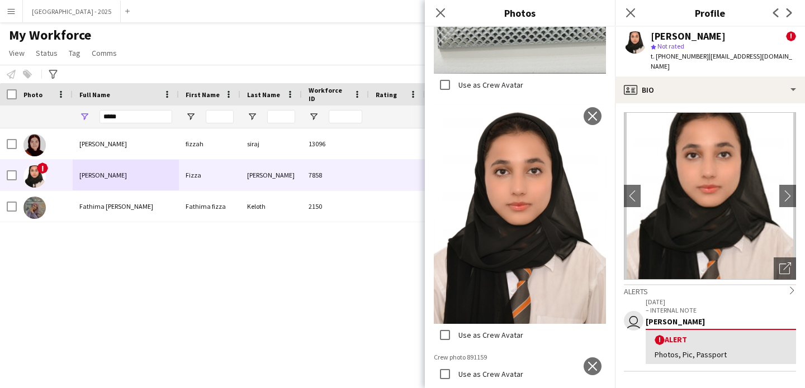
click at [593, 353] on img at bounding box center [520, 358] width 172 height 10
click at [590, 358] on button "close" at bounding box center [592, 367] width 18 height 18
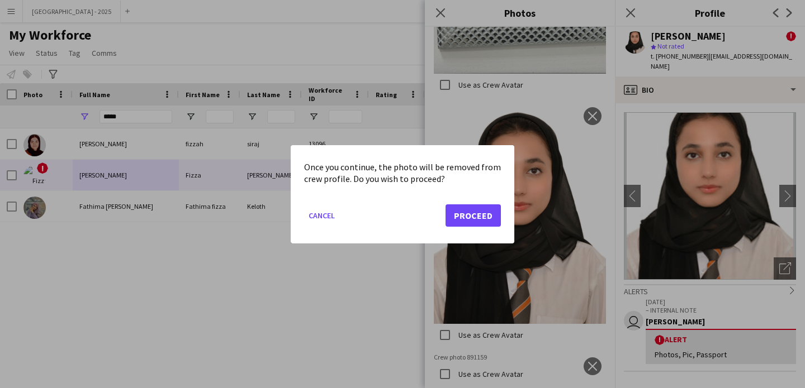
click at [580, 140] on div at bounding box center [402, 194] width 805 height 388
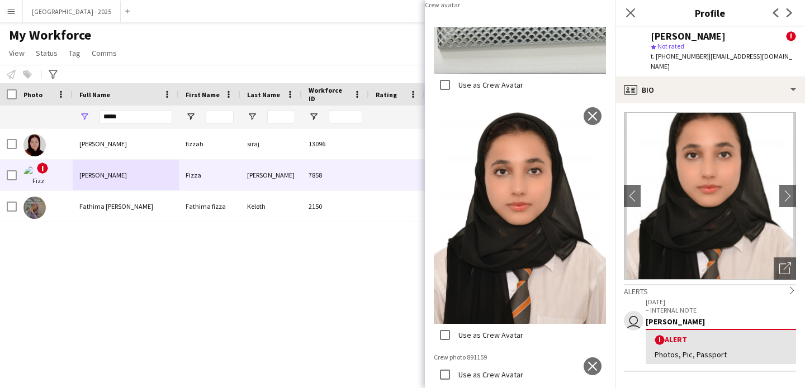
scroll to position [680, 0]
click at [493, 353] on img at bounding box center [520, 358] width 172 height 10
click at [587, 362] on app-icon "close" at bounding box center [592, 366] width 11 height 9
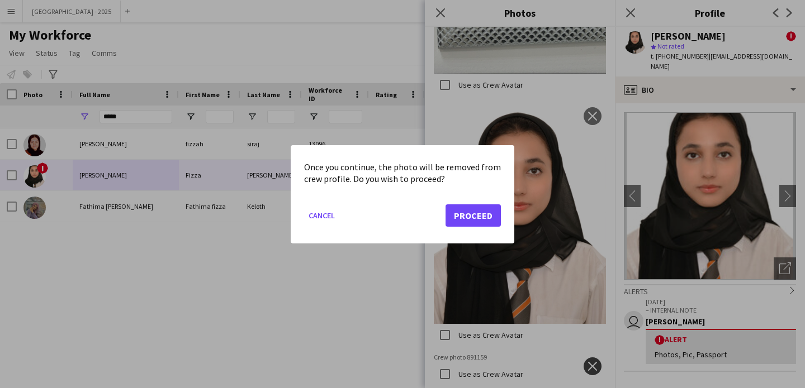
scroll to position [676, 0]
click at [470, 221] on button "Proceed" at bounding box center [472, 215] width 55 height 22
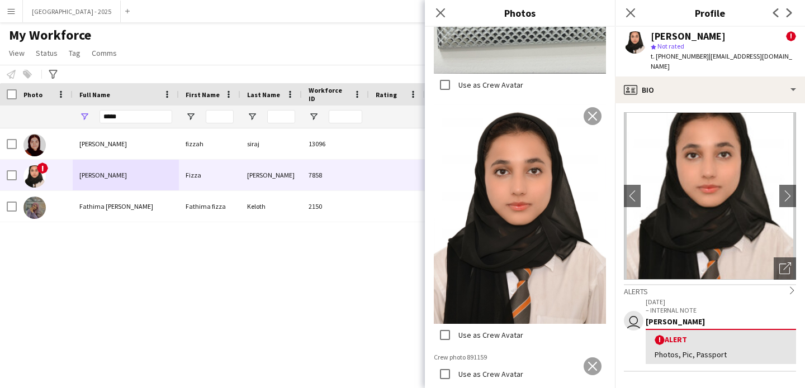
scroll to position [407, 0]
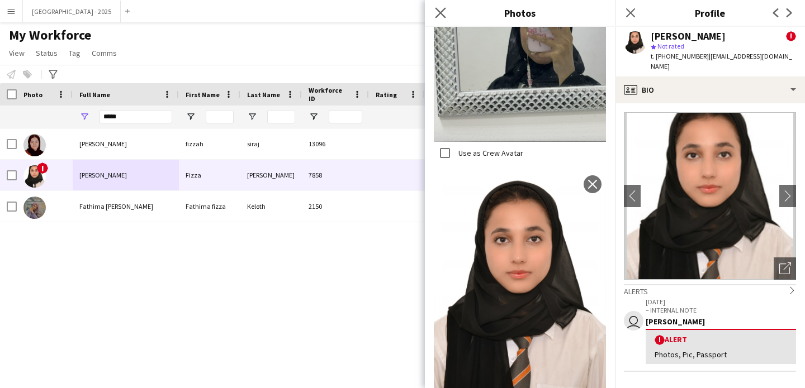
click at [442, 18] on app-icon "Close pop-in" at bounding box center [441, 13] width 16 height 16
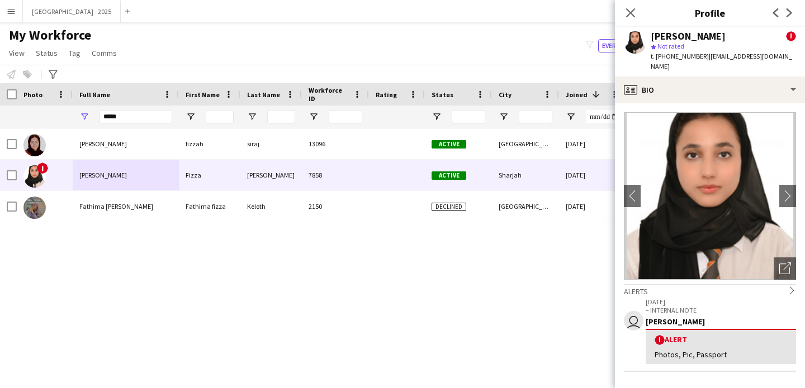
click at [637, 12] on div "Close pop-in" at bounding box center [630, 13] width 31 height 26
click at [630, 12] on icon "Close pop-in" at bounding box center [630, 12] width 9 height 9
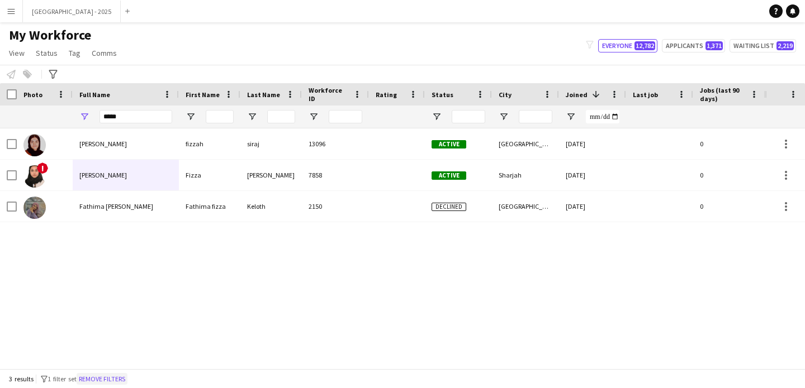
drag, startPoint x: 117, startPoint y: 385, endPoint x: 131, endPoint y: 124, distance: 261.4
click at [117, 384] on button "Remove filters" at bounding box center [102, 379] width 51 height 12
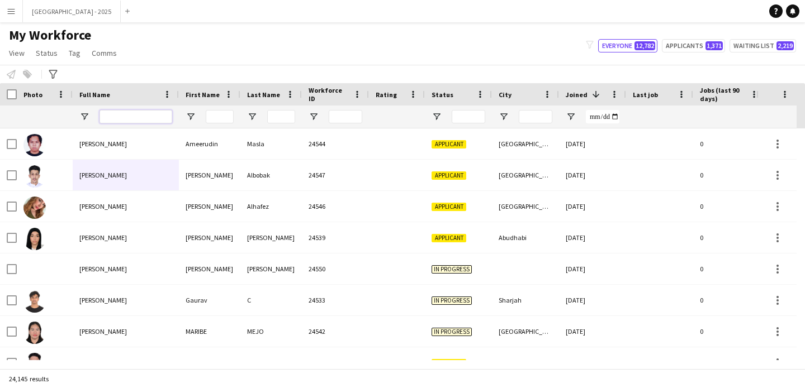
click at [131, 118] on input "Full Name Filter Input" at bounding box center [135, 116] width 73 height 13
paste input "**********"
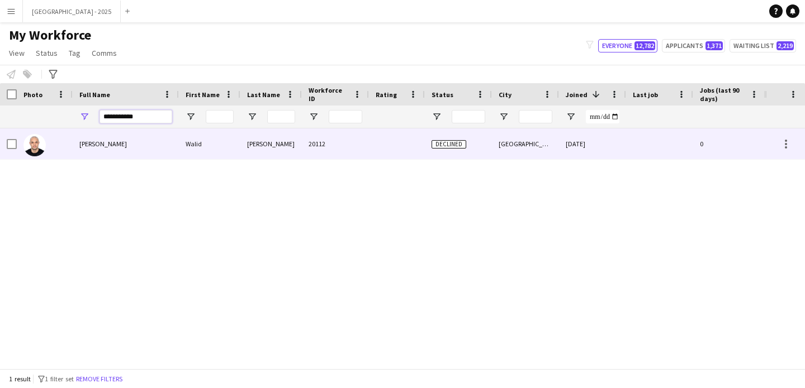
type input "**********"
click at [148, 138] on div "[PERSON_NAME]" at bounding box center [126, 144] width 106 height 31
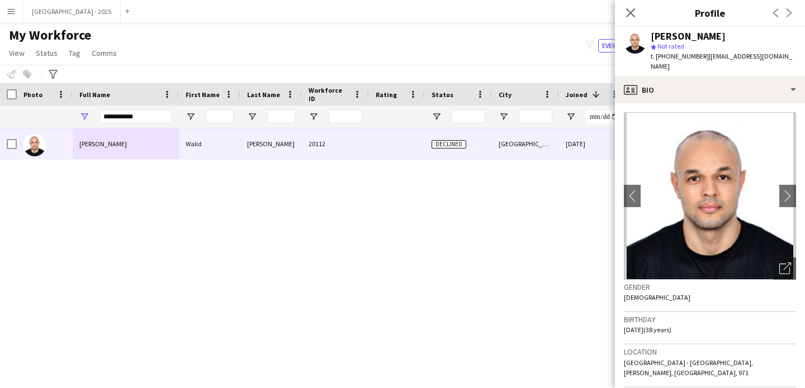
drag, startPoint x: 776, startPoint y: 263, endPoint x: 759, endPoint y: 259, distance: 17.2
click at [779, 263] on icon "Open photos pop-in" at bounding box center [785, 269] width 12 height 12
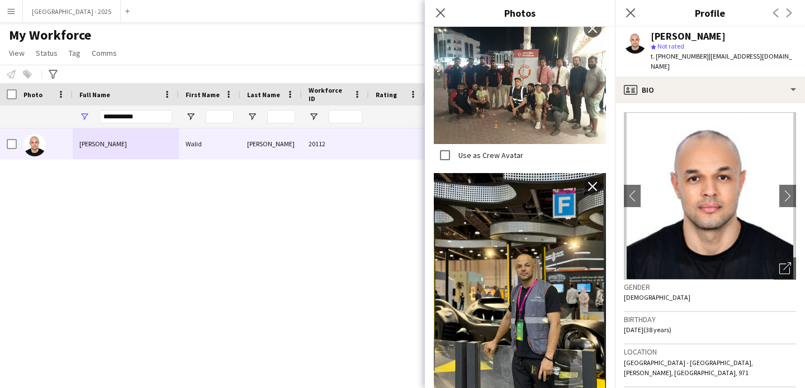
scroll to position [796, 0]
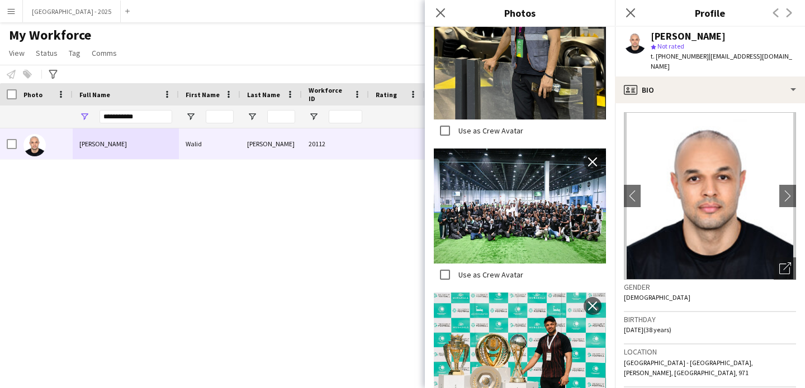
click at [651, 301] on div "Gender [DEMOGRAPHIC_DATA]" at bounding box center [710, 296] width 172 height 32
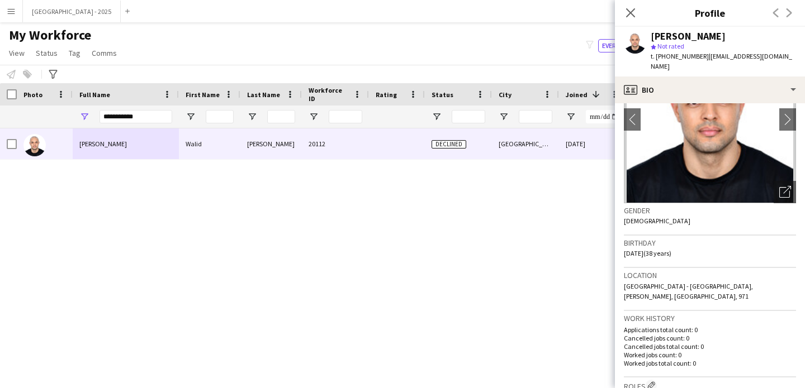
scroll to position [100, 0]
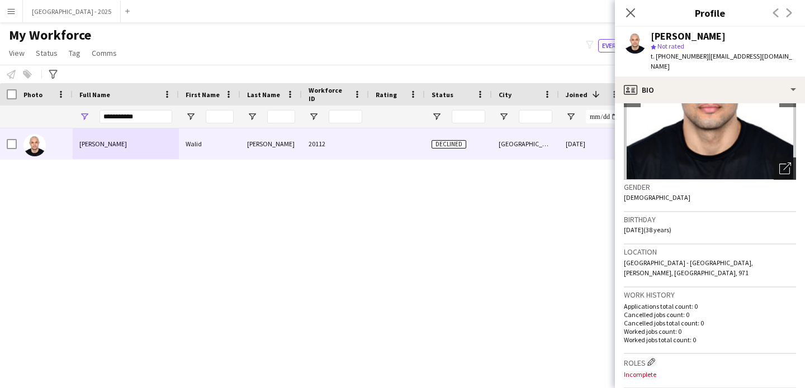
click at [779, 163] on icon "Open photos pop-in" at bounding box center [785, 169] width 12 height 12
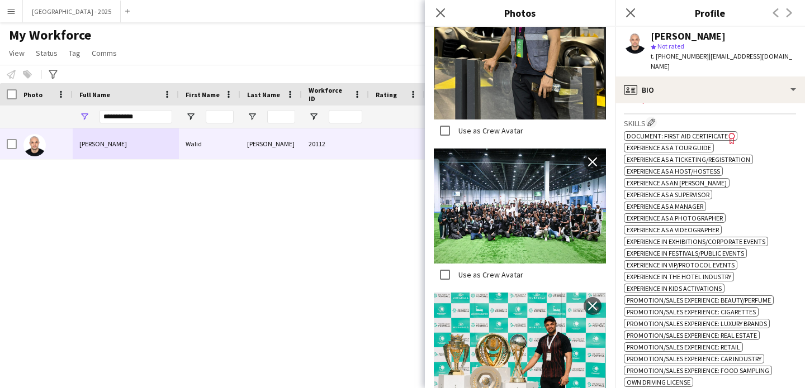
scroll to position [264, 0]
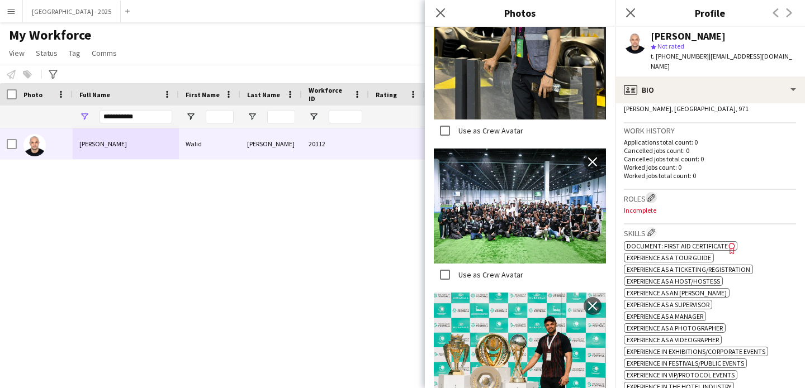
click at [652, 194] on app-icon "Edit crew company roles" at bounding box center [651, 198] width 8 height 8
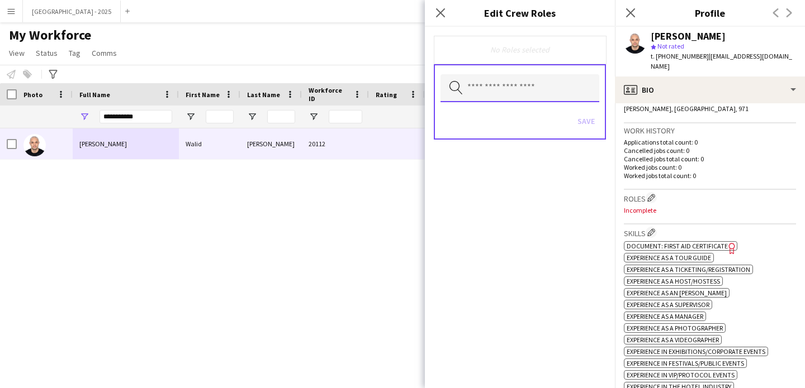
click at [527, 90] on input "text" at bounding box center [519, 88] width 159 height 28
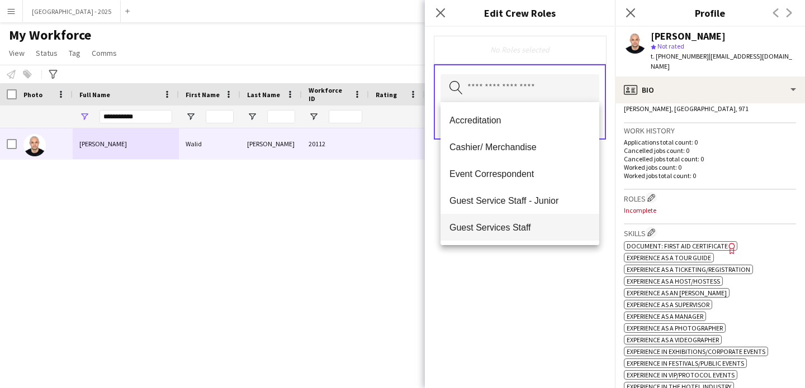
click at [536, 221] on mat-option "Guest Services Staff" at bounding box center [519, 227] width 159 height 27
click at [544, 289] on div "Guest Services Staff Remove Search by role type Save" at bounding box center [520, 208] width 190 height 362
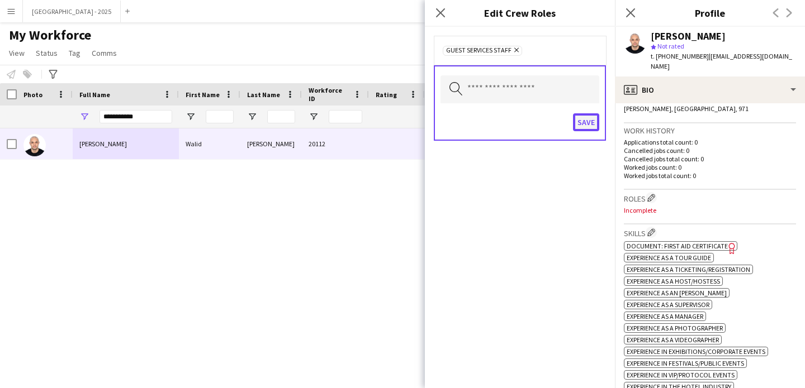
click at [582, 127] on button "Save" at bounding box center [586, 122] width 26 height 18
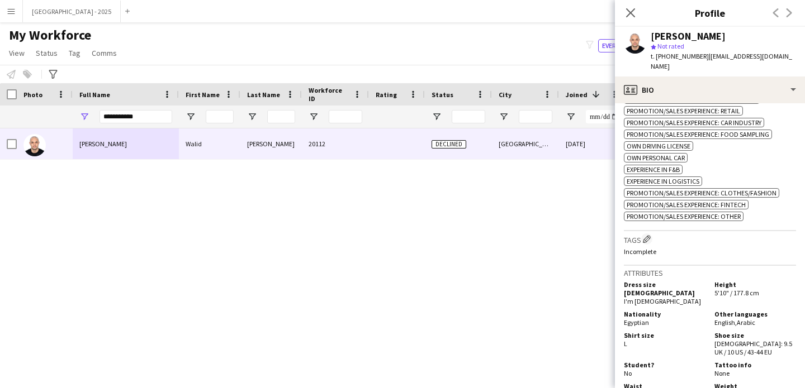
scroll to position [715, 0]
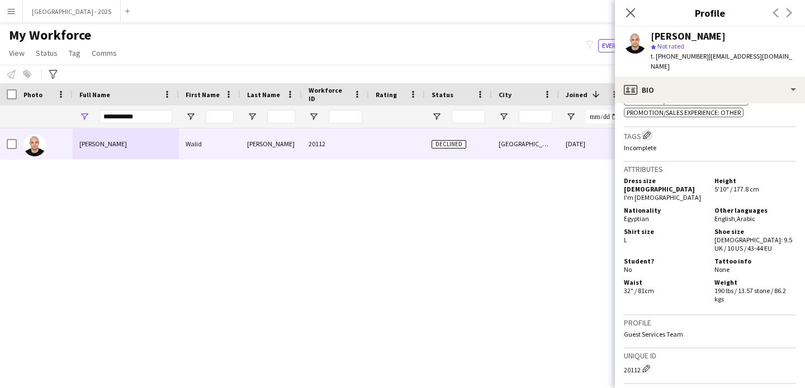
click at [643, 139] on button "Edit crew company tags" at bounding box center [646, 135] width 11 height 11
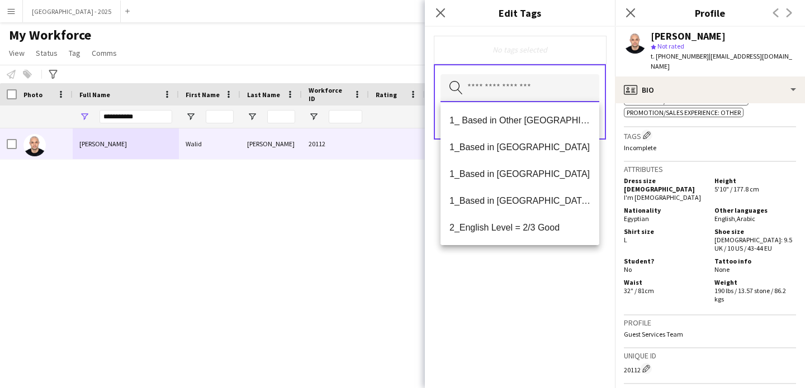
click at [472, 85] on input "text" at bounding box center [519, 88] width 159 height 28
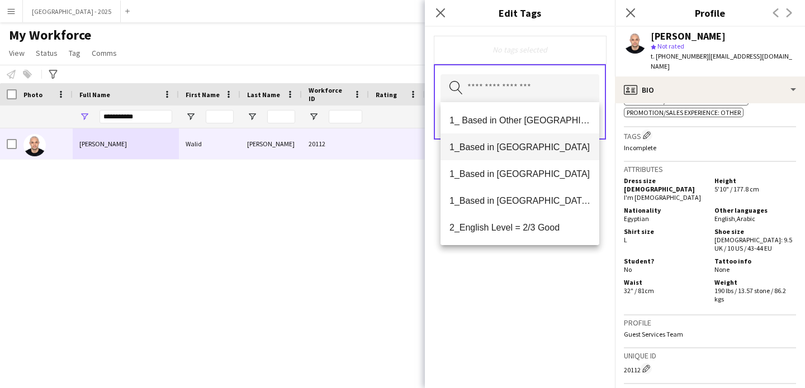
click at [550, 150] on span "1_Based in [GEOGRAPHIC_DATA]" at bounding box center [519, 147] width 141 height 11
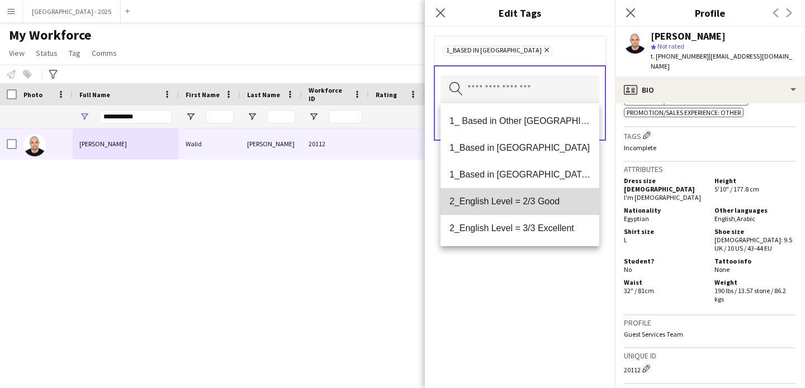
click at [553, 197] on span "2_English Level = 2/3 Good" at bounding box center [519, 201] width 141 height 11
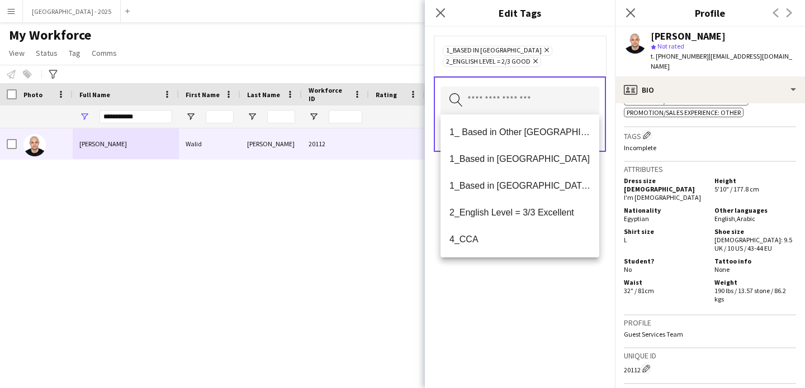
drag, startPoint x: 542, startPoint y: 303, endPoint x: 542, endPoint y: 295, distance: 8.4
click at [542, 303] on div "1_Based in [GEOGRAPHIC_DATA] Remove 2_English Level = 2/3 Good Remove Search by…" at bounding box center [520, 208] width 190 height 362
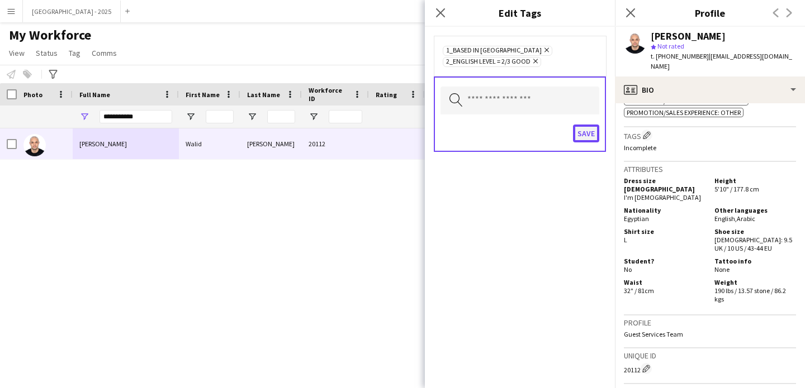
click at [574, 134] on button "Save" at bounding box center [586, 134] width 26 height 18
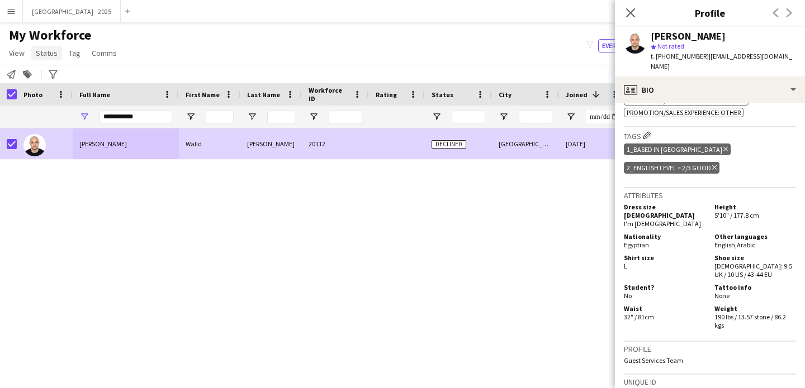
click at [40, 58] on span "Status" at bounding box center [47, 53] width 22 height 10
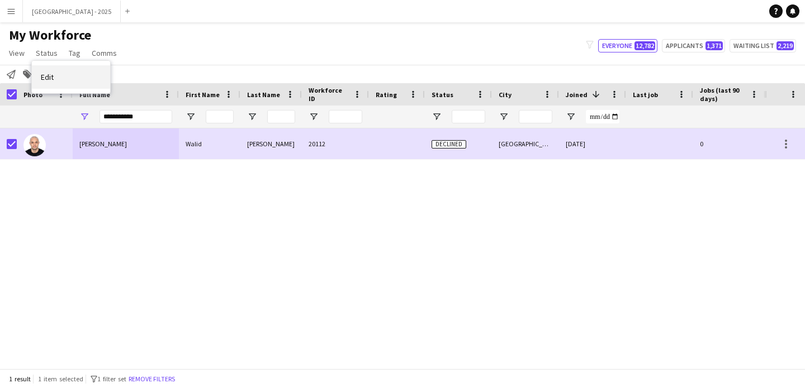
click at [58, 80] on link "Edit" at bounding box center [71, 76] width 78 height 23
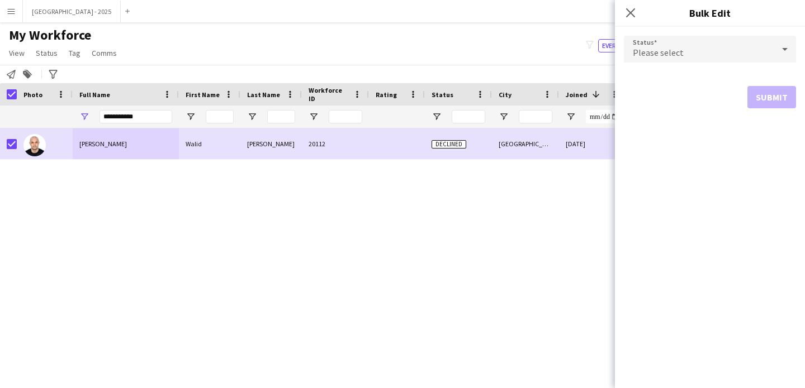
click at [701, 38] on div "Please select" at bounding box center [699, 49] width 150 height 27
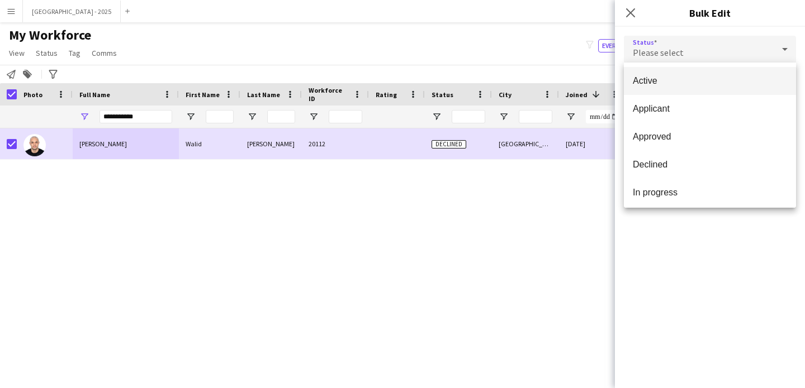
click at [697, 79] on span "Active" at bounding box center [710, 80] width 154 height 11
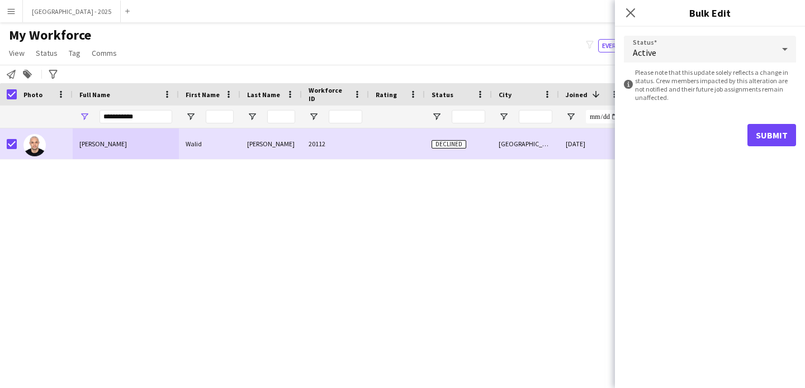
click at [766, 122] on form "Status Active information-circle Please note that this update solely reflects a…" at bounding box center [710, 91] width 172 height 129
click at [767, 127] on button "Submit" at bounding box center [771, 135] width 49 height 22
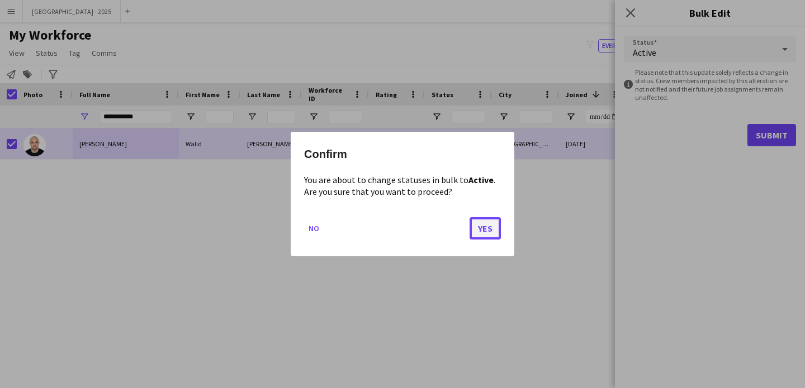
click at [480, 221] on button "Yes" at bounding box center [484, 228] width 31 height 22
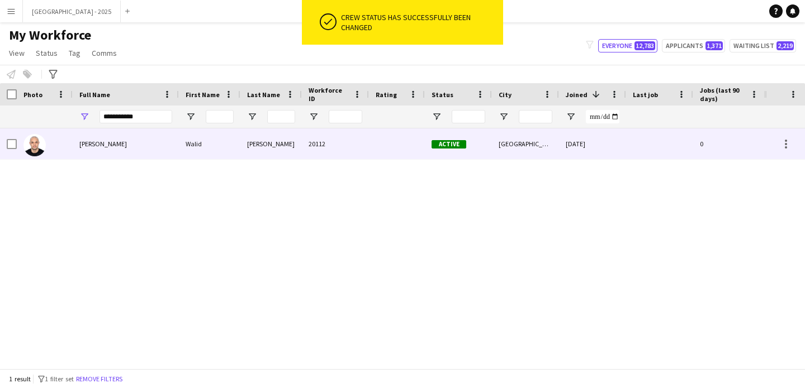
click at [77, 148] on div "[PERSON_NAME]" at bounding box center [126, 144] width 106 height 31
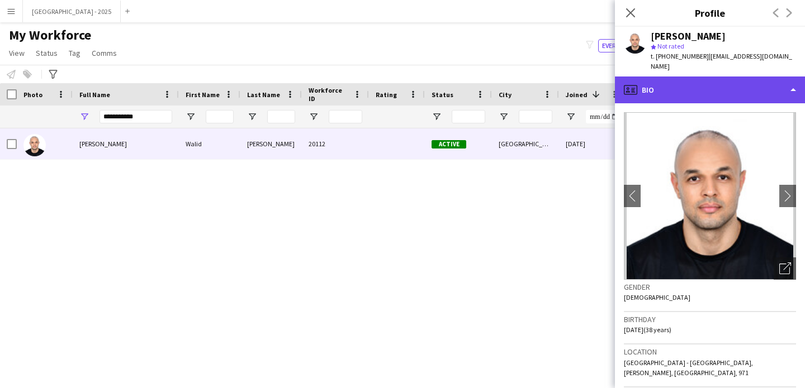
click at [676, 88] on div "profile Bio" at bounding box center [710, 90] width 190 height 27
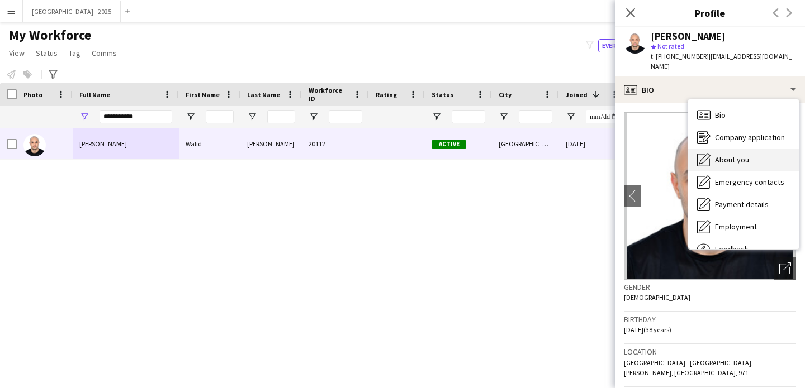
click at [750, 155] on div "About you About you" at bounding box center [743, 160] width 111 height 22
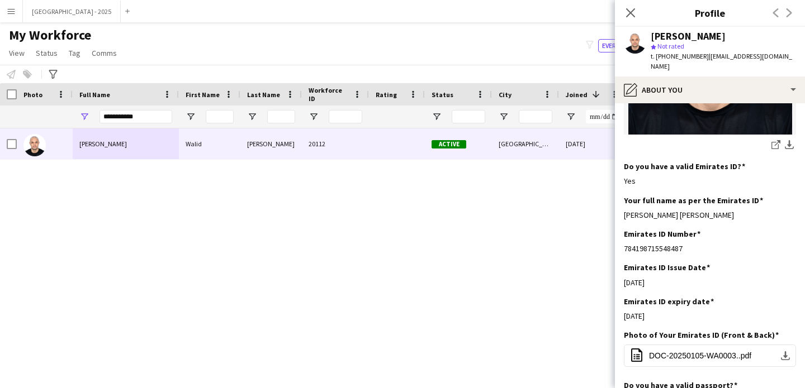
scroll to position [59, 0]
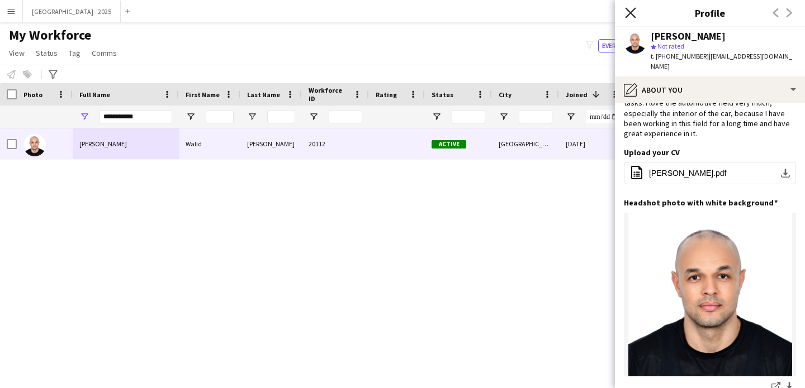
click at [630, 16] on icon "Close pop-in" at bounding box center [630, 12] width 11 height 11
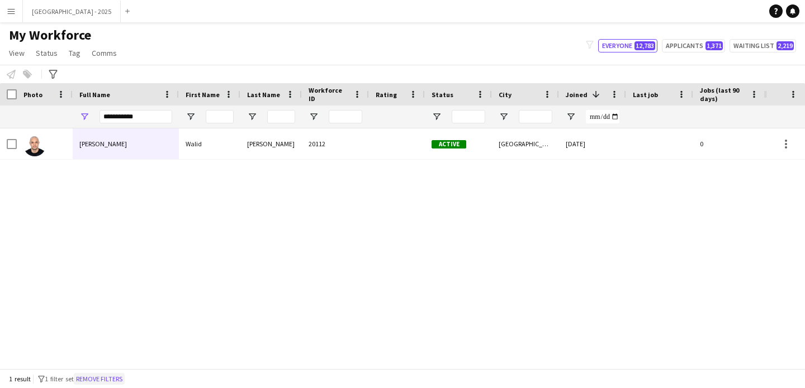
click at [122, 379] on button "Remove filters" at bounding box center [99, 379] width 51 height 12
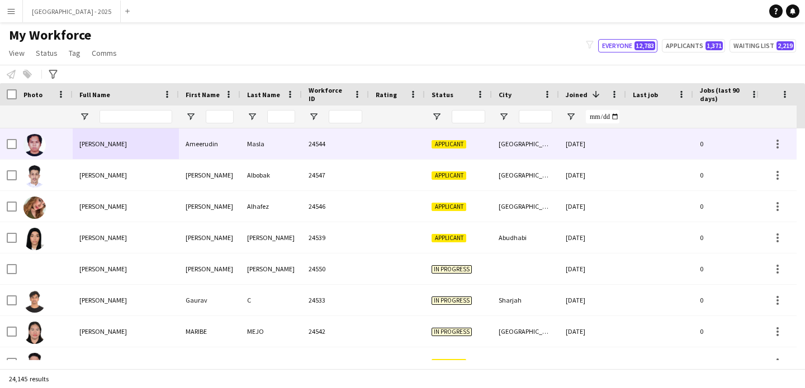
scroll to position [0, 385]
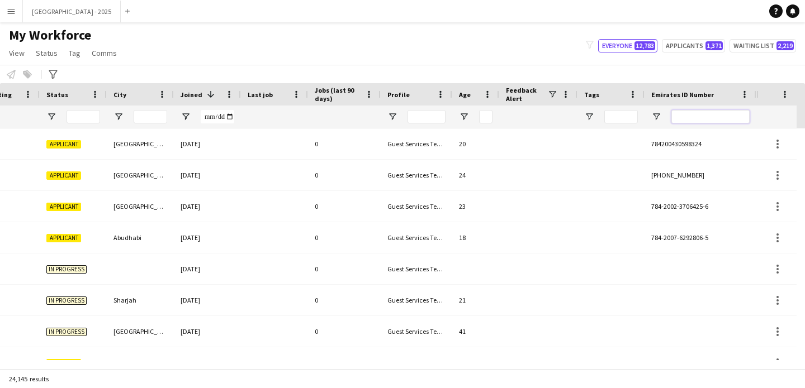
click at [689, 115] on input "Emirates ID Number Filter Input" at bounding box center [710, 116] width 78 height 13
paste input "*******"
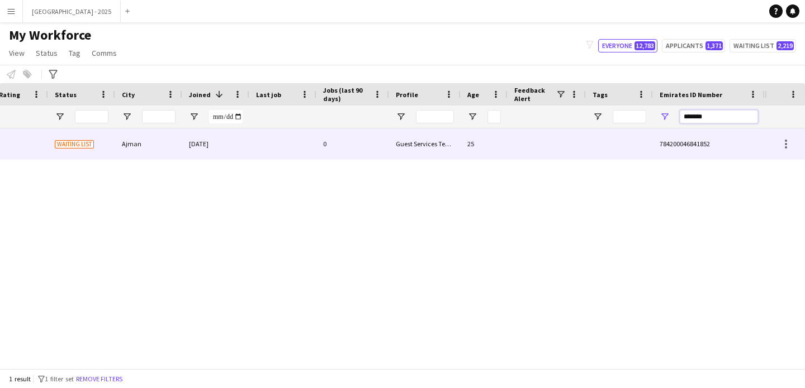
scroll to position [0, 377]
type input "*******"
click at [466, 153] on div "25" at bounding box center [483, 144] width 47 height 31
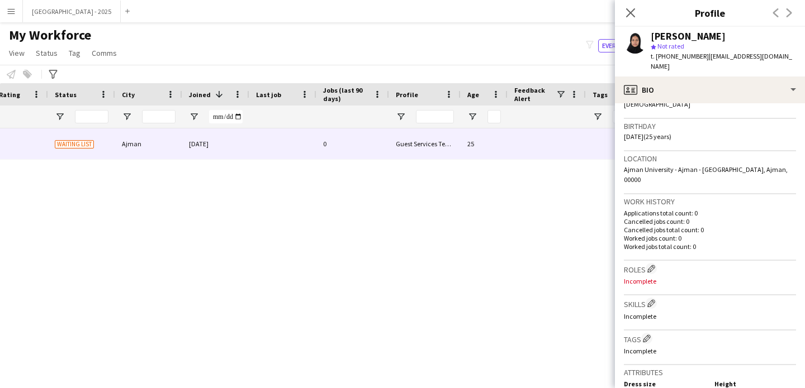
scroll to position [406, 0]
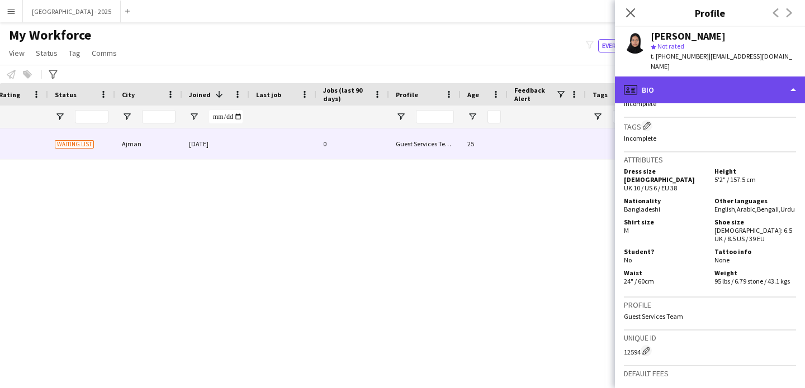
click at [669, 82] on div "profile Bio" at bounding box center [710, 90] width 190 height 27
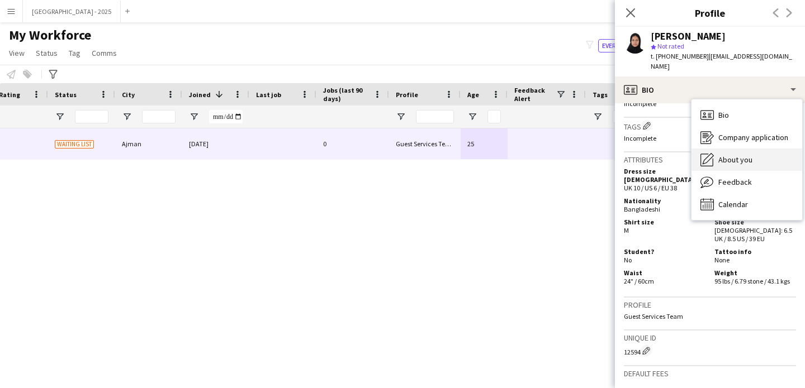
click at [720, 155] on span "About you" at bounding box center [735, 160] width 34 height 10
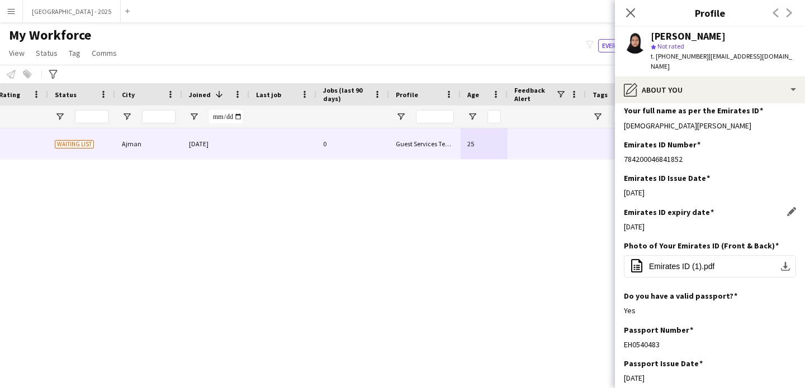
scroll to position [403, 0]
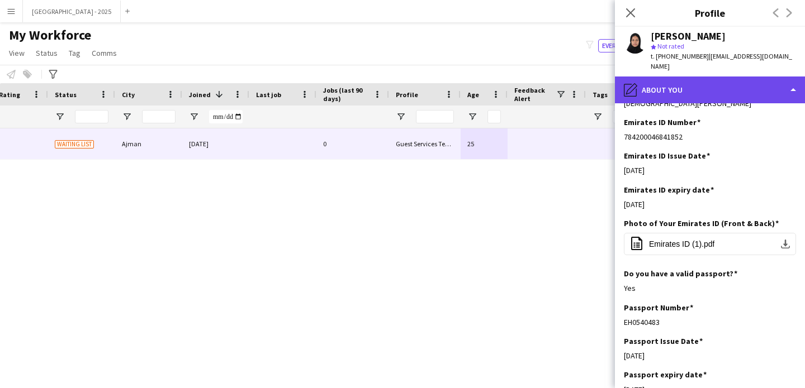
click at [669, 84] on div "pencil4 About you" at bounding box center [710, 90] width 190 height 27
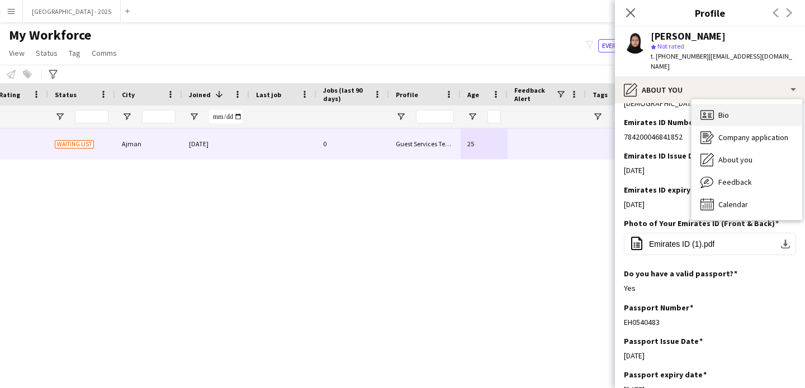
click at [701, 108] on icon "Bio" at bounding box center [706, 114] width 13 height 13
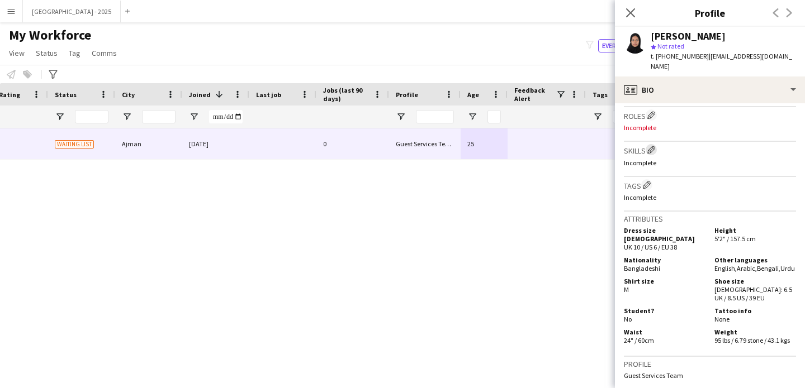
scroll to position [346, 0]
click at [652, 112] on app-icon "Edit crew company roles" at bounding box center [651, 116] width 8 height 8
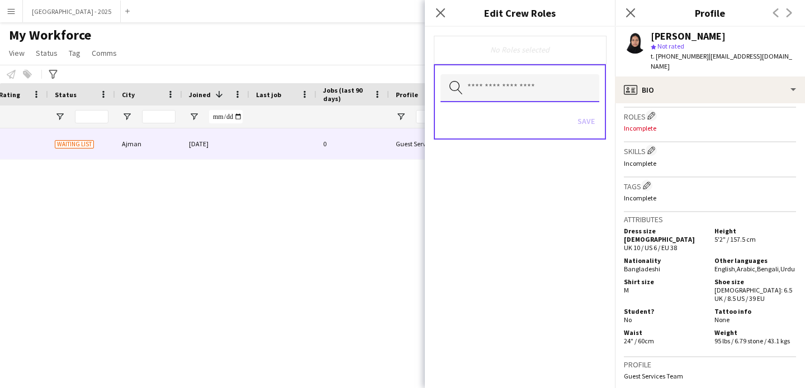
click at [551, 87] on input "text" at bounding box center [519, 88] width 159 height 28
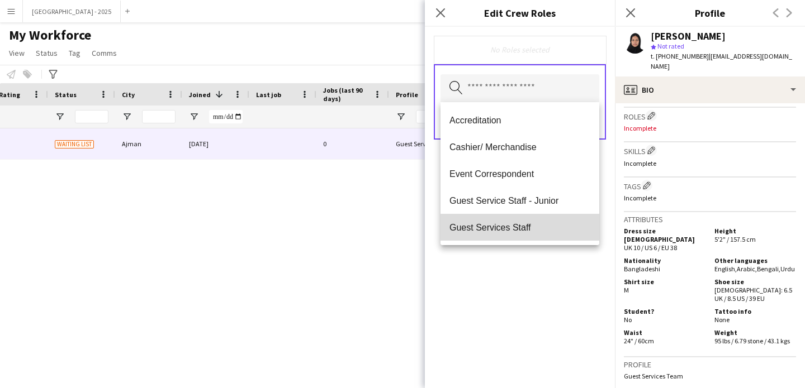
click at [528, 225] on span "Guest Services Staff" at bounding box center [519, 227] width 141 height 11
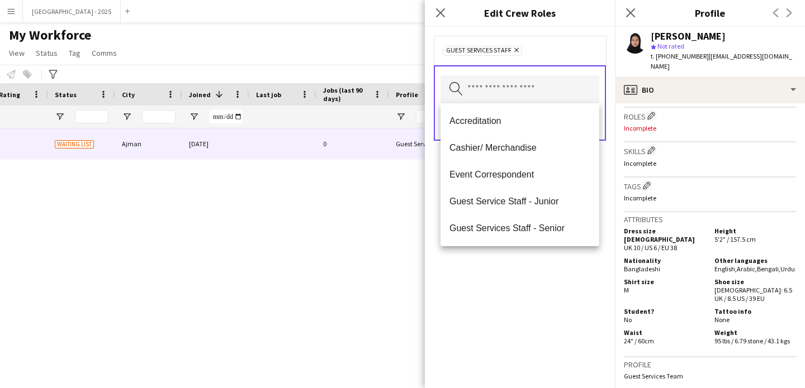
click at [520, 276] on div "Guest Services Staff Remove Search by role type Save" at bounding box center [520, 208] width 190 height 362
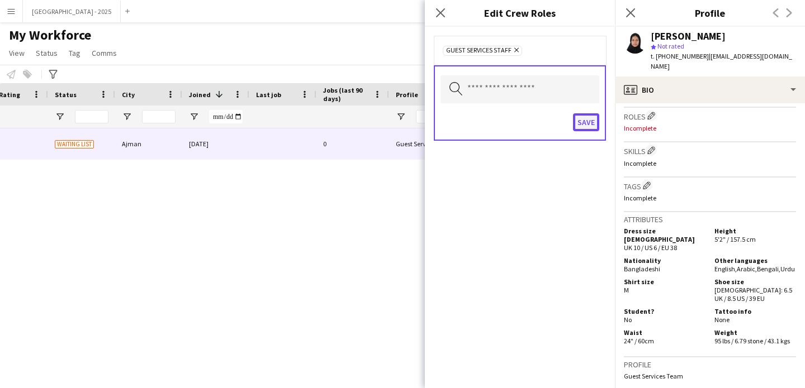
click at [574, 130] on button "Save" at bounding box center [586, 122] width 26 height 18
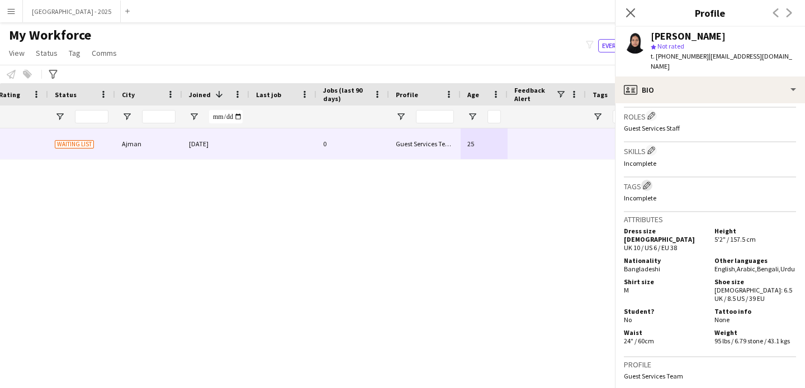
click at [645, 182] on app-icon "Edit crew company tags" at bounding box center [647, 186] width 8 height 8
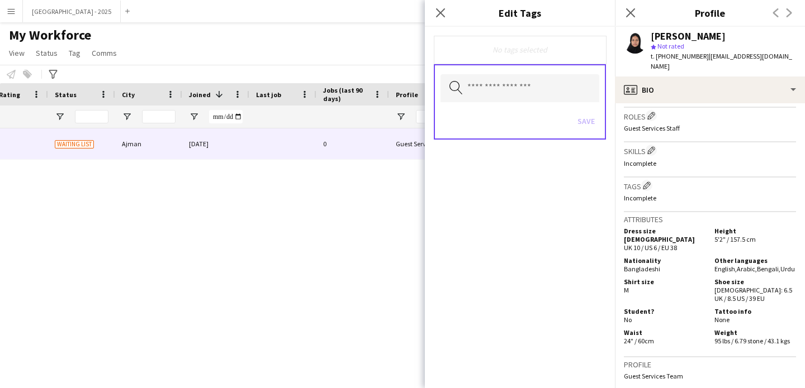
click at [547, 69] on div "Search by tag name Save" at bounding box center [520, 101] width 172 height 75
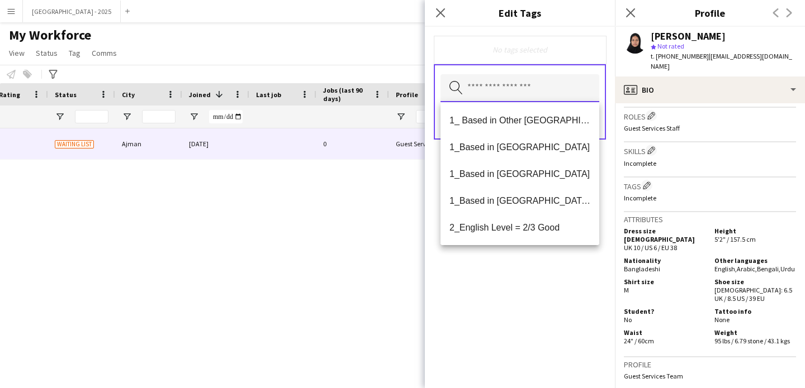
click at [548, 89] on input "text" at bounding box center [519, 88] width 159 height 28
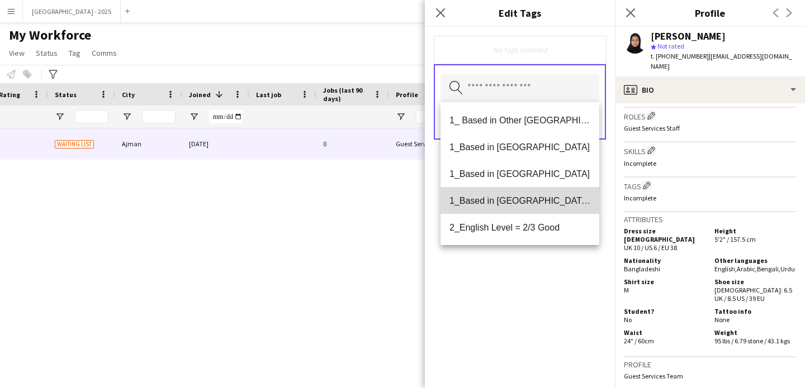
click at [534, 212] on mat-option "1_Based in [GEOGRAPHIC_DATA]/[GEOGRAPHIC_DATA]/Ajman" at bounding box center [519, 200] width 159 height 27
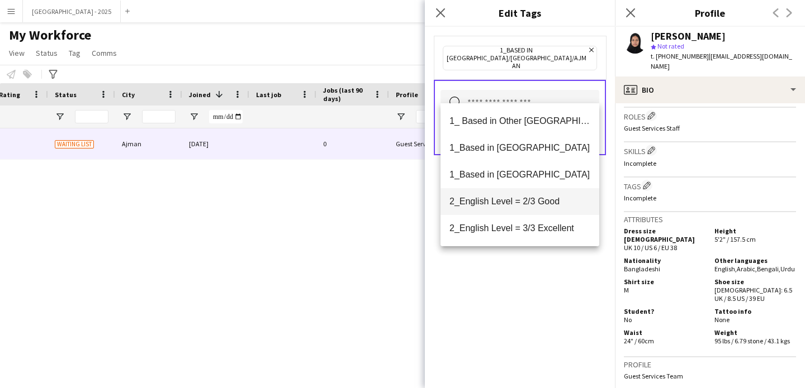
click at [531, 213] on mat-option "2_English Level = 2/3 Good" at bounding box center [519, 201] width 159 height 27
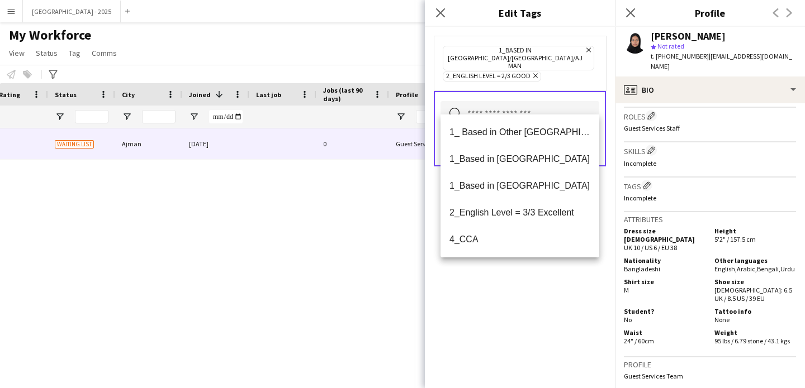
click at [542, 269] on div "1_Based in [GEOGRAPHIC_DATA]/[GEOGRAPHIC_DATA]/Ajman Remove 2_English Level = 2…" at bounding box center [520, 208] width 190 height 362
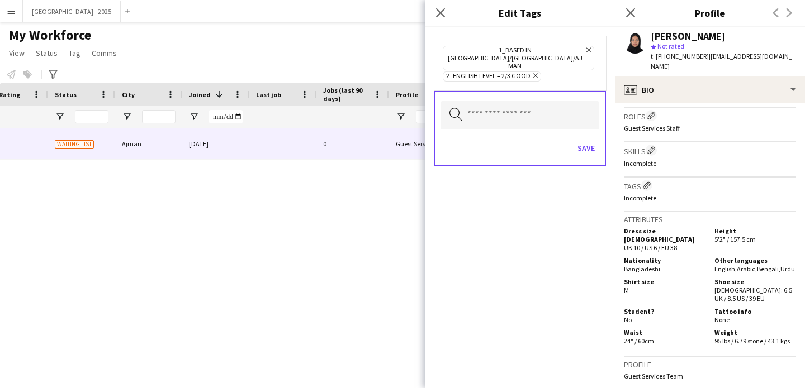
click at [571, 143] on div "Save" at bounding box center [519, 150] width 159 height 32
click at [587, 139] on button "Save" at bounding box center [586, 148] width 26 height 18
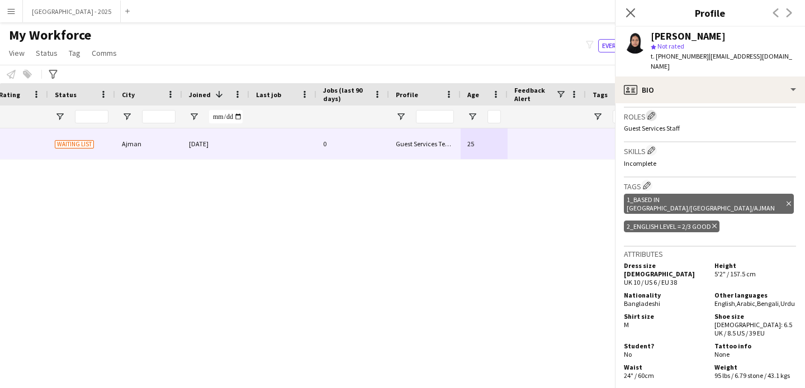
click at [653, 112] on app-icon "Edit crew company roles" at bounding box center [651, 116] width 8 height 8
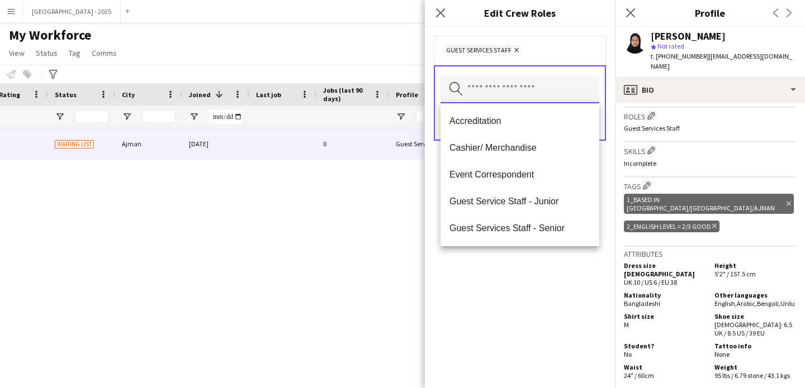
click at [566, 88] on input "text" at bounding box center [519, 89] width 159 height 28
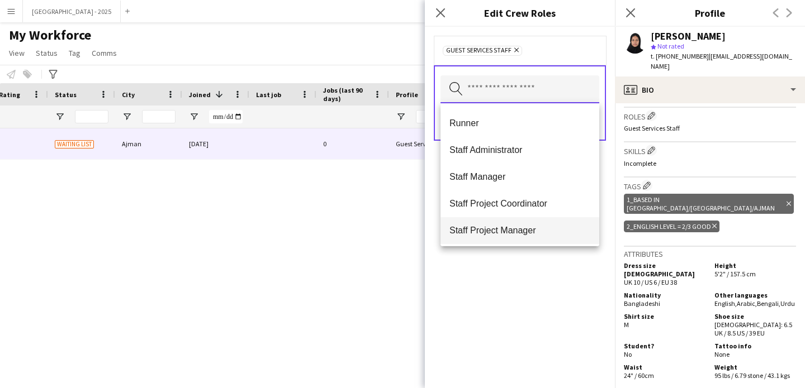
scroll to position [429, 0]
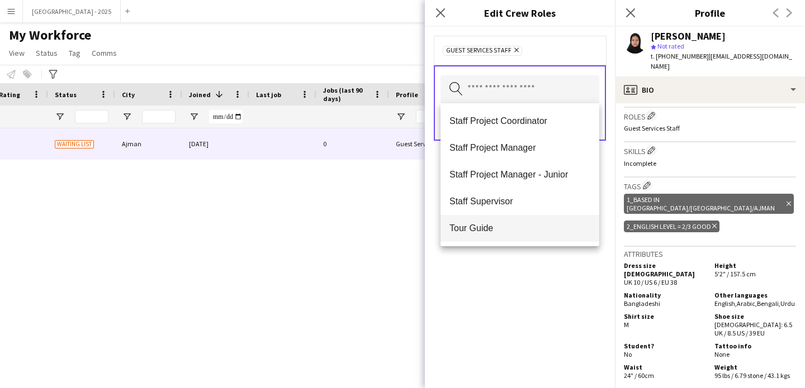
click at [509, 222] on mat-option "Tour Guide" at bounding box center [519, 228] width 159 height 27
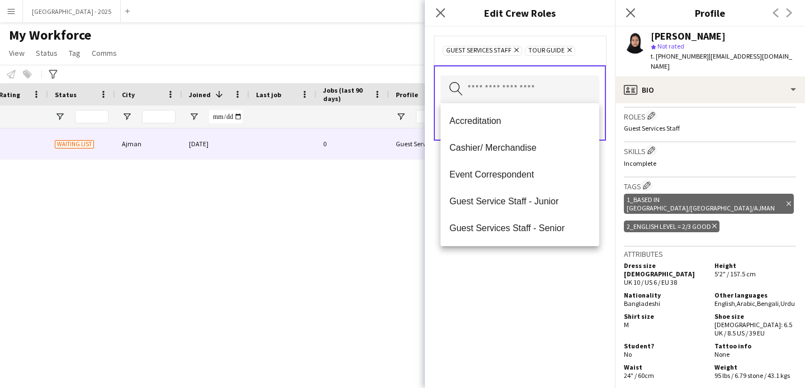
drag, startPoint x: 521, startPoint y: 277, endPoint x: 559, endPoint y: 171, distance: 112.4
click at [521, 277] on div "Guest Services Staff Remove Tour Guide Remove Search by role type Save" at bounding box center [520, 208] width 190 height 362
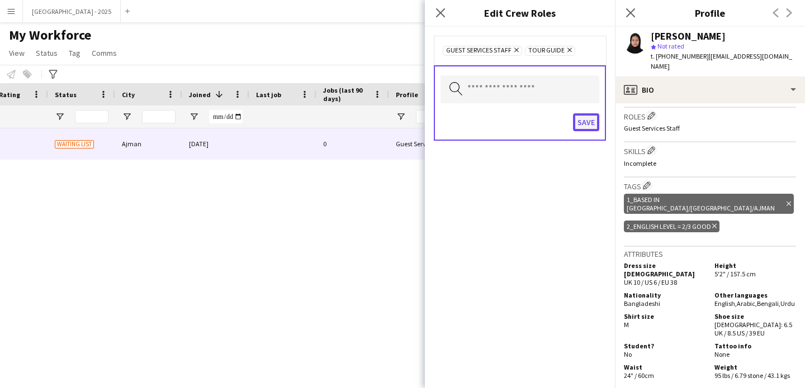
click at [583, 126] on button "Save" at bounding box center [586, 122] width 26 height 18
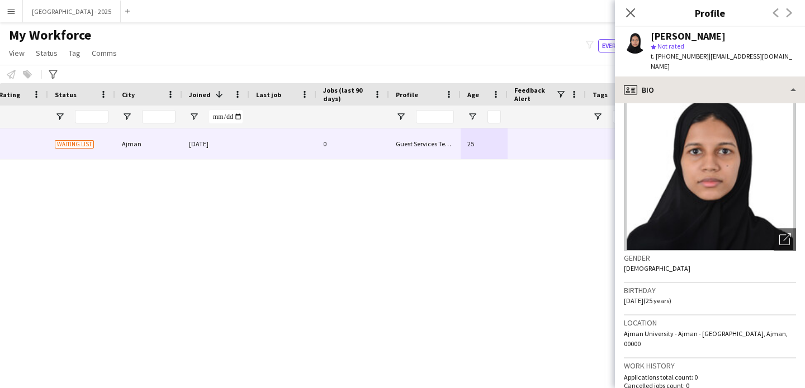
scroll to position [0, 0]
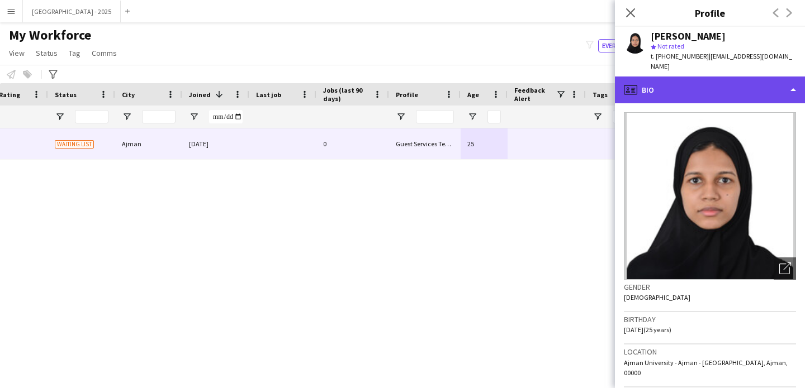
click at [691, 88] on div "profile Bio" at bounding box center [710, 90] width 190 height 27
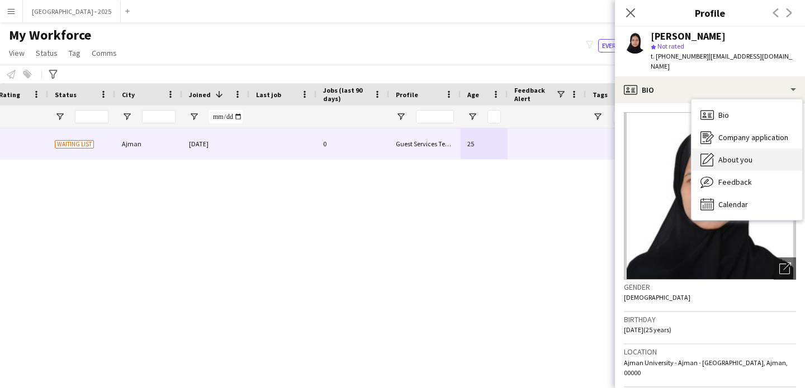
click at [730, 149] on div "About you About you" at bounding box center [746, 160] width 111 height 22
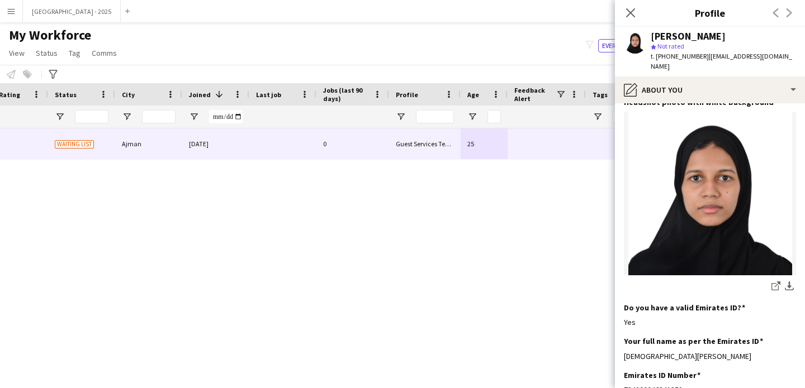
scroll to position [41, 0]
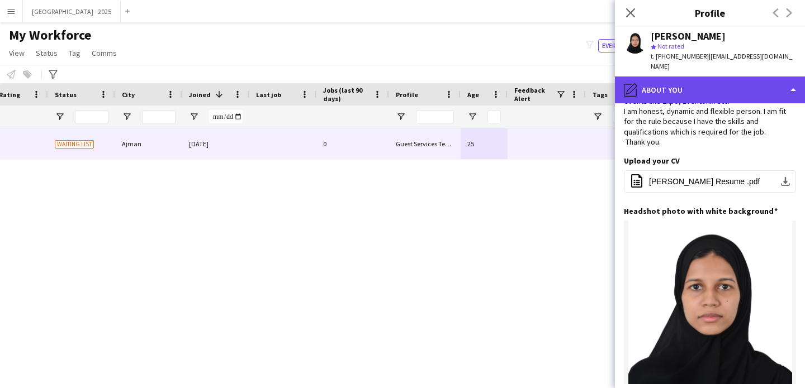
click at [685, 87] on div "pencil4 About you" at bounding box center [710, 90] width 190 height 27
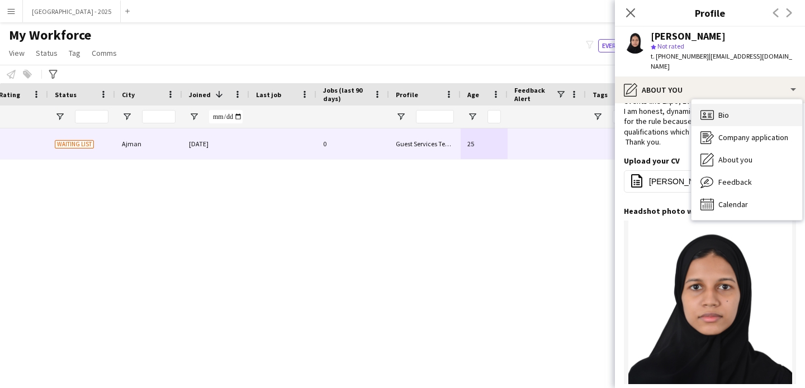
click at [732, 113] on div "Bio Bio" at bounding box center [746, 115] width 111 height 22
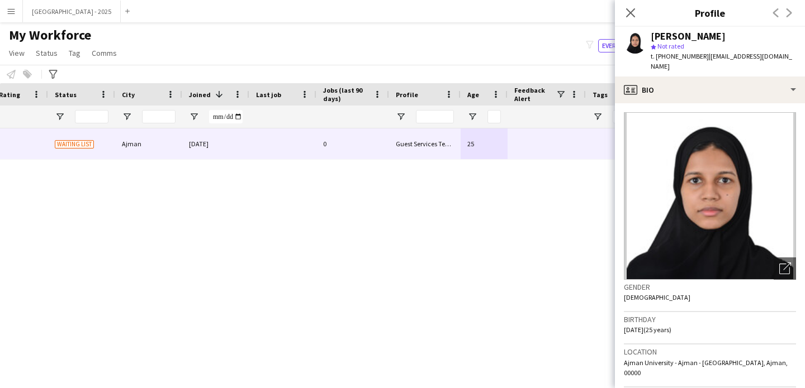
scroll to position [0, 0]
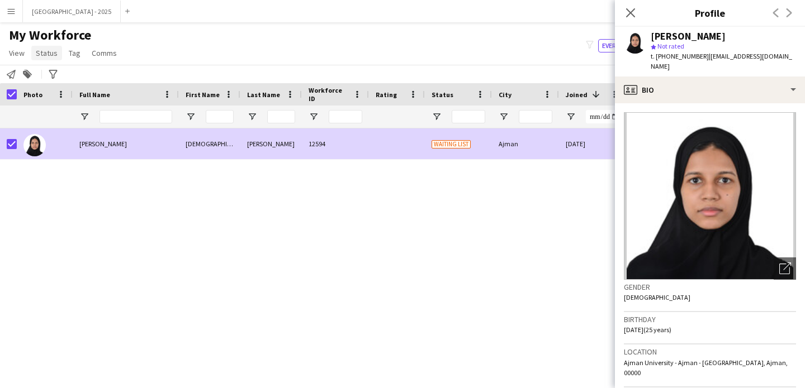
click at [42, 59] on link "Status" at bounding box center [46, 53] width 31 height 15
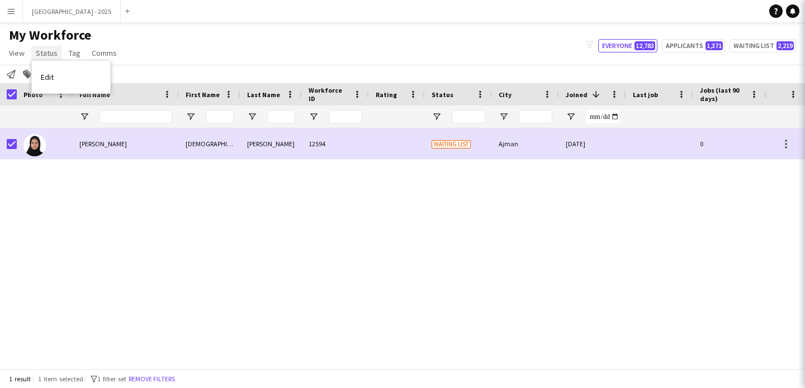
click at [51, 58] on span "Status" at bounding box center [47, 53] width 22 height 10
click at [52, 59] on link "Status" at bounding box center [46, 53] width 31 height 15
click at [56, 73] on link "Edit" at bounding box center [71, 76] width 78 height 23
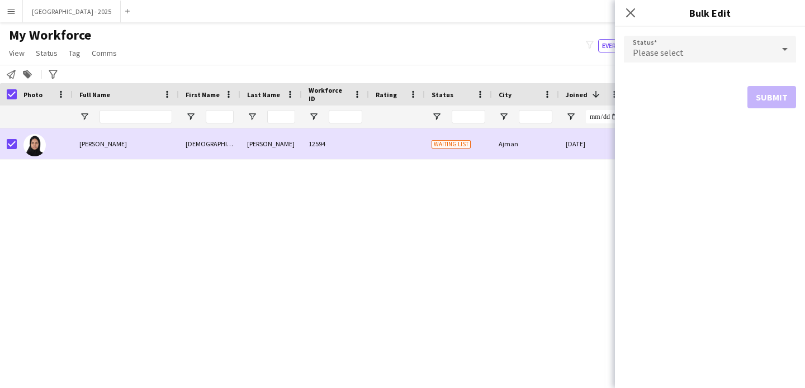
click at [666, 42] on div "Please select" at bounding box center [699, 49] width 150 height 27
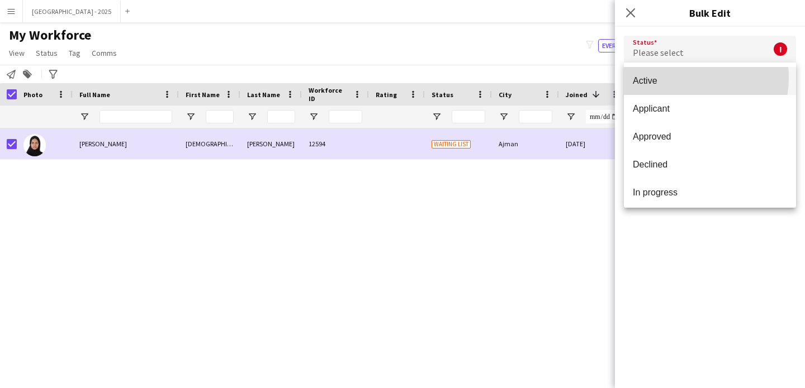
click at [667, 77] on span "Active" at bounding box center [710, 80] width 154 height 11
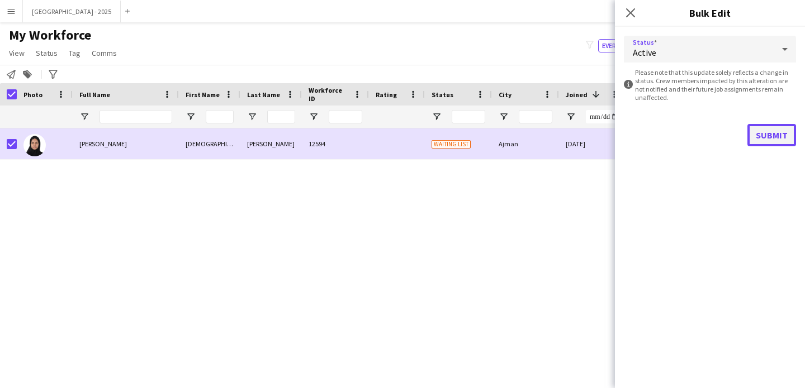
click at [768, 139] on button "Submit" at bounding box center [771, 135] width 49 height 22
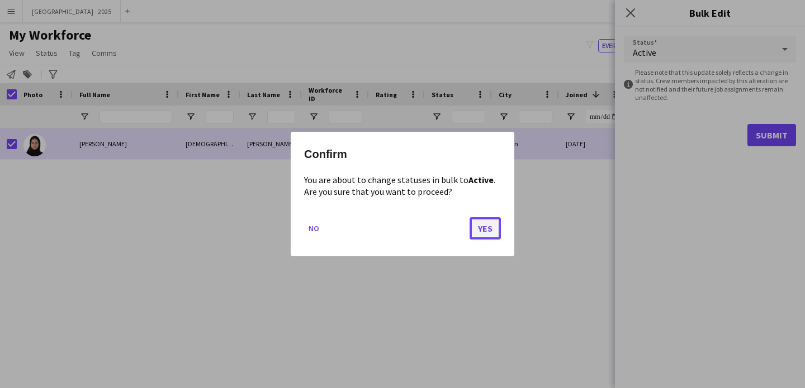
click at [476, 235] on button "Yes" at bounding box center [484, 228] width 31 height 22
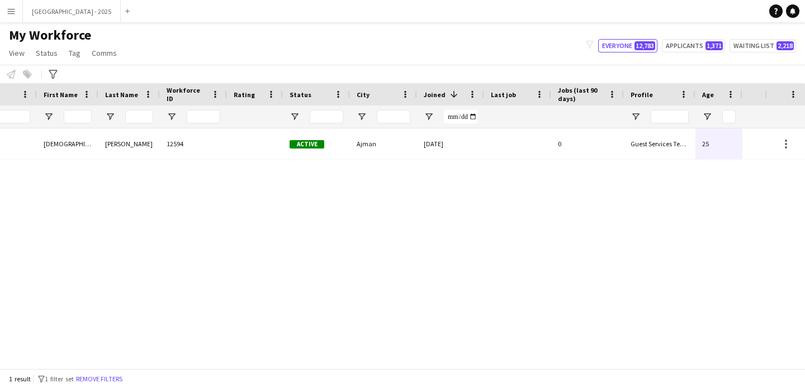
scroll to position [0, 377]
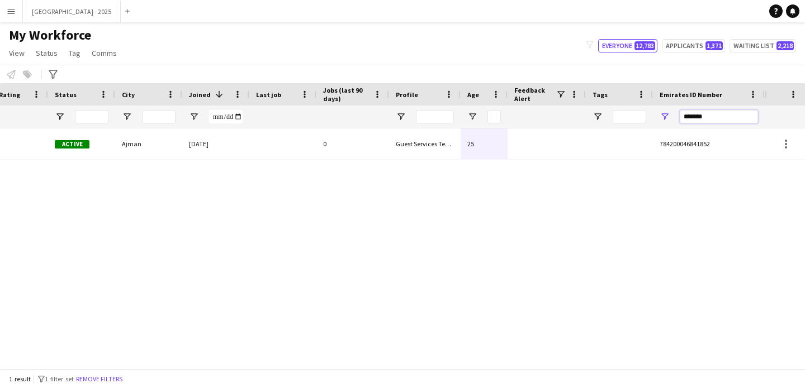
click at [691, 115] on input "*******" at bounding box center [719, 116] width 78 height 13
paste input "Emirates ID Number Filter Input"
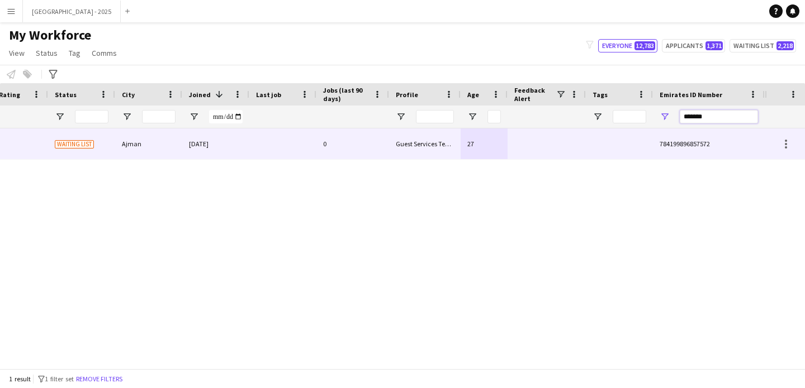
type input "*******"
click at [461, 150] on div "27" at bounding box center [483, 144] width 47 height 31
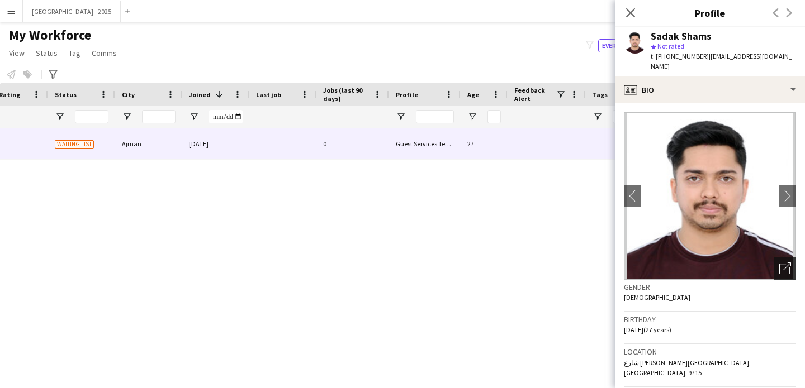
click at [780, 263] on icon "Open photos pop-in" at bounding box center [785, 269] width 12 height 12
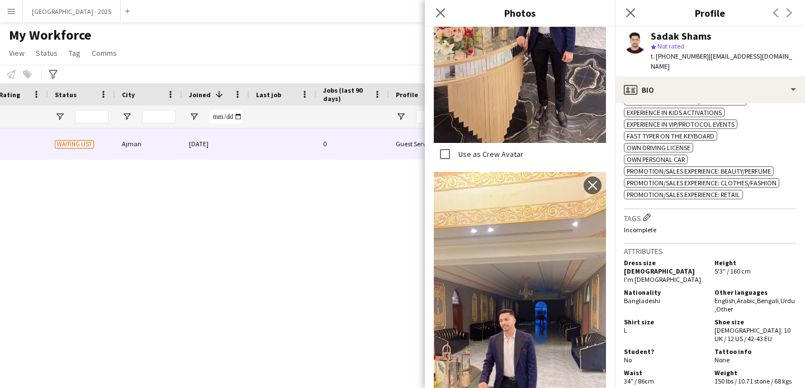
scroll to position [258, 0]
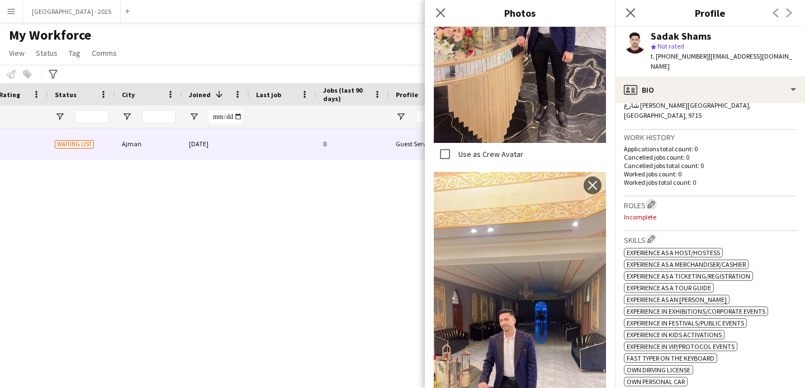
click at [648, 199] on button "Edit crew company roles" at bounding box center [650, 204] width 11 height 11
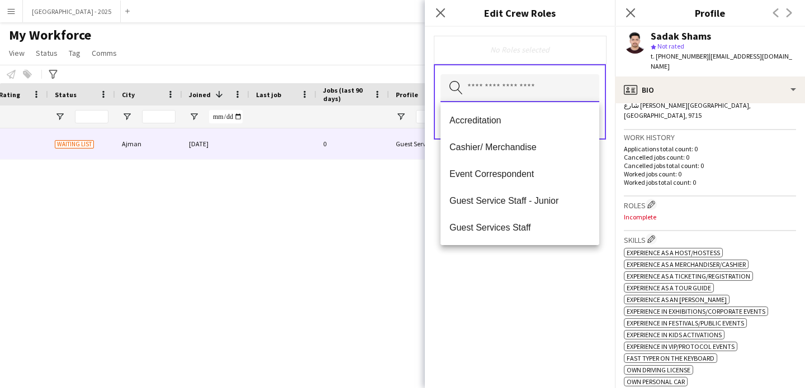
click at [533, 91] on input "text" at bounding box center [519, 88] width 159 height 28
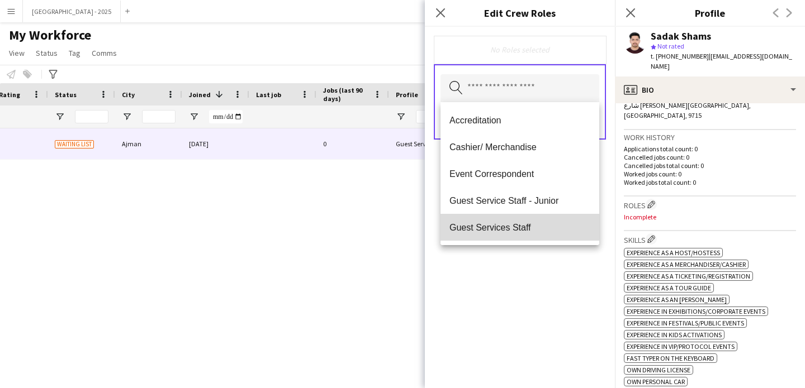
click at [534, 227] on span "Guest Services Staff" at bounding box center [519, 227] width 141 height 11
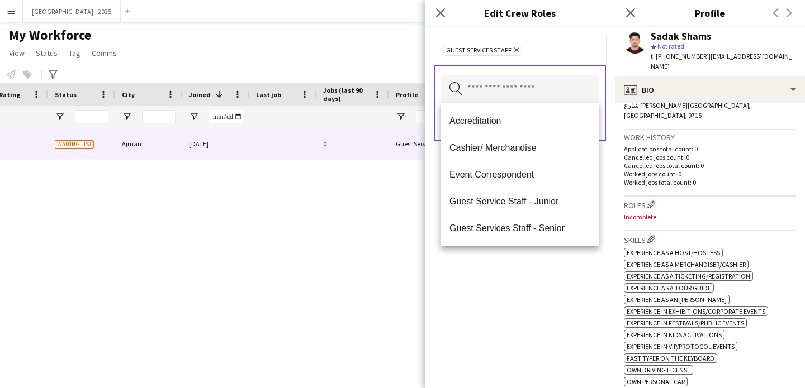
drag, startPoint x: 548, startPoint y: 273, endPoint x: 555, endPoint y: 244, distance: 30.5
click at [548, 273] on div "Guest Services Staff Remove Search by role type Save" at bounding box center [520, 208] width 190 height 362
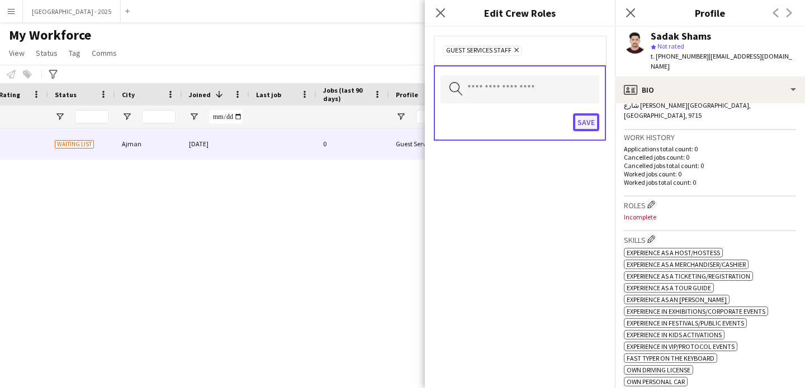
click at [582, 122] on button "Save" at bounding box center [586, 122] width 26 height 18
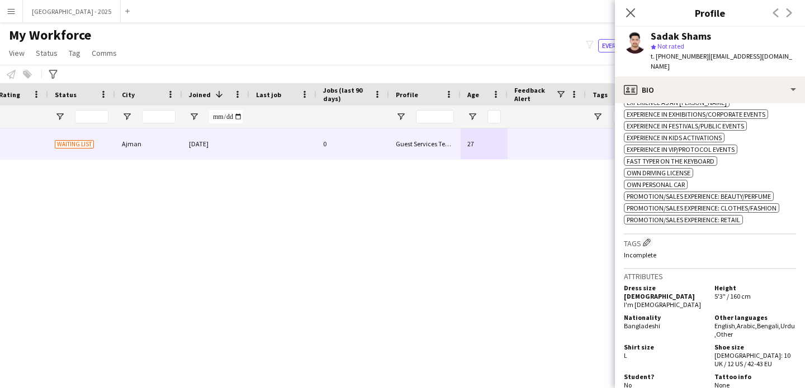
scroll to position [463, 0]
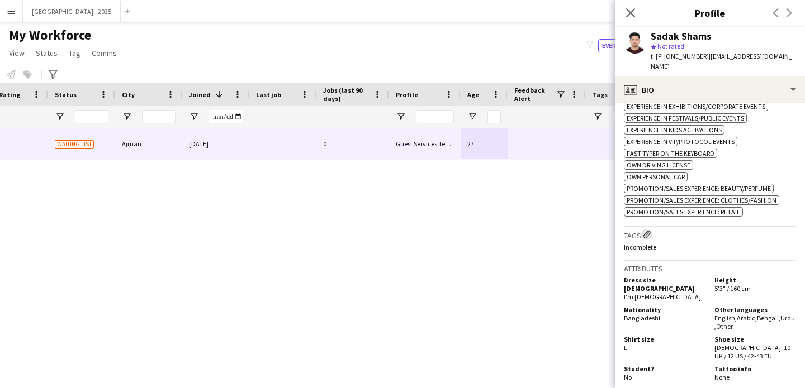
click at [649, 231] on app-icon "Edit crew company tags" at bounding box center [647, 235] width 8 height 8
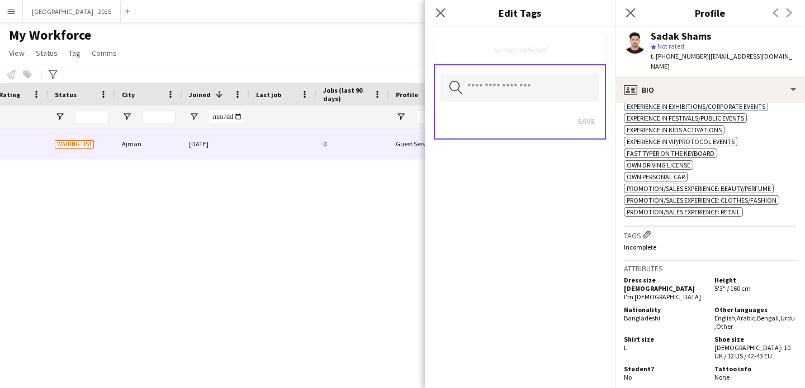
click at [539, 74] on div "Search by tag name Save" at bounding box center [520, 101] width 172 height 75
click at [538, 89] on input "text" at bounding box center [519, 88] width 159 height 28
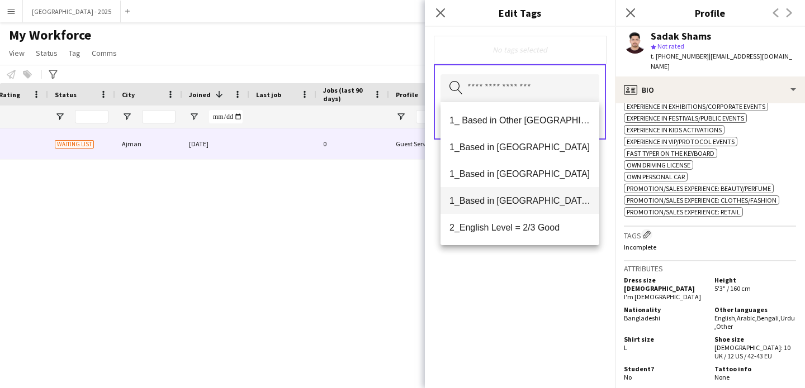
click at [533, 206] on mat-option "1_Based in [GEOGRAPHIC_DATA]/[GEOGRAPHIC_DATA]/Ajman" at bounding box center [519, 200] width 159 height 27
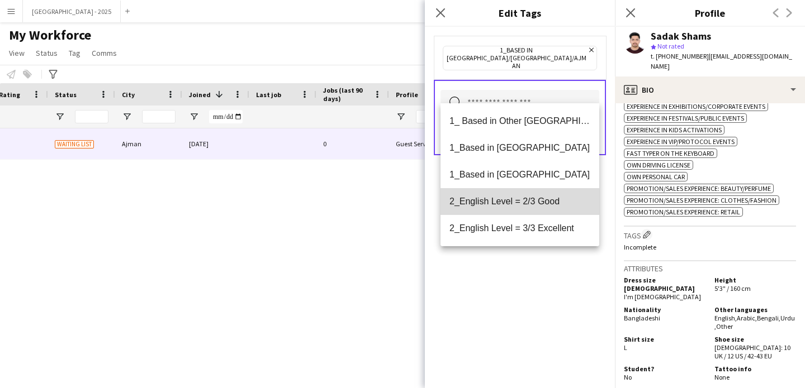
click at [533, 211] on mat-option "2_English Level = 2/3 Good" at bounding box center [519, 201] width 159 height 27
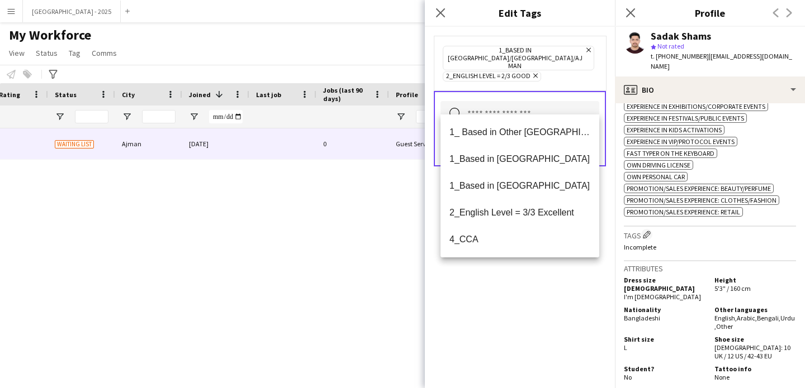
click at [535, 289] on div "1_Based in [GEOGRAPHIC_DATA]/[GEOGRAPHIC_DATA]/Ajman Remove 2_English Level = 2…" at bounding box center [520, 208] width 190 height 362
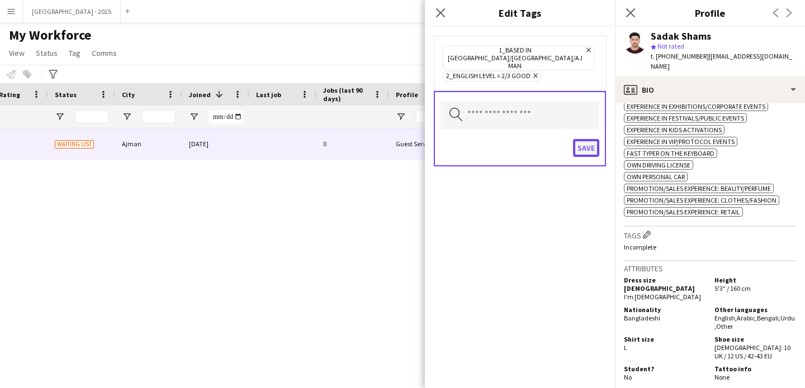
click at [583, 139] on button "Save" at bounding box center [586, 148] width 26 height 18
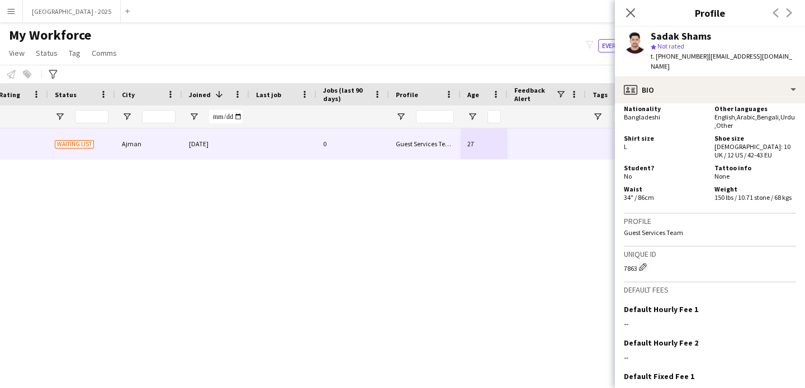
scroll to position [0, 0]
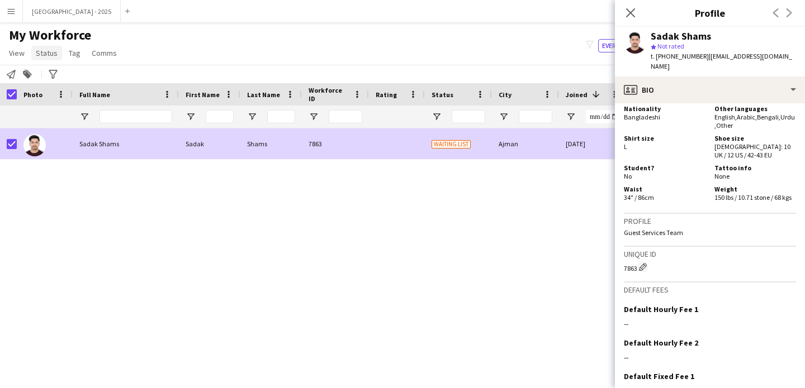
click at [53, 54] on span "Status" at bounding box center [47, 53] width 22 height 10
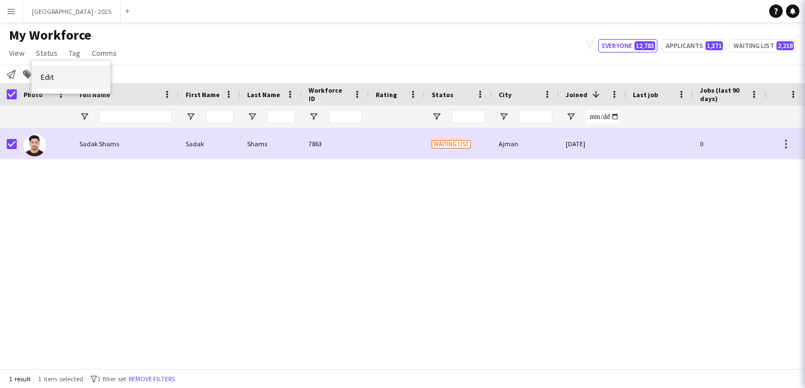
click at [65, 69] on link "Edit" at bounding box center [71, 76] width 78 height 23
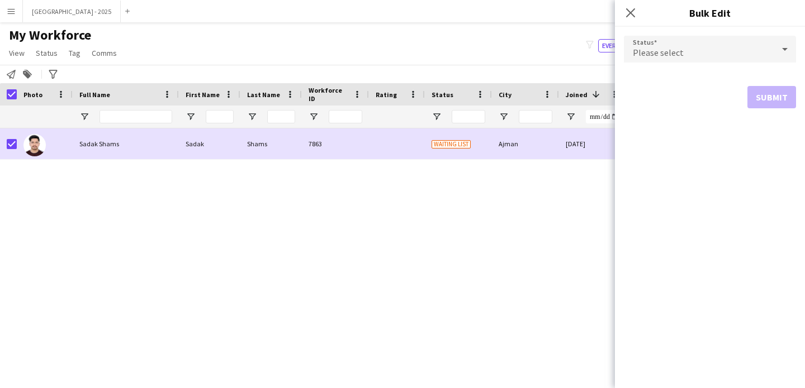
click at [666, 47] on span "Please select" at bounding box center [658, 52] width 51 height 11
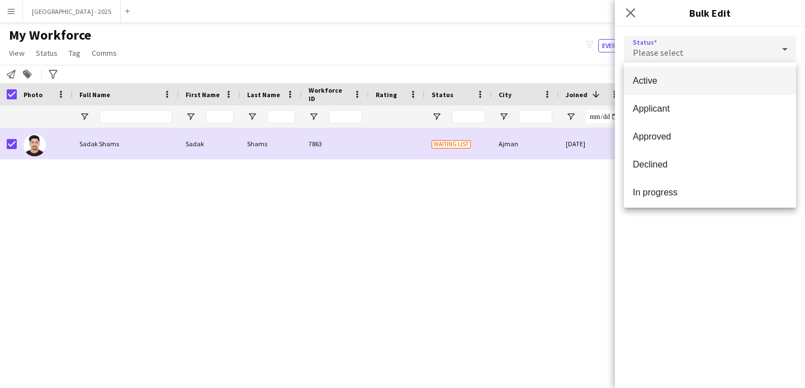
click at [669, 64] on div "Active Applicant Approved Declined In progress Invited Paused Suspended Waiting…" at bounding box center [710, 135] width 172 height 145
click at [681, 73] on mat-option "Active" at bounding box center [710, 81] width 172 height 28
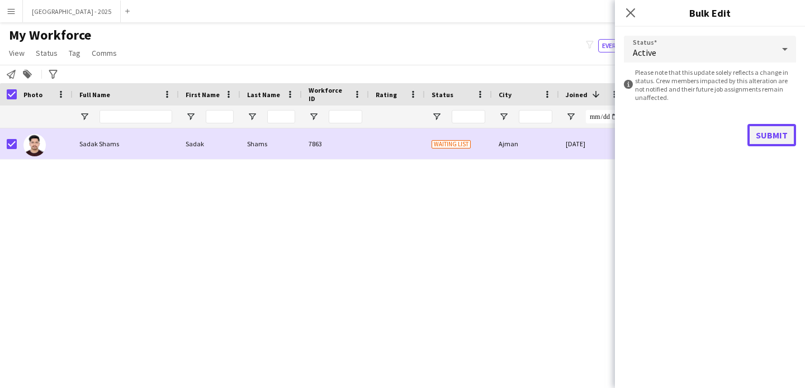
click at [763, 126] on button "Submit" at bounding box center [771, 135] width 49 height 22
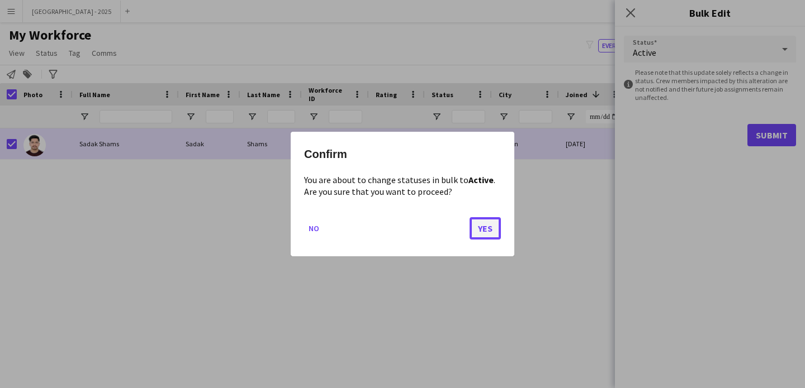
click at [485, 225] on button "Yes" at bounding box center [484, 228] width 31 height 22
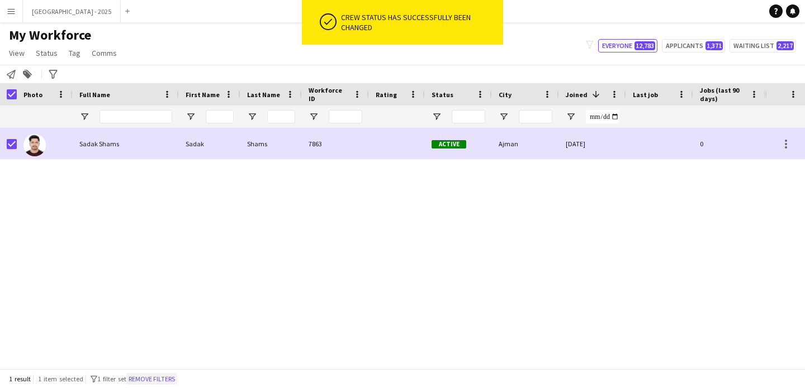
click at [175, 375] on button "Remove filters" at bounding box center [151, 379] width 51 height 12
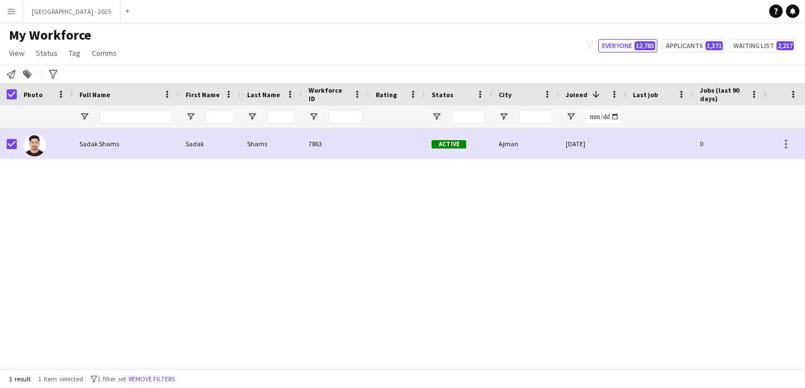
click at [179, 376] on div "1 result 1 item selected filter-1 1 filter set Remove filters" at bounding box center [402, 378] width 805 height 19
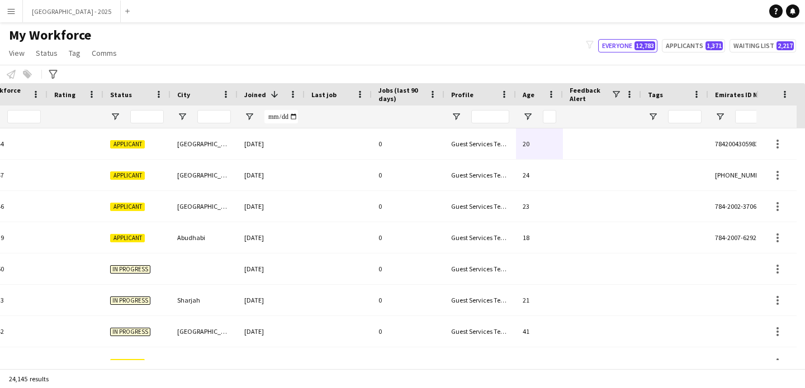
scroll to position [0, 385]
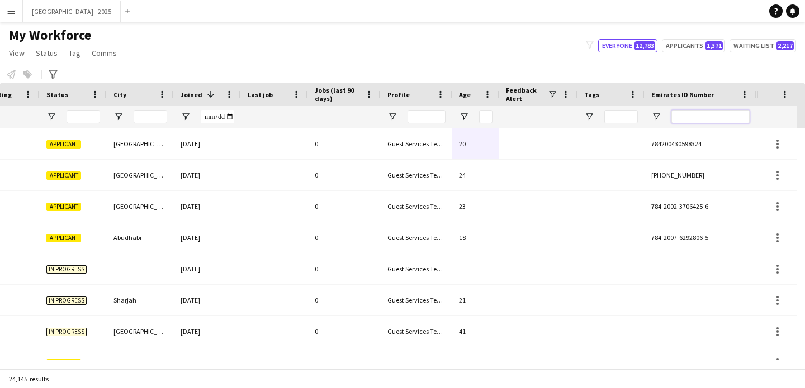
paste input "*******"
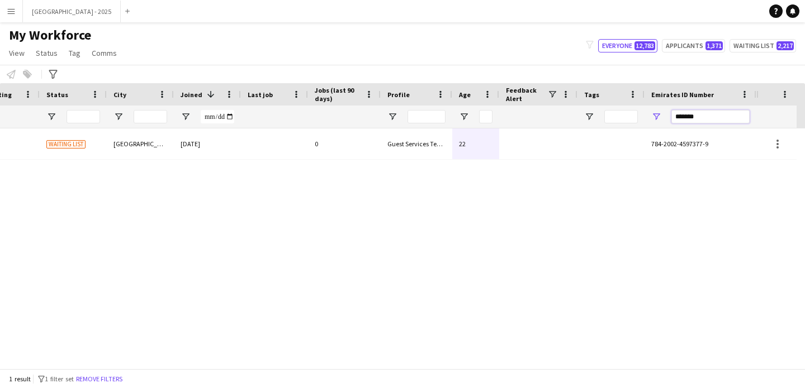
scroll to position [0, 377]
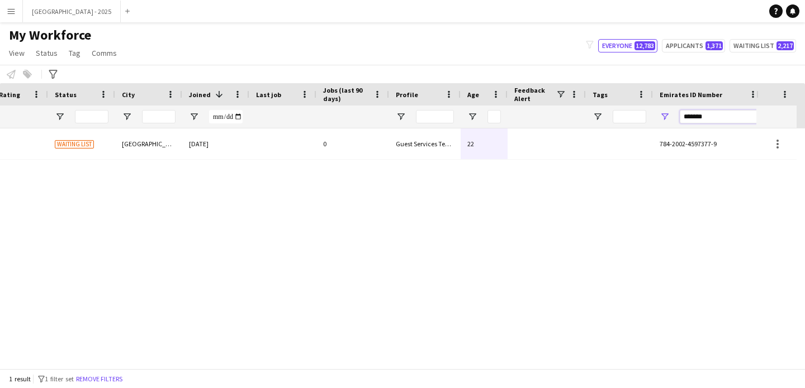
type input "*******"
click at [476, 163] on div "[PERSON_NAME] 13512 Waiting list [GEOGRAPHIC_DATA] [DATE] 0 Guest Services Team…" at bounding box center [382, 245] width 764 height 232
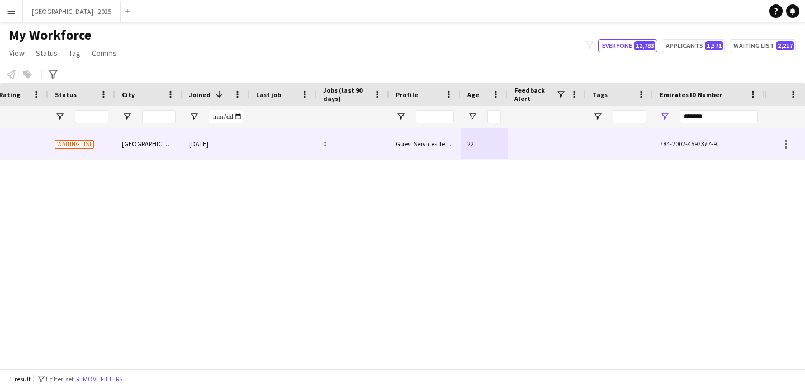
click at [469, 155] on div "22" at bounding box center [483, 144] width 47 height 31
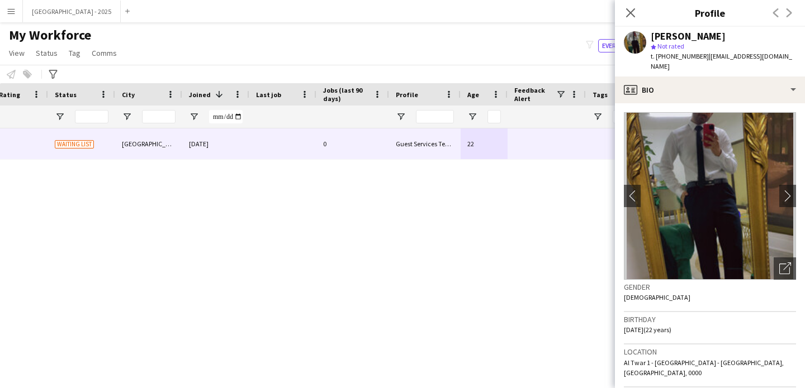
drag, startPoint x: 781, startPoint y: 272, endPoint x: 778, endPoint y: 267, distance: 5.8
click at [779, 282] on h3 "Gender" at bounding box center [710, 287] width 172 height 10
drag, startPoint x: 777, startPoint y: 265, endPoint x: 771, endPoint y: 263, distance: 7.3
click at [777, 265] on div "Open photos pop-in" at bounding box center [784, 269] width 22 height 22
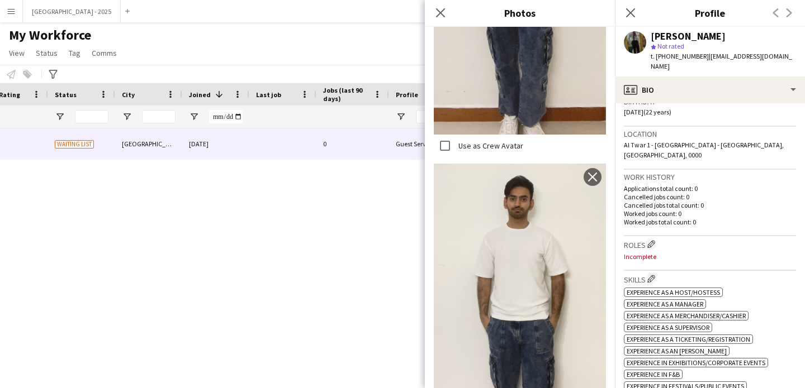
scroll to position [146, 0]
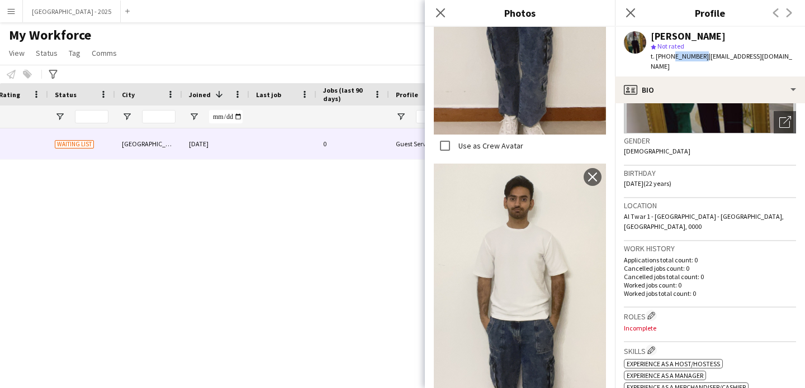
drag, startPoint x: 669, startPoint y: 55, endPoint x: 698, endPoint y: 59, distance: 29.3
click at [698, 59] on span "t. [PHONE_NUMBER]" at bounding box center [679, 56] width 58 height 8
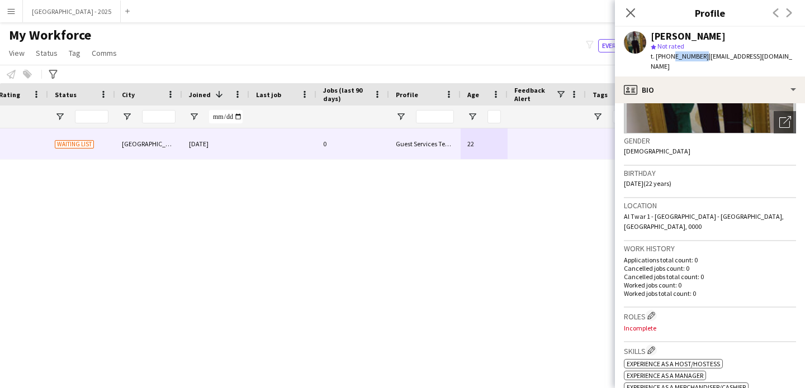
copy span "567887894"
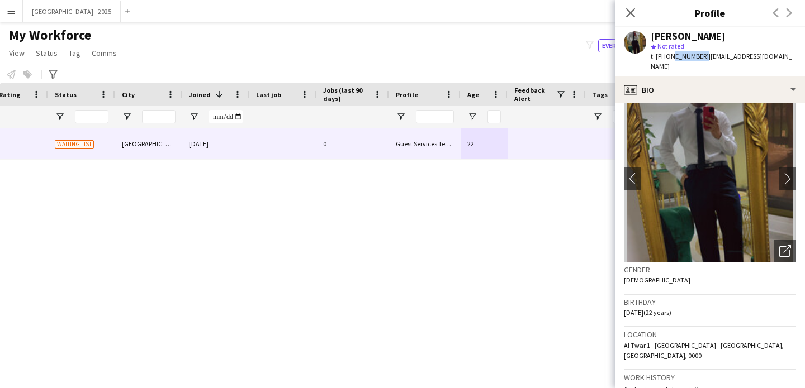
scroll to position [0, 0]
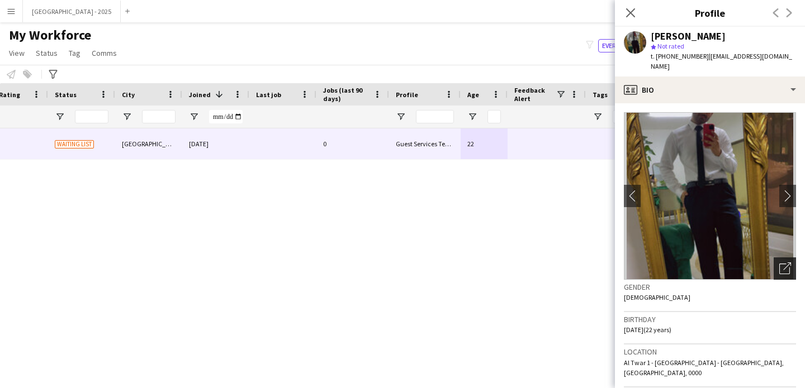
click at [773, 258] on div "Open photos pop-in" at bounding box center [784, 269] width 22 height 22
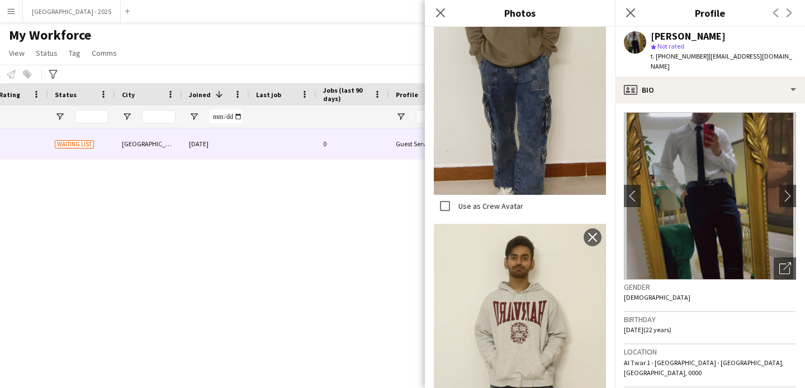
scroll to position [1168, 0]
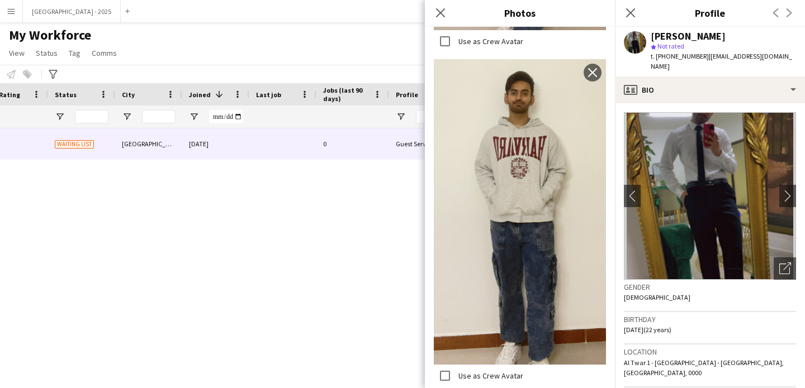
click at [665, 282] on h3 "Gender" at bounding box center [710, 287] width 172 height 10
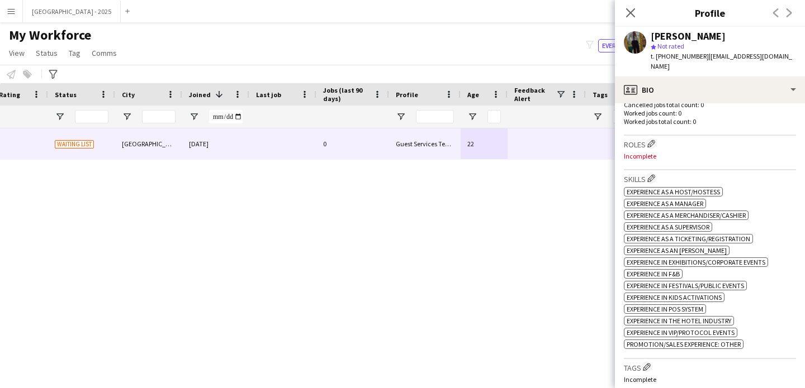
scroll to position [319, 0]
click at [654, 139] on app-icon "Edit crew company roles" at bounding box center [651, 143] width 8 height 8
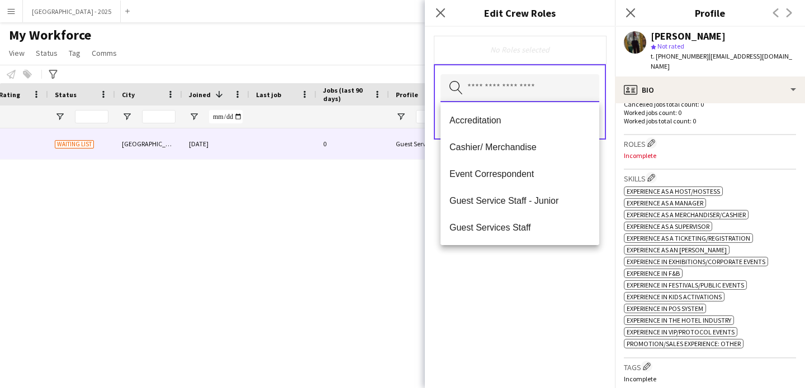
click at [512, 91] on input "text" at bounding box center [519, 88] width 159 height 28
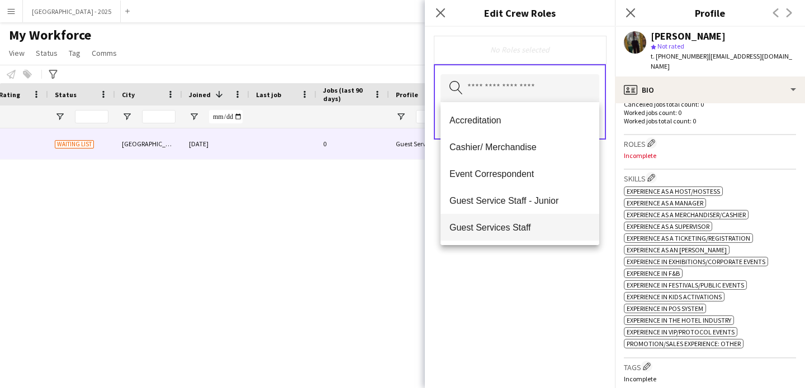
click at [534, 232] on span "Guest Services Staff" at bounding box center [519, 227] width 141 height 11
click at [534, 232] on span "Guest Services Staff - Senior" at bounding box center [519, 228] width 141 height 11
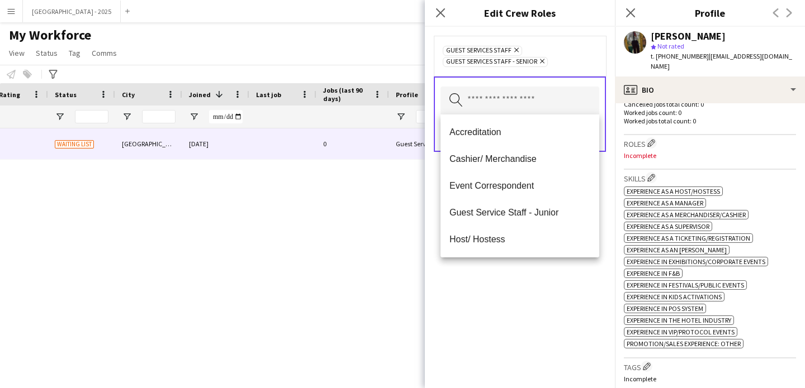
drag, startPoint x: 567, startPoint y: 289, endPoint x: 567, endPoint y: 280, distance: 9.0
click at [567, 288] on div "Guest Services Staff Remove Guest Services Staff - Senior Remove Search by role…" at bounding box center [520, 208] width 190 height 362
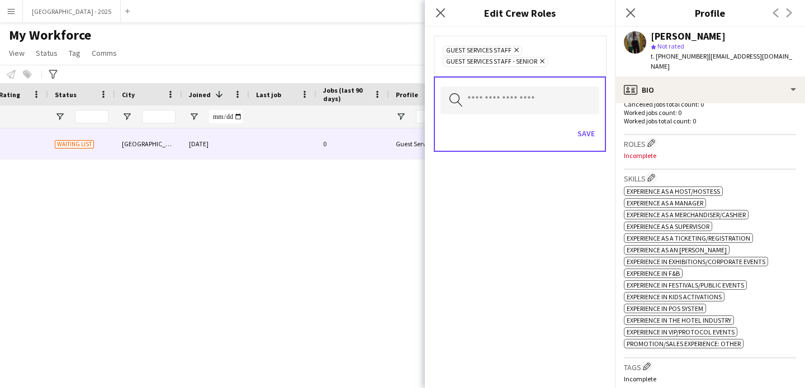
click at [592, 122] on div "Save" at bounding box center [519, 135] width 159 height 32
click at [595, 144] on div "Save" at bounding box center [519, 135] width 159 height 32
click at [593, 141] on button "Save" at bounding box center [586, 134] width 26 height 18
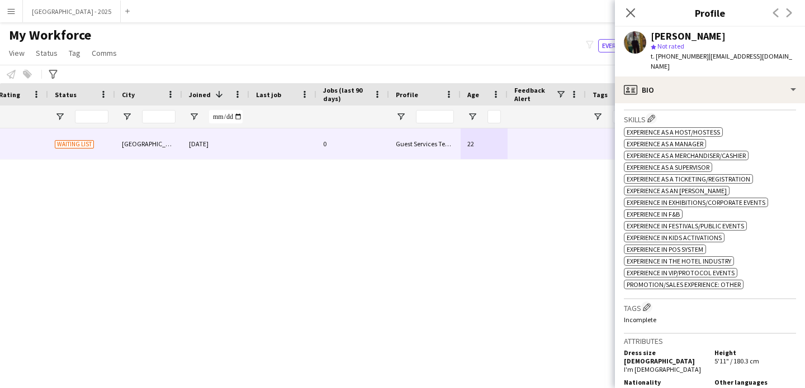
scroll to position [410, 0]
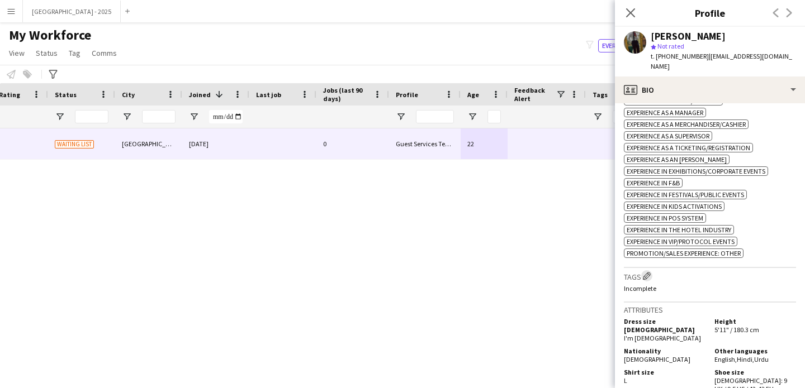
click at [652, 270] on button "Edit crew company tags" at bounding box center [646, 275] width 11 height 11
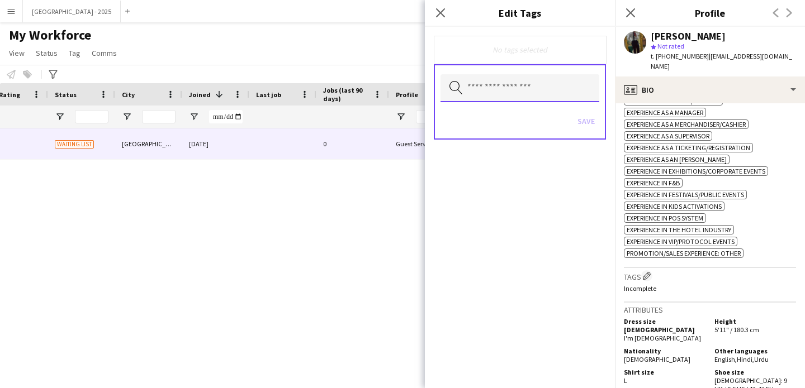
click at [535, 95] on input "text" at bounding box center [519, 88] width 159 height 28
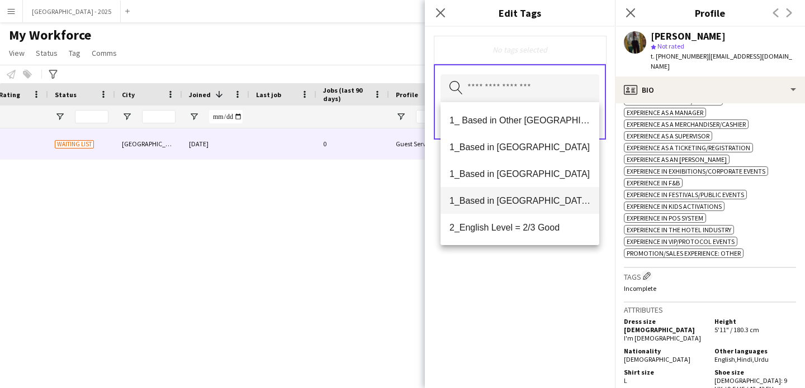
click at [542, 198] on span "1_Based in [GEOGRAPHIC_DATA]/[GEOGRAPHIC_DATA]/Ajman" at bounding box center [519, 201] width 141 height 11
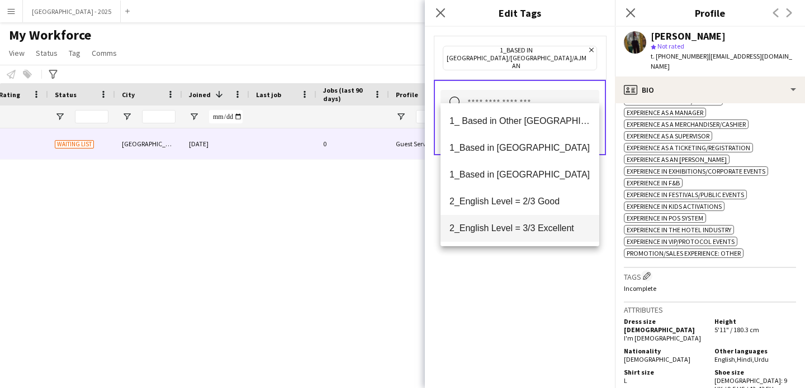
drag, startPoint x: 544, startPoint y: 228, endPoint x: 552, endPoint y: 271, distance: 43.8
click at [544, 228] on span "2_English Level = 3/3 Excellent" at bounding box center [519, 228] width 141 height 11
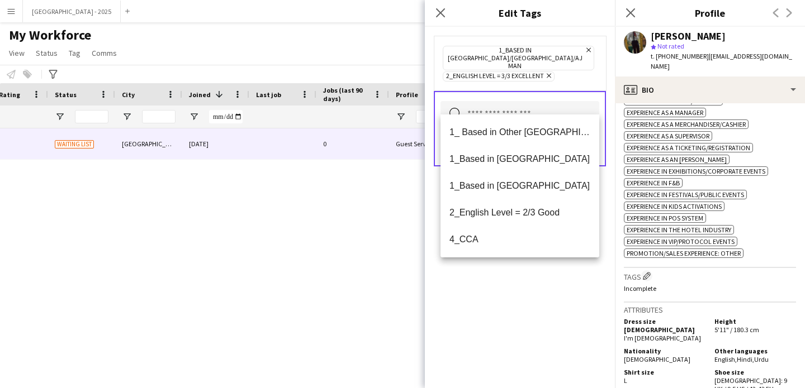
click at [547, 301] on div "1_Based in [GEOGRAPHIC_DATA]/[GEOGRAPHIC_DATA]/Ajman Remove 2_English Level = 3…" at bounding box center [520, 208] width 190 height 362
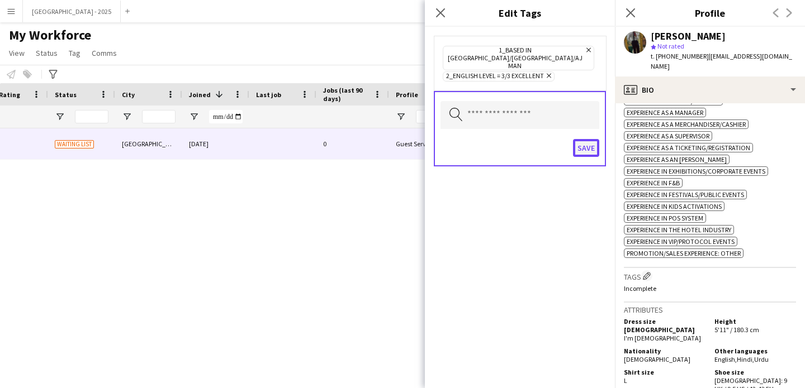
click at [587, 139] on button "Save" at bounding box center [586, 148] width 26 height 18
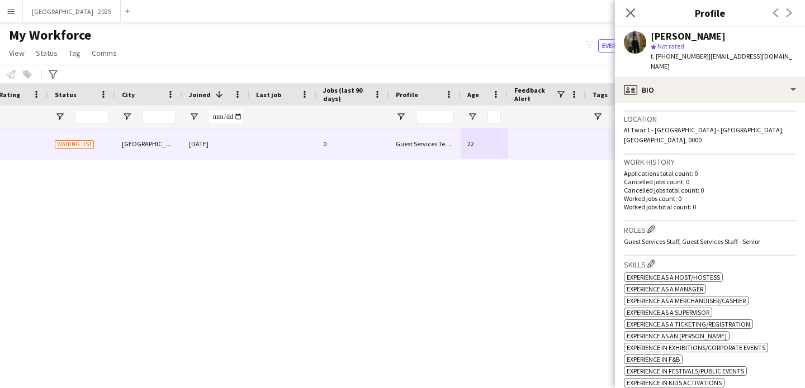
scroll to position [177, 0]
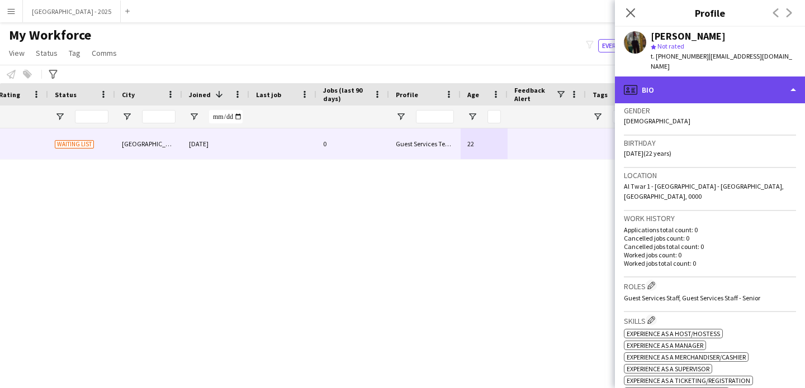
click at [692, 86] on div "profile Bio" at bounding box center [710, 90] width 190 height 27
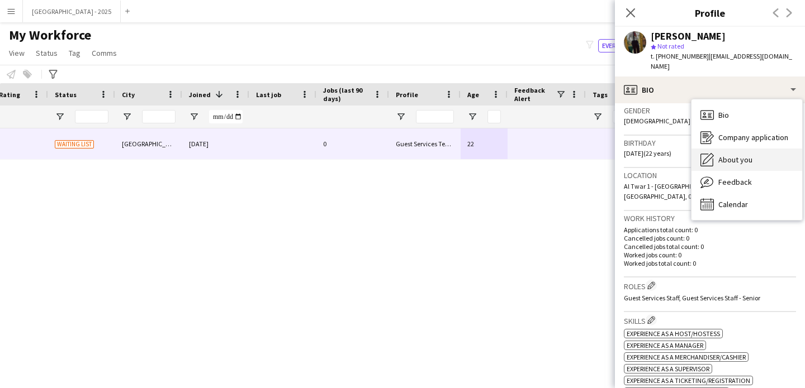
click at [739, 149] on div "About you About you" at bounding box center [746, 160] width 111 height 22
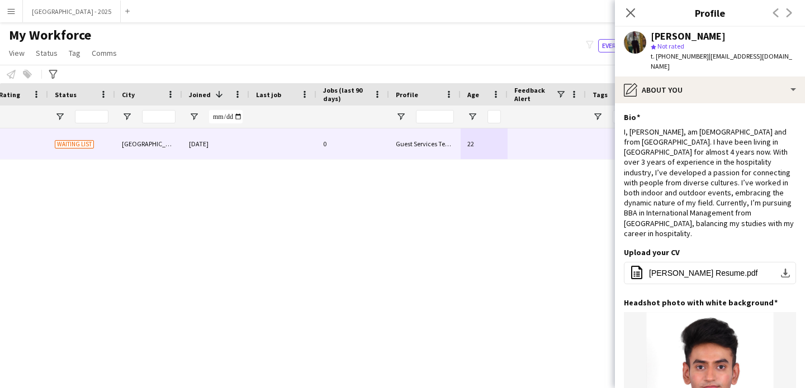
scroll to position [0, 0]
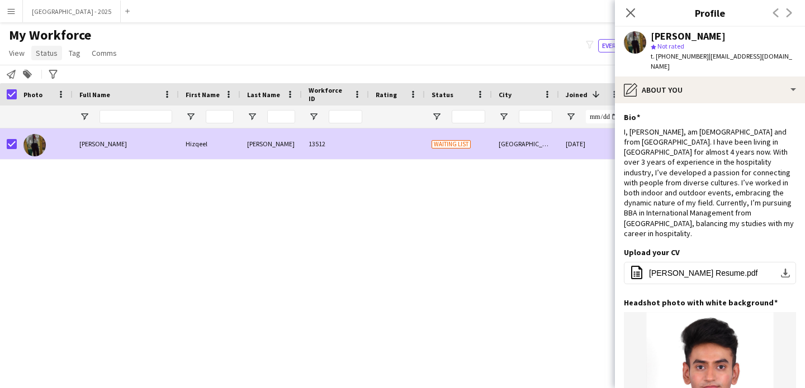
click at [43, 53] on span "Status" at bounding box center [47, 53] width 22 height 10
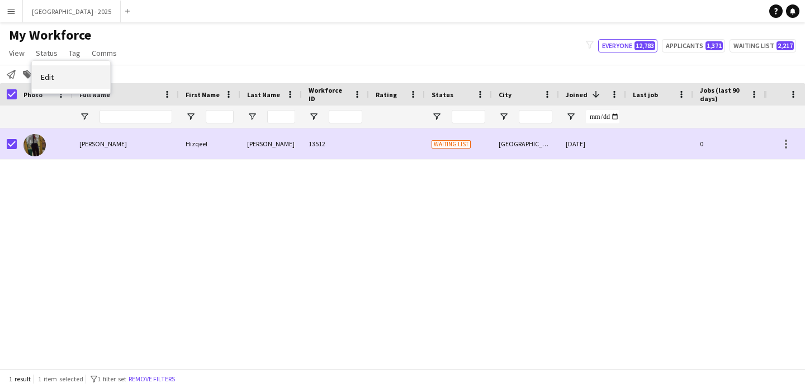
click at [67, 68] on link "Edit" at bounding box center [71, 76] width 78 height 23
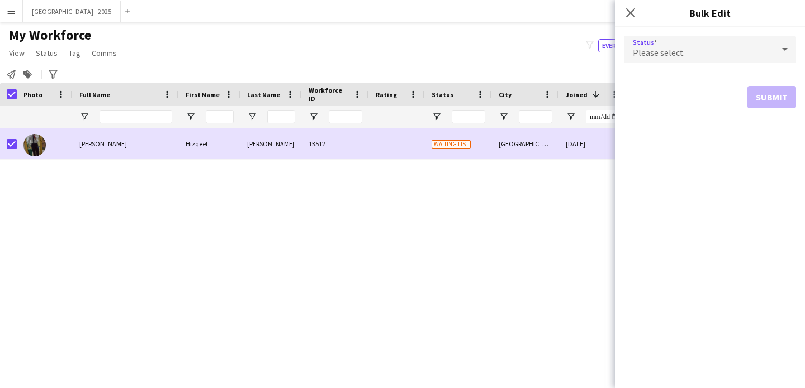
click at [642, 59] on div "Please select" at bounding box center [699, 49] width 150 height 27
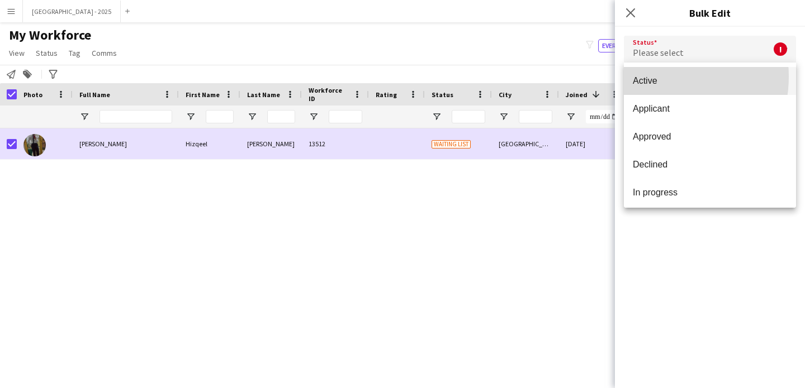
click at [648, 77] on span "Active" at bounding box center [710, 80] width 154 height 11
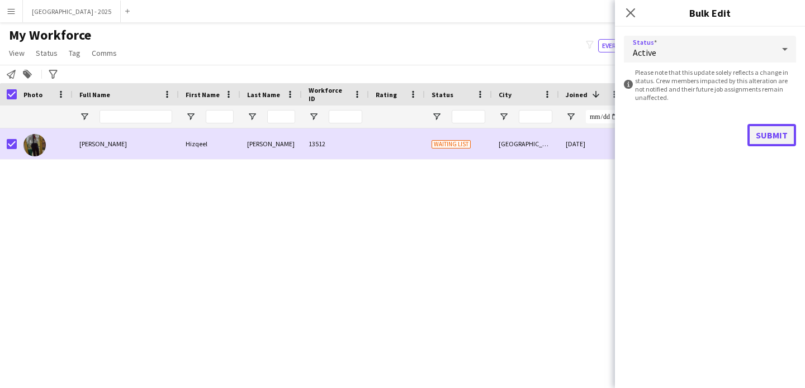
click at [768, 143] on button "Submit" at bounding box center [771, 135] width 49 height 22
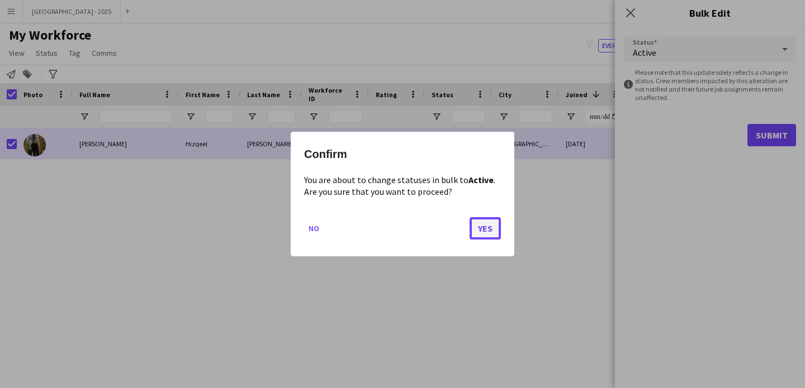
click at [483, 227] on button "Yes" at bounding box center [484, 228] width 31 height 22
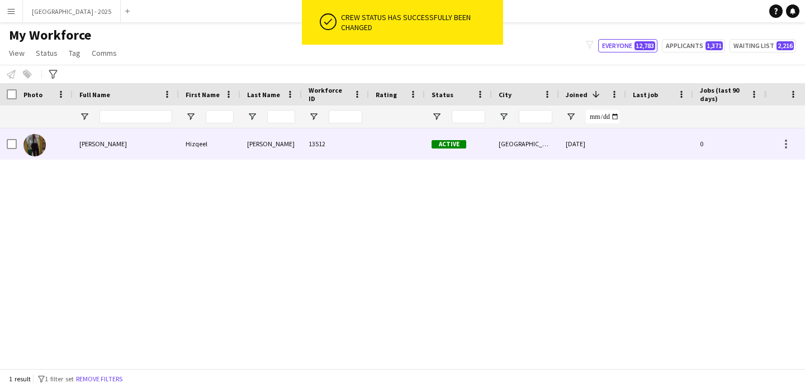
click at [85, 149] on div "[PERSON_NAME]" at bounding box center [126, 144] width 106 height 31
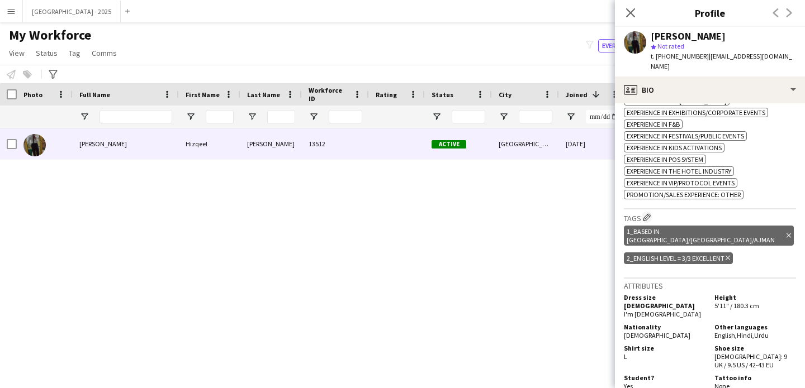
scroll to position [521, 0]
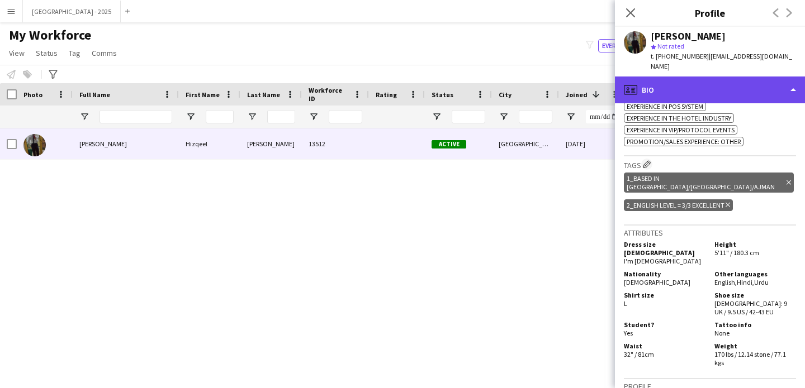
click at [656, 77] on div "profile Bio" at bounding box center [710, 90] width 190 height 27
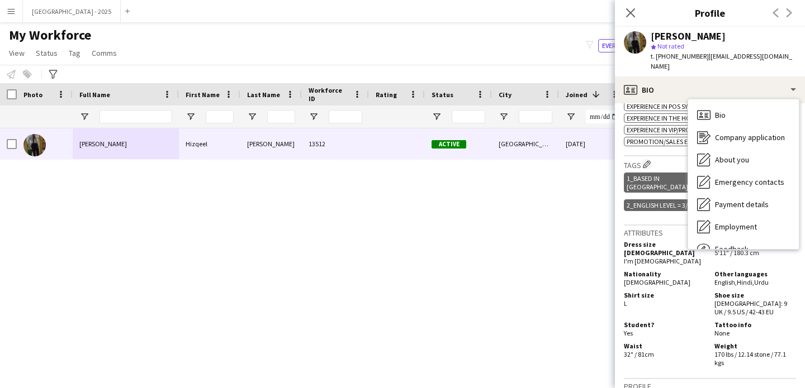
click at [695, 321] on h5 "Student?" at bounding box center [665, 325] width 82 height 8
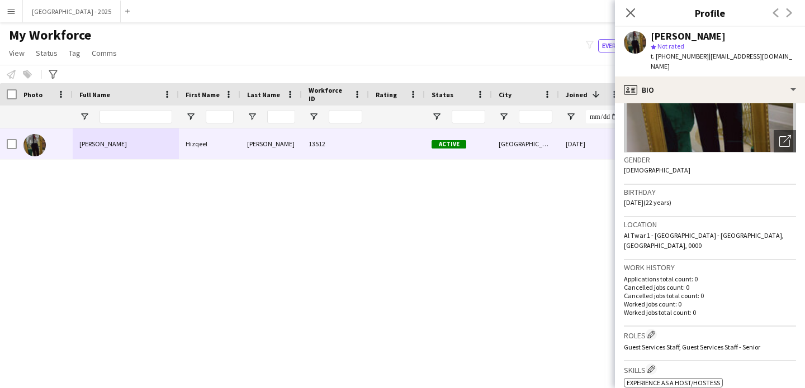
scroll to position [0, 0]
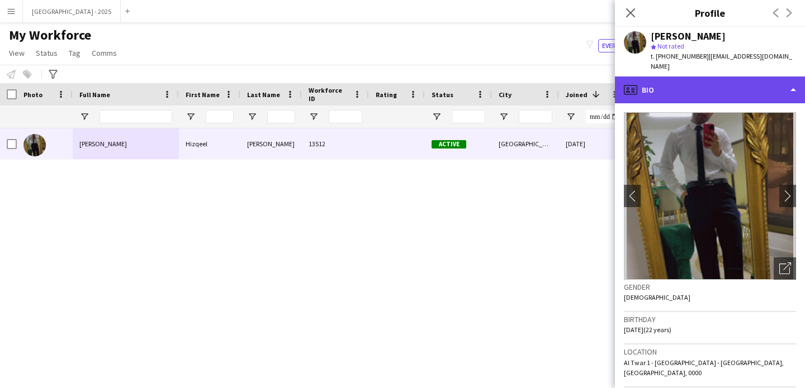
click at [704, 79] on div "profile Bio" at bounding box center [710, 90] width 190 height 27
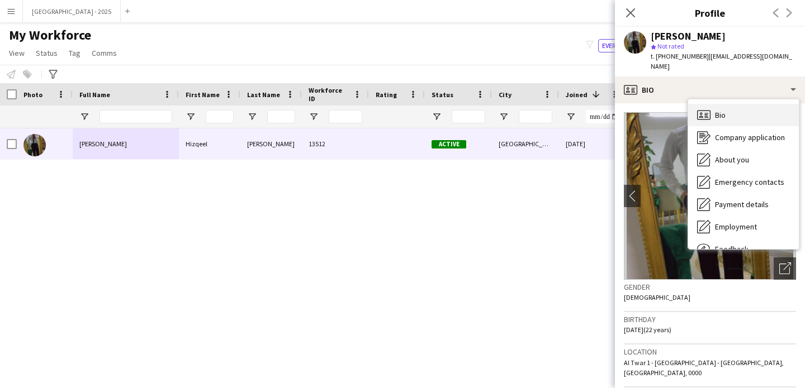
click at [734, 105] on div "Bio Bio" at bounding box center [743, 115] width 111 height 22
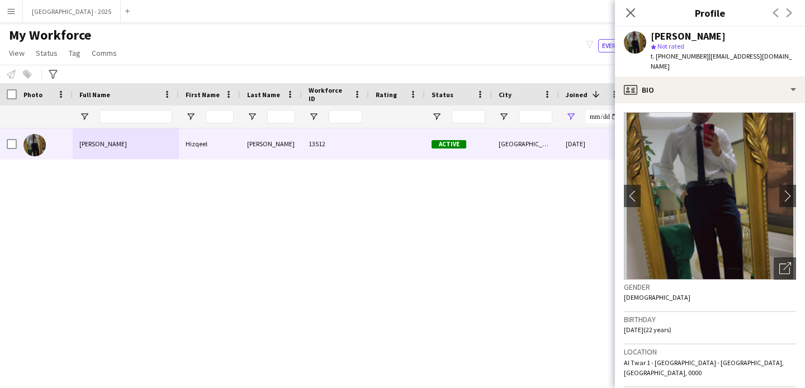
click at [637, 16] on app-icon "Close pop-in" at bounding box center [630, 12] width 13 height 13
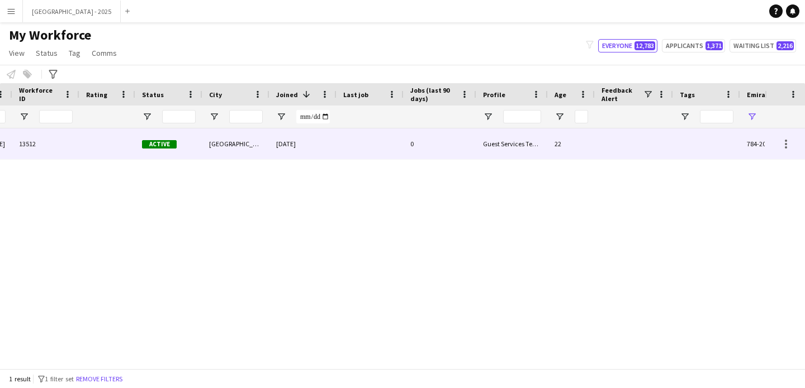
scroll to position [0, 377]
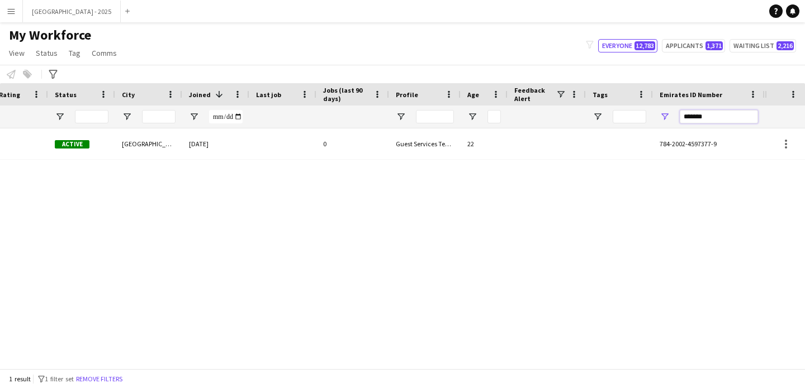
click at [715, 118] on input "*******" at bounding box center [719, 116] width 78 height 13
paste input "Emirates ID Number Filter Input"
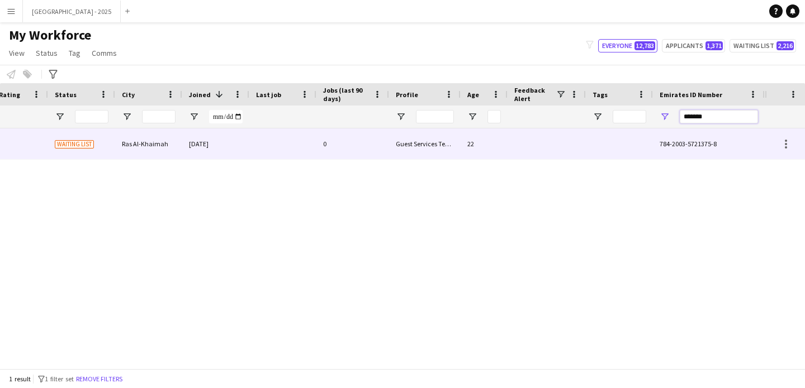
type input "*******"
click at [671, 140] on span "784-2003-5721375-8" at bounding box center [687, 144] width 57 height 8
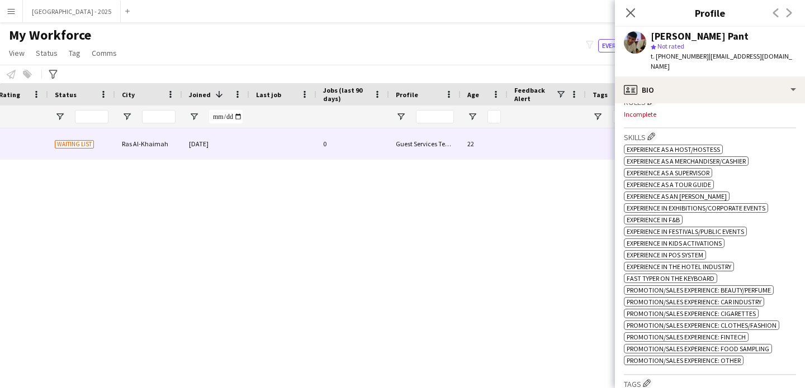
scroll to position [480, 0]
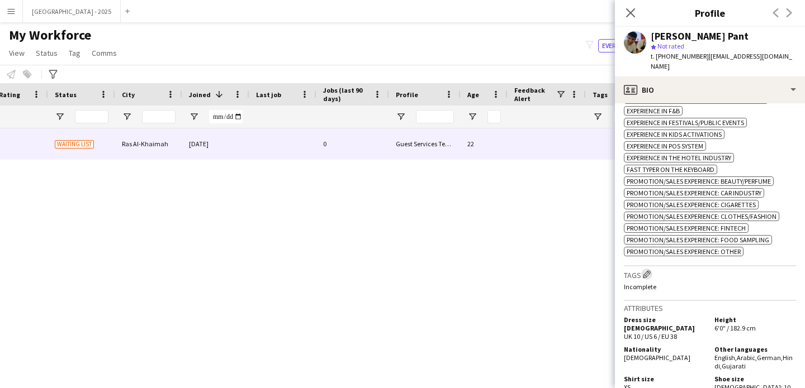
click at [649, 270] on app-icon "Edit crew company tags" at bounding box center [647, 274] width 8 height 8
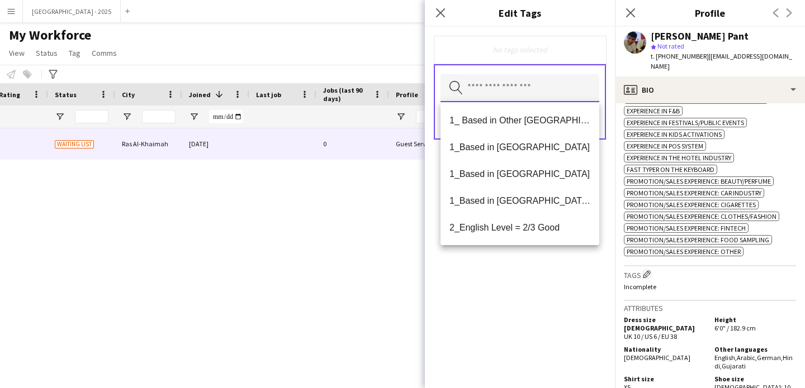
click at [523, 87] on input "text" at bounding box center [519, 88] width 159 height 28
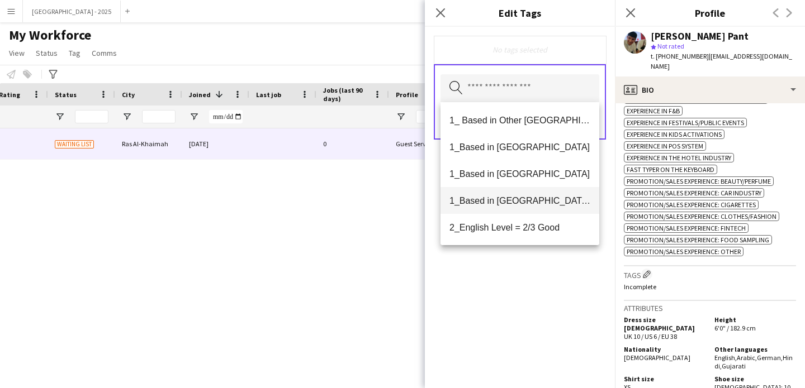
click at [536, 200] on span "1_Based in [GEOGRAPHIC_DATA]/[GEOGRAPHIC_DATA]/Ajman" at bounding box center [519, 201] width 141 height 11
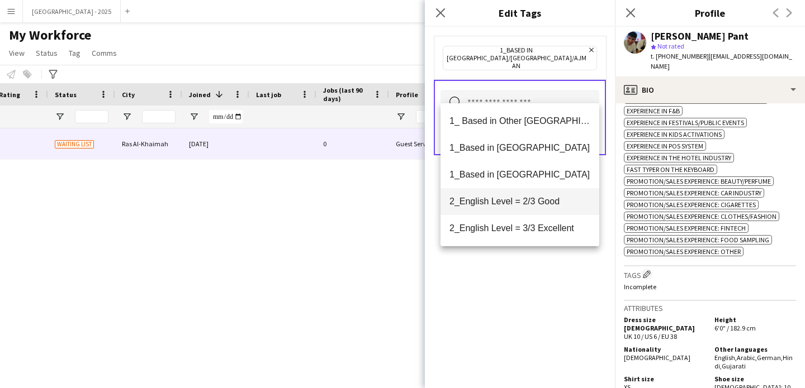
click at [537, 207] on mat-option "2_English Level = 2/3 Good" at bounding box center [519, 201] width 159 height 27
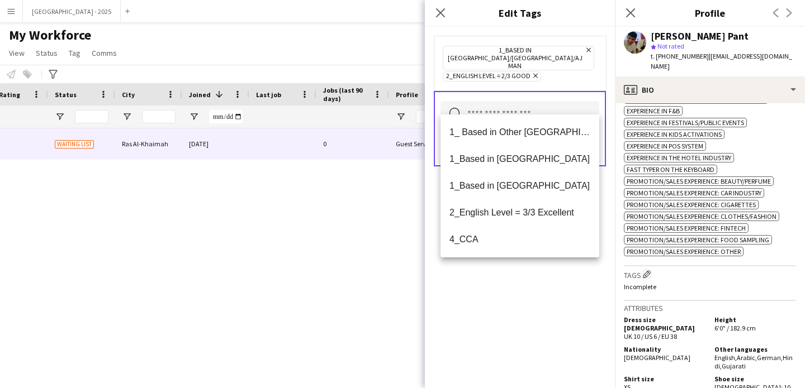
click at [525, 292] on div "1_Based in [GEOGRAPHIC_DATA]/[GEOGRAPHIC_DATA]/Ajman Remove 2_English Level = 2…" at bounding box center [520, 208] width 190 height 362
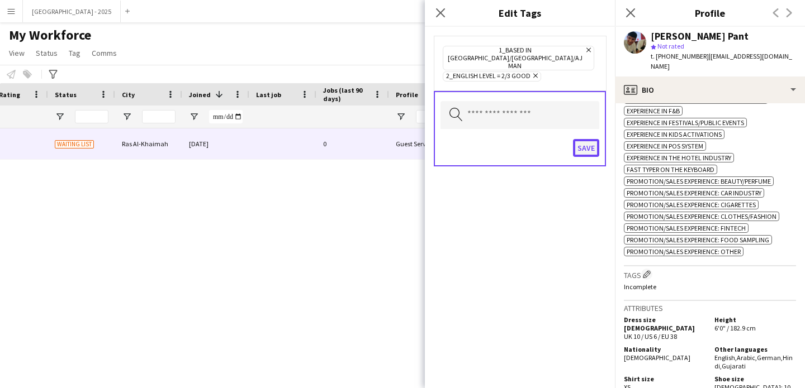
click at [573, 139] on button "Save" at bounding box center [586, 148] width 26 height 18
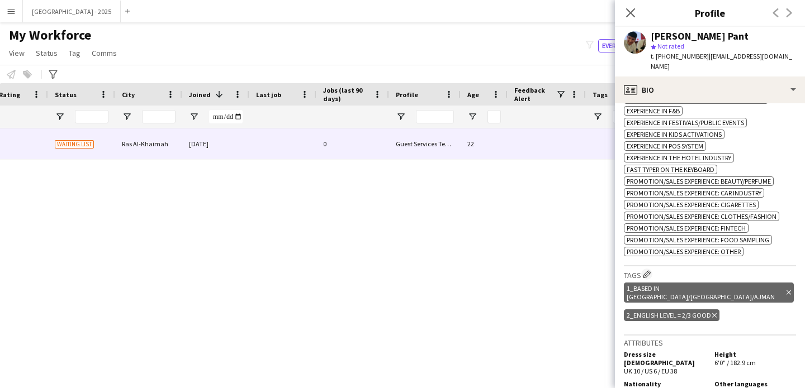
click at [736, 283] on div "1_Based in [GEOGRAPHIC_DATA]/[GEOGRAPHIC_DATA]/[PERSON_NAME] tag" at bounding box center [709, 293] width 170 height 20
click at [786, 289] on icon "Delete tag" at bounding box center [788, 292] width 4 height 7
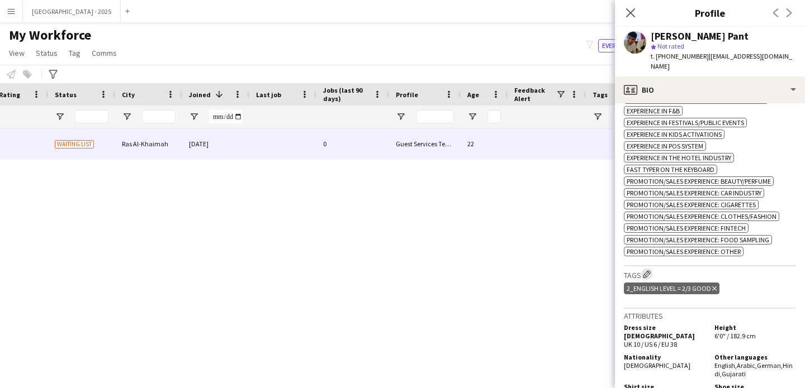
click at [645, 270] on app-icon "Edit crew company tags" at bounding box center [647, 274] width 8 height 8
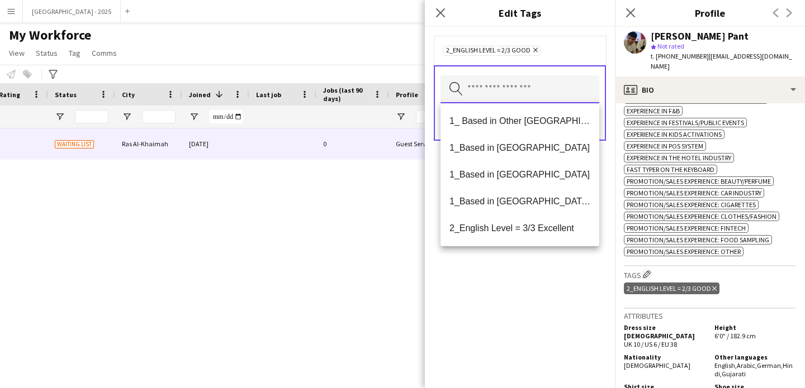
click at [524, 98] on input "text" at bounding box center [519, 89] width 159 height 28
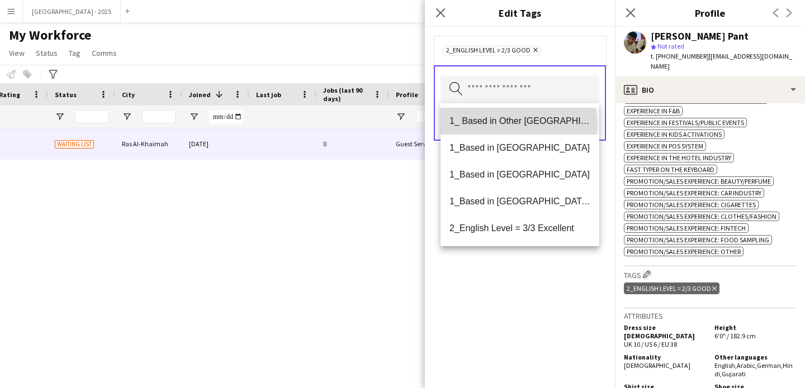
click at [518, 125] on span "1_ Based in Other [GEOGRAPHIC_DATA]" at bounding box center [519, 121] width 141 height 11
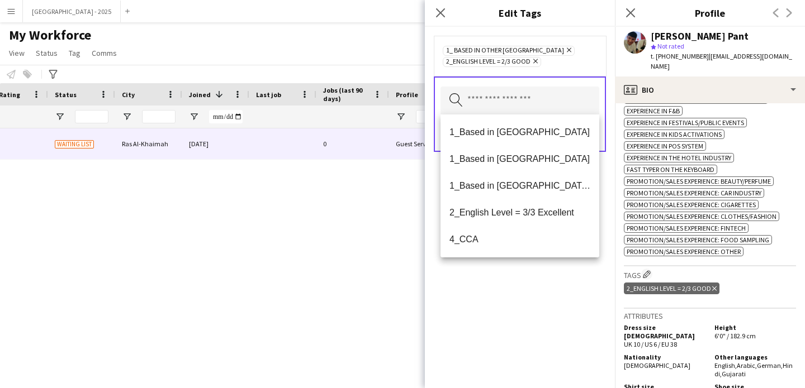
drag, startPoint x: 510, startPoint y: 283, endPoint x: 561, endPoint y: 151, distance: 141.6
click at [510, 283] on div "1_ Based in Other Emirates Remove 2_English Level = 2/3 Good Remove Search by t…" at bounding box center [520, 208] width 190 height 362
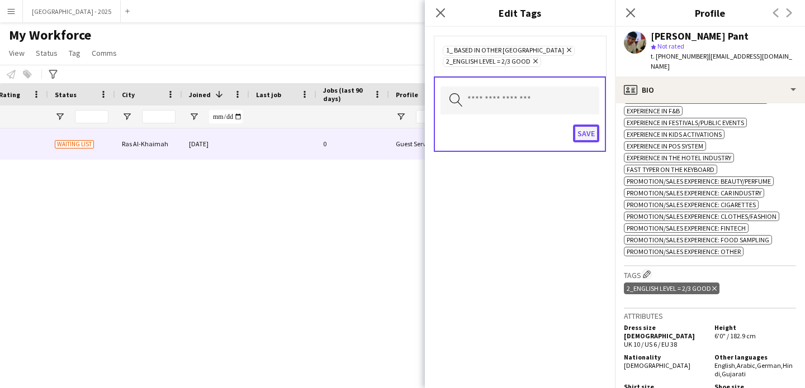
click at [573, 135] on button "Save" at bounding box center [586, 134] width 26 height 18
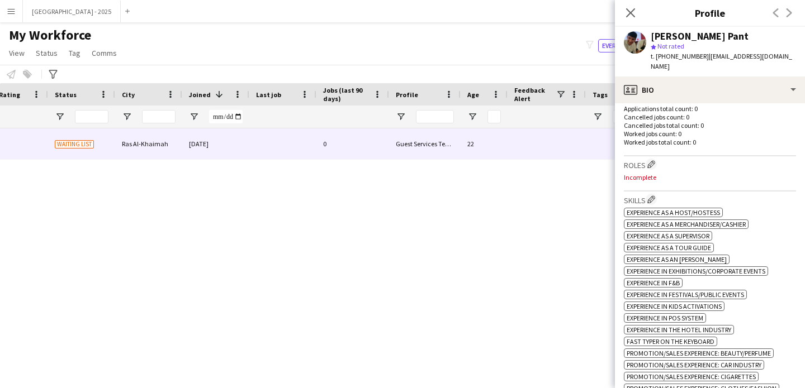
scroll to position [279, 0]
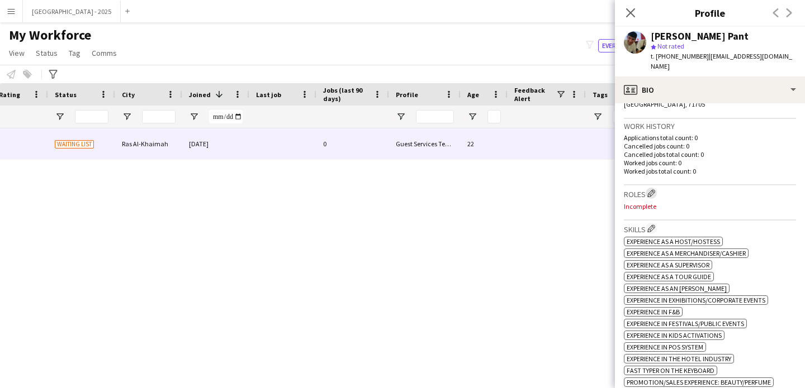
click at [650, 189] on app-icon "Edit crew company roles" at bounding box center [651, 193] width 8 height 8
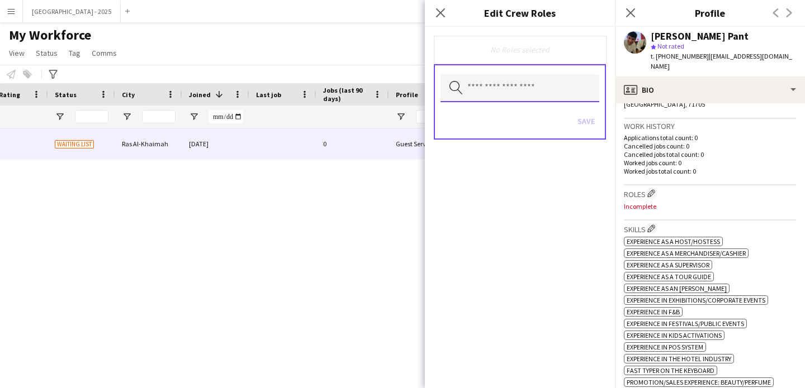
click at [516, 93] on input "text" at bounding box center [519, 88] width 159 height 28
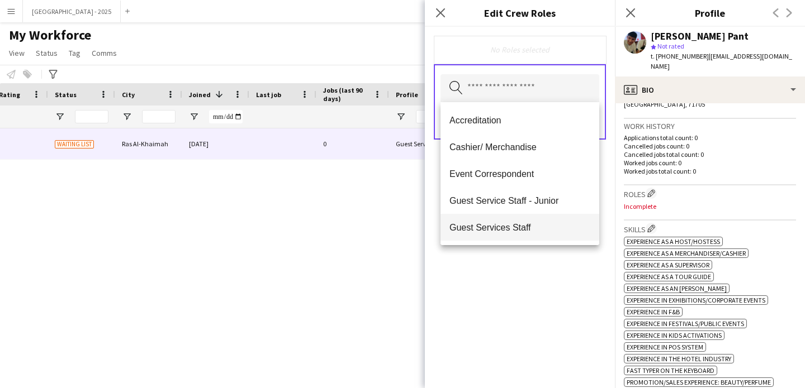
click at [530, 224] on span "Guest Services Staff" at bounding box center [519, 227] width 141 height 11
click at [537, 285] on div "Guest Services Staff Remove Search by role type Save" at bounding box center [520, 208] width 190 height 362
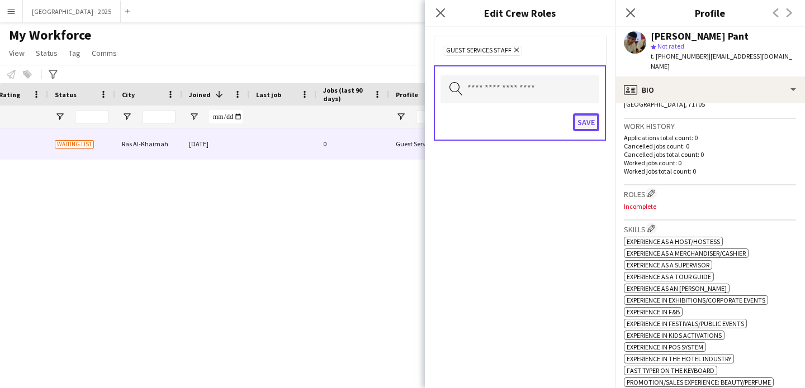
click at [587, 129] on button "Save" at bounding box center [586, 122] width 26 height 18
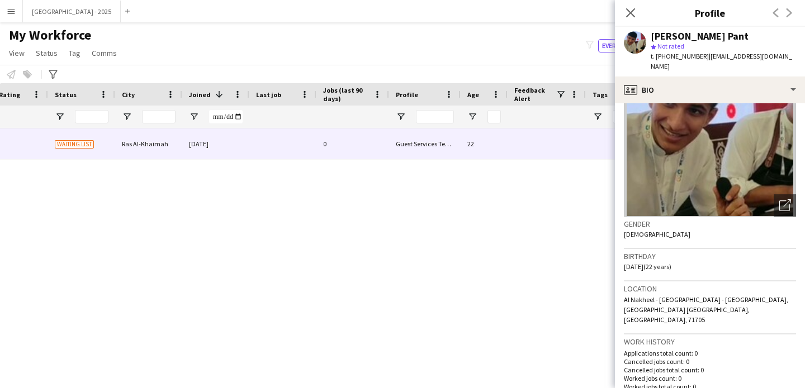
scroll to position [61, 0]
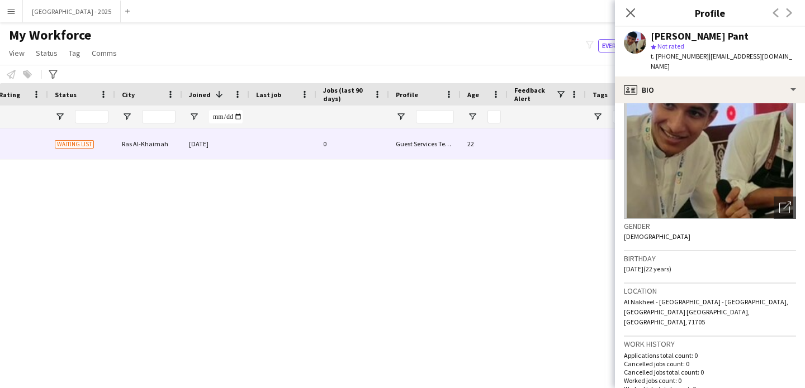
click at [696, 61] on div "[PERSON_NAME] Pant star Not rated t. [PHONE_NUMBER] | [EMAIL_ADDRESS][DOMAIN_NA…" at bounding box center [710, 52] width 190 height 50
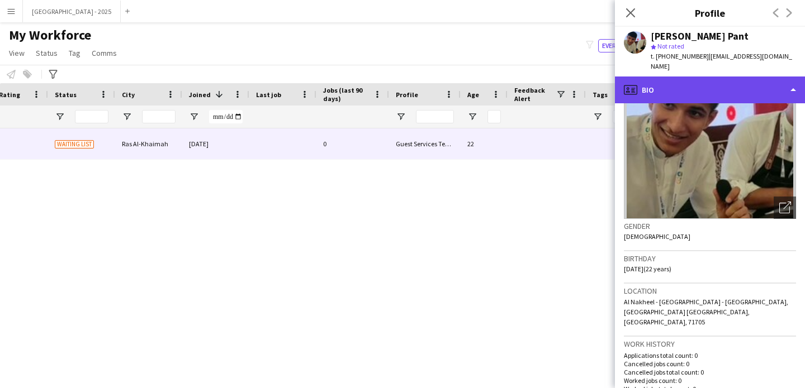
click at [699, 77] on div "profile Bio" at bounding box center [710, 90] width 190 height 27
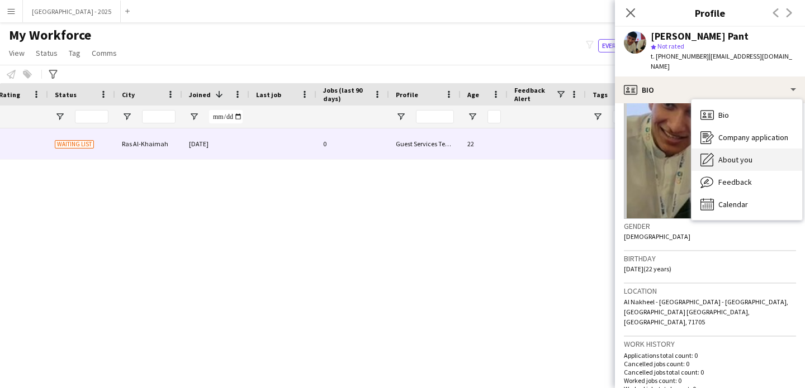
click at [754, 149] on div "About you About you" at bounding box center [746, 160] width 111 height 22
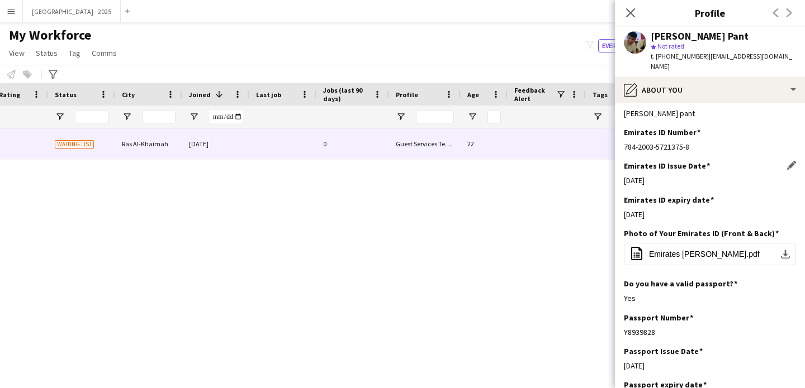
scroll to position [653, 0]
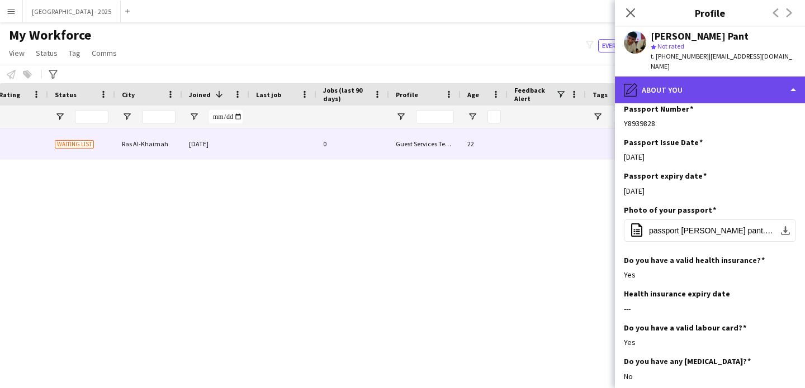
click at [680, 89] on div "pencil4 About you" at bounding box center [710, 90] width 190 height 27
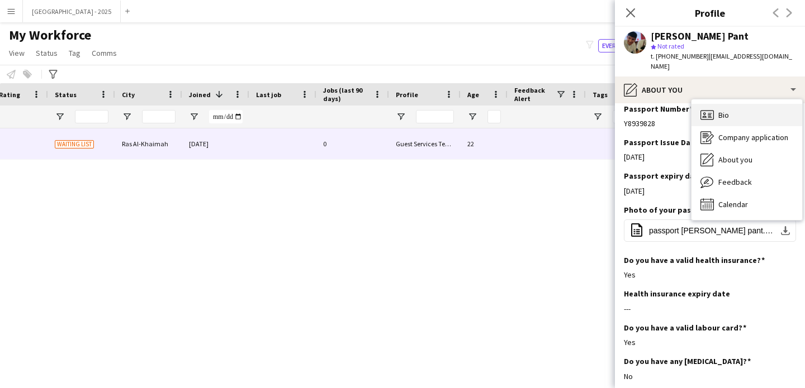
click at [734, 110] on div "Bio Bio" at bounding box center [746, 115] width 111 height 22
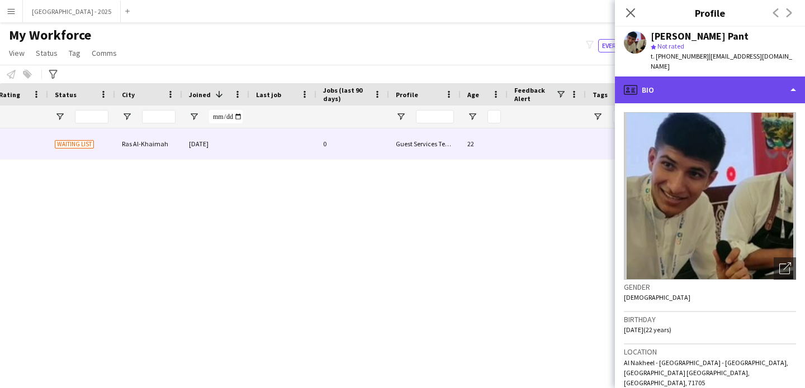
click at [691, 87] on div "profile Bio" at bounding box center [710, 90] width 190 height 27
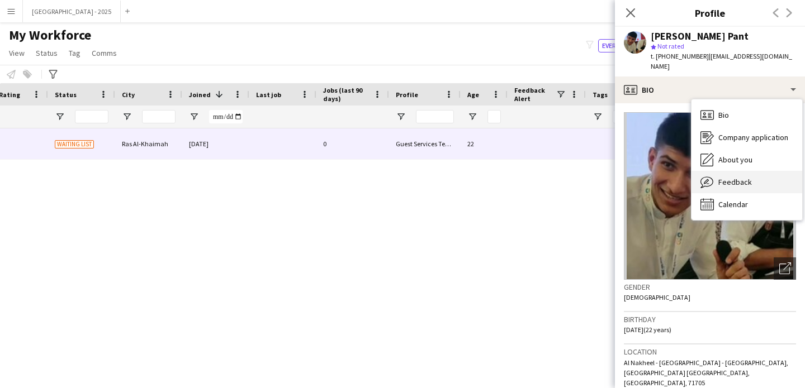
click at [744, 177] on span "Feedback" at bounding box center [735, 182] width 34 height 10
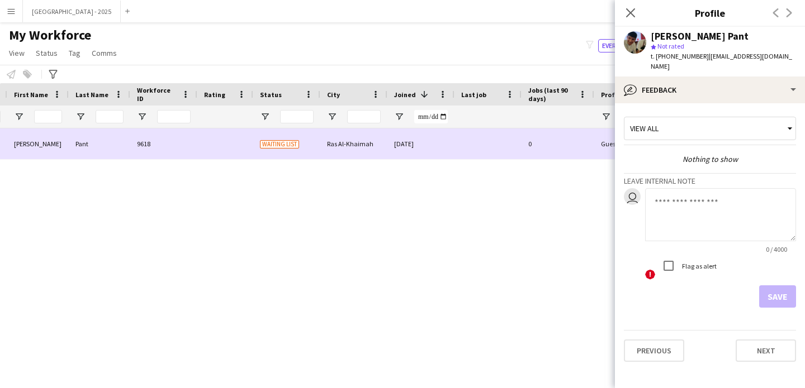
scroll to position [0, 49]
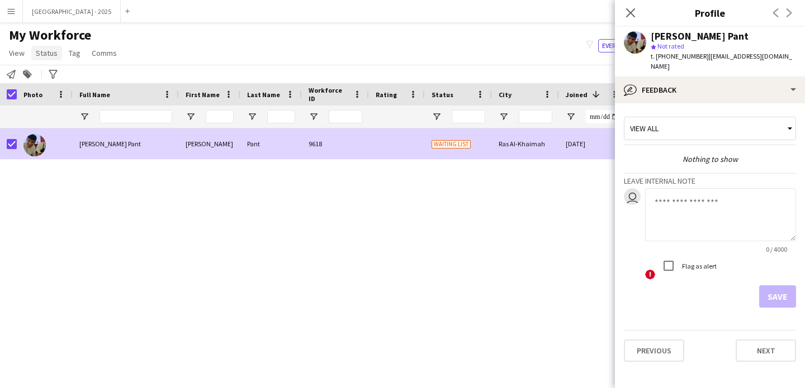
click at [42, 40] on span "My Workforce" at bounding box center [50, 35] width 82 height 17
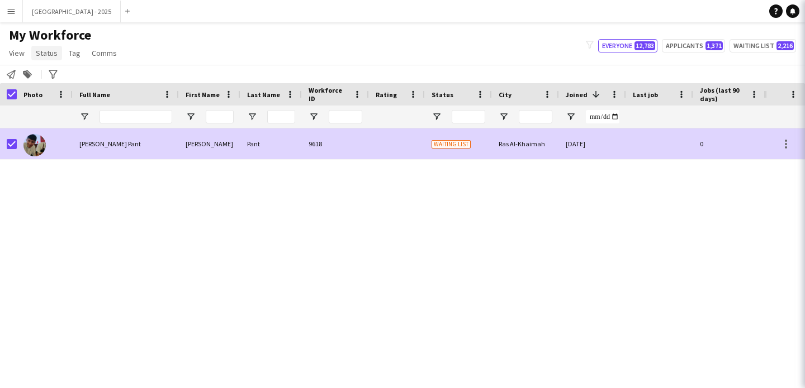
click at [44, 51] on span "Status" at bounding box center [47, 53] width 22 height 10
click at [45, 54] on span "Status" at bounding box center [47, 53] width 22 height 10
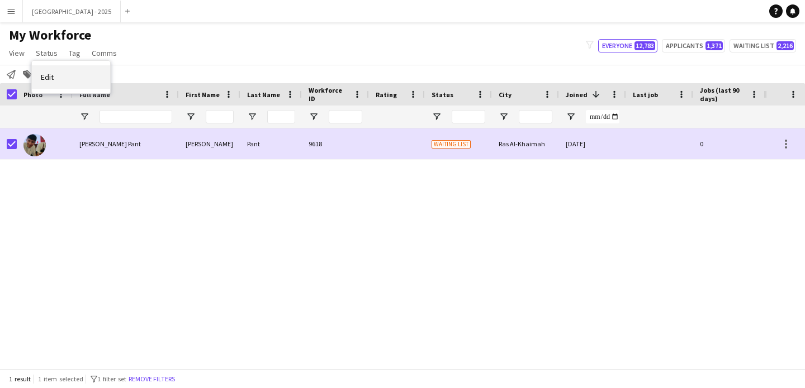
click at [62, 70] on link "Edit" at bounding box center [71, 76] width 78 height 23
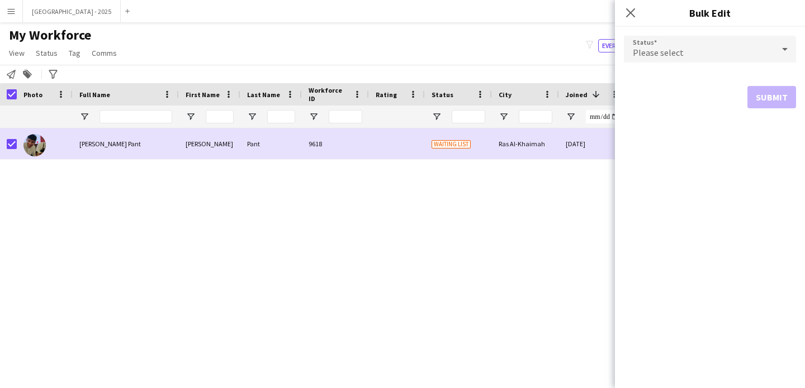
click at [653, 50] on span "Please select" at bounding box center [658, 52] width 51 height 11
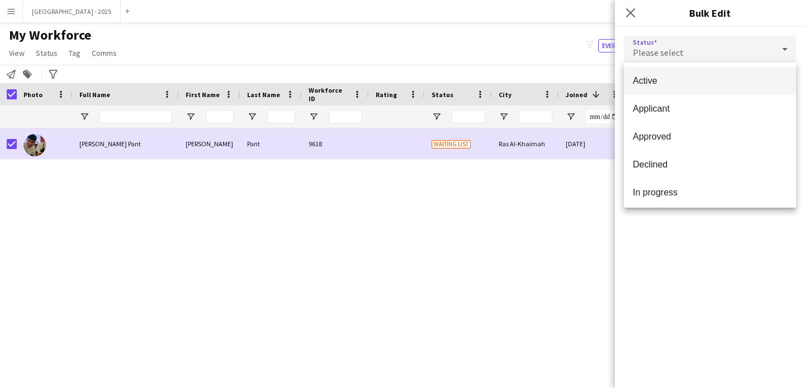
click at [646, 78] on span "Active" at bounding box center [710, 80] width 154 height 11
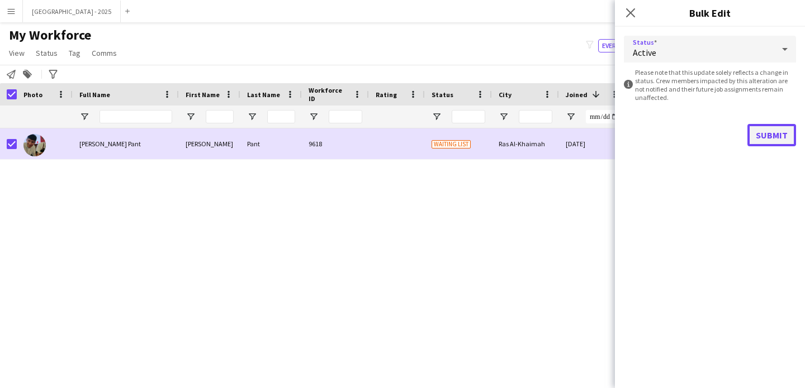
click at [763, 131] on button "Submit" at bounding box center [771, 135] width 49 height 22
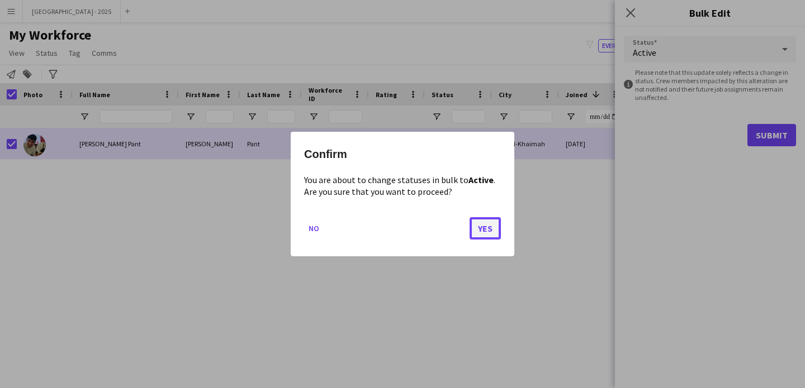
click at [487, 222] on button "Yes" at bounding box center [484, 228] width 31 height 22
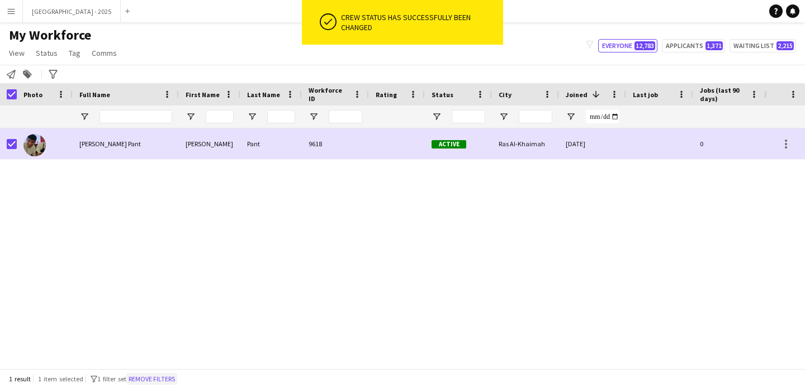
click at [161, 376] on button "Remove filters" at bounding box center [151, 379] width 51 height 12
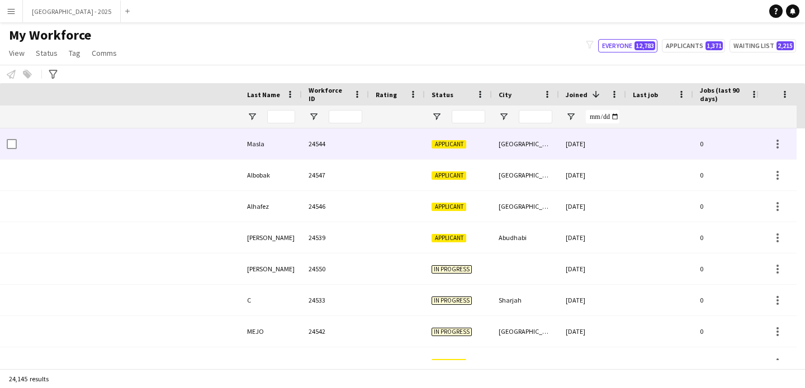
scroll to position [0, 385]
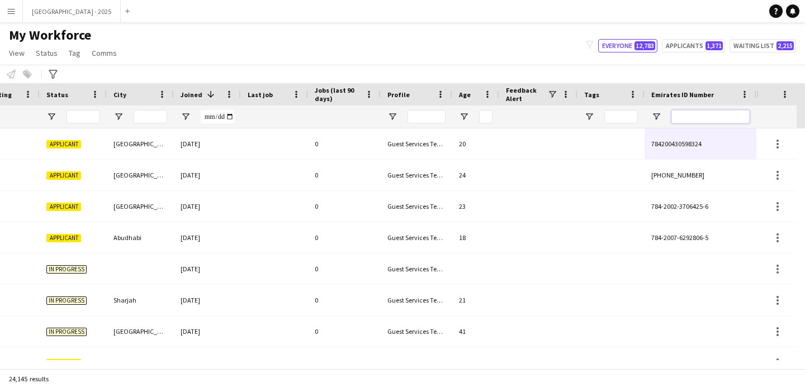
click at [693, 118] on input "Emirates ID Number Filter Input" at bounding box center [710, 116] width 78 height 13
paste input "*******"
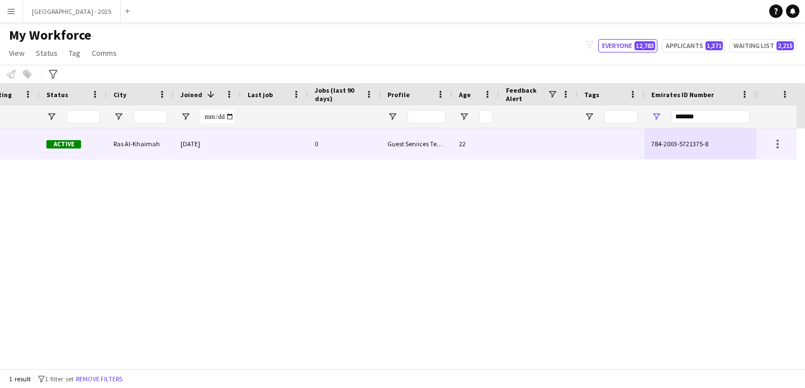
click at [331, 155] on div "0" at bounding box center [344, 144] width 73 height 31
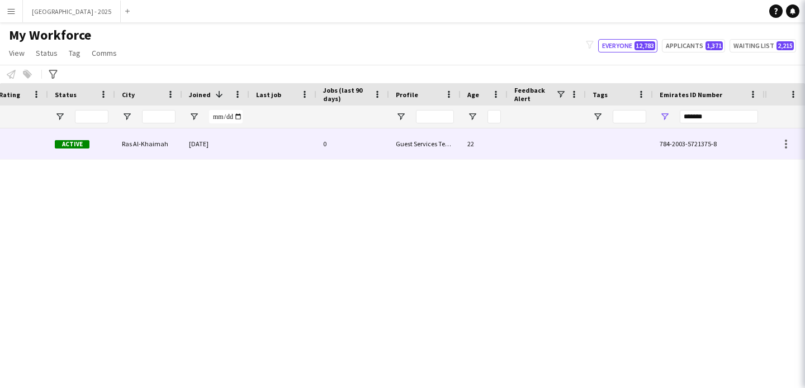
scroll to position [0, 377]
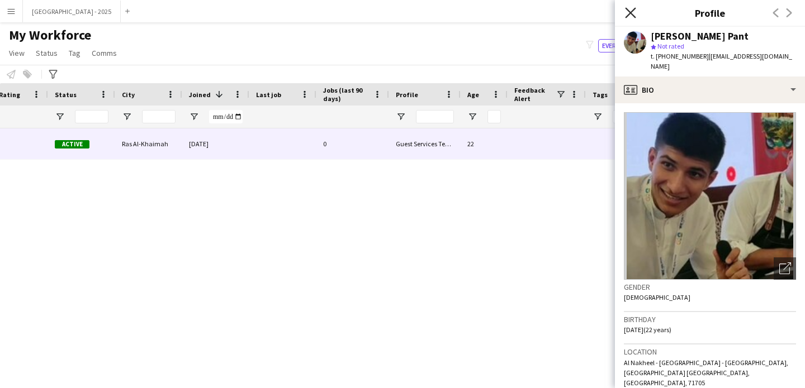
click at [626, 16] on icon at bounding box center [630, 12] width 11 height 11
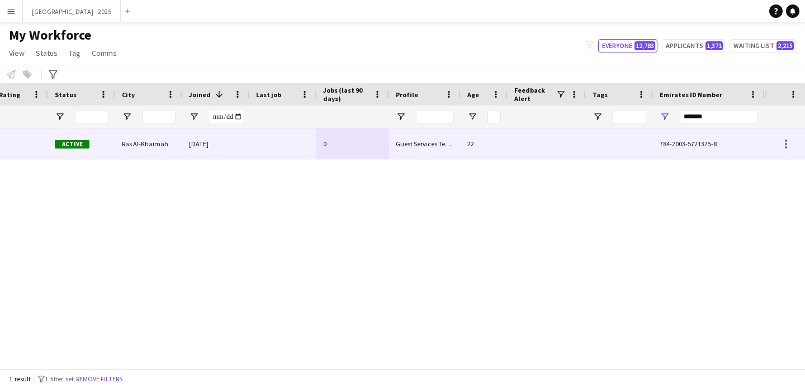
click at [214, 144] on div "[DATE]" at bounding box center [215, 144] width 67 height 31
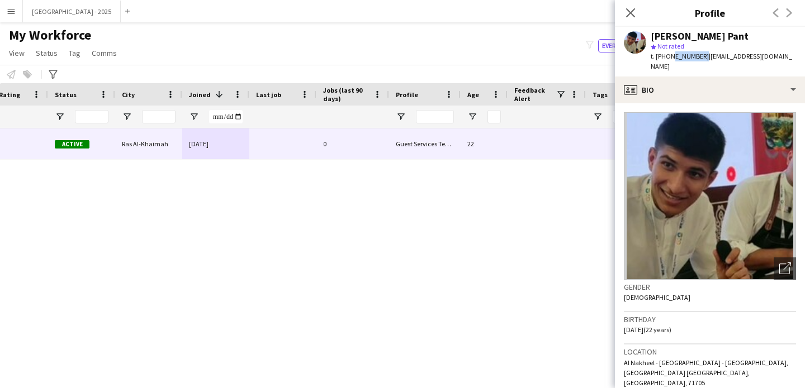
drag, startPoint x: 669, startPoint y: 58, endPoint x: 699, endPoint y: 59, distance: 30.2
click at [699, 59] on span "t. [PHONE_NUMBER]" at bounding box center [679, 56] width 58 height 8
copy span "545938529"
click at [634, 16] on icon "Close pop-in" at bounding box center [630, 12] width 11 height 11
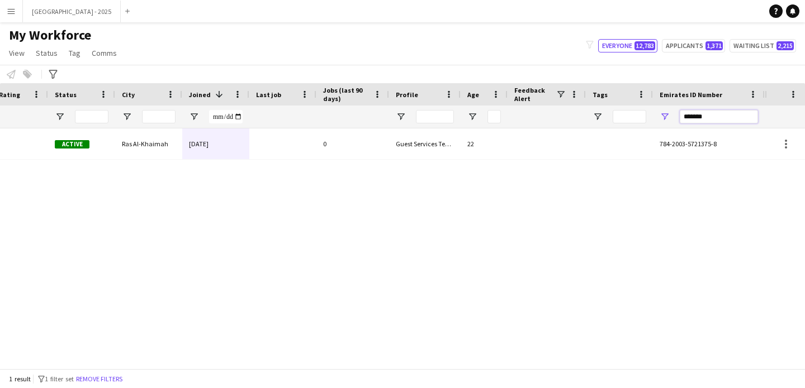
click at [710, 120] on input "*******" at bounding box center [719, 116] width 78 height 13
paste input "Emirates ID Number Filter Input"
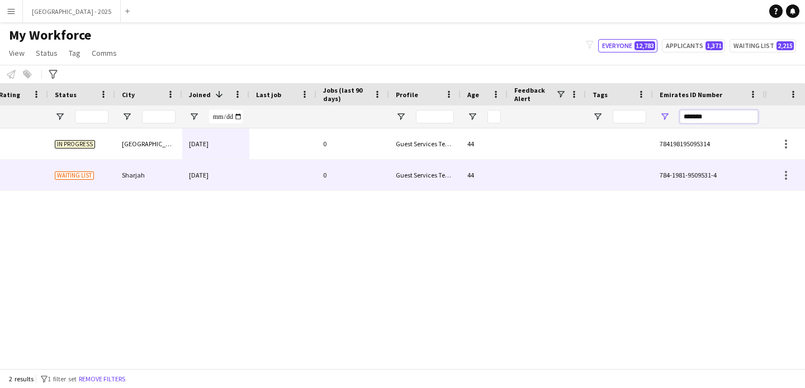
type input "*******"
click at [442, 164] on div "Guest Services Team" at bounding box center [425, 175] width 72 height 31
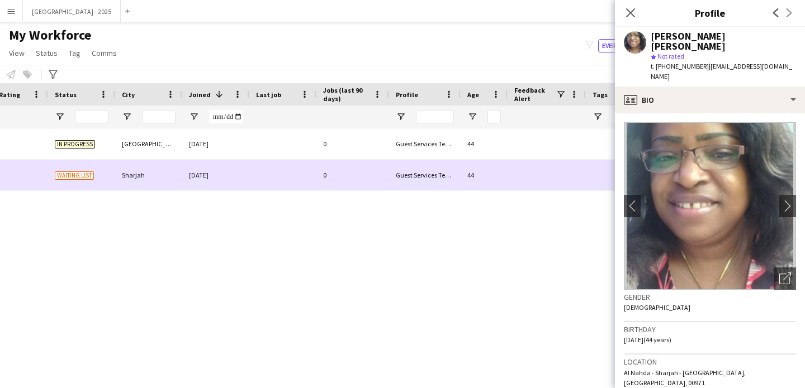
scroll to position [0, 0]
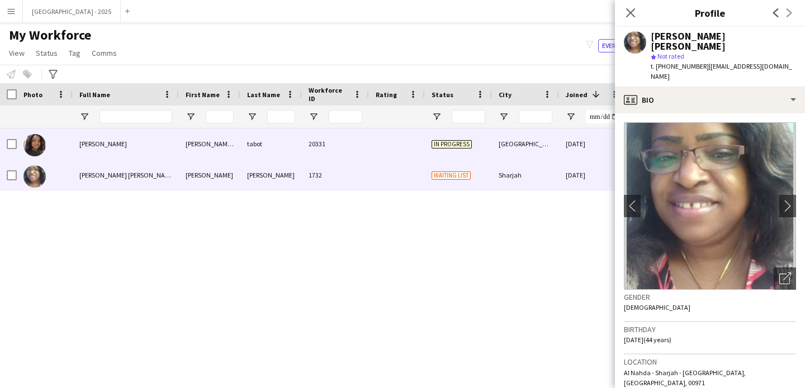
click at [416, 152] on div at bounding box center [397, 144] width 56 height 31
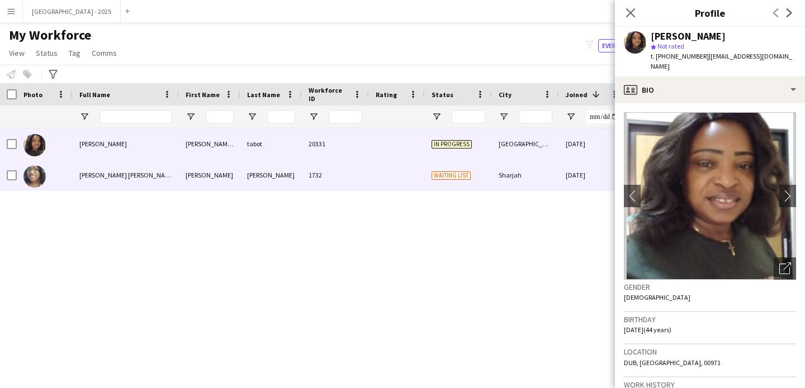
click at [421, 173] on div at bounding box center [397, 175] width 56 height 31
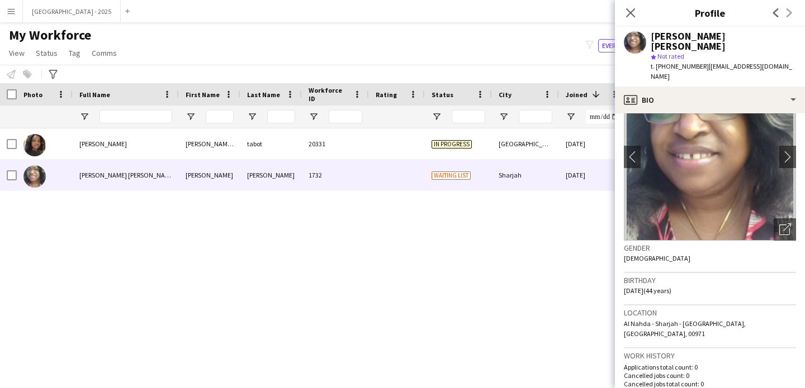
scroll to position [48, 0]
click at [779, 226] on icon at bounding box center [784, 231] width 11 height 11
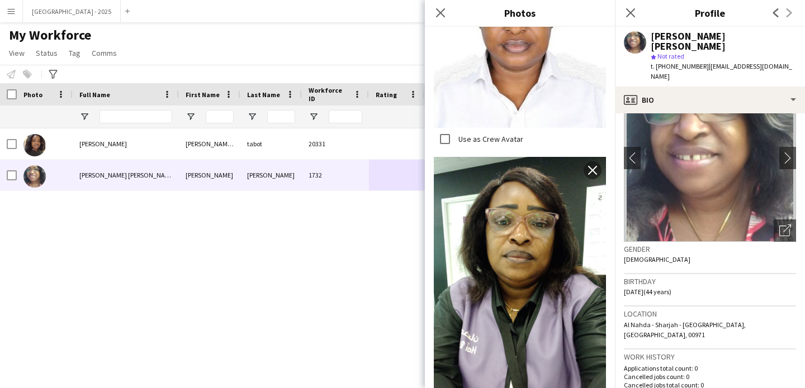
scroll to position [331, 0]
click at [445, 16] on icon "Close pop-in" at bounding box center [440, 12] width 11 height 11
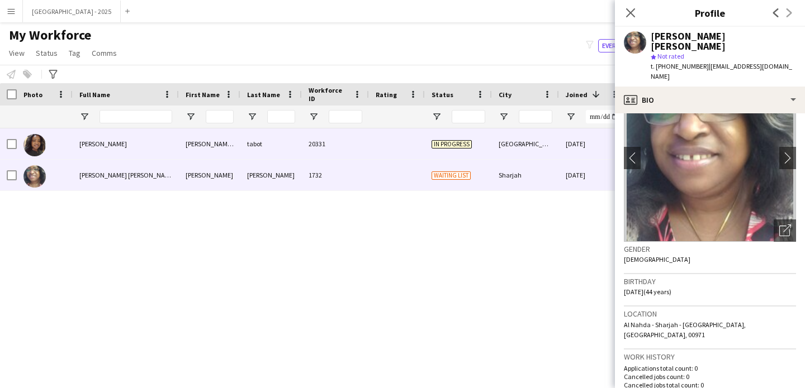
click at [537, 150] on div "[GEOGRAPHIC_DATA]" at bounding box center [525, 144] width 67 height 31
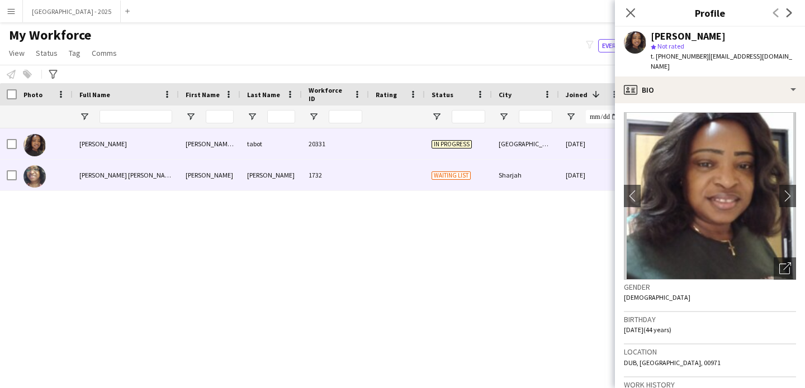
click at [539, 167] on div "Sharjah" at bounding box center [525, 175] width 67 height 31
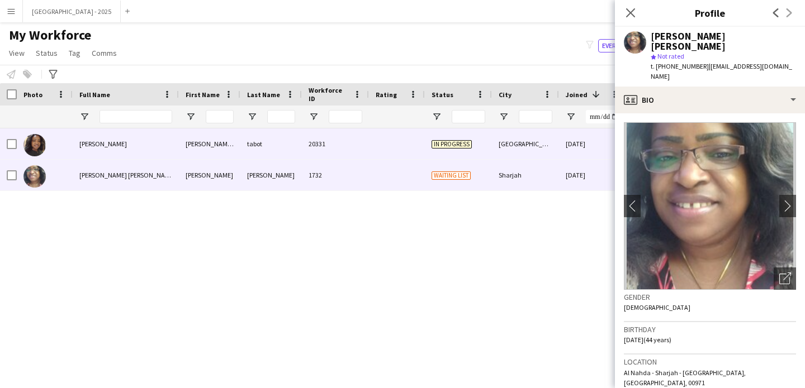
click at [534, 145] on div "[GEOGRAPHIC_DATA]" at bounding box center [525, 144] width 67 height 31
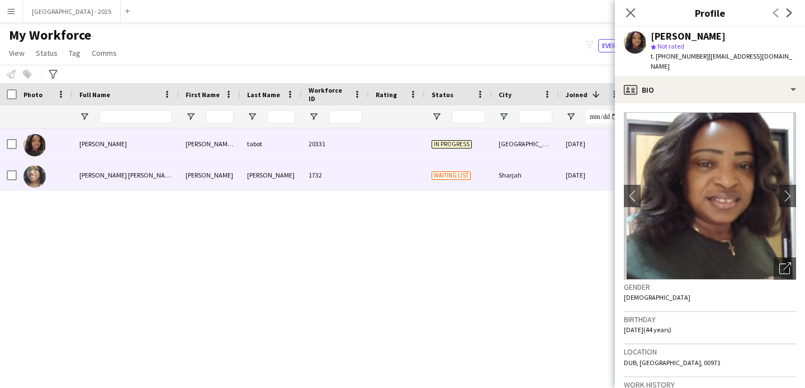
click at [537, 167] on div "Sharjah" at bounding box center [525, 175] width 67 height 31
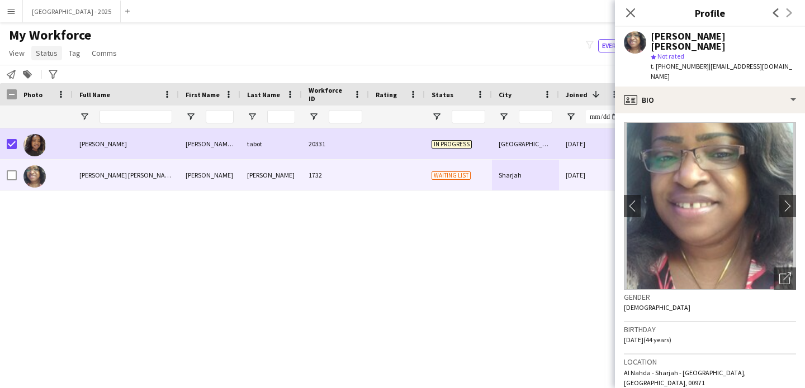
click at [40, 46] on link "Status" at bounding box center [46, 53] width 31 height 15
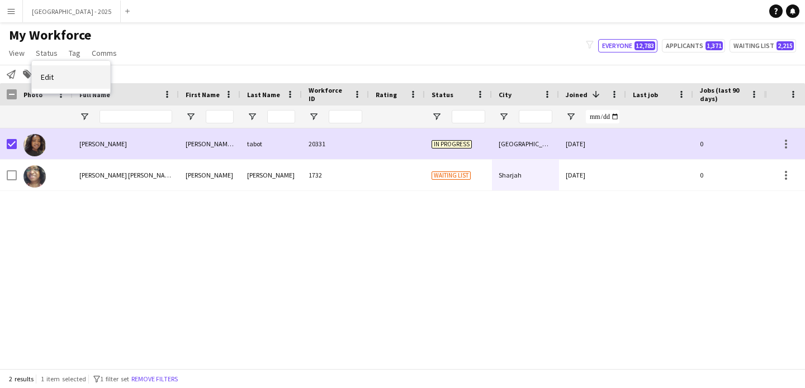
click at [69, 83] on link "Edit" at bounding box center [71, 76] width 78 height 23
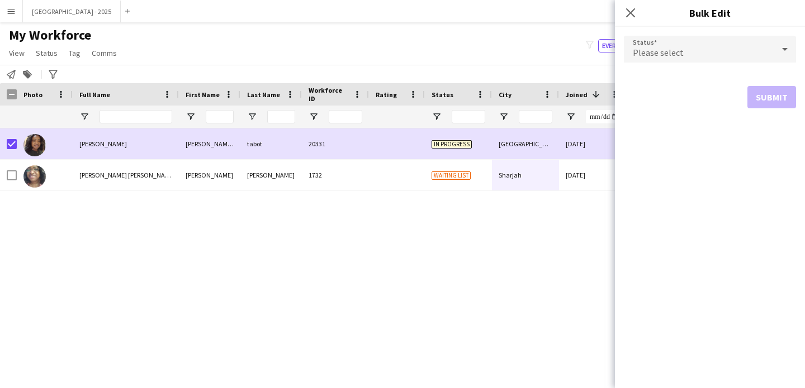
click at [659, 41] on div "Please select" at bounding box center [699, 49] width 150 height 27
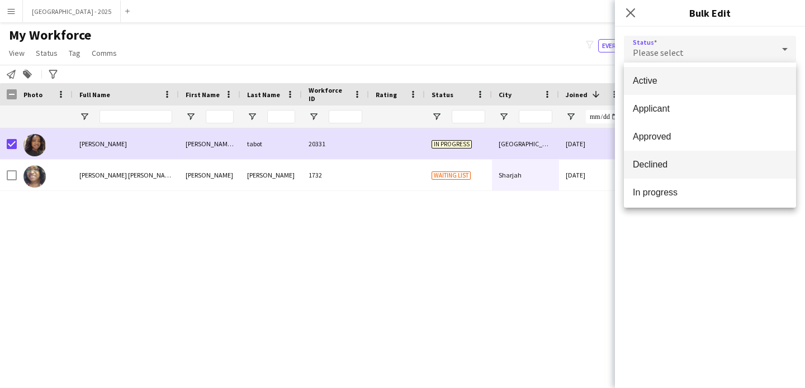
click at [676, 172] on mat-option "Declined" at bounding box center [710, 165] width 172 height 28
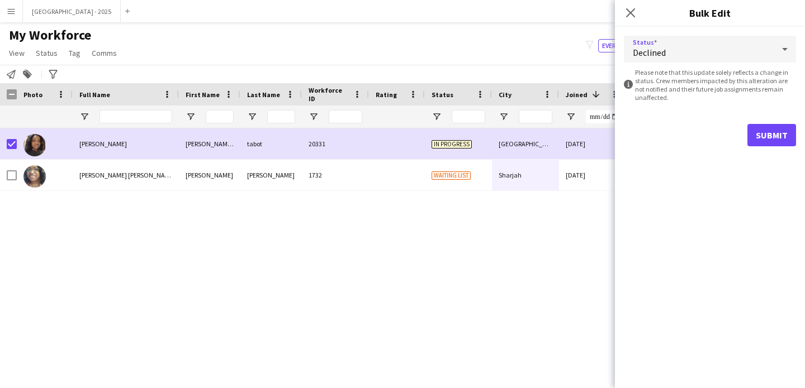
click at [659, 41] on div "Declined" at bounding box center [699, 49] width 150 height 27
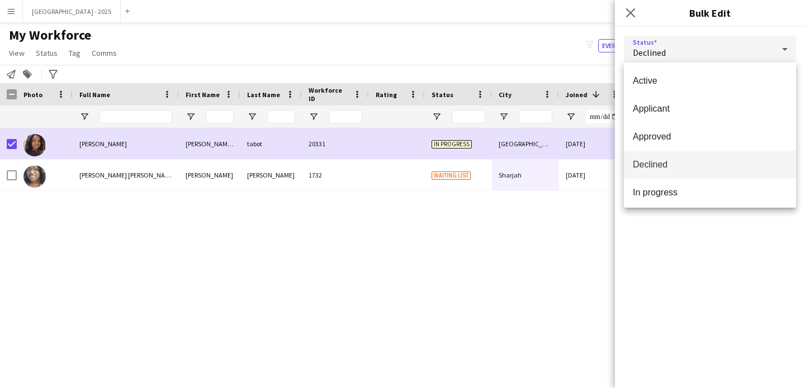
scroll to position [110, 0]
click at [682, 162] on span "Suspended" at bounding box center [710, 167] width 154 height 11
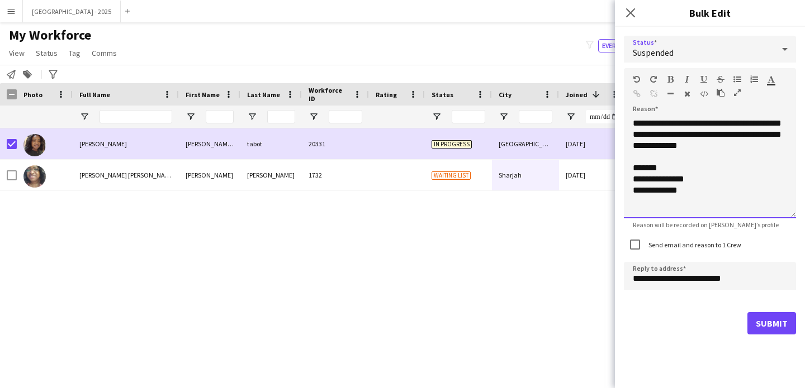
click at [753, 153] on div "**********" at bounding box center [710, 168] width 172 height 101
click at [682, 245] on label "Send email and reason to 1 Crew" at bounding box center [693, 245] width 95 height 8
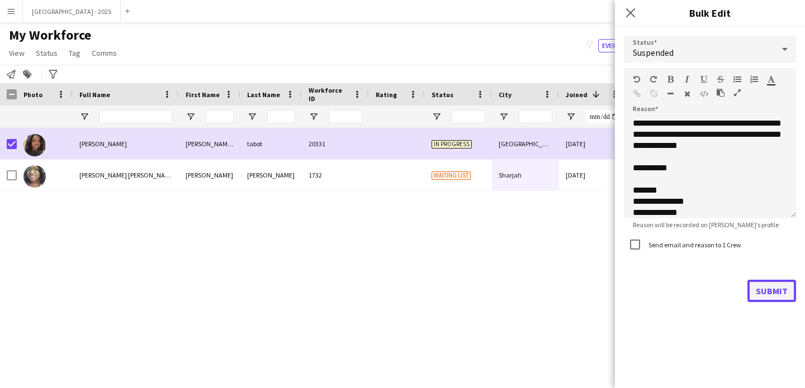
click at [770, 294] on button "Submit" at bounding box center [771, 291] width 49 height 22
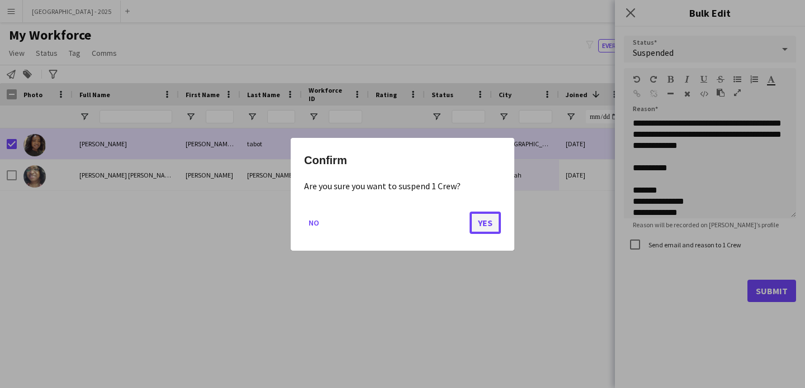
click at [473, 212] on button "Yes" at bounding box center [484, 222] width 31 height 22
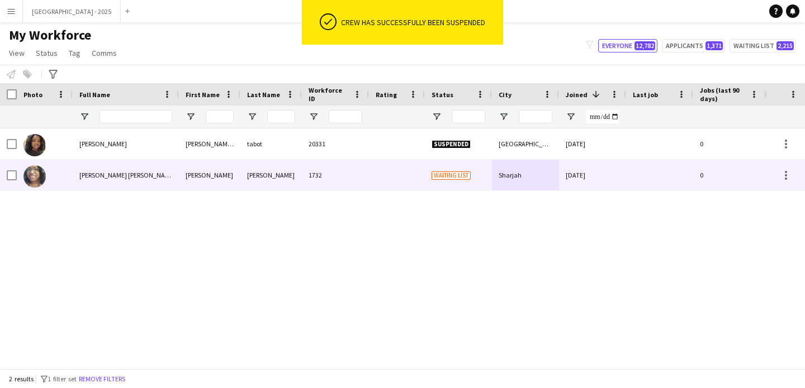
click at [60, 181] on div at bounding box center [45, 175] width 56 height 31
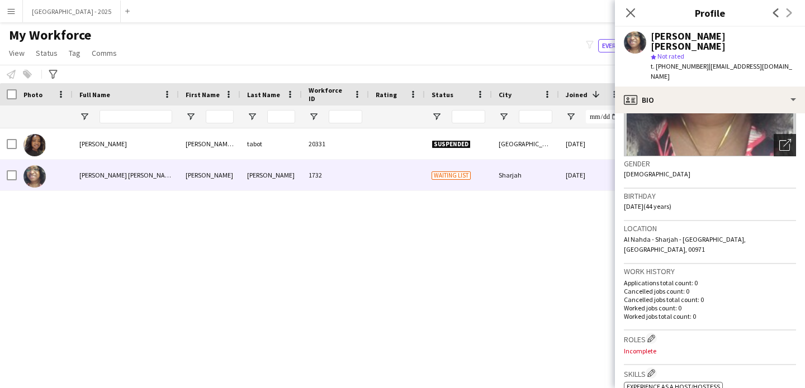
scroll to position [86, 0]
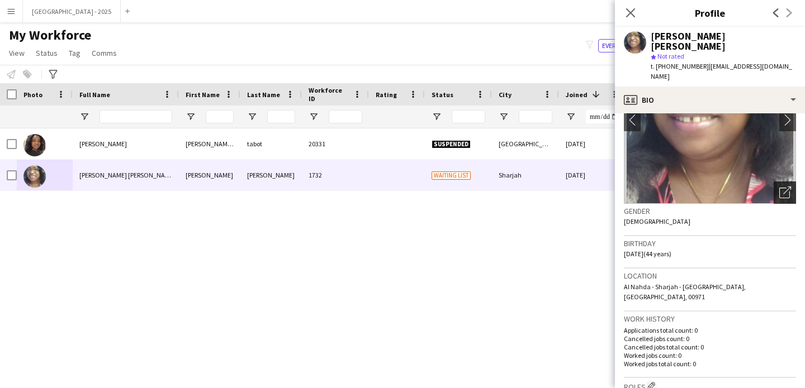
click at [782, 182] on div "Open photos pop-in" at bounding box center [784, 193] width 22 height 22
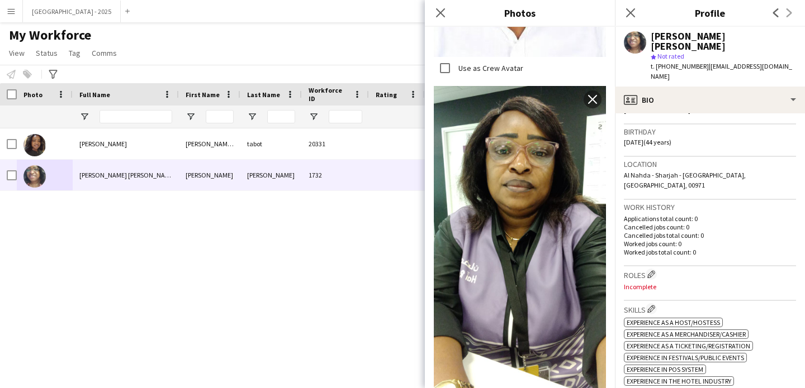
scroll to position [305, 0]
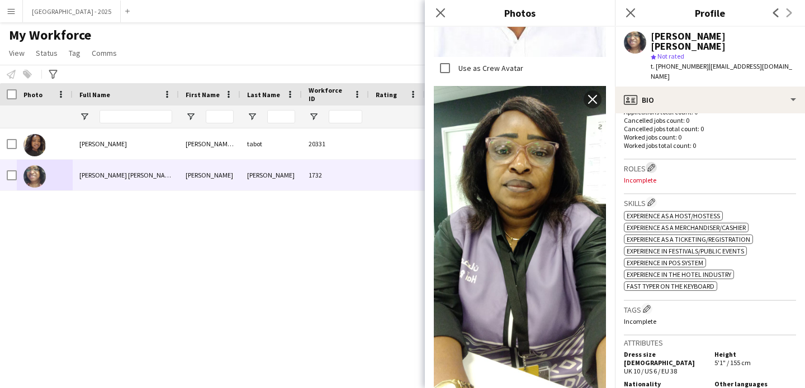
click at [650, 164] on app-icon "Edit crew company roles" at bounding box center [651, 168] width 8 height 8
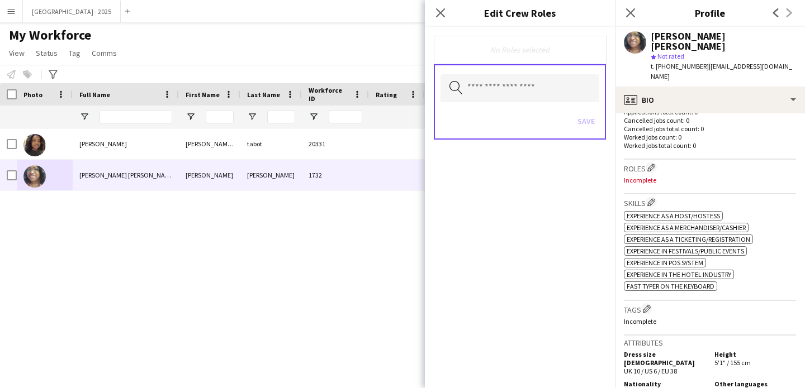
click at [534, 65] on div "Search by role type Save" at bounding box center [520, 101] width 172 height 75
click at [528, 79] on input "text" at bounding box center [519, 88] width 159 height 28
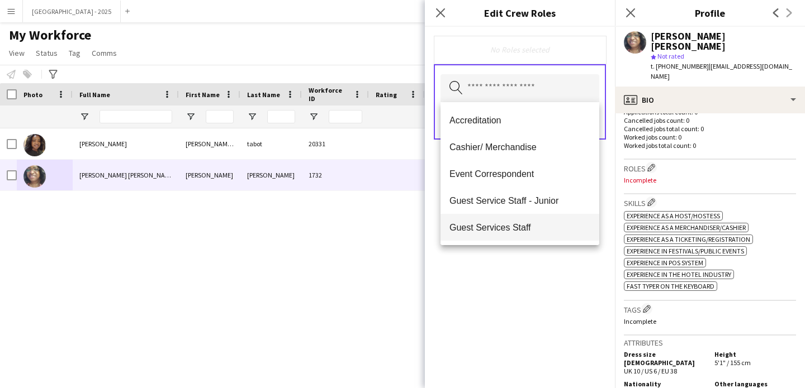
click at [527, 225] on span "Guest Services Staff" at bounding box center [519, 227] width 141 height 11
click at [554, 276] on div "Guest Services Staff Remove Search by role type Save" at bounding box center [520, 208] width 190 height 362
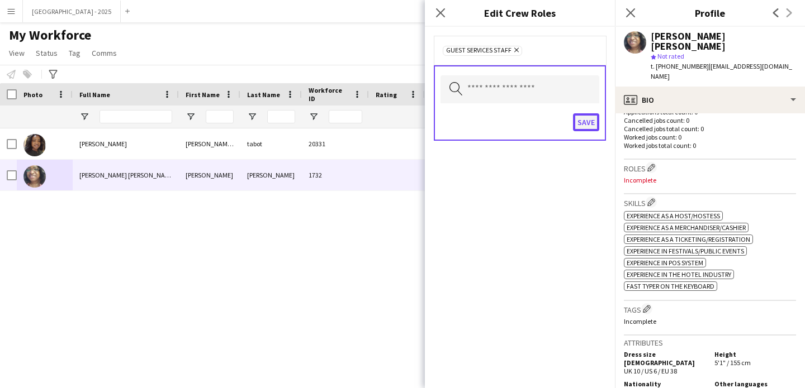
click at [582, 128] on button "Save" at bounding box center [586, 122] width 26 height 18
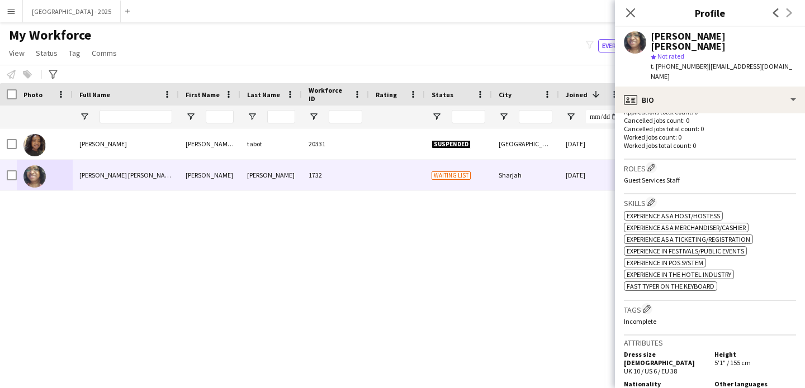
click at [644, 303] on h3 "Tags Edit crew company tags" at bounding box center [710, 309] width 172 height 12
click at [645, 305] on app-icon "Edit crew company tags" at bounding box center [647, 309] width 8 height 8
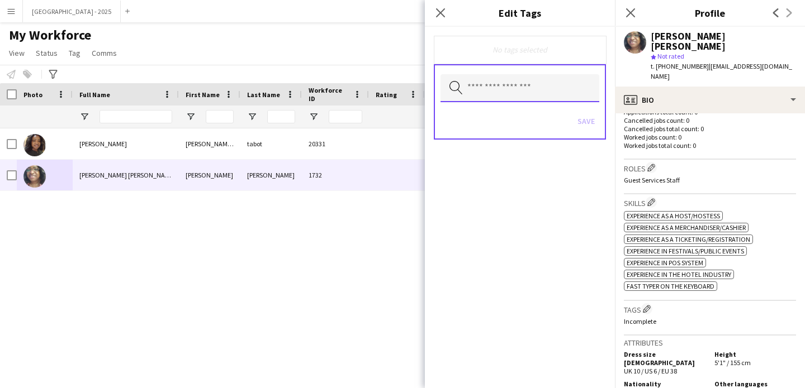
click at [511, 89] on input "text" at bounding box center [519, 88] width 159 height 28
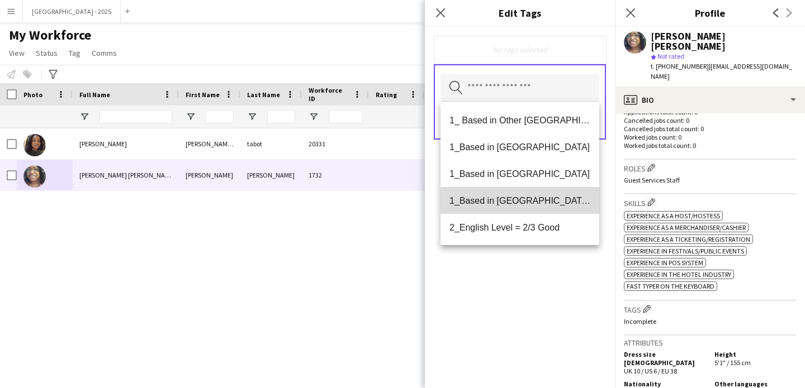
click at [542, 193] on mat-option "1_Based in [GEOGRAPHIC_DATA]/[GEOGRAPHIC_DATA]/Ajman" at bounding box center [519, 200] width 159 height 27
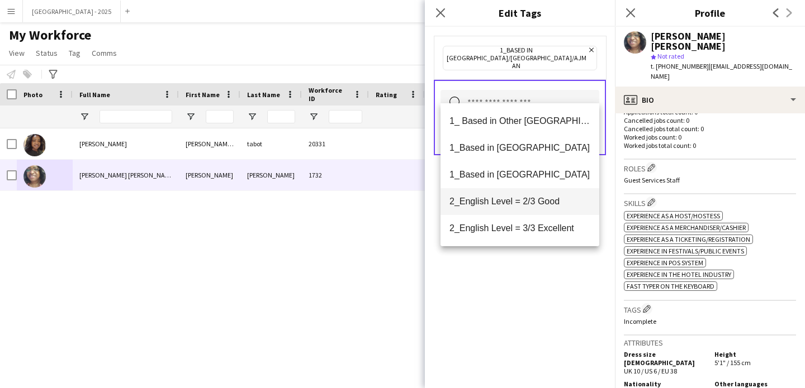
click at [537, 204] on span "2_English Level = 2/3 Good" at bounding box center [519, 201] width 141 height 11
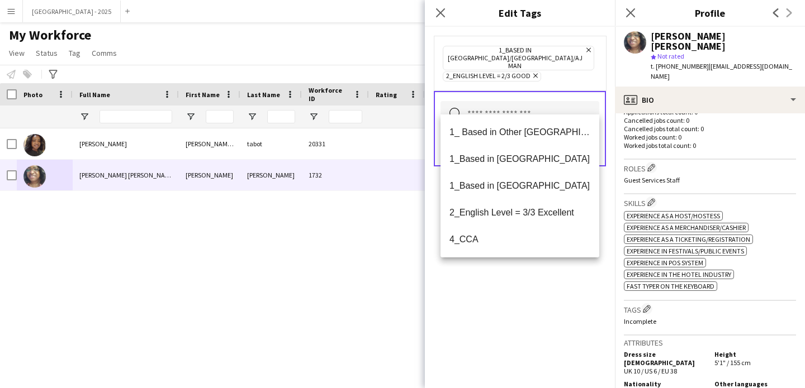
click at [544, 289] on div "1_Based in [GEOGRAPHIC_DATA]/[GEOGRAPHIC_DATA]/Ajman Remove 2_English Level = 2…" at bounding box center [520, 208] width 190 height 362
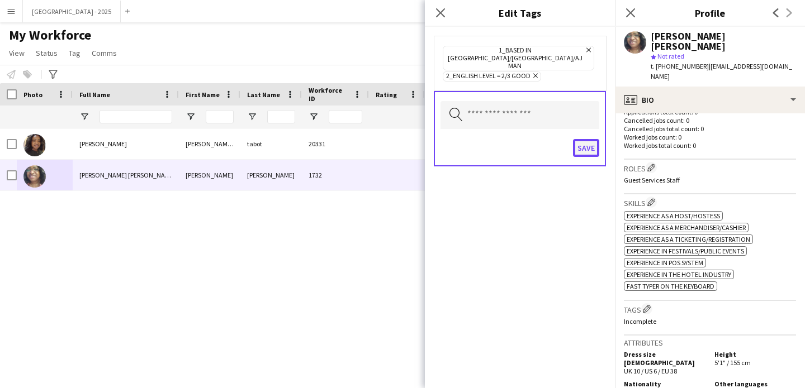
click at [578, 139] on button "Save" at bounding box center [586, 148] width 26 height 18
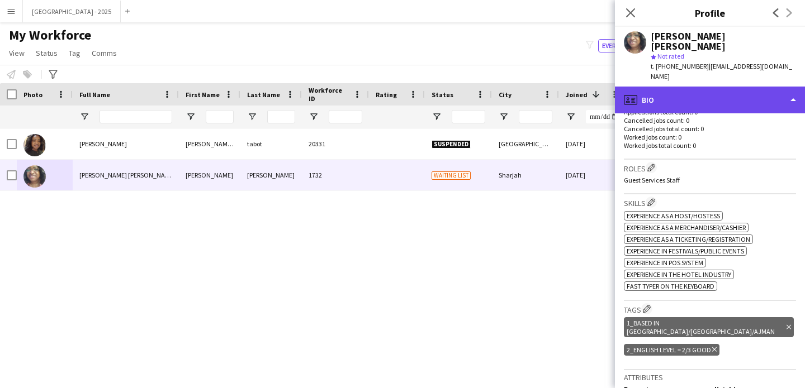
click at [689, 87] on div "profile Bio" at bounding box center [710, 100] width 190 height 27
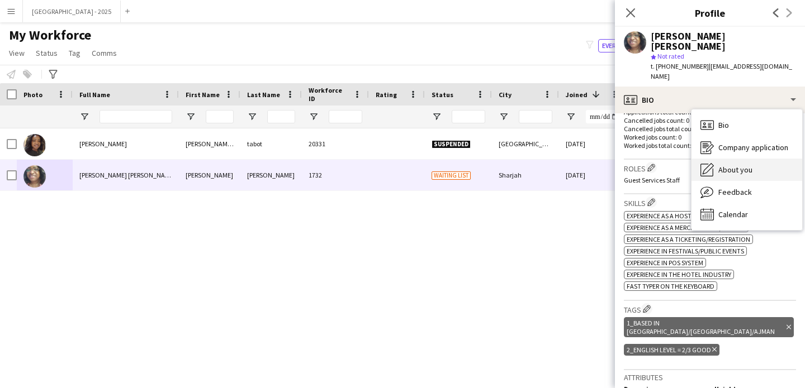
click at [710, 163] on icon at bounding box center [707, 168] width 11 height 11
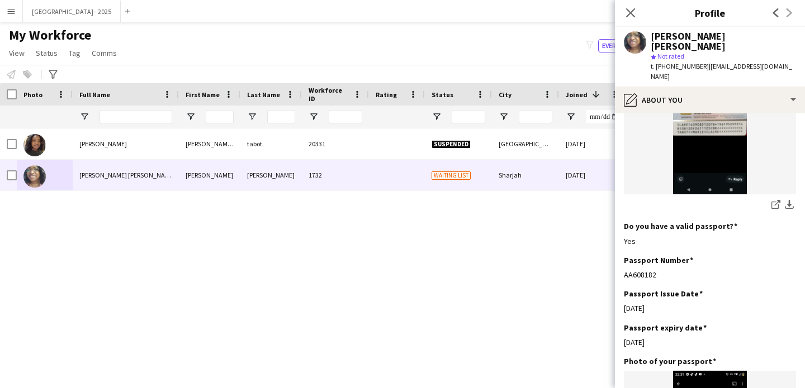
scroll to position [1030, 0]
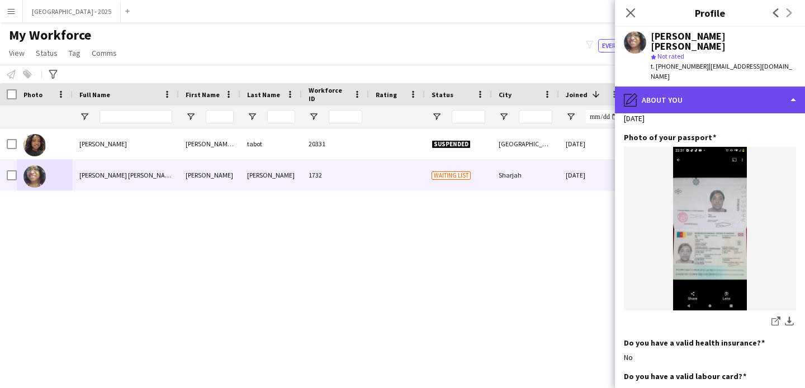
click at [673, 87] on div "pencil4 About you" at bounding box center [710, 100] width 190 height 27
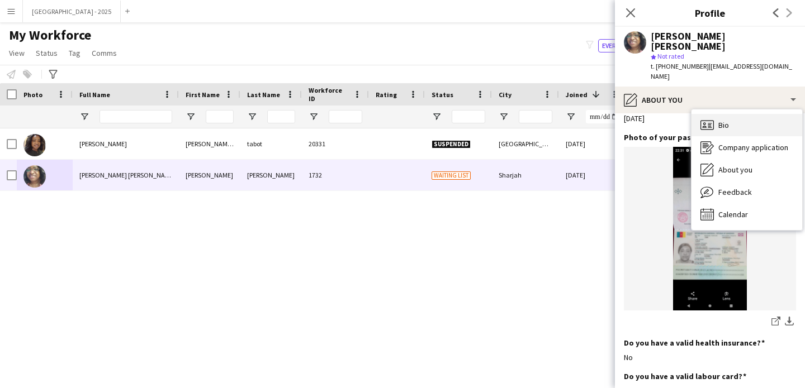
click at [714, 114] on div "Bio Bio" at bounding box center [746, 125] width 111 height 22
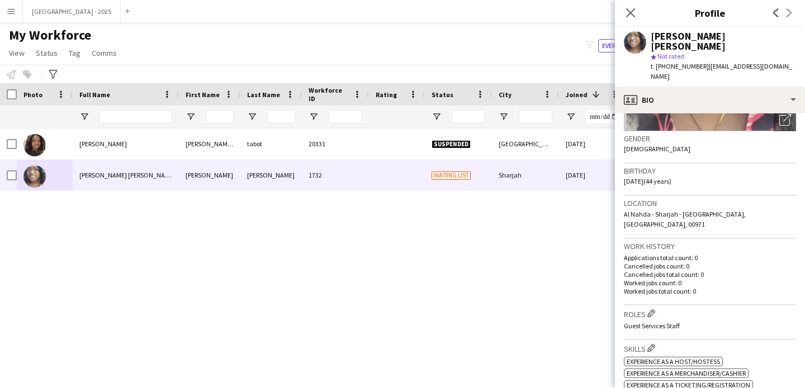
scroll to position [0, 0]
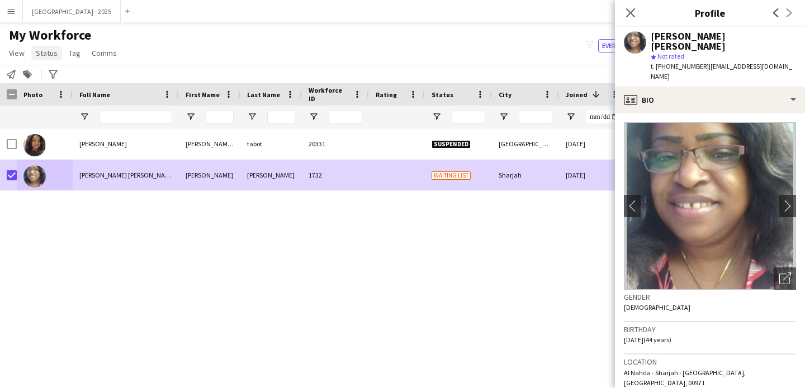
click at [39, 53] on span "Status" at bounding box center [47, 53] width 22 height 10
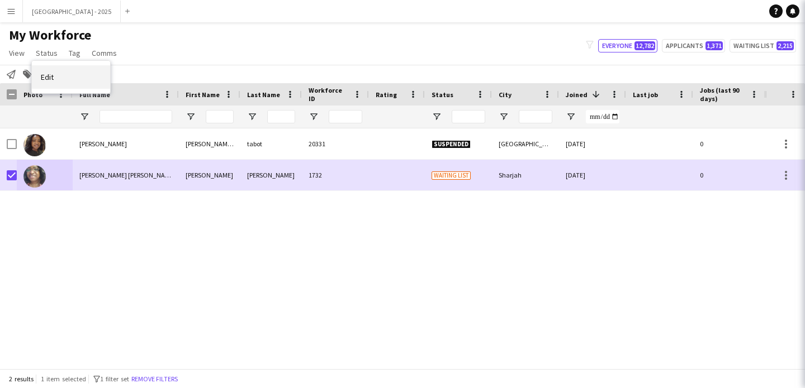
click at [52, 72] on span "Edit" at bounding box center [47, 77] width 13 height 10
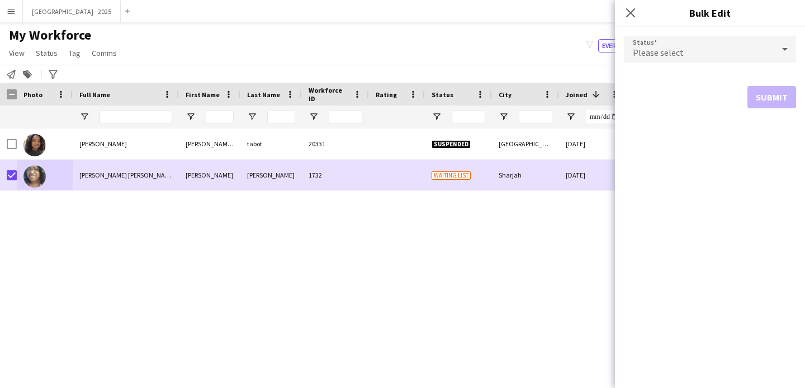
click at [645, 53] on span "Please select" at bounding box center [658, 52] width 51 height 11
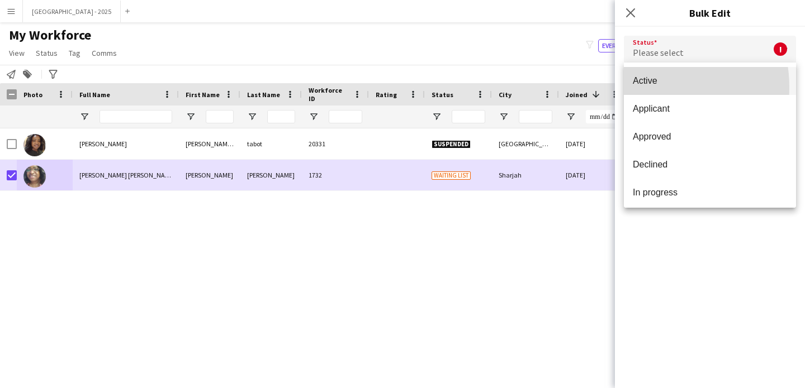
click at [650, 87] on mat-option "Active" at bounding box center [710, 81] width 172 height 28
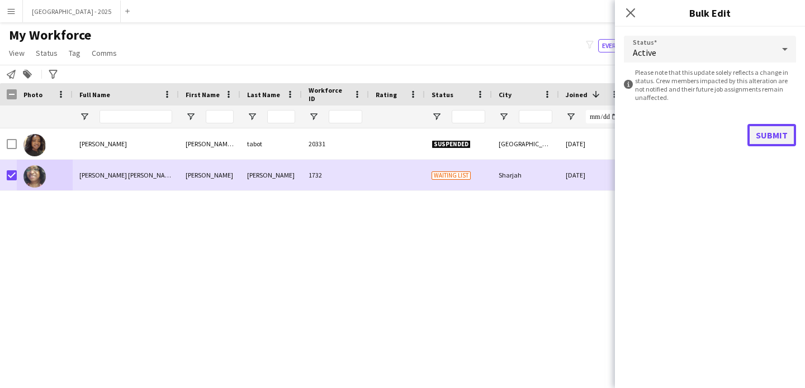
click at [759, 136] on button "Submit" at bounding box center [771, 135] width 49 height 22
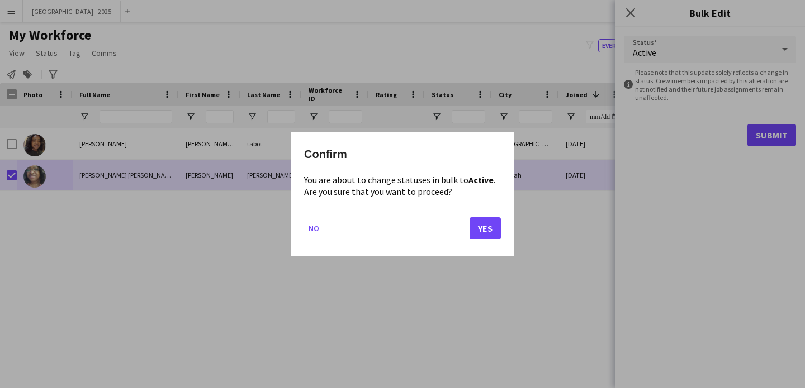
click at [498, 212] on mat-dialog-actions "No Yes" at bounding box center [402, 233] width 197 height 48
click at [495, 220] on button "Yes" at bounding box center [484, 228] width 31 height 22
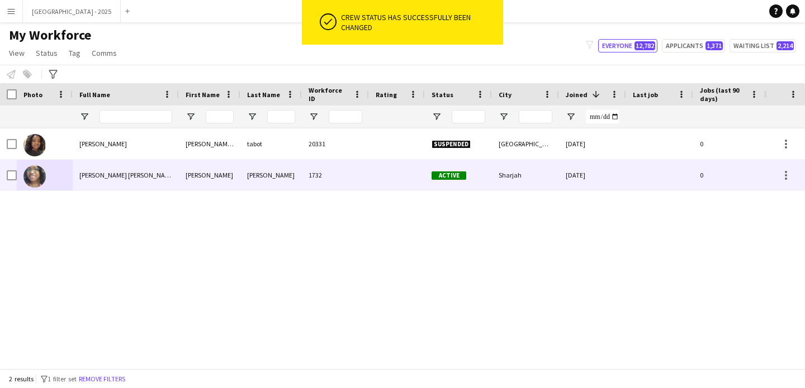
click at [51, 172] on div at bounding box center [45, 175] width 56 height 31
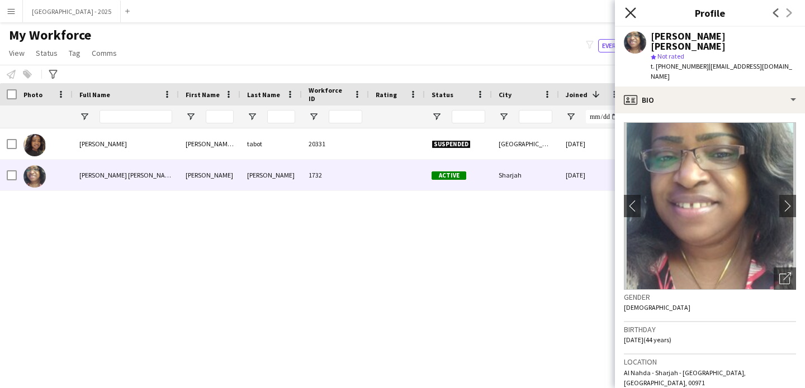
click at [633, 13] on icon "Close pop-in" at bounding box center [630, 12] width 11 height 11
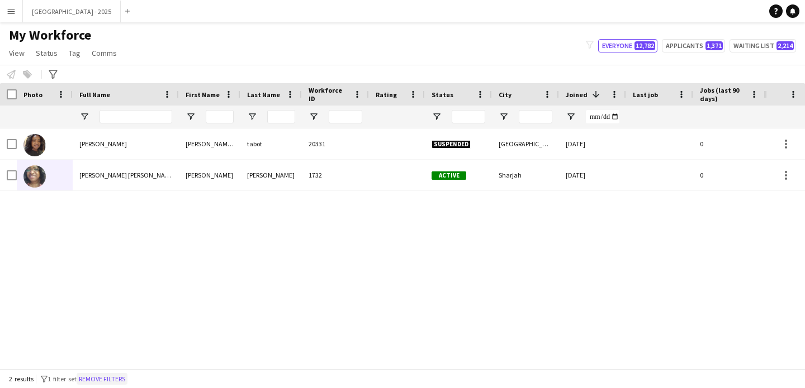
click at [108, 381] on button "Remove filters" at bounding box center [102, 379] width 51 height 12
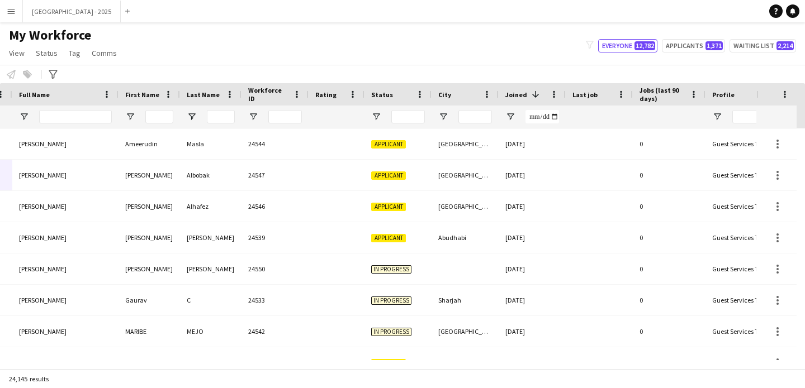
scroll to position [0, 381]
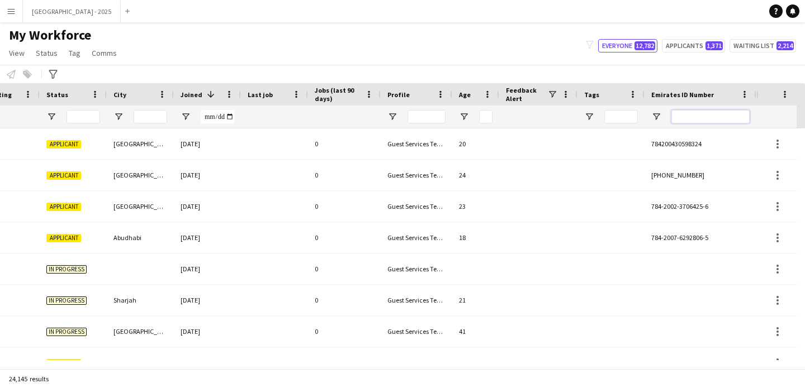
click at [725, 113] on input "Emirates ID Number Filter Input" at bounding box center [710, 116] width 78 height 13
paste input "*******"
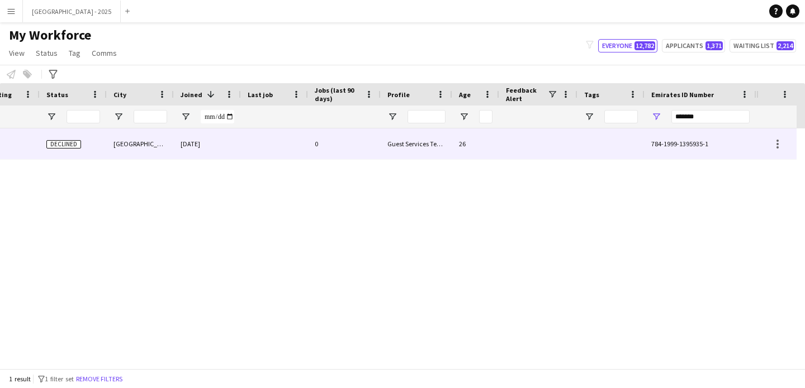
scroll to position [0, 377]
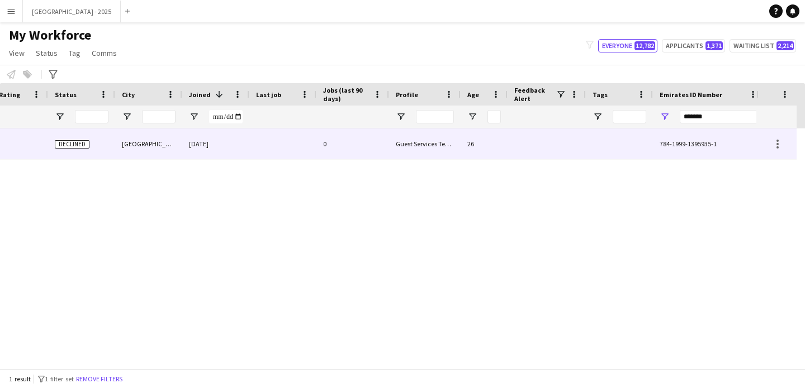
click at [472, 151] on div "26" at bounding box center [483, 144] width 47 height 31
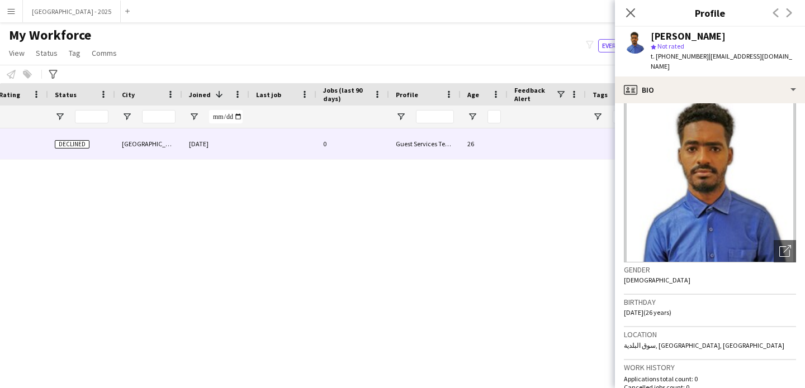
scroll to position [0, 0]
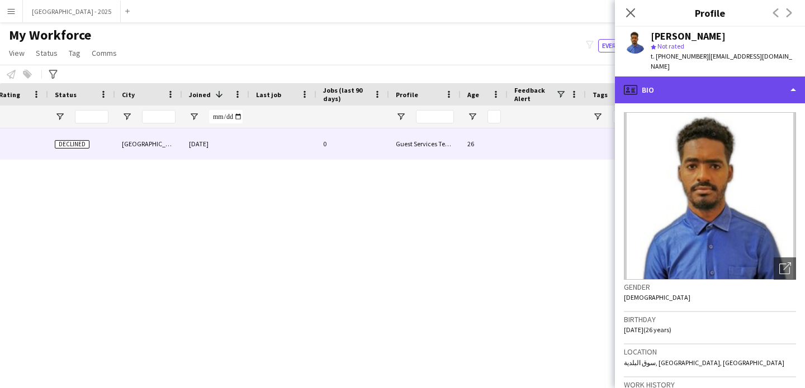
click at [674, 91] on div "profile Bio" at bounding box center [710, 90] width 190 height 27
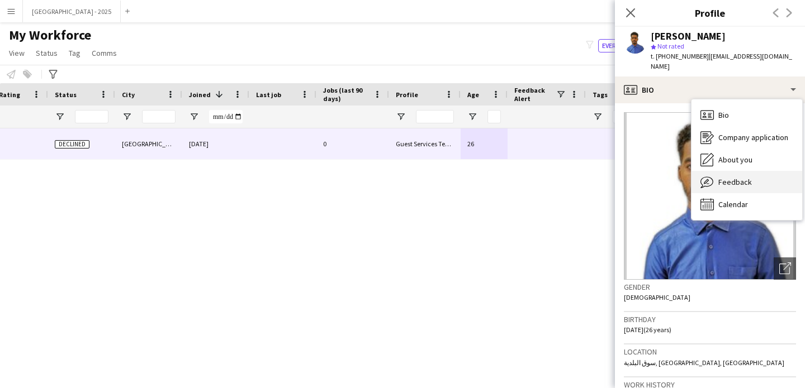
click at [717, 172] on div "Feedback Feedback" at bounding box center [746, 182] width 111 height 22
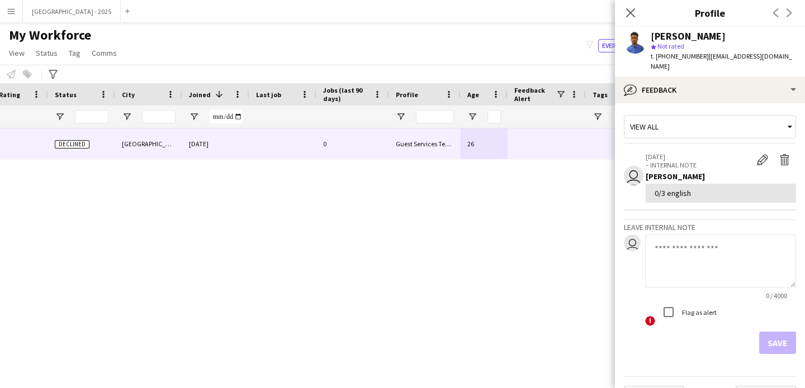
scroll to position [2, 0]
click at [632, 9] on icon "Close pop-in" at bounding box center [630, 12] width 11 height 11
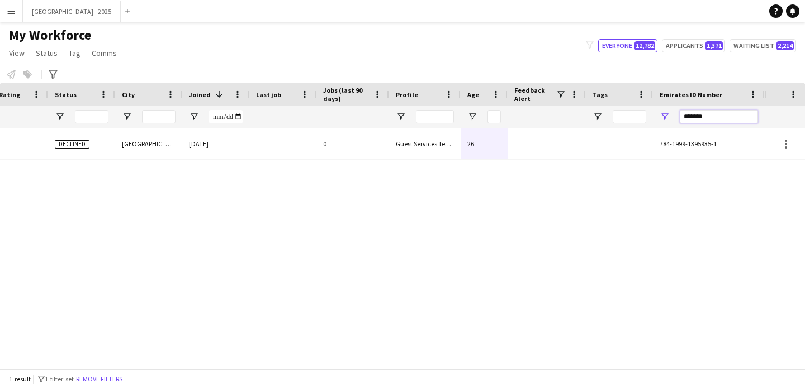
click at [702, 117] on input "*******" at bounding box center [719, 116] width 78 height 13
paste input "Emirates ID Number Filter Input"
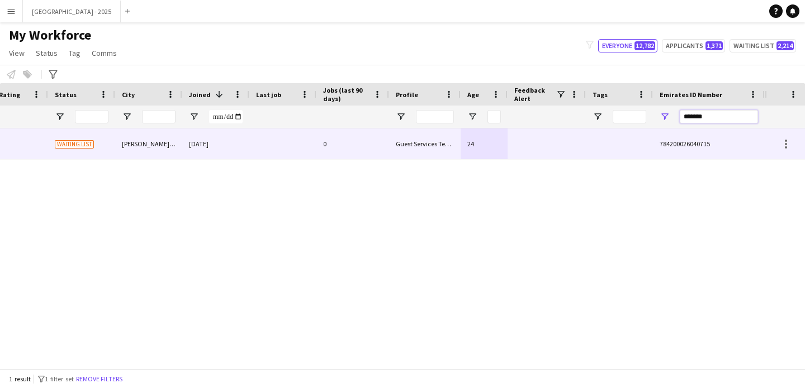
type input "*******"
click at [491, 155] on div "24" at bounding box center [483, 144] width 47 height 31
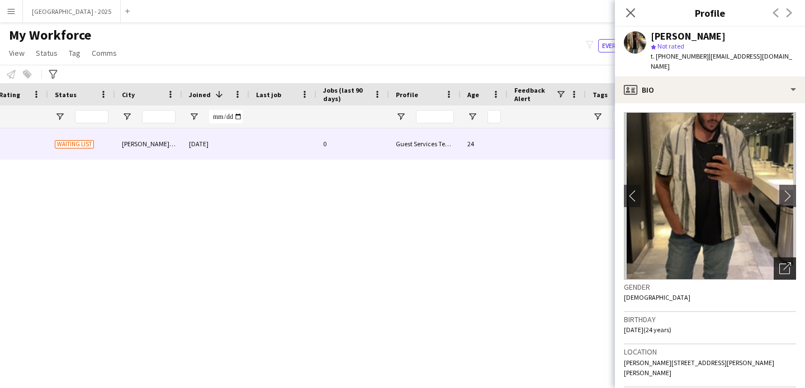
click at [782, 263] on icon "Open photos pop-in" at bounding box center [785, 269] width 12 height 12
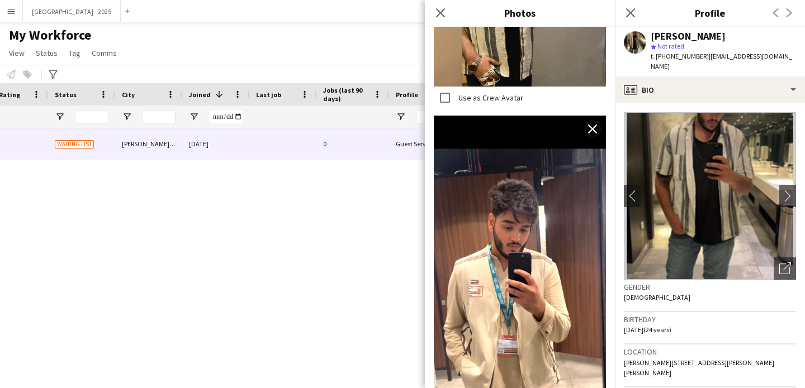
scroll to position [1131, 0]
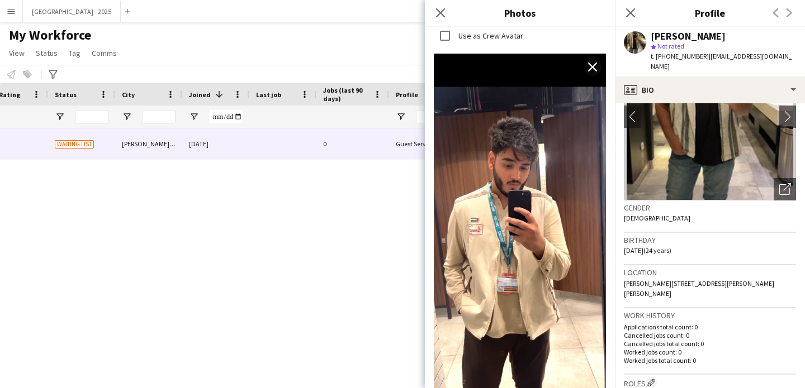
click at [683, 279] on span "[PERSON_NAME][STREET_ADDRESS][PERSON_NAME][PERSON_NAME]" at bounding box center [699, 288] width 150 height 18
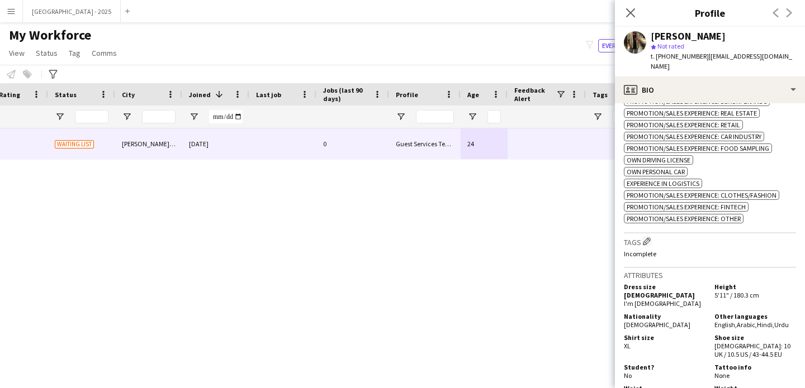
scroll to position [504, 0]
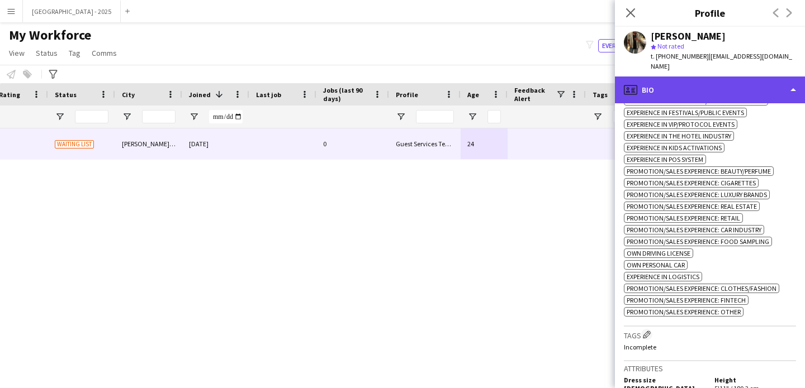
click at [686, 79] on div "profile Bio" at bounding box center [710, 90] width 190 height 27
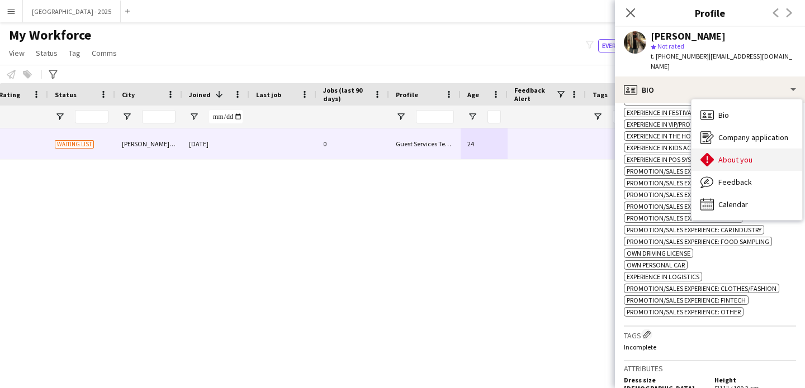
click at [740, 155] on span "About you" at bounding box center [735, 160] width 34 height 10
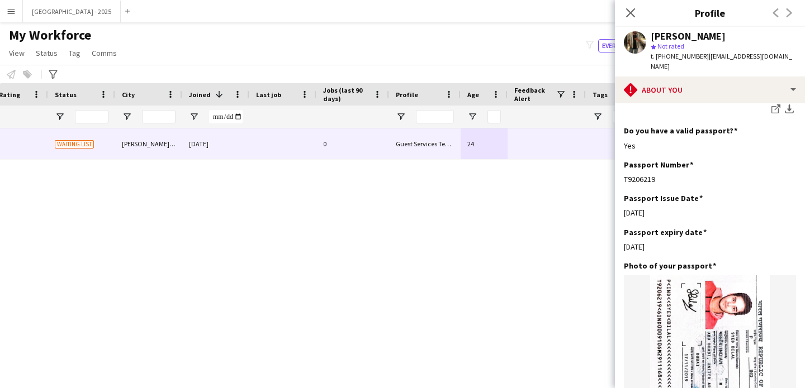
scroll to position [967, 0]
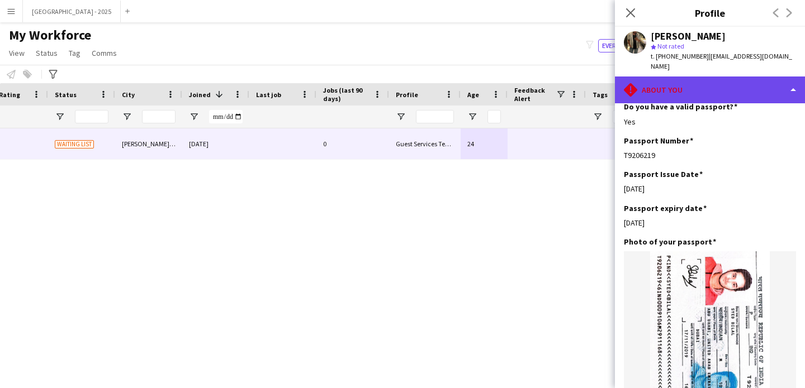
click at [699, 77] on div "rhombus-alert About you" at bounding box center [710, 90] width 190 height 27
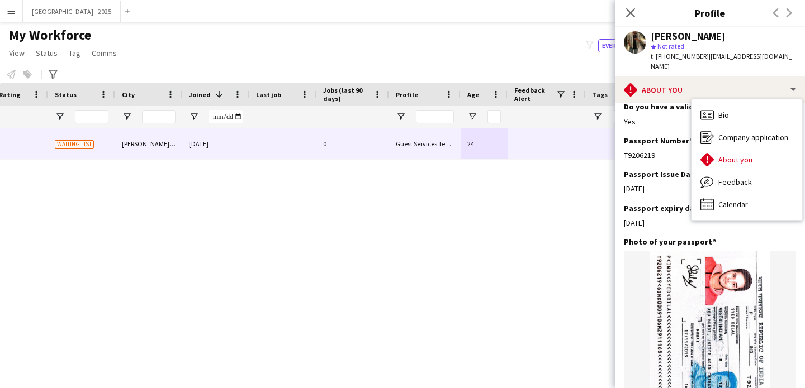
click at [709, 99] on div "Bio Bio Company application Company application About you About you Feedback Fe…" at bounding box center [746, 159] width 111 height 121
click at [716, 104] on div "Bio Bio" at bounding box center [746, 115] width 111 height 22
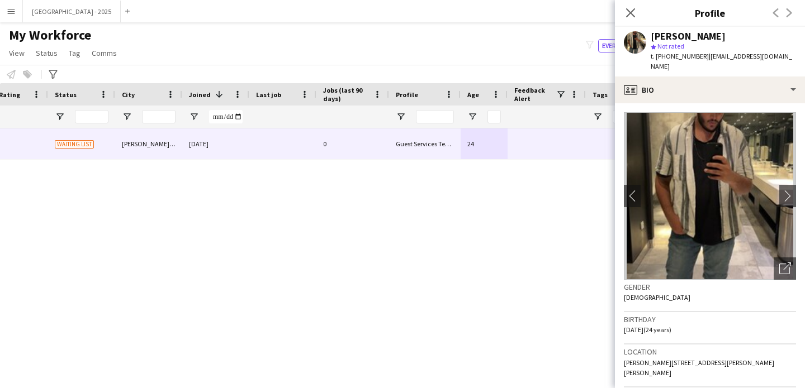
scroll to position [174, 0]
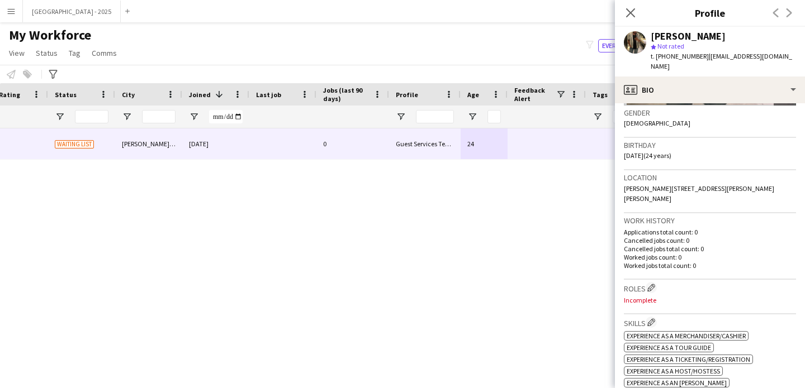
click at [658, 282] on h3 "Roles Edit crew company roles" at bounding box center [710, 288] width 172 height 12
click at [653, 284] on app-icon "Edit crew company roles" at bounding box center [651, 288] width 8 height 8
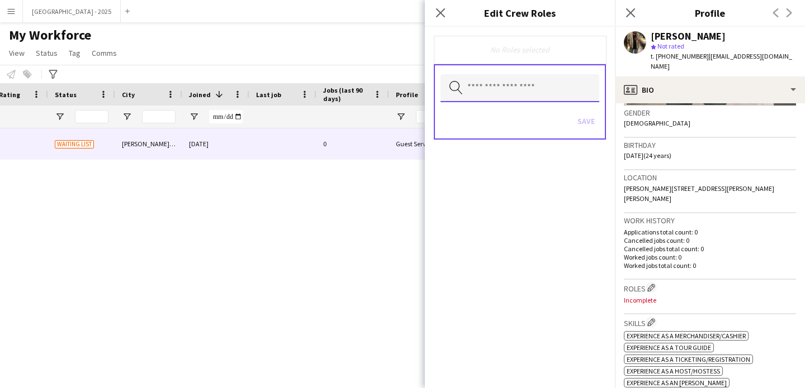
click at [513, 82] on input "text" at bounding box center [519, 88] width 159 height 28
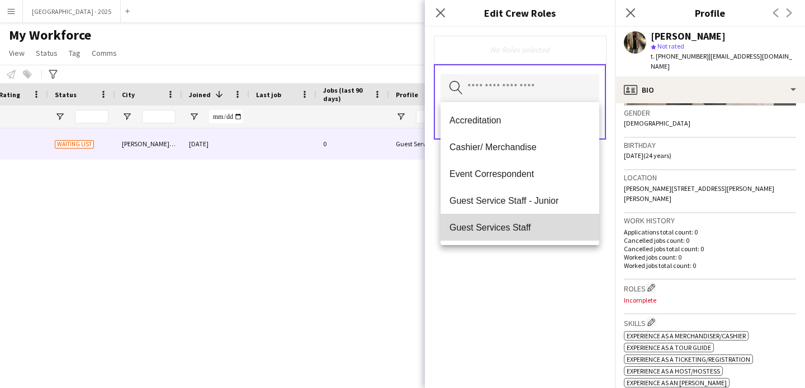
click at [529, 221] on mat-option "Guest Services Staff" at bounding box center [519, 227] width 159 height 27
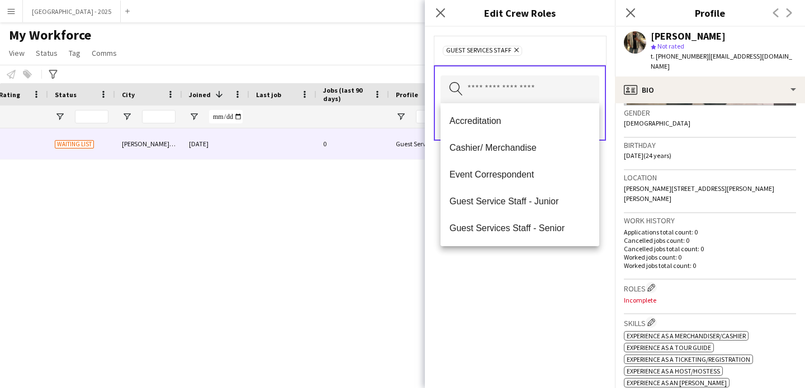
click at [529, 224] on span "Guest Services Staff - Senior" at bounding box center [519, 228] width 141 height 11
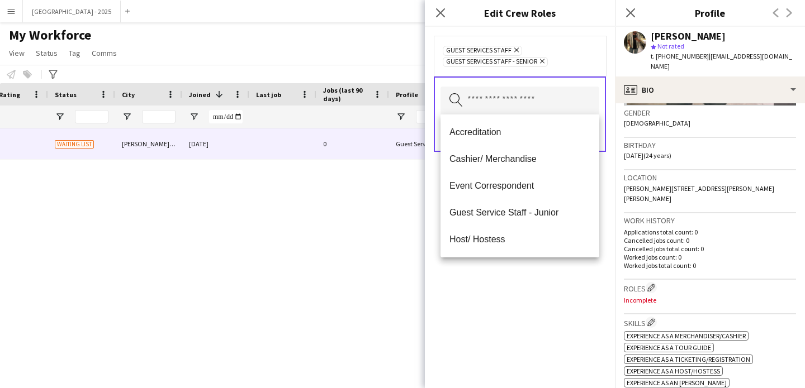
click at [542, 265] on div "Guest Services Staff Remove Guest Services Staff - Senior Remove Search by role…" at bounding box center [520, 208] width 190 height 362
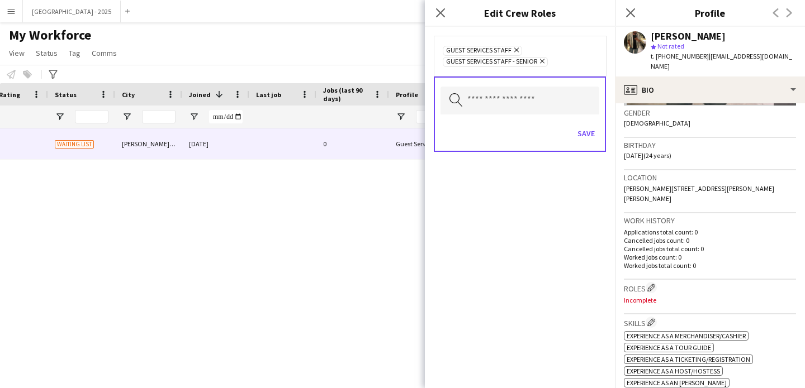
click at [586, 148] on div "Save" at bounding box center [519, 135] width 159 height 32
click at [582, 130] on button "Save" at bounding box center [586, 134] width 26 height 18
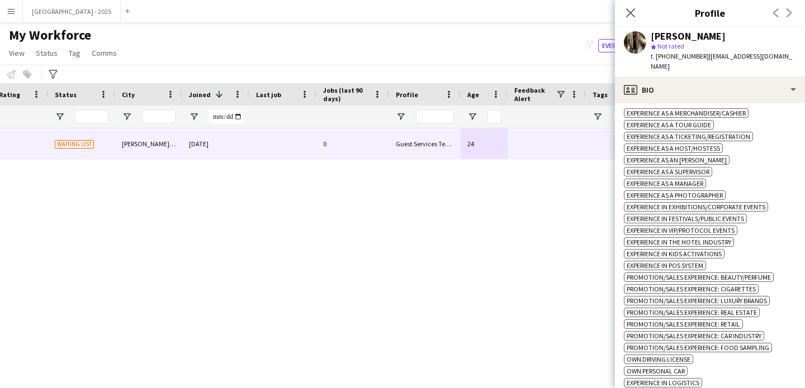
scroll to position [220, 0]
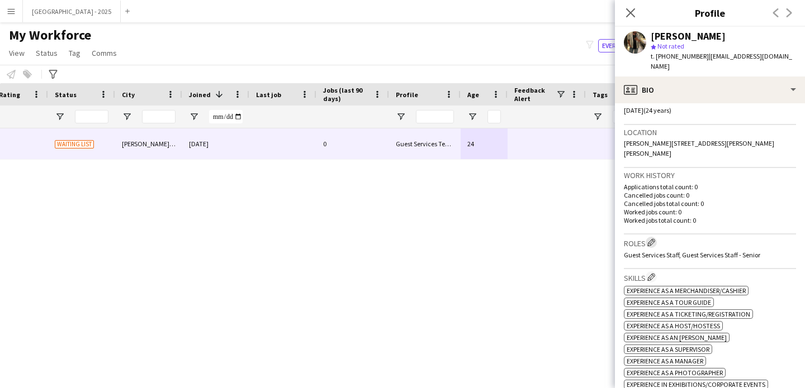
click at [657, 237] on button "Edit crew company roles" at bounding box center [650, 242] width 11 height 11
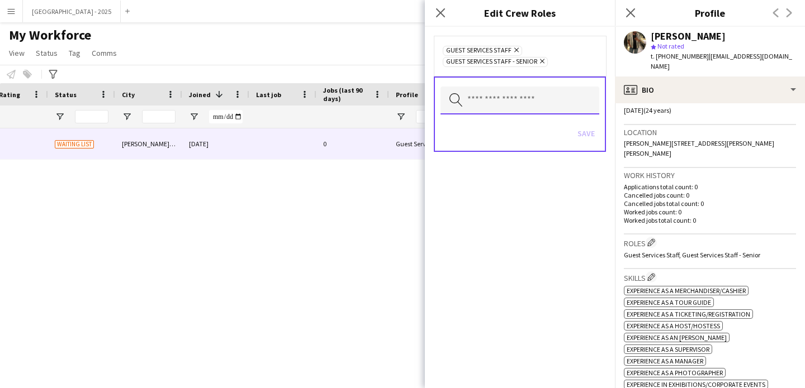
click at [540, 110] on input "text" at bounding box center [519, 101] width 159 height 28
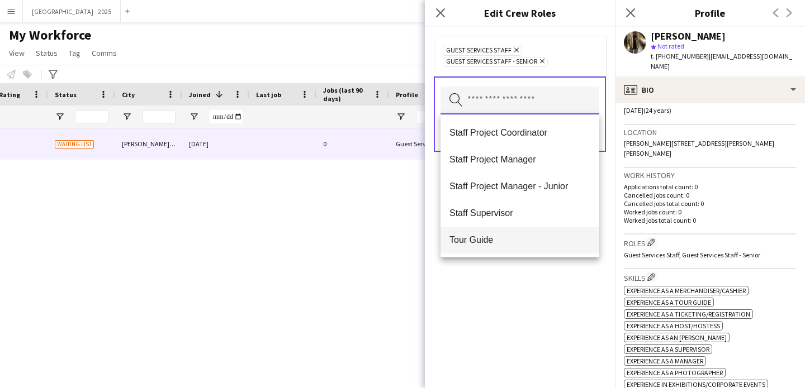
scroll to position [402, 0]
drag, startPoint x: 515, startPoint y: 239, endPoint x: 525, endPoint y: 304, distance: 65.5
click at [515, 239] on span "Tour Guide" at bounding box center [519, 239] width 141 height 11
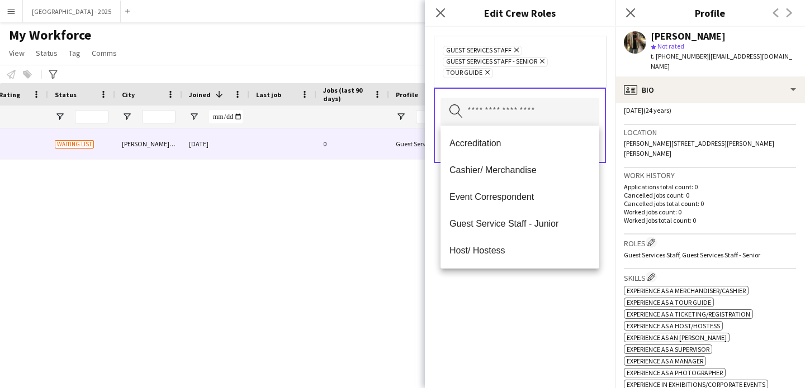
click at [525, 305] on div "Guest Services Staff Remove Guest Services Staff - Senior Remove Tour Guide Rem…" at bounding box center [520, 208] width 190 height 362
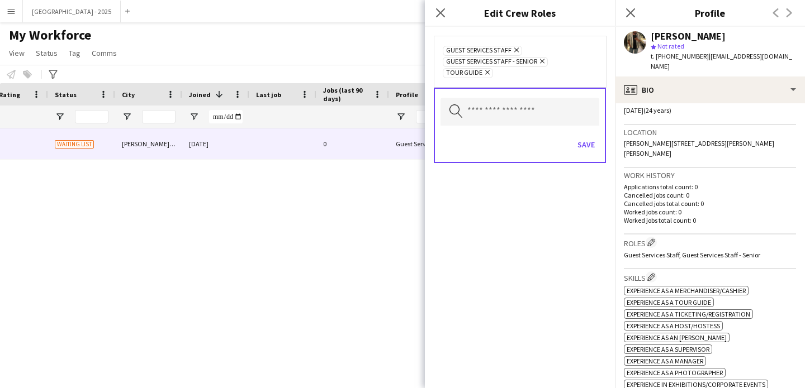
click at [600, 150] on div "Search by role type Save" at bounding box center [520, 125] width 172 height 75
click at [591, 154] on div "Save" at bounding box center [519, 146] width 159 height 32
click at [593, 144] on button "Save" at bounding box center [586, 145] width 26 height 18
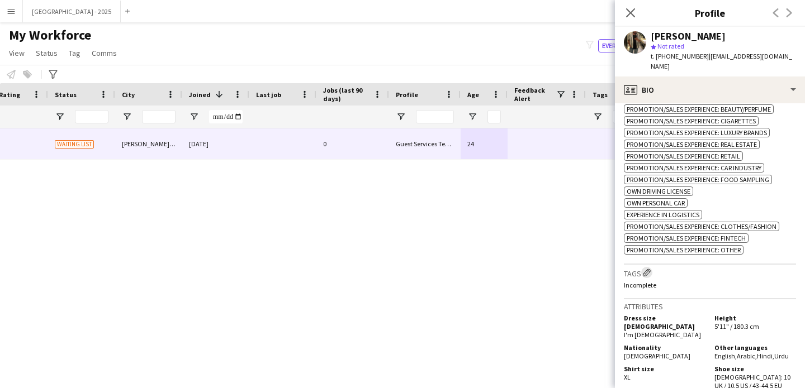
scroll to position [566, 0]
click at [648, 278] on button "Edit crew company tags" at bounding box center [646, 272] width 11 height 11
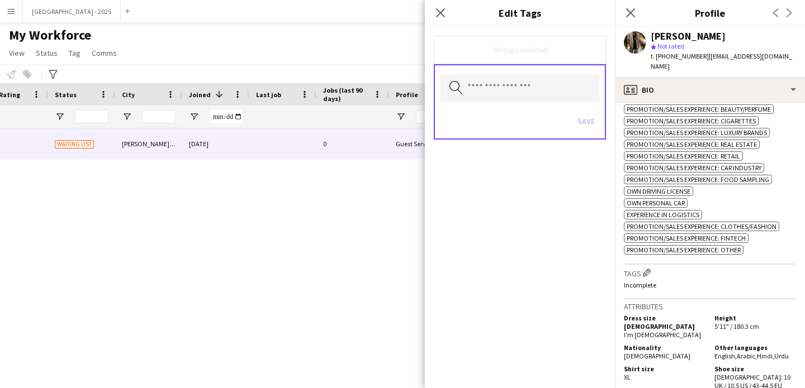
click at [538, 110] on div "Save" at bounding box center [519, 123] width 159 height 32
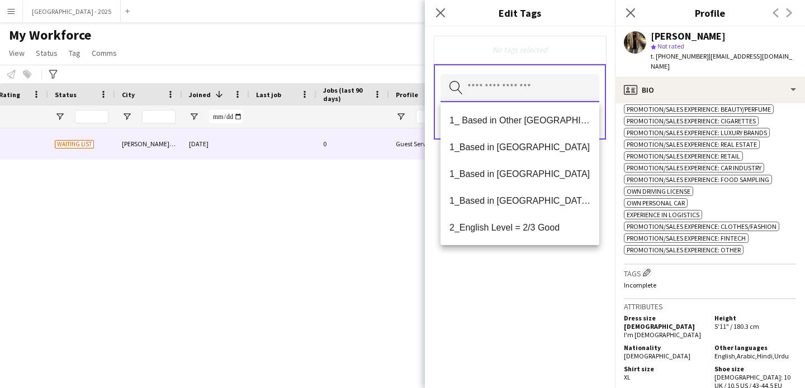
click at [537, 102] on input "text" at bounding box center [519, 88] width 159 height 28
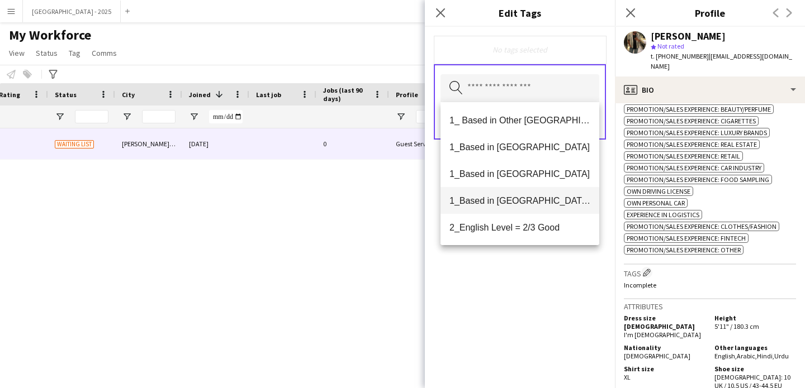
click at [534, 203] on span "1_Based in [GEOGRAPHIC_DATA]/[GEOGRAPHIC_DATA]/Ajman" at bounding box center [519, 201] width 141 height 11
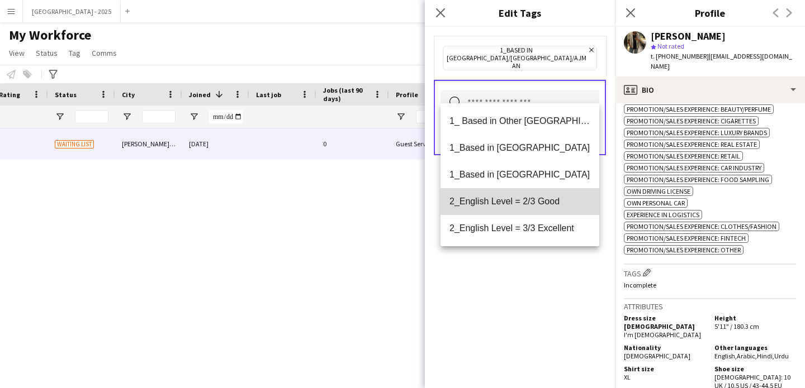
click at [533, 205] on span "2_English Level = 2/3 Good" at bounding box center [519, 201] width 141 height 11
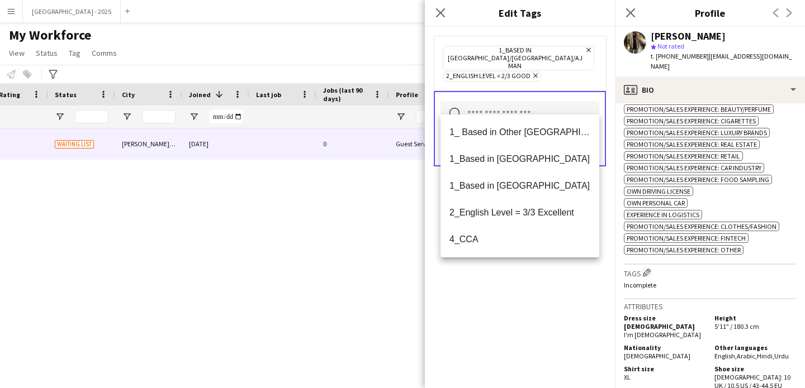
click at [539, 296] on div "1_Based in [GEOGRAPHIC_DATA]/[GEOGRAPHIC_DATA]/Ajman Remove 2_English Level = 2…" at bounding box center [520, 208] width 190 height 362
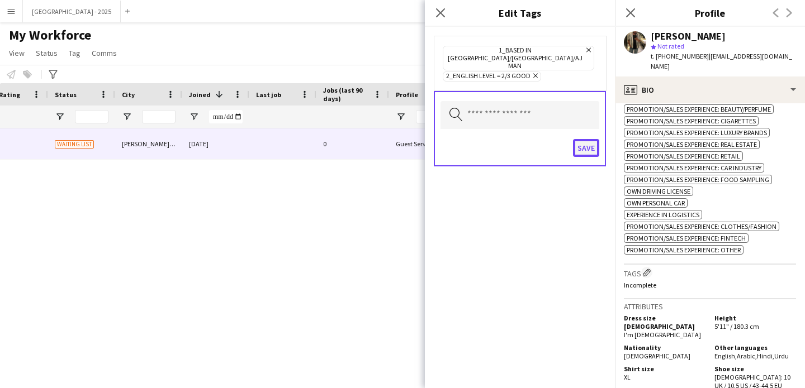
click at [577, 139] on button "Save" at bounding box center [586, 148] width 26 height 18
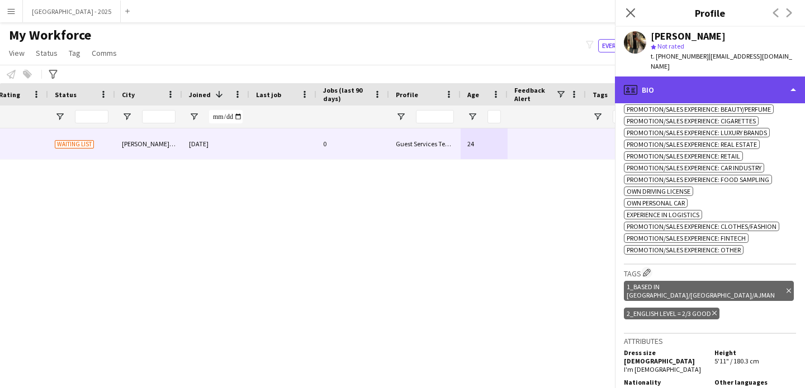
click at [668, 82] on div "profile Bio" at bounding box center [710, 90] width 190 height 27
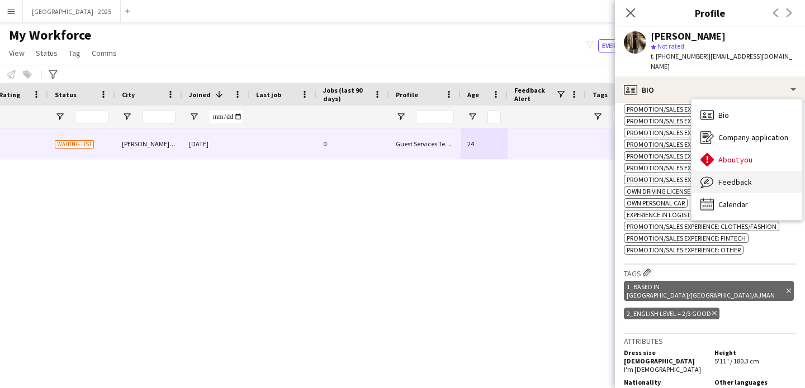
click at [722, 177] on span "Feedback" at bounding box center [735, 182] width 34 height 10
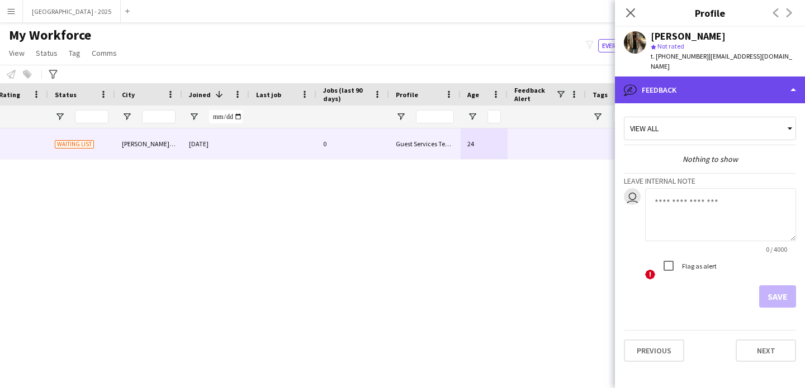
click at [683, 83] on div "bubble-pencil Feedback" at bounding box center [710, 90] width 190 height 27
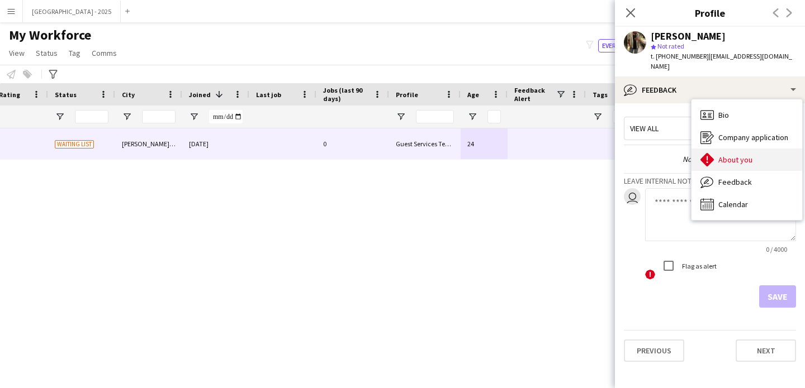
click at [743, 155] on span "About you" at bounding box center [735, 160] width 34 height 10
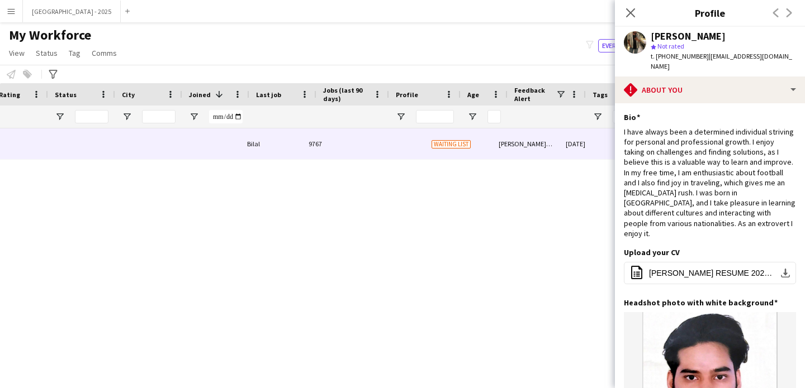
scroll to position [0, 0]
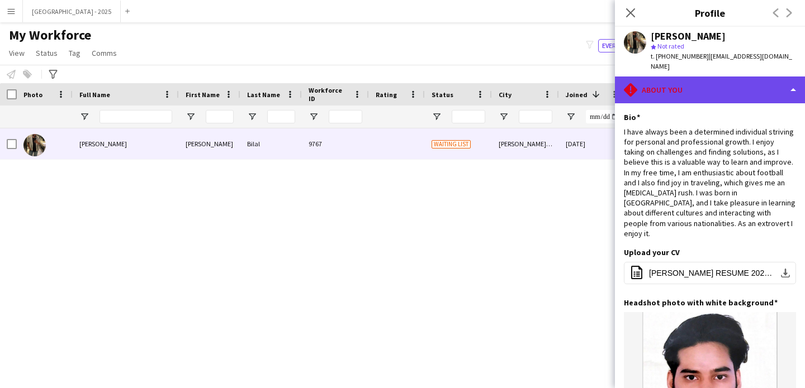
click at [625, 83] on icon "rhombus-alert" at bounding box center [630, 89] width 13 height 13
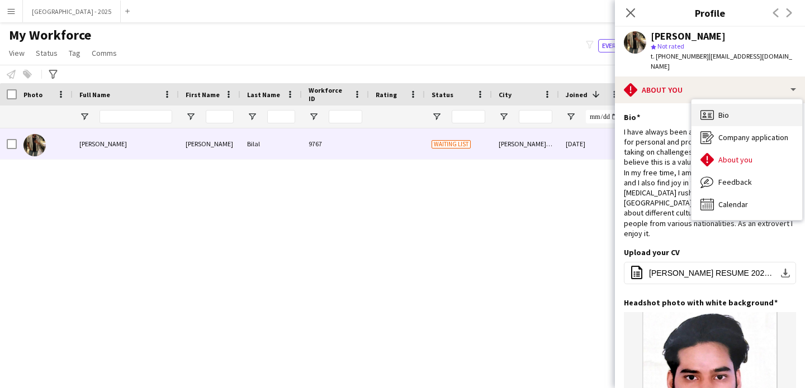
click at [706, 110] on icon at bounding box center [706, 115] width 13 height 10
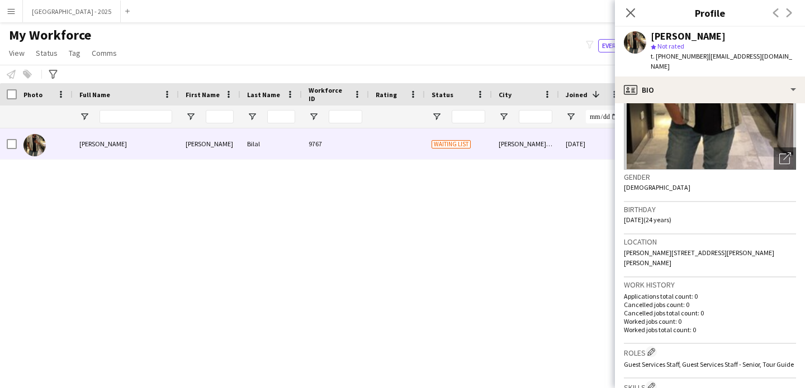
scroll to position [336, 0]
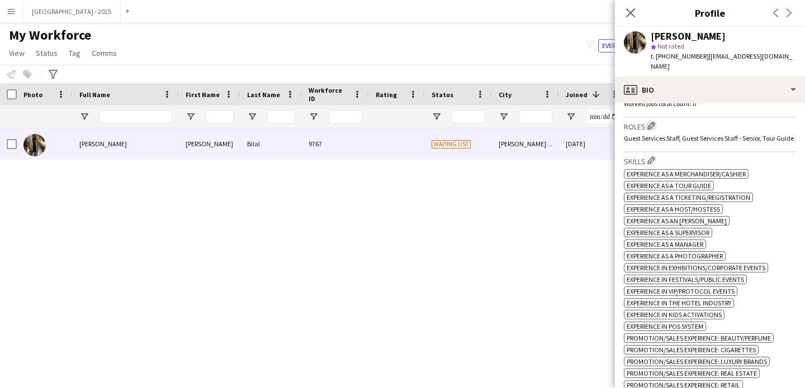
click at [657, 120] on button "Edit crew company roles" at bounding box center [650, 125] width 11 height 11
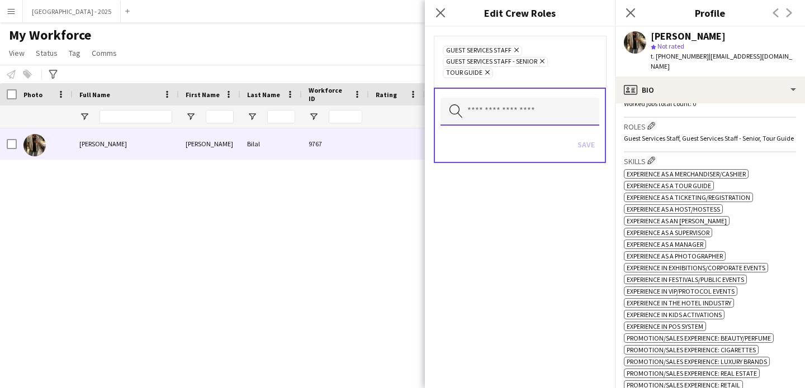
click at [505, 112] on input "text" at bounding box center [519, 112] width 159 height 28
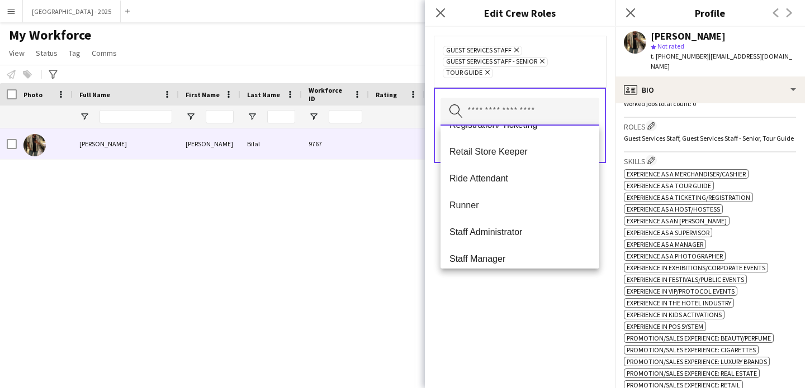
scroll to position [376, 0]
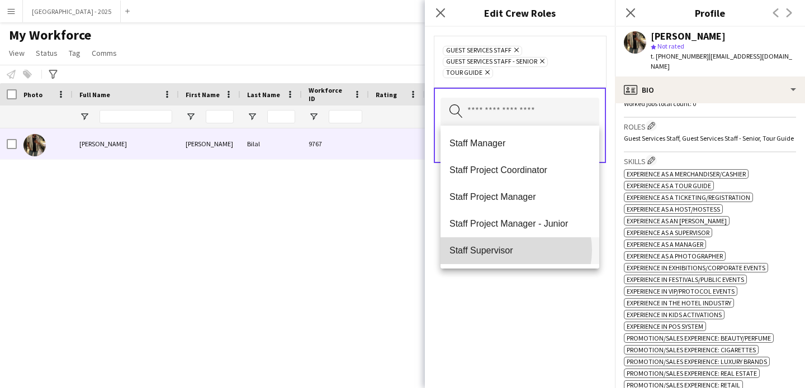
click at [511, 250] on span "Staff Supervisor" at bounding box center [519, 250] width 141 height 11
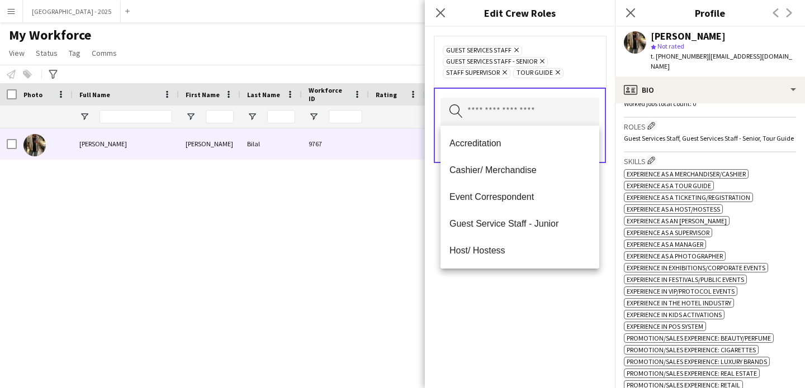
click at [516, 298] on div "Guest Services Staff Remove Guest Services Staff - Senior Remove Staff Supervis…" at bounding box center [520, 208] width 190 height 362
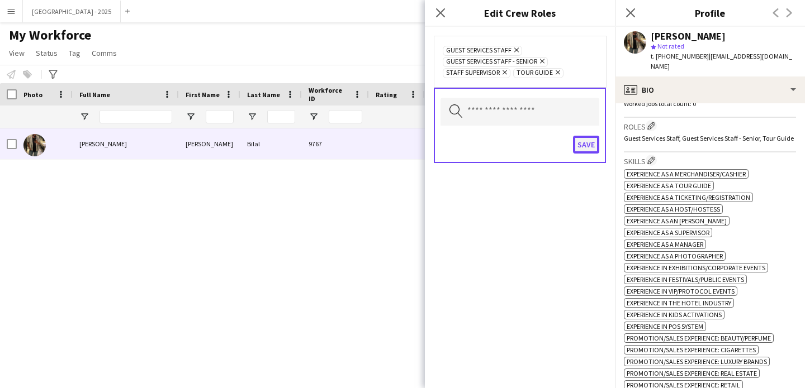
click at [588, 151] on button "Save" at bounding box center [586, 145] width 26 height 18
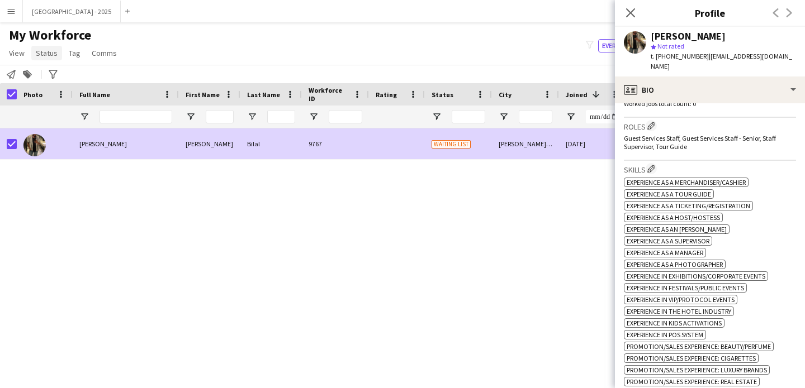
click at [42, 55] on span "Status" at bounding box center [47, 53] width 22 height 10
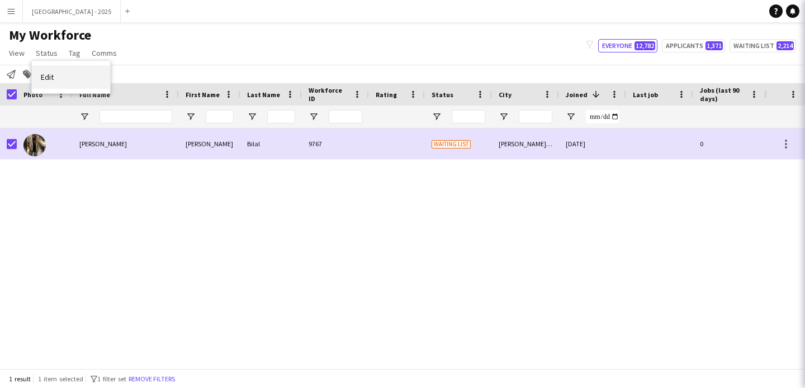
click at [66, 69] on link "Edit" at bounding box center [71, 76] width 78 height 23
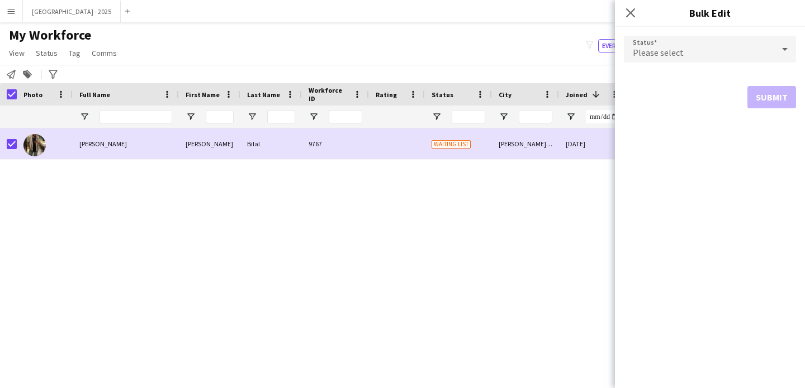
click at [676, 52] on span "Please select" at bounding box center [658, 52] width 51 height 11
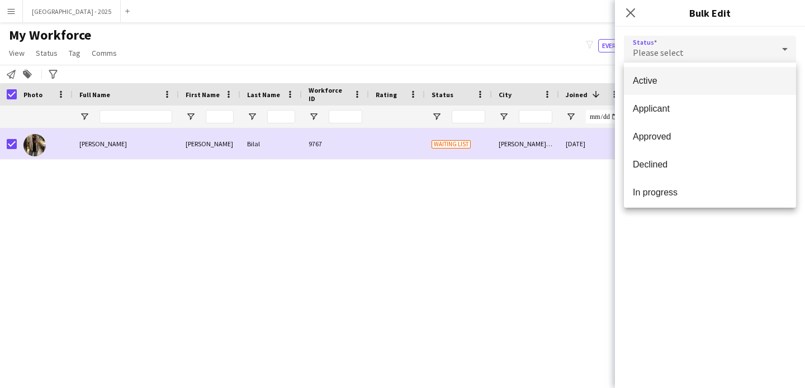
click at [669, 91] on mat-option "Active" at bounding box center [710, 81] width 172 height 28
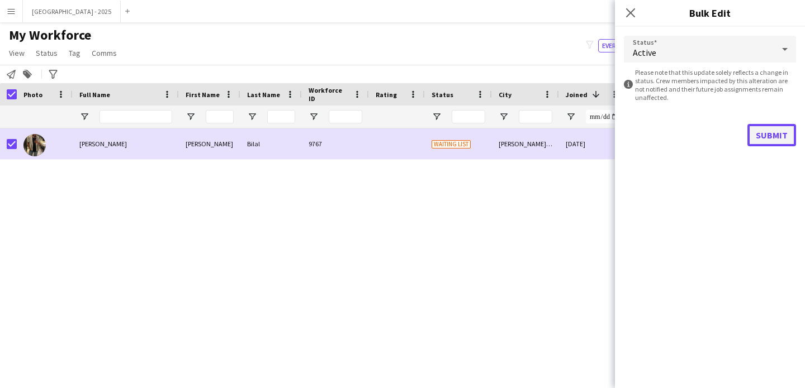
click at [768, 134] on button "Submit" at bounding box center [771, 135] width 49 height 22
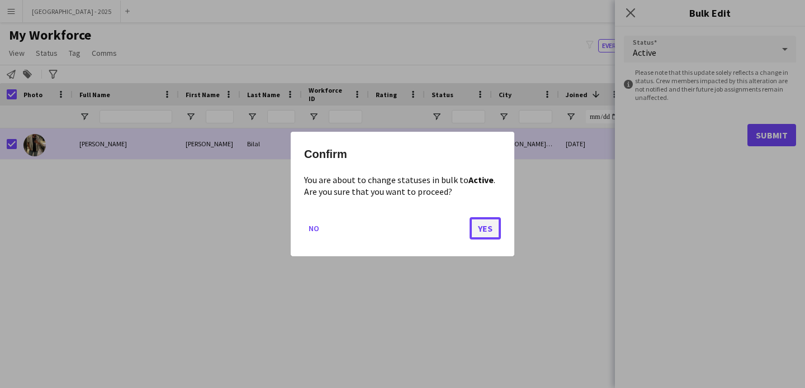
click at [488, 231] on button "Yes" at bounding box center [484, 228] width 31 height 22
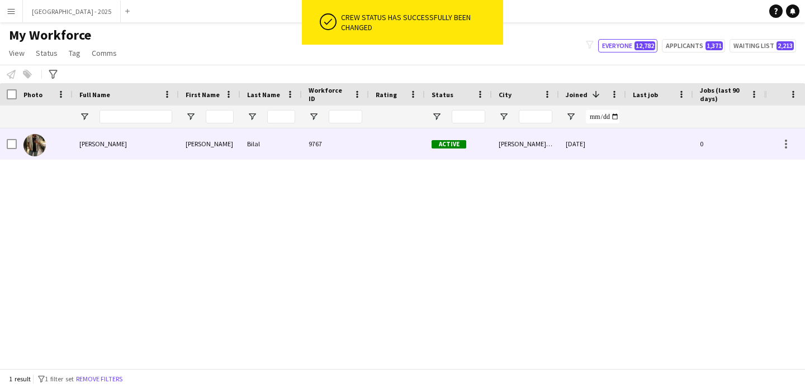
click at [68, 145] on div at bounding box center [45, 144] width 56 height 31
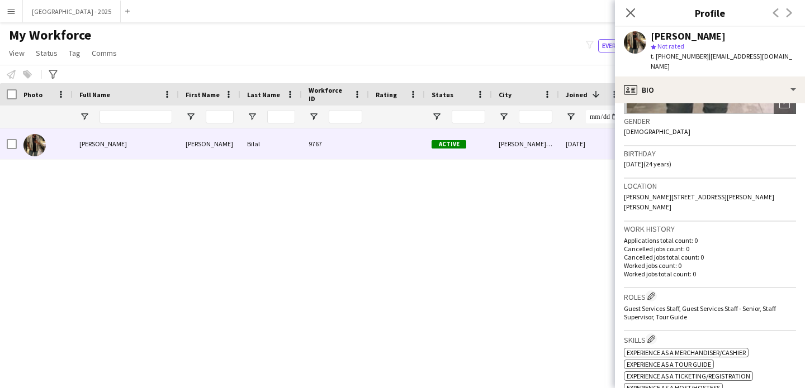
scroll to position [0, 0]
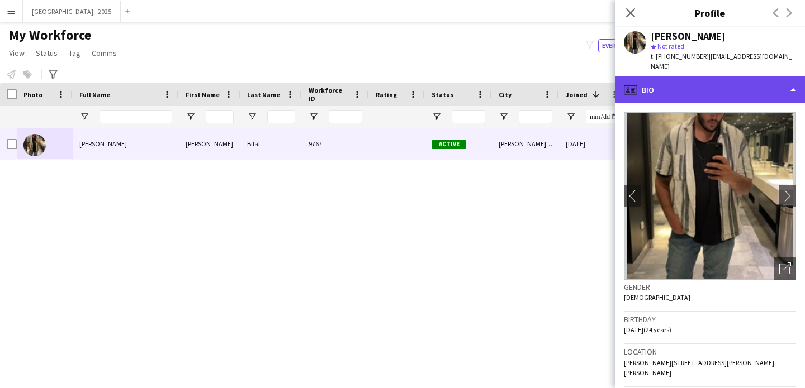
click at [671, 81] on div "profile Bio" at bounding box center [710, 90] width 190 height 27
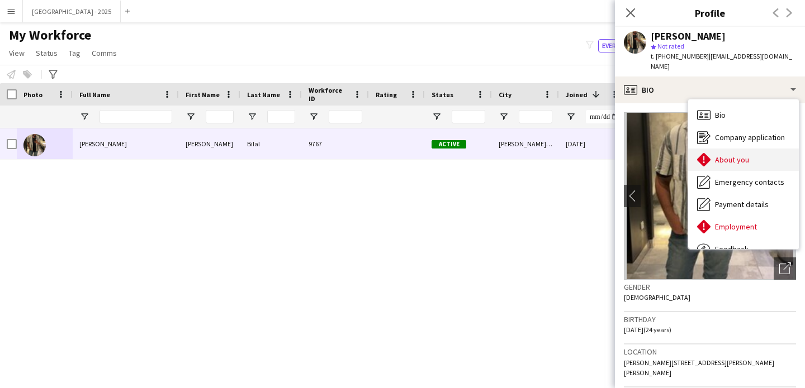
click at [748, 155] on span "About you" at bounding box center [732, 160] width 34 height 10
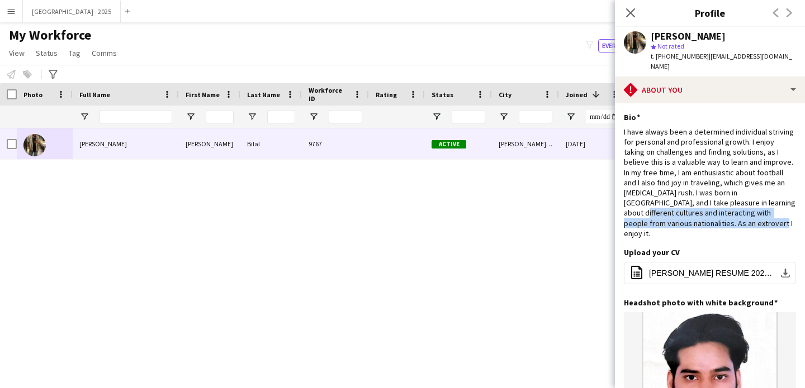
drag, startPoint x: 634, startPoint y: 201, endPoint x: 788, endPoint y: 218, distance: 154.6
click at [780, 218] on div "Bio Edit this field I have always been a determined individual striving for per…" at bounding box center [710, 179] width 172 height 135
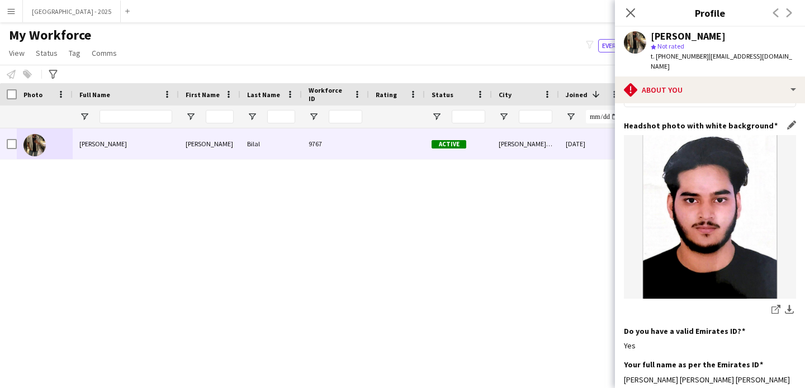
scroll to position [399, 0]
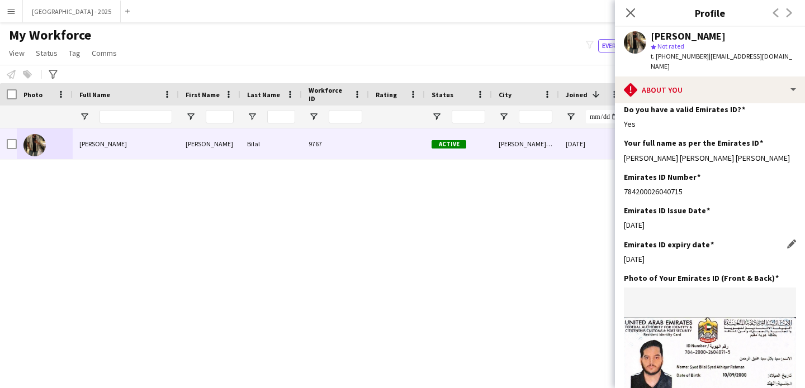
drag, startPoint x: 645, startPoint y: 233, endPoint x: 711, endPoint y: 234, distance: 66.5
click at [685, 240] on div "Emirates ID expiry date Edit this field [DATE]" at bounding box center [710, 257] width 172 height 34
drag, startPoint x: 631, startPoint y: 243, endPoint x: 684, endPoint y: 242, distance: 52.5
click at [659, 254] on div "[DATE]" at bounding box center [710, 259] width 172 height 10
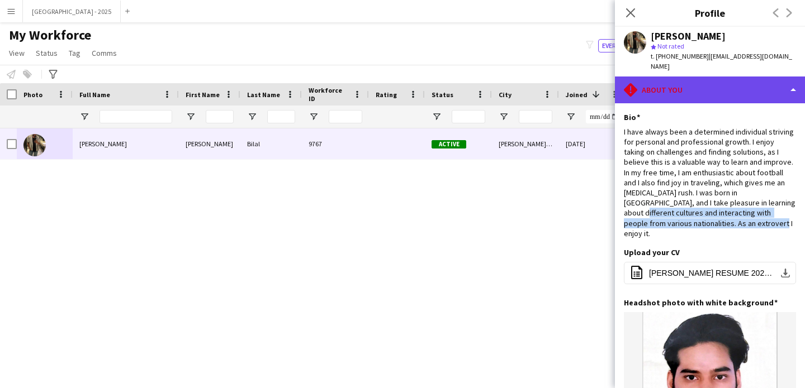
click at [669, 81] on div "rhombus-alert About you" at bounding box center [710, 90] width 190 height 27
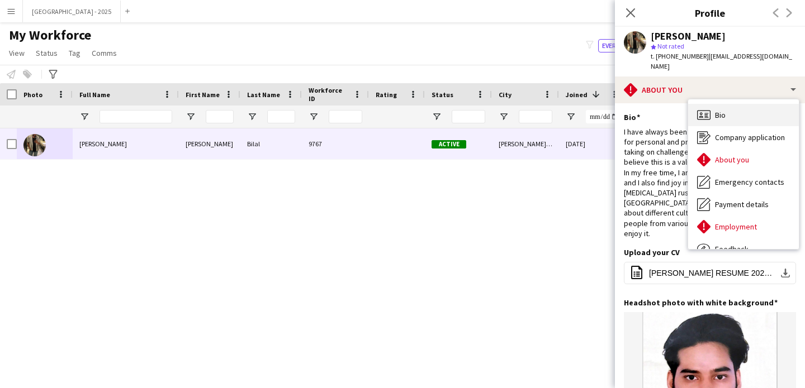
click at [722, 110] on span "Bio" at bounding box center [720, 115] width 11 height 10
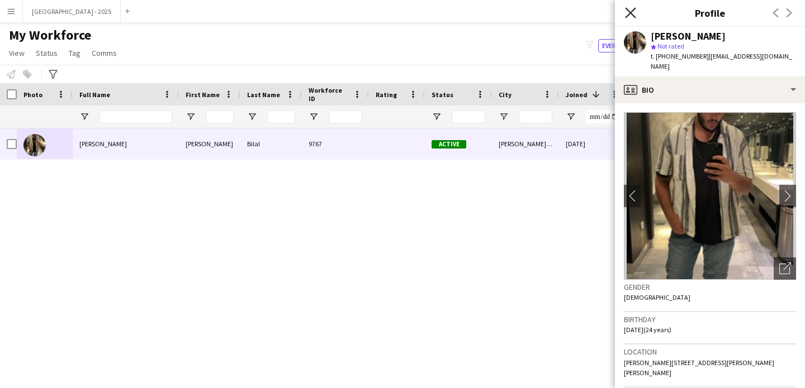
click at [630, 15] on icon "Close pop-in" at bounding box center [630, 12] width 11 height 11
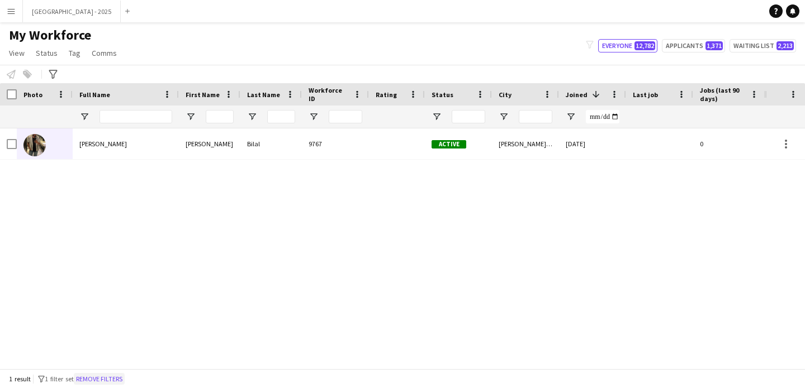
click at [111, 374] on button "Remove filters" at bounding box center [99, 379] width 51 height 12
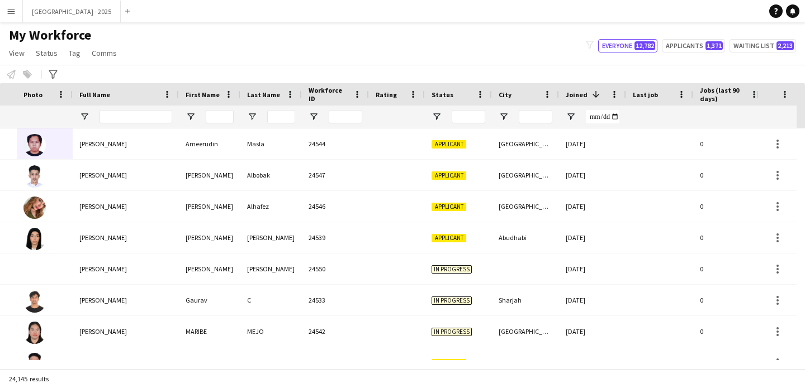
scroll to position [0, 385]
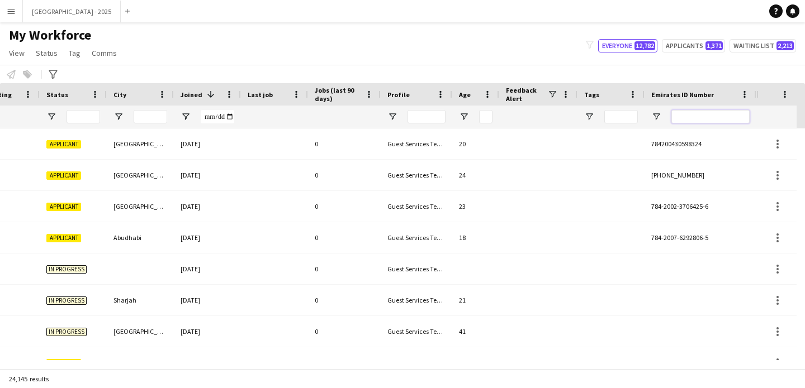
click at [723, 116] on input "Emirates ID Number Filter Input" at bounding box center [710, 116] width 78 height 13
paste input "*******"
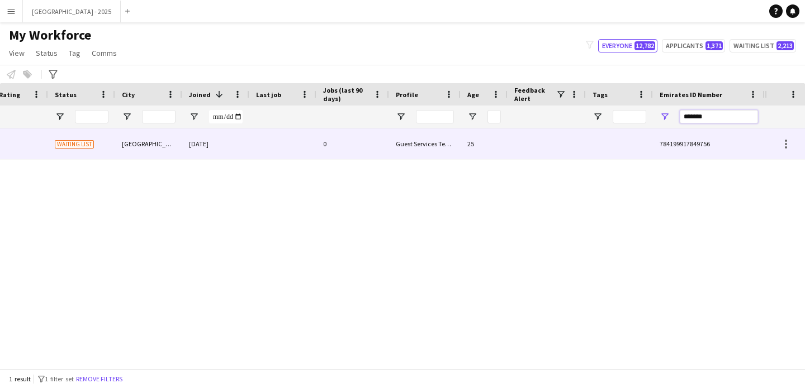
scroll to position [0, 377]
type input "*******"
click at [614, 137] on div at bounding box center [619, 144] width 67 height 31
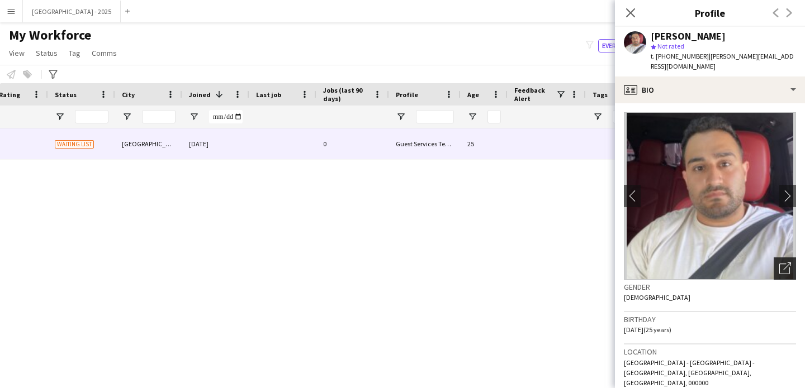
click at [773, 264] on div "Open photos pop-in" at bounding box center [784, 269] width 22 height 22
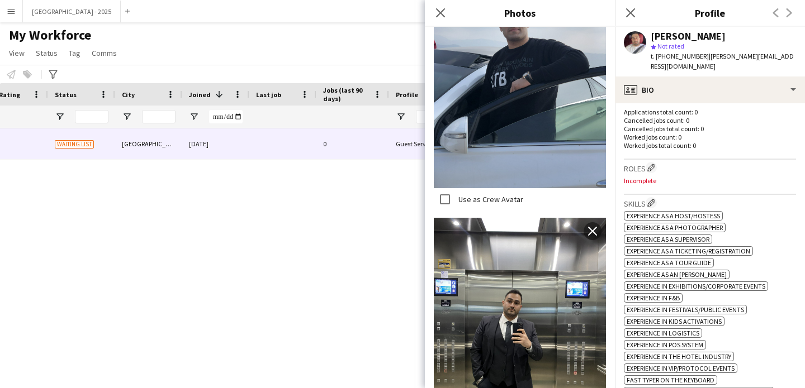
scroll to position [0, 0]
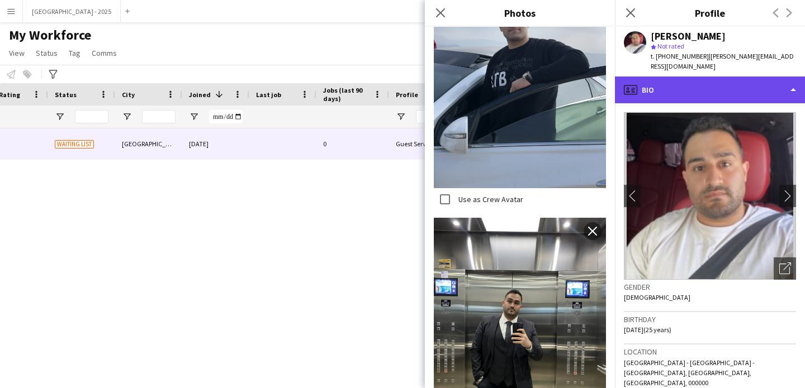
click at [716, 88] on div "profile Bio" at bounding box center [710, 90] width 190 height 27
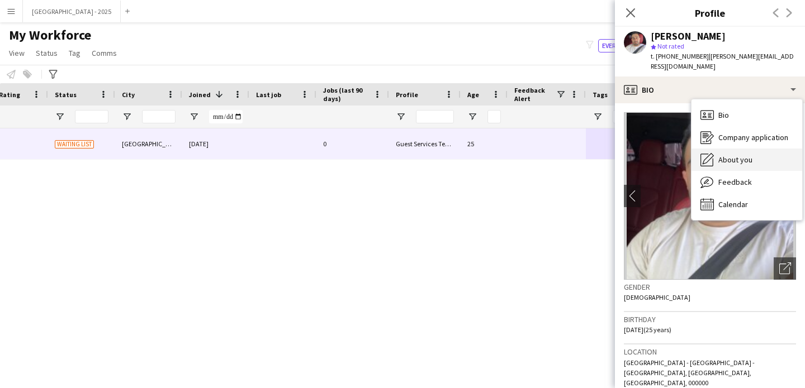
click at [735, 155] on span "About you" at bounding box center [735, 160] width 34 height 10
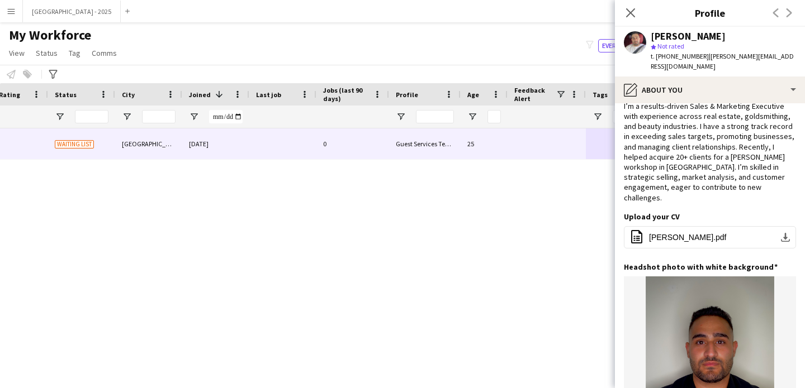
scroll to position [115, 0]
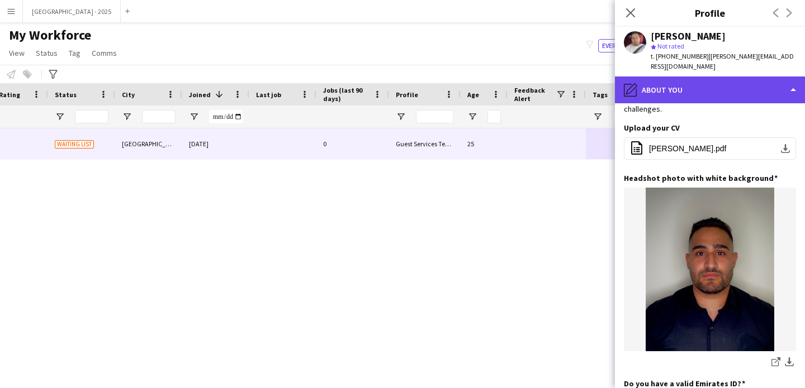
click at [685, 77] on div "pencil4 About you" at bounding box center [710, 90] width 190 height 27
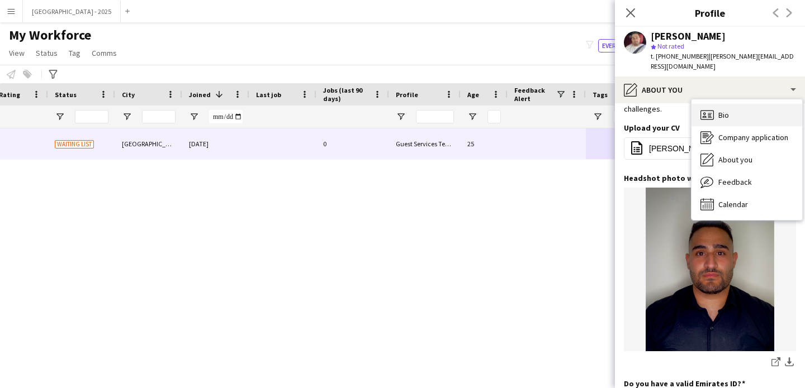
click at [715, 105] on div "Bio Bio" at bounding box center [746, 115] width 111 height 22
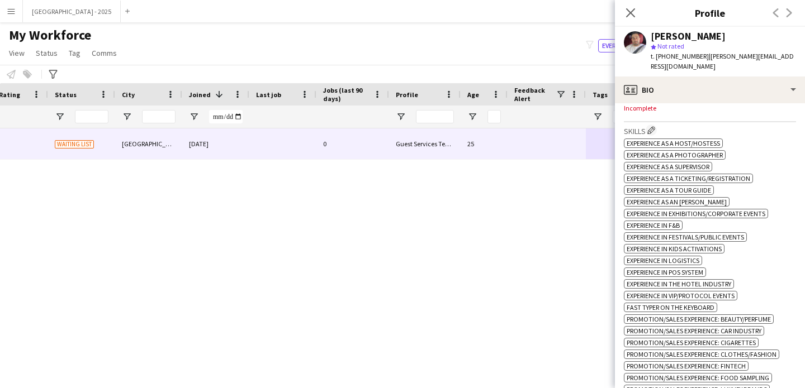
scroll to position [331, 0]
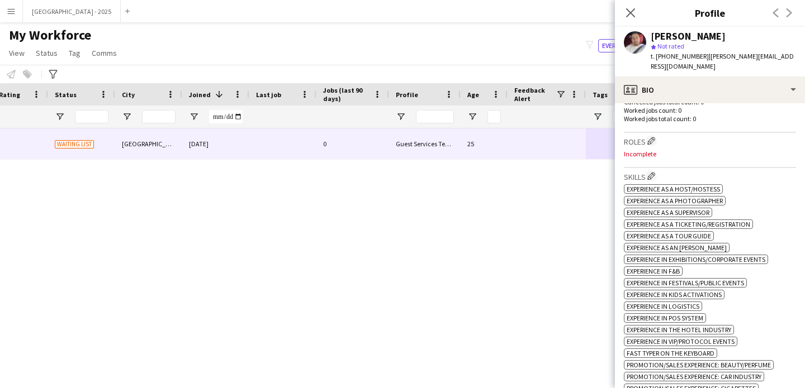
click at [645, 135] on h3 "Roles Edit crew company roles" at bounding box center [710, 141] width 172 height 12
click at [651, 135] on button "Edit crew company roles" at bounding box center [650, 140] width 11 height 11
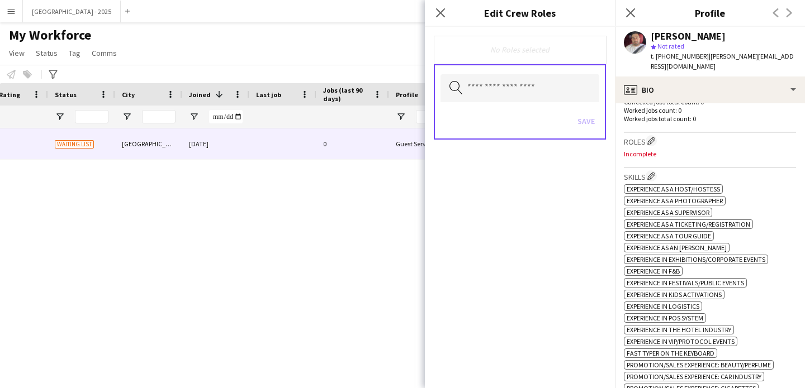
click at [507, 73] on div "Search by role type Save" at bounding box center [520, 101] width 172 height 75
click at [507, 84] on input "text" at bounding box center [519, 88] width 159 height 28
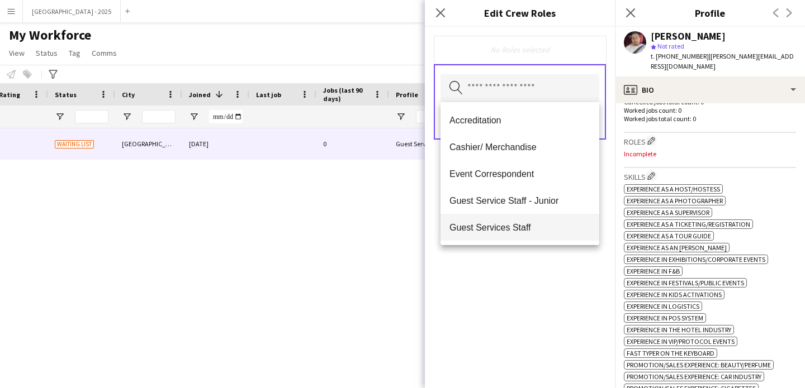
click at [514, 223] on span "Guest Services Staff" at bounding box center [519, 227] width 141 height 11
click at [514, 224] on span "Guest Services Staff - Senior" at bounding box center [519, 228] width 141 height 11
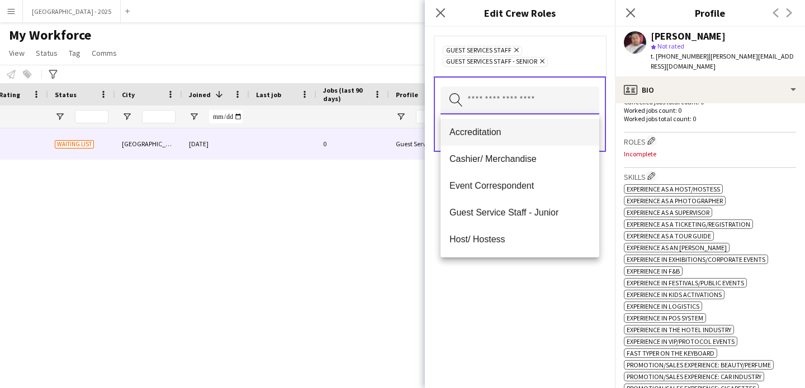
scroll to position [2, 0]
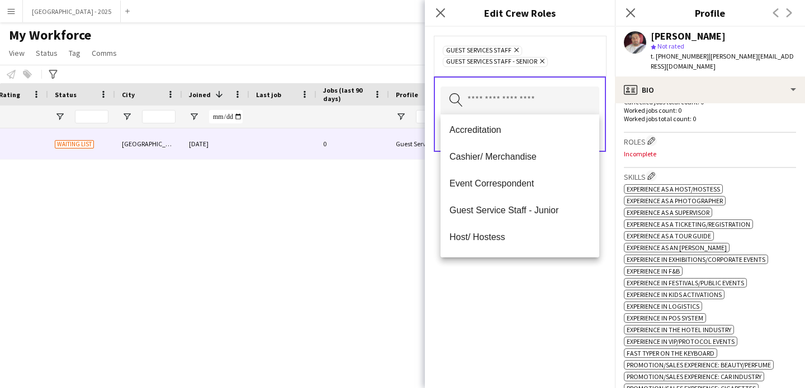
click at [516, 49] on icon "Remove" at bounding box center [514, 49] width 7 height 7
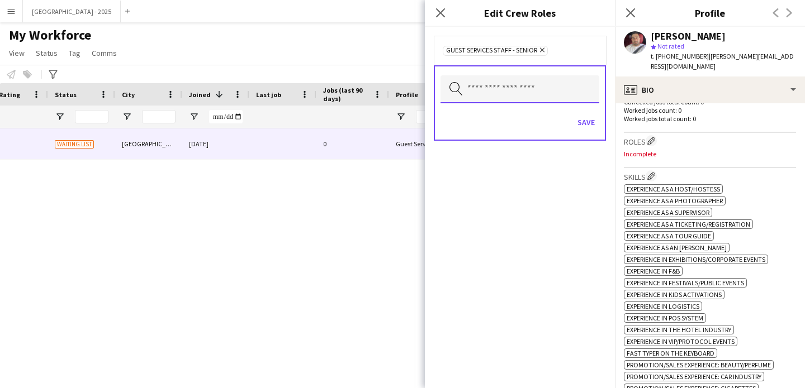
click at [527, 91] on input "text" at bounding box center [519, 89] width 159 height 28
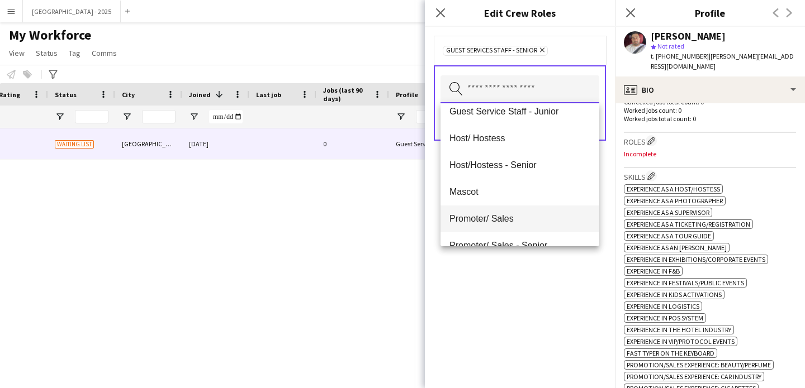
scroll to position [96, 0]
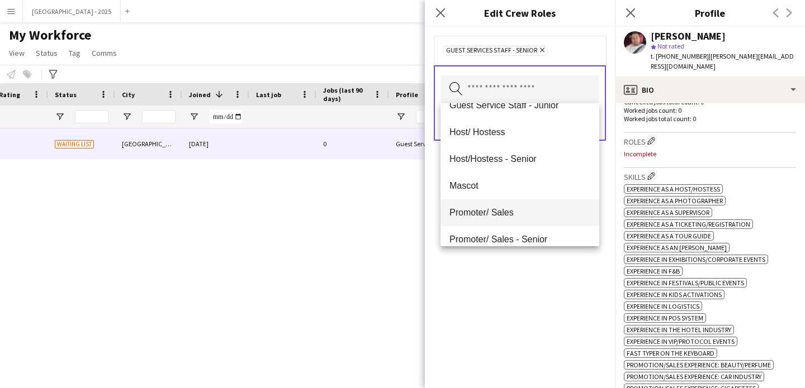
click at [511, 214] on span "Promoter/ Sales" at bounding box center [519, 212] width 141 height 11
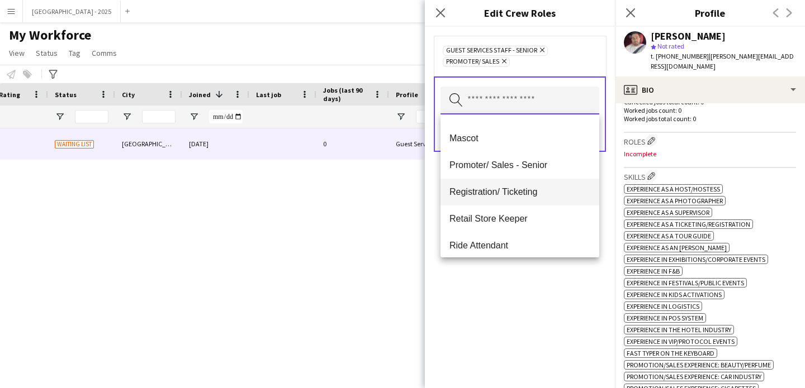
scroll to position [155, 0]
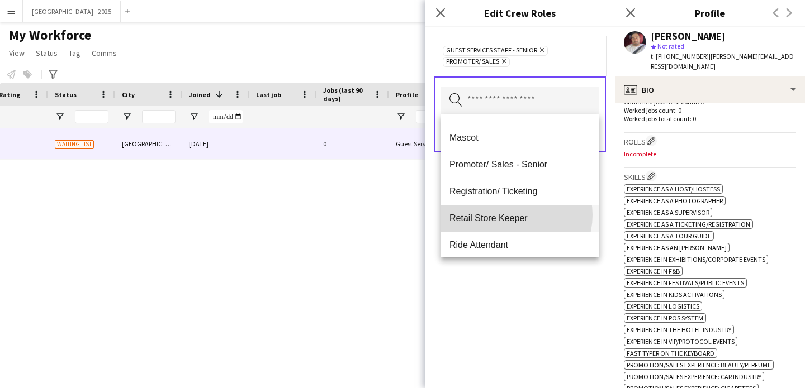
click at [514, 215] on span "Retail Store Keeper" at bounding box center [519, 218] width 141 height 11
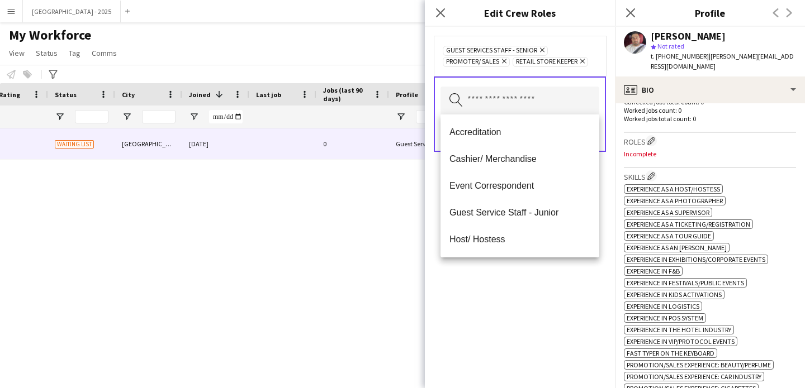
click at [514, 307] on div "Guest Services Staff - Senior Remove Promoter/ Sales Remove Retail Store Keeper…" at bounding box center [520, 208] width 190 height 362
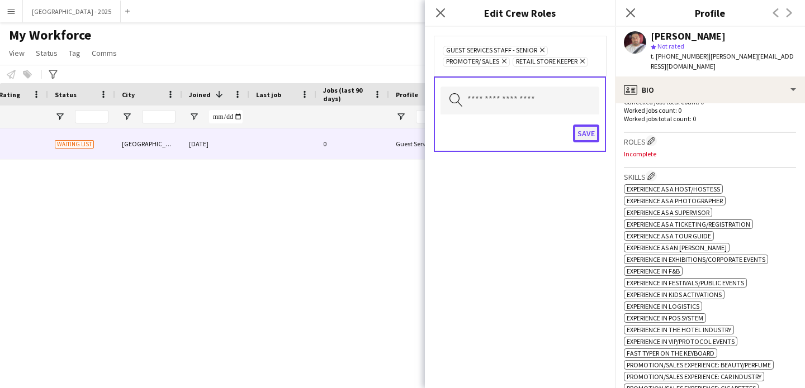
click at [577, 141] on button "Save" at bounding box center [586, 134] width 26 height 18
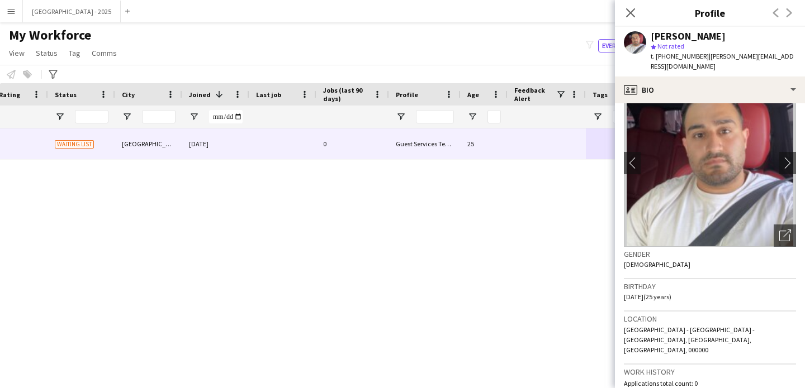
scroll to position [0, 0]
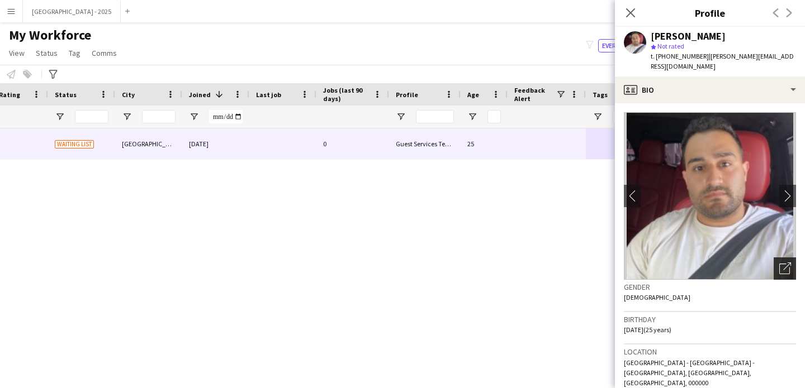
click at [780, 264] on icon at bounding box center [784, 269] width 11 height 11
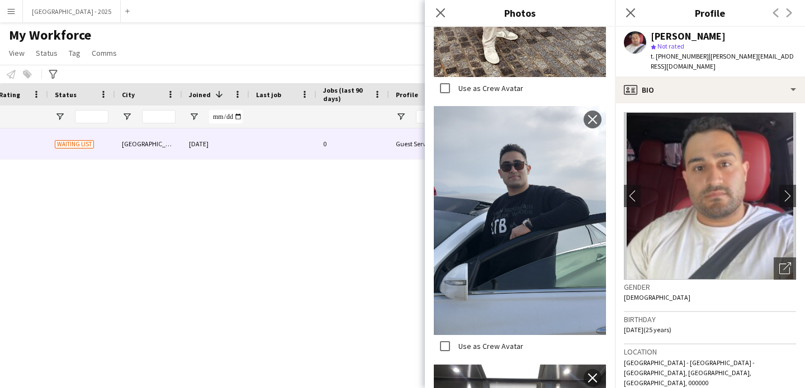
scroll to position [1601, 0]
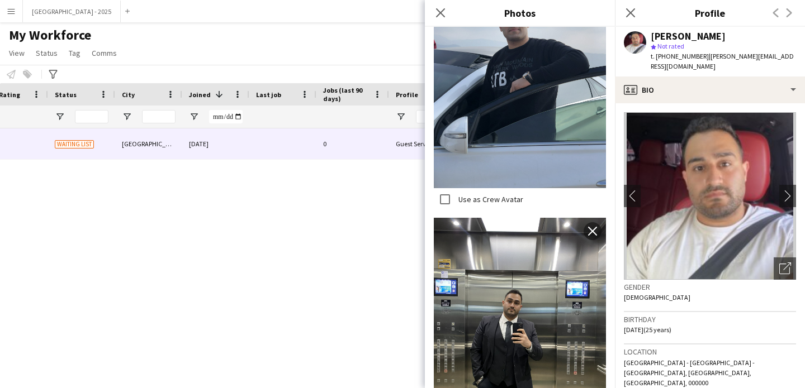
click at [642, 300] on div "Gender [DEMOGRAPHIC_DATA]" at bounding box center [710, 296] width 172 height 32
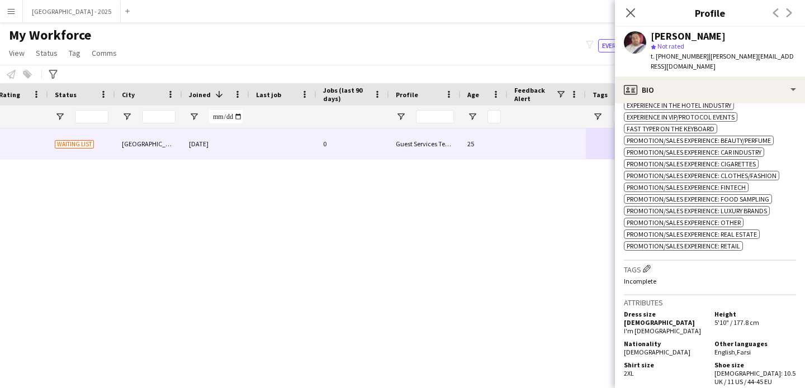
scroll to position [593, 0]
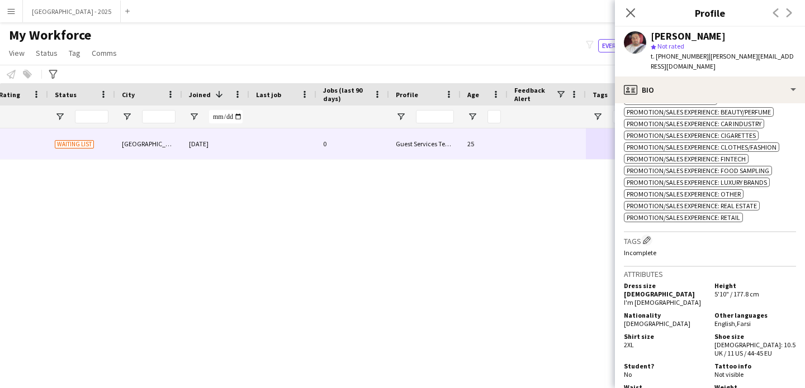
click at [647, 235] on h3 "Tags Edit crew company tags" at bounding box center [710, 241] width 172 height 12
click at [662, 235] on h3 "Tags Edit crew company tags" at bounding box center [710, 241] width 172 height 12
click at [644, 236] on app-icon "Edit crew company tags" at bounding box center [647, 240] width 8 height 8
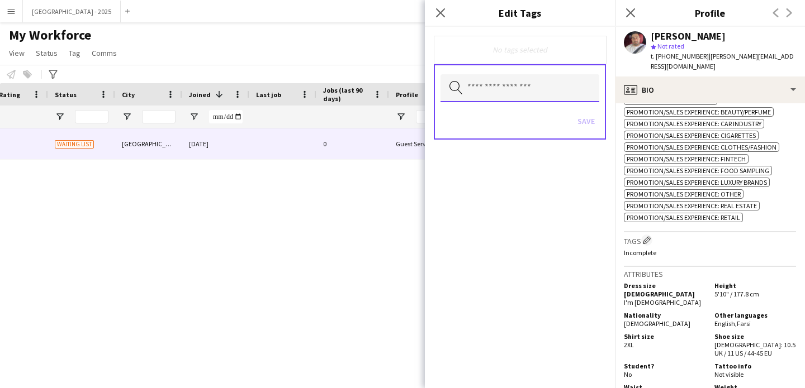
click at [498, 97] on input "text" at bounding box center [519, 88] width 159 height 28
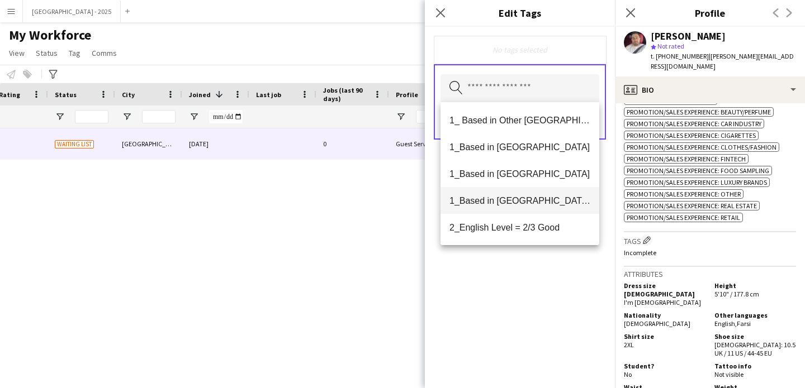
click at [527, 200] on span "1_Based in [GEOGRAPHIC_DATA]/[GEOGRAPHIC_DATA]/Ajman" at bounding box center [519, 201] width 141 height 11
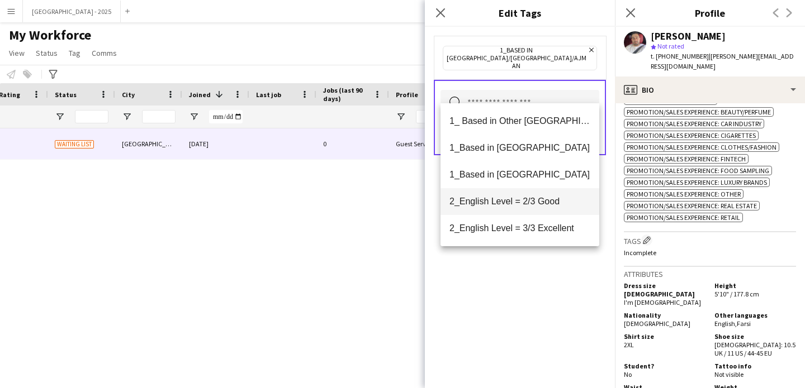
click at [534, 206] on span "2_English Level = 2/3 Good" at bounding box center [519, 201] width 141 height 11
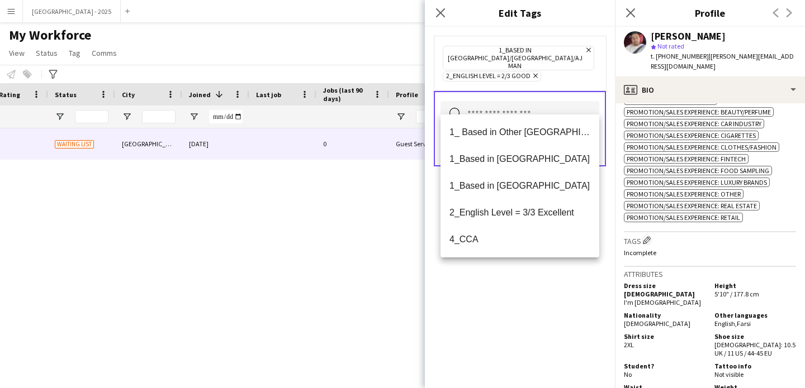
click at [543, 284] on div "1_Based in [GEOGRAPHIC_DATA]/[GEOGRAPHIC_DATA]/Ajman Remove 2_English Level = 2…" at bounding box center [520, 208] width 190 height 362
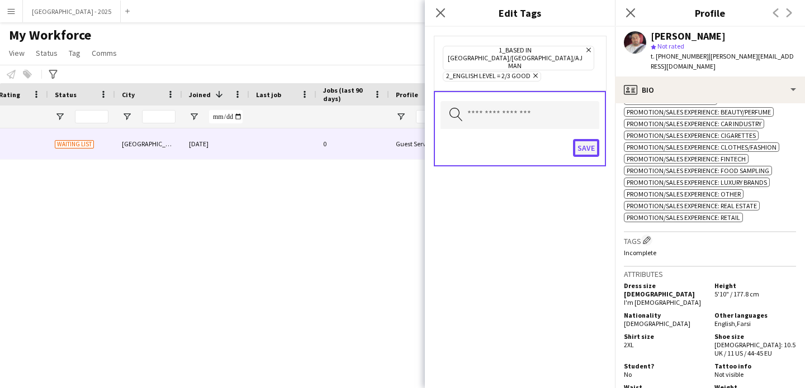
click at [584, 139] on button "Save" at bounding box center [586, 148] width 26 height 18
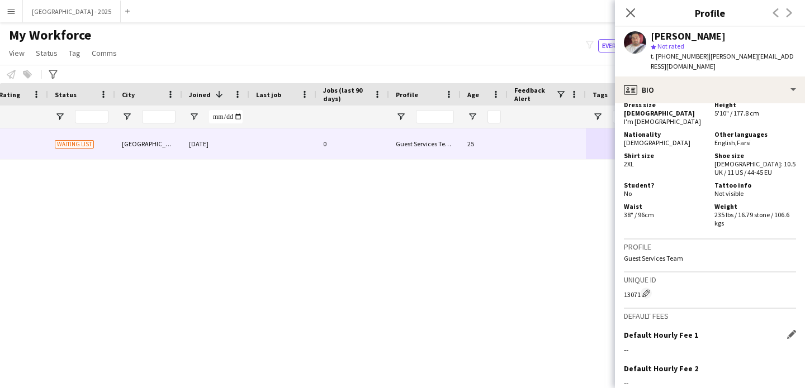
scroll to position [903, 0]
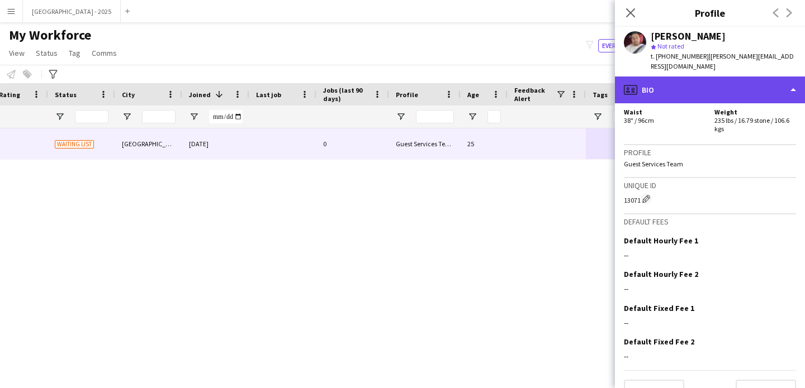
click at [693, 79] on div "profile Bio" at bounding box center [710, 90] width 190 height 27
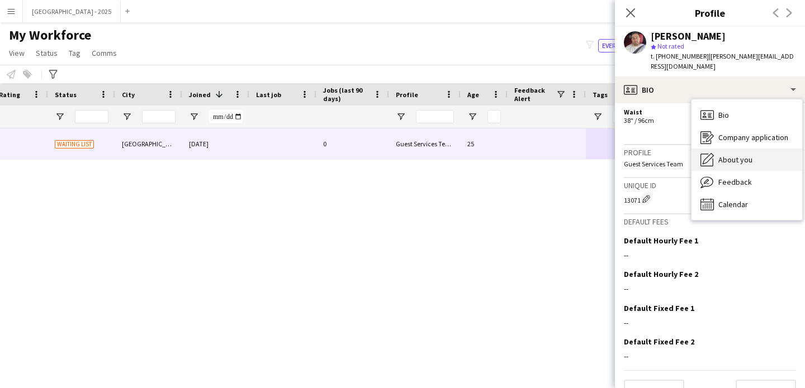
click at [752, 160] on div "About you About you" at bounding box center [746, 160] width 111 height 22
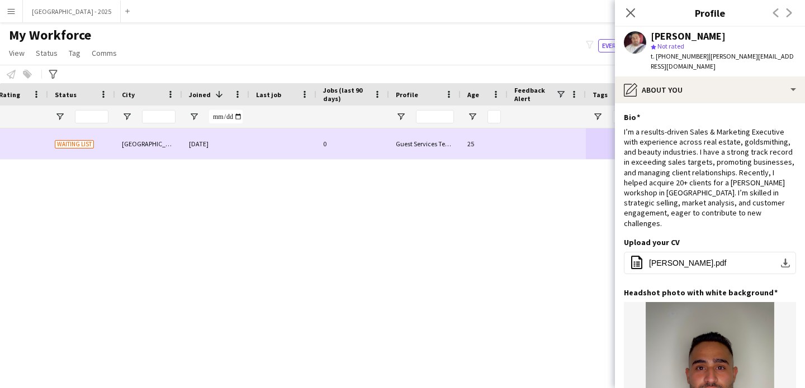
scroll to position [0, 0]
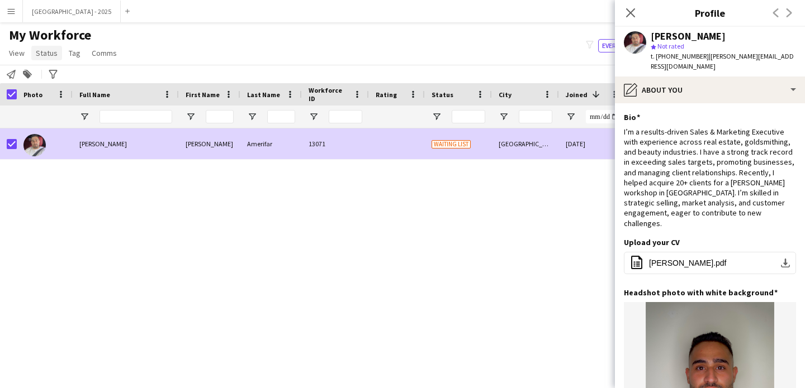
click at [36, 55] on span "Status" at bounding box center [47, 53] width 22 height 10
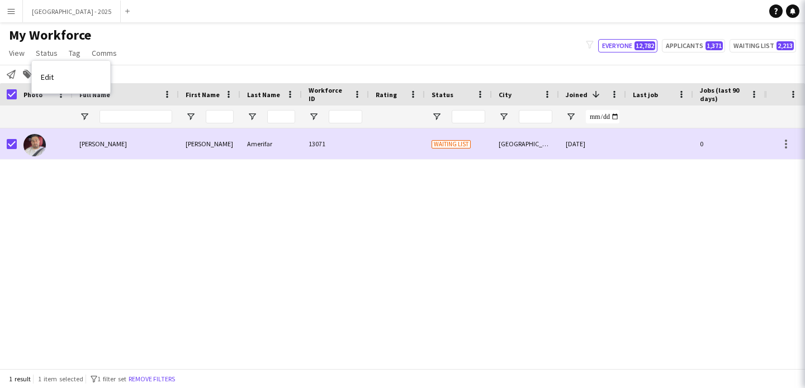
click at [45, 68] on link "Edit" at bounding box center [71, 76] width 78 height 23
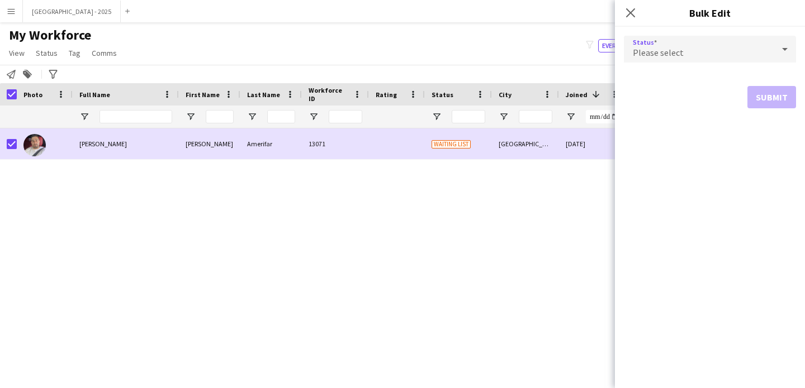
click at [722, 51] on div "Please select" at bounding box center [699, 49] width 150 height 27
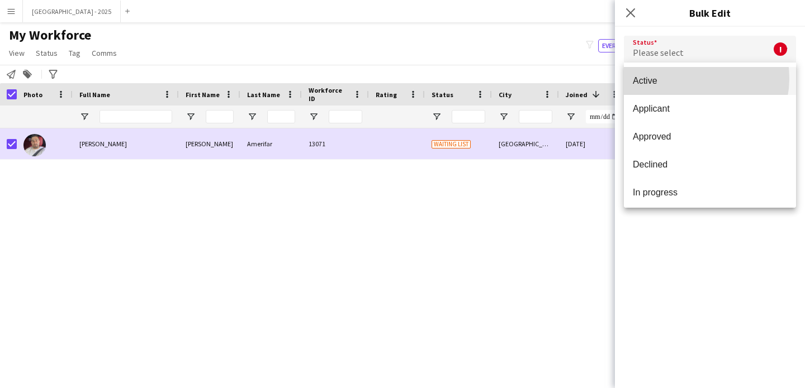
click at [692, 78] on span "Active" at bounding box center [710, 80] width 154 height 11
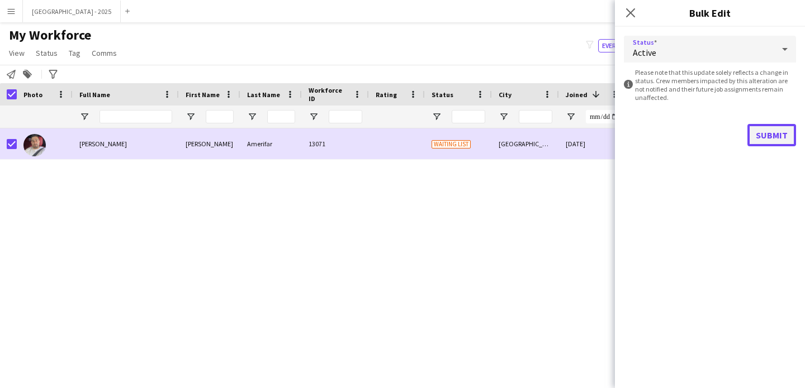
click at [767, 134] on button "Submit" at bounding box center [771, 135] width 49 height 22
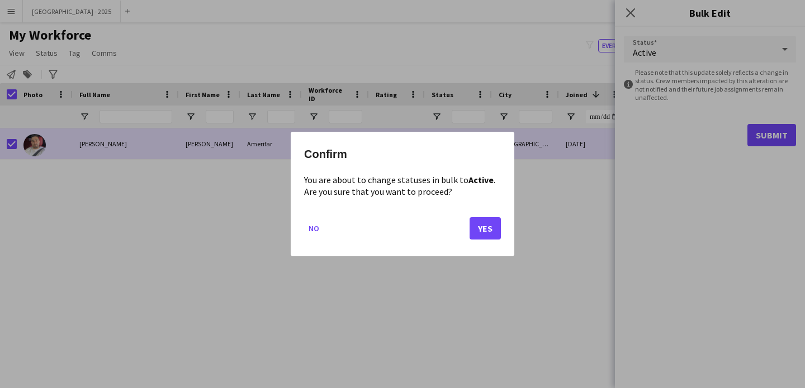
click at [466, 230] on mat-dialog-actions "No Yes" at bounding box center [402, 233] width 197 height 48
click at [473, 235] on button "Yes" at bounding box center [484, 228] width 31 height 22
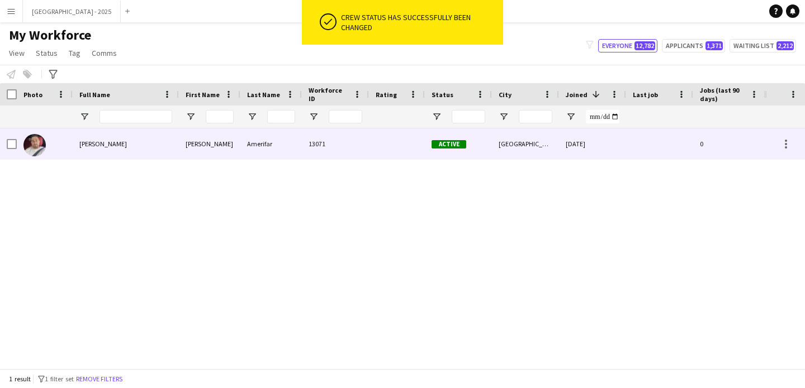
click at [81, 145] on span "[PERSON_NAME]" at bounding box center [103, 144] width 48 height 8
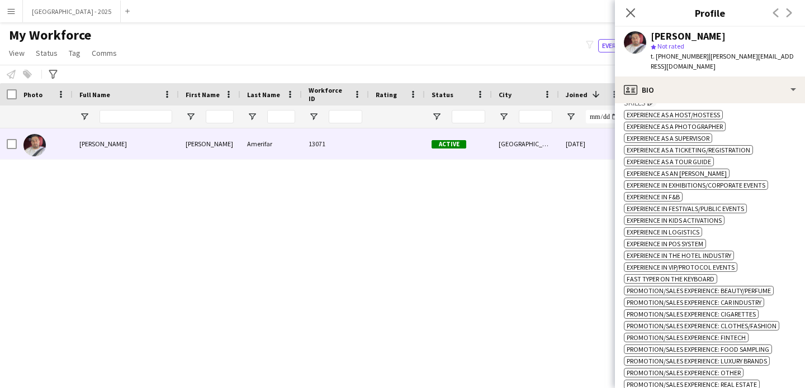
scroll to position [179, 0]
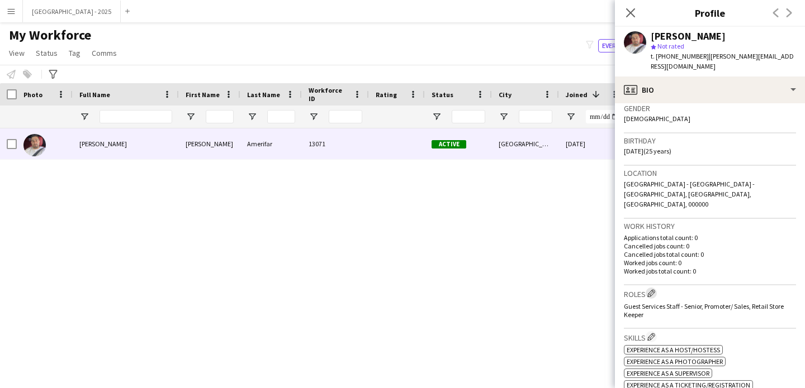
click at [651, 289] on app-icon "Edit crew company roles" at bounding box center [651, 293] width 8 height 8
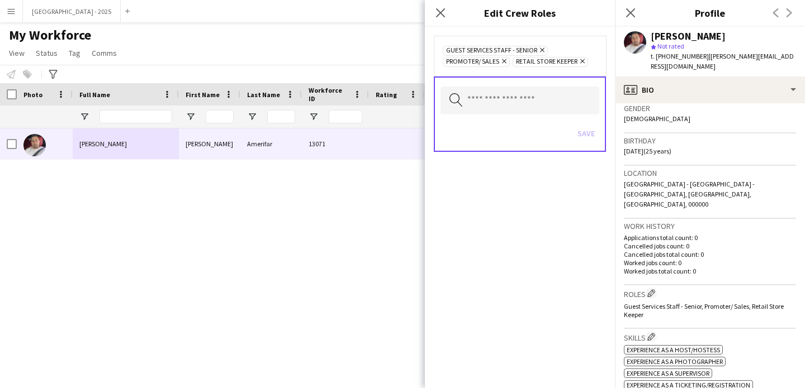
click at [682, 267] on p "Worked jobs total count: 0" at bounding box center [710, 271] width 172 height 8
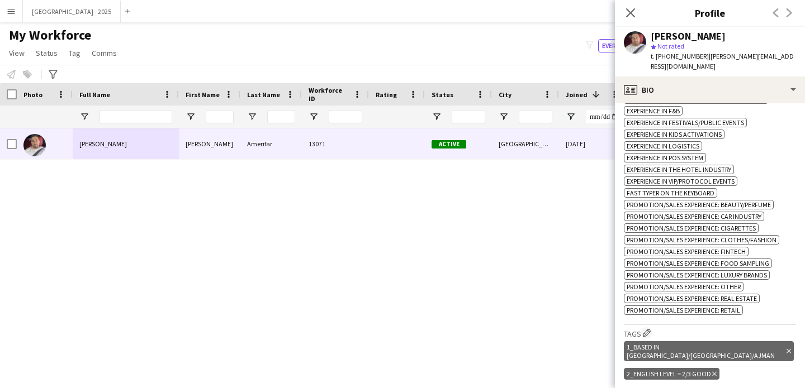
scroll to position [525, 0]
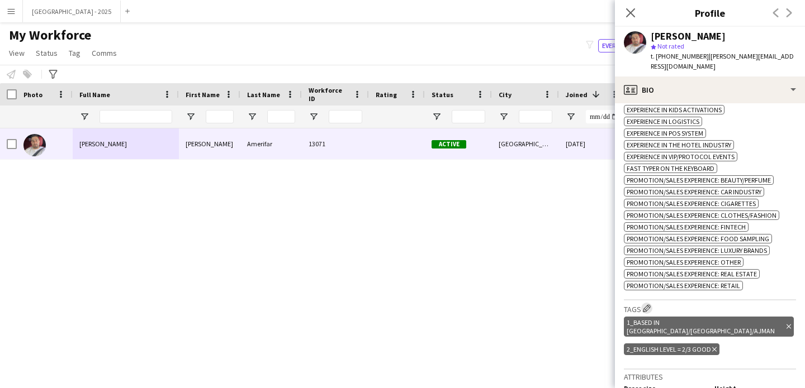
click at [649, 305] on app-icon "Edit crew company tags" at bounding box center [647, 309] width 8 height 8
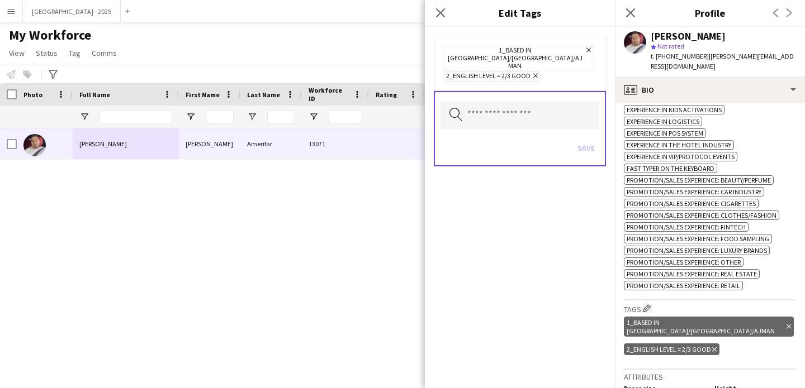
click at [530, 72] on icon "Remove" at bounding box center [533, 75] width 7 height 7
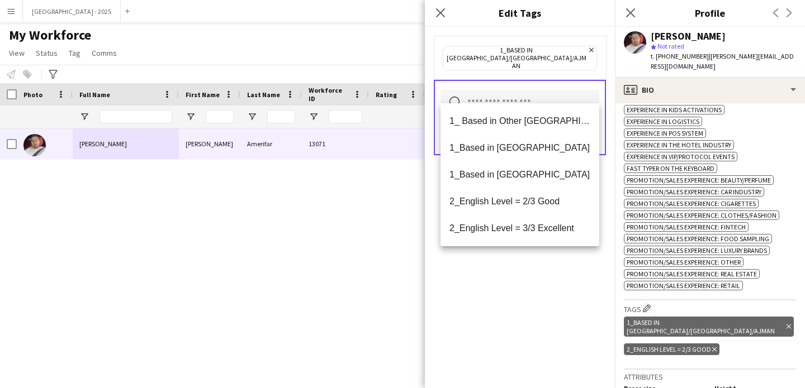
click at [529, 99] on input "text" at bounding box center [519, 104] width 159 height 28
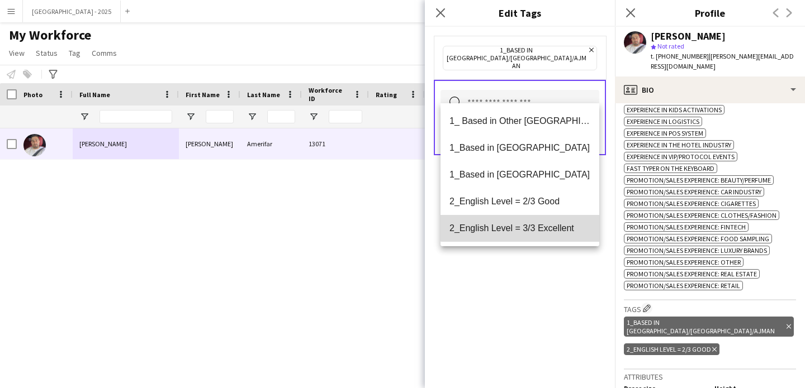
click at [531, 221] on mat-option "2_English Level = 3/3 Excellent" at bounding box center [519, 228] width 159 height 27
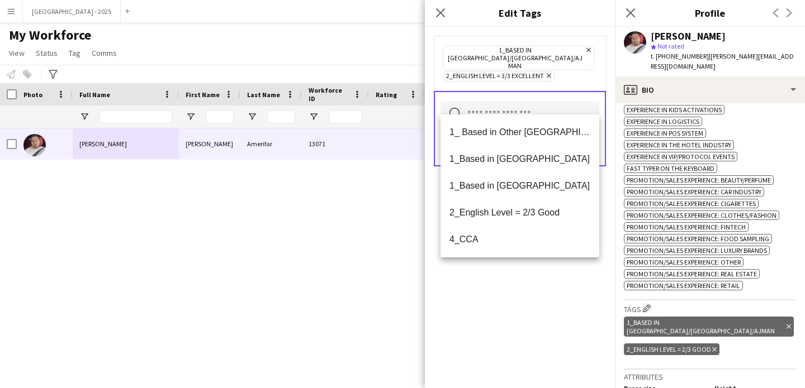
click at [529, 276] on div "1_Based in [GEOGRAPHIC_DATA]/[GEOGRAPHIC_DATA]/Ajman Remove 2_English Level = 3…" at bounding box center [520, 208] width 190 height 362
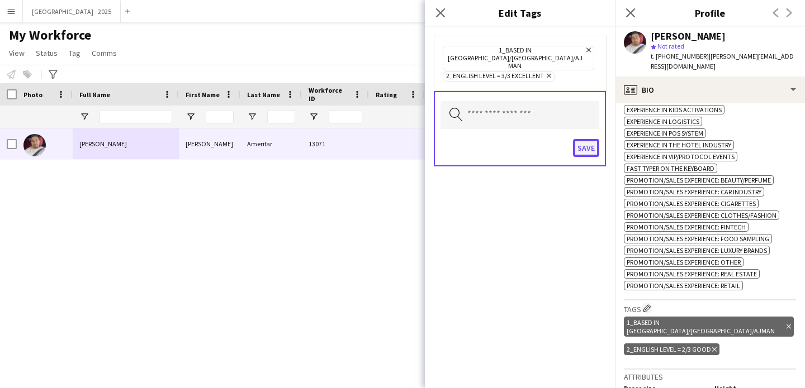
click at [580, 139] on button "Save" at bounding box center [586, 148] width 26 height 18
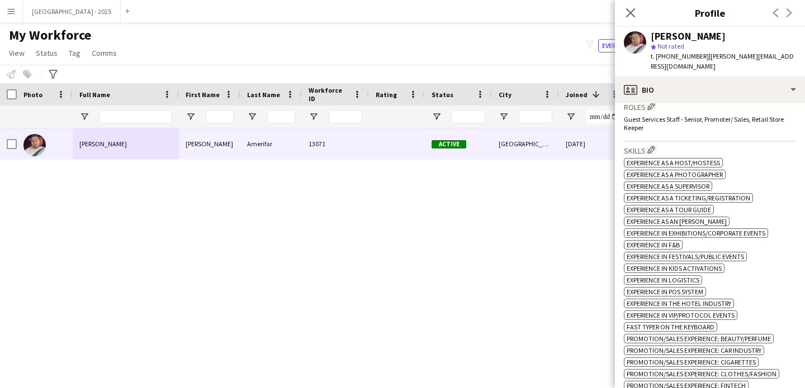
scroll to position [283, 0]
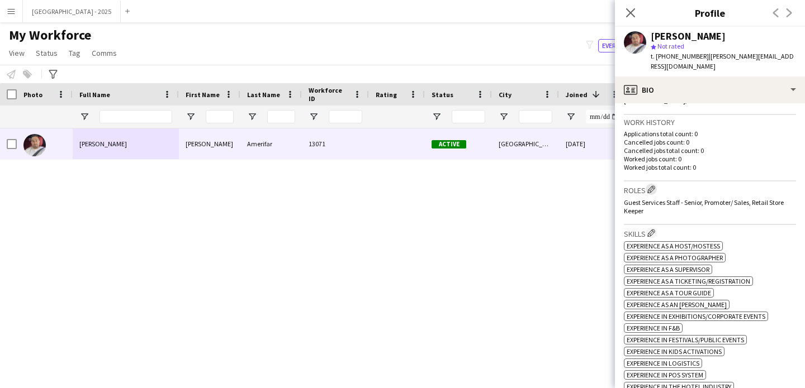
click at [655, 186] on app-icon "Edit crew company roles" at bounding box center [651, 190] width 8 height 8
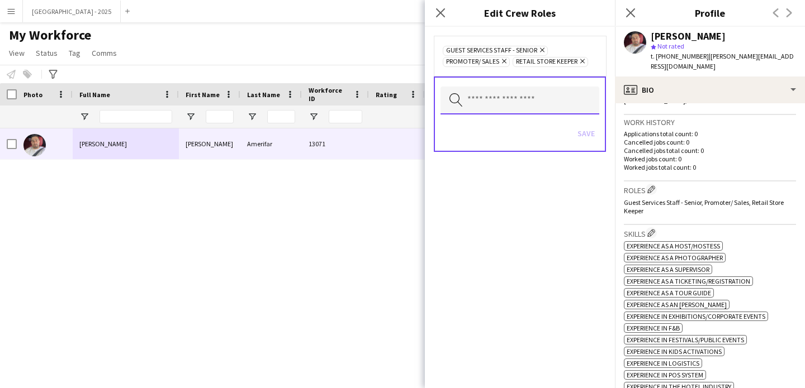
click at [520, 90] on input "text" at bounding box center [519, 101] width 159 height 28
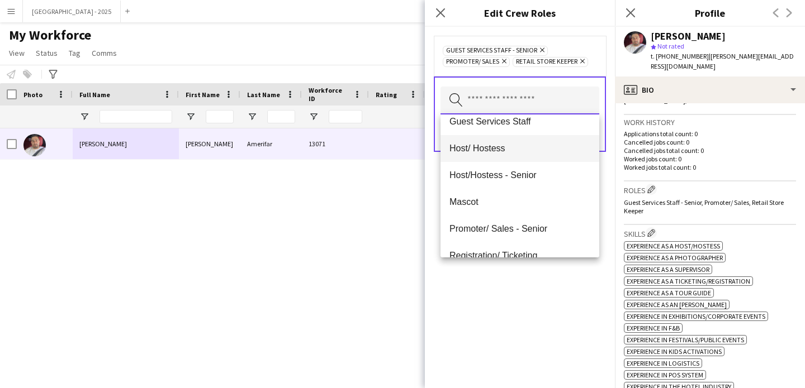
scroll to position [118, 0]
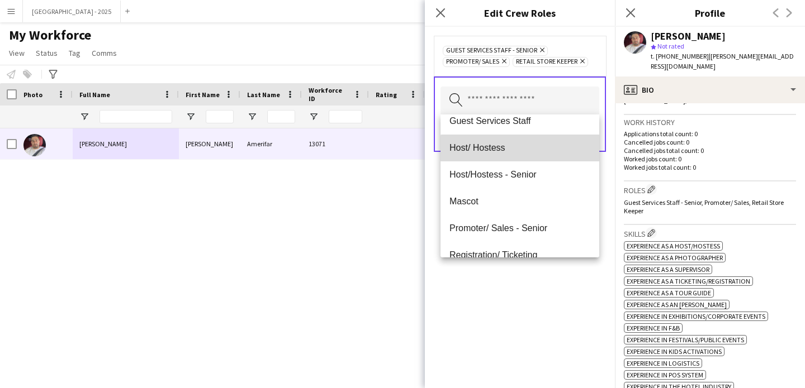
click at [522, 157] on mat-option "Host/ Hostess" at bounding box center [519, 148] width 159 height 27
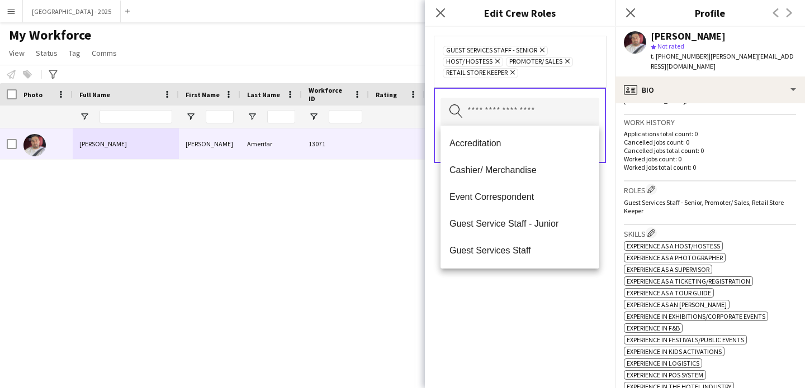
click at [538, 300] on div "Guest Services Staff - Senior Remove Host/ Hostess Remove Promoter/ Sales Remov…" at bounding box center [520, 208] width 190 height 362
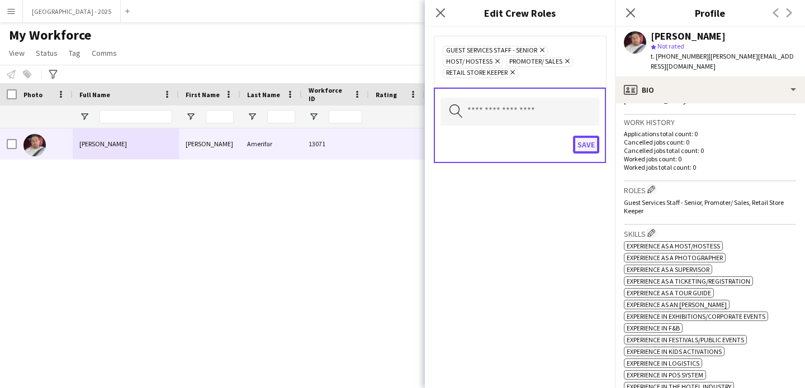
click at [578, 141] on button "Save" at bounding box center [586, 145] width 26 height 18
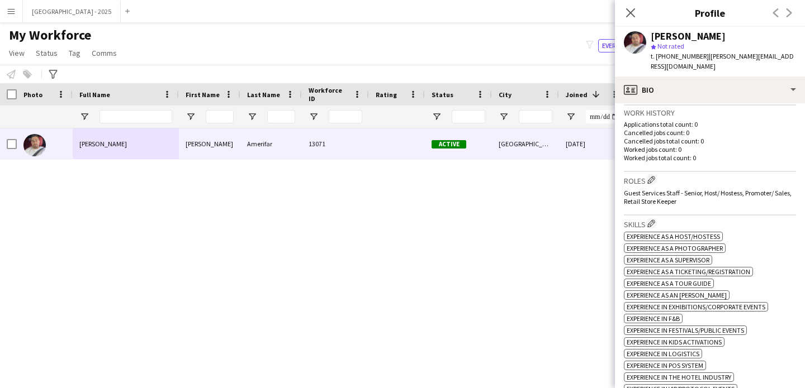
scroll to position [288, 0]
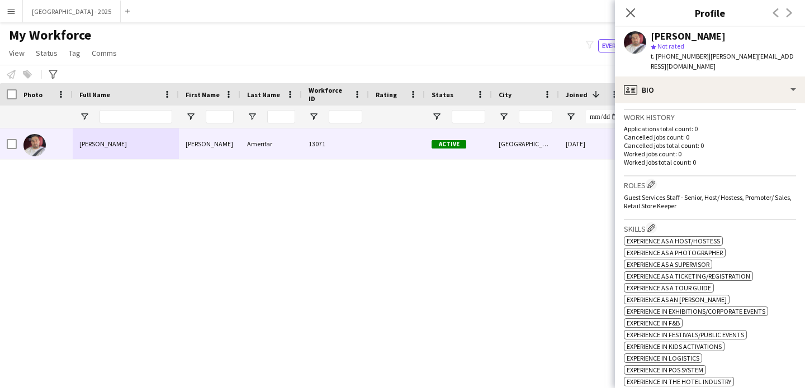
click at [658, 179] on h3 "Roles Edit crew company roles" at bounding box center [710, 185] width 172 height 12
click at [654, 181] on app-icon "Edit crew company roles" at bounding box center [651, 185] width 8 height 8
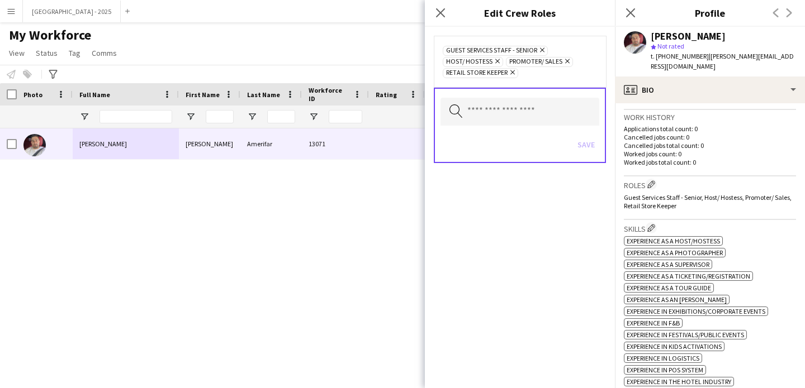
click at [497, 63] on icon "Remove" at bounding box center [495, 61] width 7 height 7
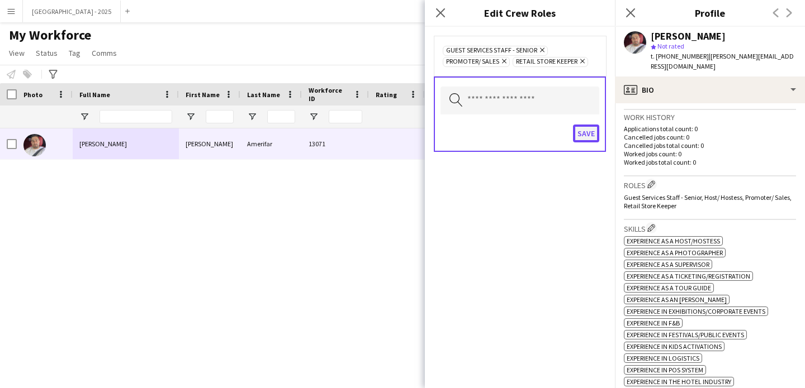
click at [597, 136] on button "Save" at bounding box center [586, 134] width 26 height 18
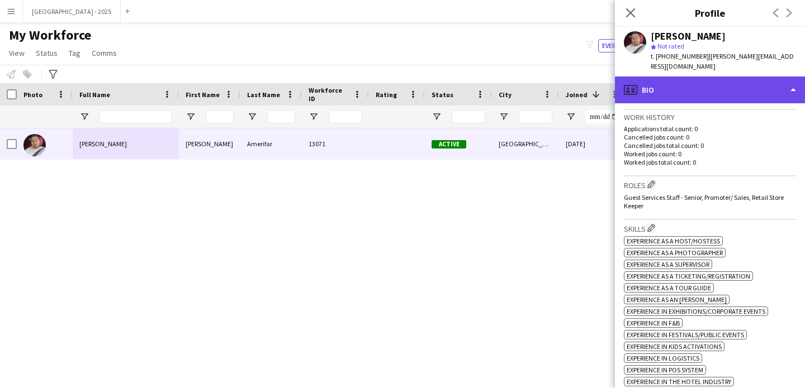
click at [657, 78] on div "profile Bio" at bounding box center [710, 90] width 190 height 27
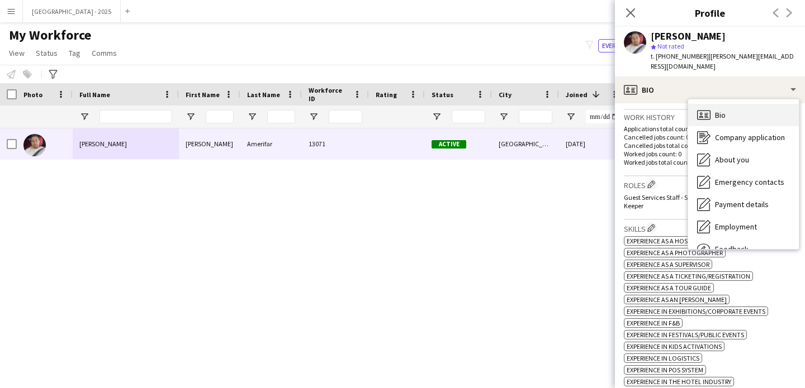
click at [695, 104] on div "Bio Bio" at bounding box center [743, 115] width 111 height 22
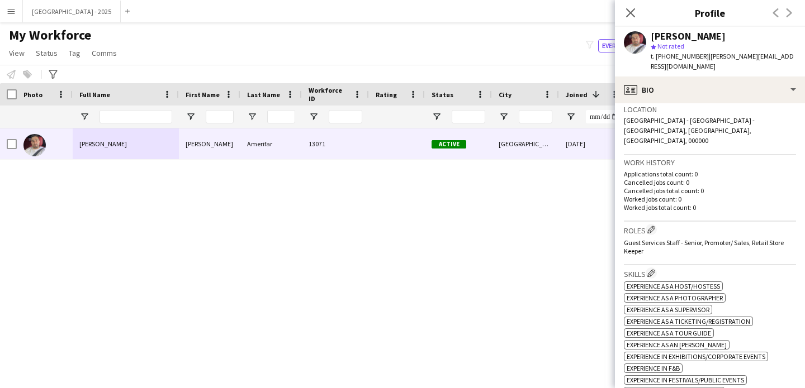
scroll to position [0, 0]
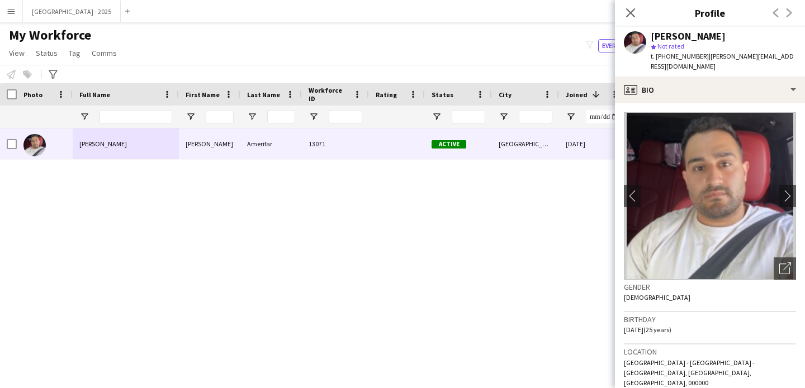
click at [630, 10] on icon "Close pop-in" at bounding box center [630, 12] width 9 height 9
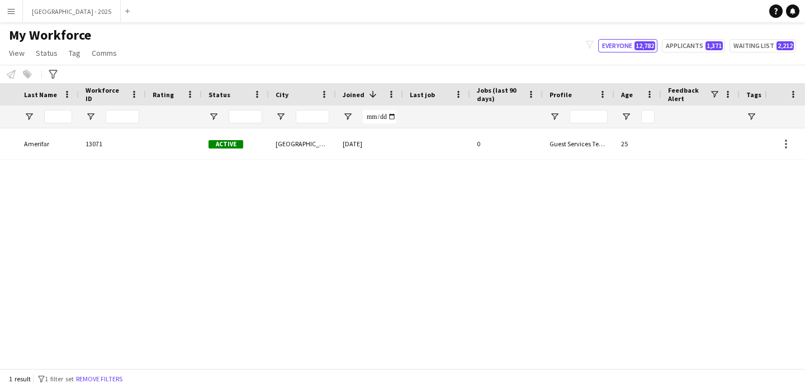
scroll to position [0, 377]
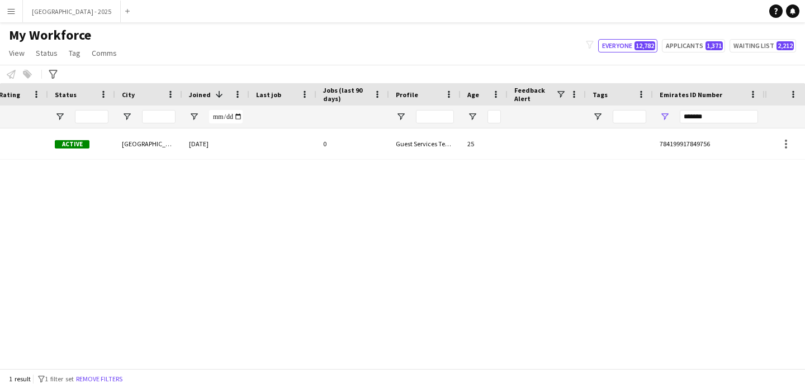
click at [677, 113] on div "*******" at bounding box center [709, 117] width 112 height 22
click at [689, 116] on input "*******" at bounding box center [719, 116] width 78 height 13
paste input "Emirates ID Number Filter Input"
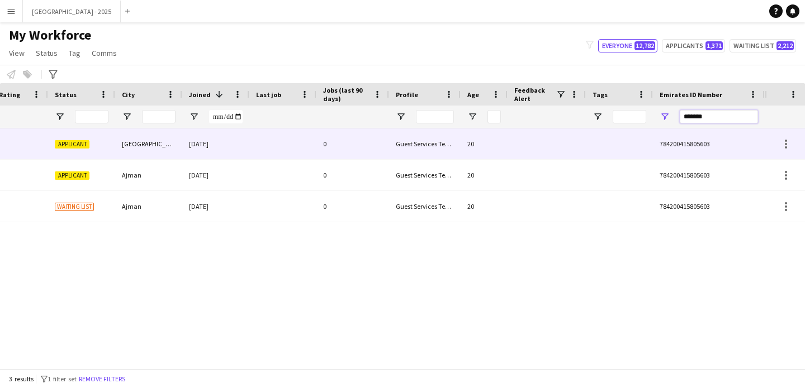
type input "*******"
click at [535, 137] on div at bounding box center [546, 144] width 78 height 31
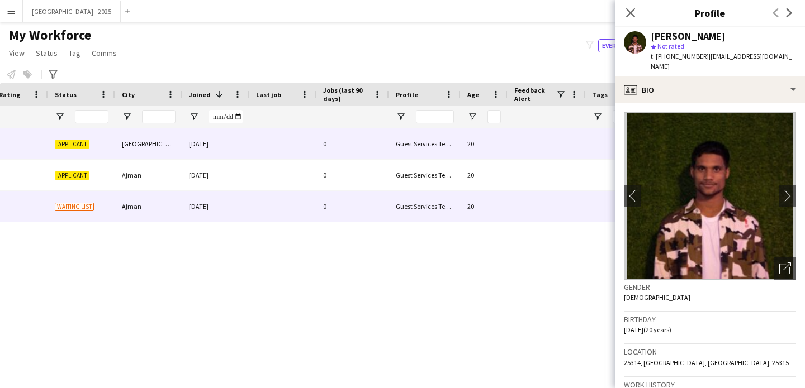
scroll to position [0, 0]
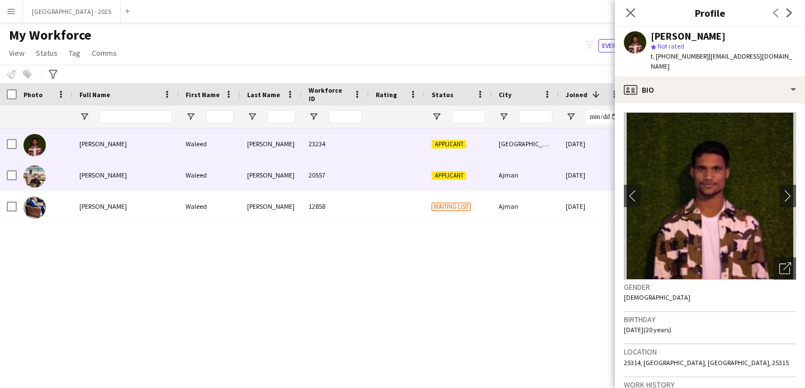
click at [468, 187] on div "Applicant" at bounding box center [458, 175] width 67 height 31
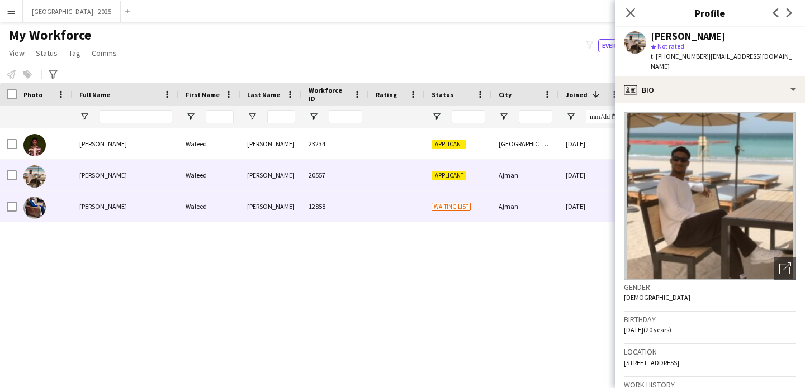
click at [466, 200] on div "Waiting list" at bounding box center [458, 206] width 67 height 31
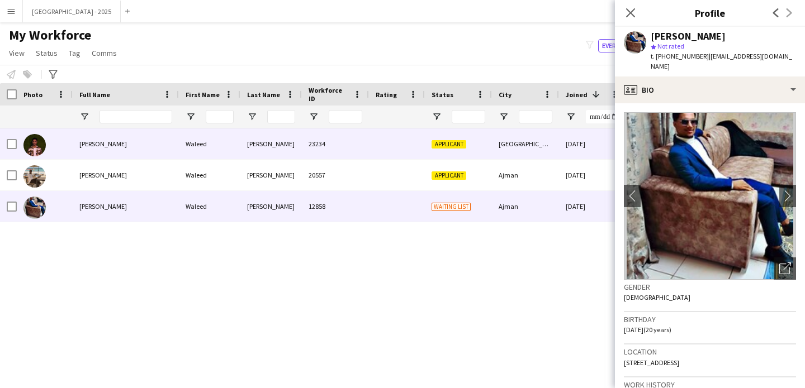
click at [543, 149] on div "[GEOGRAPHIC_DATA]" at bounding box center [525, 144] width 67 height 31
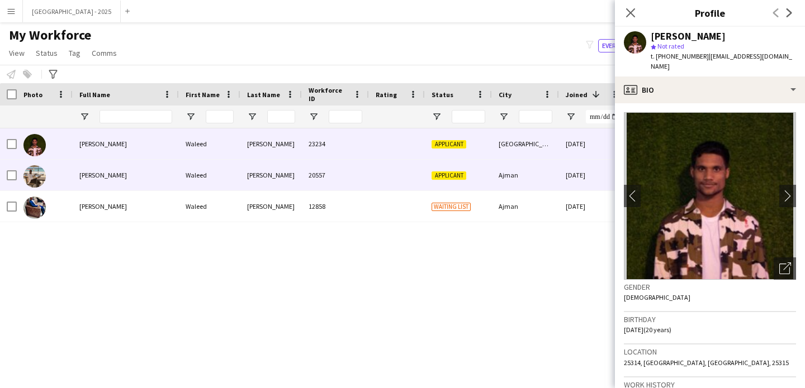
click at [546, 174] on div "Ajman" at bounding box center [525, 175] width 67 height 31
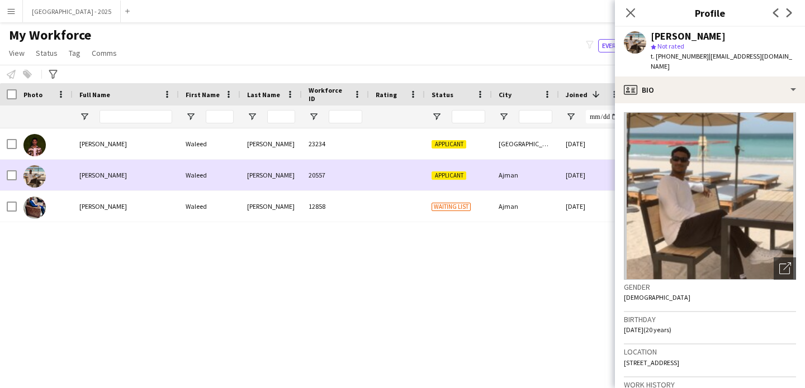
click at [550, 188] on div "Ajman" at bounding box center [525, 175] width 67 height 31
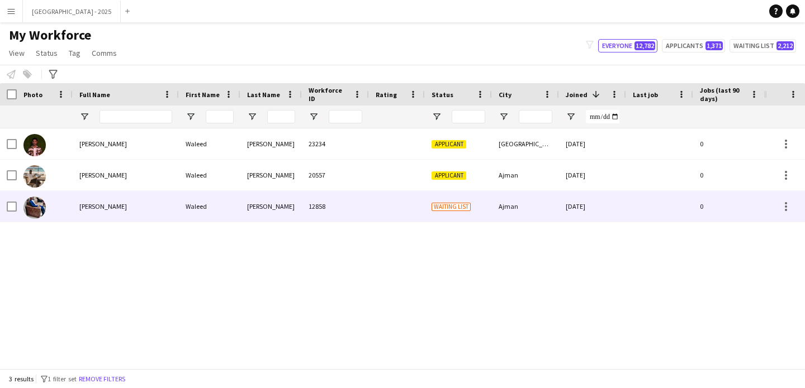
click at [544, 197] on div "Ajman" at bounding box center [525, 206] width 67 height 31
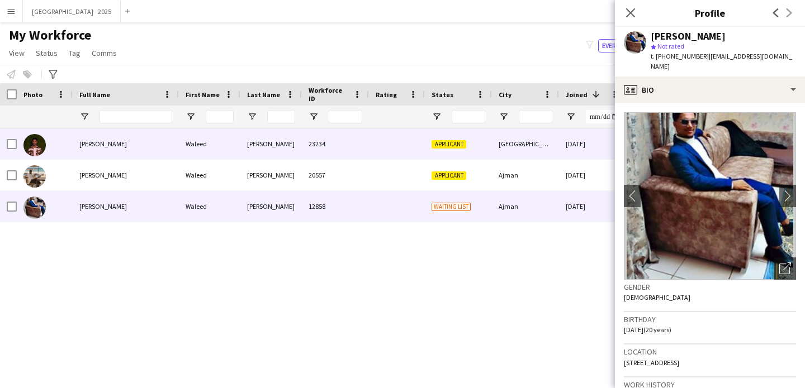
click at [513, 153] on div "[GEOGRAPHIC_DATA]" at bounding box center [525, 144] width 67 height 31
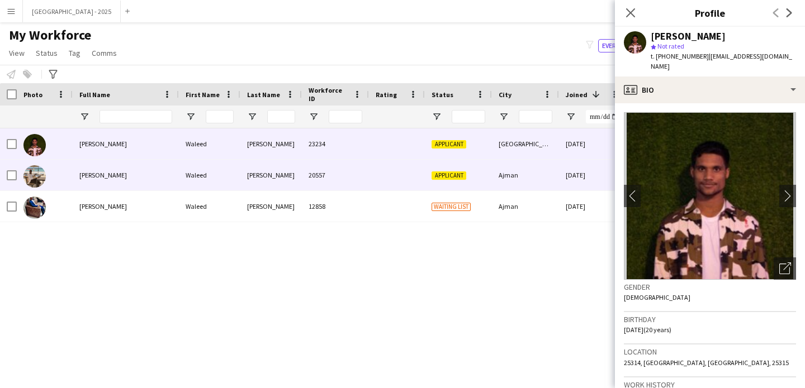
click at [515, 167] on div "Ajman" at bounding box center [525, 175] width 67 height 31
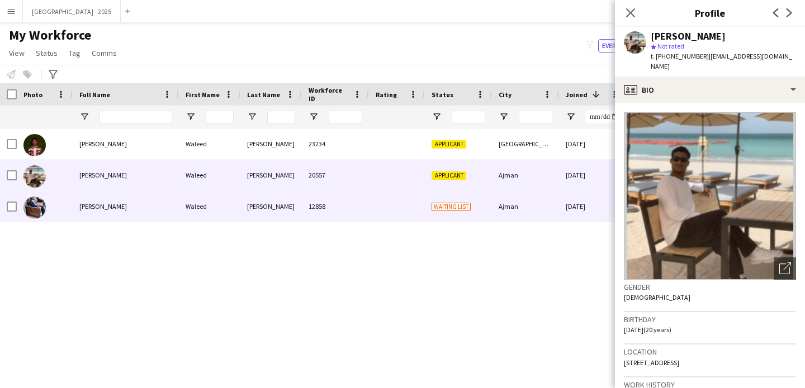
click at [515, 196] on div "Ajman" at bounding box center [525, 206] width 67 height 31
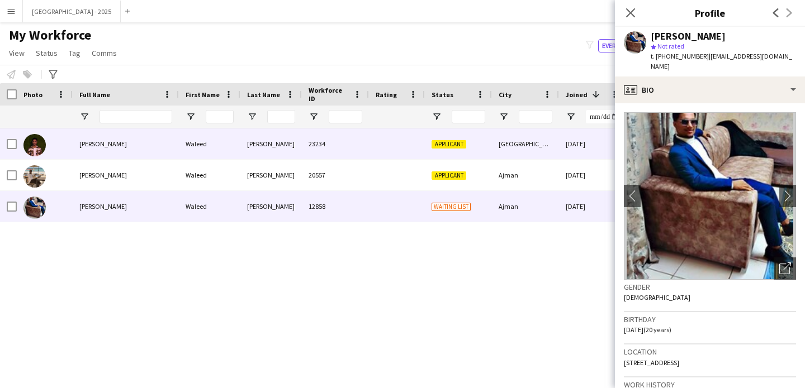
click at [40, 140] on img at bounding box center [34, 145] width 22 height 22
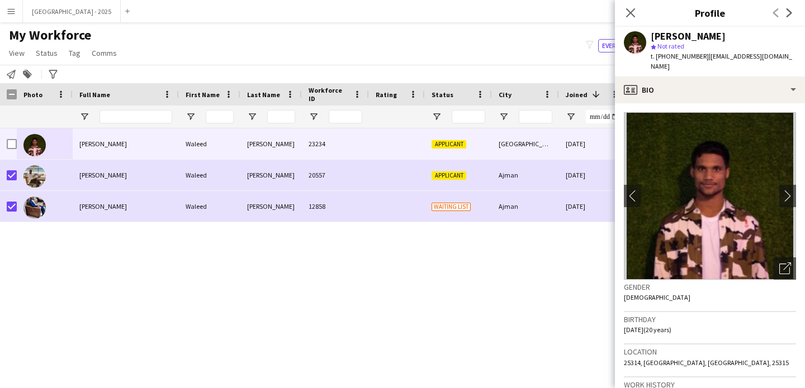
click at [48, 42] on span "My Workforce" at bounding box center [50, 35] width 82 height 17
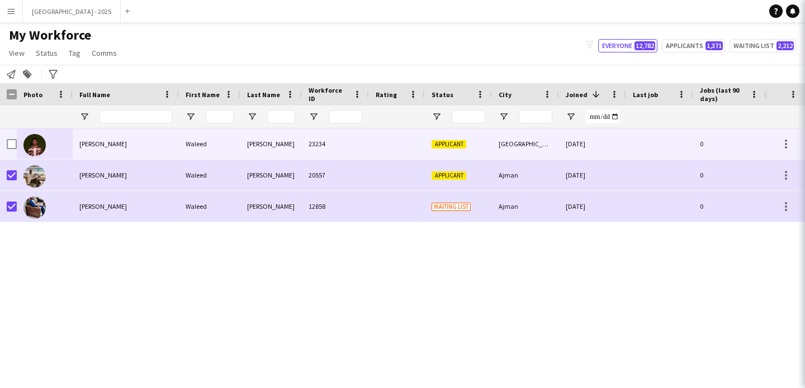
click at [44, 56] on span "Status" at bounding box center [47, 53] width 22 height 10
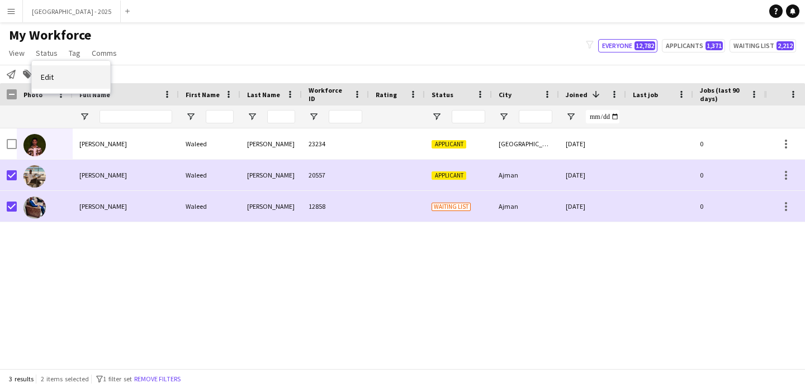
click at [74, 69] on link "Edit" at bounding box center [71, 76] width 78 height 23
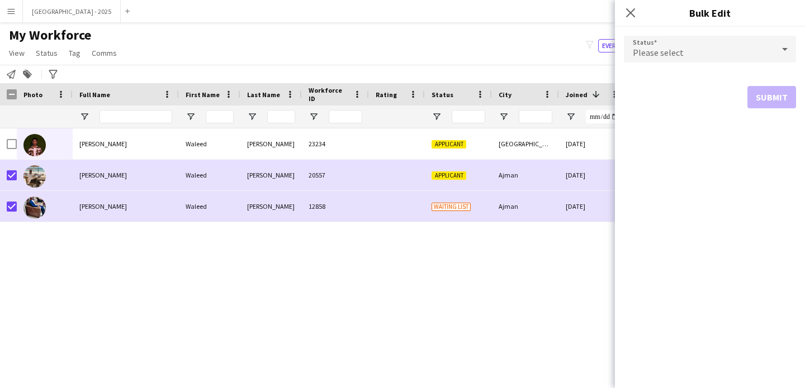
click at [678, 60] on div "Please select" at bounding box center [699, 49] width 150 height 27
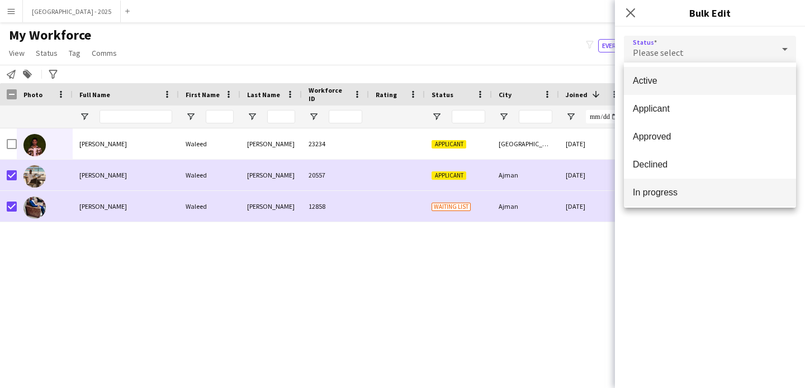
scroll to position [83, 0]
click at [665, 194] on span "Suspended" at bounding box center [710, 193] width 154 height 11
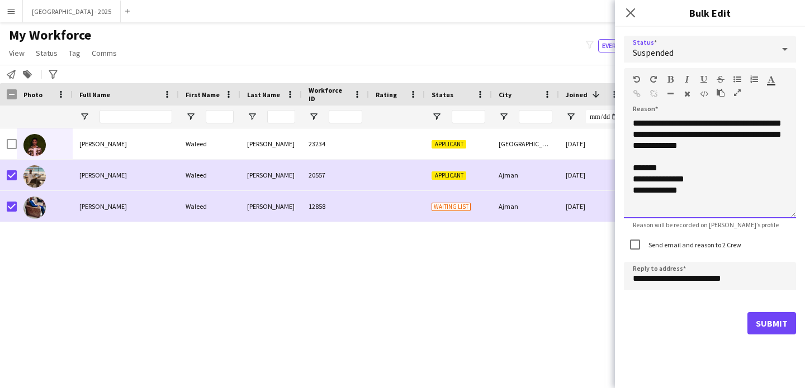
click at [740, 146] on div "**********" at bounding box center [710, 168] width 172 height 101
click at [710, 238] on div "Send email and reason to 2 Crew" at bounding box center [682, 245] width 117 height 22
click at [710, 239] on div "Send email and reason to 2 Crew" at bounding box center [682, 245] width 117 height 22
click at [711, 244] on label "Send email and reason to 2 Crew" at bounding box center [693, 245] width 95 height 8
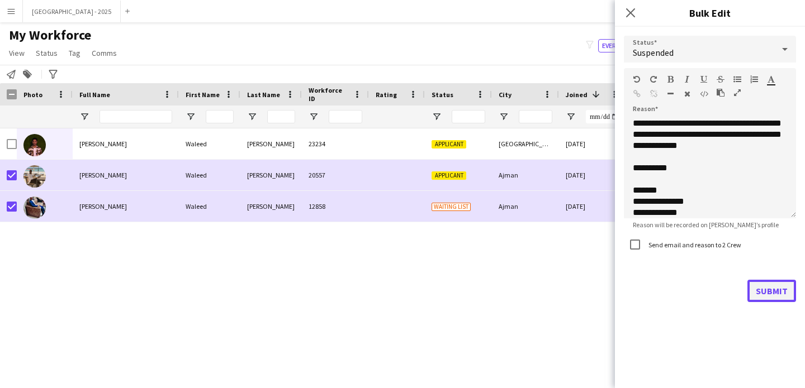
click at [766, 295] on button "Submit" at bounding box center [771, 291] width 49 height 22
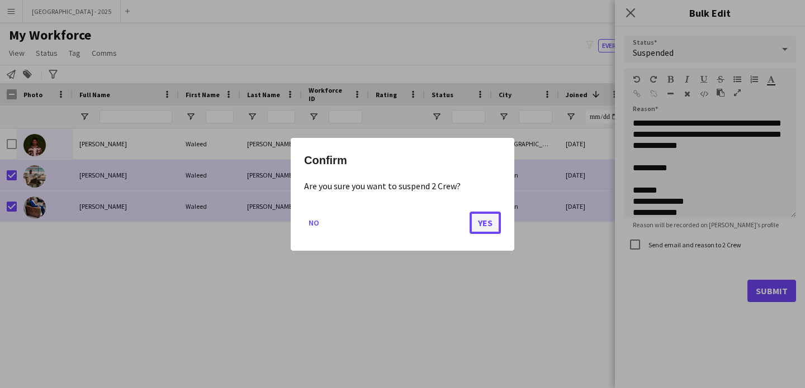
click at [482, 217] on button "Yes" at bounding box center [484, 222] width 31 height 22
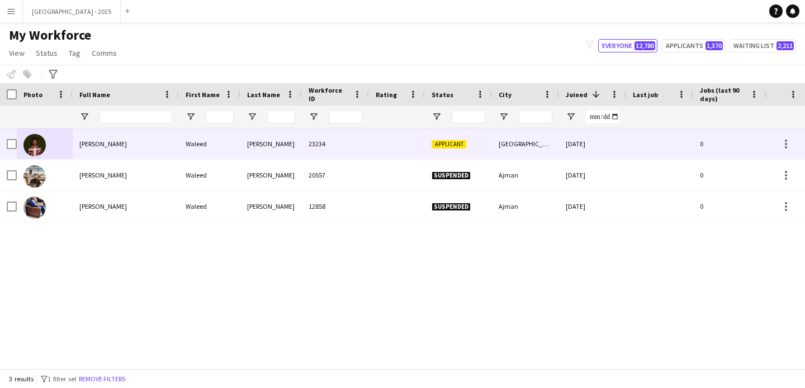
click at [40, 139] on img at bounding box center [34, 145] width 22 height 22
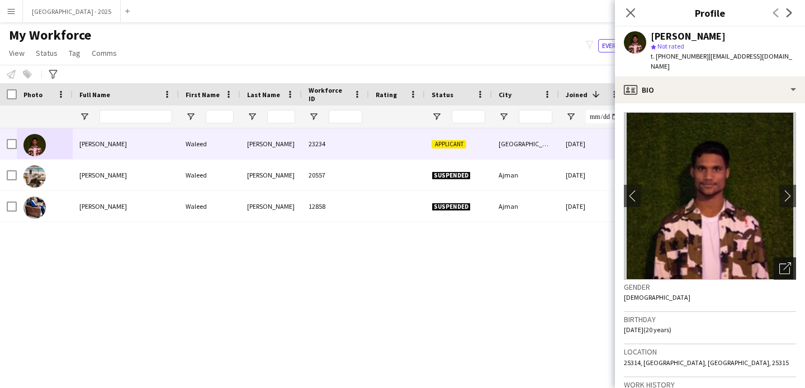
click at [773, 261] on div "Open photos pop-in" at bounding box center [784, 269] width 22 height 22
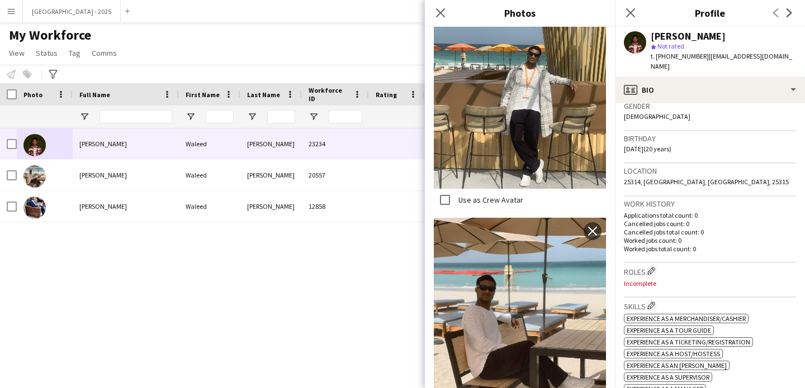
scroll to position [287, 0]
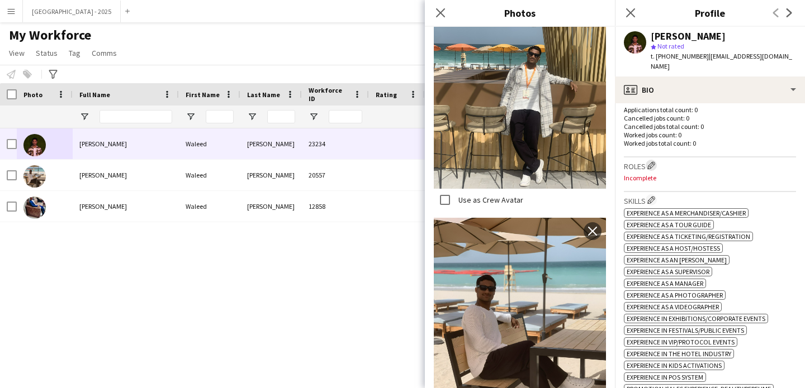
click at [651, 162] on app-icon "Edit crew company roles" at bounding box center [651, 166] width 8 height 8
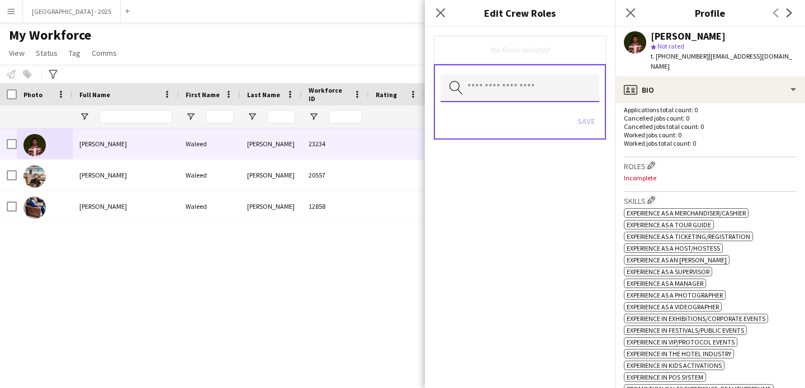
click at [535, 92] on input "text" at bounding box center [519, 88] width 159 height 28
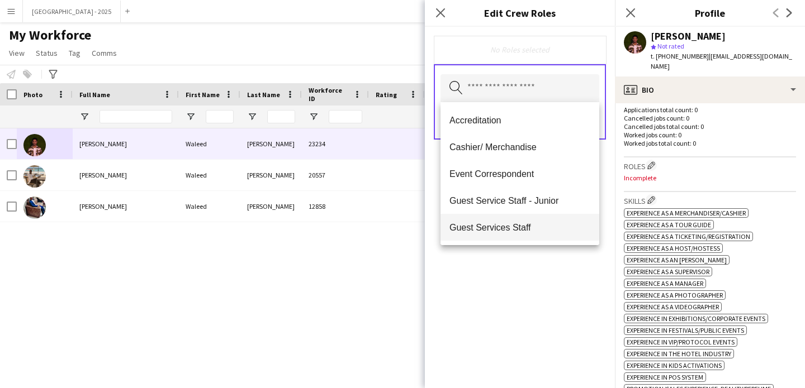
click at [516, 219] on mat-option "Guest Services Staff" at bounding box center [519, 227] width 159 height 27
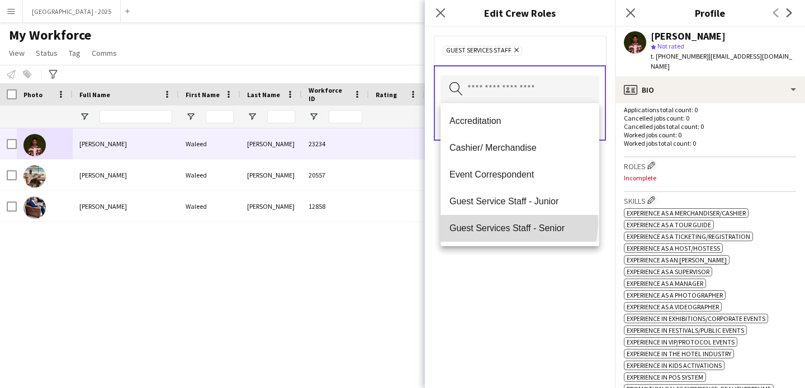
click at [518, 223] on span "Guest Services Staff - Senior" at bounding box center [519, 228] width 141 height 11
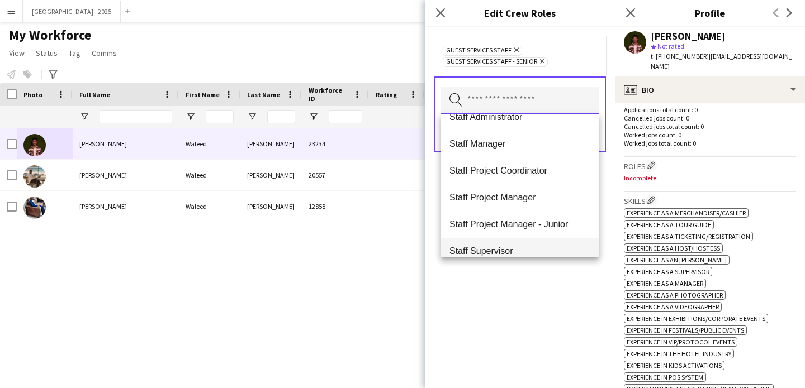
scroll to position [303, 0]
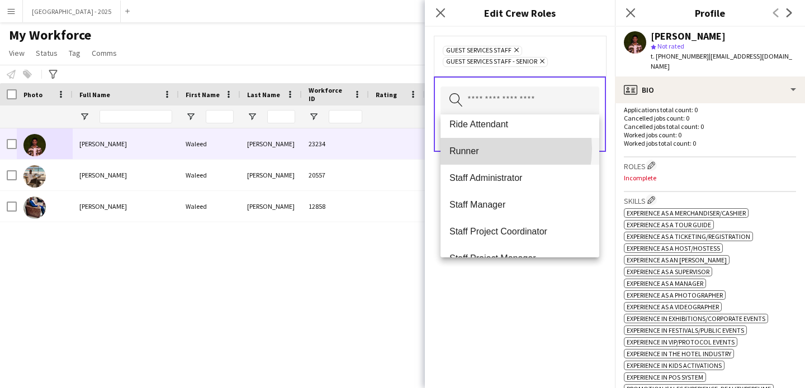
click at [490, 149] on span "Runner" at bounding box center [519, 151] width 141 height 11
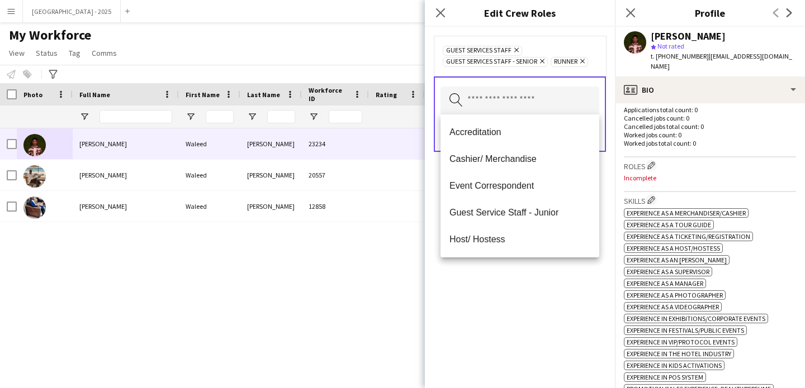
click at [523, 319] on div "Guest Services Staff Remove Guest Services Staff - Senior Remove Runner Remove …" at bounding box center [520, 208] width 190 height 362
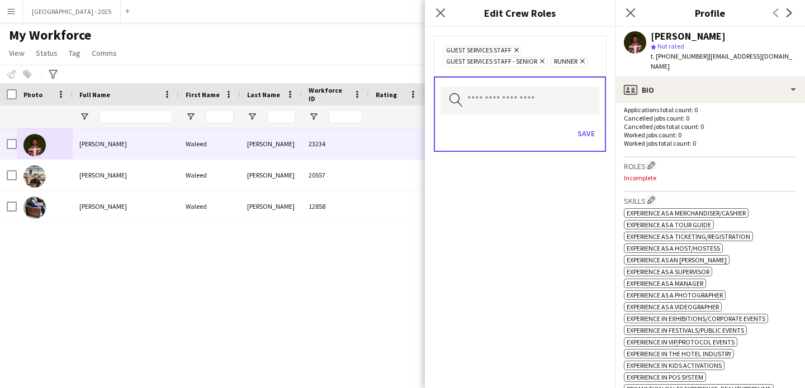
click at [599, 125] on div "Search by role type Save" at bounding box center [520, 114] width 172 height 75
click at [585, 131] on button "Save" at bounding box center [586, 134] width 26 height 18
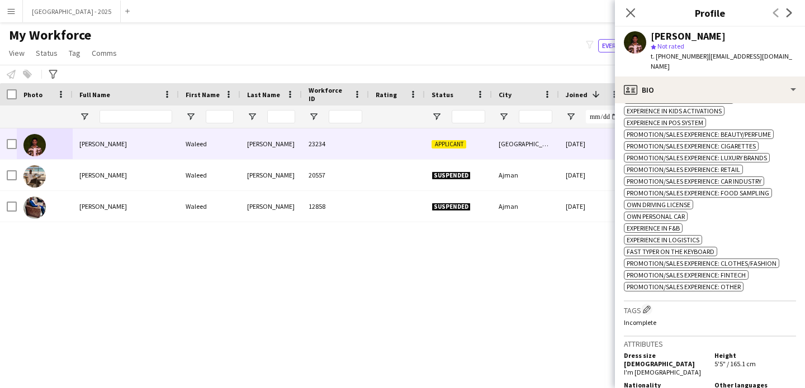
scroll to position [595, 0]
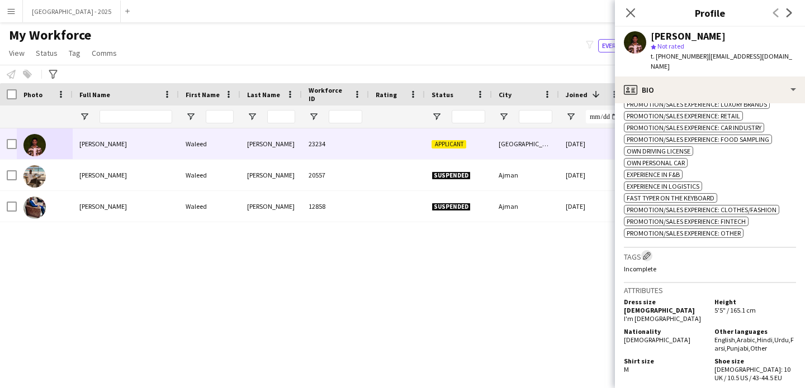
click at [649, 262] on button "Edit crew company tags" at bounding box center [646, 255] width 11 height 11
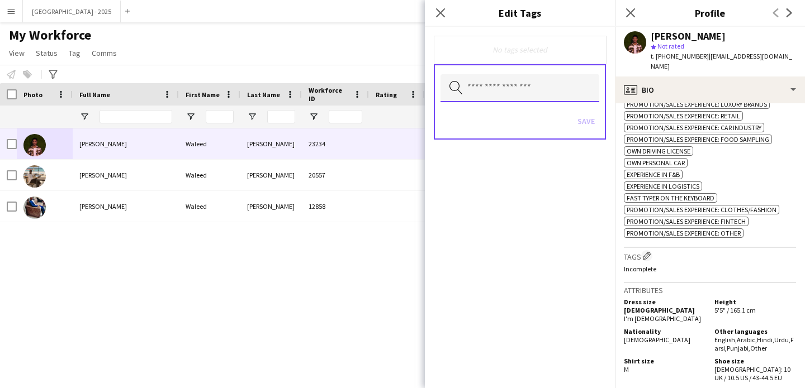
click at [519, 88] on input "text" at bounding box center [519, 88] width 159 height 28
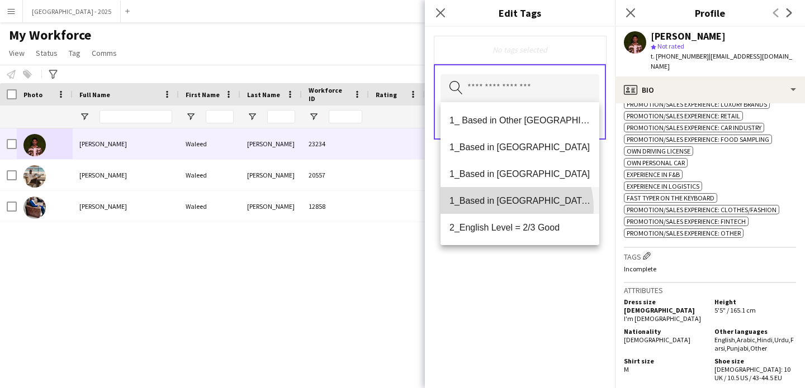
click at [507, 208] on mat-option "1_Based in [GEOGRAPHIC_DATA]/[GEOGRAPHIC_DATA]/Ajman" at bounding box center [519, 200] width 159 height 27
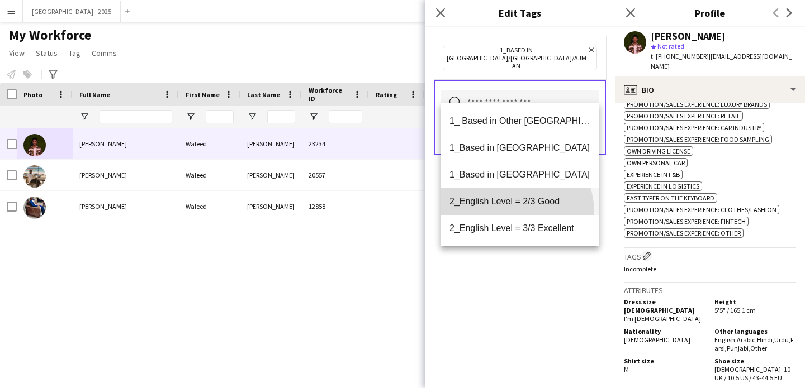
click at [514, 212] on mat-option "2_English Level = 2/3 Good" at bounding box center [519, 201] width 159 height 27
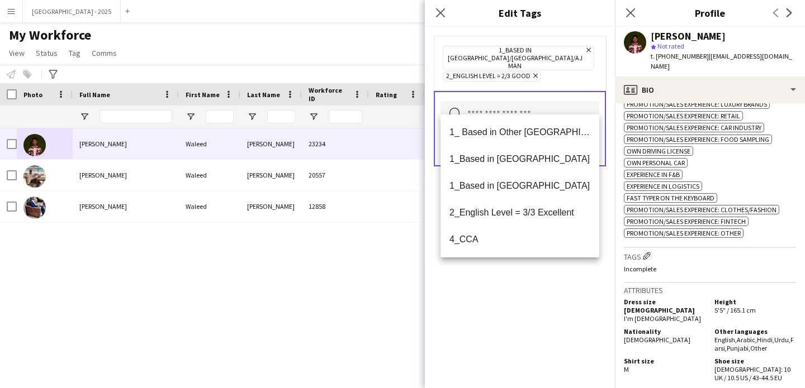
click at [522, 299] on div "1_Based in [GEOGRAPHIC_DATA]/[GEOGRAPHIC_DATA]/Ajman Remove 2_English Level = 2…" at bounding box center [520, 208] width 190 height 362
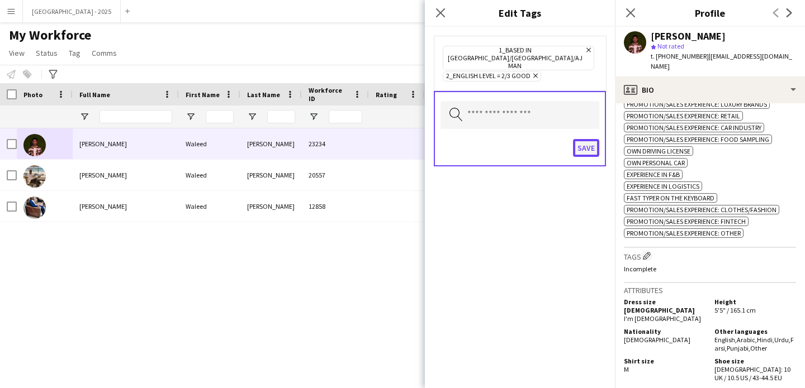
click at [588, 139] on button "Save" at bounding box center [586, 148] width 26 height 18
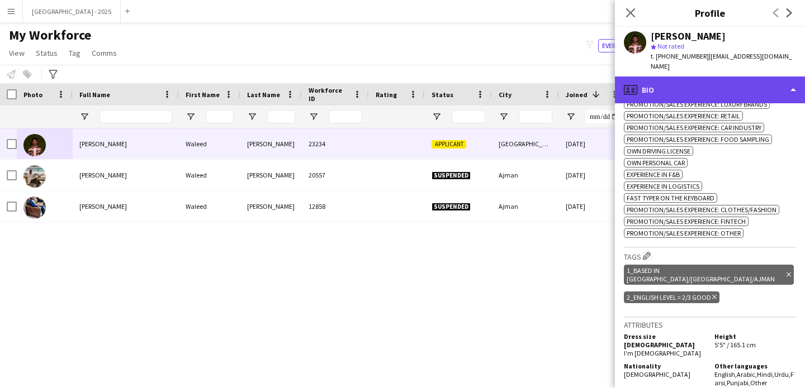
click at [704, 77] on div "profile Bio" at bounding box center [710, 90] width 190 height 27
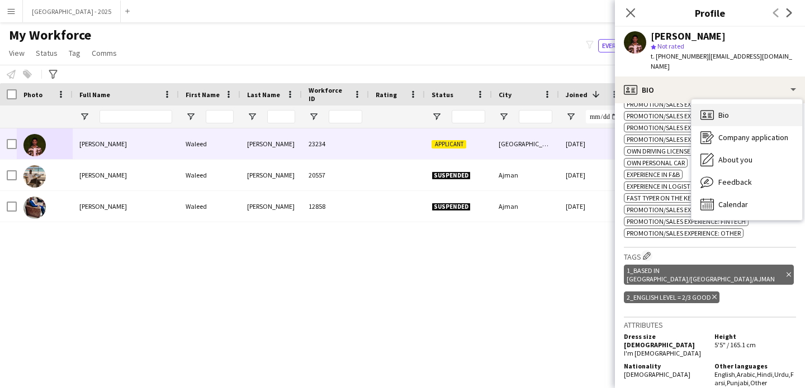
click at [745, 107] on div "Bio Bio" at bounding box center [746, 115] width 111 height 22
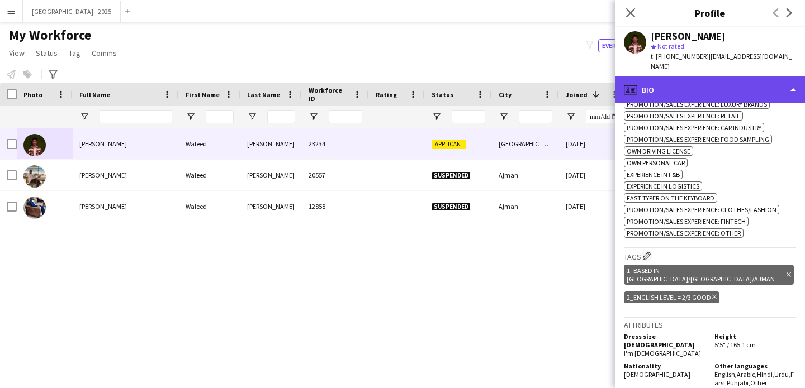
click at [734, 77] on div "profile Bio" at bounding box center [710, 90] width 190 height 27
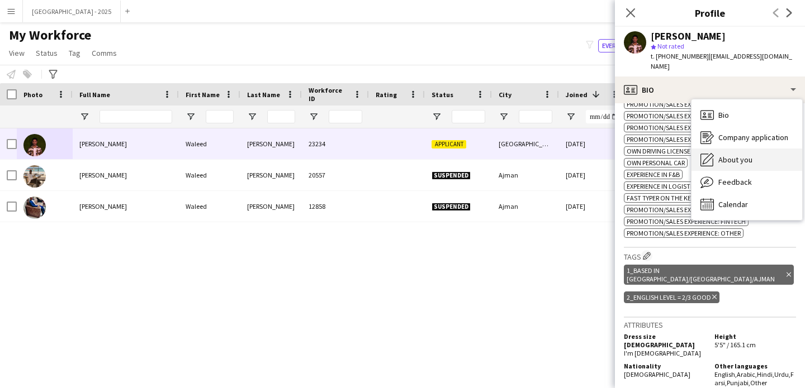
click at [739, 155] on span "About you" at bounding box center [735, 160] width 34 height 10
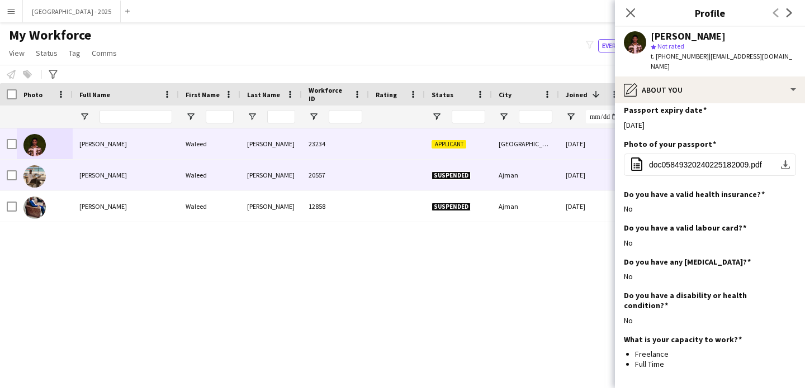
scroll to position [701, 0]
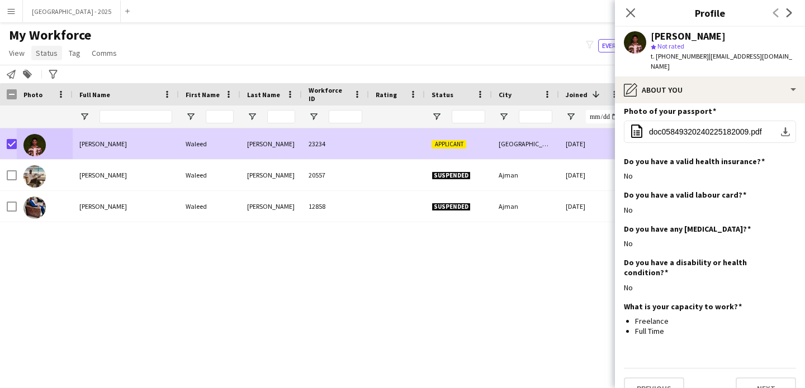
click at [44, 59] on link "Status" at bounding box center [46, 53] width 31 height 15
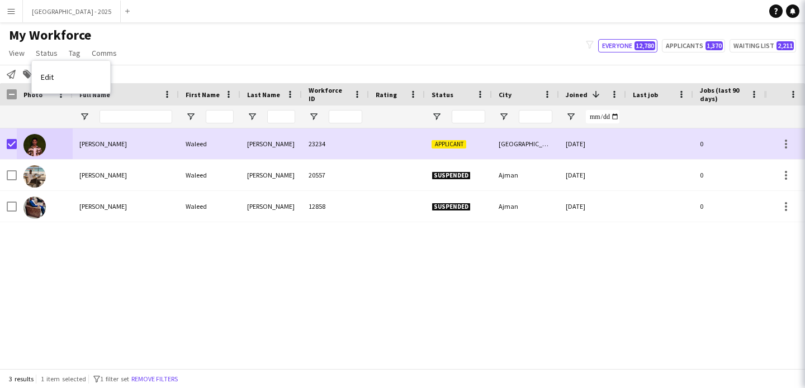
click at [58, 74] on link "Edit" at bounding box center [71, 76] width 78 height 23
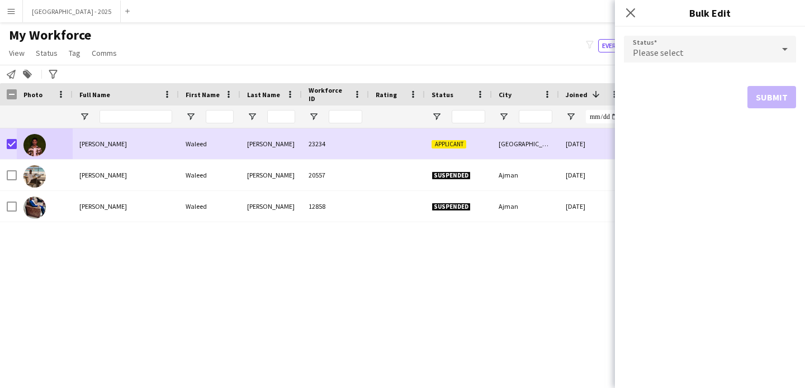
click at [662, 55] on span "Please select" at bounding box center [658, 52] width 51 height 11
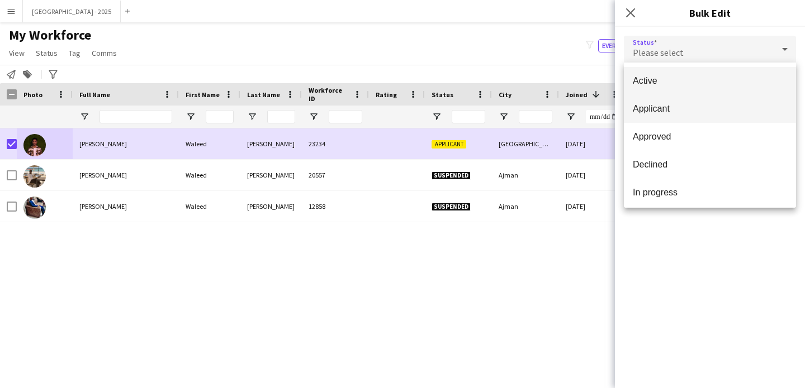
click at [662, 99] on mat-option "Applicant" at bounding box center [710, 109] width 172 height 28
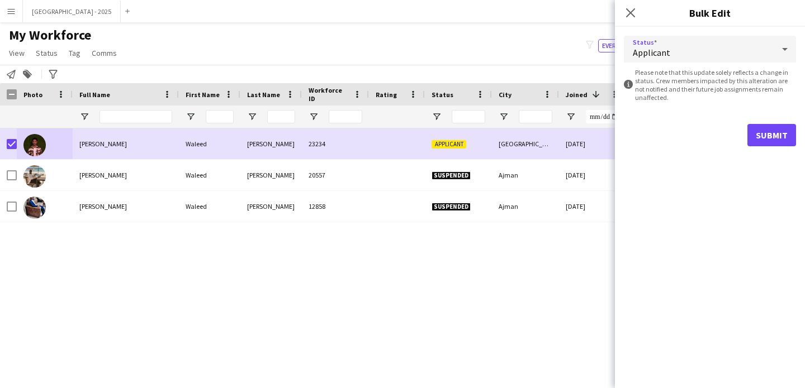
click at [678, 55] on div "Applicant" at bounding box center [699, 49] width 150 height 27
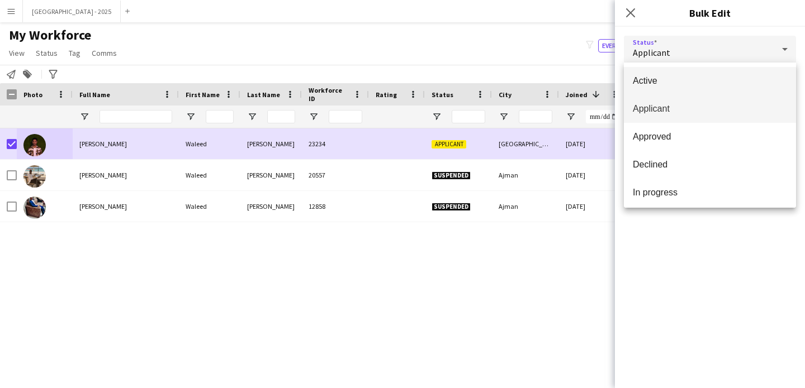
click at [688, 87] on mat-option "Active" at bounding box center [710, 81] width 172 height 28
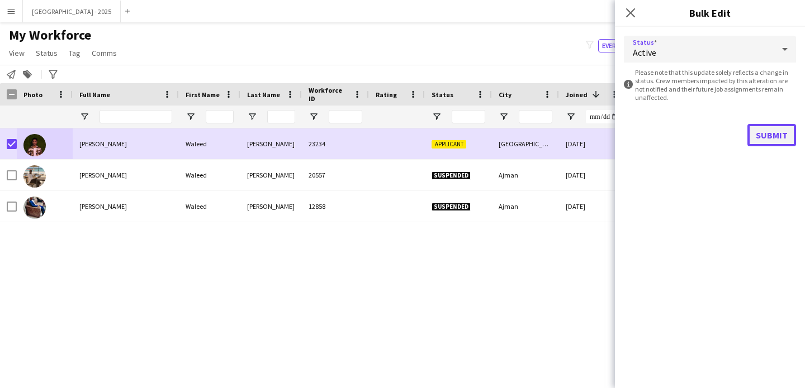
click at [774, 137] on button "Submit" at bounding box center [771, 135] width 49 height 22
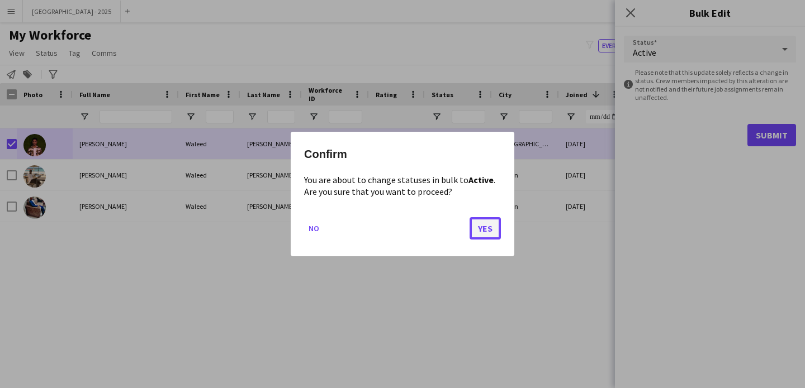
click at [469, 227] on button "Yes" at bounding box center [484, 228] width 31 height 22
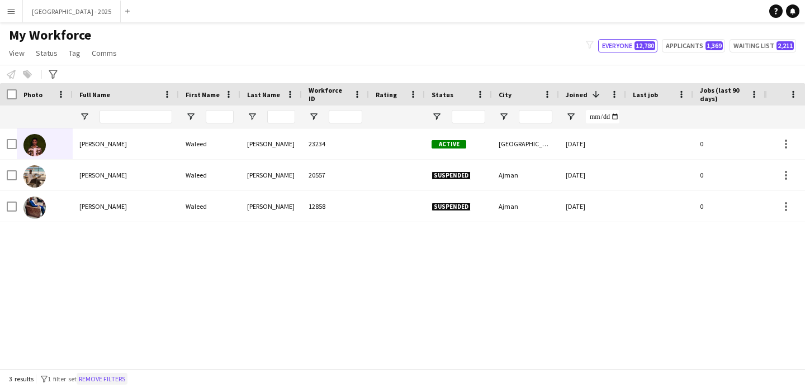
click at [114, 378] on button "Remove filters" at bounding box center [102, 379] width 51 height 12
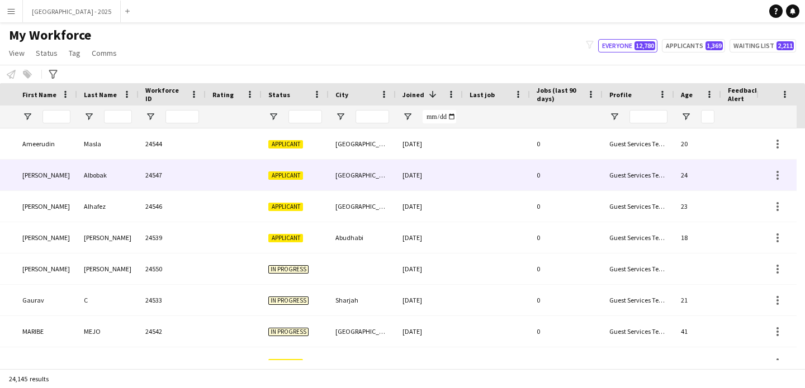
scroll to position [0, 385]
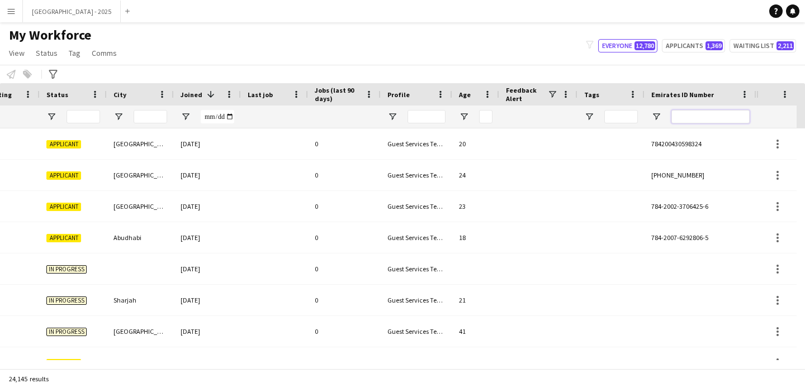
click at [702, 112] on input "Emirates ID Number Filter Input" at bounding box center [710, 116] width 78 height 13
paste input "*******"
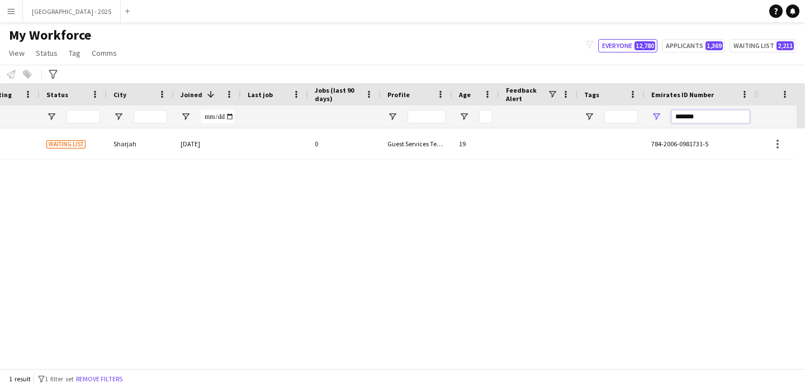
scroll to position [0, 377]
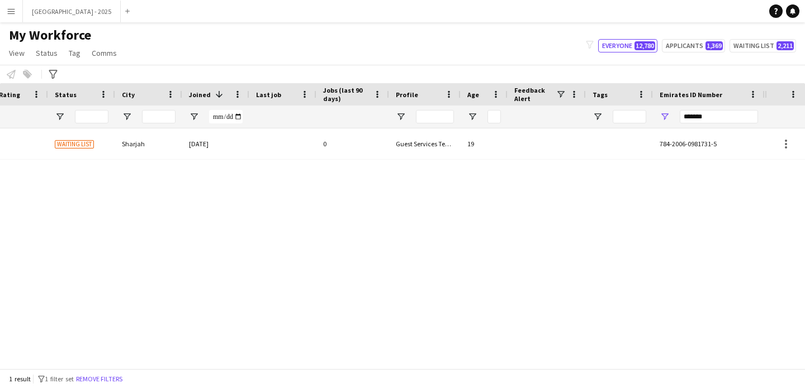
click at [653, 167] on div "[PERSON_NAME] 8883 Waiting list Sharjah [DATE] 0 Guest Services Team 19 784-200…" at bounding box center [382, 245] width 764 height 232
click at [656, 156] on div "784-2006-0981731-5" at bounding box center [709, 144] width 112 height 31
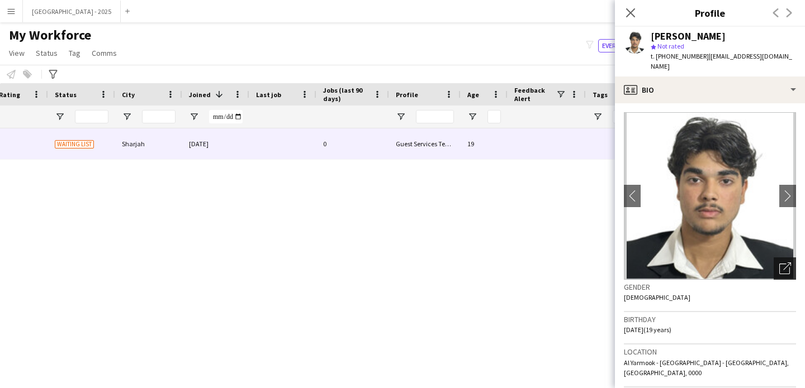
click at [783, 263] on icon at bounding box center [787, 267] width 8 height 8
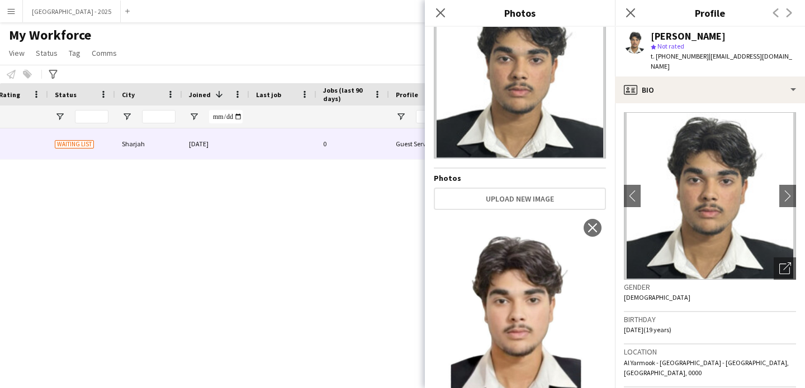
scroll to position [97, 0]
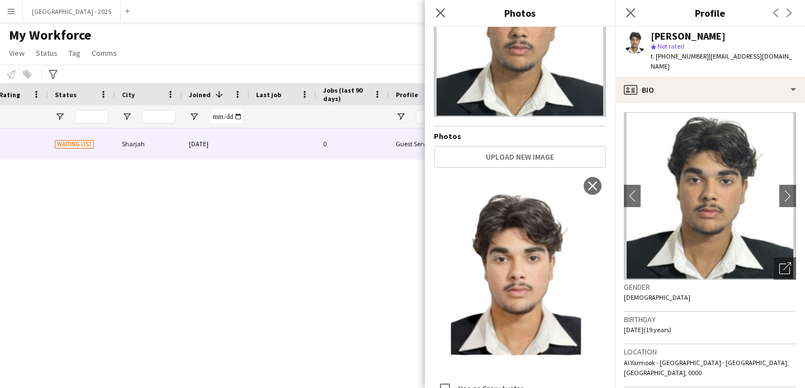
click at [692, 217] on img at bounding box center [710, 196] width 172 height 168
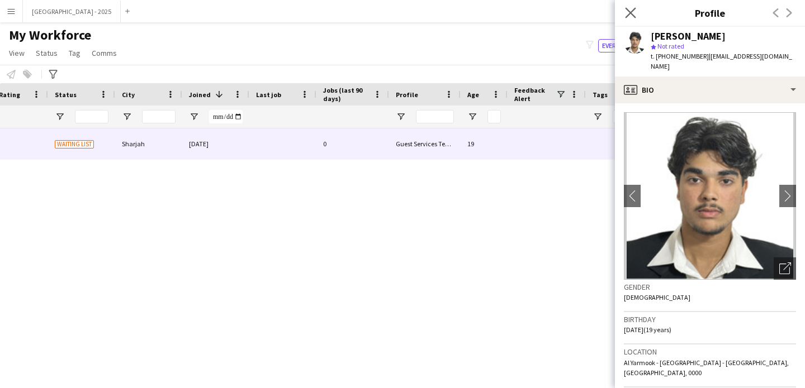
click at [624, 18] on app-icon "Close pop-in" at bounding box center [631, 13] width 16 height 16
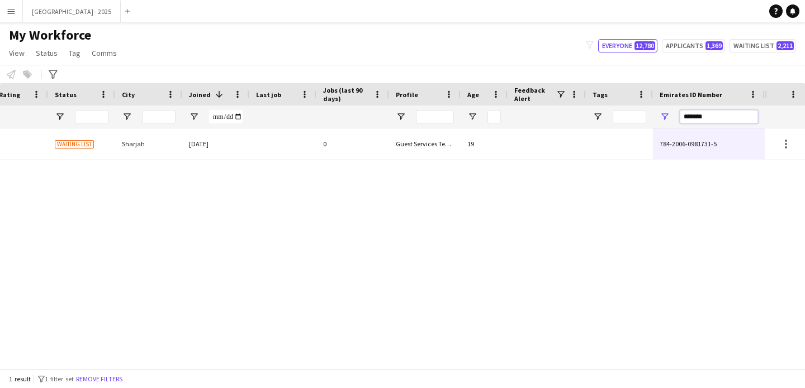
click at [699, 117] on input "*******" at bounding box center [719, 116] width 78 height 13
paste input "Emirates ID Number Filter Input"
type input "*******"
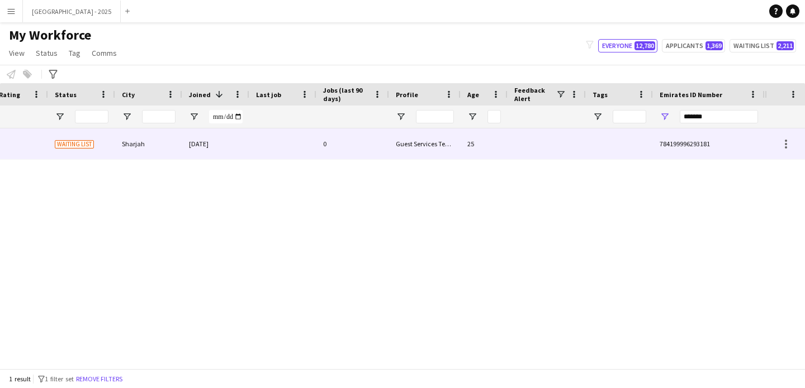
click at [678, 136] on div "784199996293181" at bounding box center [709, 144] width 112 height 31
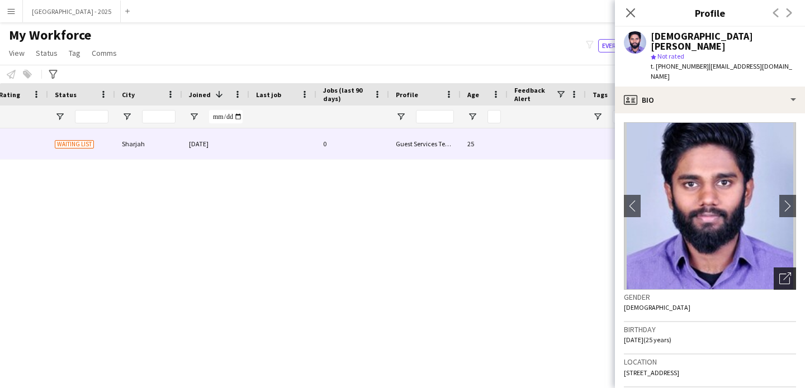
click at [779, 273] on icon "Open photos pop-in" at bounding box center [785, 279] width 12 height 12
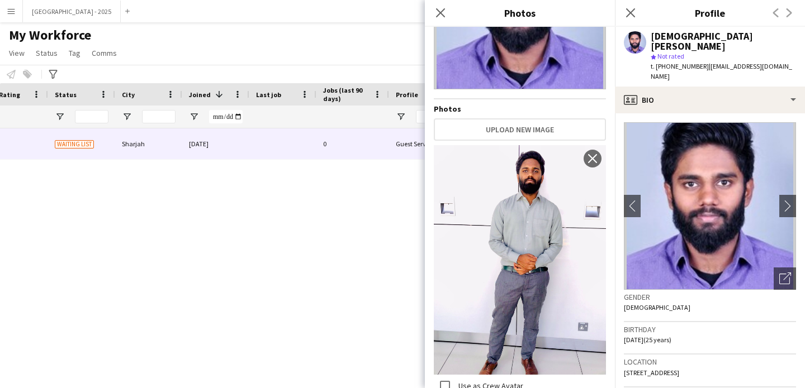
scroll to position [0, 0]
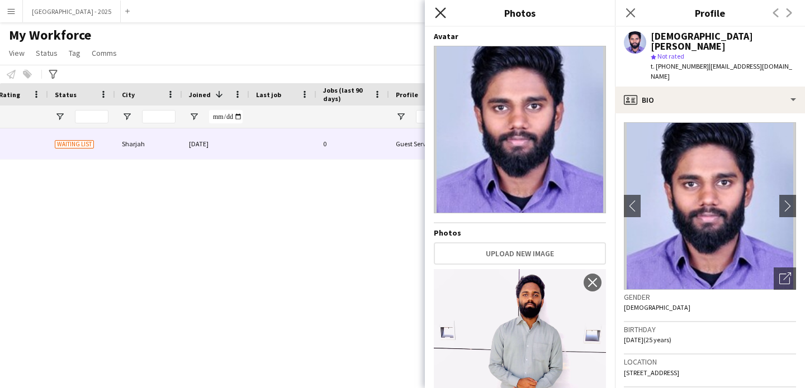
click at [439, 13] on icon "Close pop-in" at bounding box center [440, 12] width 11 height 11
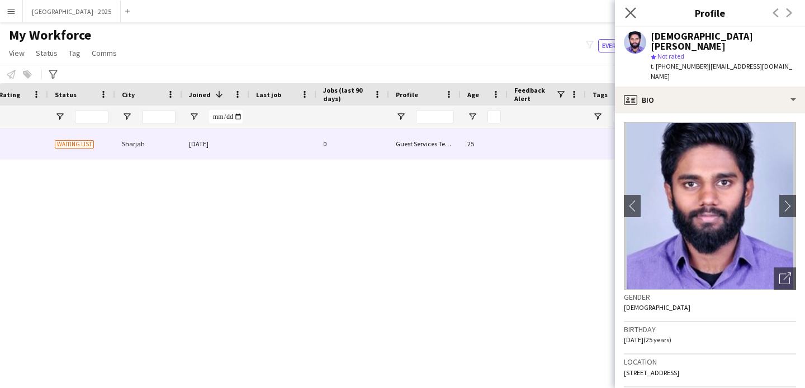
click at [637, 17] on app-icon "Close pop-in" at bounding box center [631, 13] width 16 height 16
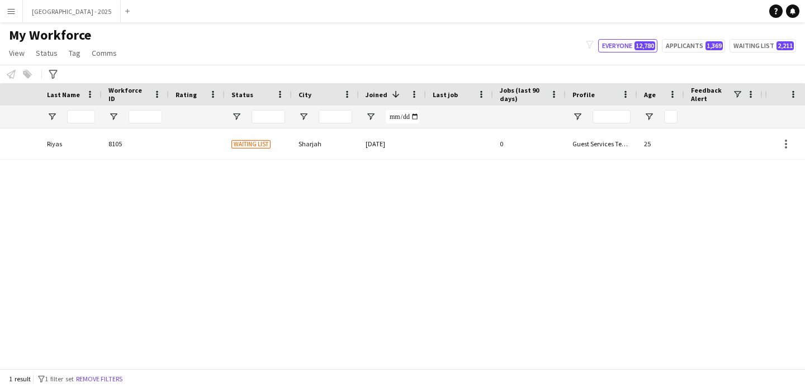
scroll to position [0, 377]
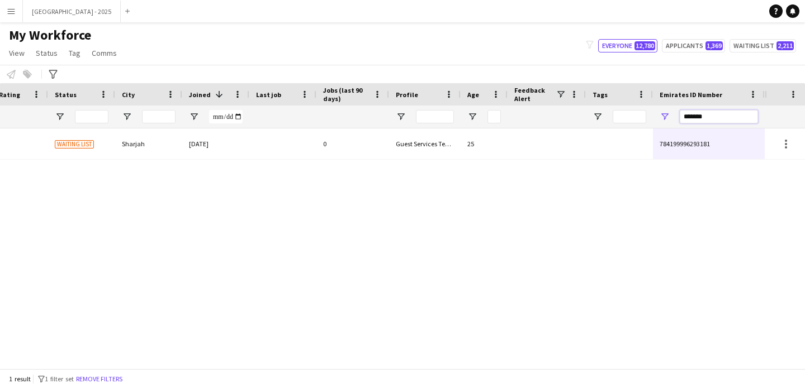
click at [715, 121] on input "*******" at bounding box center [719, 116] width 78 height 13
paste input "Emirates ID Number Filter Input"
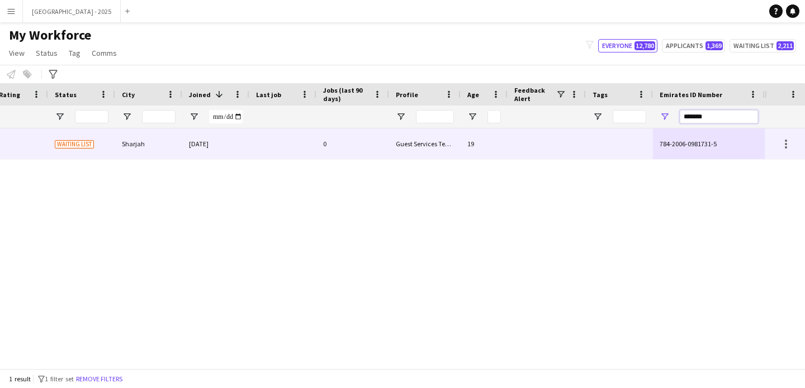
type input "*******"
click at [637, 135] on div at bounding box center [619, 144] width 67 height 31
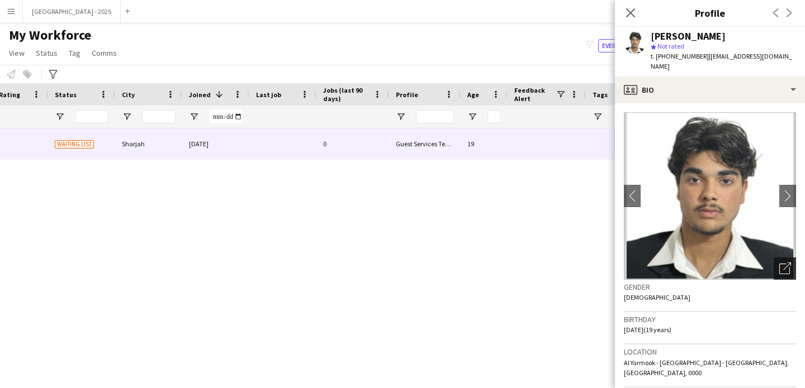
click at [779, 263] on icon "Open photos pop-in" at bounding box center [785, 269] width 12 height 12
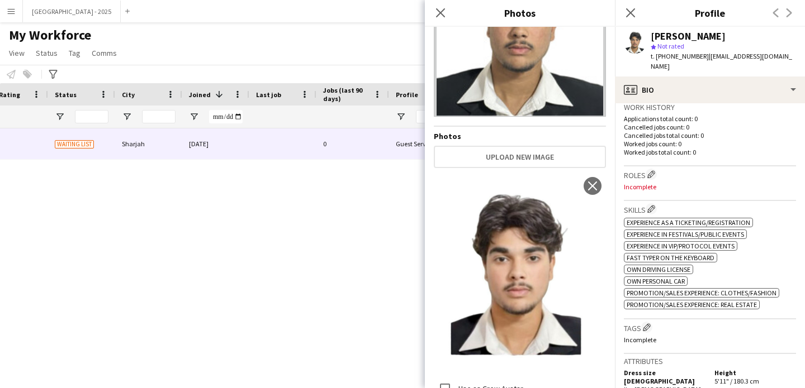
scroll to position [334, 0]
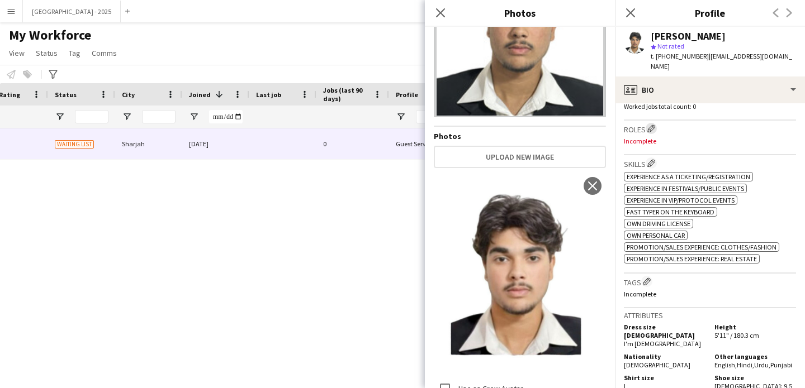
click at [655, 125] on app-icon "Edit crew company roles" at bounding box center [651, 129] width 8 height 8
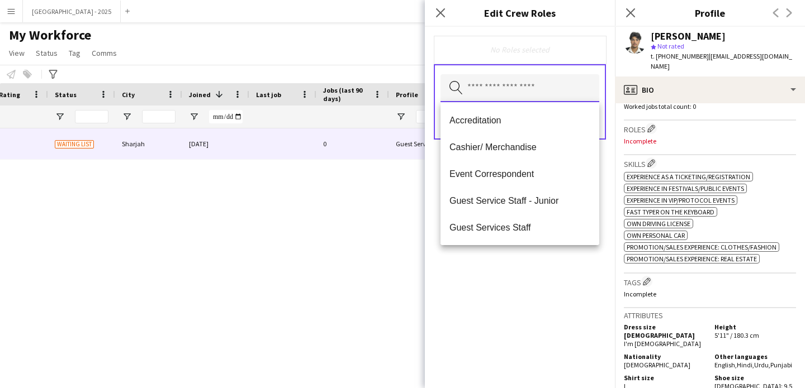
click at [526, 89] on input "text" at bounding box center [519, 88] width 159 height 28
click at [525, 227] on span "Guest Services Staff" at bounding box center [519, 227] width 141 height 11
click at [523, 266] on div "Guest Services Staff Remove Search by role type Save" at bounding box center [520, 208] width 190 height 362
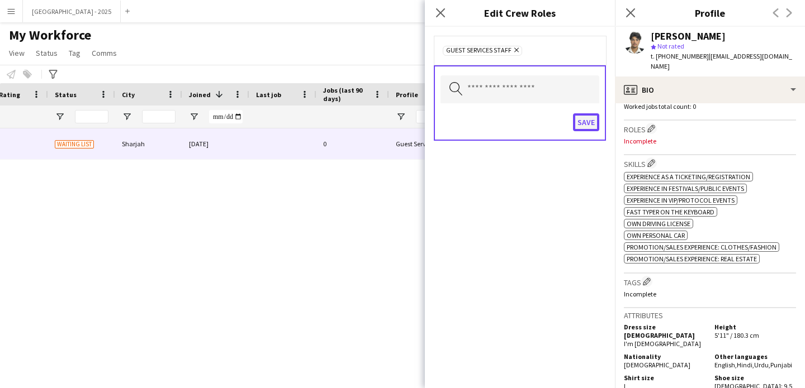
click at [581, 125] on button "Save" at bounding box center [586, 122] width 26 height 18
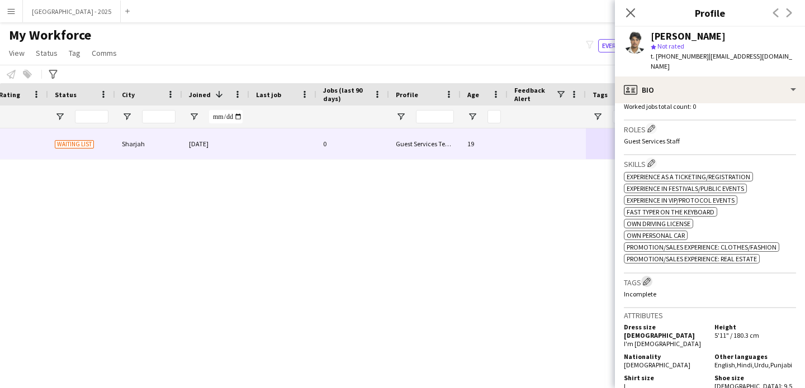
click at [648, 276] on button "Edit crew company tags" at bounding box center [646, 281] width 11 height 11
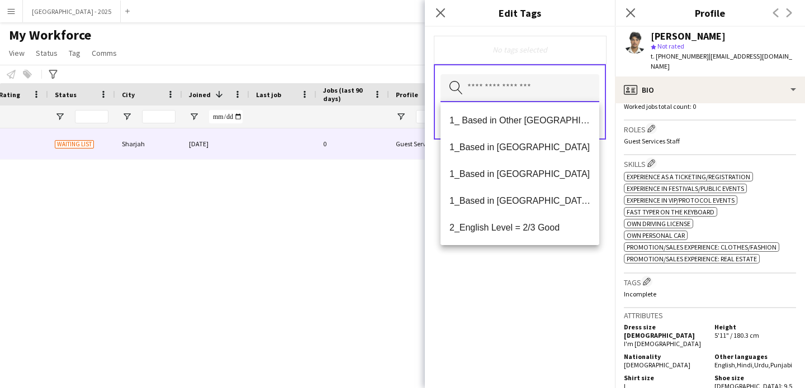
click at [499, 82] on input "text" at bounding box center [519, 88] width 159 height 28
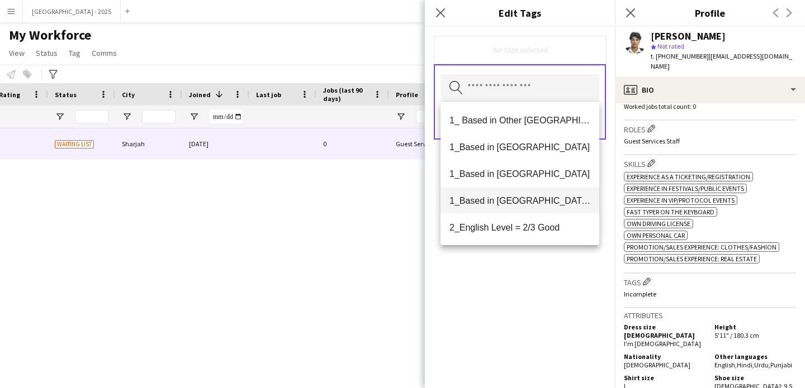
click at [513, 204] on span "1_Based in [GEOGRAPHIC_DATA]/[GEOGRAPHIC_DATA]/Ajman" at bounding box center [519, 201] width 141 height 11
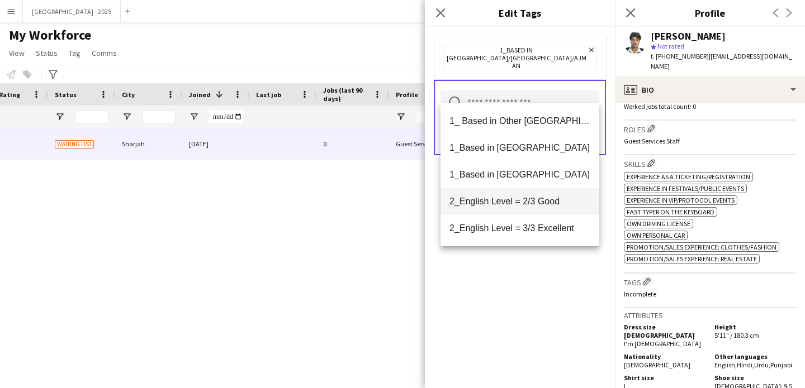
click at [518, 211] on mat-option "2_English Level = 2/3 Good" at bounding box center [519, 201] width 159 height 27
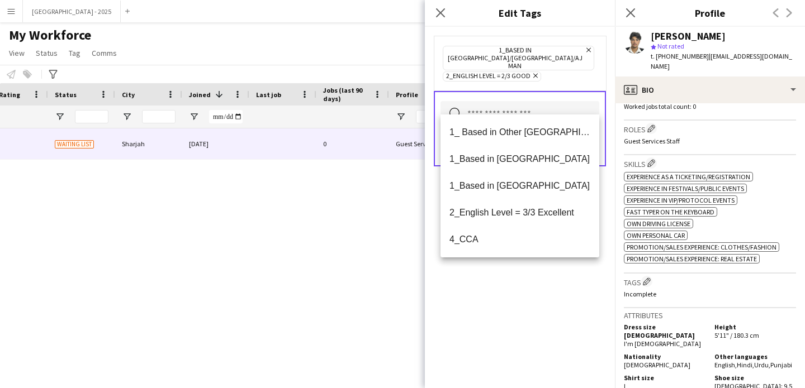
click at [514, 278] on div "1_Based in [GEOGRAPHIC_DATA]/[GEOGRAPHIC_DATA]/Ajman Remove 2_English Level = 2…" at bounding box center [520, 208] width 190 height 362
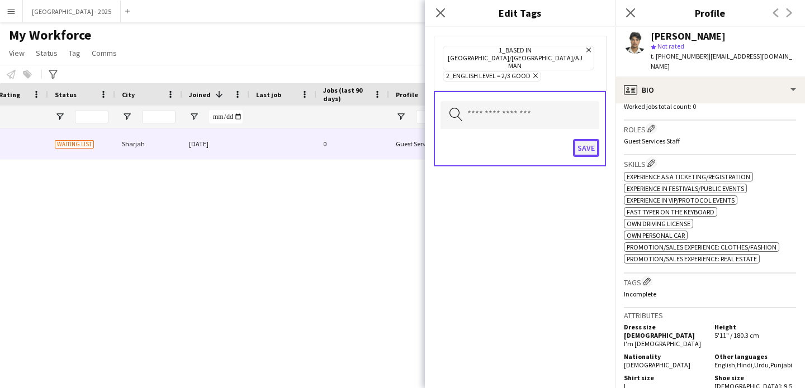
click at [586, 139] on button "Save" at bounding box center [586, 148] width 26 height 18
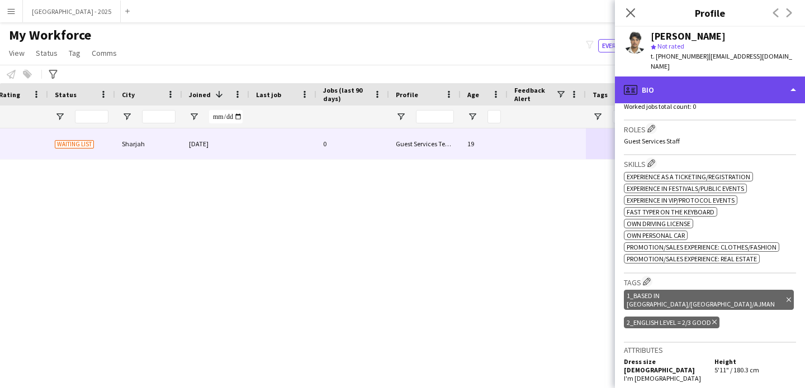
click at [669, 85] on div "profile Bio" at bounding box center [710, 90] width 190 height 27
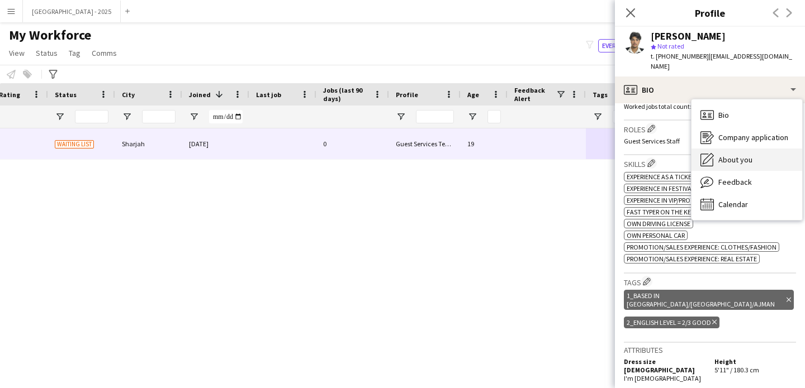
click at [715, 158] on div "About you About you" at bounding box center [746, 160] width 111 height 22
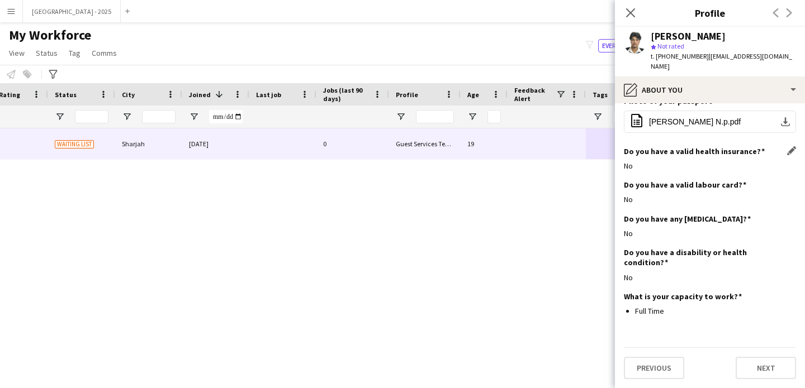
scroll to position [585, 0]
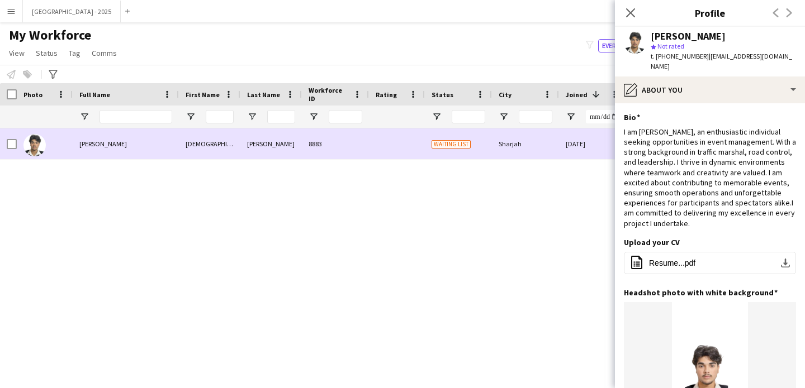
click at [10, 137] on div at bounding box center [12, 144] width 10 height 31
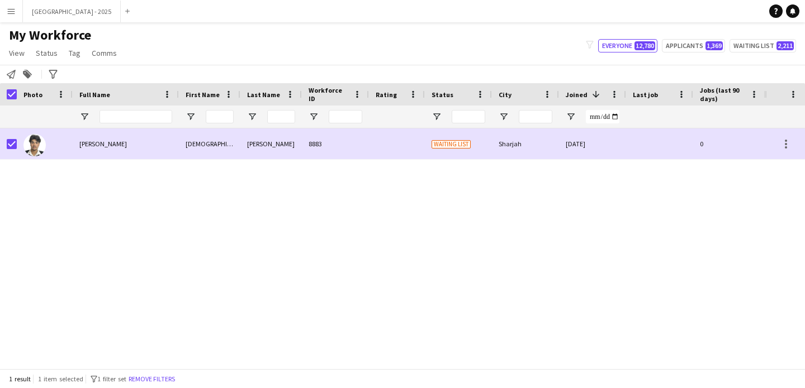
click at [39, 35] on span "My Workforce" at bounding box center [50, 35] width 82 height 17
click at [43, 51] on span "Status" at bounding box center [47, 53] width 22 height 10
click at [63, 72] on link "Edit" at bounding box center [71, 76] width 78 height 23
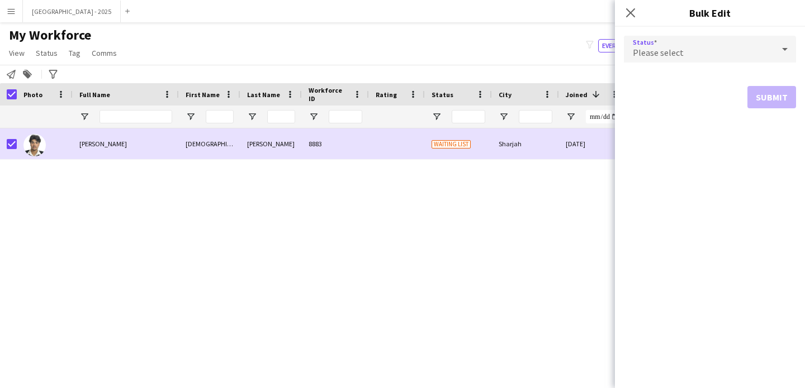
click at [657, 41] on div "Please select" at bounding box center [699, 49] width 150 height 27
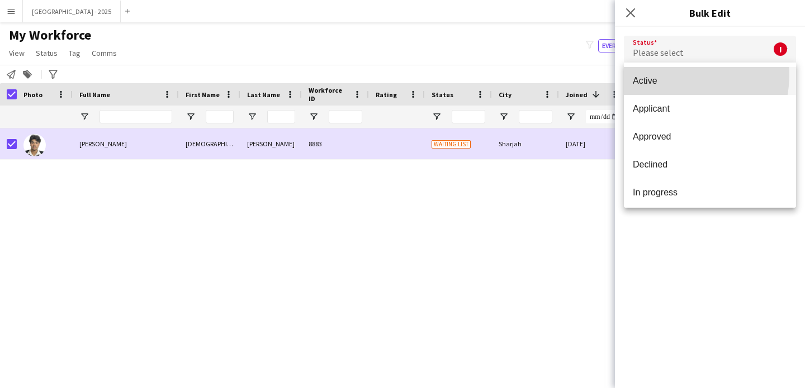
click at [656, 74] on mat-option "Active" at bounding box center [710, 81] width 172 height 28
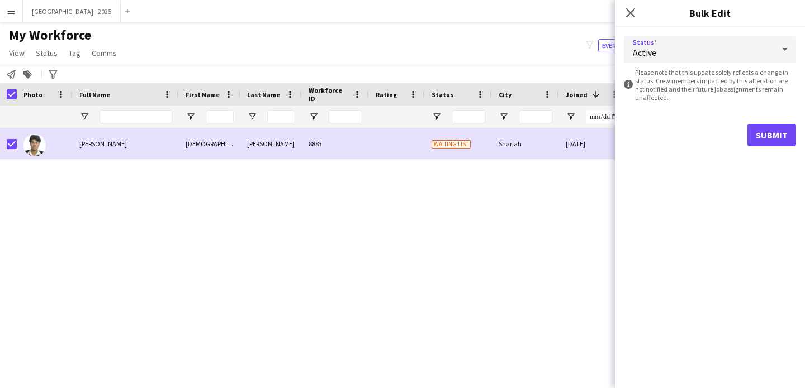
click at [745, 140] on div "Submit" at bounding box center [710, 135] width 172 height 22
click at [762, 138] on button "Submit" at bounding box center [771, 135] width 49 height 22
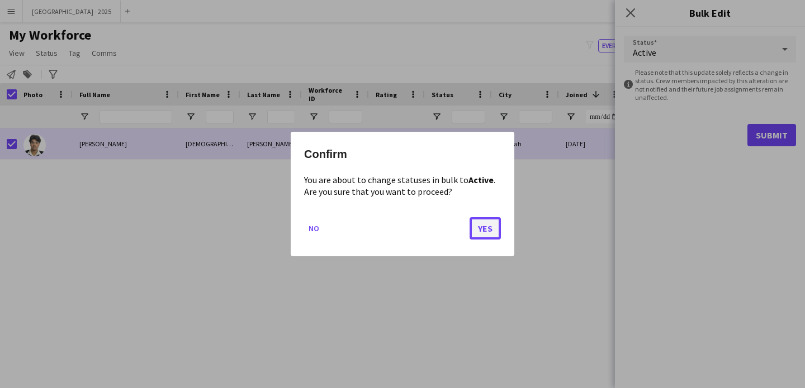
click at [494, 220] on button "Yes" at bounding box center [484, 228] width 31 height 22
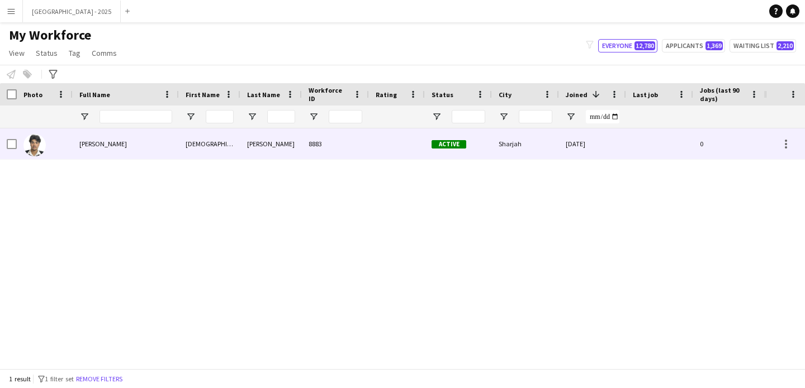
click at [56, 148] on div at bounding box center [45, 144] width 56 height 31
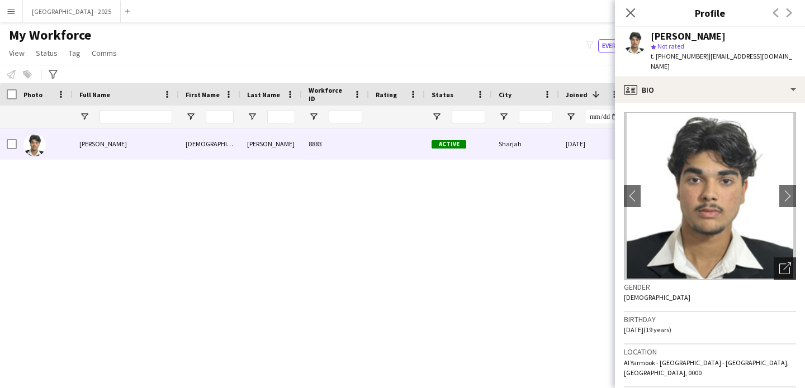
click at [779, 263] on icon "Open photos pop-in" at bounding box center [785, 269] width 12 height 12
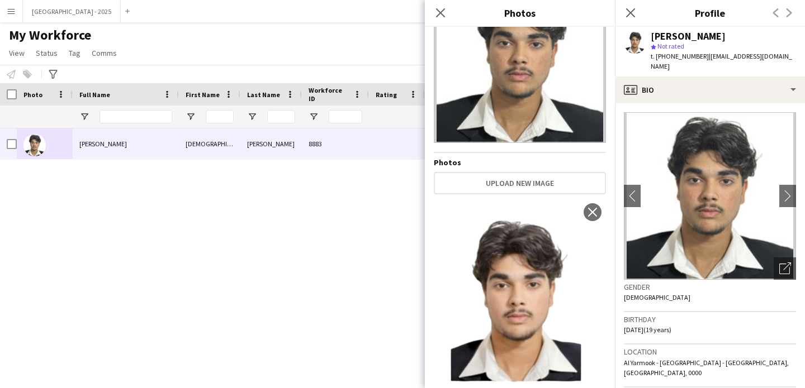
scroll to position [97, 0]
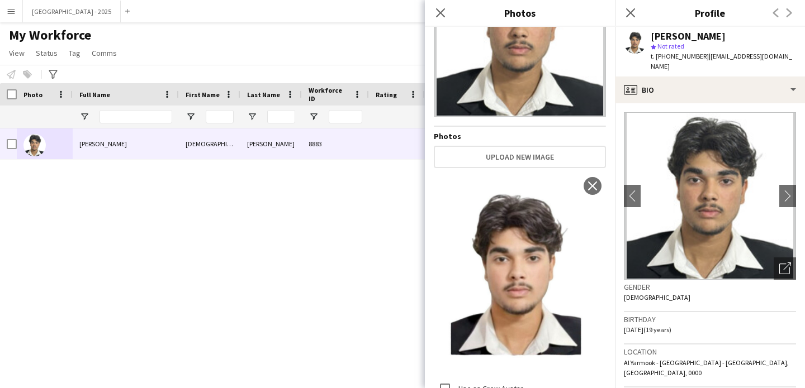
click at [673, 112] on img at bounding box center [710, 196] width 172 height 168
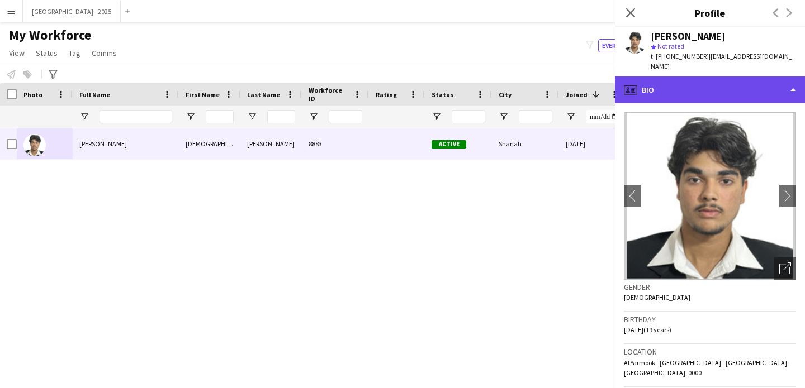
click at [673, 90] on div "profile Bio" at bounding box center [710, 90] width 190 height 27
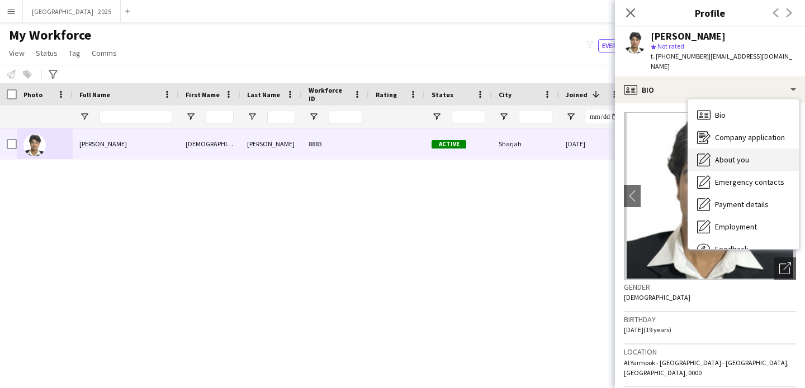
click at [732, 156] on div "About you About you" at bounding box center [743, 160] width 111 height 22
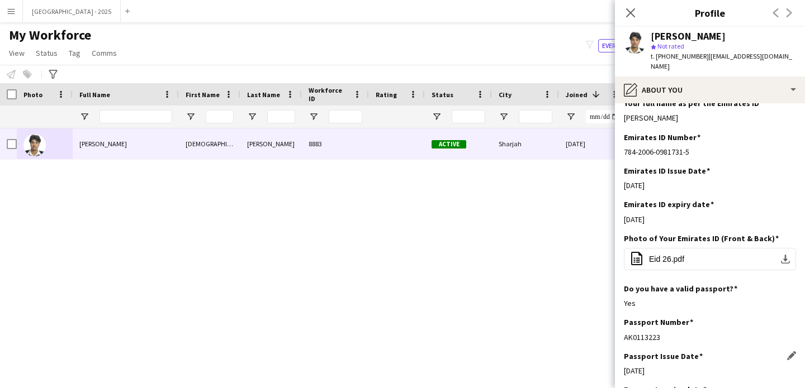
scroll to position [424, 0]
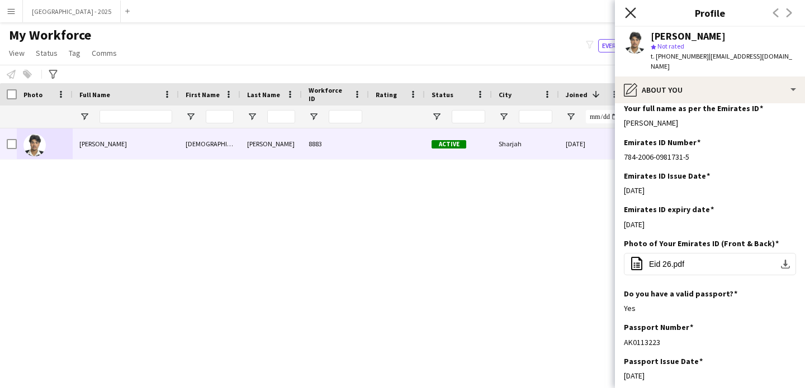
click at [628, 10] on icon at bounding box center [630, 12] width 11 height 11
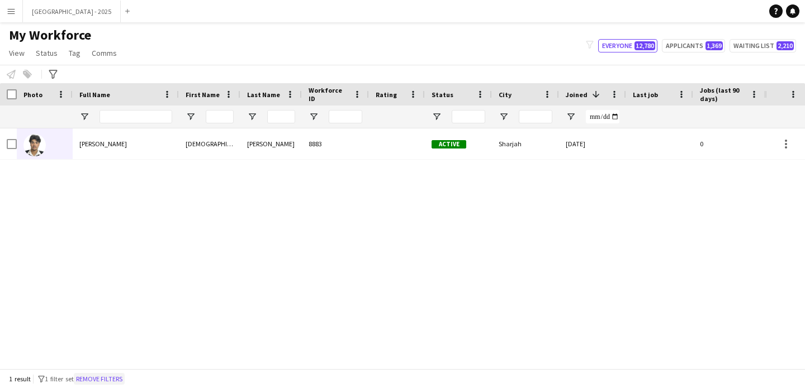
click at [93, 378] on button "Remove filters" at bounding box center [99, 379] width 51 height 12
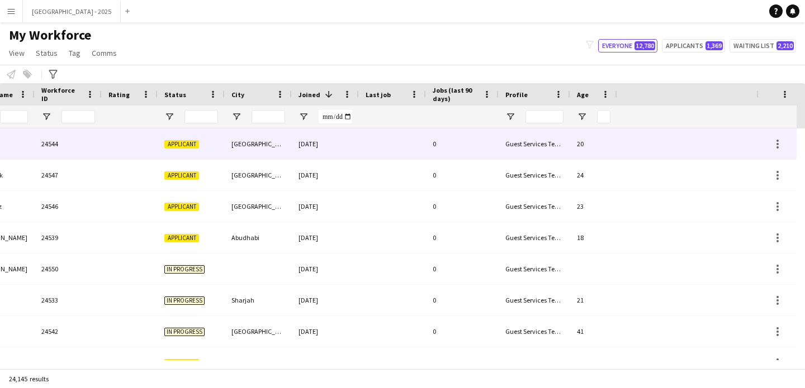
scroll to position [0, 385]
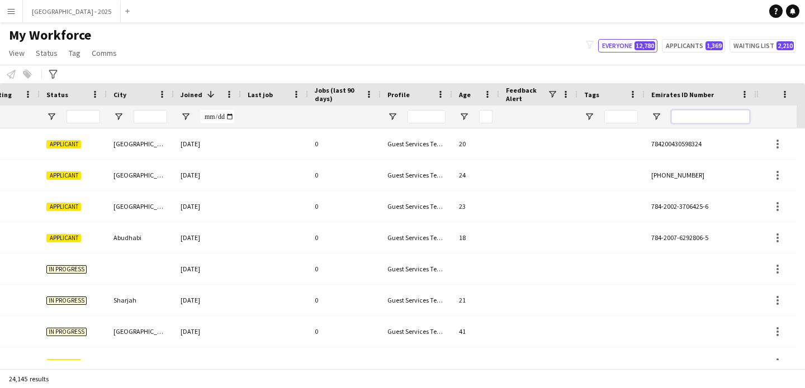
click at [703, 119] on input "Emirates ID Number Filter Input" at bounding box center [710, 116] width 78 height 13
paste input "*******"
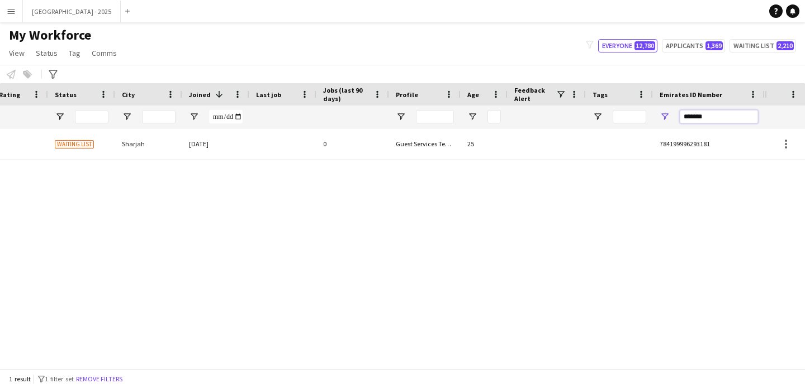
scroll to position [0, 377]
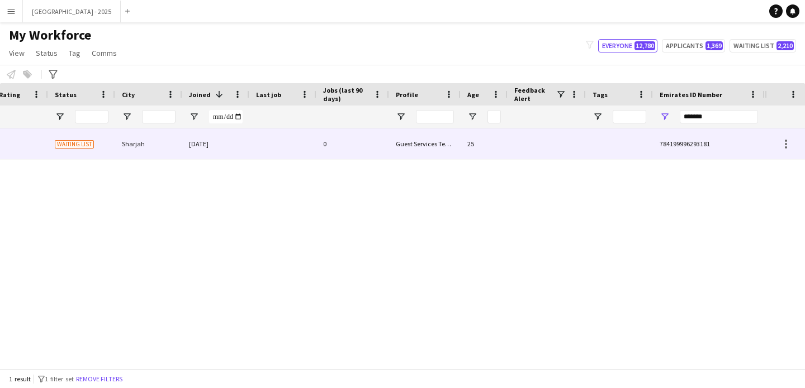
click at [397, 126] on div at bounding box center [425, 117] width 72 height 22
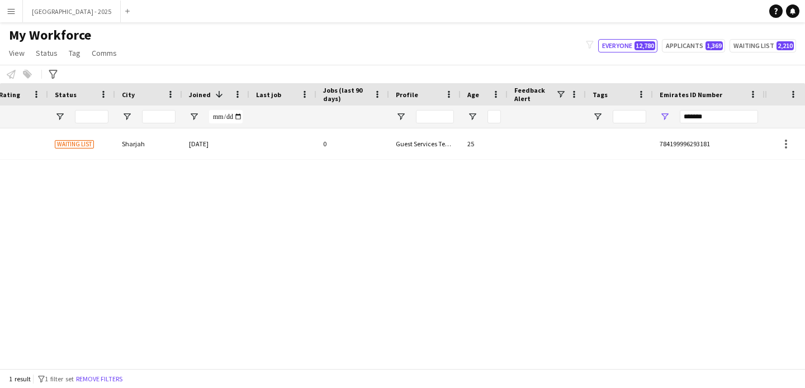
click at [399, 145] on div "Guest Services Team" at bounding box center [425, 144] width 72 height 31
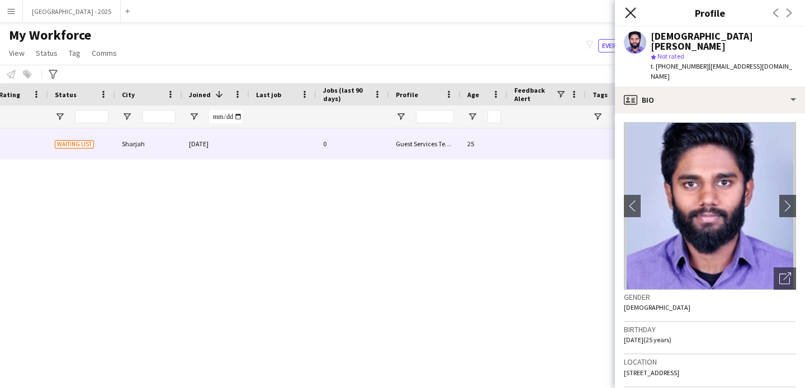
click at [629, 16] on icon "Close pop-in" at bounding box center [630, 12] width 11 height 11
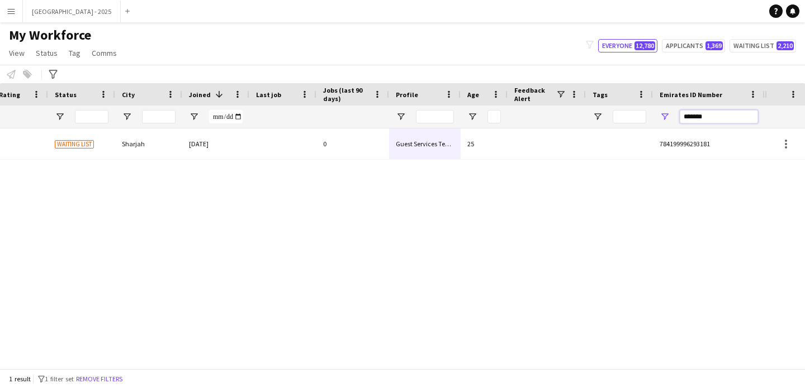
click at [696, 113] on input "*******" at bounding box center [719, 116] width 78 height 13
paste input "Emirates ID Number Filter Input"
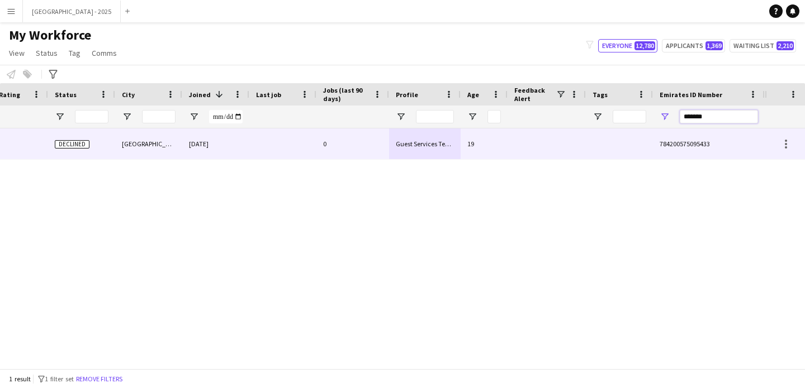
type input "*******"
click at [579, 149] on div at bounding box center [546, 144] width 78 height 31
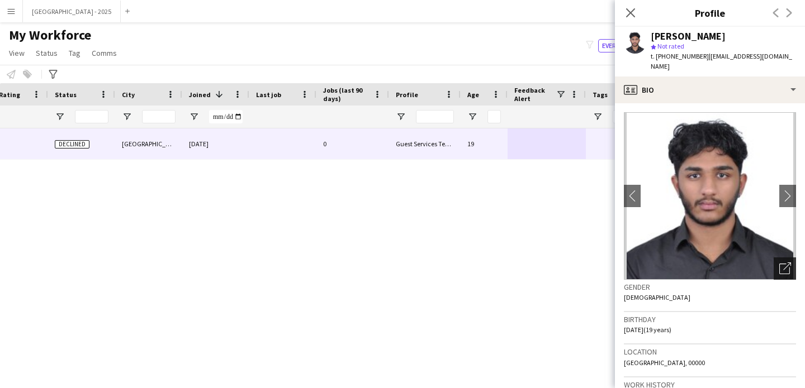
click at [773, 258] on div "Open photos pop-in" at bounding box center [784, 269] width 22 height 22
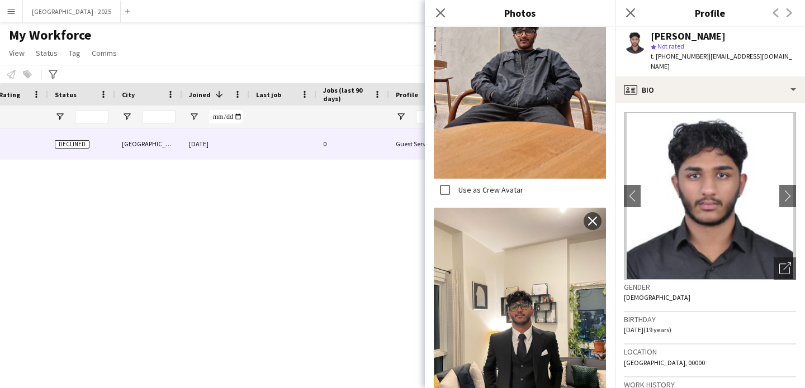
scroll to position [368, 0]
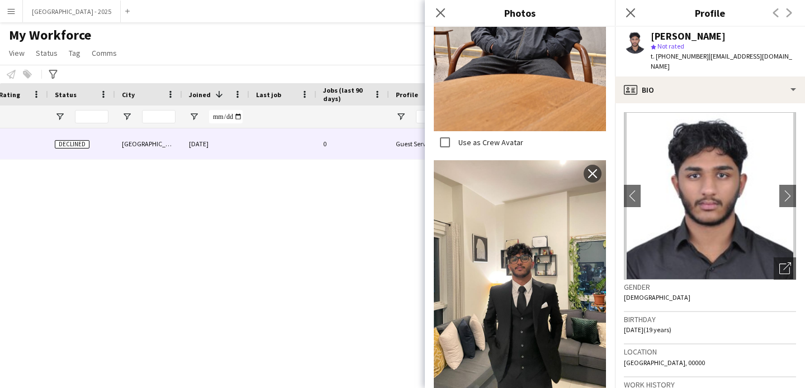
click at [659, 312] on div "Birthday 20-12-2005 (19 years)" at bounding box center [710, 328] width 172 height 32
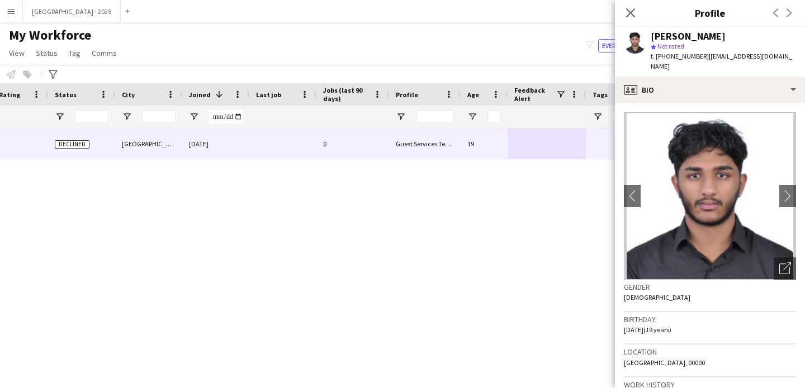
scroll to position [207, 0]
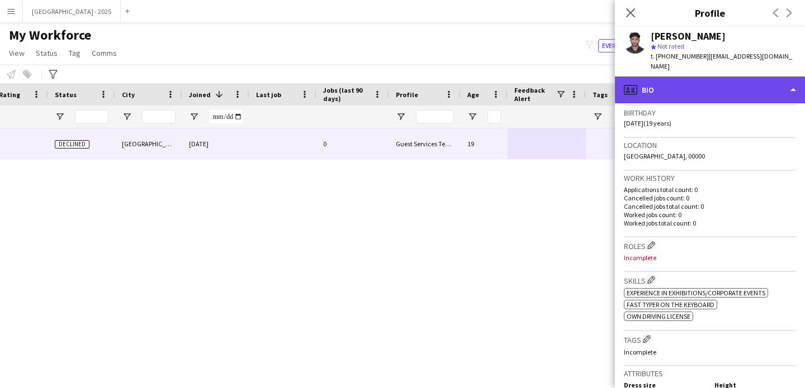
click at [653, 77] on div "profile Bio" at bounding box center [710, 90] width 190 height 27
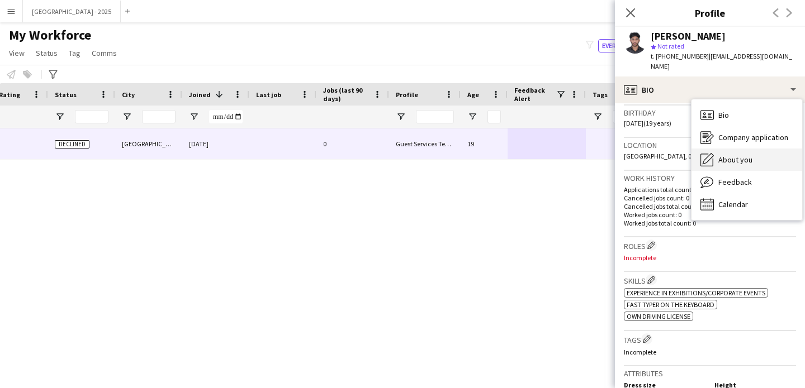
click at [742, 155] on span "About you" at bounding box center [735, 160] width 34 height 10
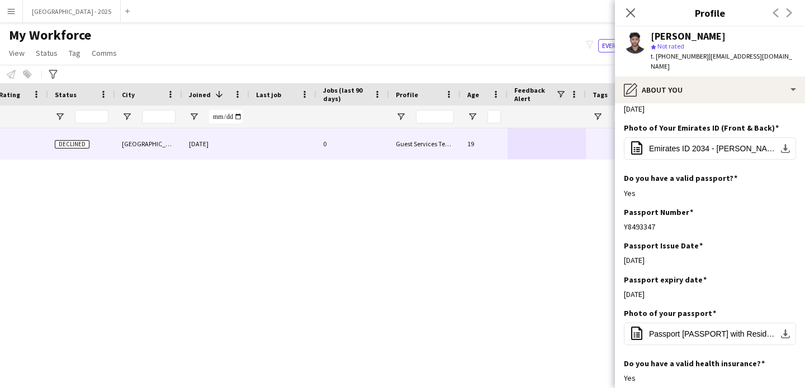
scroll to position [264, 0]
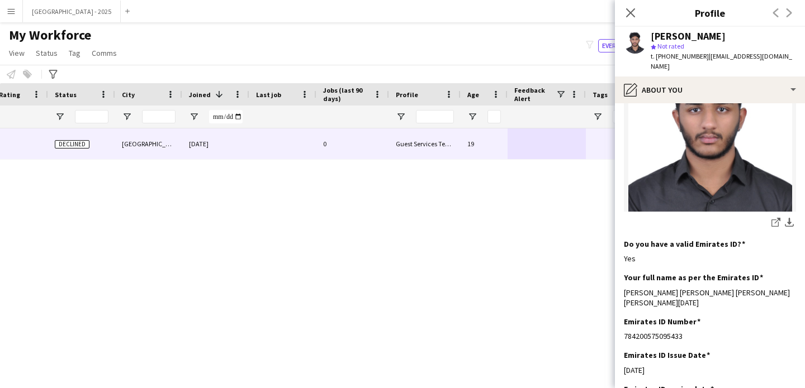
click at [695, 111] on img at bounding box center [710, 130] width 172 height 164
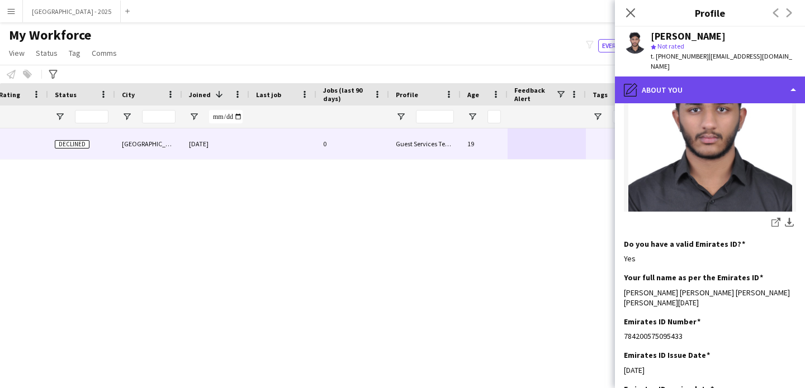
click at [697, 83] on div "pencil4 About you" at bounding box center [710, 90] width 190 height 27
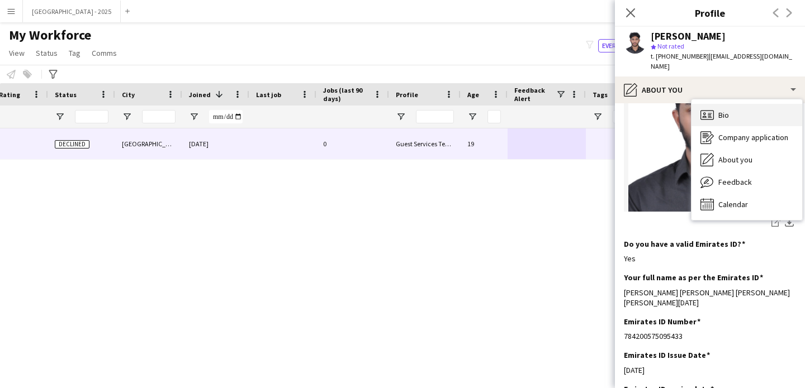
click at [752, 110] on div "Bio Bio" at bounding box center [746, 115] width 111 height 22
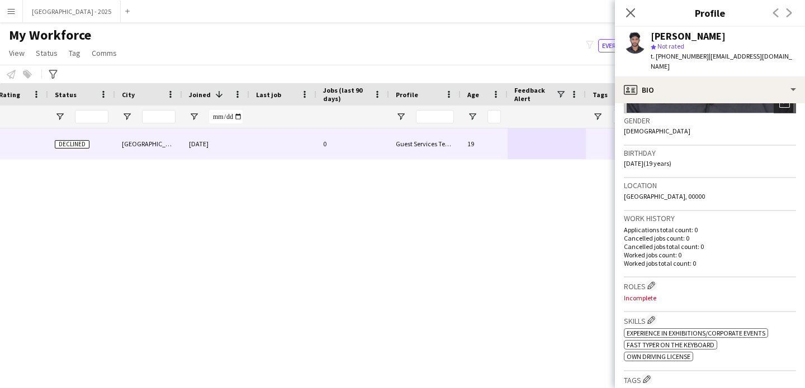
scroll to position [186, 0]
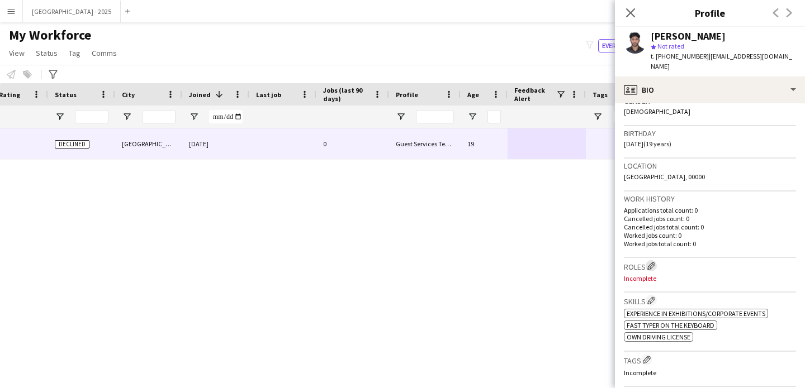
click at [650, 260] on button "Edit crew company roles" at bounding box center [650, 265] width 11 height 11
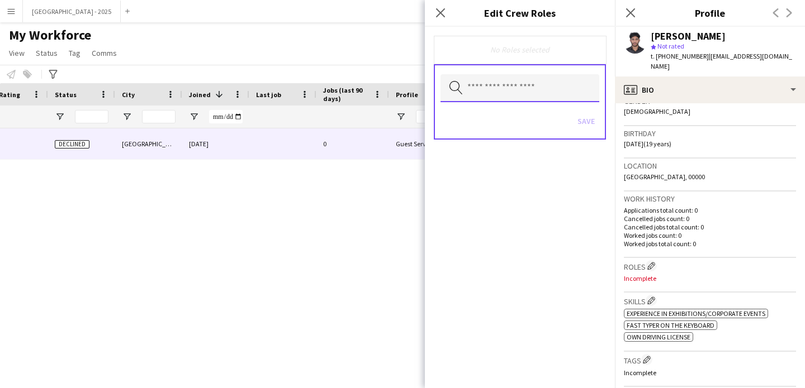
click at [517, 94] on input "text" at bounding box center [519, 88] width 159 height 28
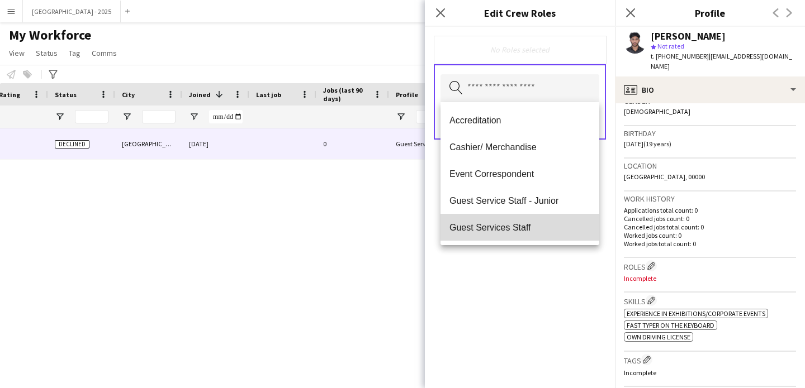
click at [531, 224] on span "Guest Services Staff" at bounding box center [519, 227] width 141 height 11
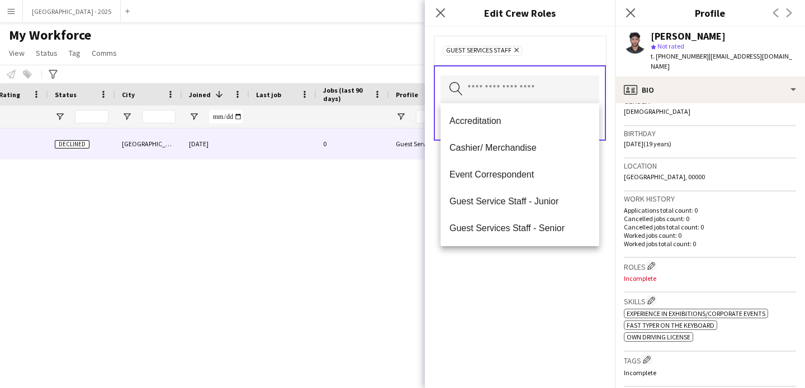
click at [542, 300] on div "Guest Services Staff Remove Search by role type Save" at bounding box center [520, 208] width 190 height 362
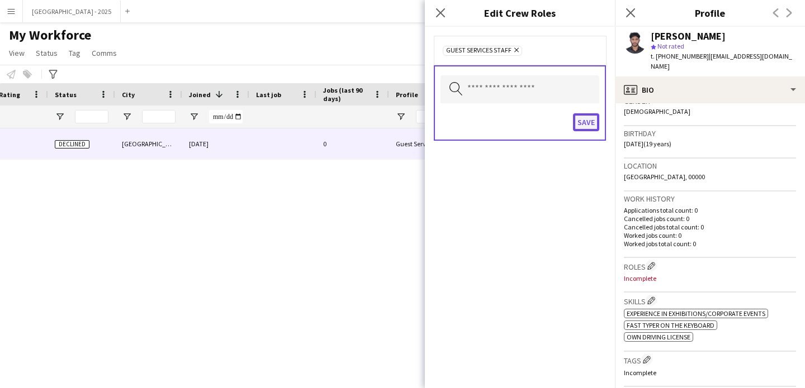
click at [575, 130] on button "Save" at bounding box center [586, 122] width 26 height 18
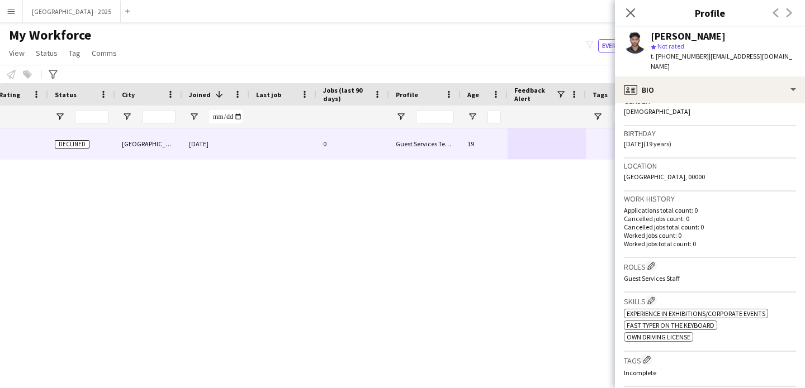
scroll to position [290, 0]
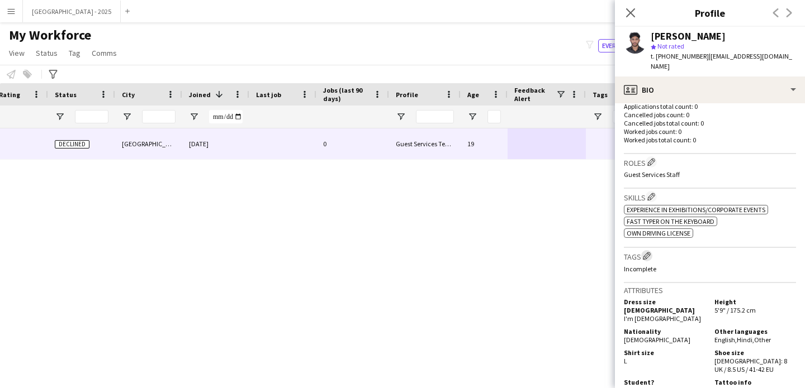
click at [646, 252] on app-icon "Edit crew company tags" at bounding box center [647, 256] width 8 height 8
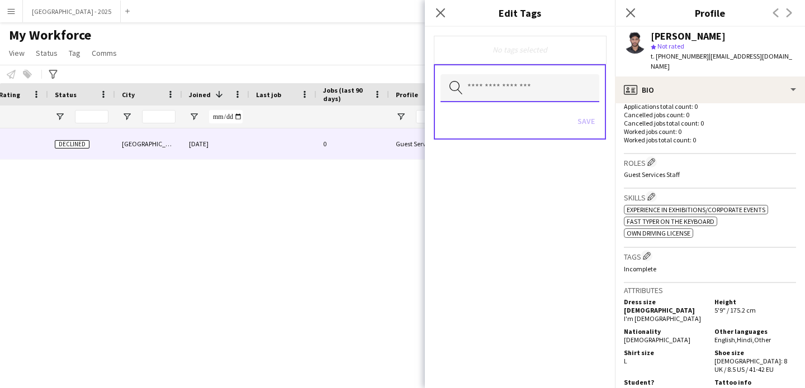
click at [547, 97] on input "text" at bounding box center [519, 88] width 159 height 28
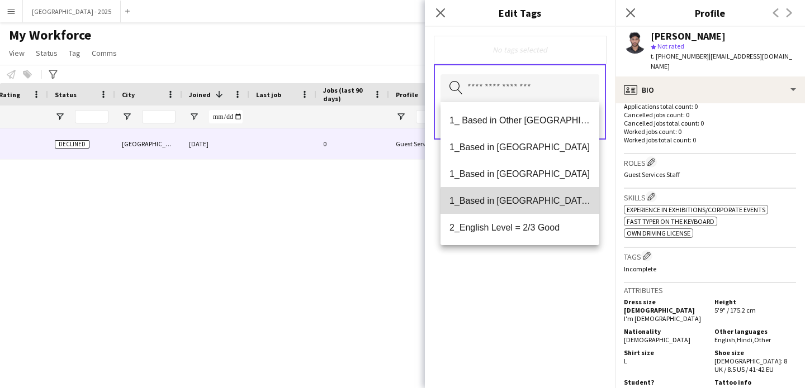
click at [532, 203] on span "1_Based in [GEOGRAPHIC_DATA]/[GEOGRAPHIC_DATA]/Ajman" at bounding box center [519, 201] width 141 height 11
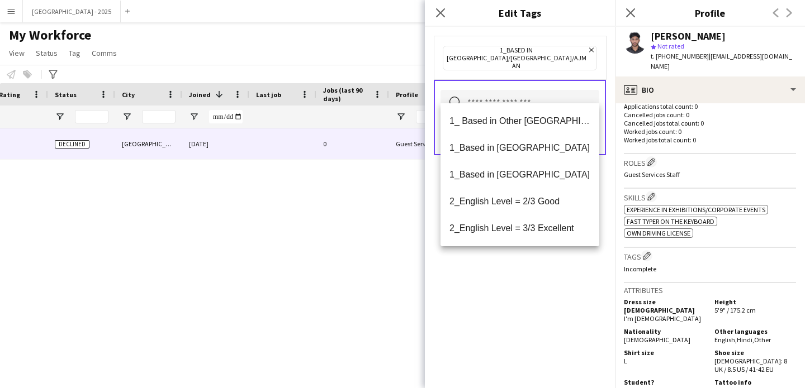
click at [586, 47] on icon "Remove" at bounding box center [589, 49] width 7 height 7
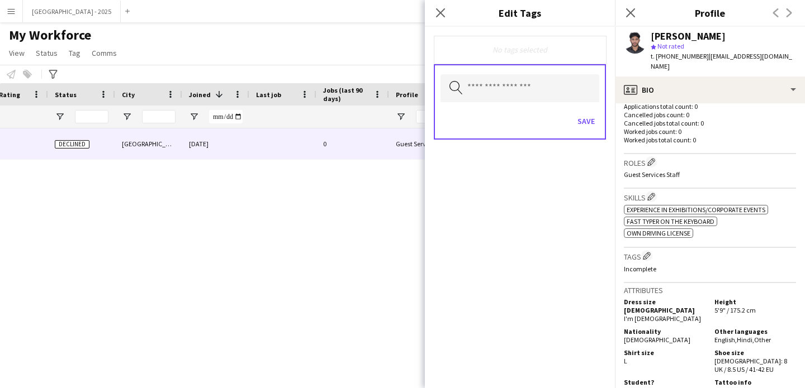
click at [526, 74] on div "Search by tag name Save" at bounding box center [520, 101] width 172 height 75
click at [526, 86] on input "text" at bounding box center [519, 88] width 159 height 28
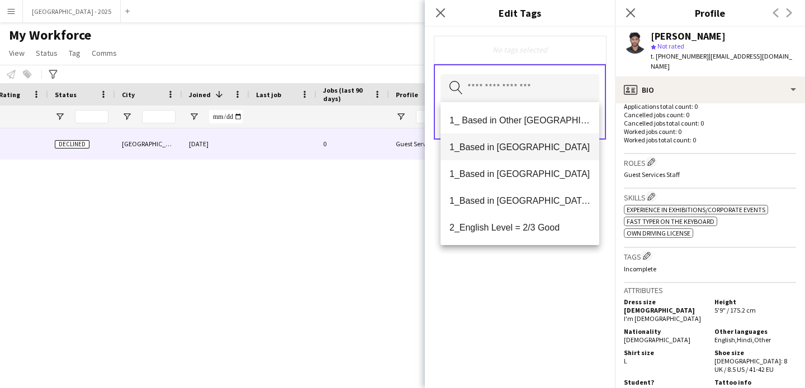
click at [524, 142] on span "1_Based in [GEOGRAPHIC_DATA]" at bounding box center [519, 147] width 141 height 11
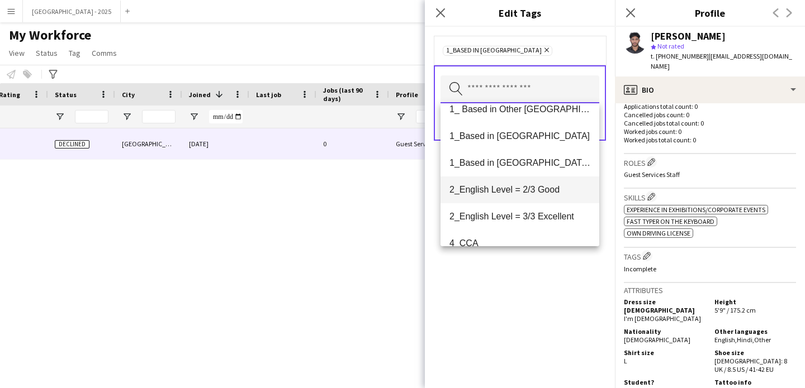
scroll to position [23, 0]
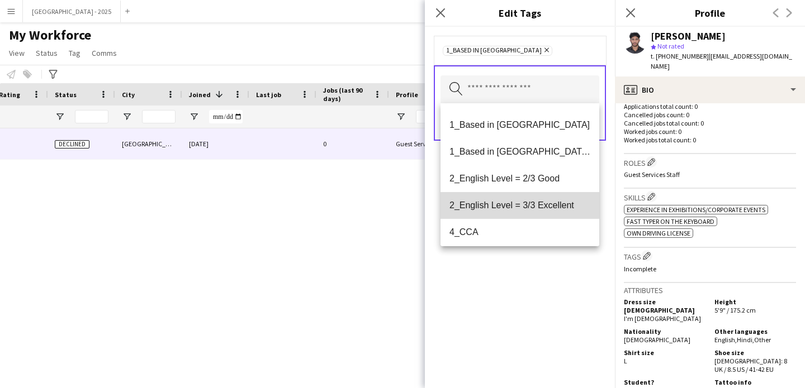
click at [536, 207] on span "2_English Level = 3/3 Excellent" at bounding box center [519, 205] width 141 height 11
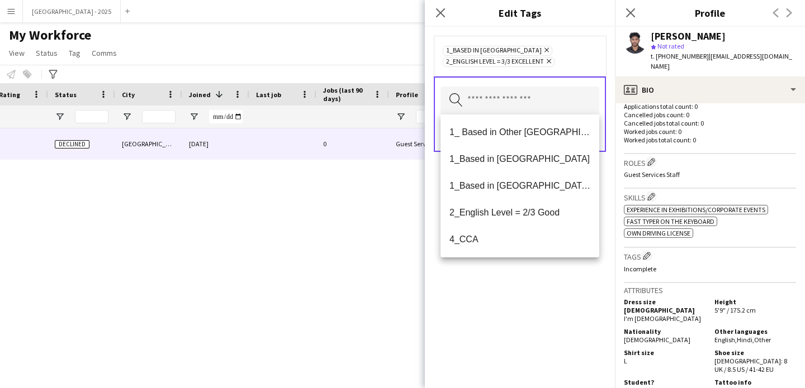
click at [545, 285] on div "1_Based in [GEOGRAPHIC_DATA] Remove 2_English Level = 3/3 Excellent Remove Sear…" at bounding box center [520, 208] width 190 height 362
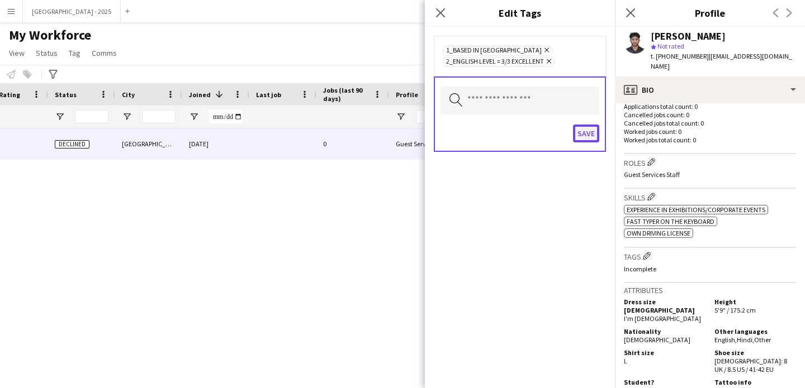
click at [581, 134] on button "Save" at bounding box center [586, 134] width 26 height 18
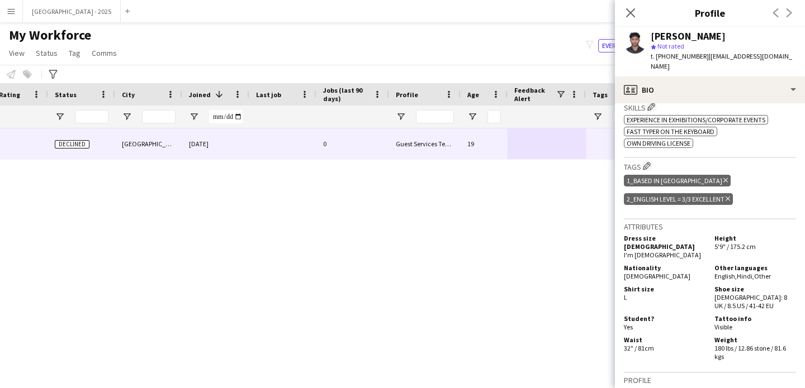
scroll to position [0, 0]
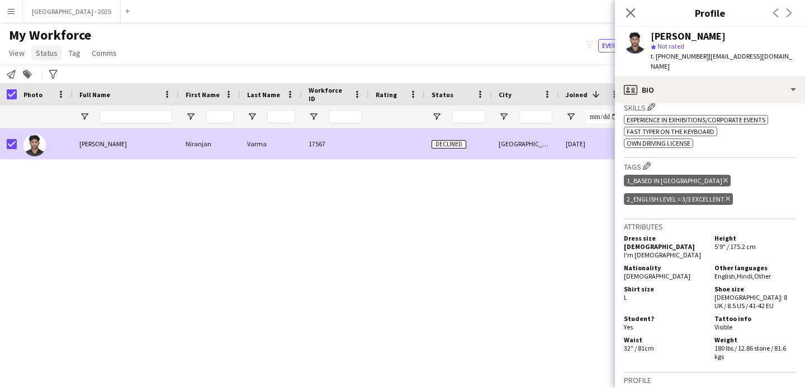
click at [40, 59] on link "Status" at bounding box center [46, 53] width 31 height 15
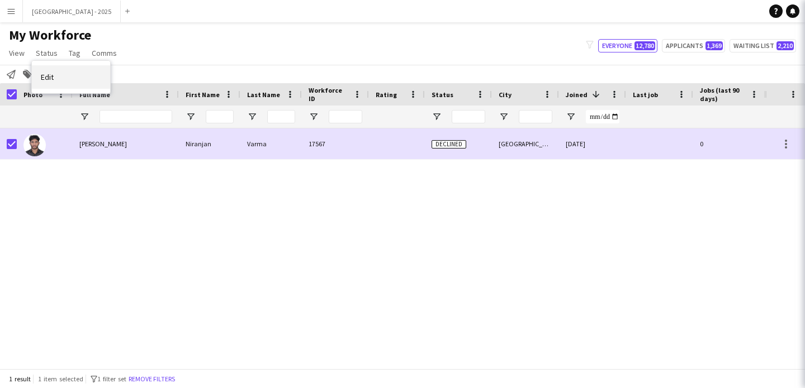
click at [69, 82] on link "Edit" at bounding box center [71, 76] width 78 height 23
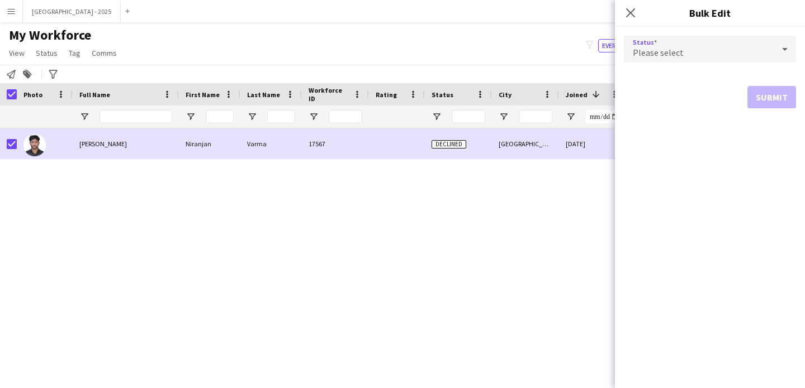
click at [684, 48] on div "Please select" at bounding box center [699, 49] width 150 height 27
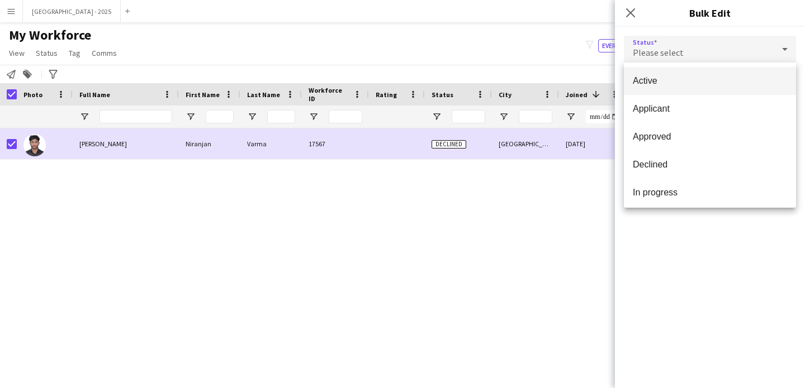
click at [680, 82] on span "Active" at bounding box center [710, 80] width 154 height 11
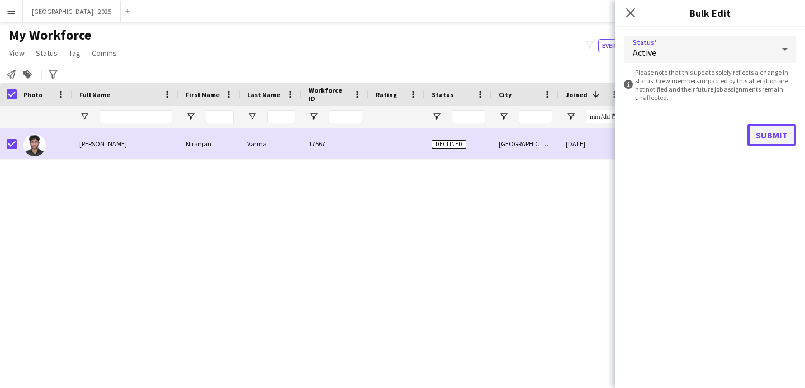
click at [760, 131] on button "Submit" at bounding box center [771, 135] width 49 height 22
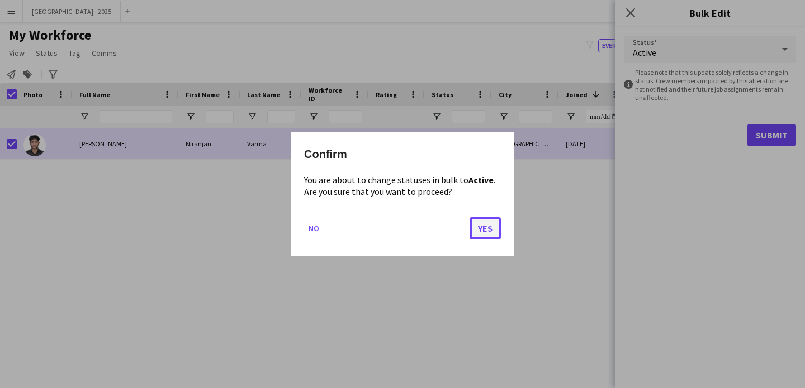
drag, startPoint x: 492, startPoint y: 229, endPoint x: 486, endPoint y: 227, distance: 6.0
click at [492, 230] on button "Yes" at bounding box center [484, 228] width 31 height 22
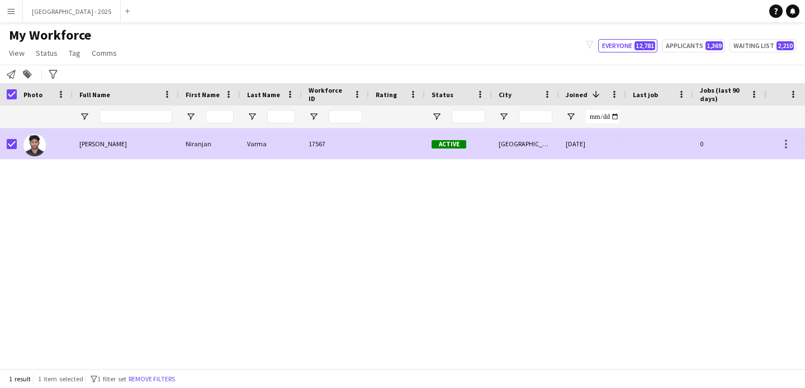
click at [51, 143] on div at bounding box center [45, 144] width 56 height 31
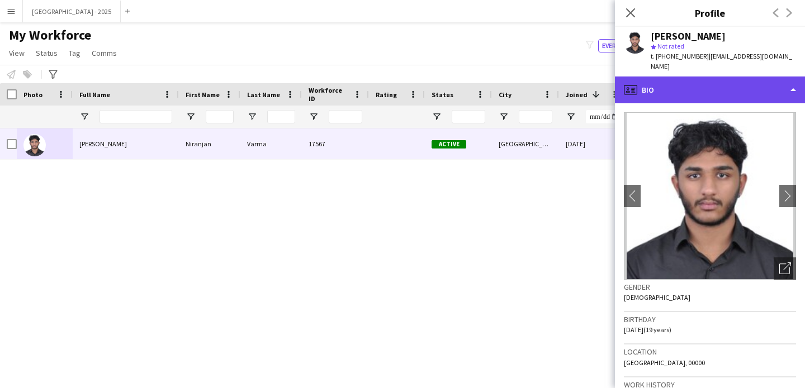
click at [652, 77] on div "profile Bio" at bounding box center [710, 90] width 190 height 27
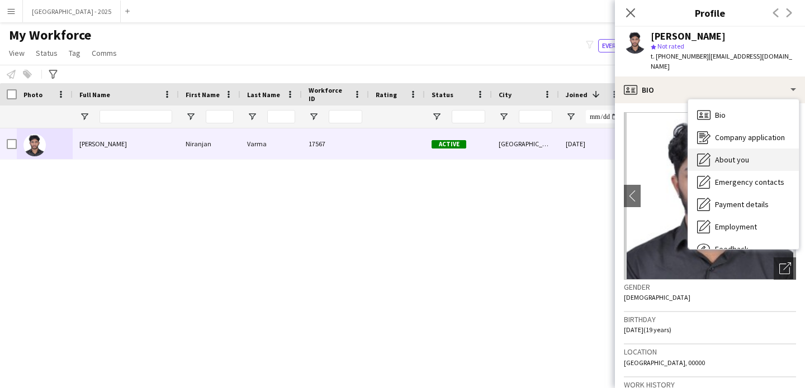
click at [742, 155] on span "About you" at bounding box center [732, 160] width 34 height 10
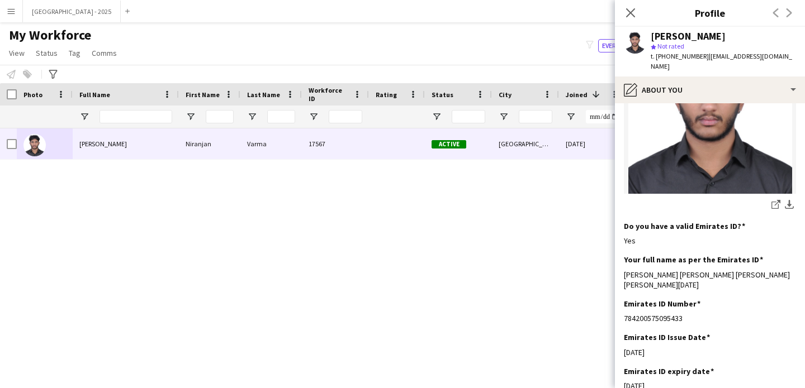
scroll to position [9, 0]
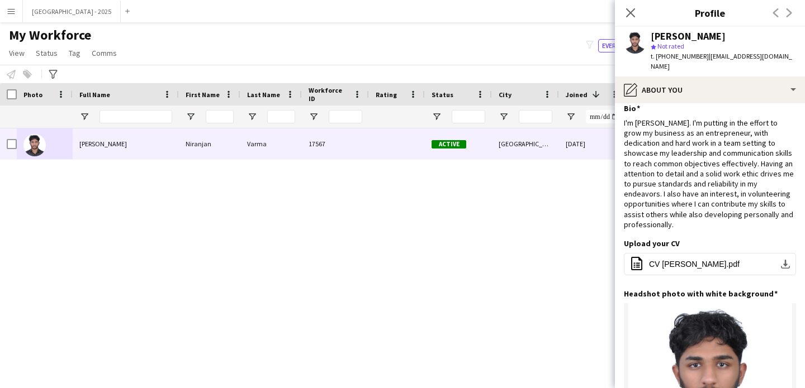
click at [668, 58] on span "t. +971589212005" at bounding box center [679, 56] width 58 height 8
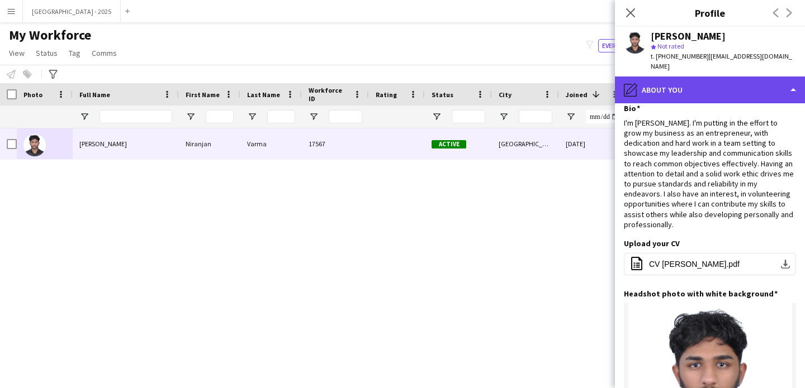
click at [669, 77] on div "pencil4 About you" at bounding box center [710, 90] width 190 height 27
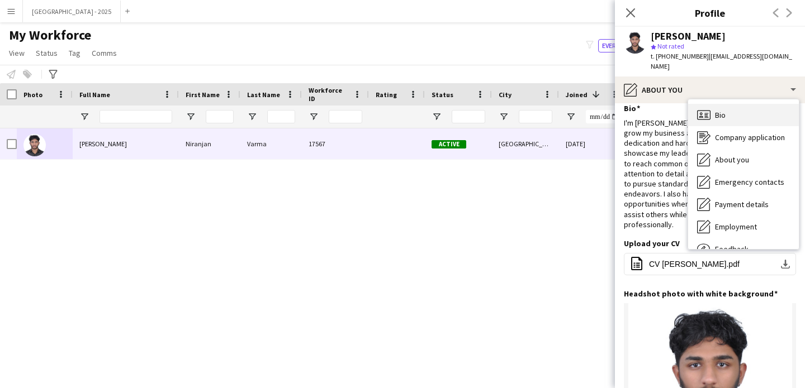
click at [716, 104] on div "Bio Bio" at bounding box center [743, 115] width 111 height 22
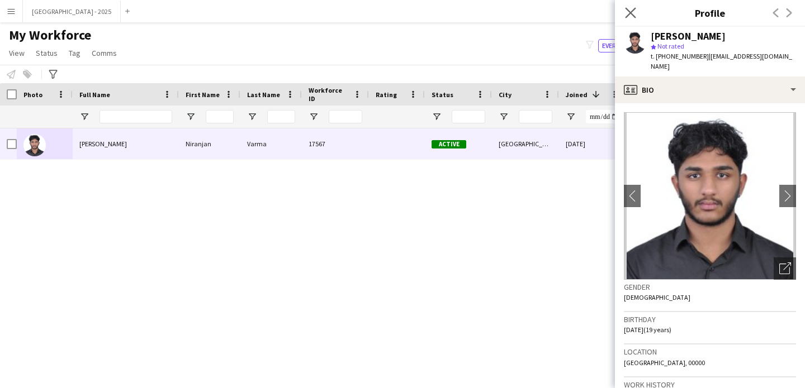
click at [635, 5] on app-icon "Close pop-in" at bounding box center [631, 13] width 16 height 16
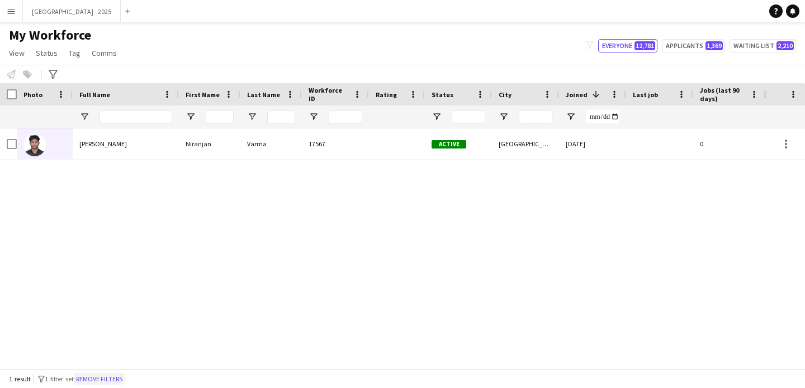
click at [118, 375] on button "Remove filters" at bounding box center [99, 379] width 51 height 12
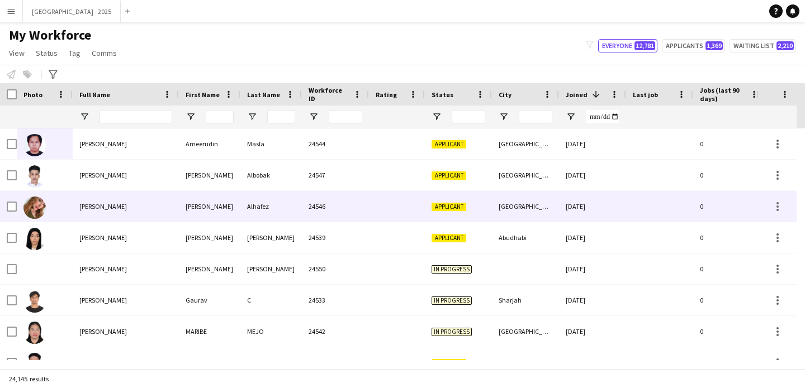
scroll to position [0, 385]
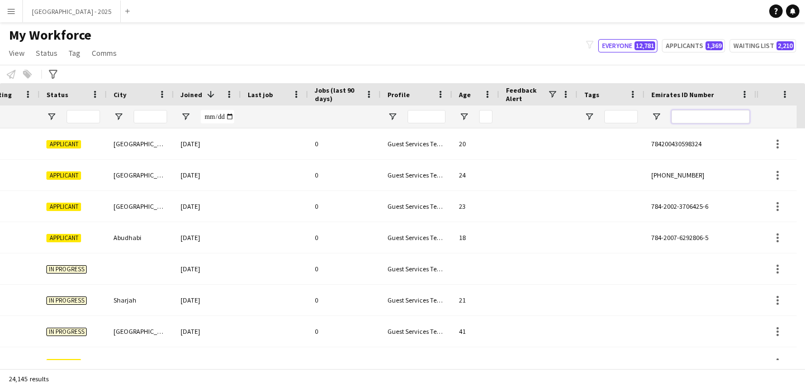
click at [718, 110] on input "Emirates ID Number Filter Input" at bounding box center [710, 116] width 78 height 13
paste input "*******"
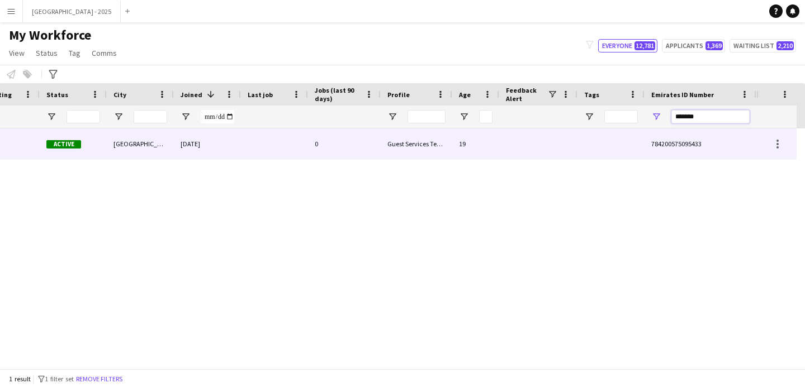
type input "*******"
click at [281, 150] on div at bounding box center [274, 144] width 67 height 31
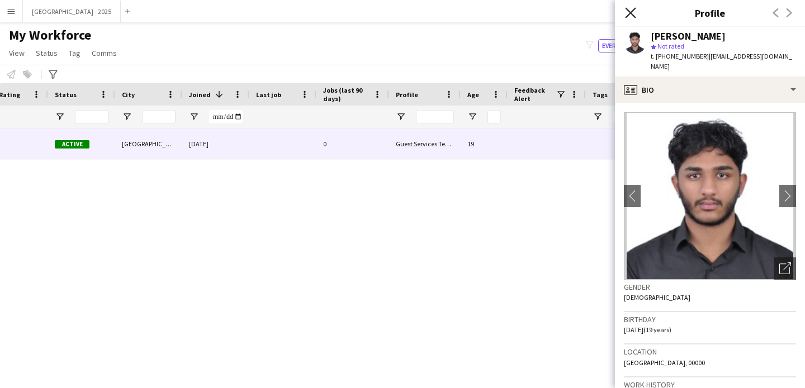
click at [633, 12] on icon "Close pop-in" at bounding box center [630, 12] width 11 height 11
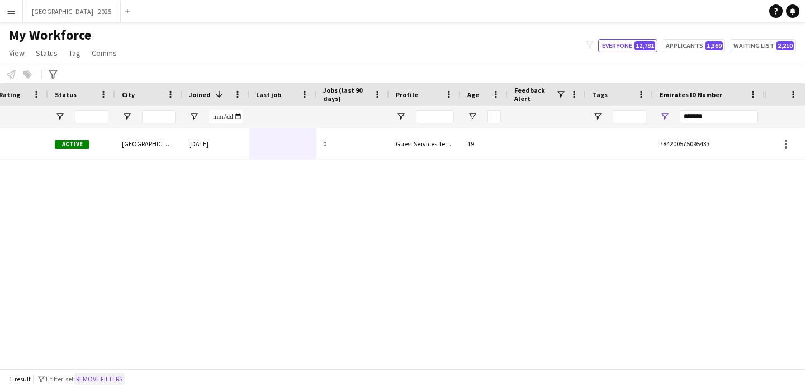
click at [125, 377] on button "Remove filters" at bounding box center [99, 379] width 51 height 12
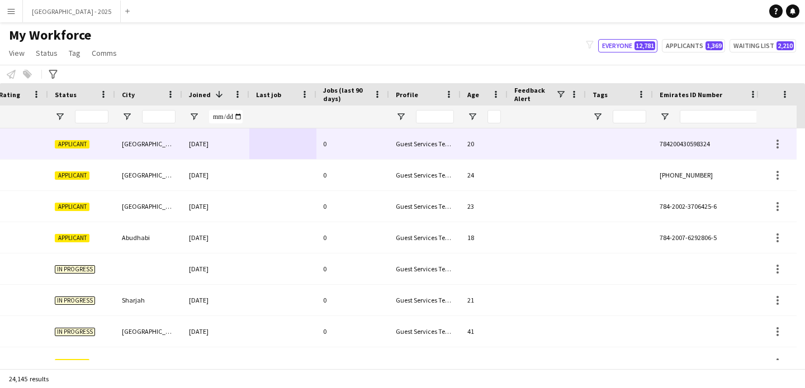
scroll to position [0, 385]
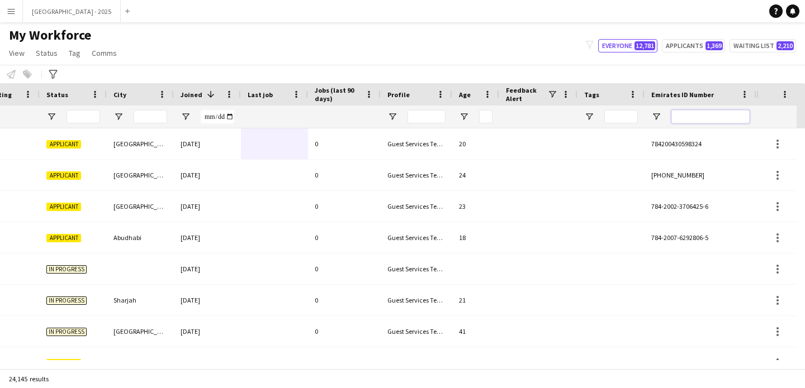
click at [708, 115] on input "Emirates ID Number Filter Input" at bounding box center [710, 116] width 78 height 13
paste input "*******"
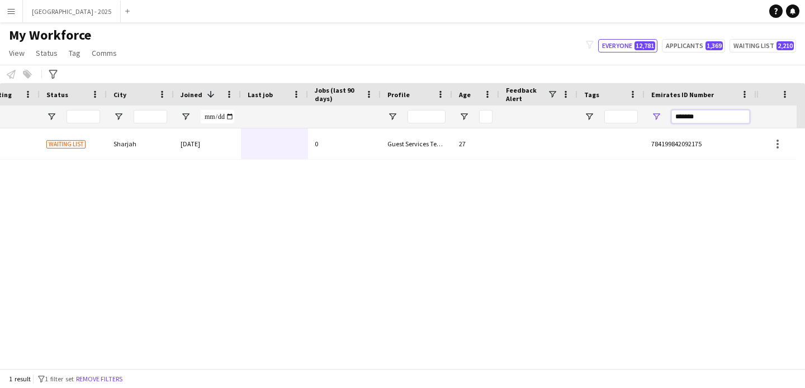
type input "*******"
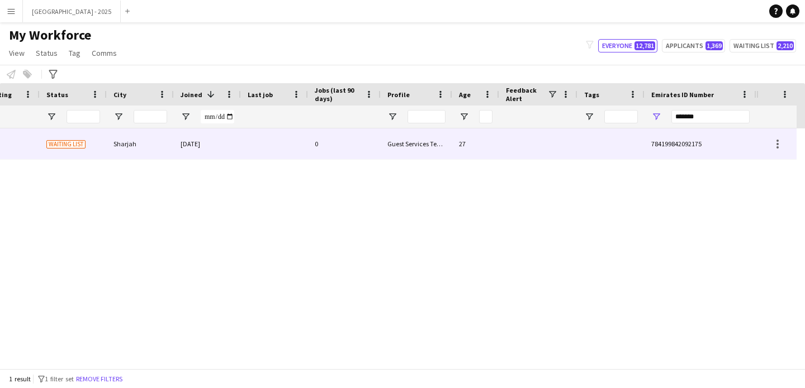
click at [468, 134] on div "27" at bounding box center [475, 144] width 47 height 31
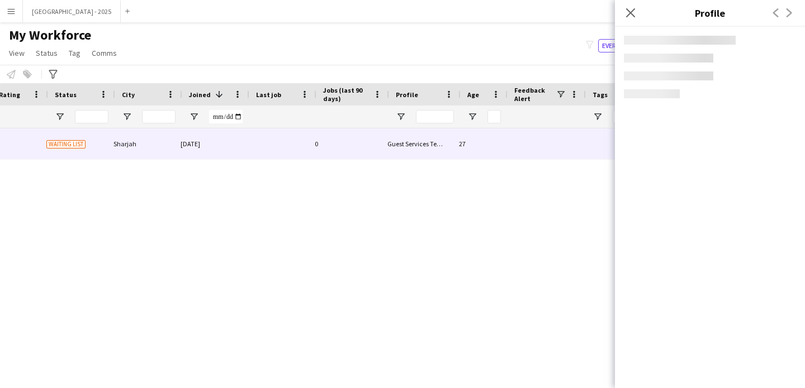
scroll to position [0, 377]
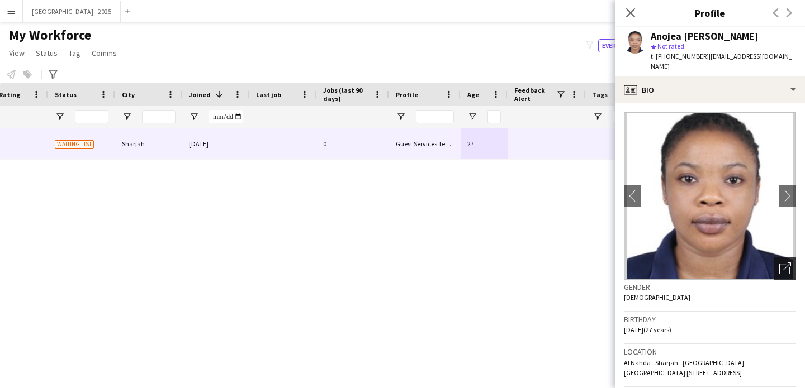
click at [779, 263] on icon "Open photos pop-in" at bounding box center [785, 269] width 12 height 12
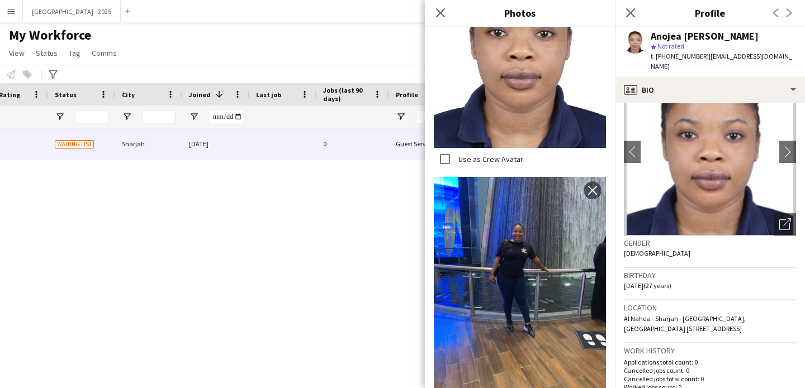
scroll to position [206, 0]
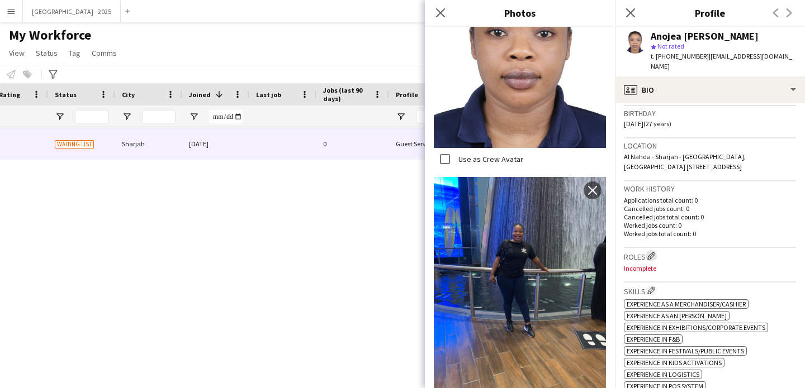
click at [655, 252] on app-icon "Edit crew company roles" at bounding box center [651, 256] width 8 height 8
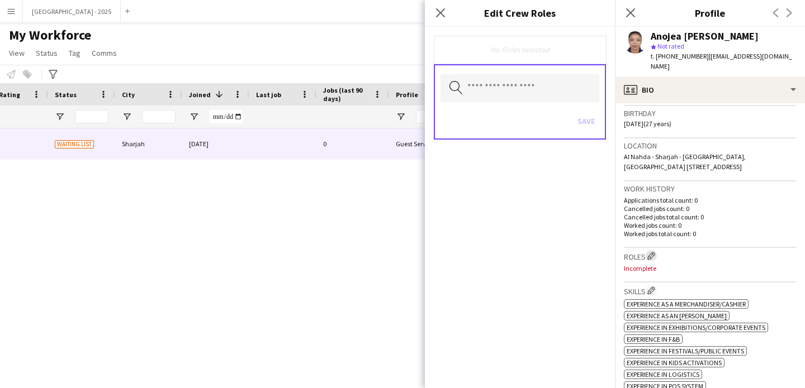
click at [653, 252] on app-icon "Edit crew company roles" at bounding box center [651, 256] width 8 height 8
click at [527, 88] on input "text" at bounding box center [519, 88] width 159 height 28
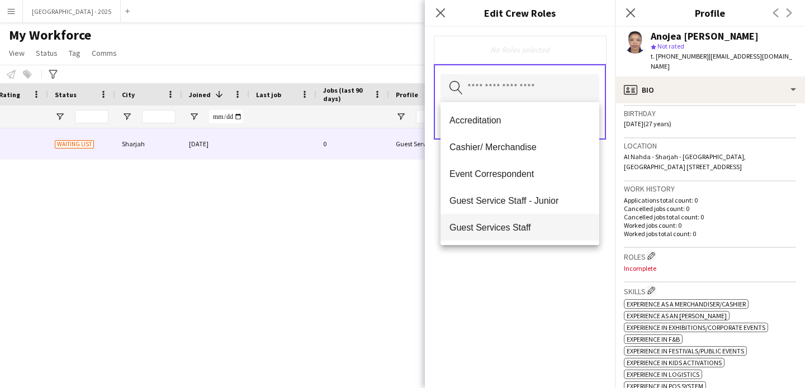
click at [537, 238] on mat-option "Guest Services Staff" at bounding box center [519, 227] width 159 height 27
click at [544, 279] on div "Guest Services Staff Remove Search by role type Save" at bounding box center [520, 208] width 190 height 362
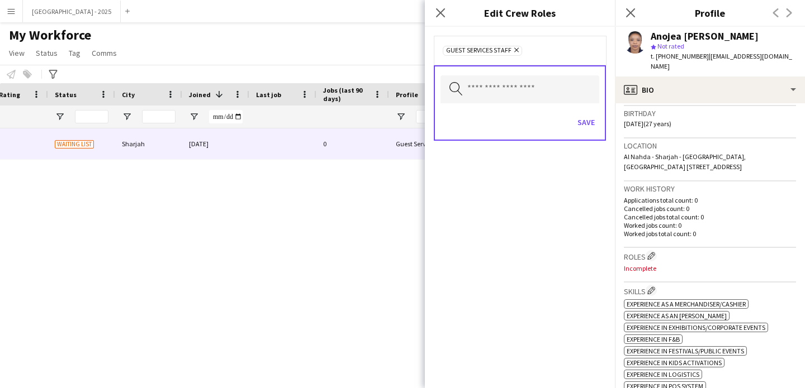
click at [578, 131] on div "Save" at bounding box center [519, 124] width 159 height 32
click at [582, 120] on button "Save" at bounding box center [586, 122] width 26 height 18
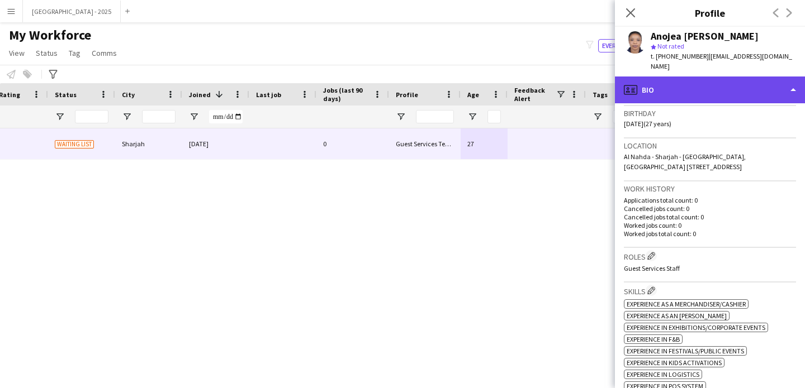
click at [705, 82] on div "profile Bio" at bounding box center [710, 90] width 190 height 27
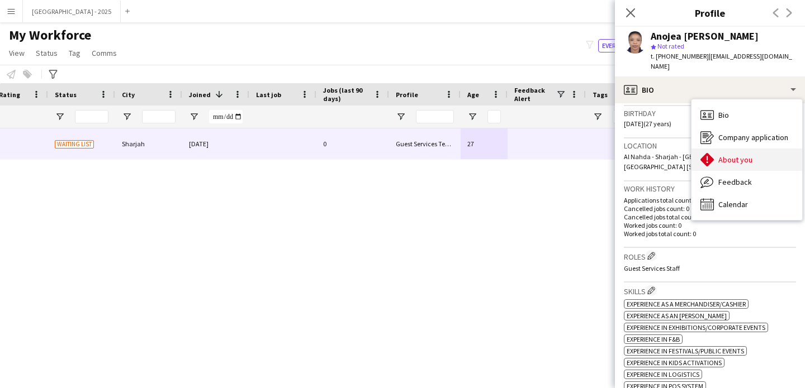
click at [736, 149] on div "About you About you" at bounding box center [746, 160] width 111 height 22
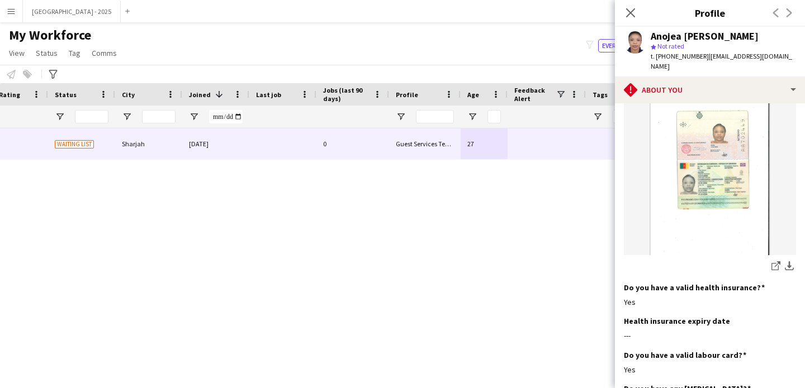
scroll to position [999, 0]
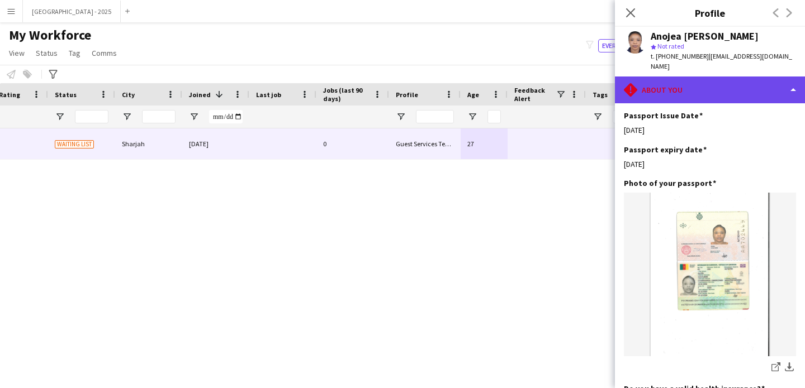
click at [672, 89] on div "rhombus-alert About you" at bounding box center [710, 90] width 190 height 27
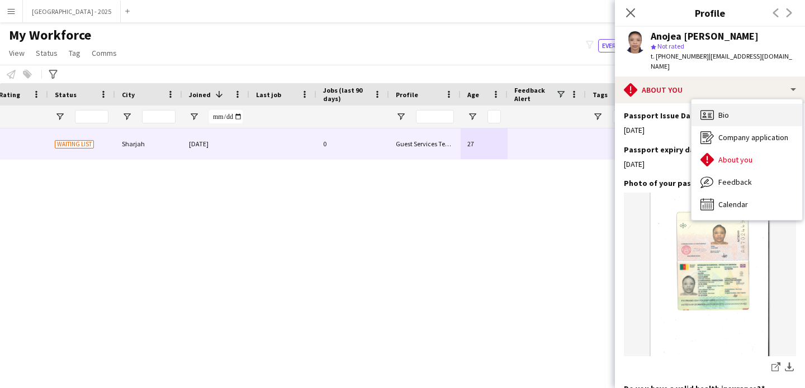
click at [720, 110] on span "Bio" at bounding box center [723, 115] width 11 height 10
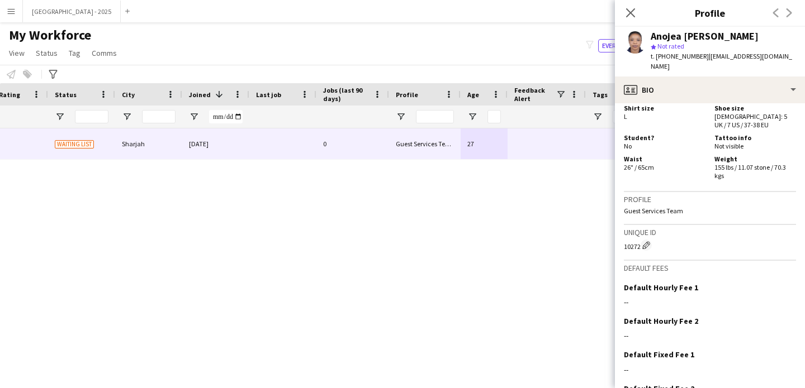
scroll to position [424, 0]
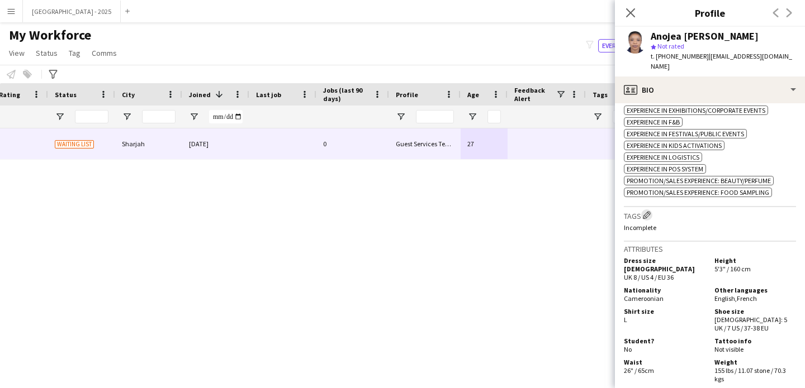
click at [652, 210] on button "Edit crew company tags" at bounding box center [646, 215] width 11 height 11
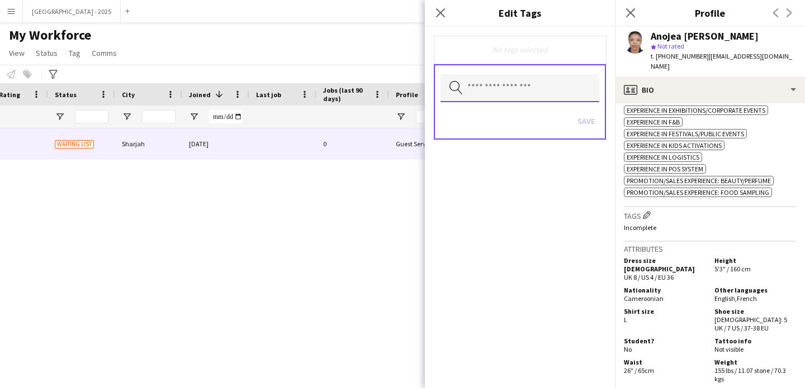
click at [550, 92] on input "text" at bounding box center [519, 88] width 159 height 28
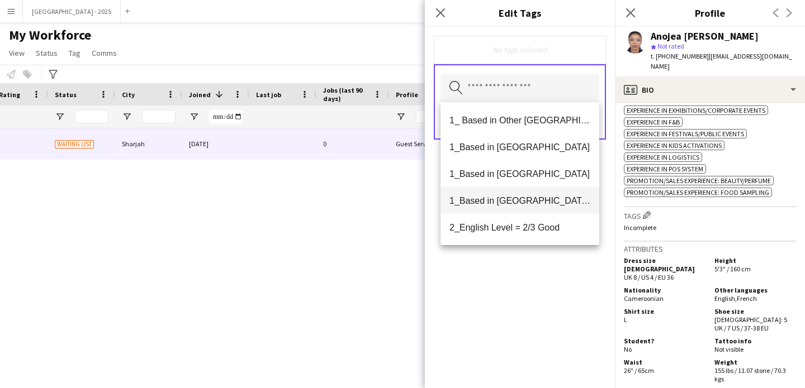
click at [510, 207] on mat-option "1_Based in [GEOGRAPHIC_DATA]/[GEOGRAPHIC_DATA]/Ajman" at bounding box center [519, 200] width 159 height 27
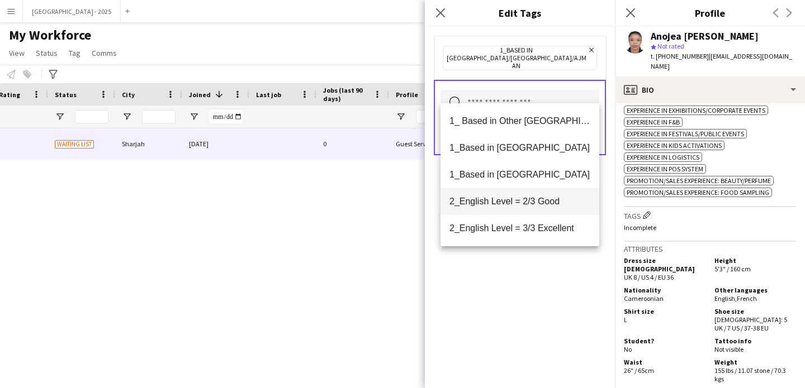
click at [518, 215] on mat-option "2_English Level = 2/3 Good" at bounding box center [519, 201] width 159 height 27
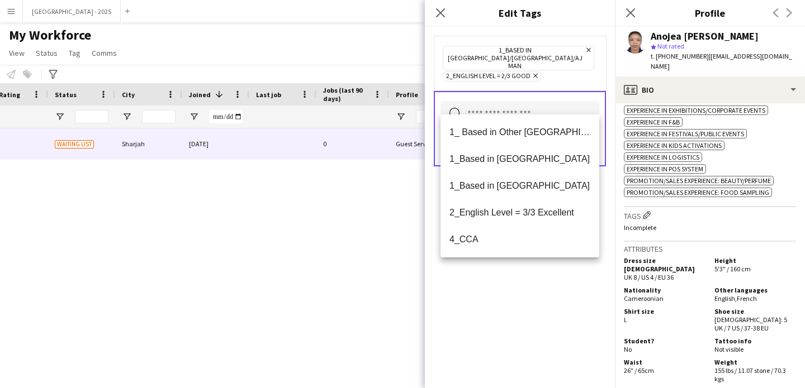
drag, startPoint x: 535, startPoint y: 302, endPoint x: 561, endPoint y: 177, distance: 127.4
click at [535, 302] on div "1_Based in [GEOGRAPHIC_DATA]/[GEOGRAPHIC_DATA]/Ajman Remove 2_English Level = 2…" at bounding box center [520, 208] width 190 height 362
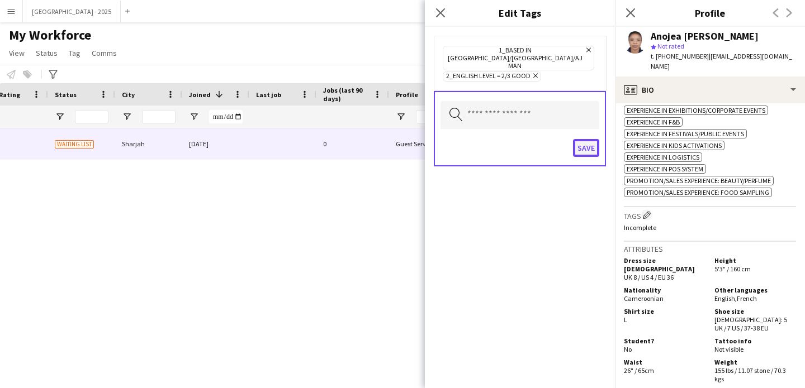
click at [574, 139] on button "Save" at bounding box center [586, 148] width 26 height 18
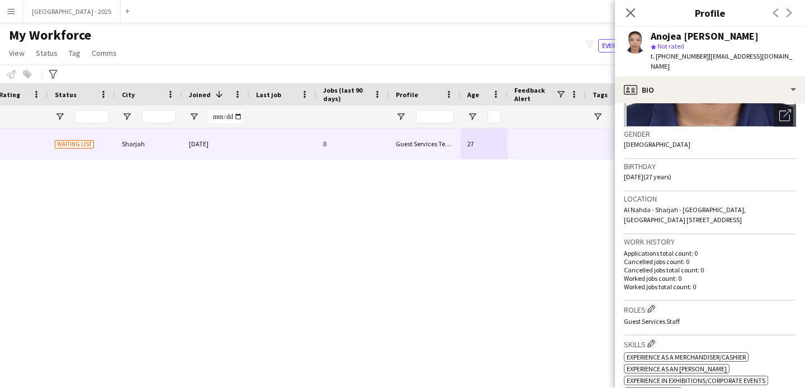
scroll to position [211, 0]
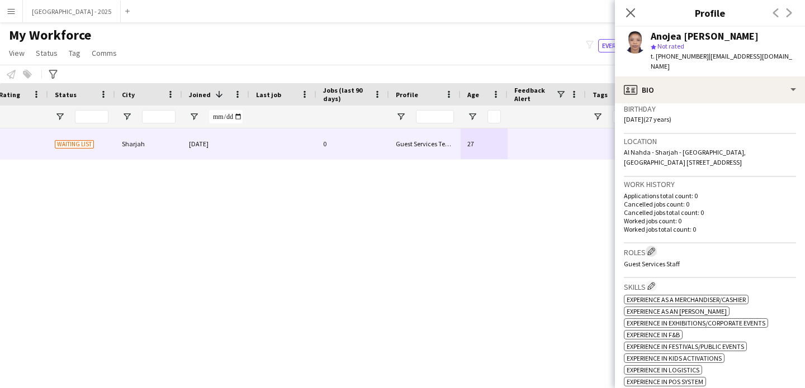
click at [647, 246] on h3 "Roles Edit crew company roles" at bounding box center [710, 252] width 172 height 12
click at [652, 248] on app-icon "Edit crew company roles" at bounding box center [651, 252] width 8 height 8
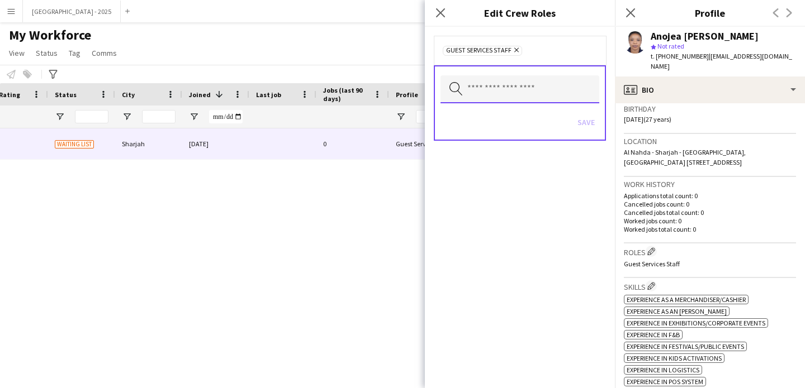
click at [523, 89] on input "text" at bounding box center [519, 89] width 159 height 28
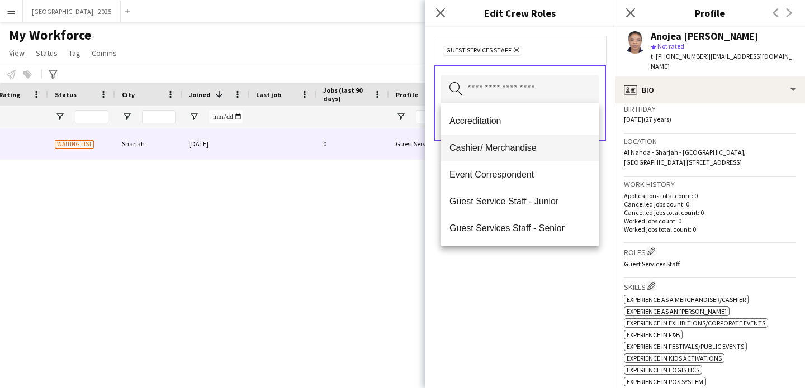
click at [530, 149] on span "Cashier/ Merchandise" at bounding box center [519, 148] width 141 height 11
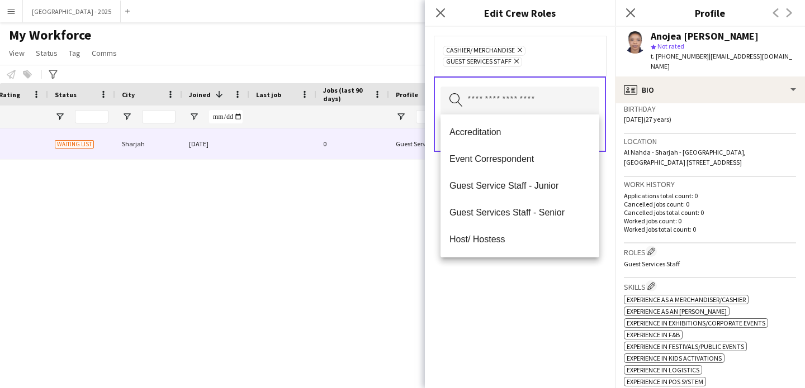
click at [524, 306] on div "Cashier/ Merchandise Remove Guest Services Staff Remove Search by role type Save" at bounding box center [520, 208] width 190 height 362
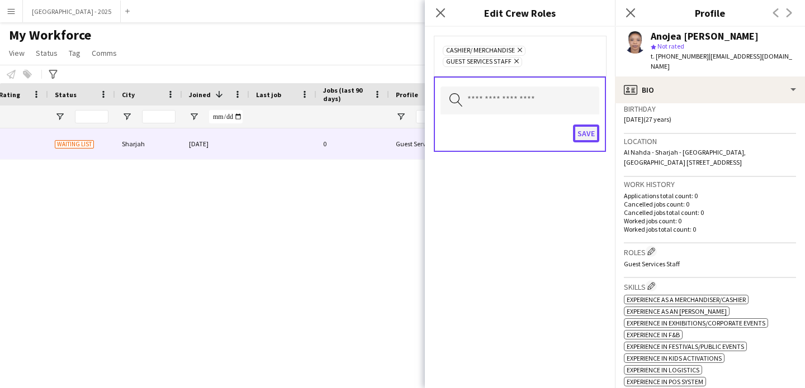
click at [591, 128] on button "Save" at bounding box center [586, 134] width 26 height 18
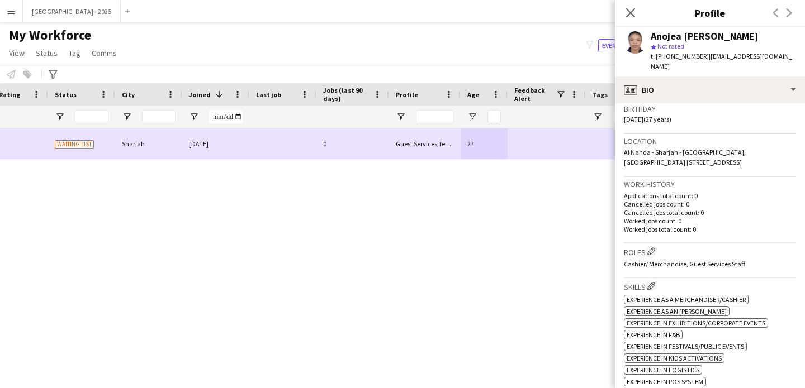
scroll to position [0, 0]
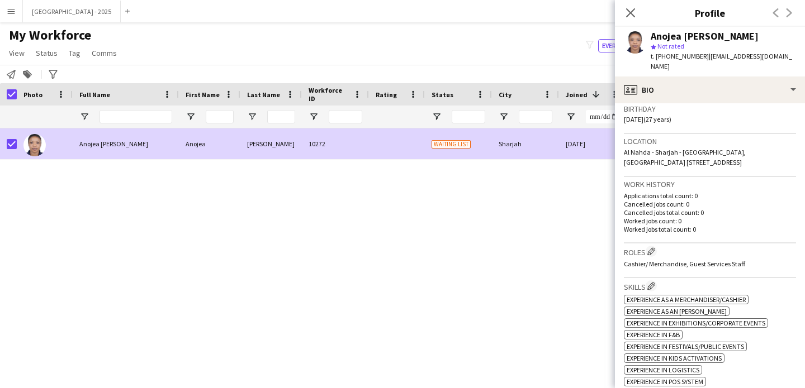
click at [54, 51] on span "Status" at bounding box center [47, 53] width 22 height 10
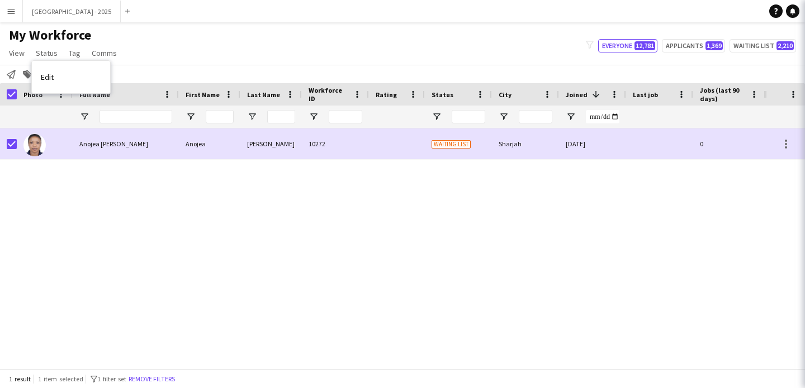
click at [64, 68] on link "Edit" at bounding box center [71, 76] width 78 height 23
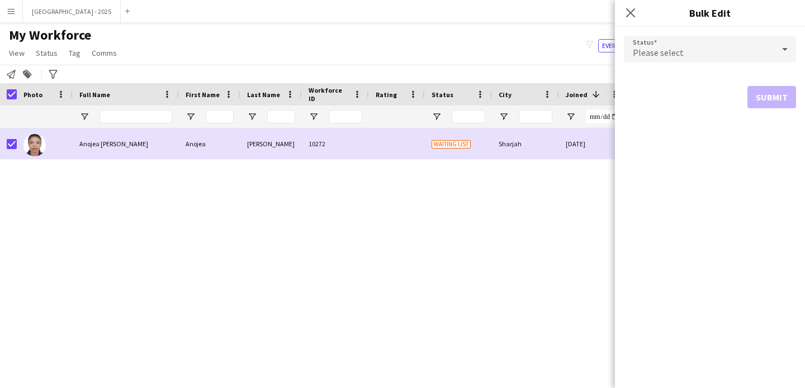
click at [639, 48] on span "Please select" at bounding box center [658, 52] width 51 height 11
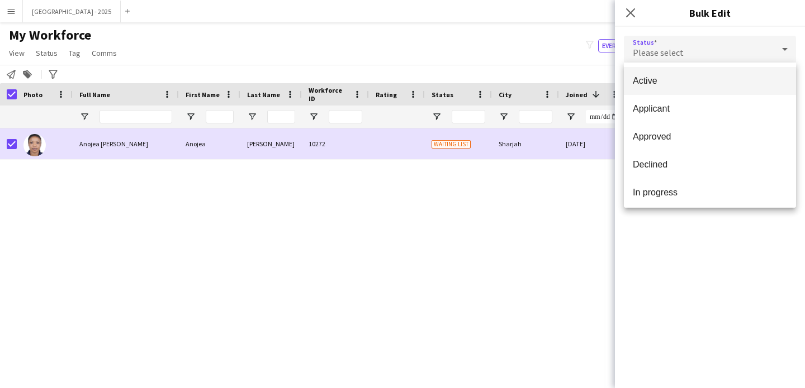
click at [670, 72] on mat-option "Active" at bounding box center [710, 81] width 172 height 28
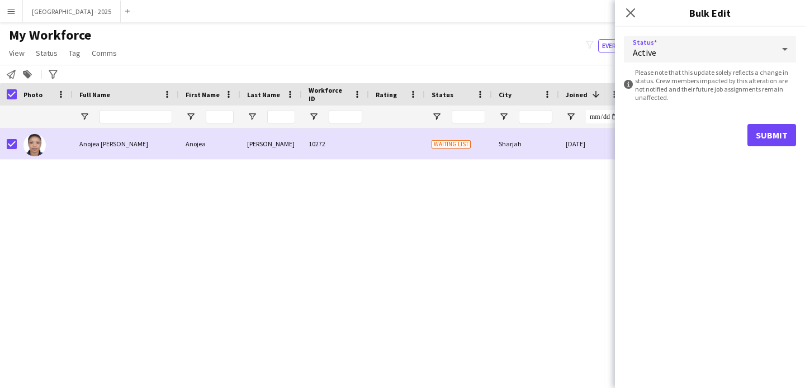
drag, startPoint x: 726, startPoint y: 129, endPoint x: 799, endPoint y: 144, distance: 73.5
click at [727, 130] on div "Submit" at bounding box center [710, 135] width 172 height 22
drag, startPoint x: 799, startPoint y: 144, endPoint x: 782, endPoint y: 139, distance: 17.0
click at [799, 144] on div "Status Active information-circle Please note that this update solely reflects a…" at bounding box center [710, 91] width 190 height 129
click at [773, 138] on button "Submit" at bounding box center [771, 135] width 49 height 22
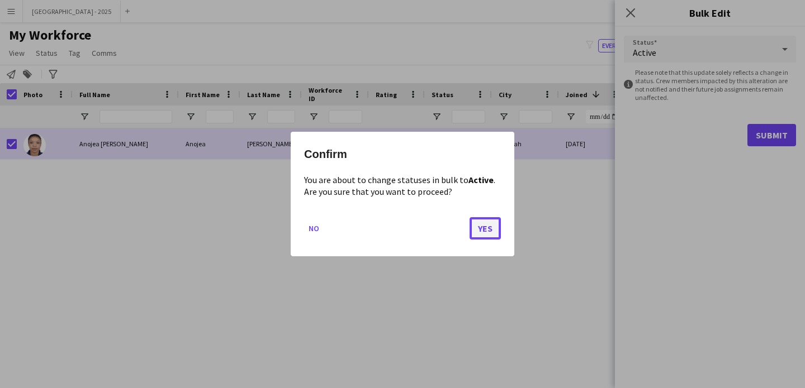
click at [496, 226] on button "Yes" at bounding box center [484, 228] width 31 height 22
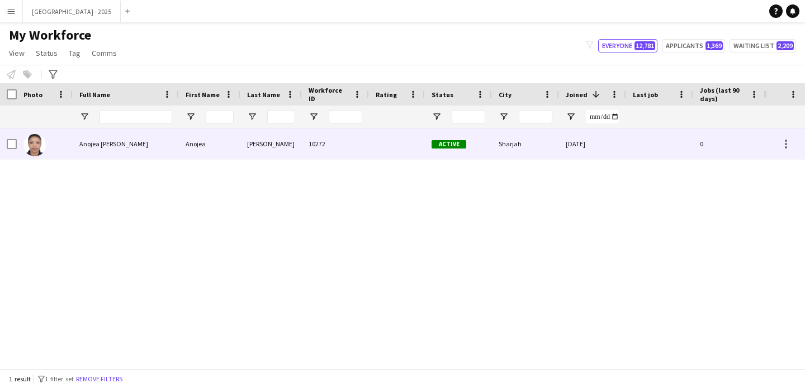
click at [86, 145] on span "Anojea Susan Ambe" at bounding box center [113, 144] width 69 height 8
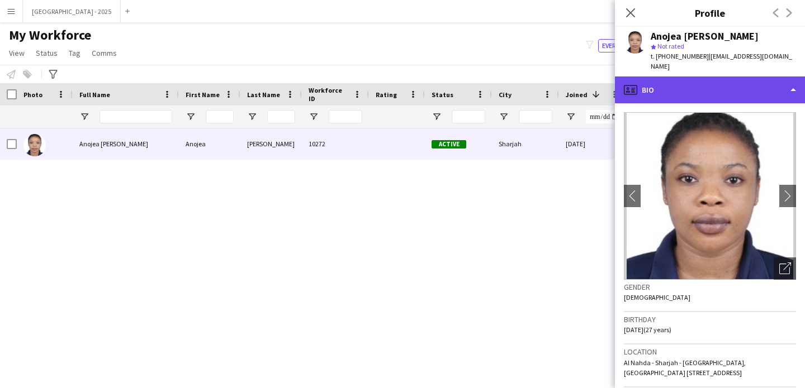
click at [686, 82] on div "profile Bio" at bounding box center [710, 90] width 190 height 27
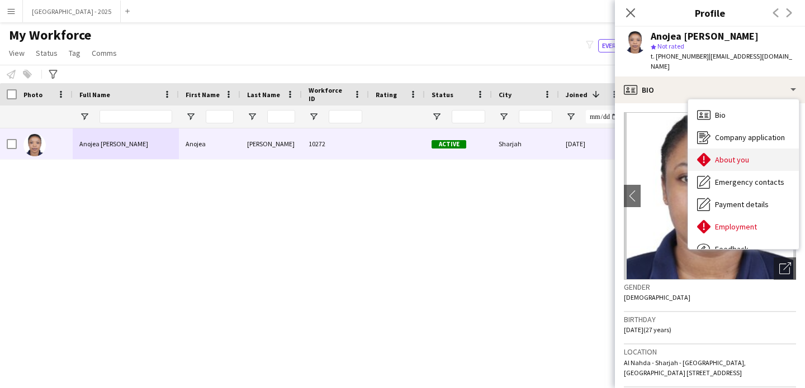
click at [724, 149] on div "About you About you" at bounding box center [743, 160] width 111 height 22
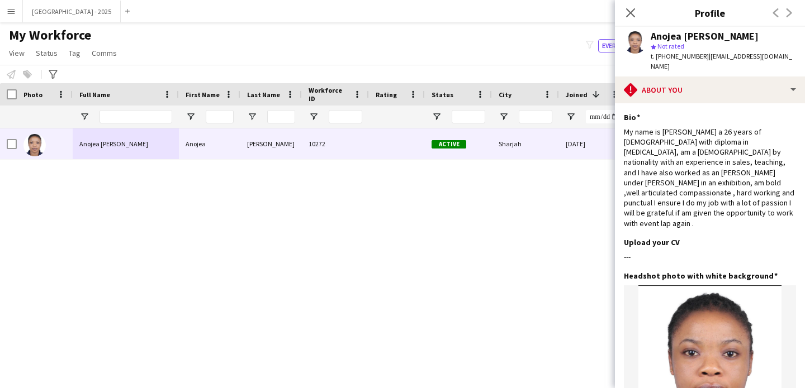
click at [680, 103] on app-section-data-types "Bio Edit this field My name is Susan Ambe a 26 years of lady with diploma in Ap…" at bounding box center [710, 245] width 190 height 285
click at [717, 103] on app-section-data-types "Bio Edit this field My name is Susan Ambe a 26 years of lady with diploma in Ap…" at bounding box center [710, 245] width 190 height 285
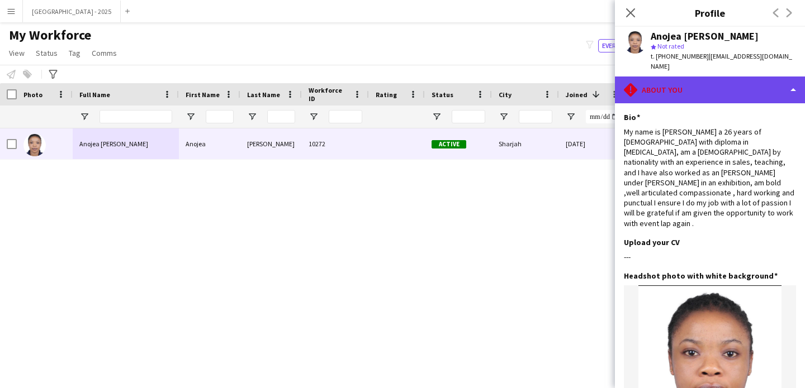
click at [715, 81] on div "rhombus-alert About you" at bounding box center [710, 90] width 190 height 27
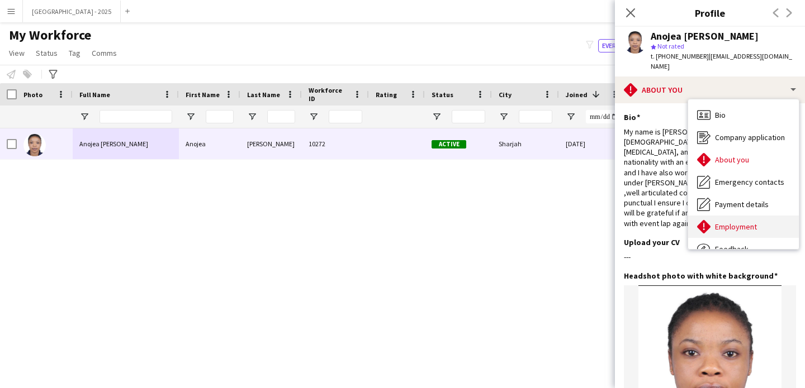
click at [735, 216] on div "Employment Employment" at bounding box center [743, 227] width 111 height 22
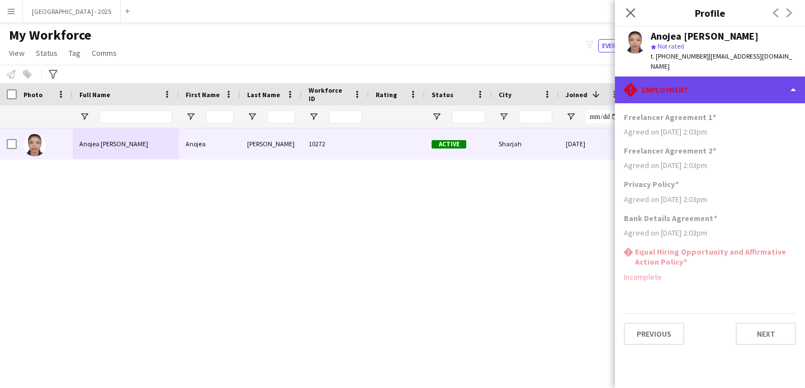
click at [724, 90] on div "rhombus-alert Employment" at bounding box center [710, 90] width 190 height 27
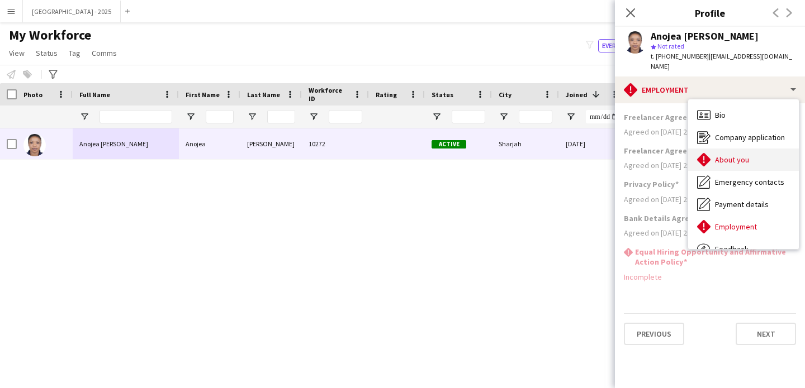
click at [743, 155] on div "About you About you" at bounding box center [743, 160] width 111 height 22
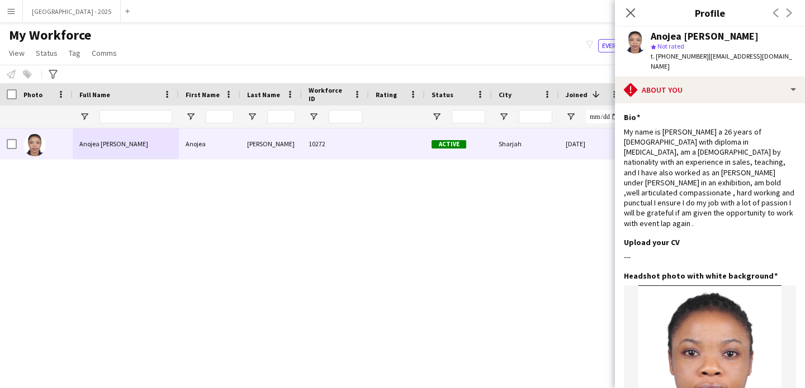
click at [751, 59] on span "| ambesusan203@mail.com" at bounding box center [720, 61] width 141 height 18
click at [626, 20] on div "Close pop-in" at bounding box center [630, 13] width 31 height 26
click at [629, 17] on icon "Close pop-in" at bounding box center [630, 12] width 11 height 11
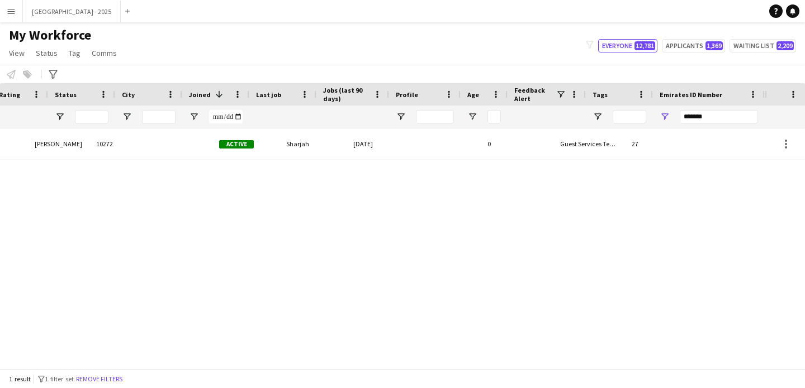
scroll to position [0, 377]
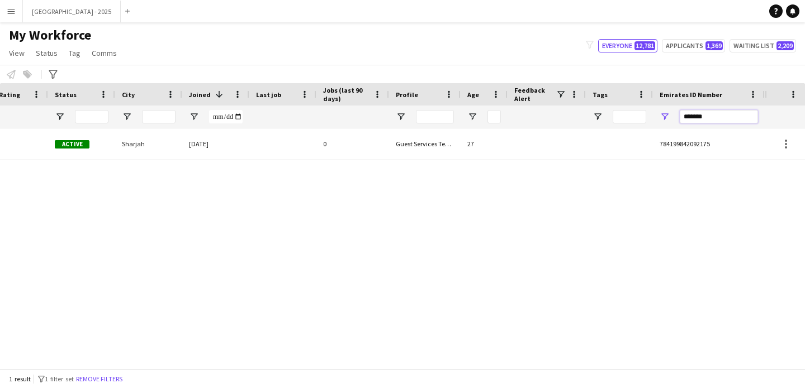
click at [734, 112] on input "*******" at bounding box center [719, 116] width 78 height 13
paste input "Emirates ID Number Filter Input"
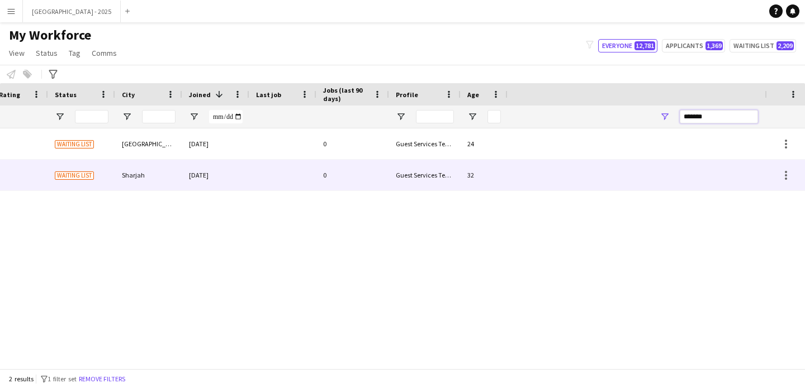
scroll to position [0, 0]
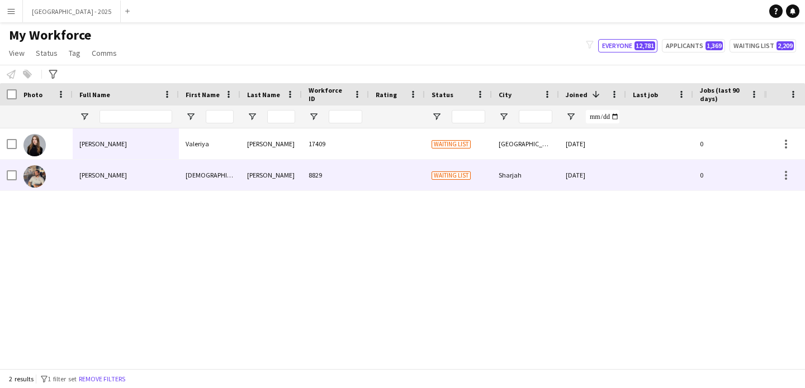
type input "*******"
click at [246, 170] on div "Fayaz" at bounding box center [270, 175] width 61 height 31
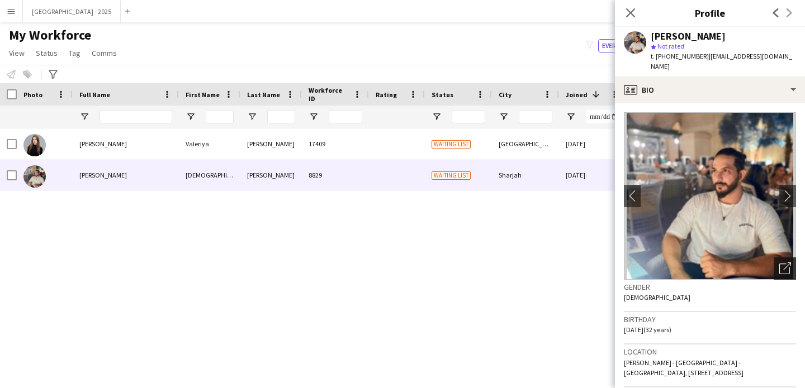
click at [781, 264] on icon at bounding box center [784, 269] width 11 height 11
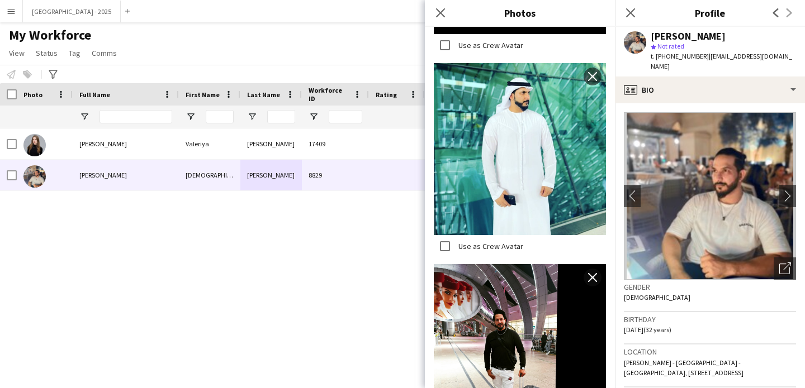
scroll to position [747, 0]
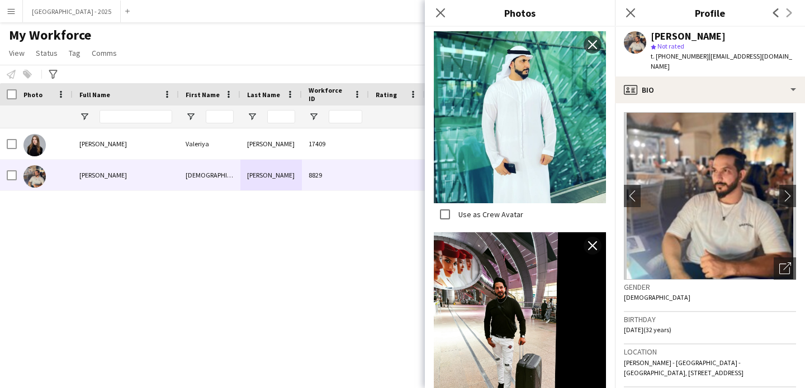
click at [633, 292] on div "Gender [DEMOGRAPHIC_DATA]" at bounding box center [710, 296] width 172 height 32
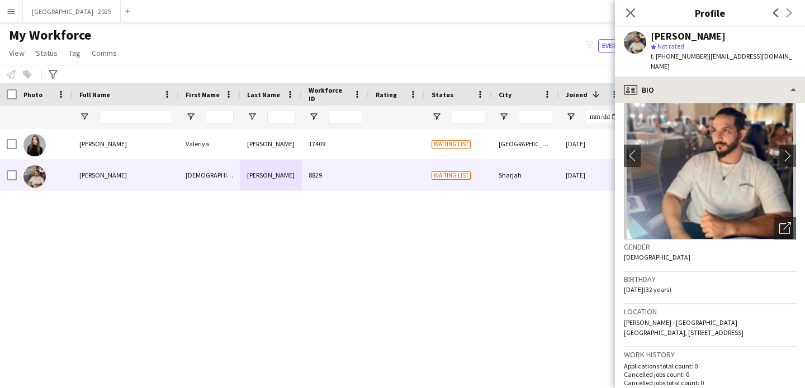
scroll to position [0, 0]
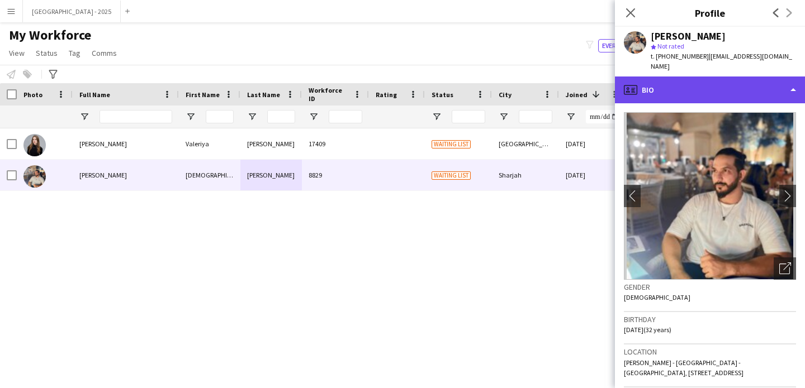
click at [688, 77] on div "profile Bio" at bounding box center [710, 90] width 190 height 27
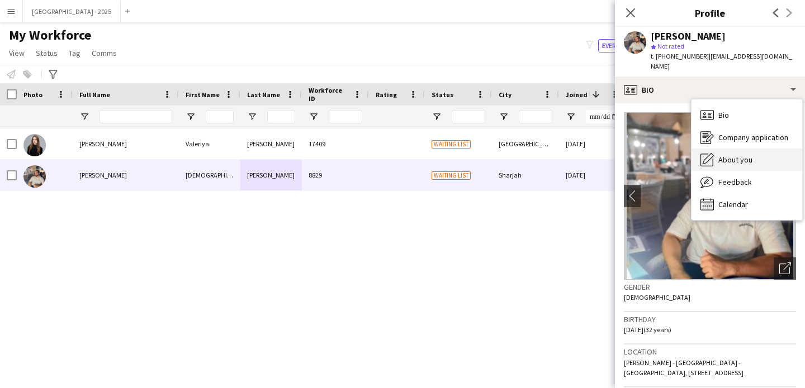
click at [747, 149] on div "About you About you" at bounding box center [746, 160] width 111 height 22
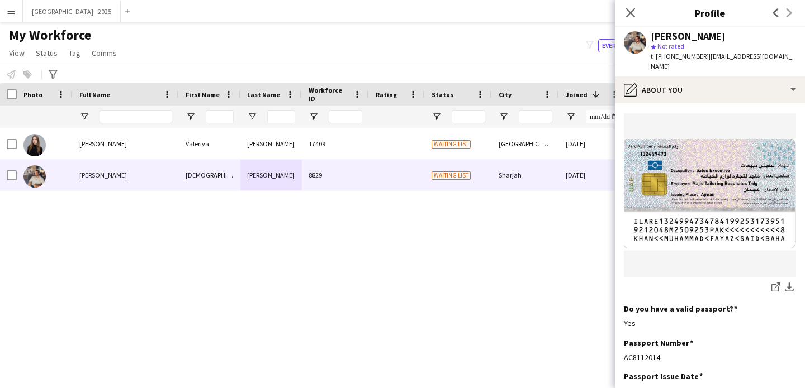
scroll to position [810, 0]
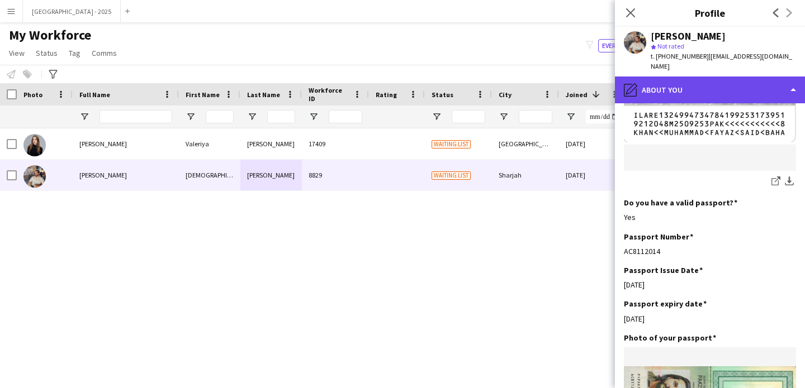
click at [694, 81] on div "pencil4 About you" at bounding box center [710, 90] width 190 height 27
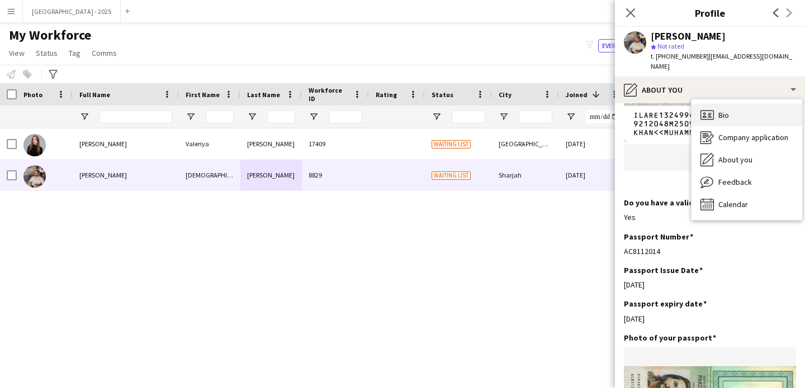
click at [749, 107] on div "Bio Bio" at bounding box center [746, 115] width 111 height 22
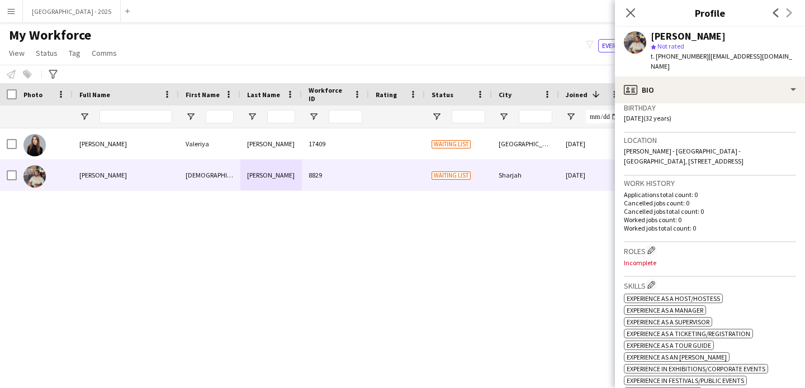
scroll to position [212, 0]
click at [655, 246] on app-icon "Edit crew company roles" at bounding box center [651, 250] width 8 height 8
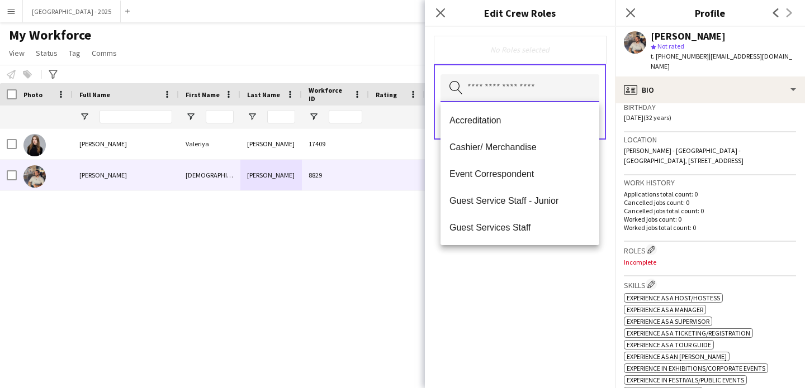
click at [526, 98] on input "text" at bounding box center [519, 88] width 159 height 28
click at [691, 224] on p "Worked jobs total count: 0" at bounding box center [710, 228] width 172 height 8
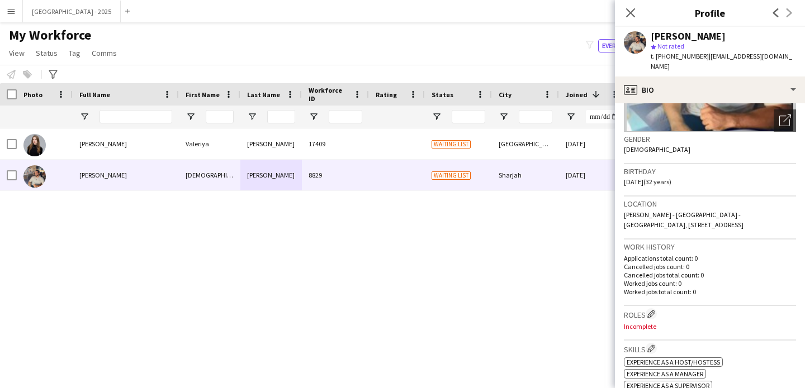
scroll to position [102, 0]
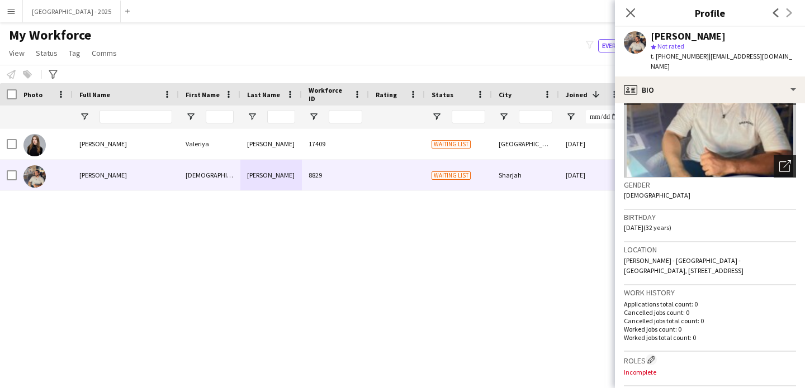
click at [779, 160] on icon "Open photos pop-in" at bounding box center [785, 166] width 12 height 12
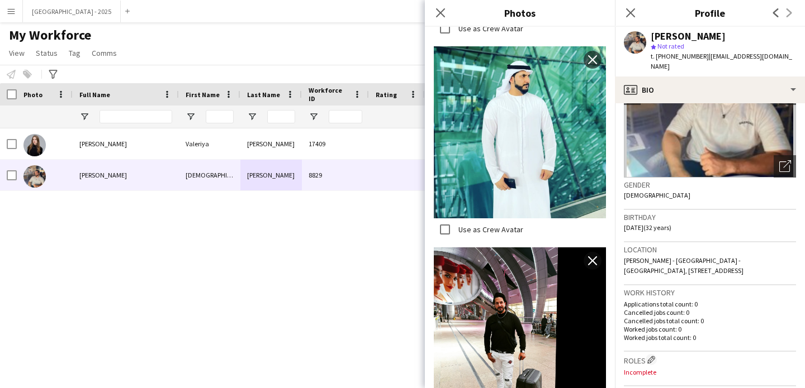
scroll to position [747, 0]
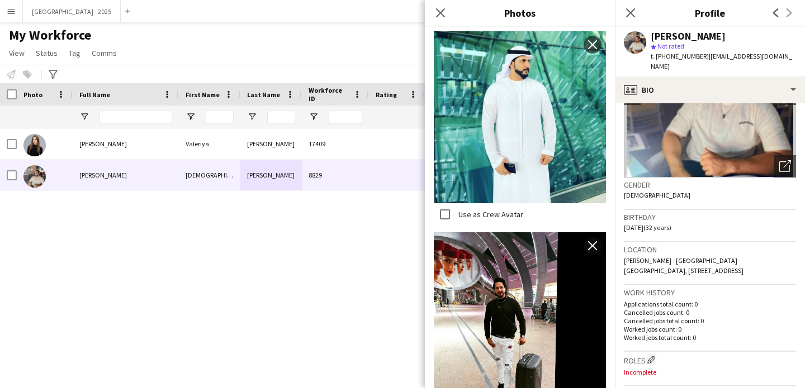
click at [682, 260] on div "Location Al Ghafia - Sharjah - United Arab Emirates, Street 176 villa 11, Sharj…" at bounding box center [710, 264] width 172 height 43
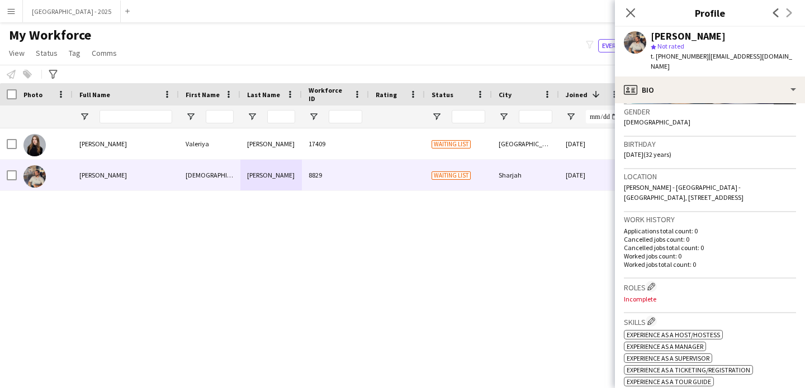
scroll to position [313, 0]
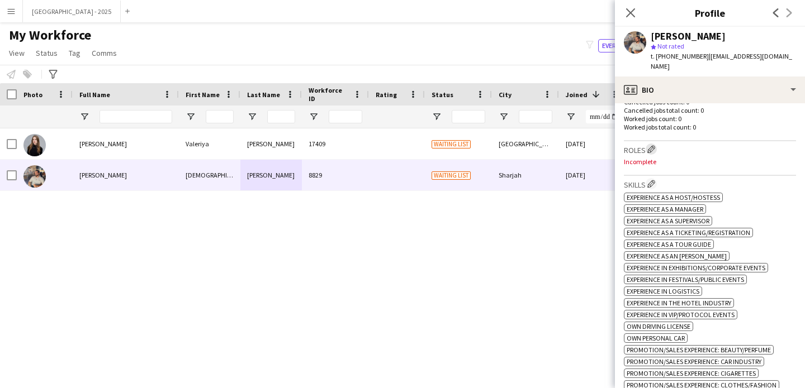
click at [651, 145] on app-icon "Edit crew company roles" at bounding box center [651, 149] width 8 height 8
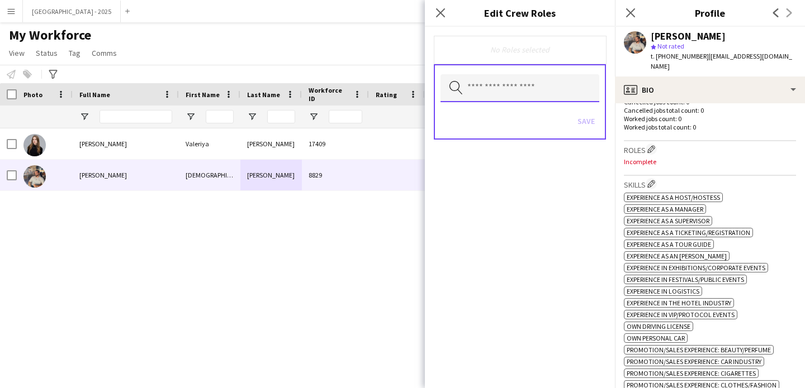
click at [529, 87] on input "text" at bounding box center [519, 88] width 159 height 28
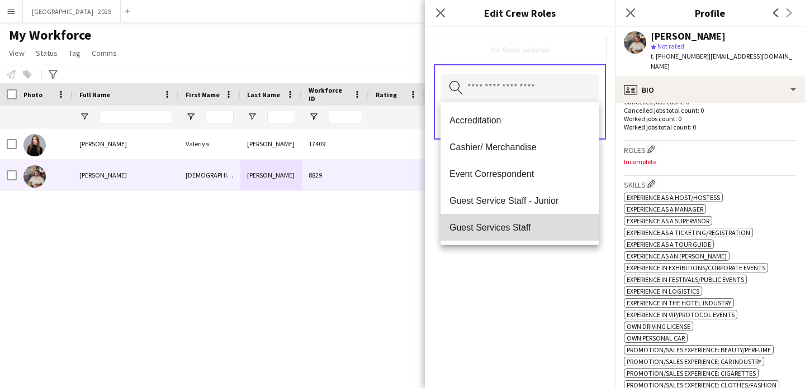
click at [532, 221] on mat-option "Guest Services Staff" at bounding box center [519, 227] width 159 height 27
click at [533, 224] on span "Guest Services Staff - Senior" at bounding box center [519, 228] width 141 height 11
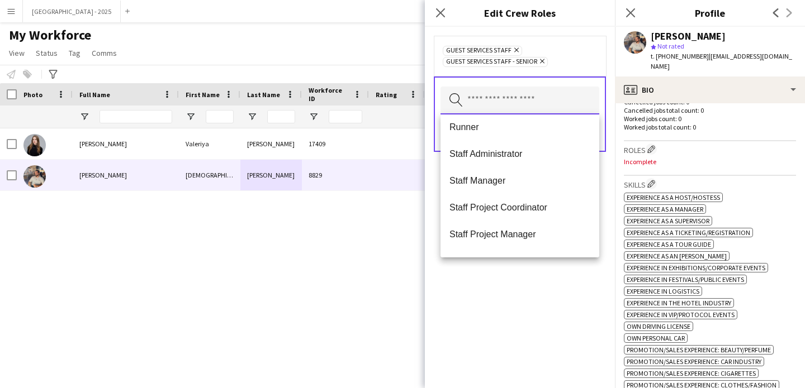
scroll to position [402, 0]
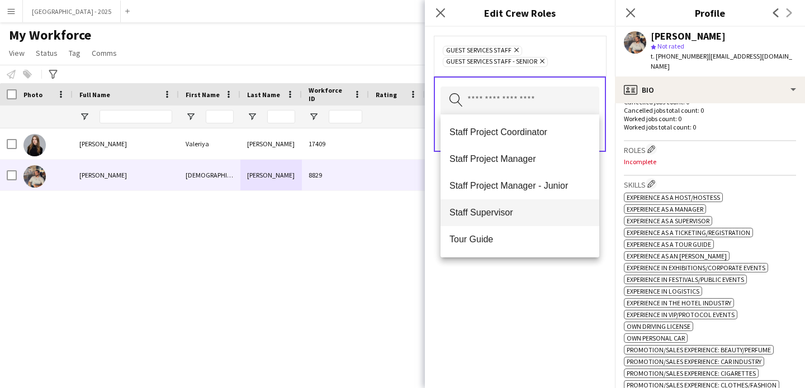
click at [512, 222] on mat-option "Staff Supervisor" at bounding box center [519, 213] width 159 height 27
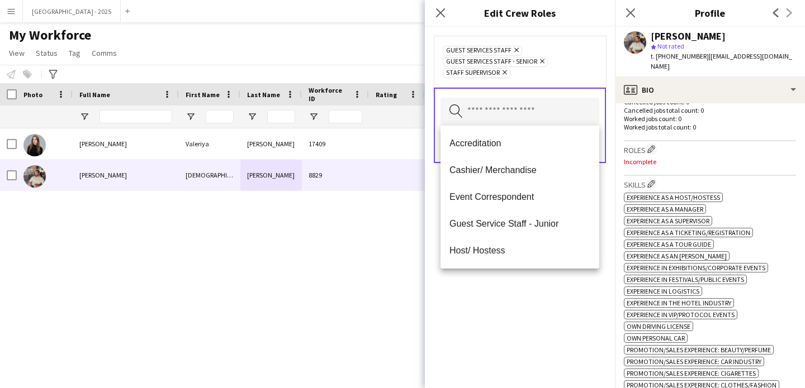
click at [531, 297] on div "Guest Services Staff Remove Guest Services Staff - Senior Remove Staff Supervis…" at bounding box center [520, 208] width 190 height 362
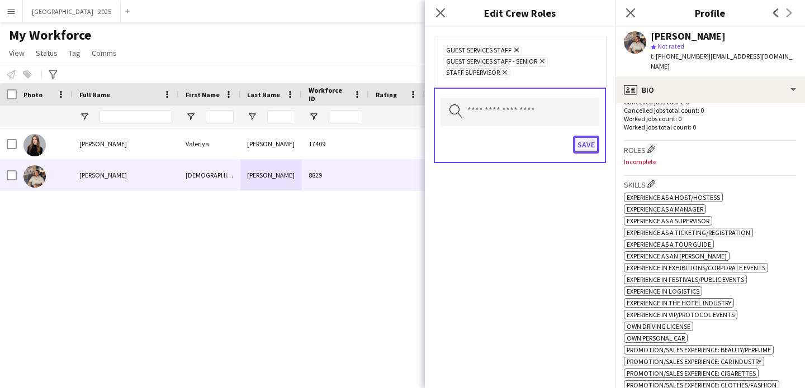
click at [578, 144] on button "Save" at bounding box center [586, 145] width 26 height 18
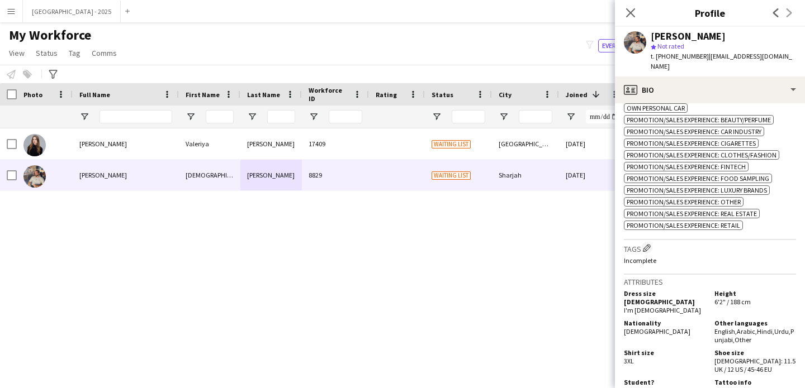
scroll to position [648, 0]
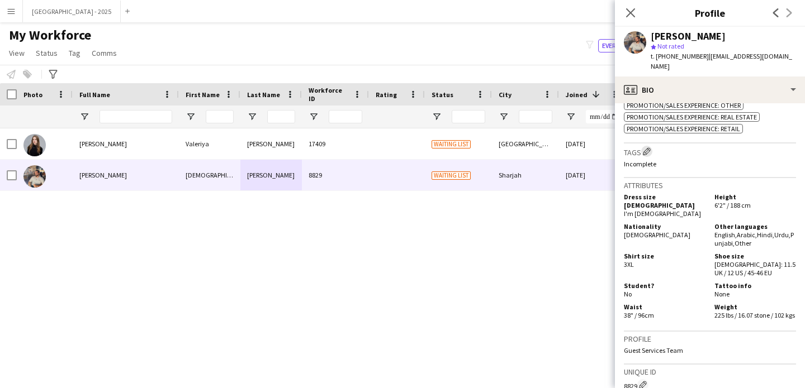
click at [652, 153] on button "Edit crew company tags" at bounding box center [646, 151] width 11 height 11
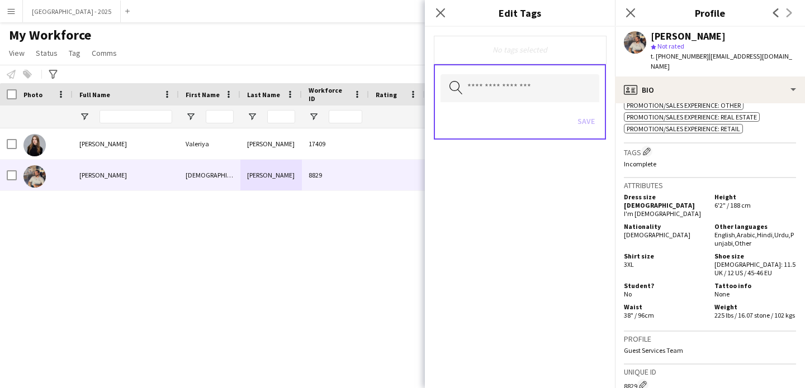
click at [527, 103] on div "Search by tag name Save" at bounding box center [520, 101] width 172 height 75
click at [526, 94] on input "text" at bounding box center [519, 88] width 159 height 28
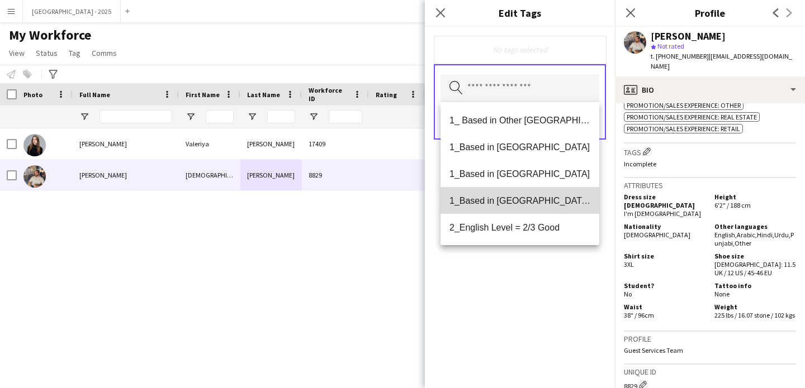
click at [538, 210] on mat-option "1_Based in [GEOGRAPHIC_DATA]/[GEOGRAPHIC_DATA]/Ajman" at bounding box center [519, 200] width 159 height 27
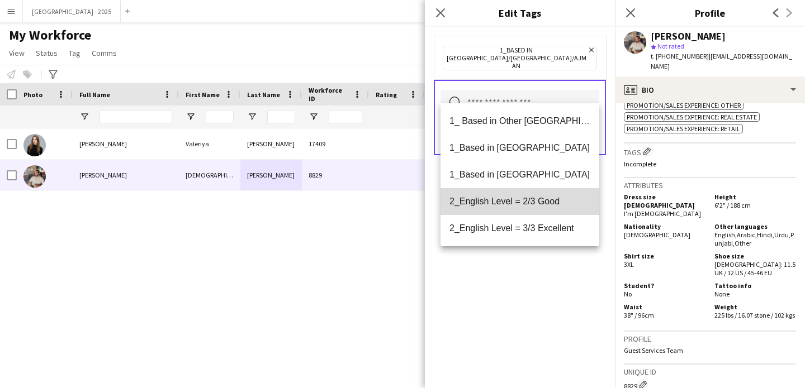
click at [538, 212] on mat-option "2_English Level = 2/3 Good" at bounding box center [519, 201] width 159 height 27
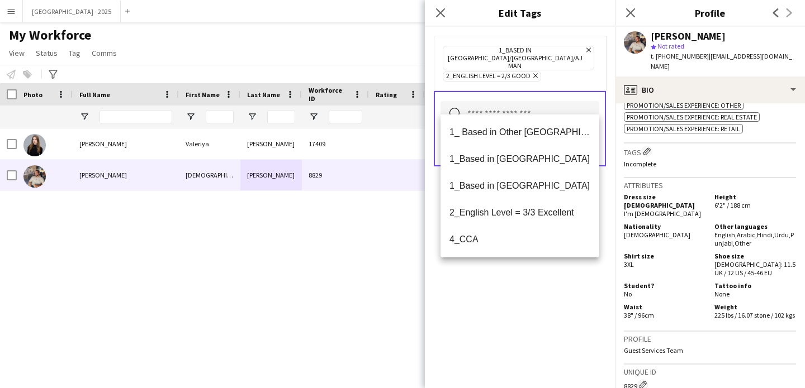
click at [553, 277] on div "1_Based in [GEOGRAPHIC_DATA]/[GEOGRAPHIC_DATA]/Ajman Remove 2_English Level = 2…" at bounding box center [520, 208] width 190 height 362
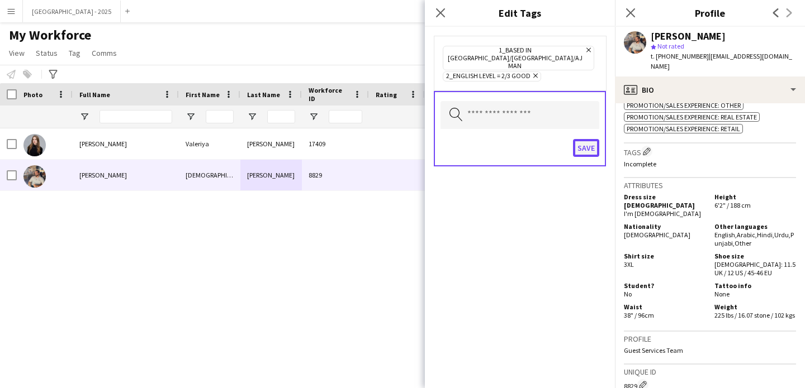
click at [589, 139] on button "Save" at bounding box center [586, 148] width 26 height 18
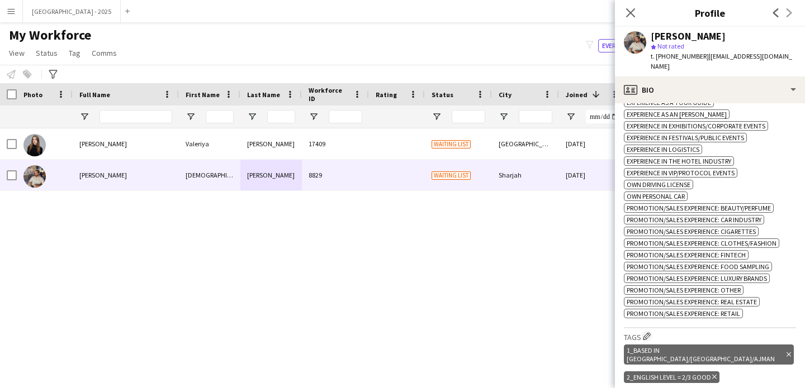
scroll to position [571, 0]
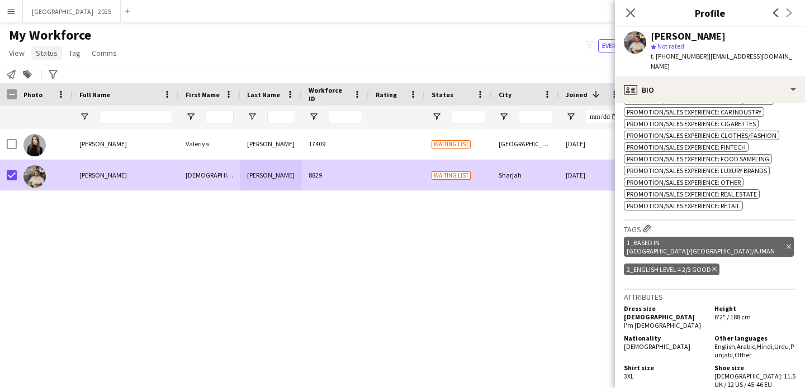
click at [43, 56] on span "Status" at bounding box center [47, 53] width 22 height 10
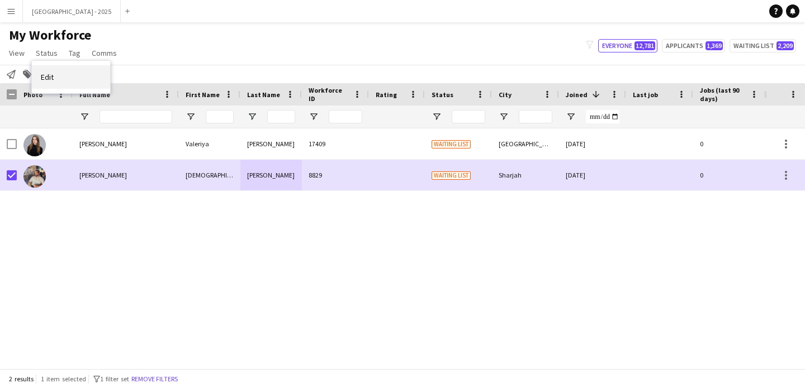
click at [69, 74] on link "Edit" at bounding box center [71, 76] width 78 height 23
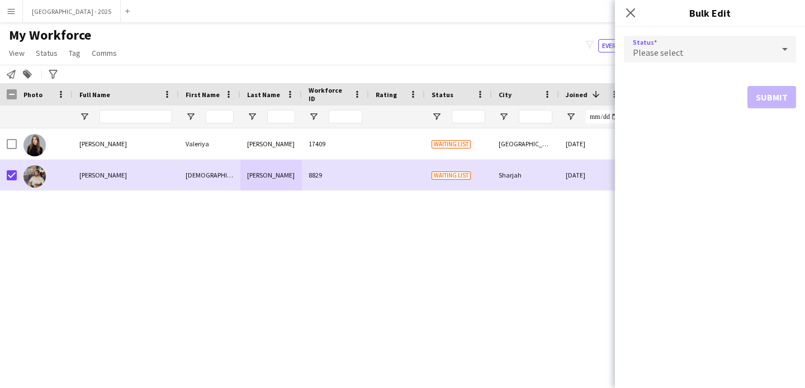
click at [672, 58] on div "Please select" at bounding box center [699, 49] width 150 height 27
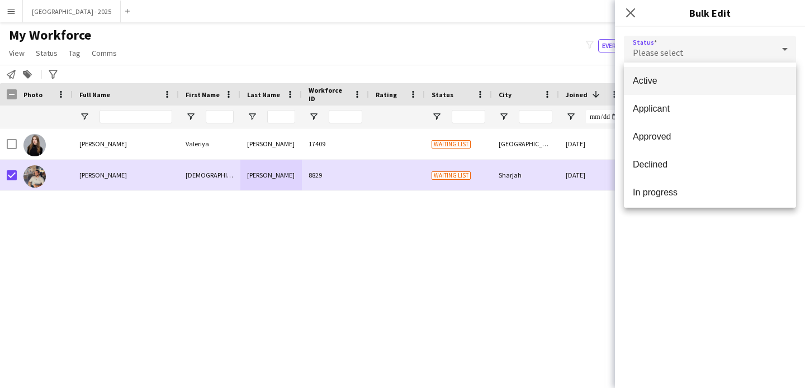
click at [683, 71] on mat-option "Active" at bounding box center [710, 81] width 172 height 28
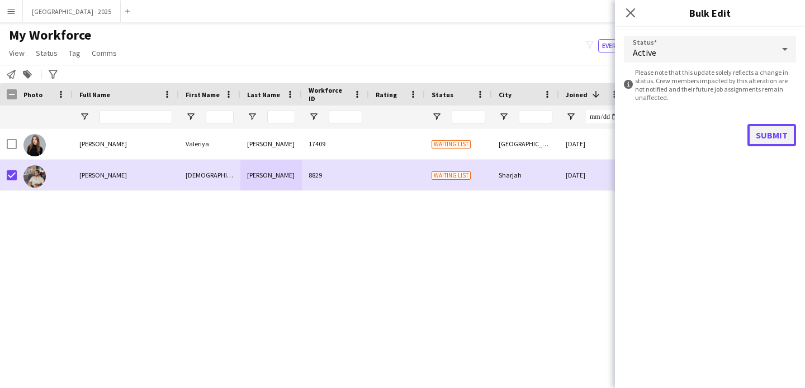
click at [763, 137] on button "Submit" at bounding box center [771, 135] width 49 height 22
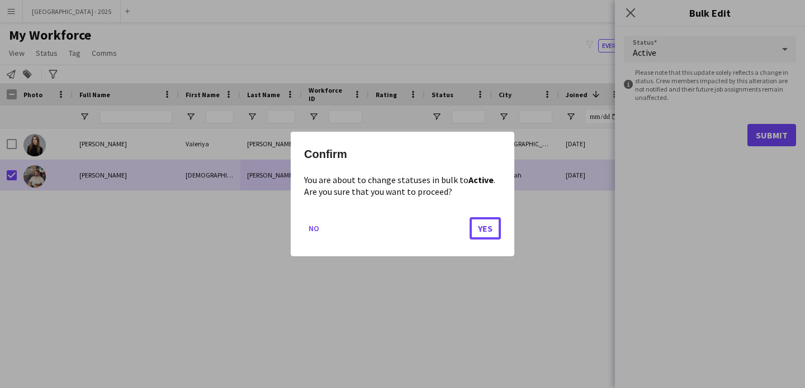
click at [481, 239] on button "Yes" at bounding box center [484, 228] width 31 height 22
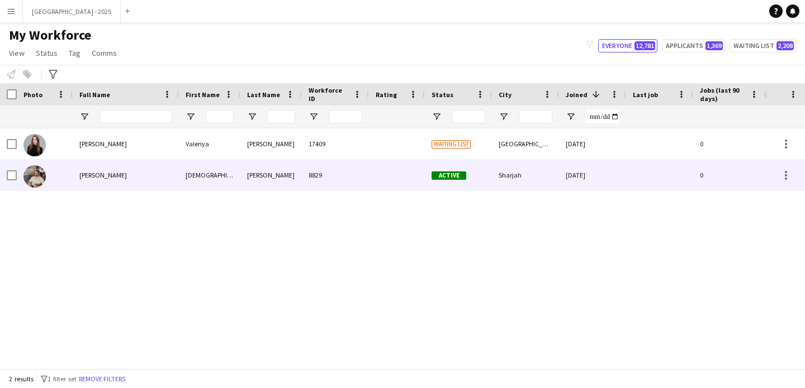
click at [138, 183] on div "Muhammad Fayaz" at bounding box center [126, 175] width 106 height 31
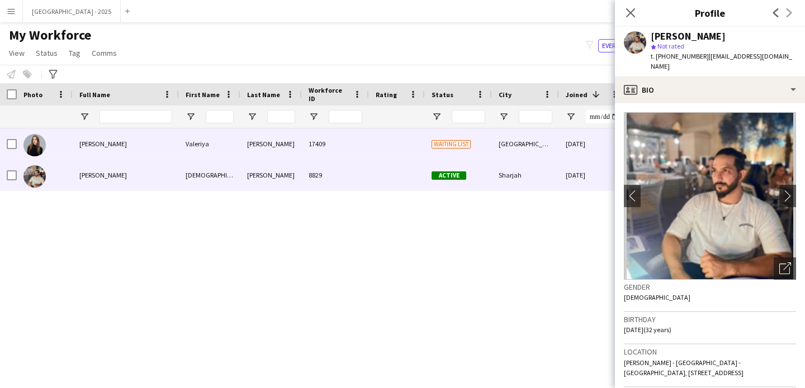
click at [373, 153] on div at bounding box center [397, 144] width 56 height 31
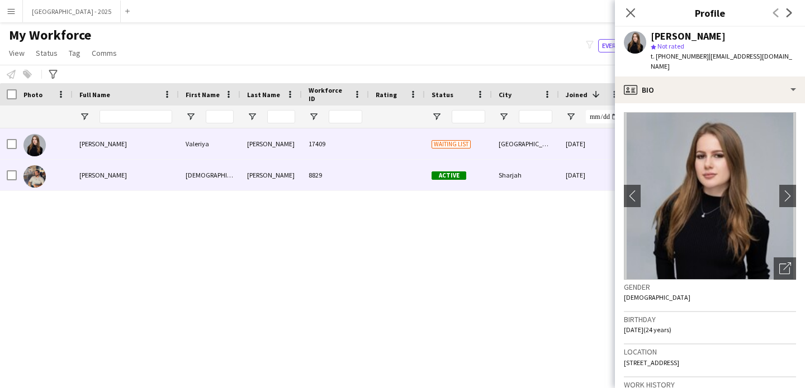
click at [376, 169] on div at bounding box center [397, 175] width 56 height 31
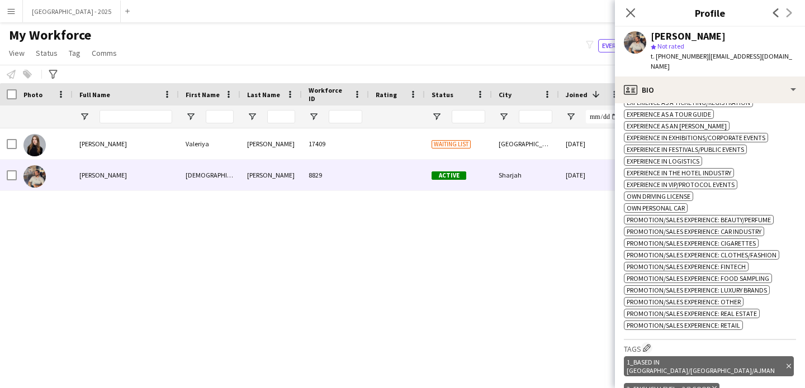
scroll to position [563, 0]
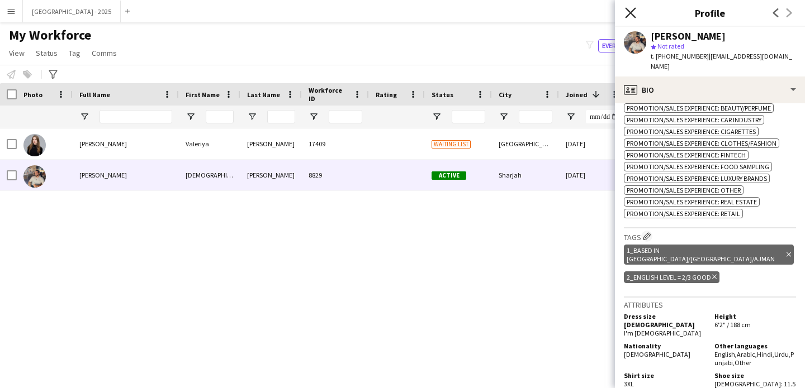
click at [634, 12] on icon "Close pop-in" at bounding box center [630, 12] width 11 height 11
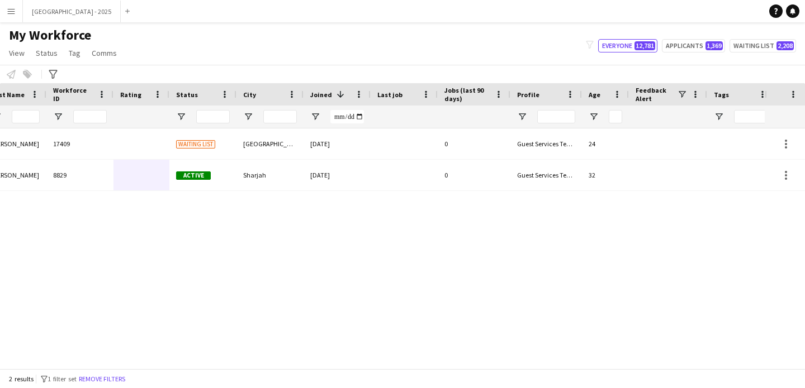
scroll to position [0, 377]
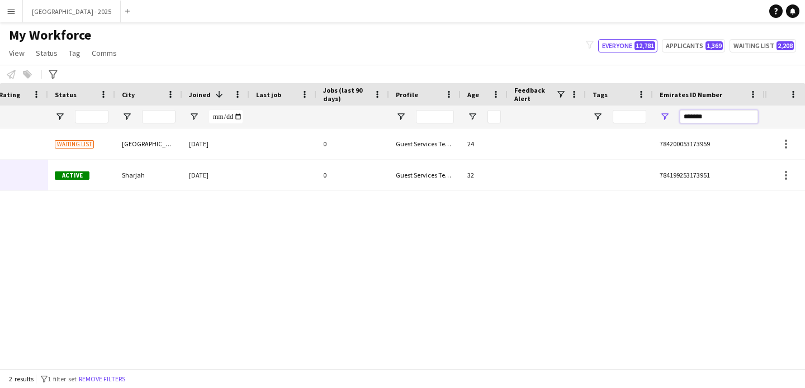
click at [730, 119] on input "*******" at bounding box center [719, 116] width 78 height 13
paste input "*"
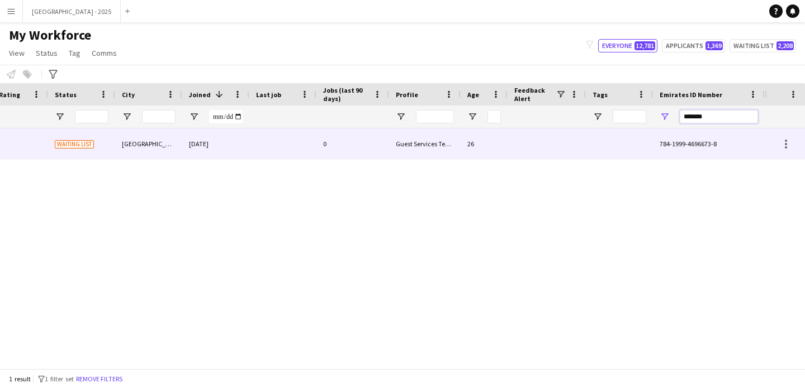
type input "*******"
click at [536, 139] on div at bounding box center [546, 144] width 78 height 31
